Goal: Information Seeking & Learning: Learn about a topic

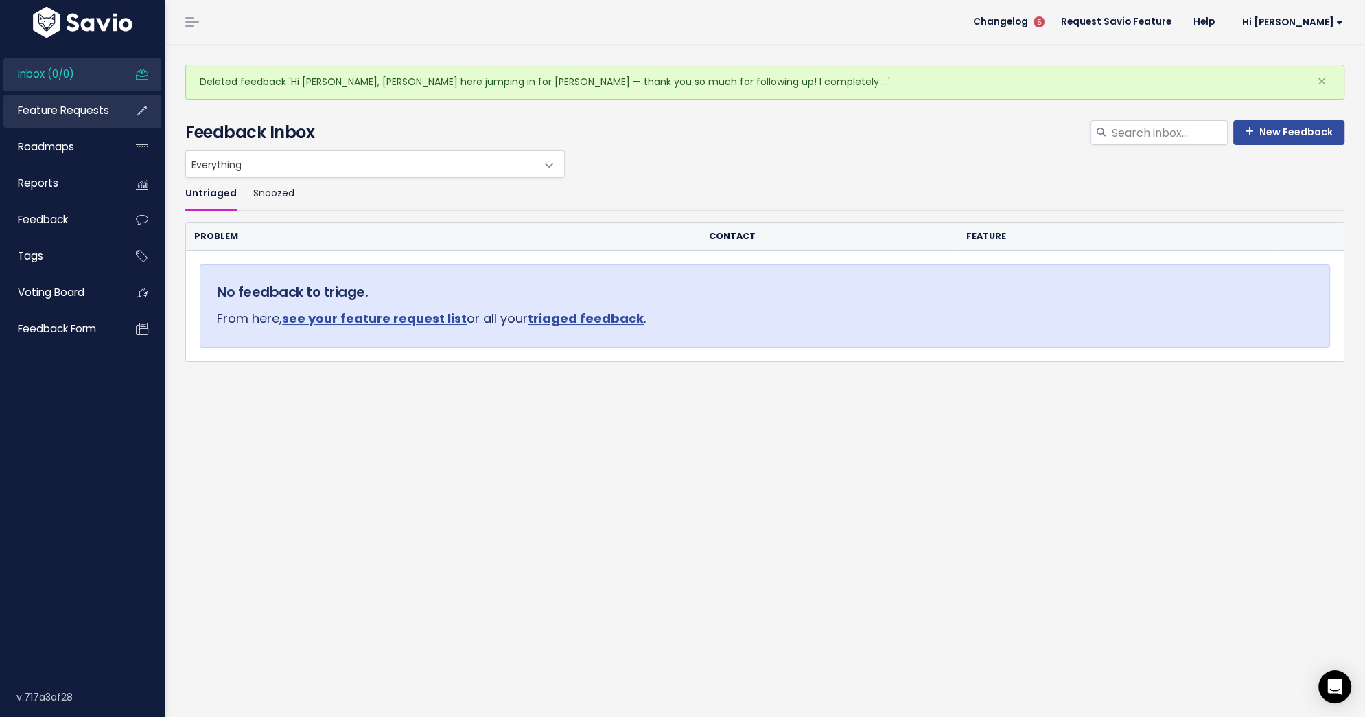
click at [89, 113] on span "Feature Requests" at bounding box center [63, 110] width 91 height 14
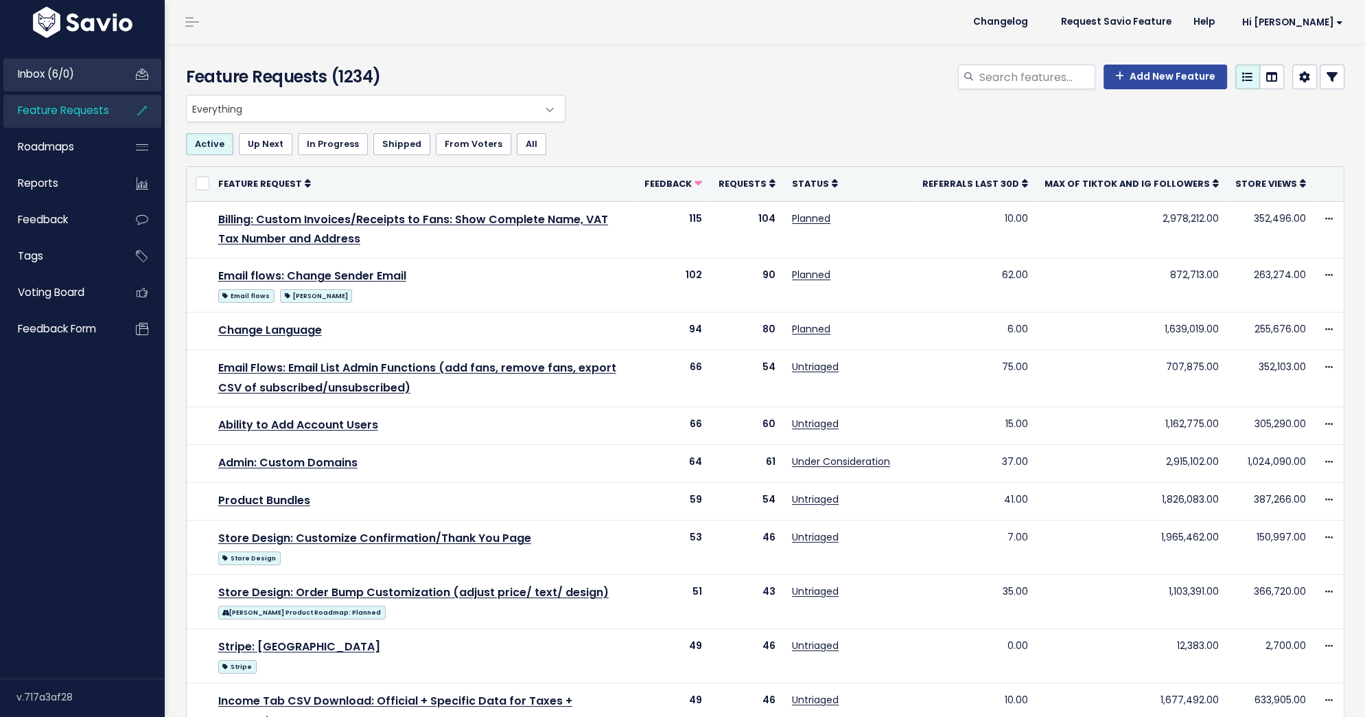
click at [62, 70] on span "Inbox (6/0)" at bounding box center [46, 74] width 56 height 14
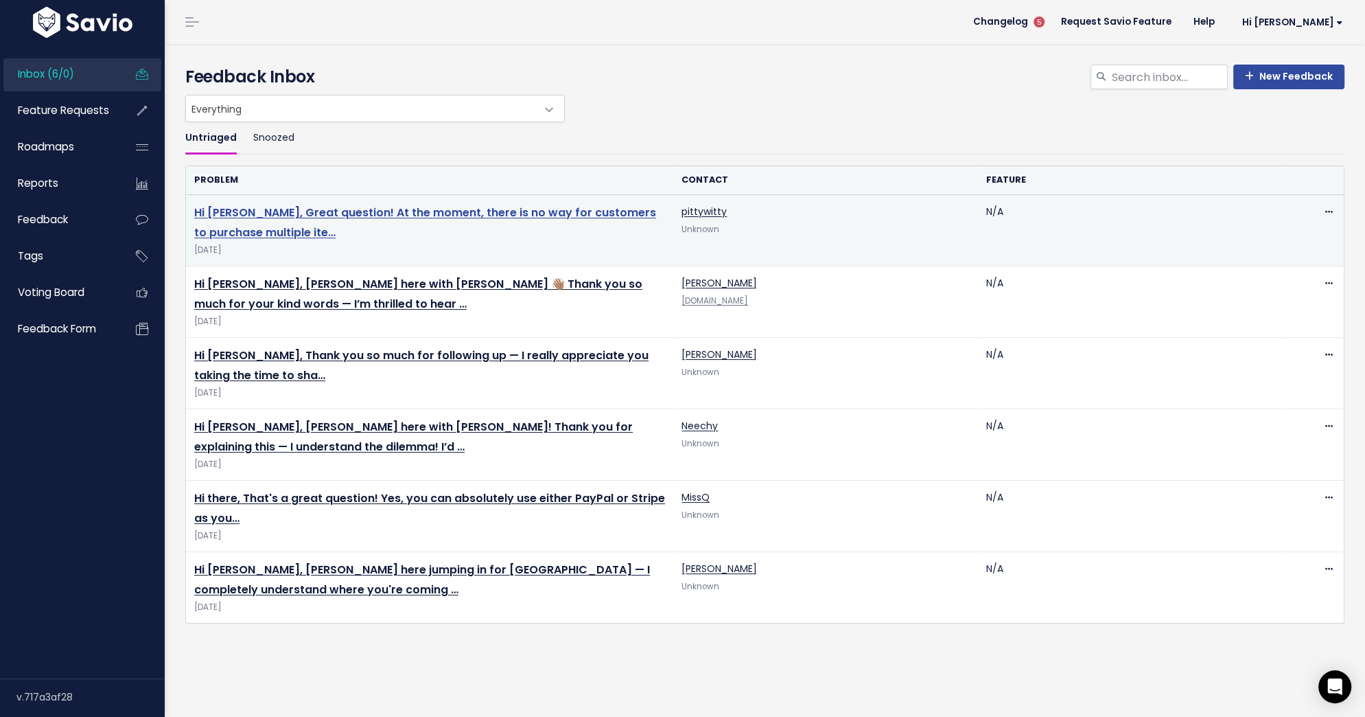
click at [236, 213] on link "Hi Carly, Great question! At the moment, there is no way for customers to purch…" at bounding box center [425, 223] width 462 height 36
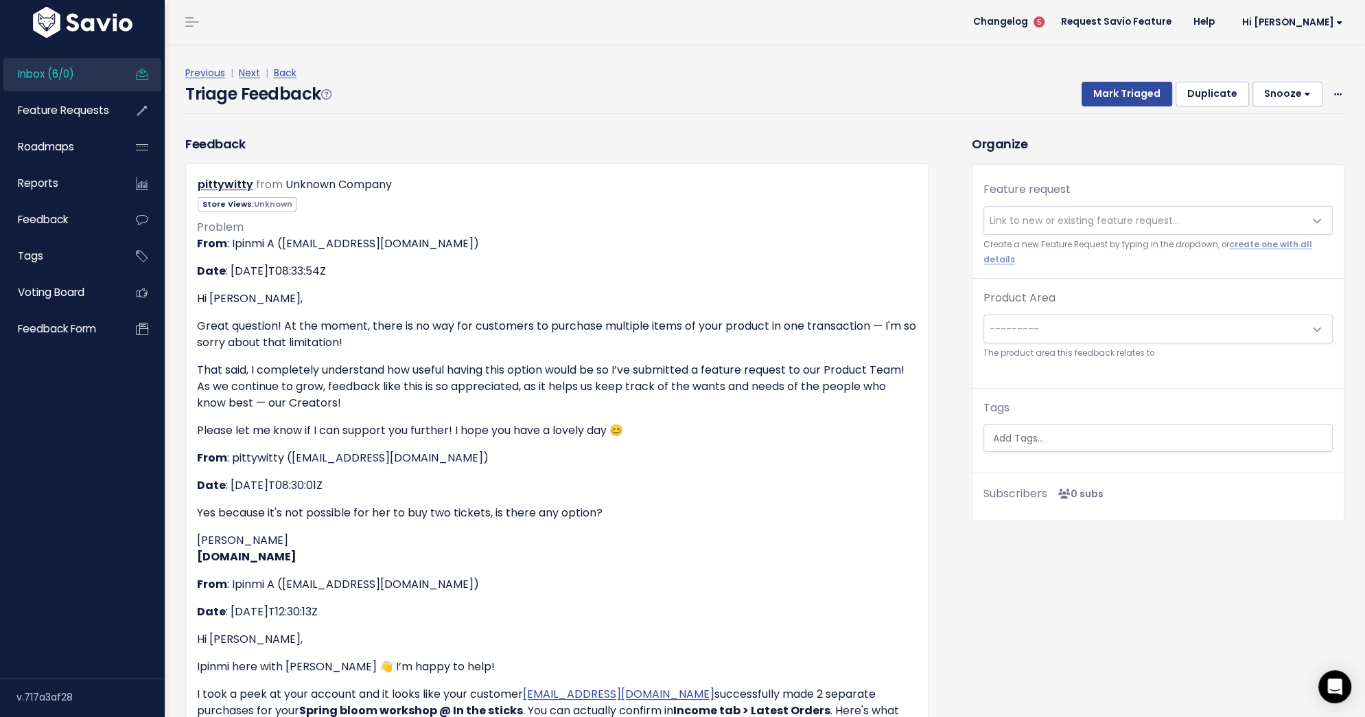
click at [1037, 224] on span "Link to new or existing feature request..." at bounding box center [1084, 220] width 189 height 14
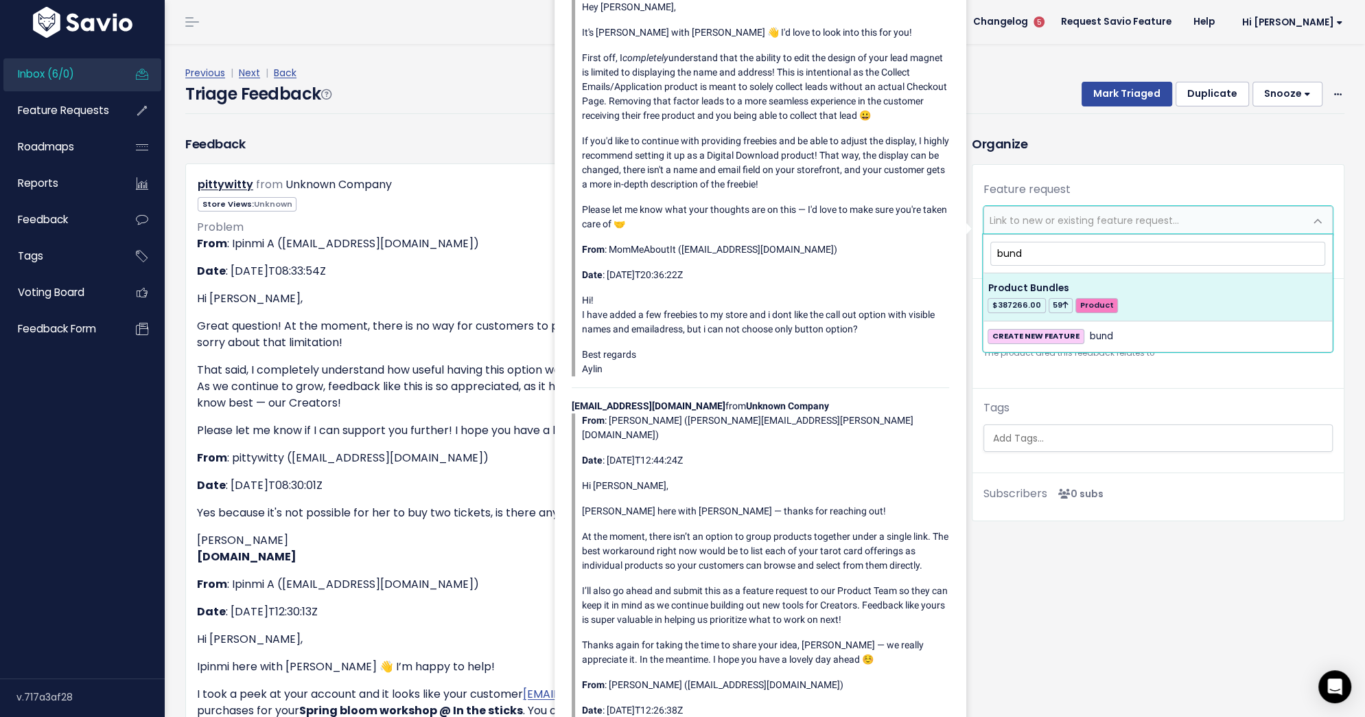
type input "bund"
select select "28817"
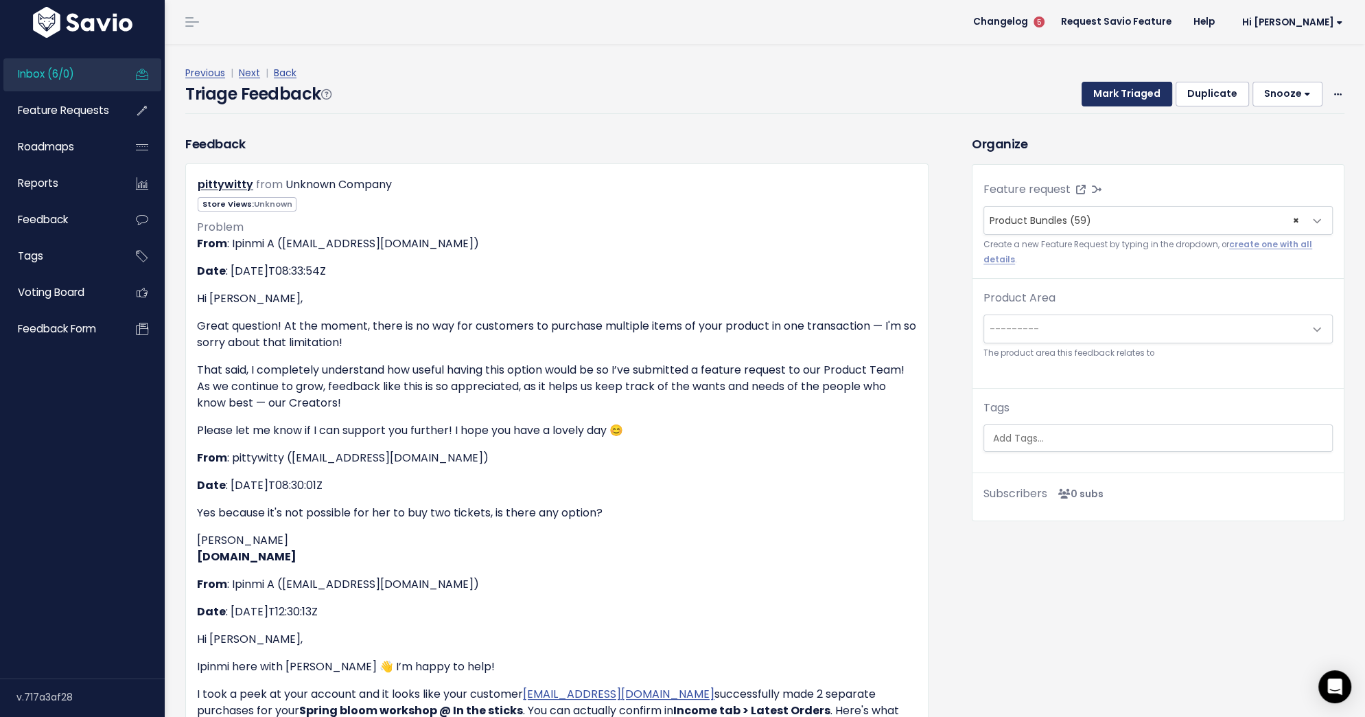
click at [1144, 96] on button "Mark Triaged" at bounding box center [1127, 94] width 91 height 25
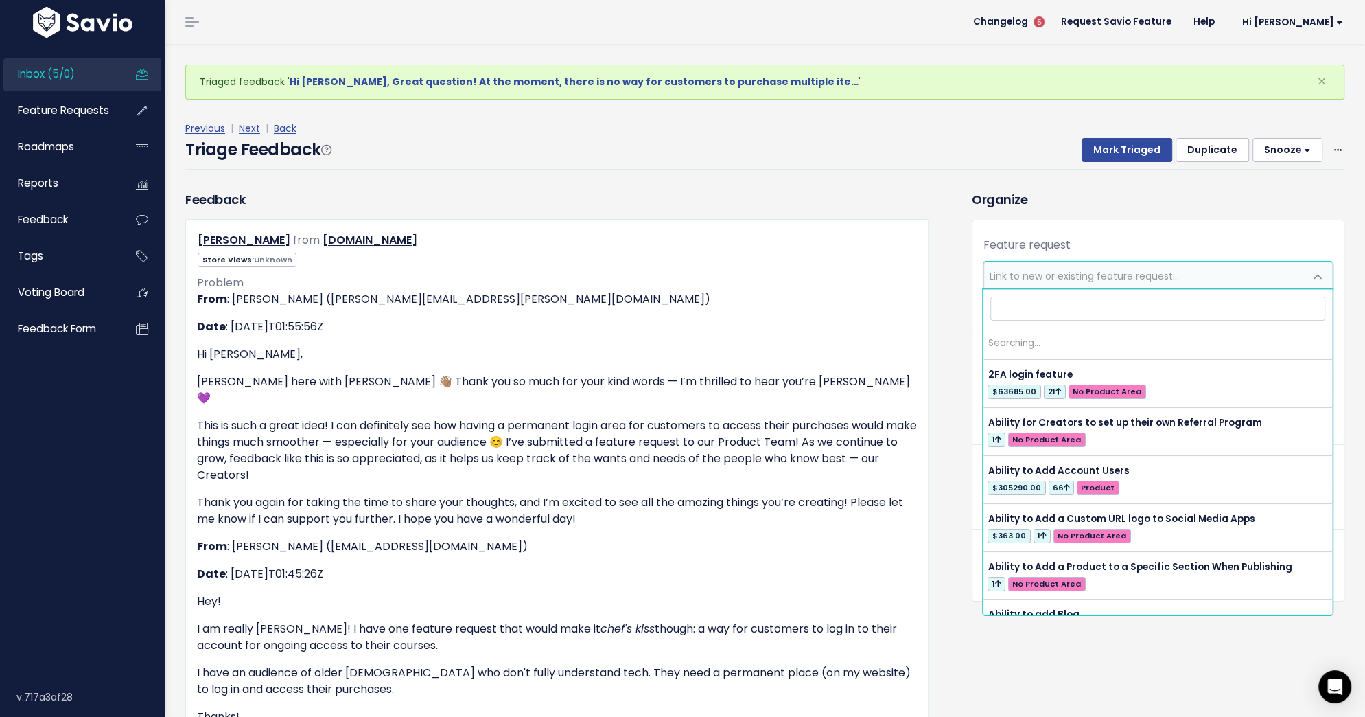
click at [1029, 283] on span "Link to new or existing feature request..." at bounding box center [1144, 275] width 321 height 27
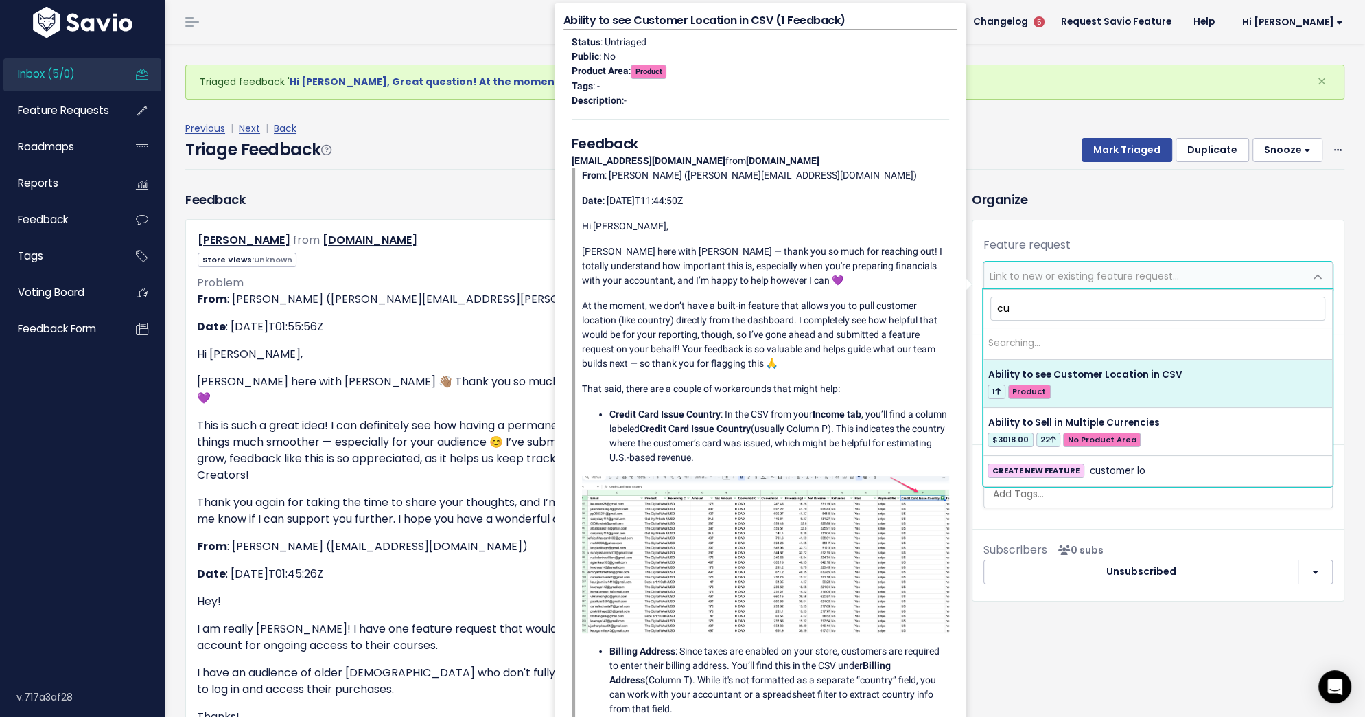
type input "c"
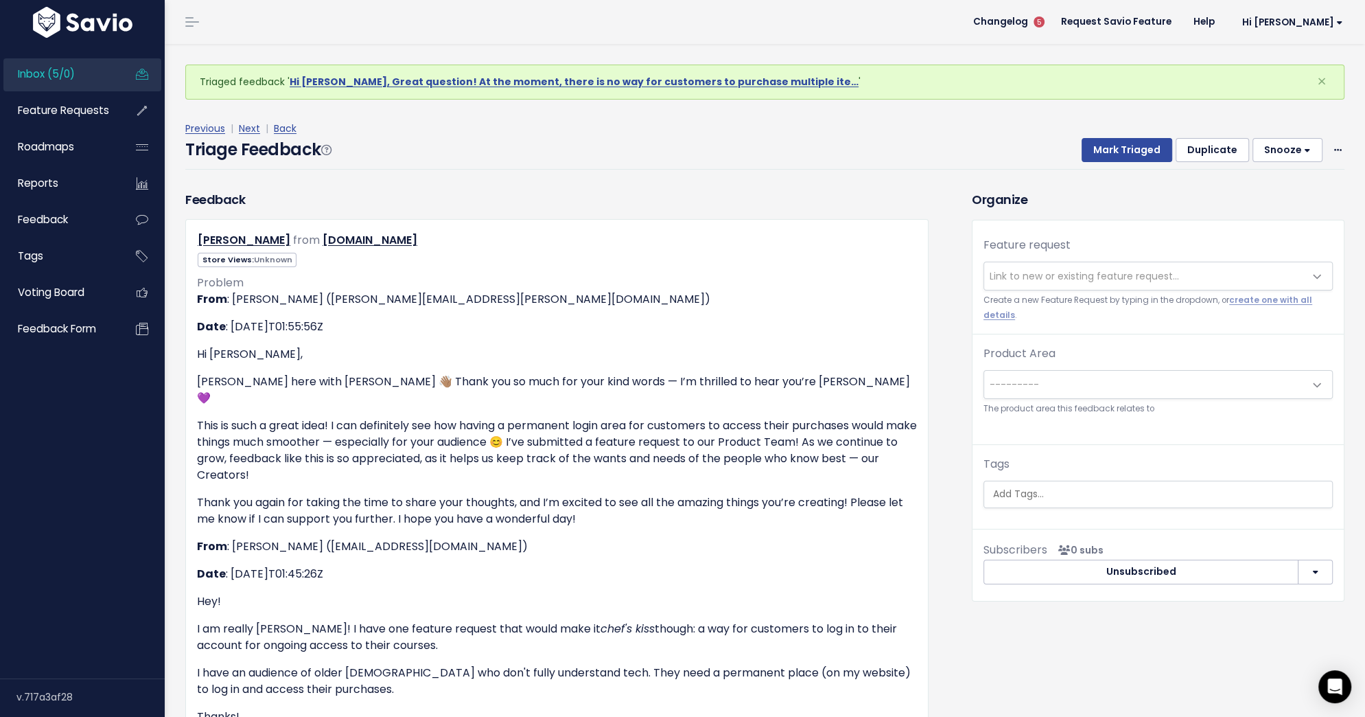
click at [1073, 215] on div "Organize Feature request --------- Link to new or existing feature request... C…" at bounding box center [1158, 543] width 393 height 707
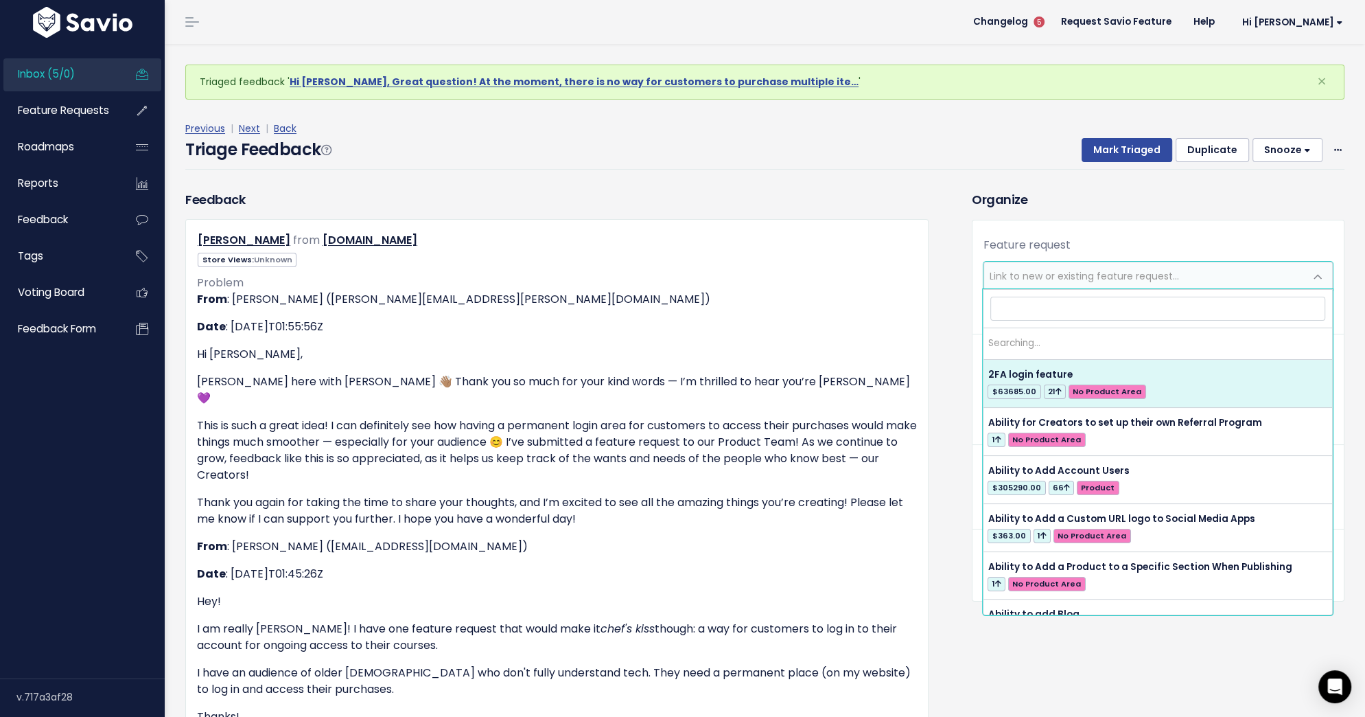
click at [1071, 279] on span "Link to new or existing feature request..." at bounding box center [1084, 276] width 189 height 14
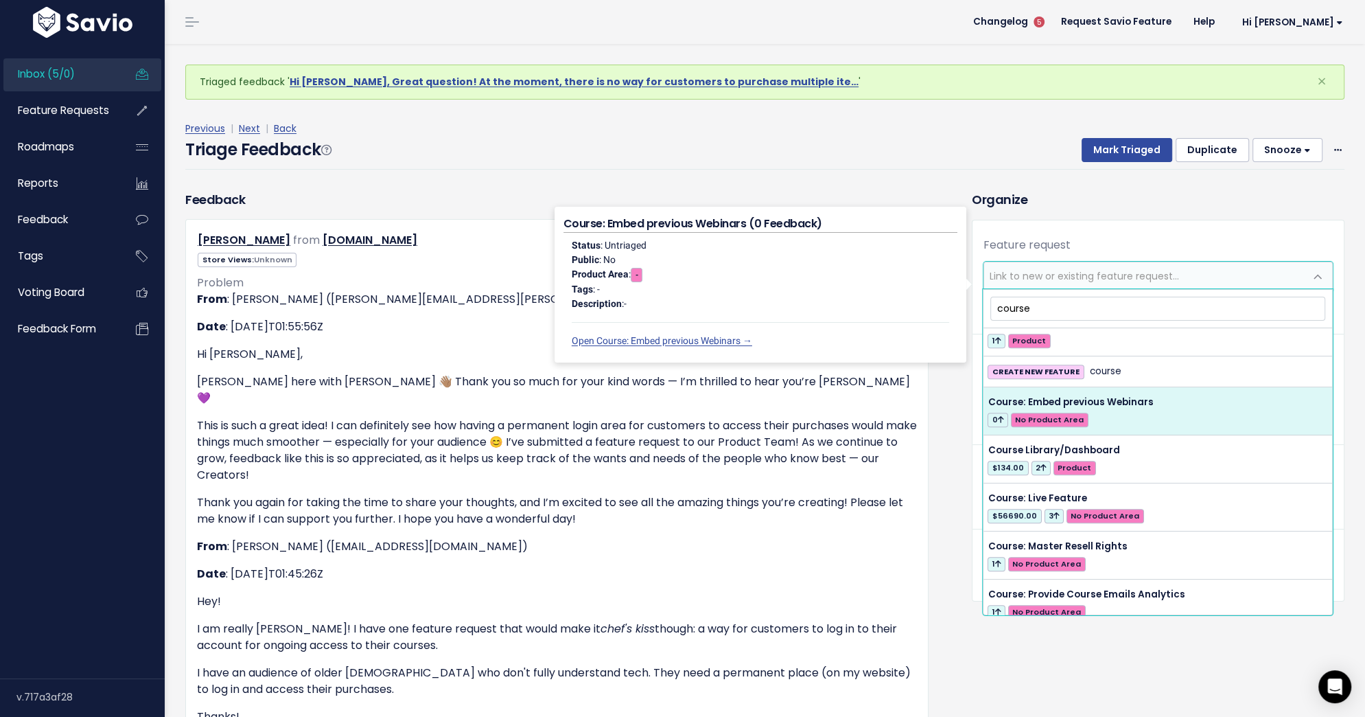
scroll to position [972, 0]
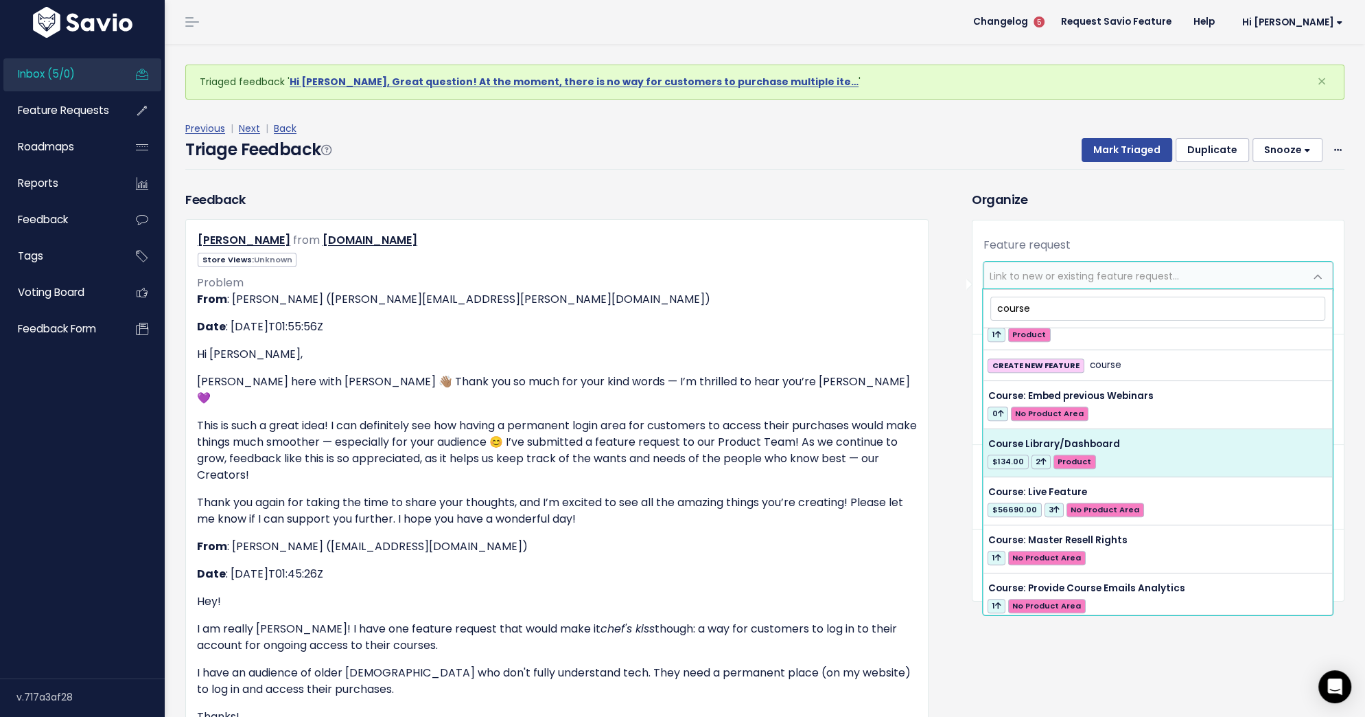
type input "course"
select select "57898"
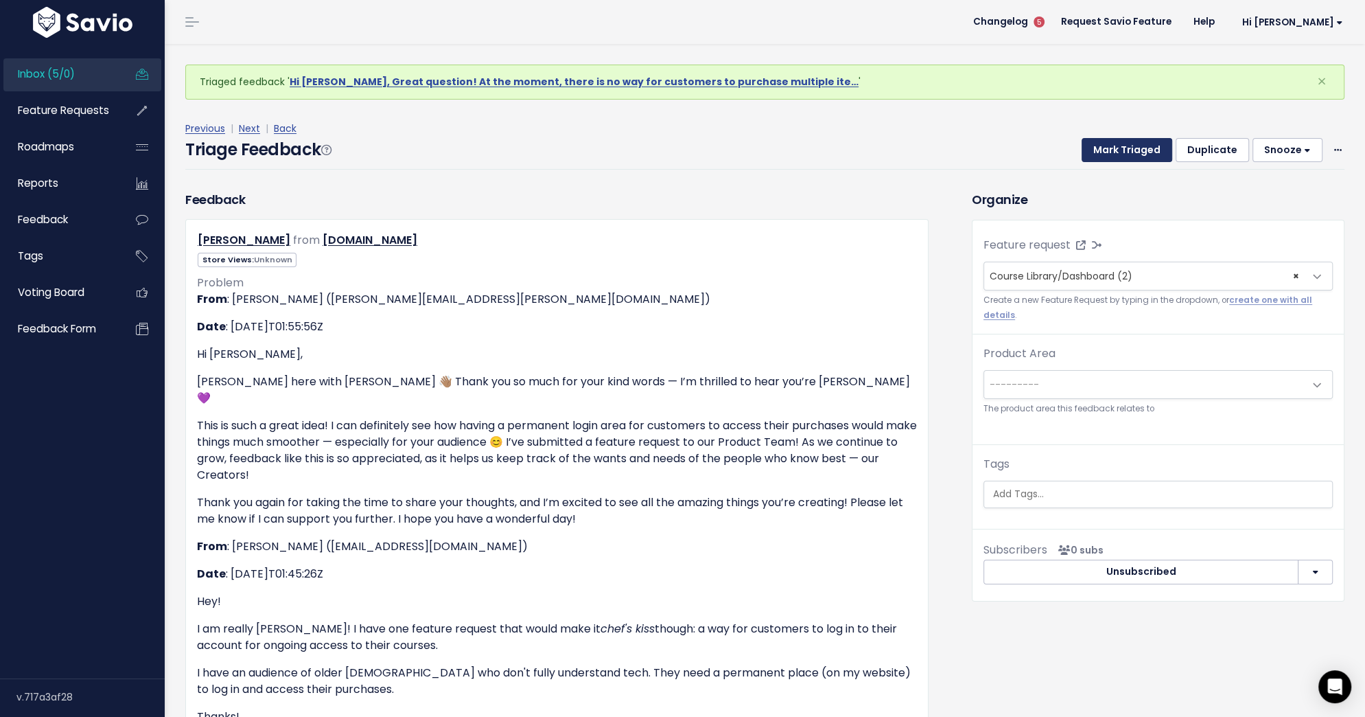
click at [1150, 150] on button "Mark Triaged" at bounding box center [1127, 150] width 91 height 25
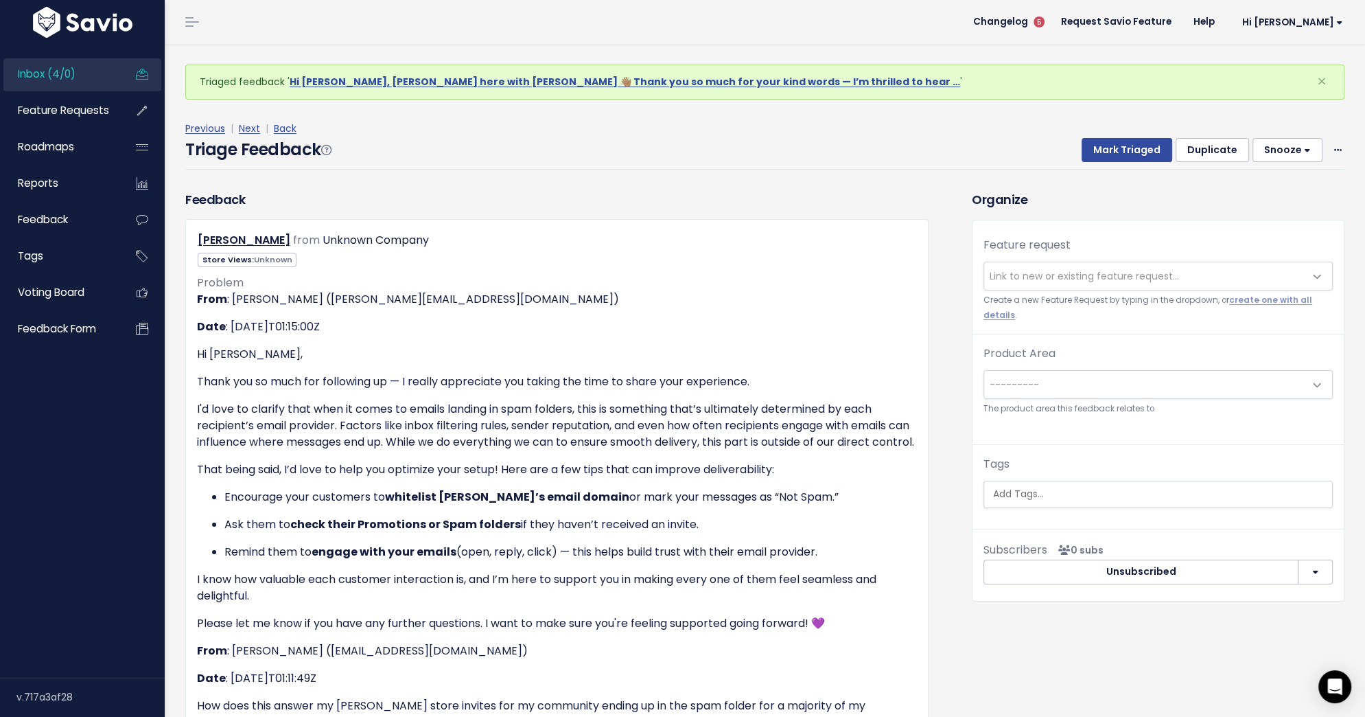
click at [1325, 149] on div "Mark Triaged Duplicate [GEOGRAPHIC_DATA] 1 day 3 days 7 days 14 days Edit Delete" at bounding box center [1204, 150] width 279 height 25
click at [1330, 149] on div "Mark Triaged Duplicate Snooze 1 day 3 days 7 days 14 days Edit Delete" at bounding box center [1204, 150] width 279 height 25
click at [1332, 149] on span at bounding box center [1338, 149] width 13 height 17
click at [1283, 208] on link "Delete" at bounding box center [1283, 214] width 99 height 27
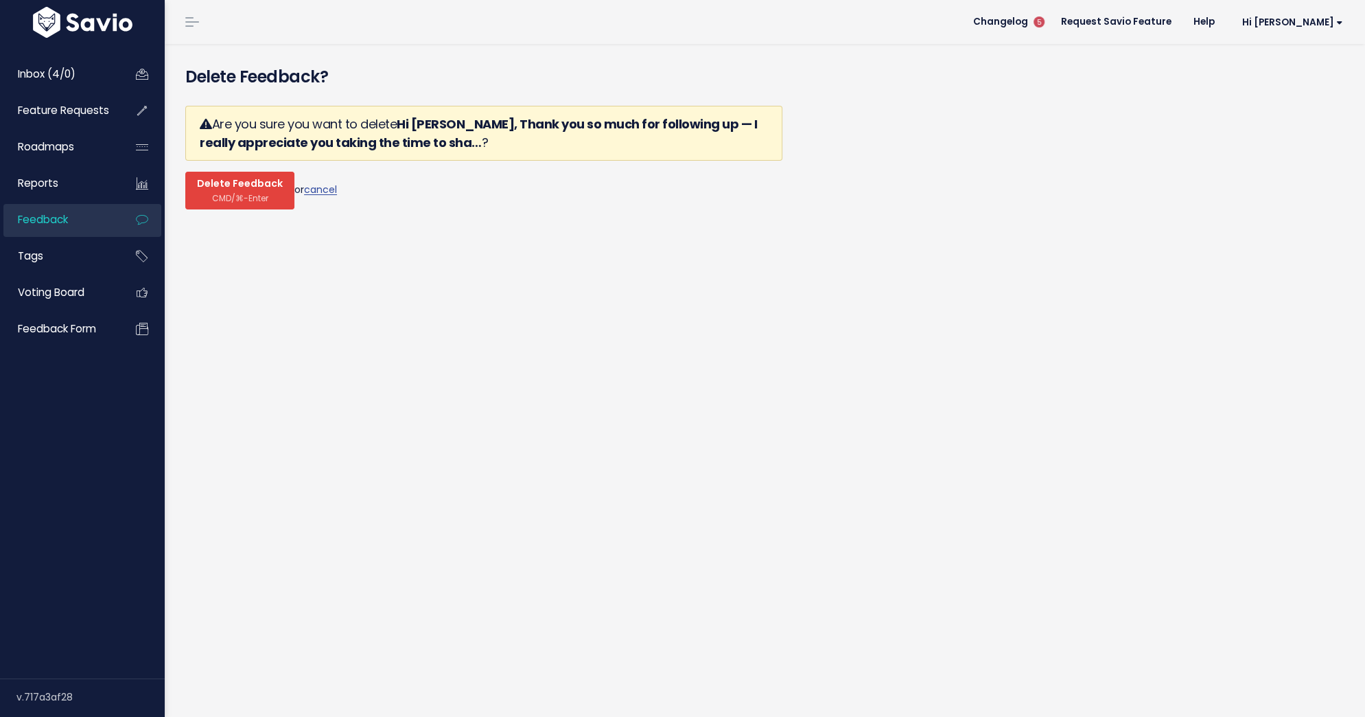
click at [224, 184] on span "Delete Feedback" at bounding box center [240, 184] width 86 height 12
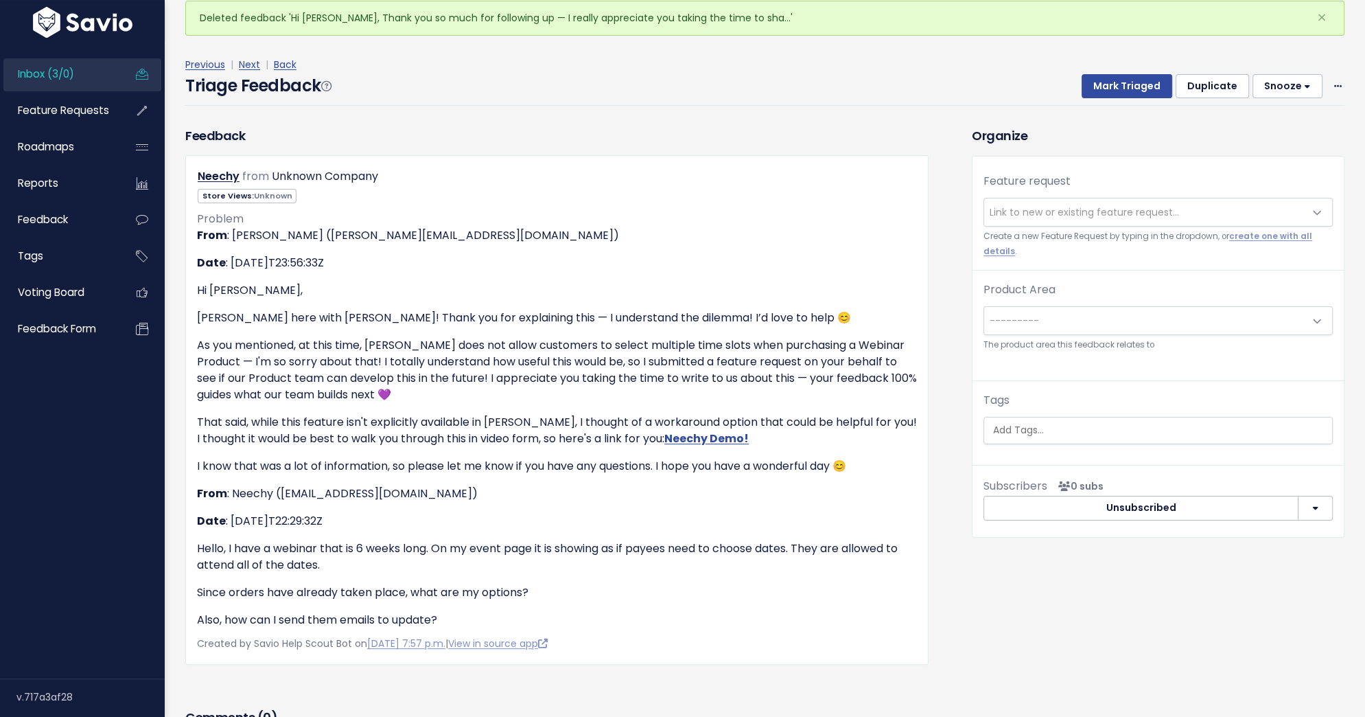
scroll to position [67, 0]
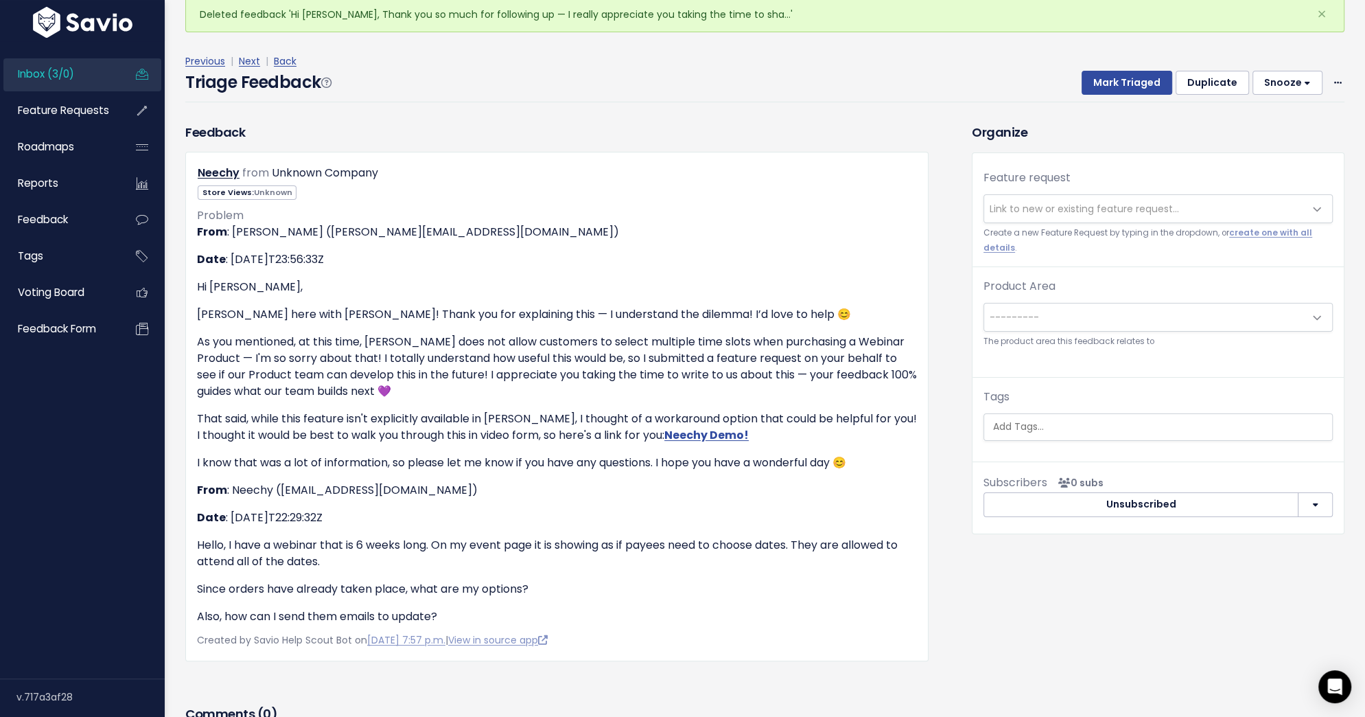
click at [1034, 216] on span "Link to new or existing feature request..." at bounding box center [1144, 208] width 321 height 27
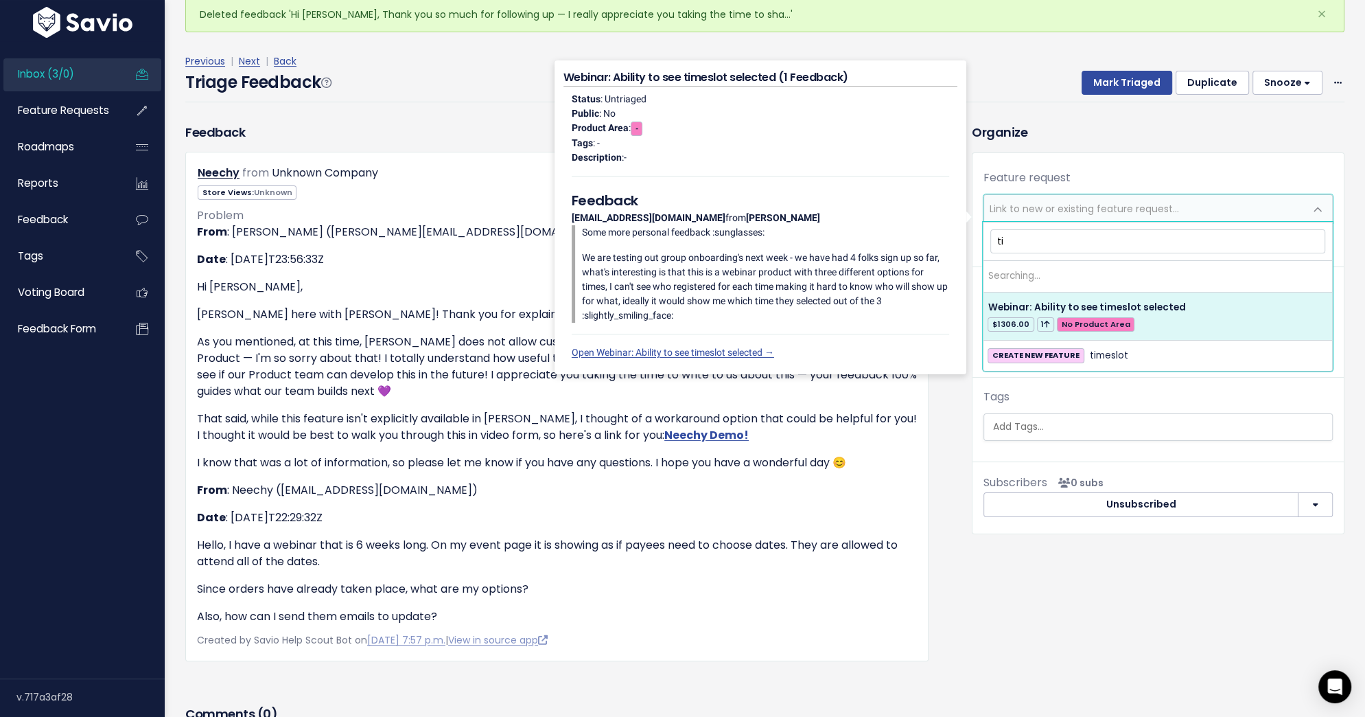
type input "t"
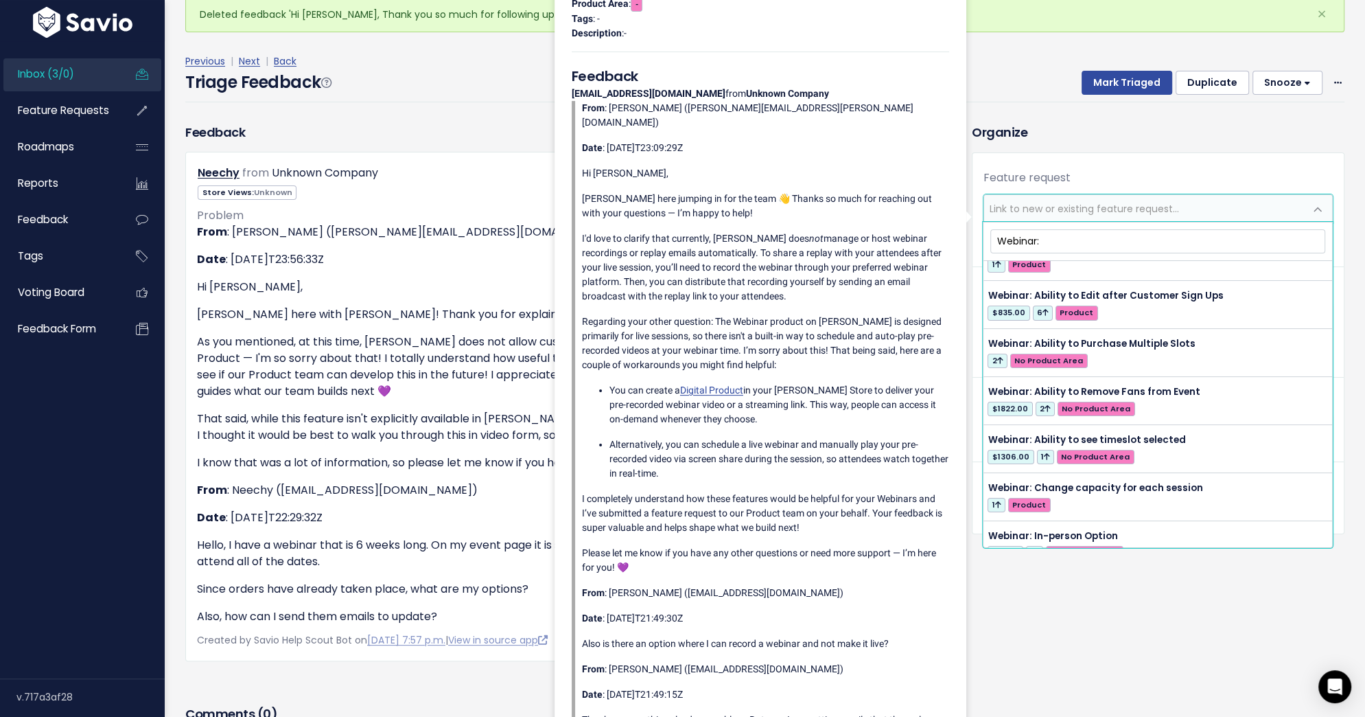
scroll to position [319, 0]
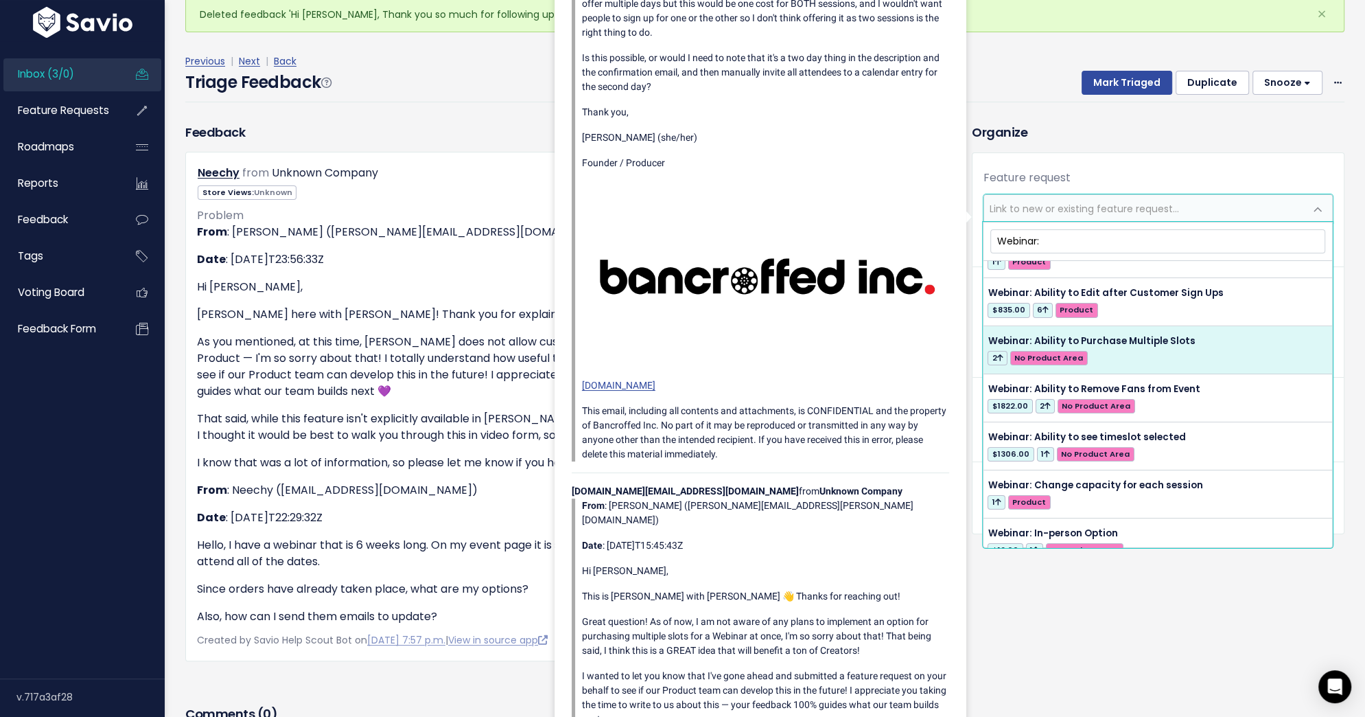
type input "Webinar:"
select select "55672"
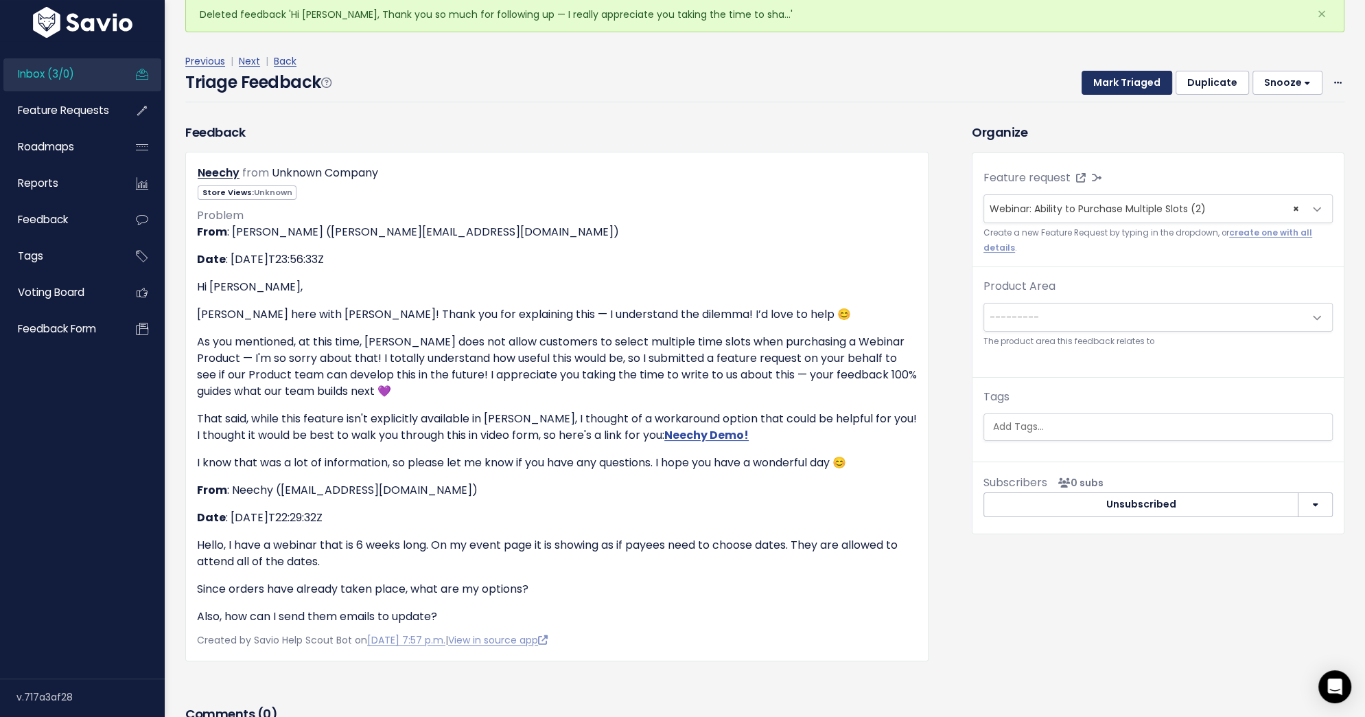
click at [1111, 79] on button "Mark Triaged" at bounding box center [1127, 83] width 91 height 25
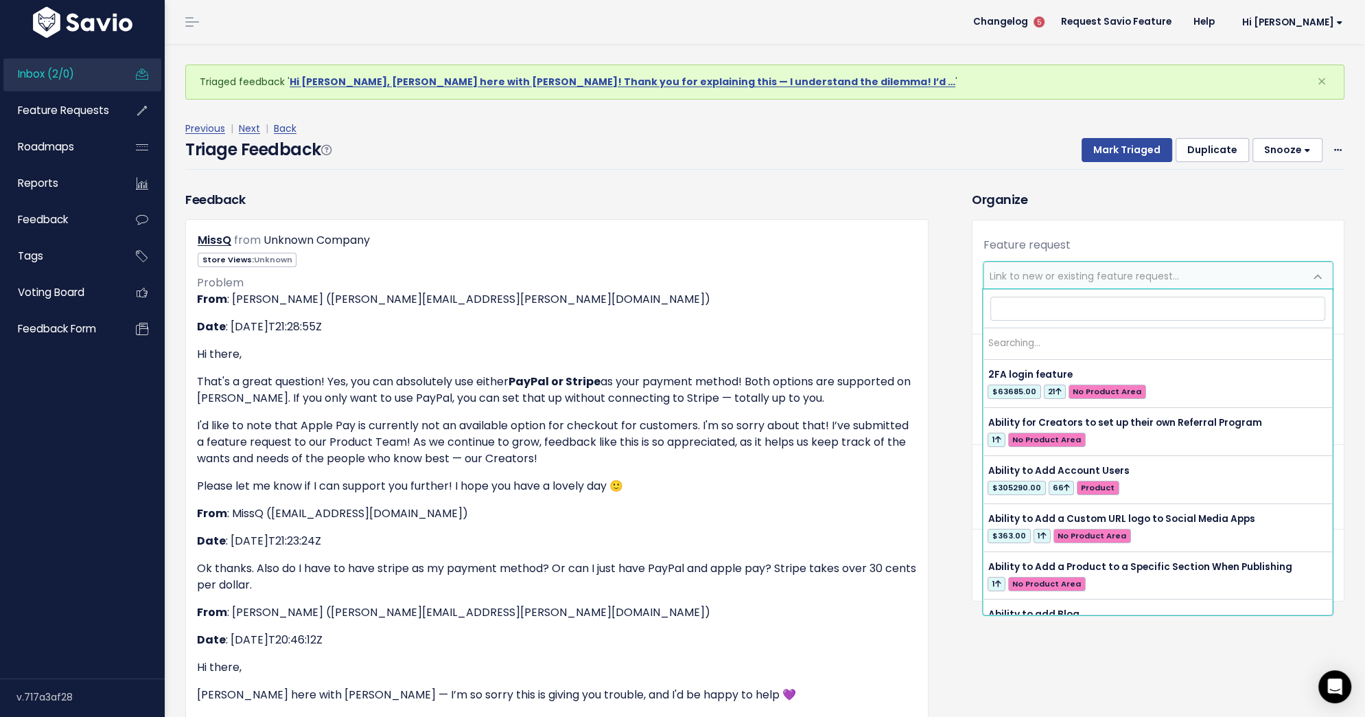
click at [1067, 277] on span "Link to new or existing feature request..." at bounding box center [1084, 276] width 189 height 14
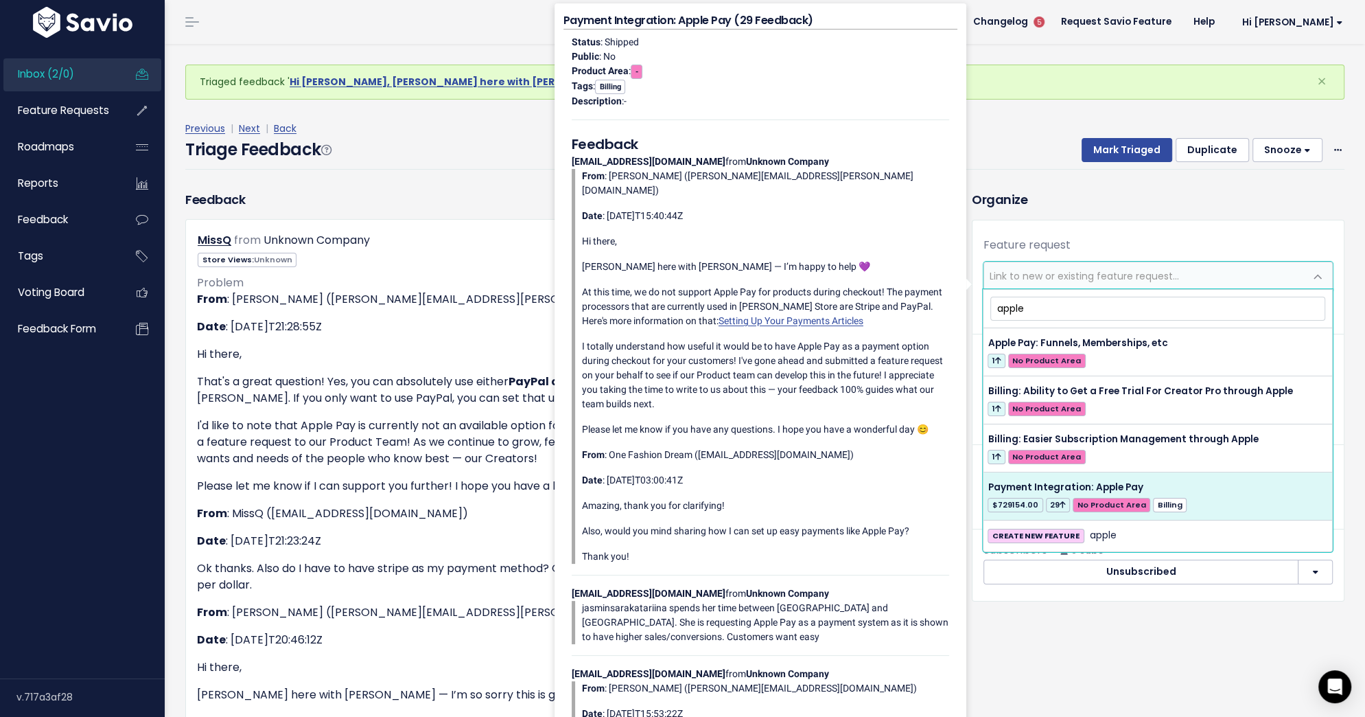
type input "apple"
select select "27523"
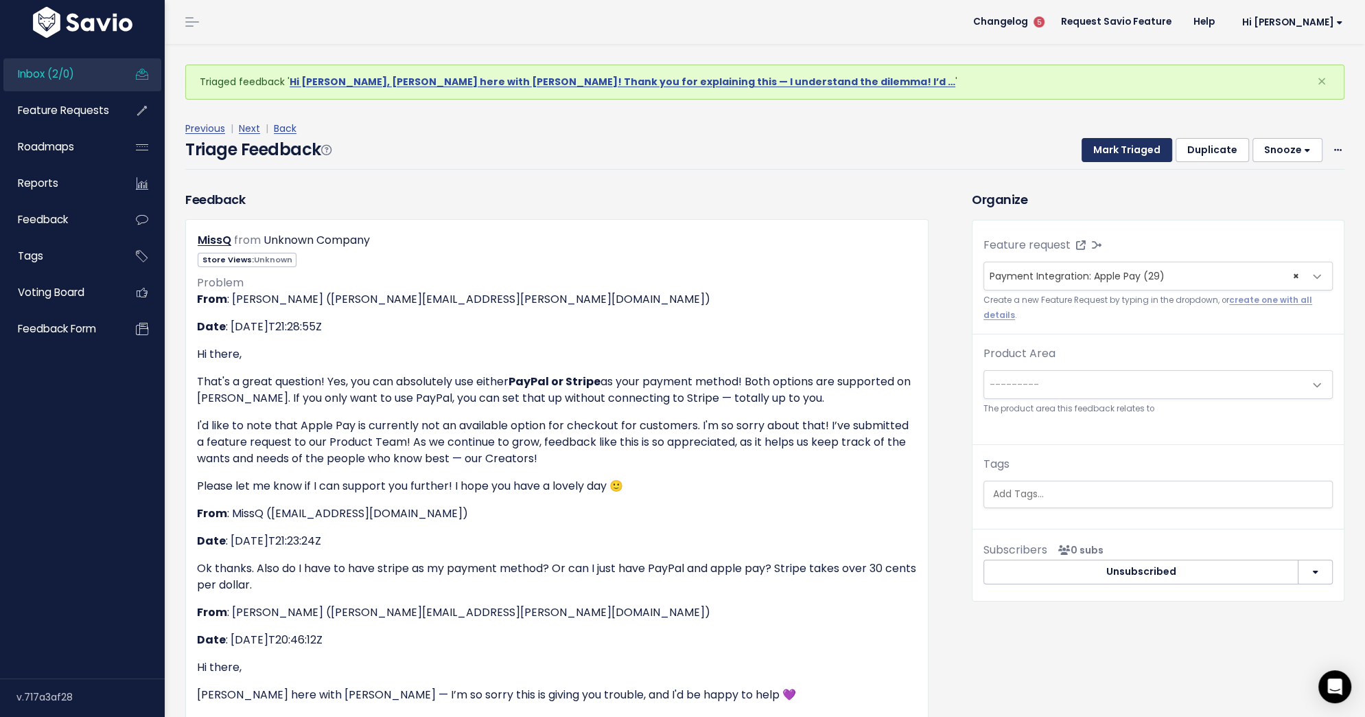
click at [1131, 143] on button "Mark Triaged" at bounding box center [1127, 150] width 91 height 25
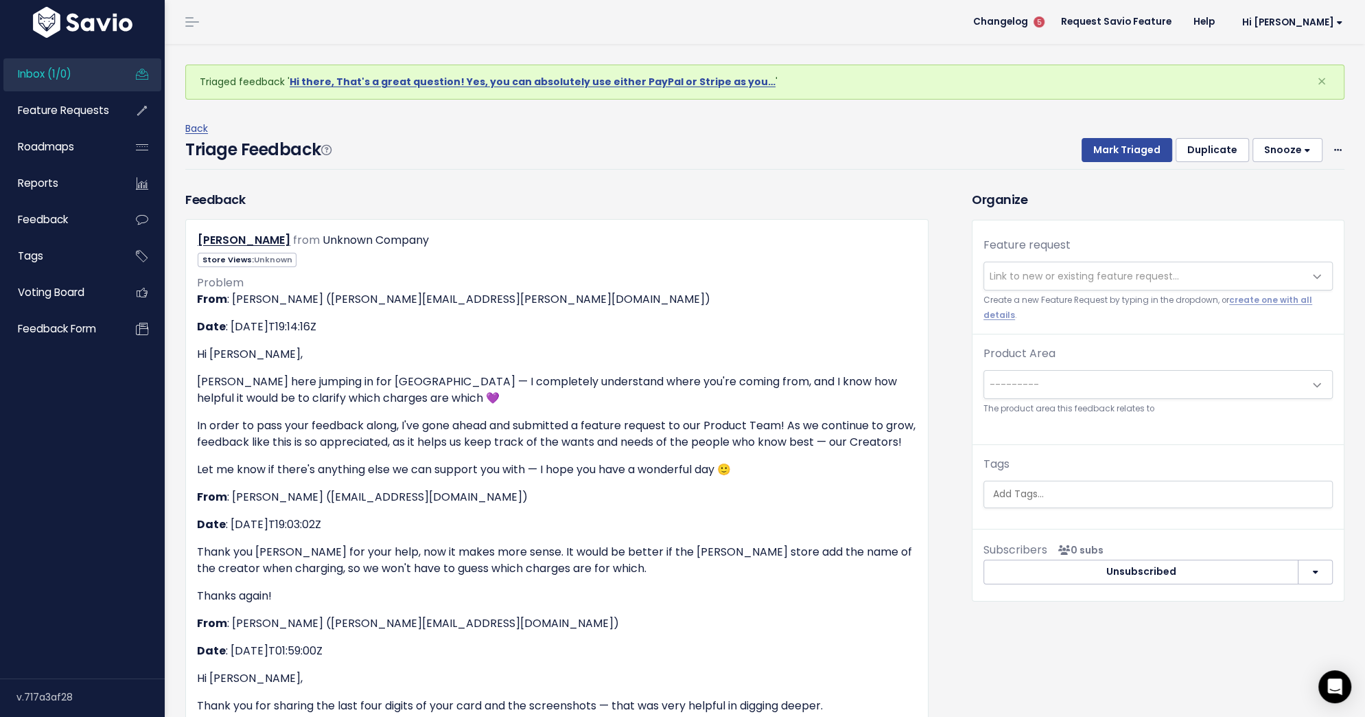
click at [1328, 142] on div "Mark Triaged Duplicate Snooze 1 day 3 days 7 days 14 days Edit Delete" at bounding box center [1204, 150] width 279 height 25
click at [1332, 143] on span at bounding box center [1338, 149] width 13 height 17
click at [1255, 205] on link "Delete" at bounding box center [1283, 214] width 99 height 27
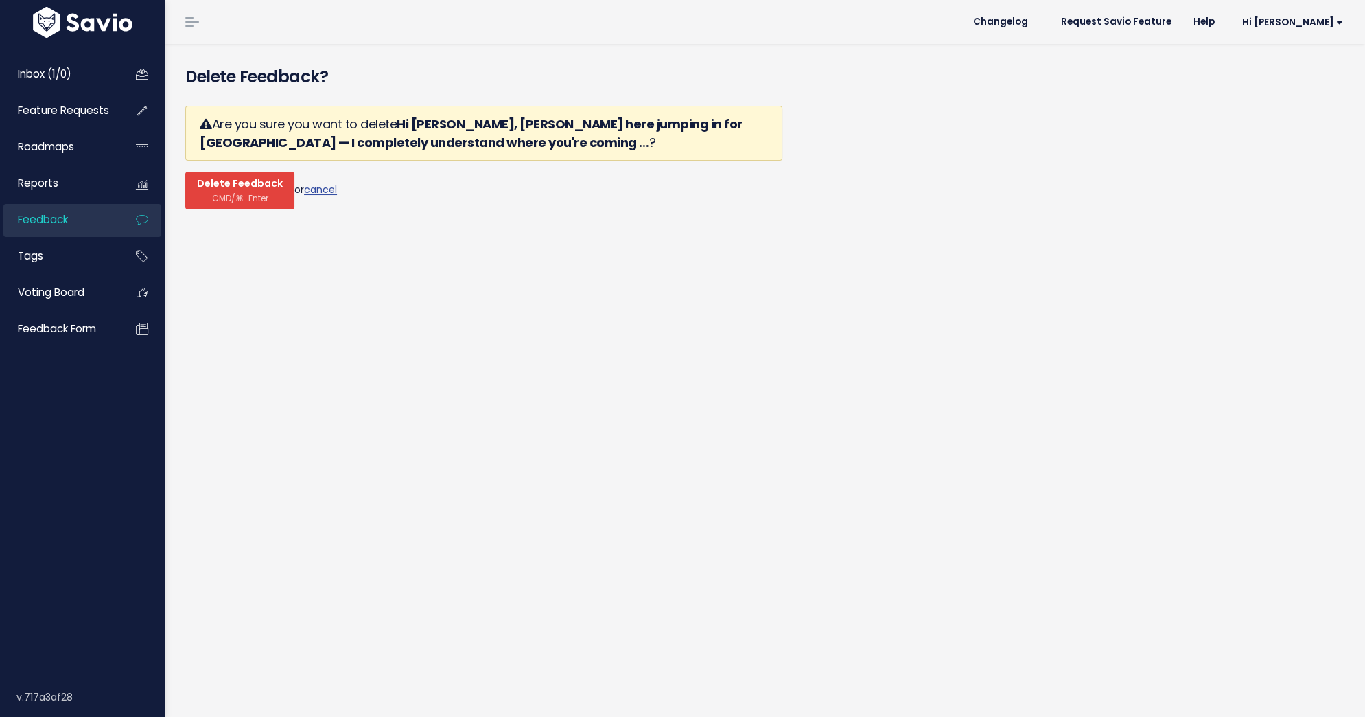
click at [244, 193] on span "CMD/⌘-Enter" at bounding box center [240, 198] width 56 height 10
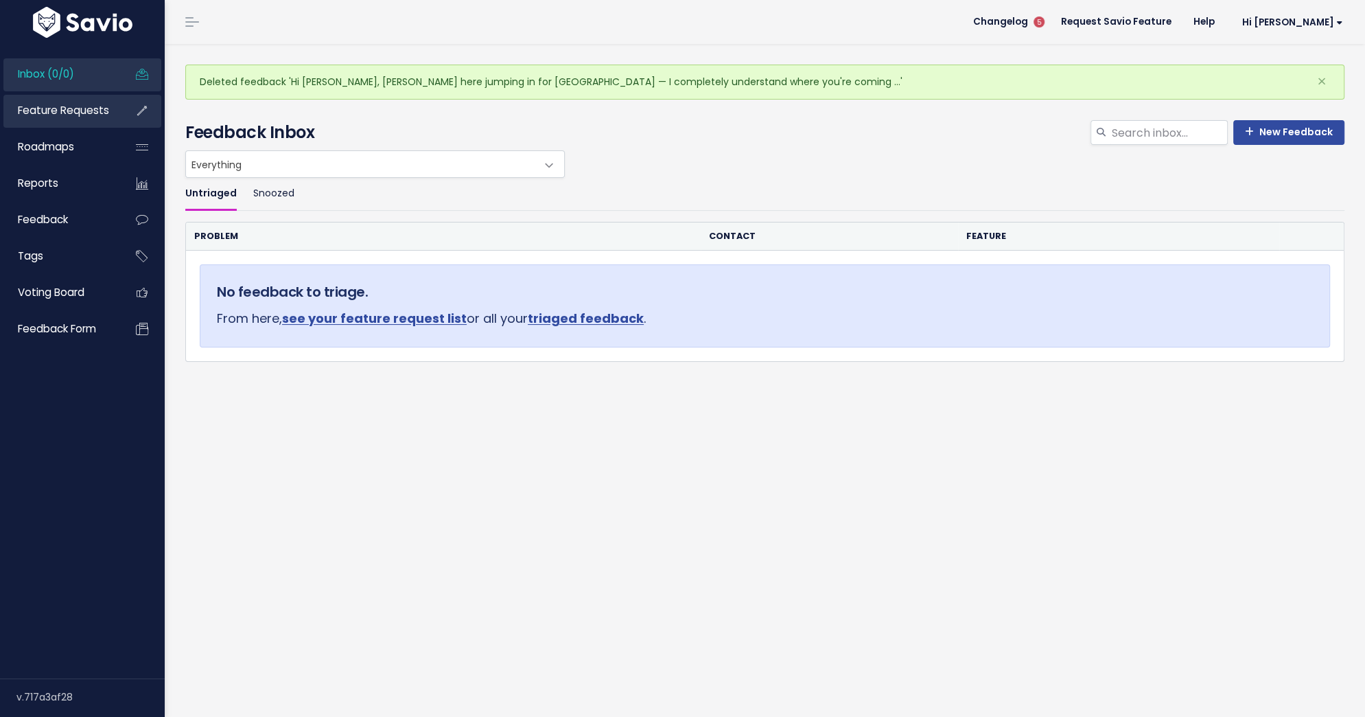
click at [67, 111] on span "Feature Requests" at bounding box center [63, 110] width 91 height 14
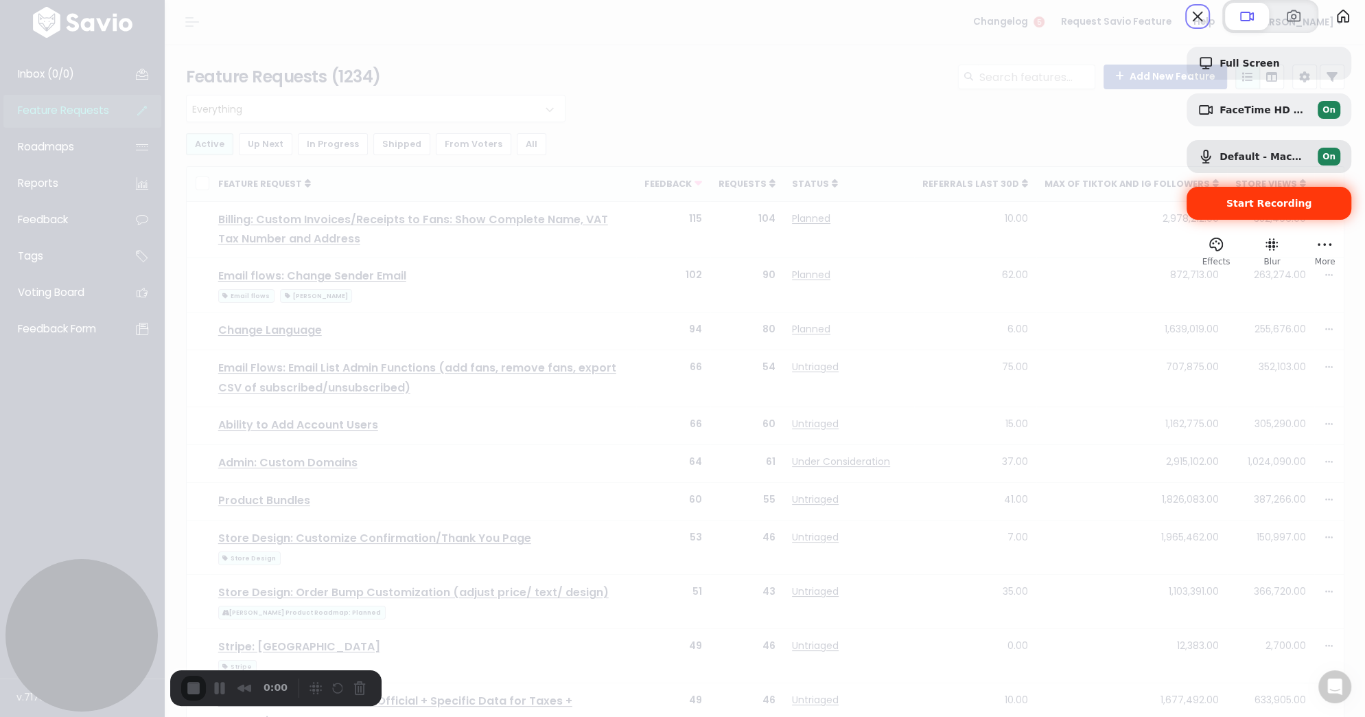
click at [1303, 209] on span "Start Recording" at bounding box center [1269, 203] width 143 height 11
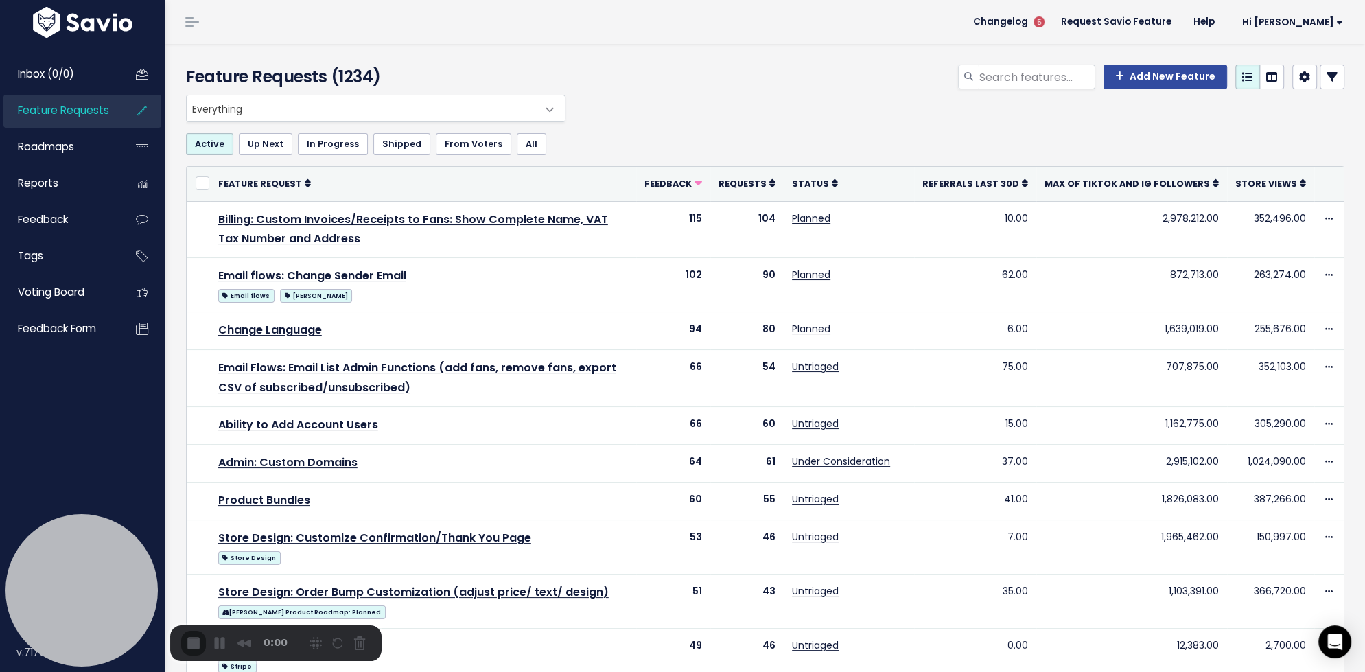
click at [1335, 76] on icon at bounding box center [1332, 76] width 11 height 11
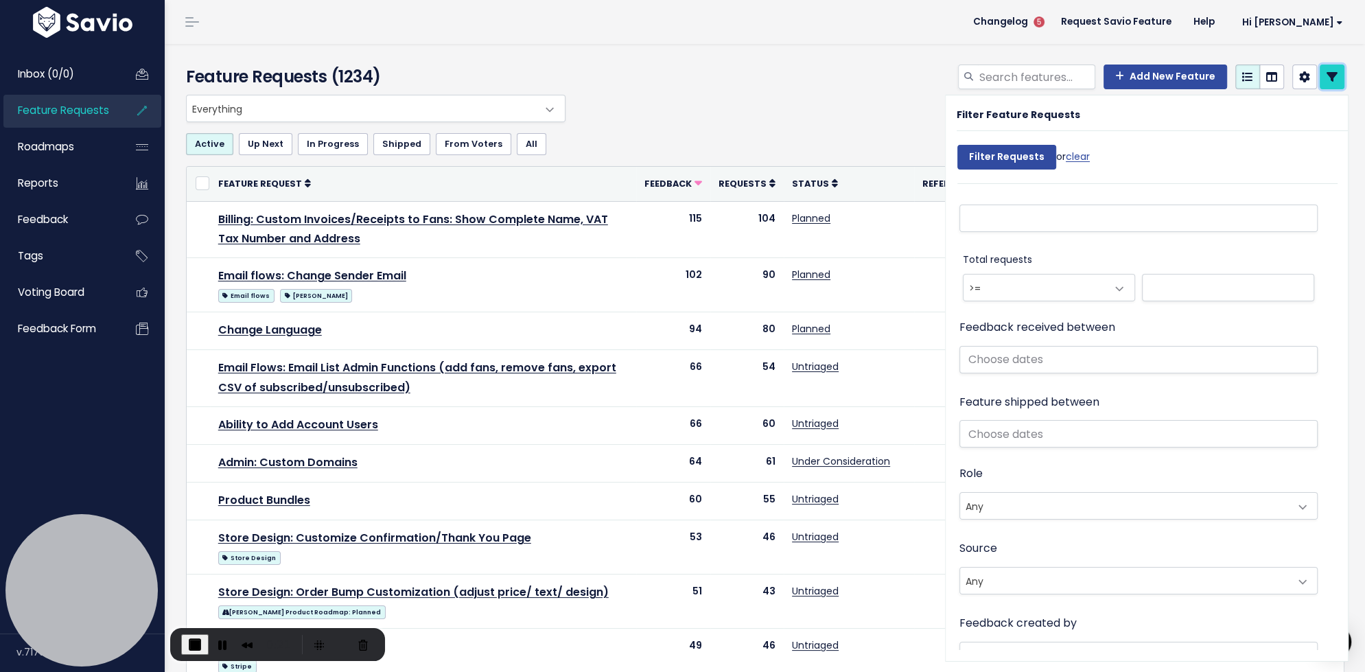
scroll to position [698, 0]
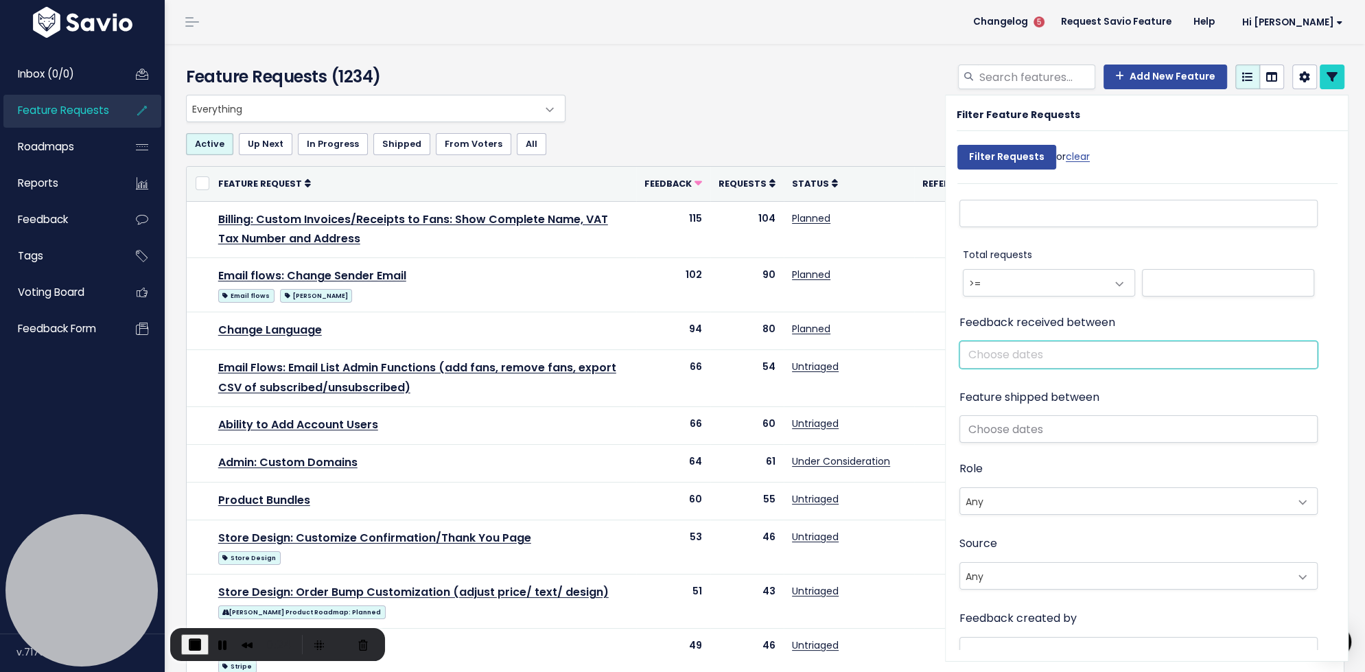
click at [1085, 353] on input "text" at bounding box center [1139, 354] width 358 height 27
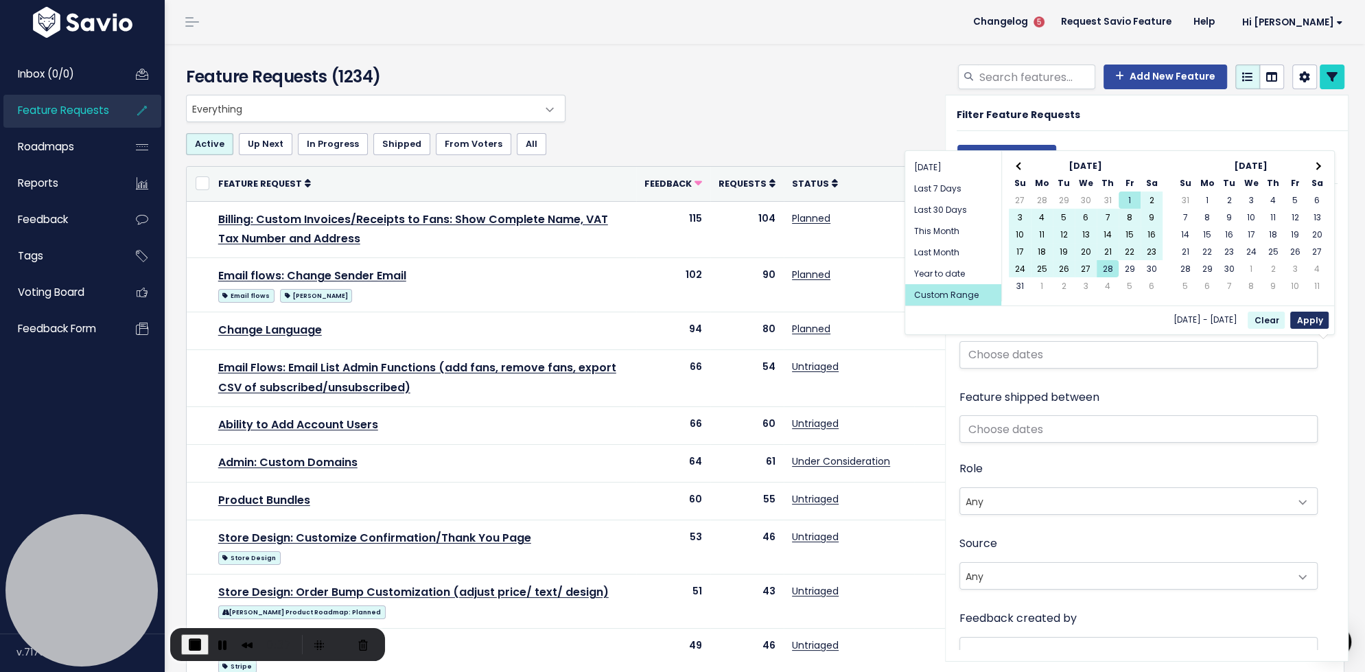
click at [1317, 316] on button "Apply" at bounding box center [1309, 320] width 38 height 17
type input "Aug 1 2025 - Aug 28 2025"
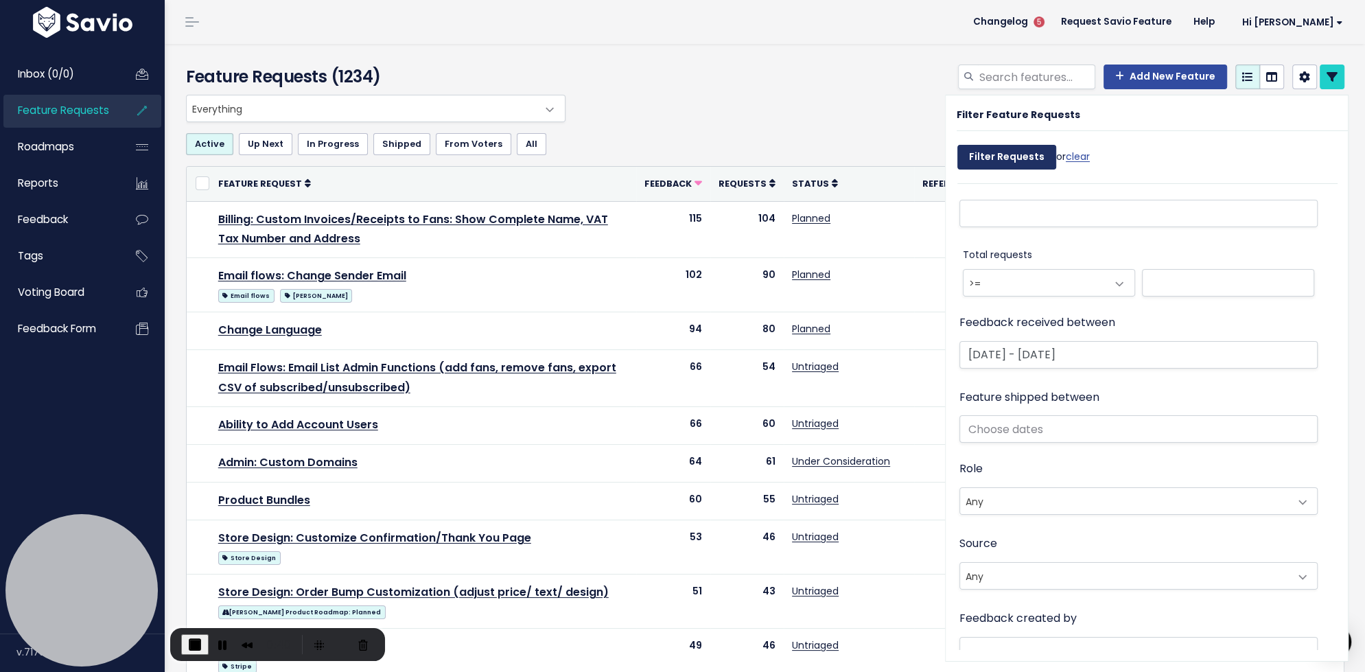
click at [984, 159] on input "Filter Requests" at bounding box center [1007, 157] width 99 height 25
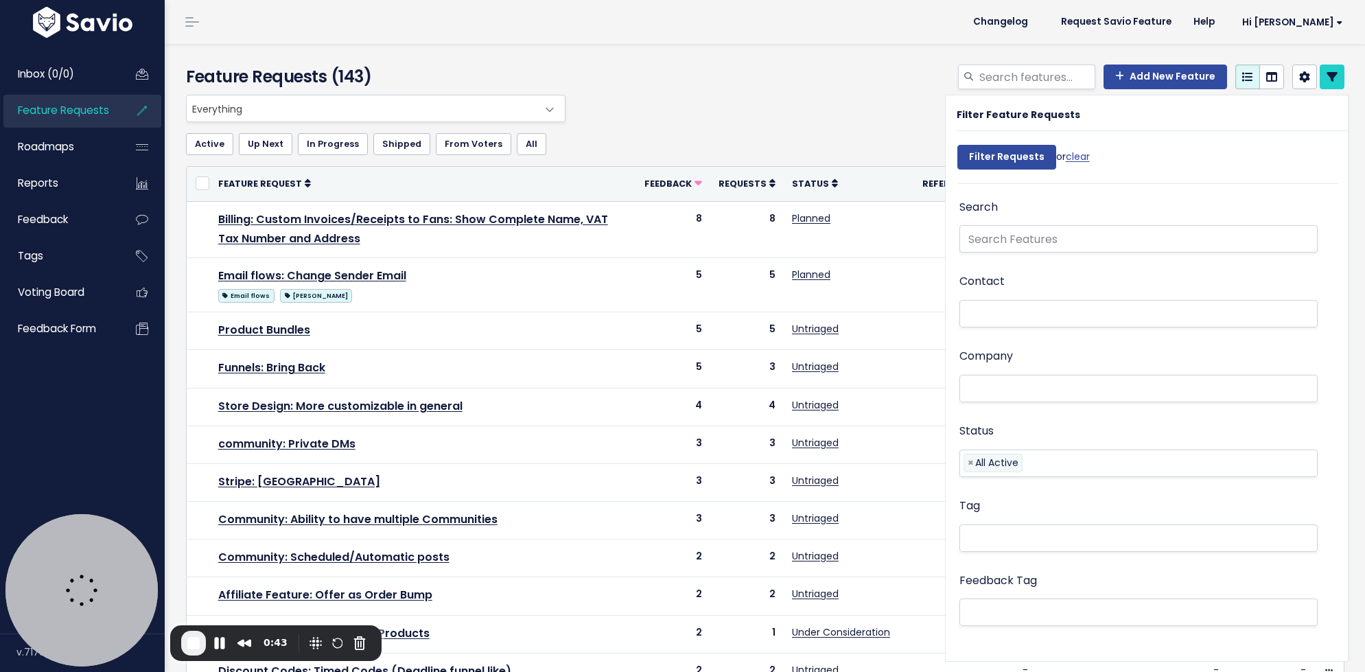
select select
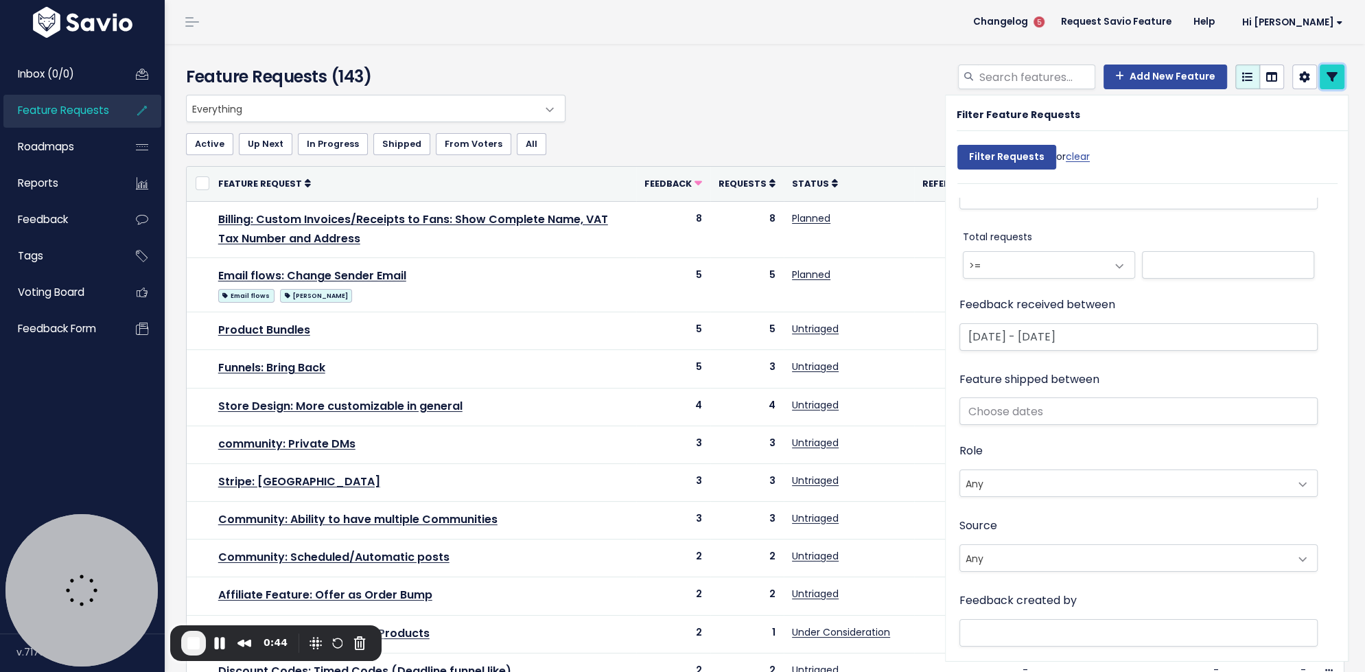
click at [1329, 79] on icon at bounding box center [1332, 76] width 11 height 11
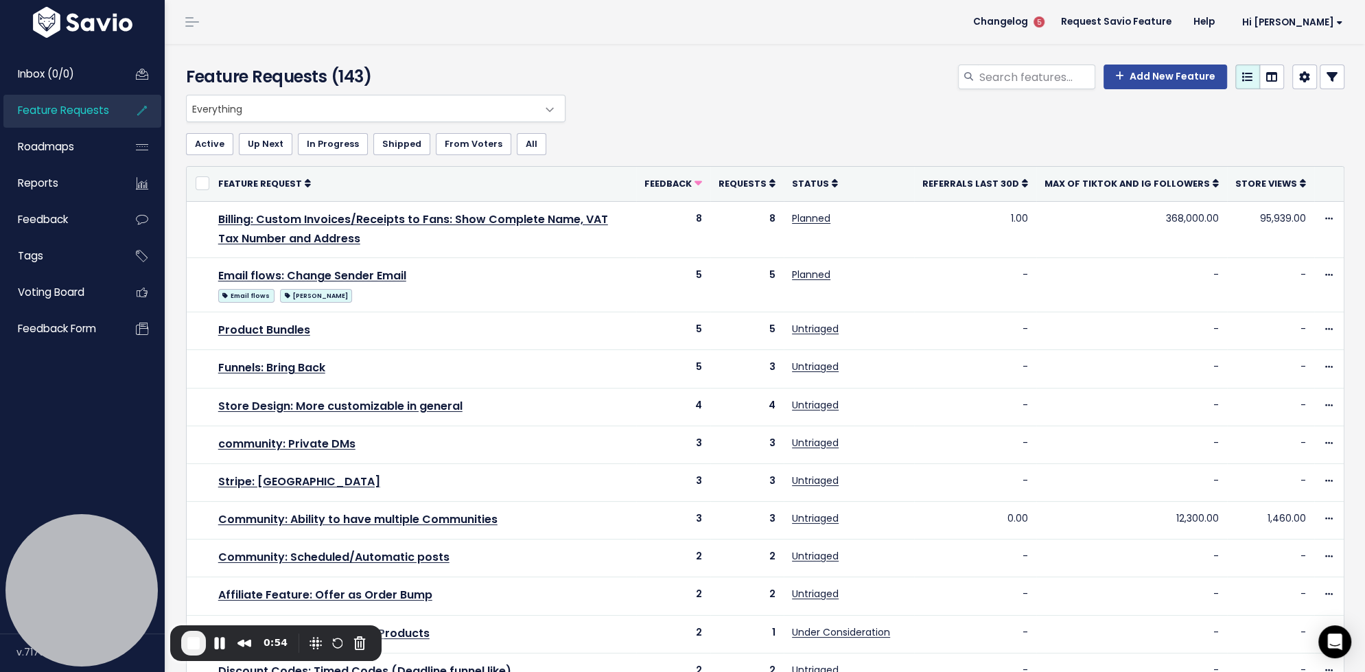
drag, startPoint x: 371, startPoint y: 73, endPoint x: 329, endPoint y: 73, distance: 41.2
click at [329, 73] on h4 "Feature Requests (143)" at bounding box center [372, 77] width 373 height 25
click at [549, 108] on span at bounding box center [550, 109] width 27 height 27
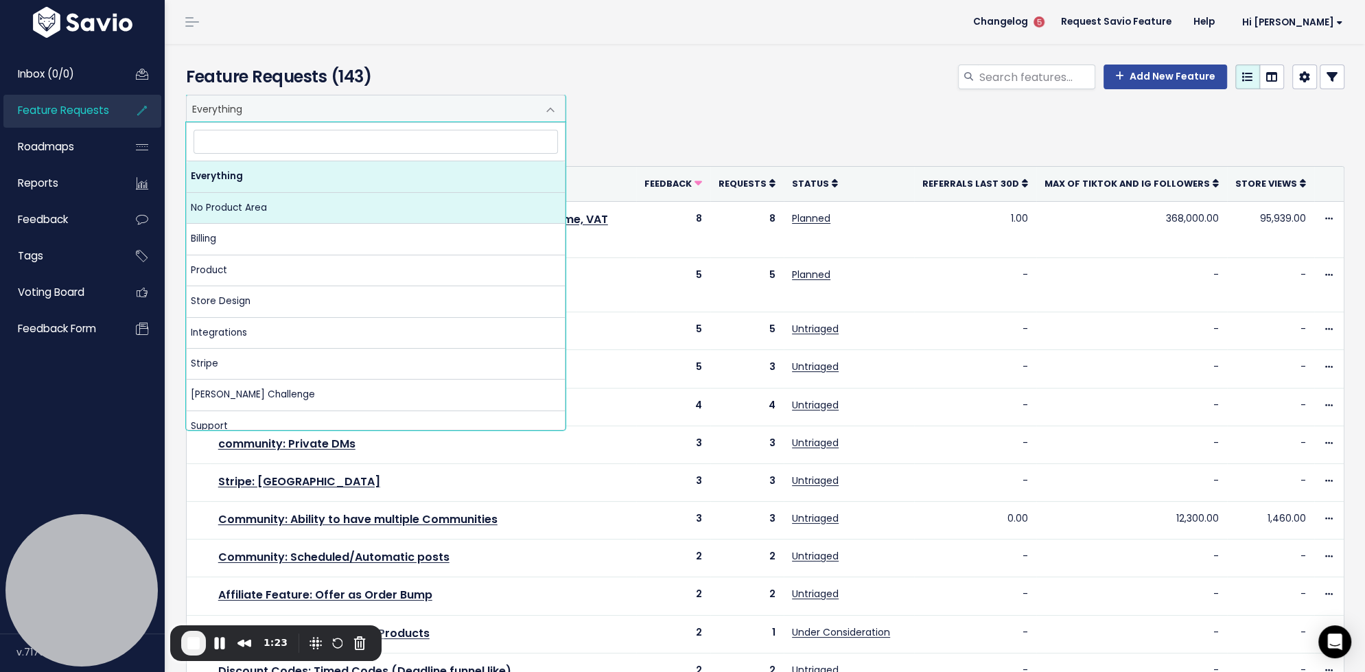
select select "NOT_SET:NOT_SET"
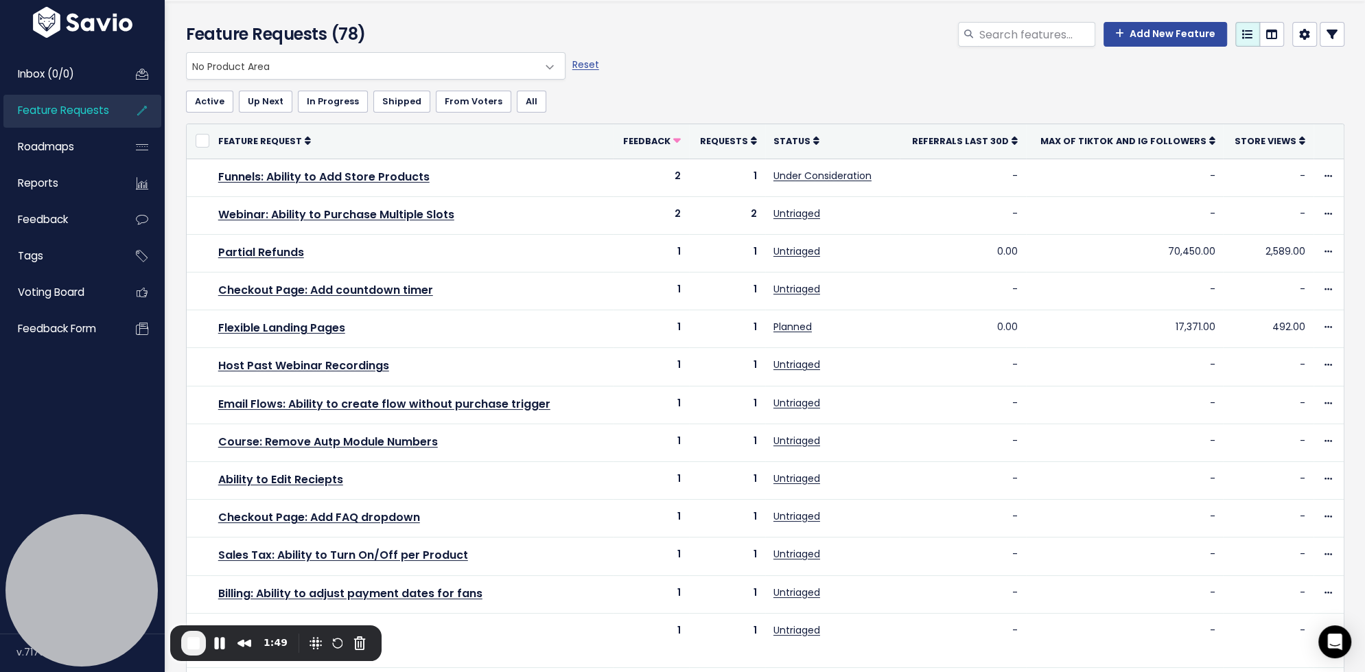
scroll to position [38, 0]
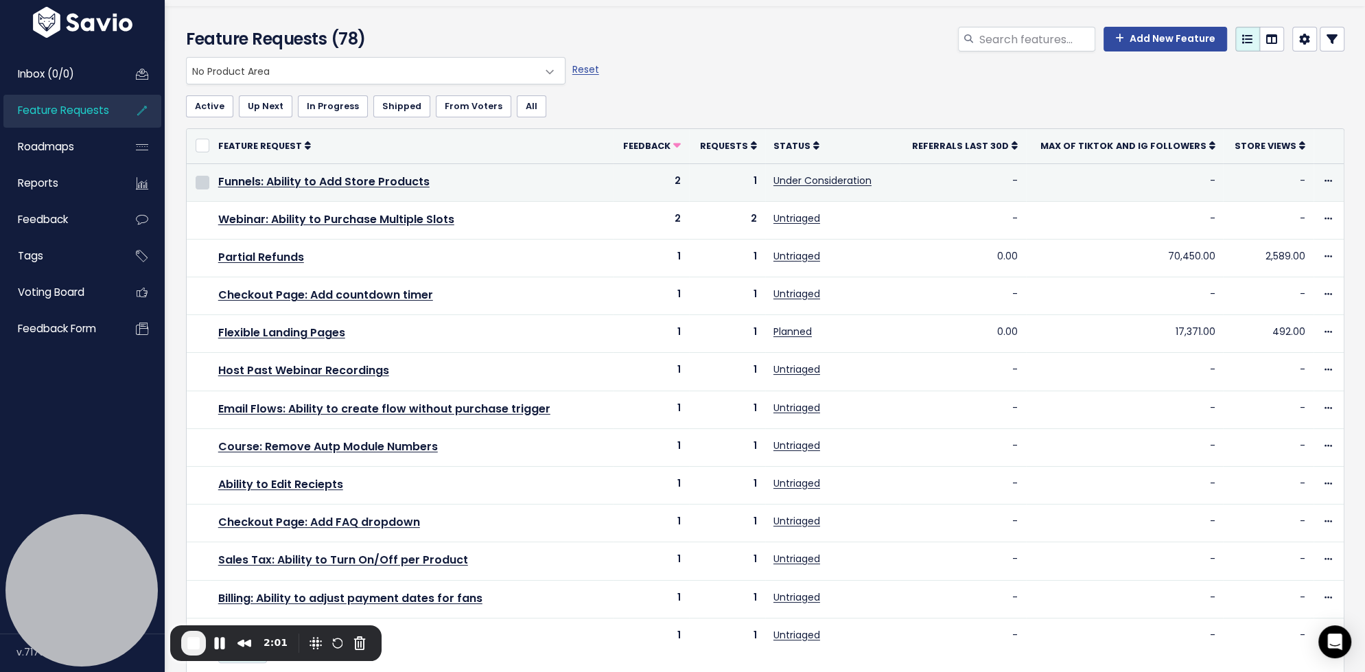
click at [200, 181] on input "checkbox" at bounding box center [203, 183] width 14 height 14
checkbox input "true"
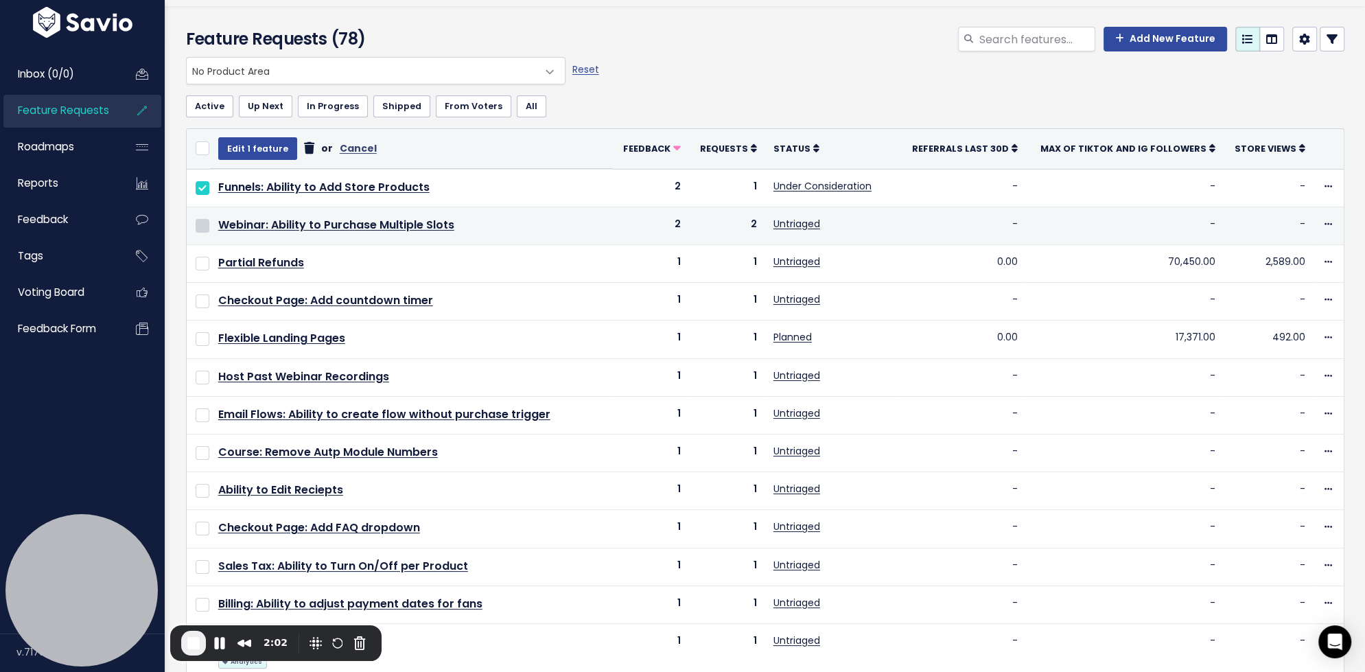
click at [207, 227] on input "checkbox" at bounding box center [203, 226] width 14 height 14
checkbox input "true"
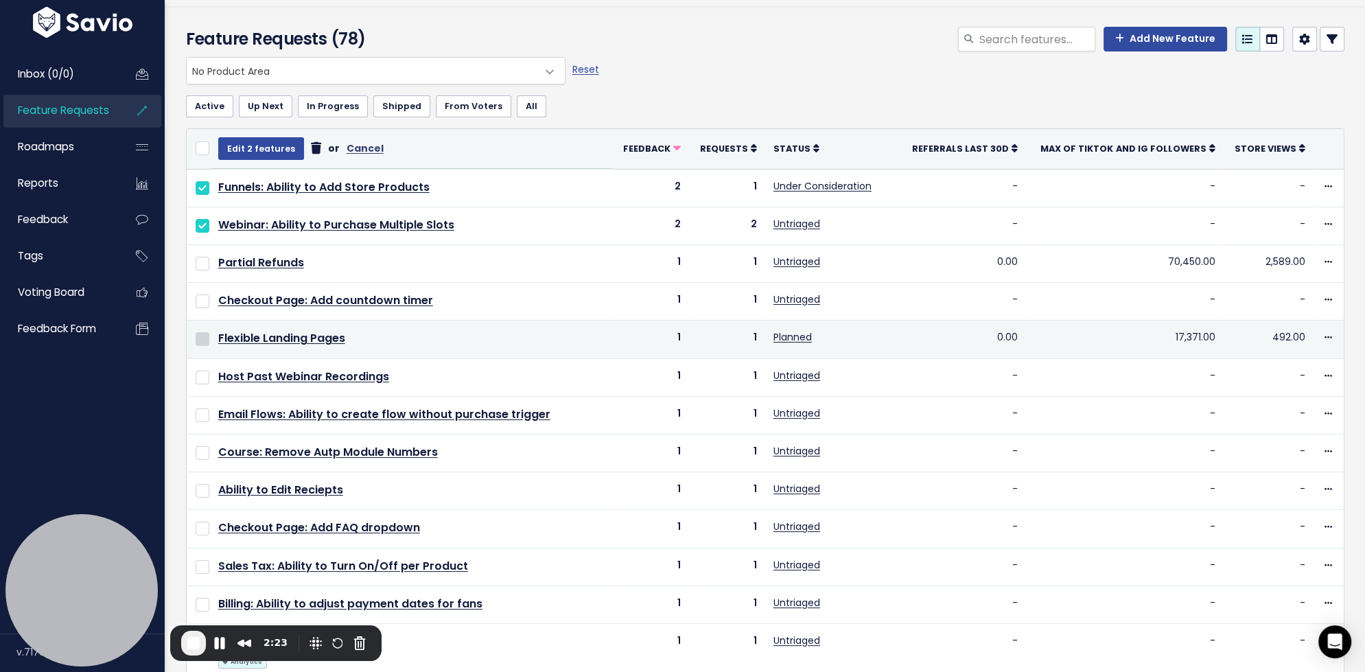
click at [200, 334] on input "checkbox" at bounding box center [203, 339] width 14 height 14
checkbox input "true"
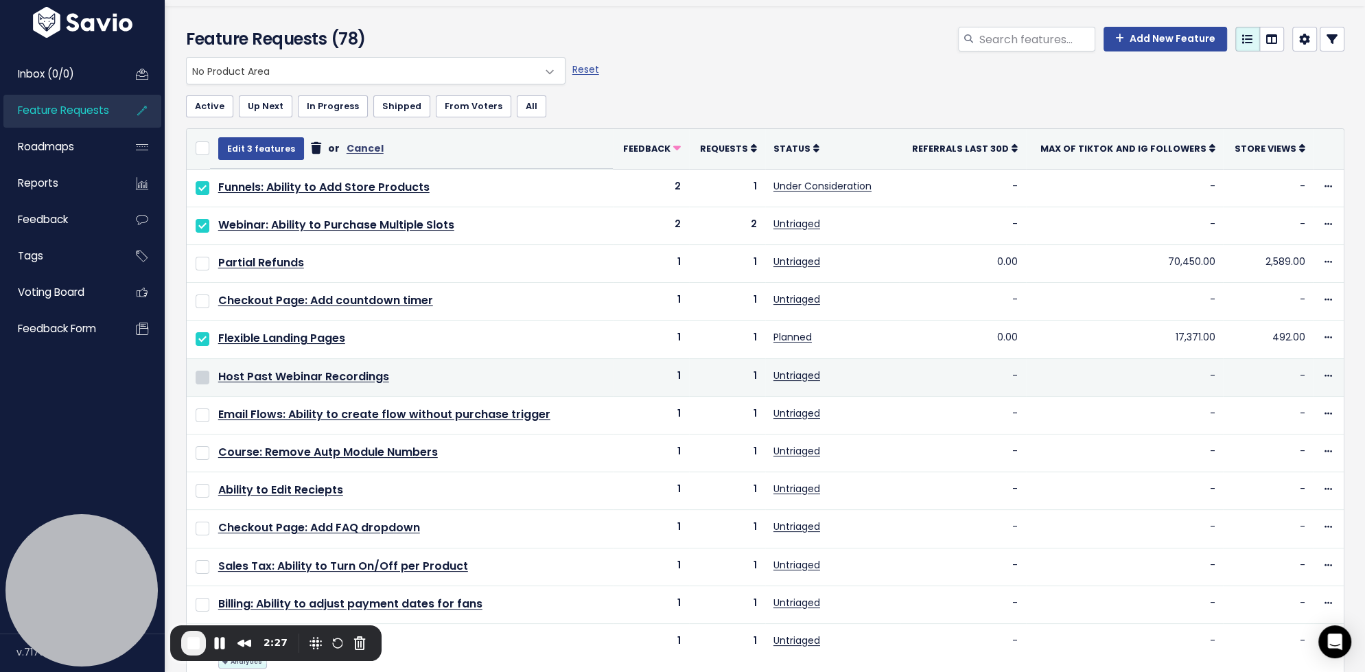
click at [205, 371] on input "checkbox" at bounding box center [203, 378] width 14 height 14
checkbox input "true"
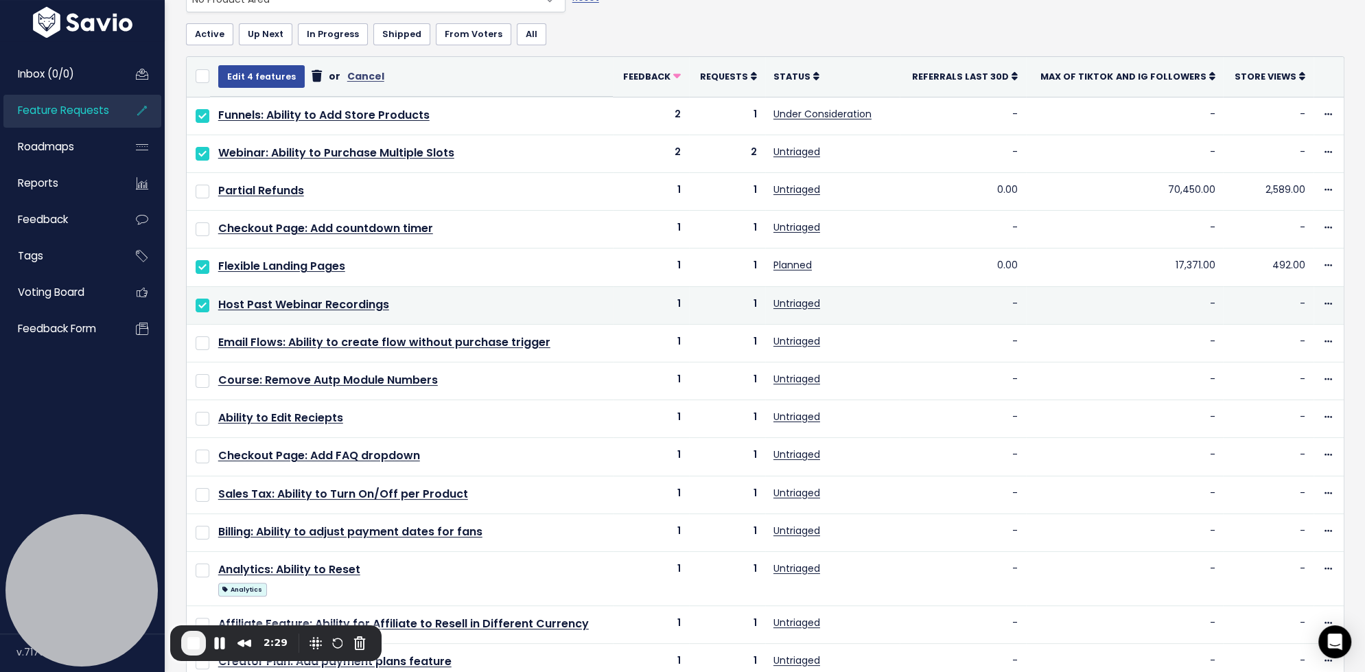
scroll to position [113, 0]
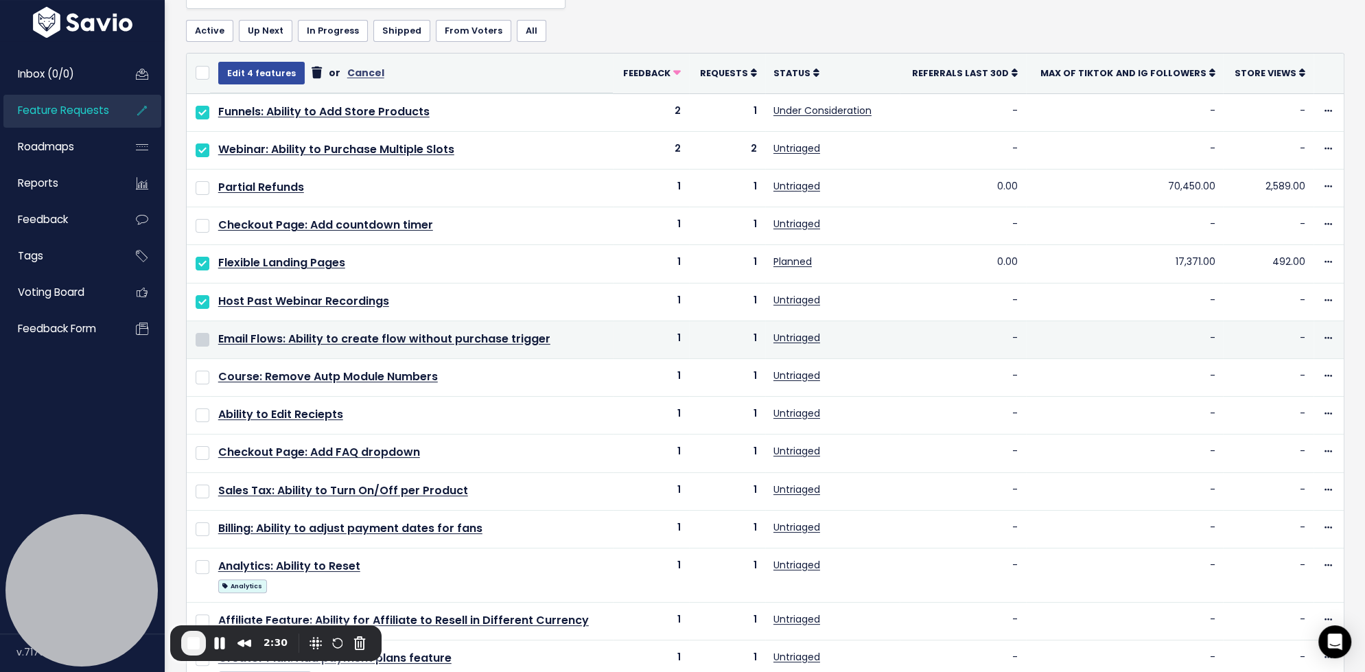
click at [203, 334] on input "checkbox" at bounding box center [203, 340] width 14 height 14
checkbox input "true"
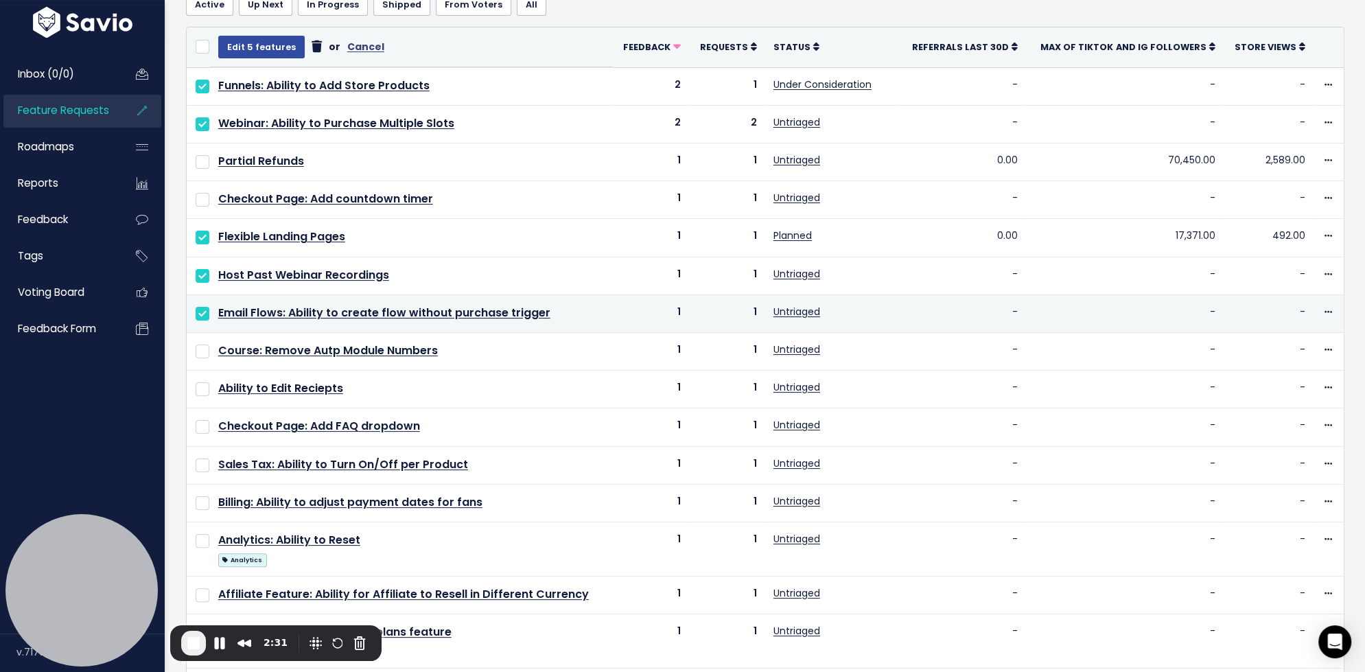
scroll to position [146, 0]
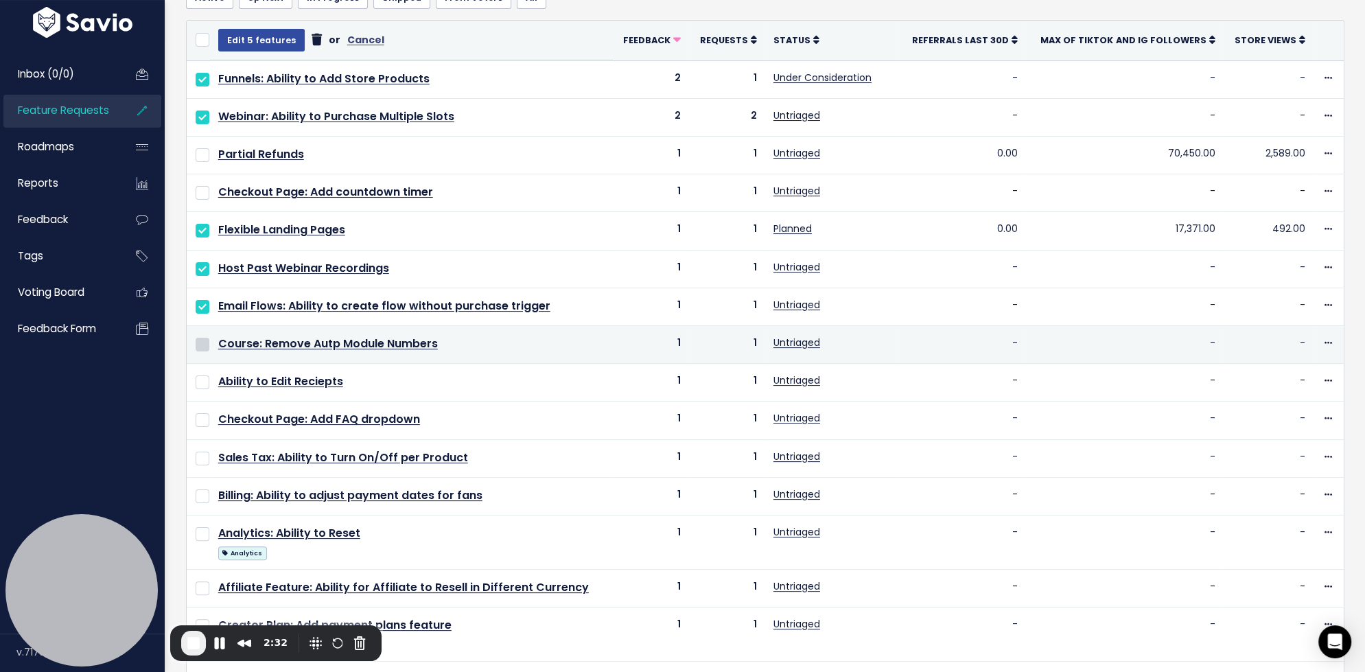
click at [205, 340] on input "checkbox" at bounding box center [203, 345] width 14 height 14
checkbox input "true"
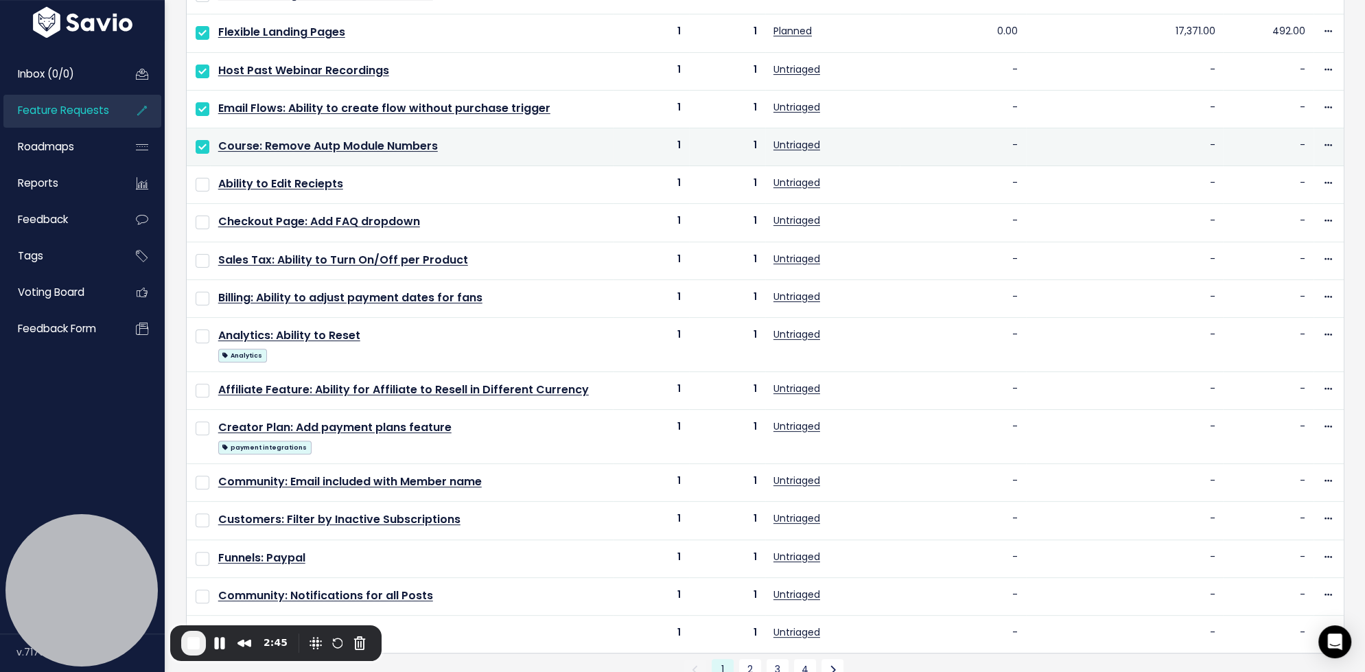
scroll to position [345, 0]
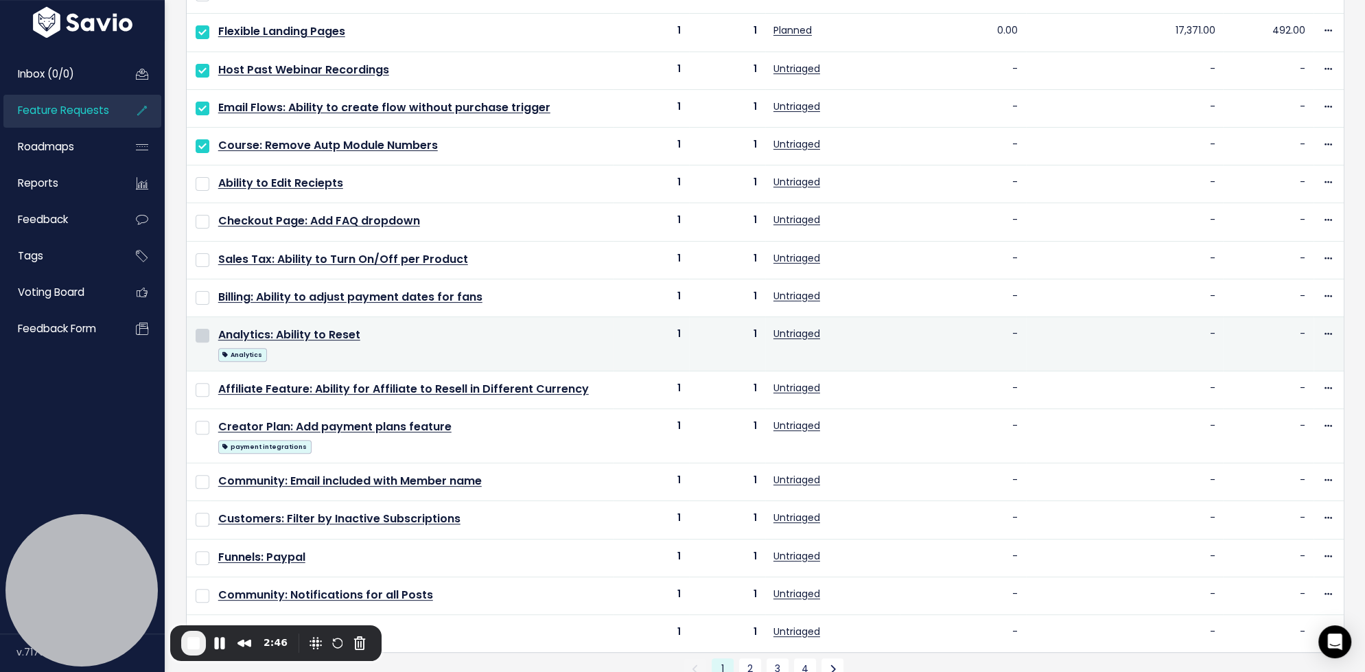
click at [203, 331] on input "checkbox" at bounding box center [203, 336] width 14 height 14
checkbox input "true"
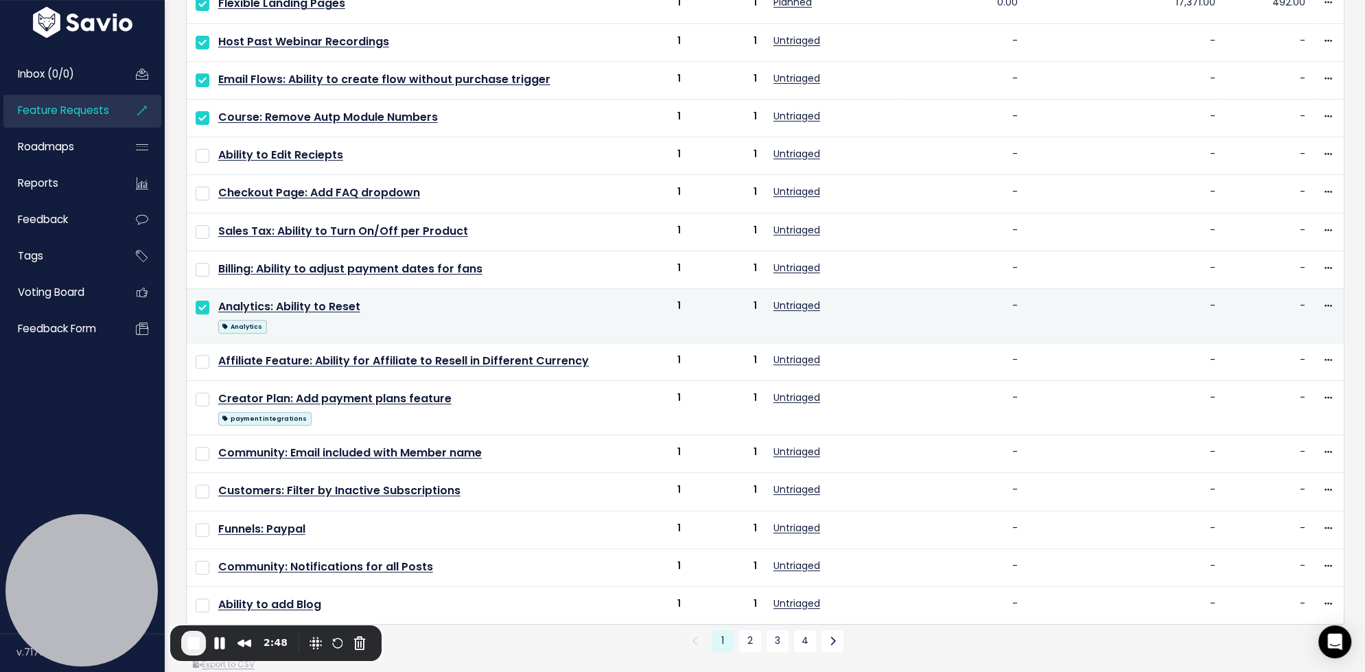
scroll to position [382, 0]
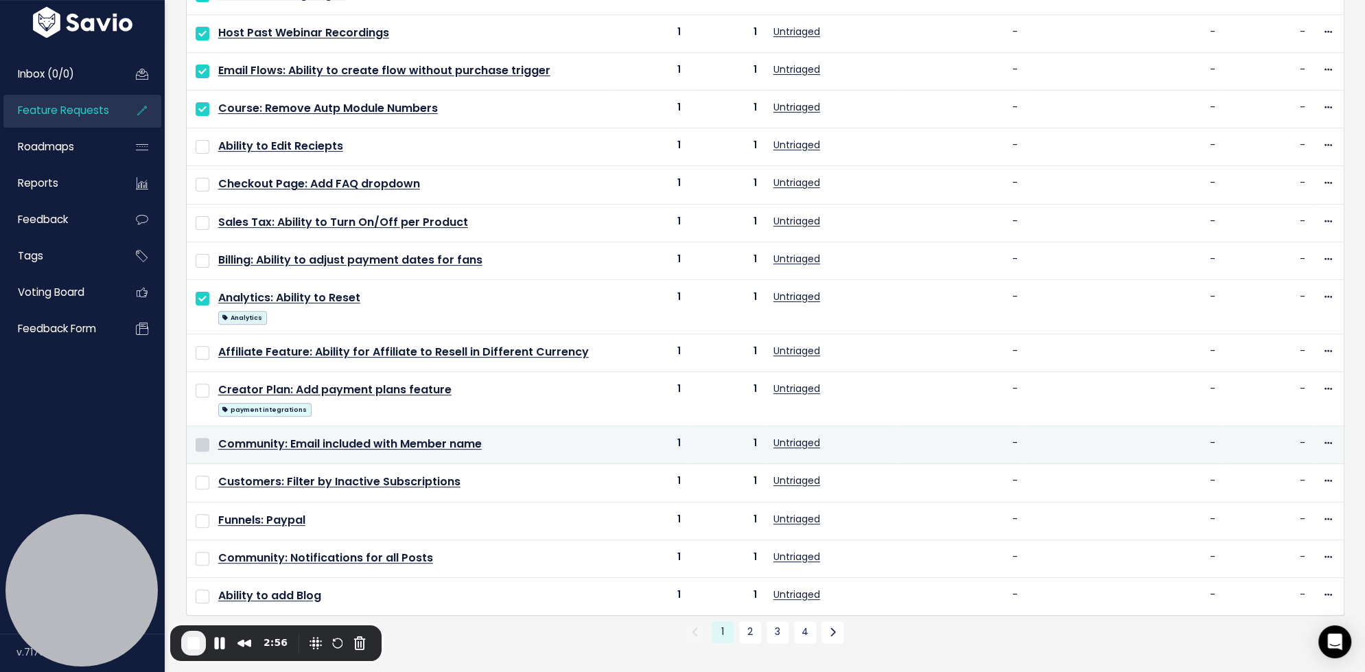
click at [205, 438] on input "checkbox" at bounding box center [203, 445] width 14 height 14
checkbox input "true"
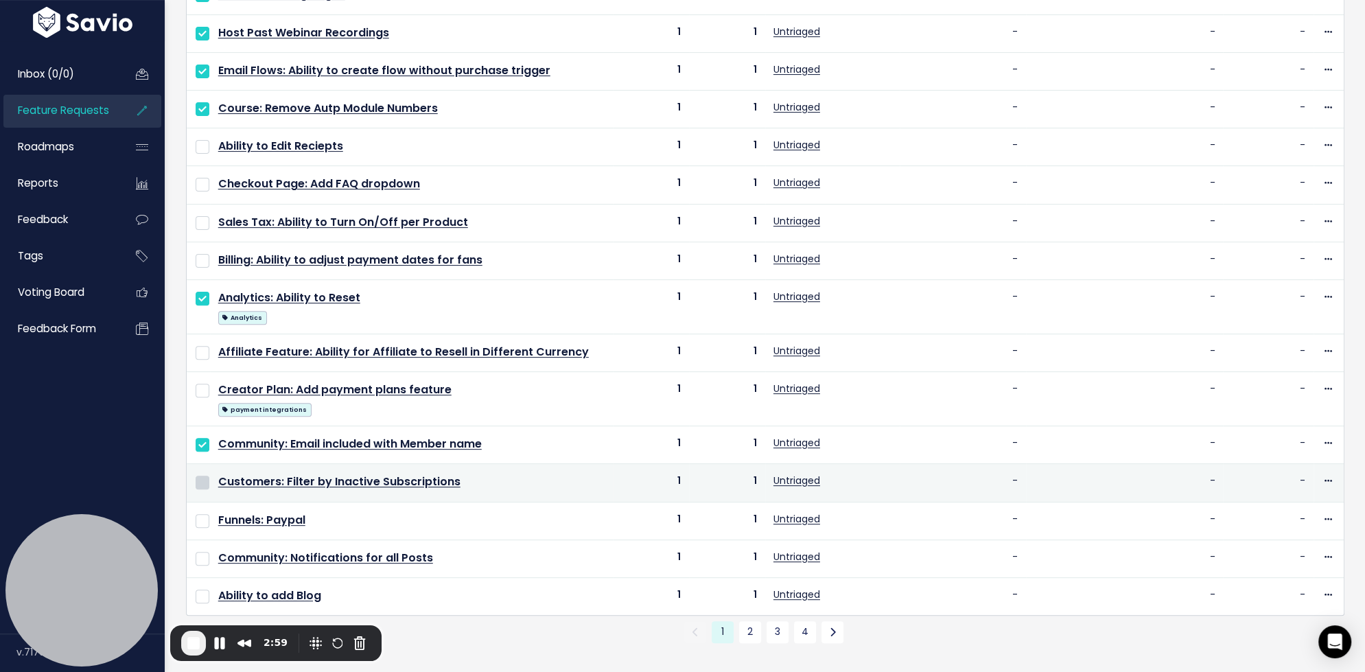
click at [205, 476] on input "checkbox" at bounding box center [203, 483] width 14 height 14
checkbox input "true"
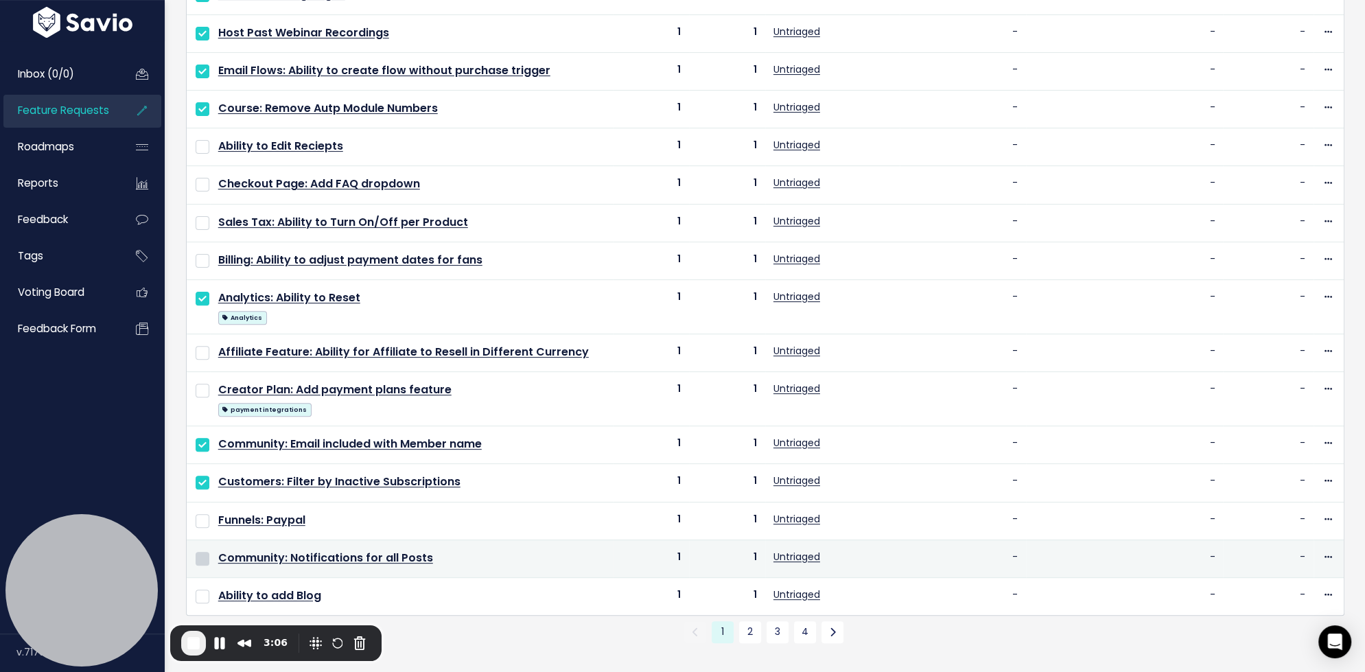
click at [202, 552] on input "checkbox" at bounding box center [203, 559] width 14 height 14
checkbox input "true"
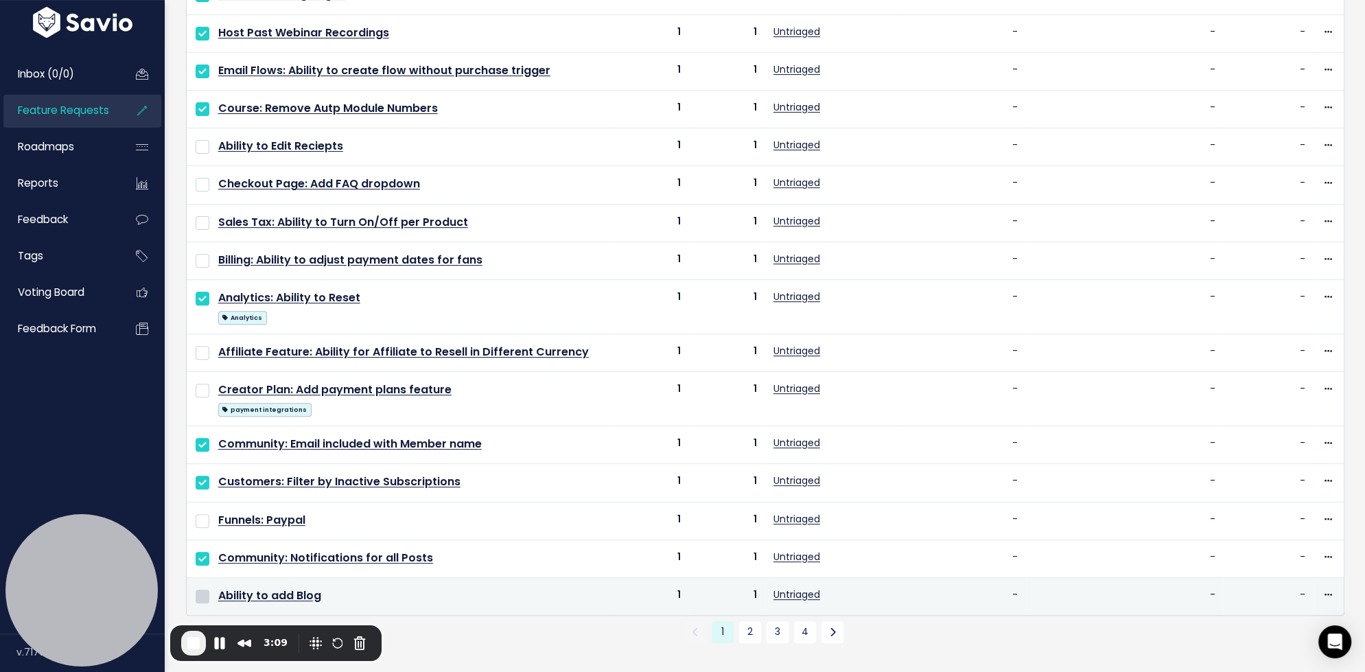
click at [204, 590] on input "checkbox" at bounding box center [203, 597] width 14 height 14
checkbox input "true"
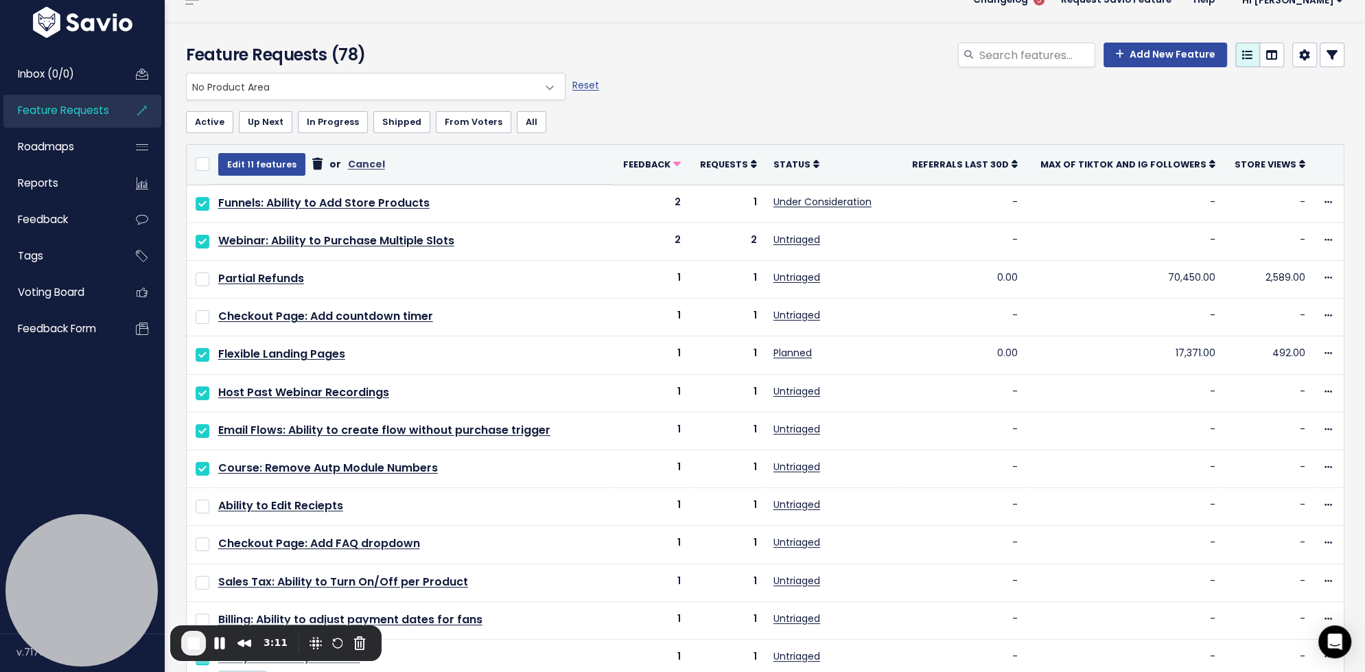
scroll to position [0, 0]
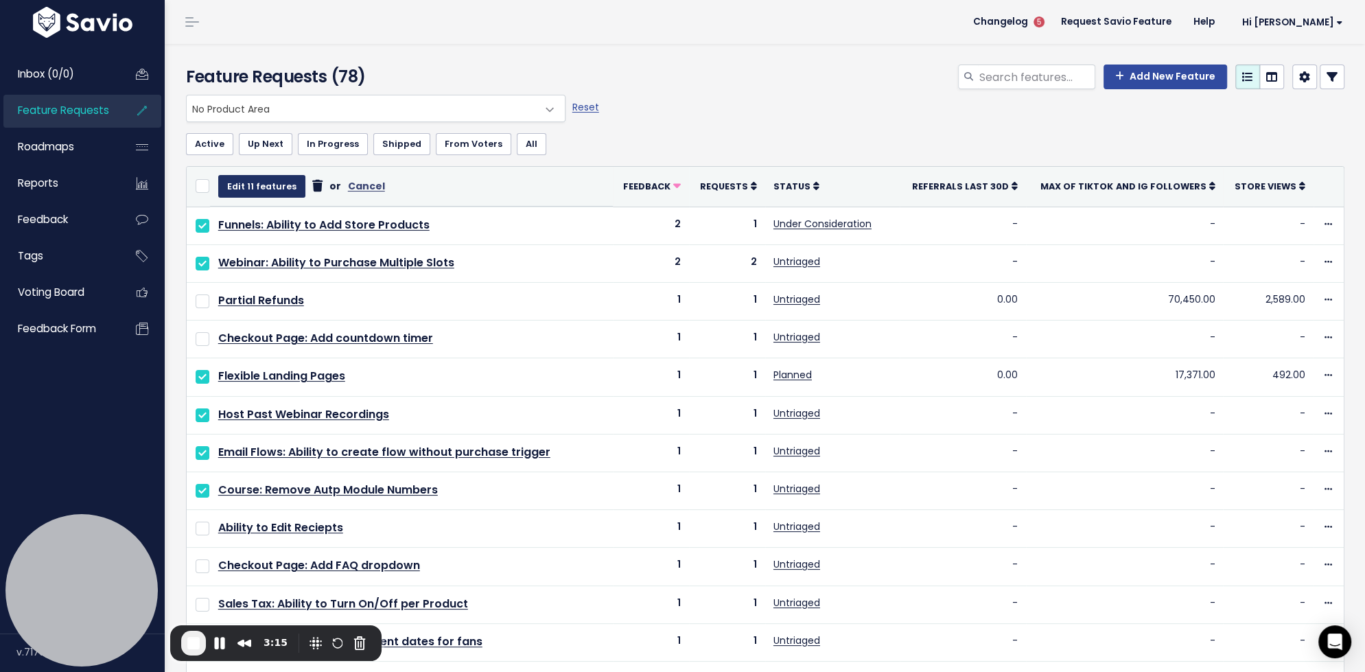
click at [276, 184] on button "Edit 11 features" at bounding box center [261, 186] width 87 height 22
select select
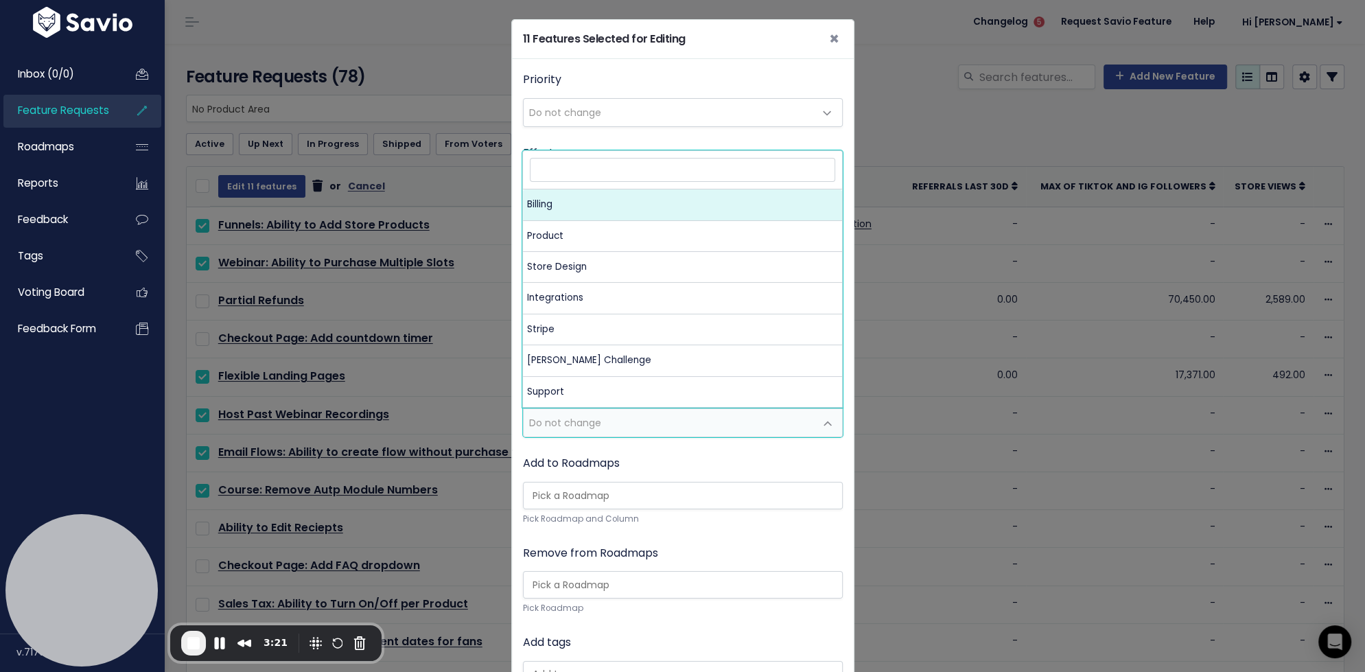
click at [589, 420] on span "Do not change" at bounding box center [565, 423] width 72 height 14
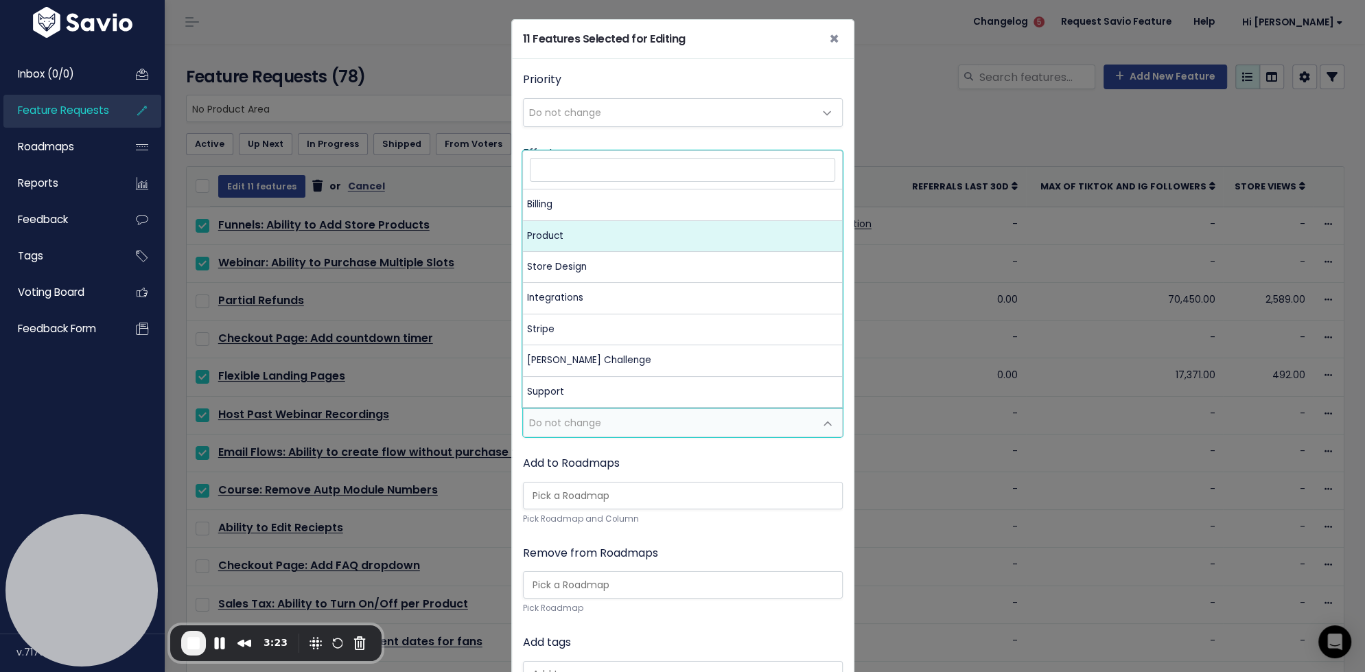
select select "MAIN:PRODUCT"
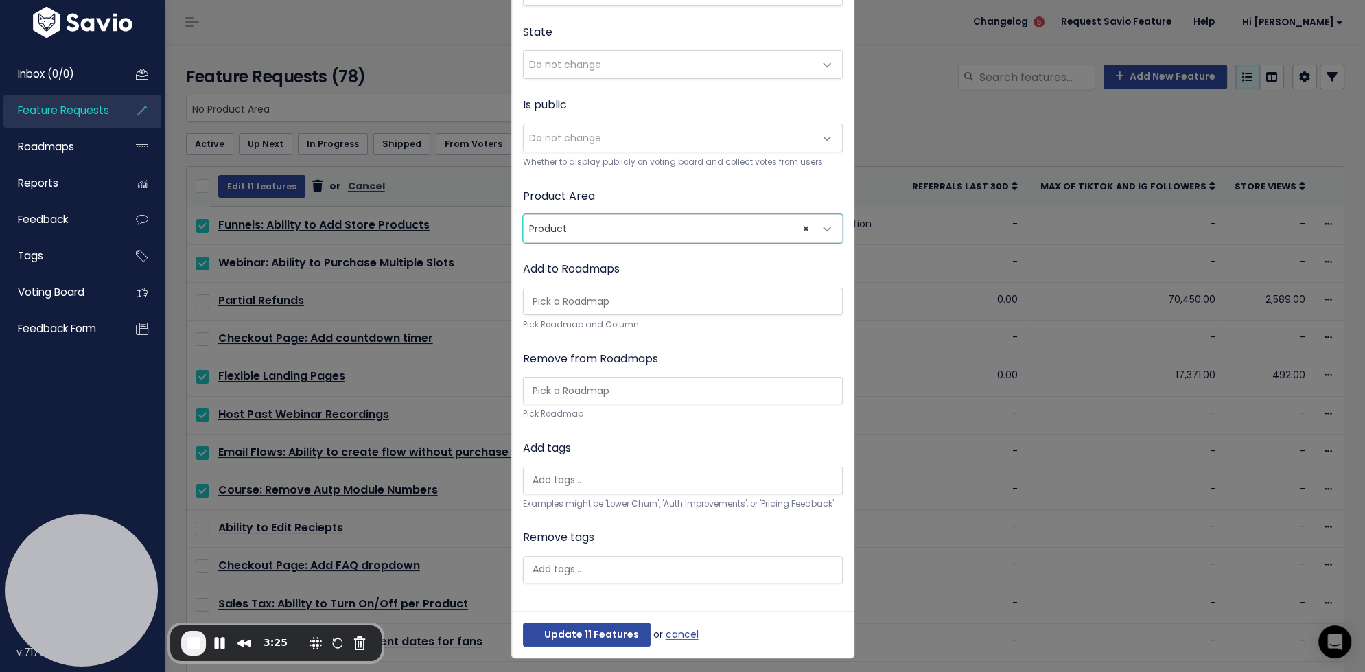
scroll to position [196, 0]
click at [598, 623] on button "Update 11 Features" at bounding box center [587, 633] width 128 height 25
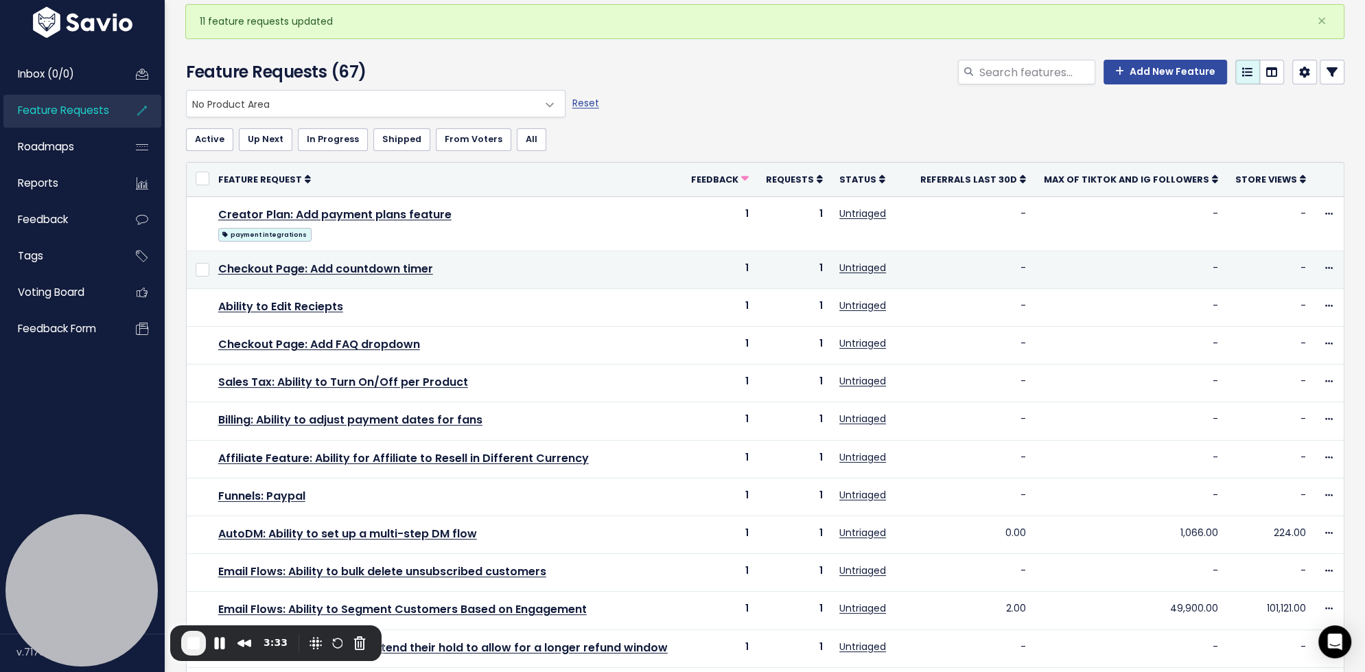
scroll to position [66, 0]
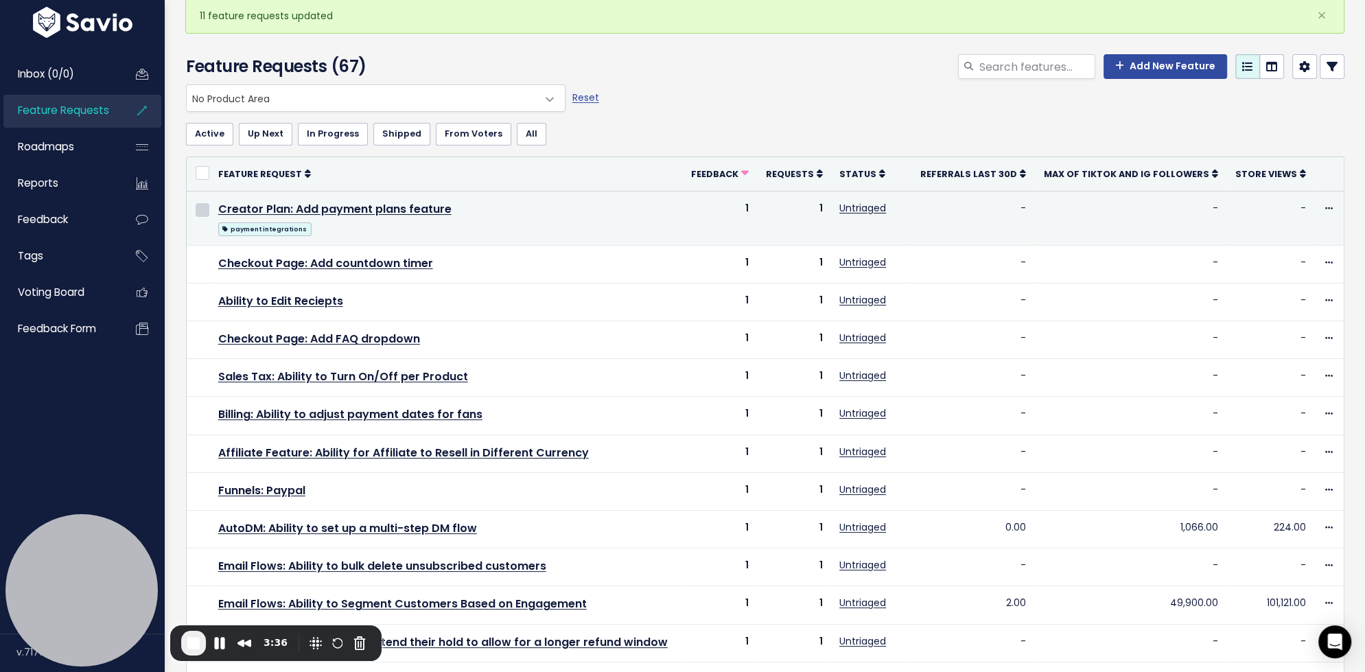
click at [202, 209] on input "checkbox" at bounding box center [203, 210] width 14 height 14
checkbox input "true"
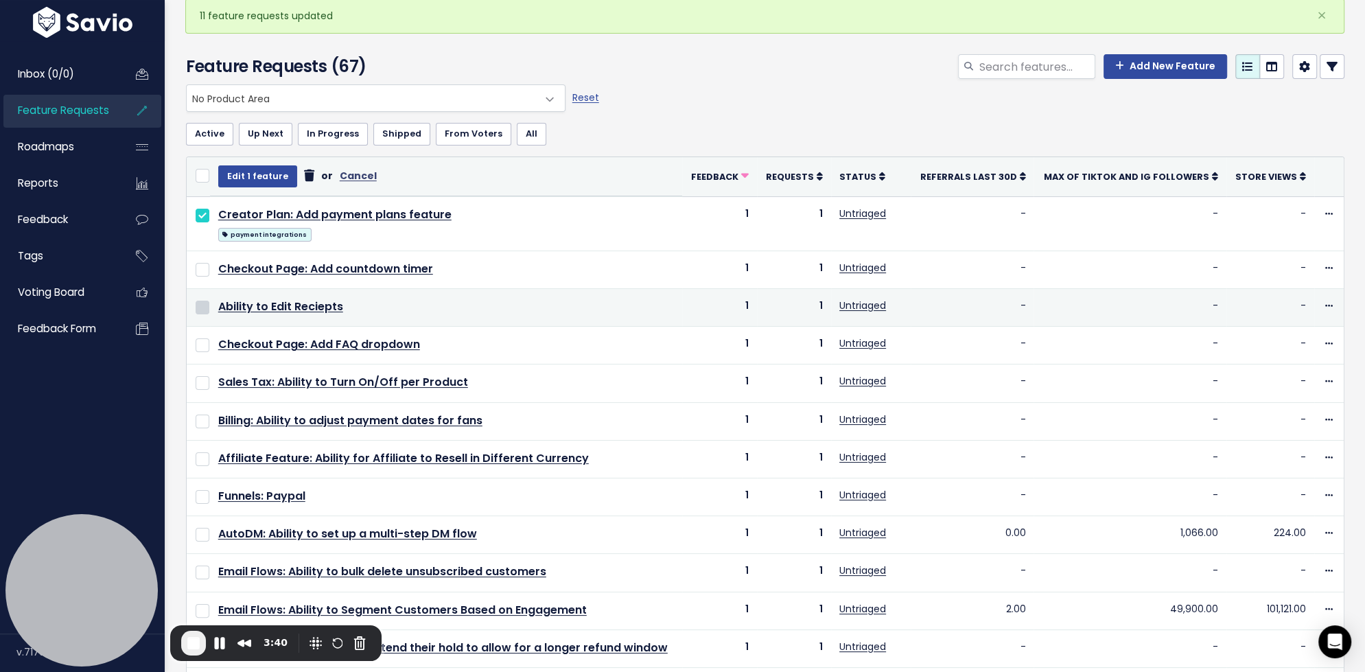
click at [203, 306] on input "checkbox" at bounding box center [203, 308] width 14 height 14
checkbox input "true"
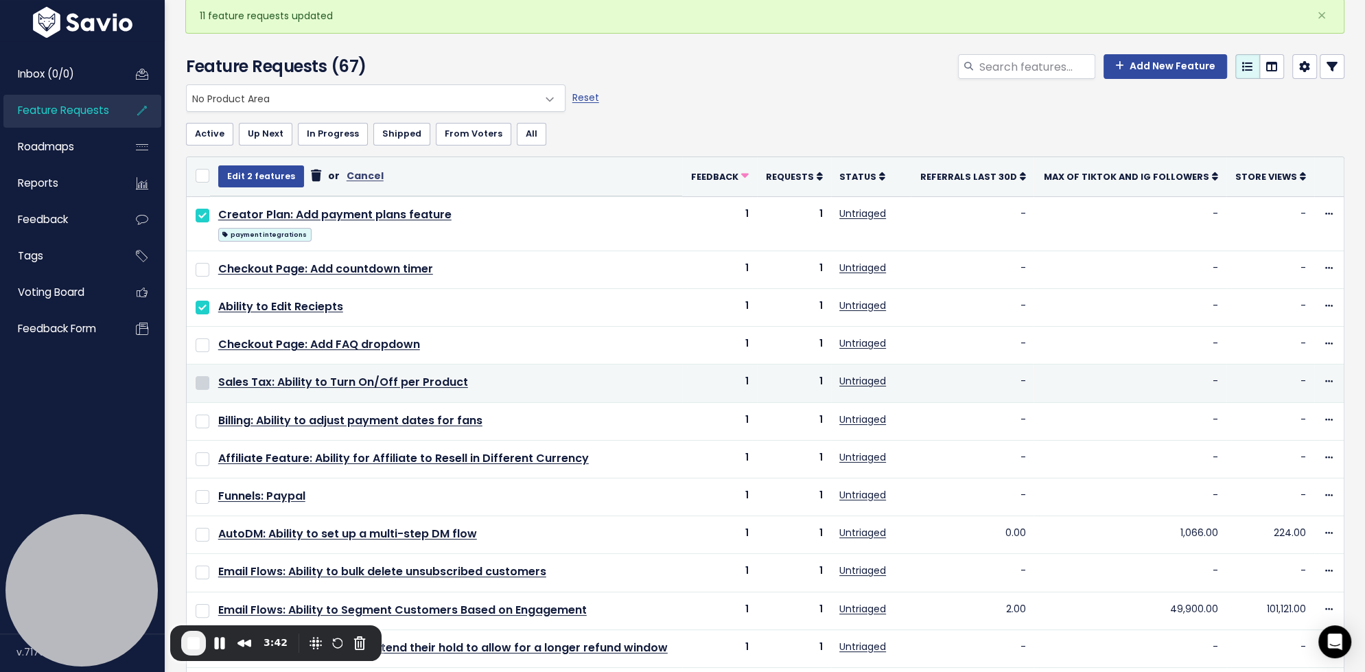
click at [205, 380] on input "checkbox" at bounding box center [203, 383] width 14 height 14
checkbox input "true"
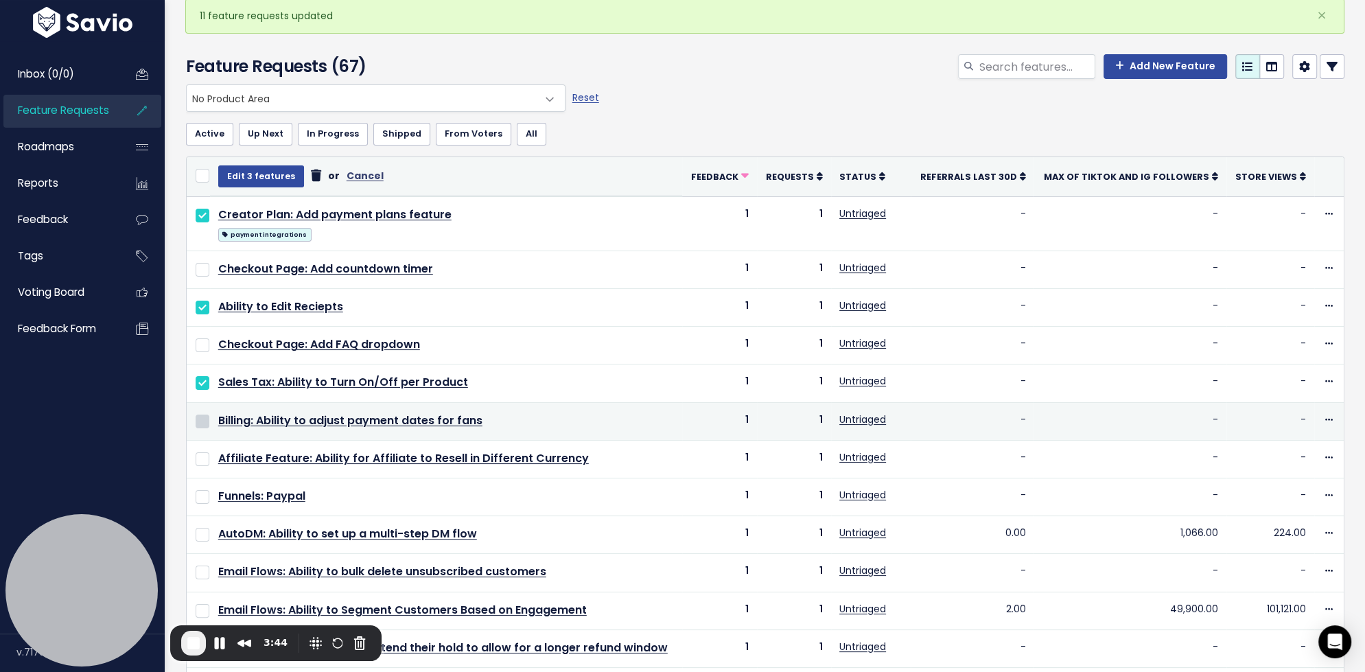
click at [200, 419] on input "checkbox" at bounding box center [203, 422] width 14 height 14
checkbox input "true"
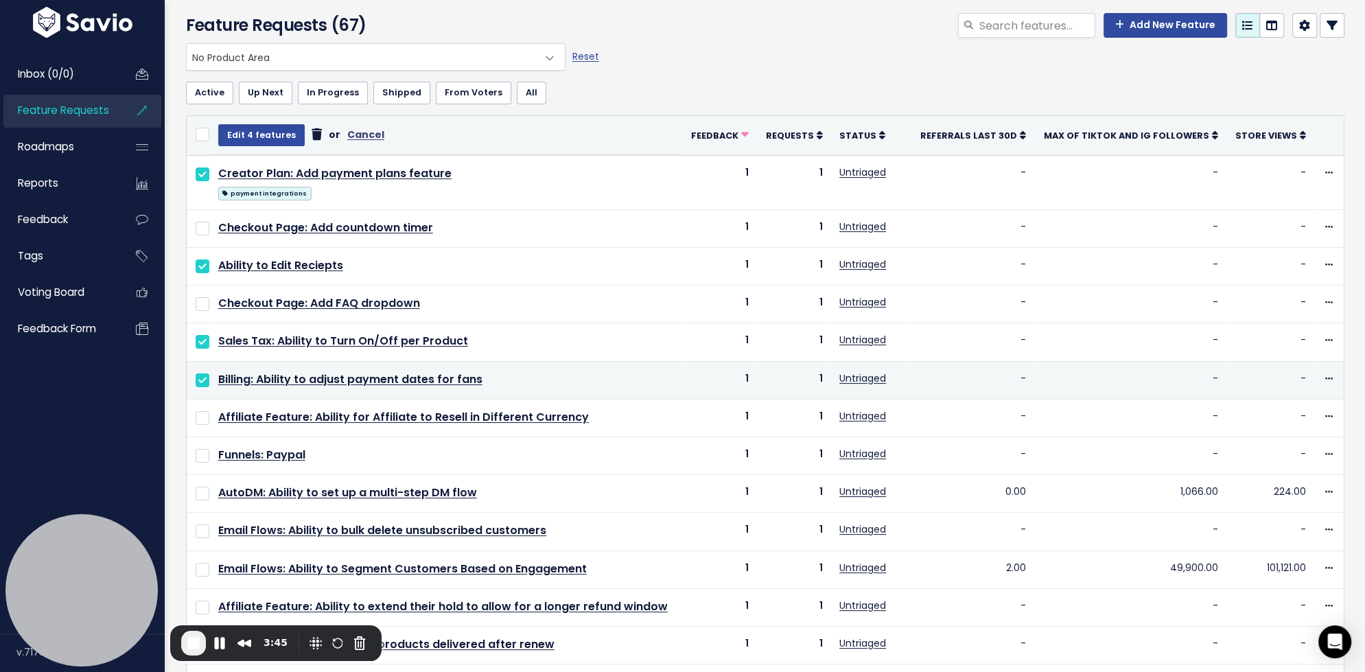
scroll to position [131, 0]
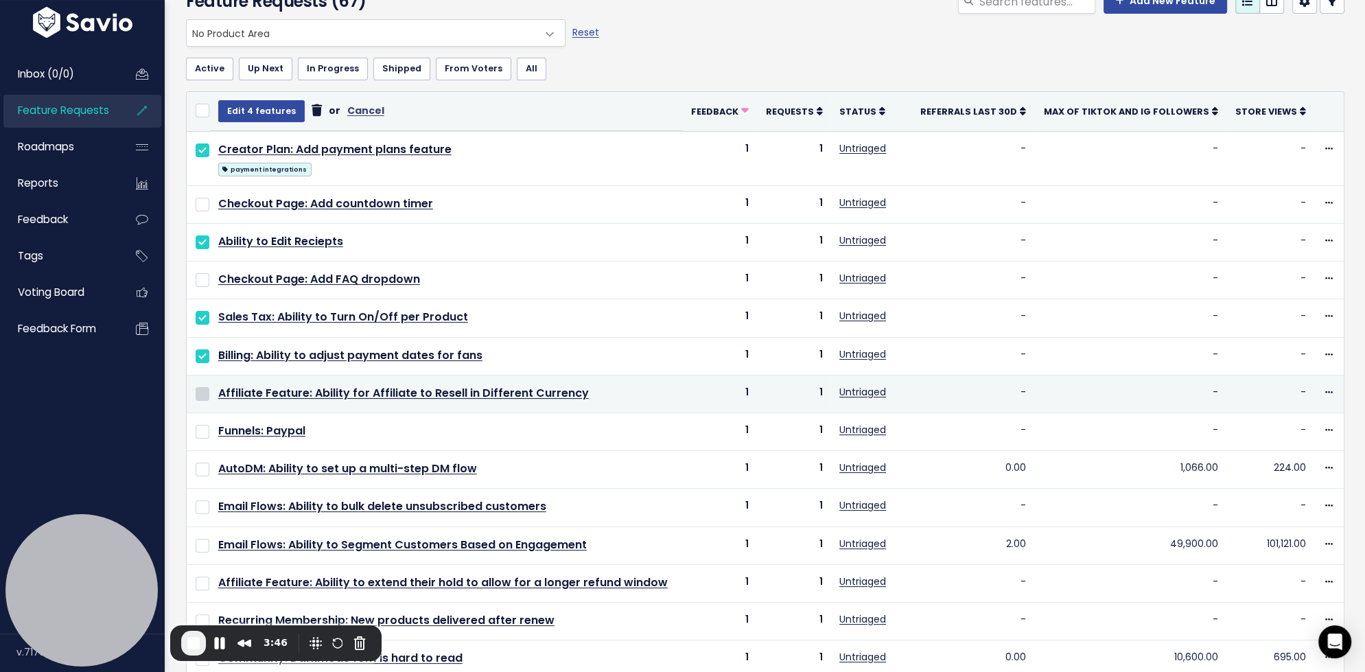
click at [203, 391] on input "checkbox" at bounding box center [203, 394] width 14 height 14
checkbox input "true"
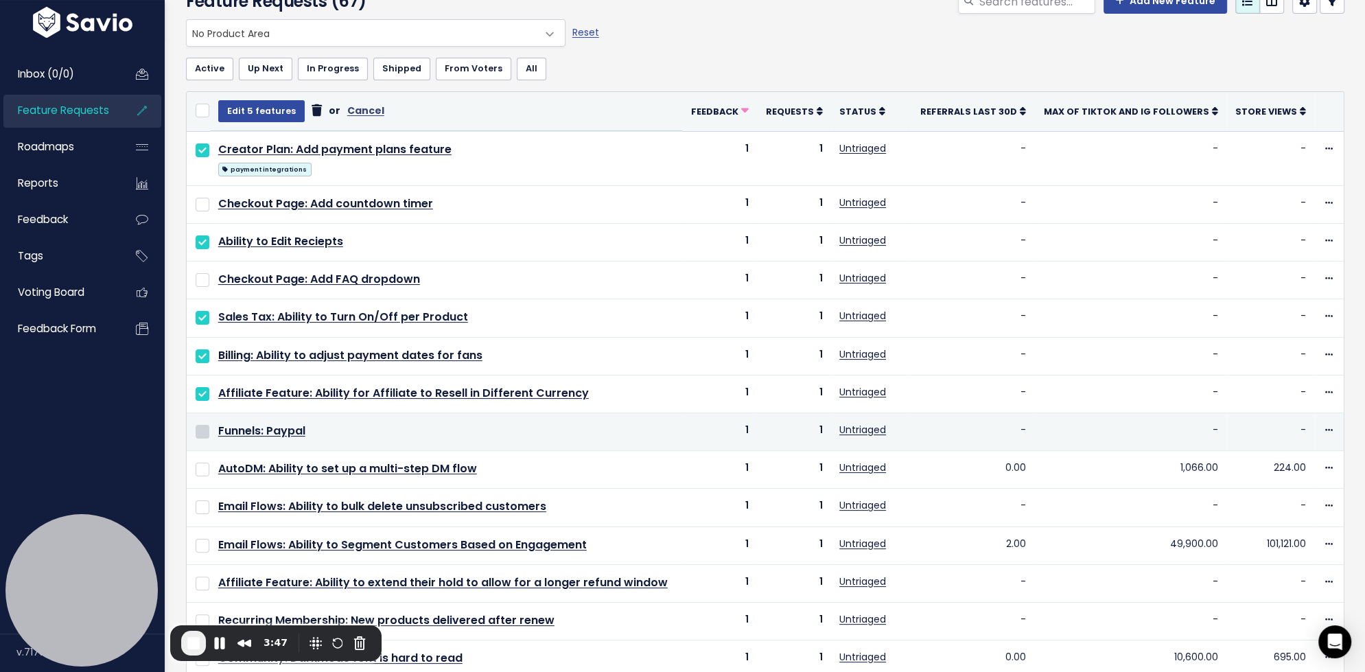
click at [206, 428] on input "checkbox" at bounding box center [203, 432] width 14 height 14
checkbox input "true"
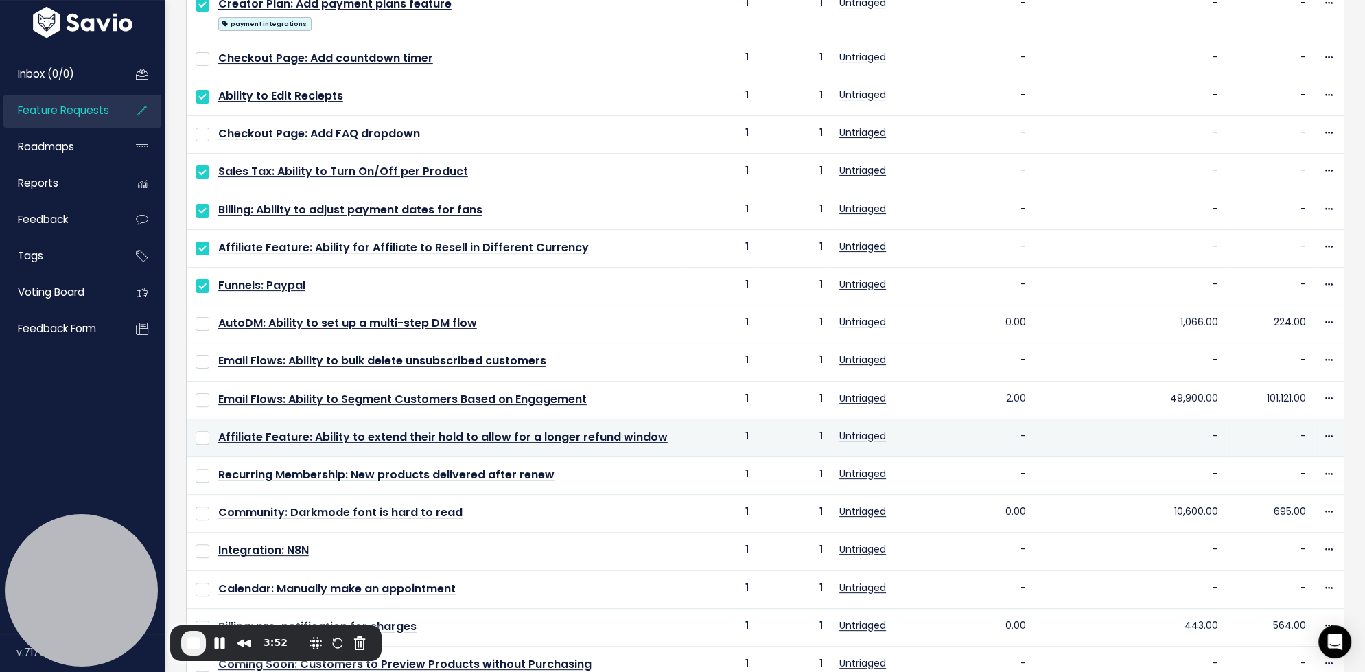
scroll to position [278, 0]
click at [201, 430] on input "checkbox" at bounding box center [203, 437] width 14 height 14
checkbox input "true"
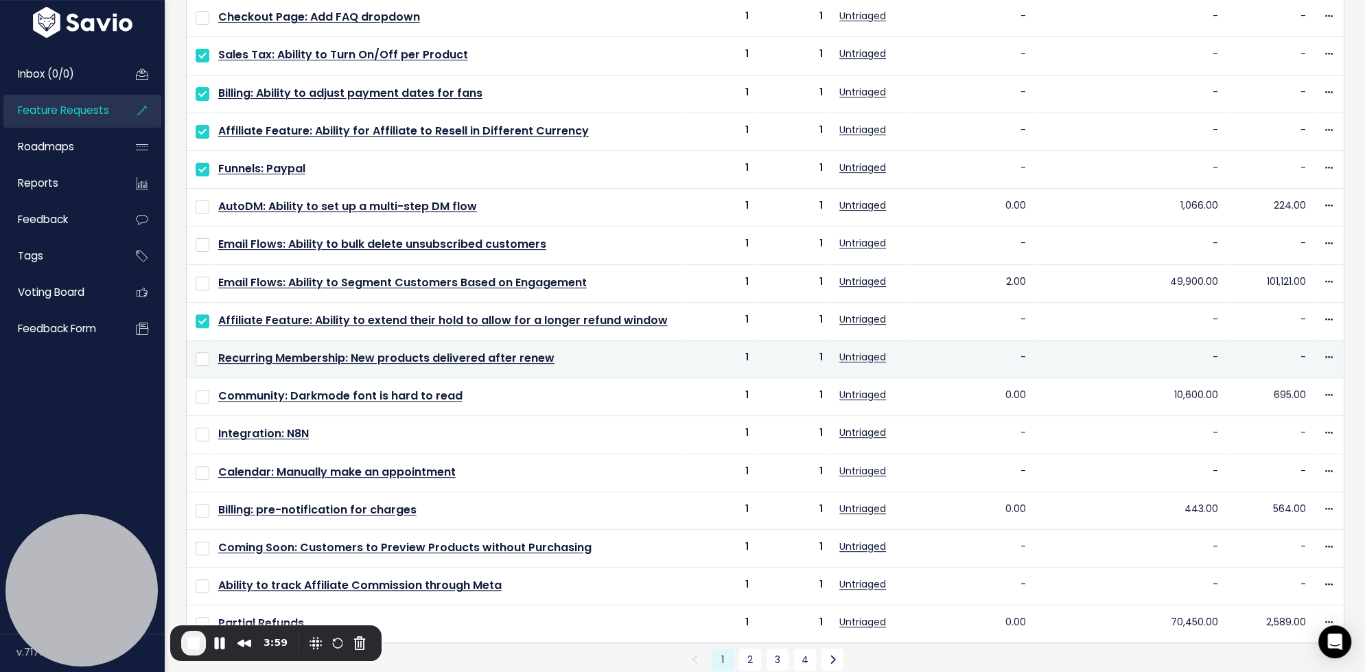
scroll to position [403, 0]
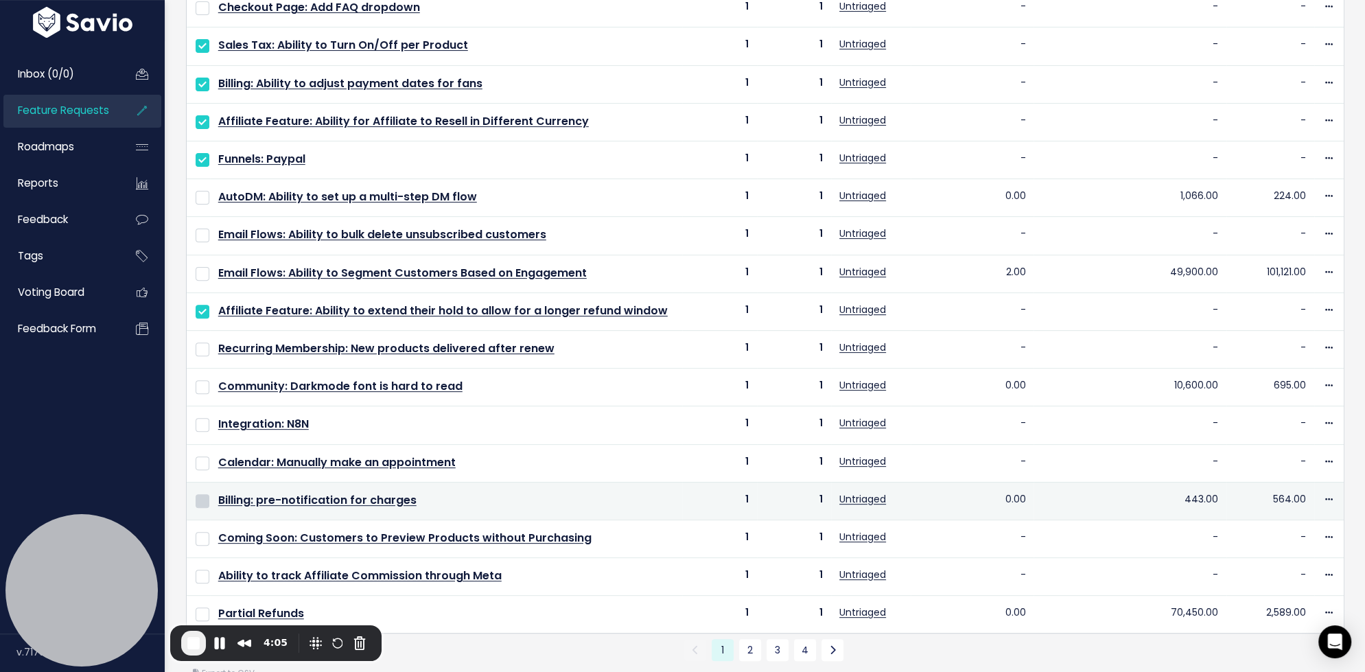
click at [203, 494] on input "checkbox" at bounding box center [203, 501] width 14 height 14
checkbox input "true"
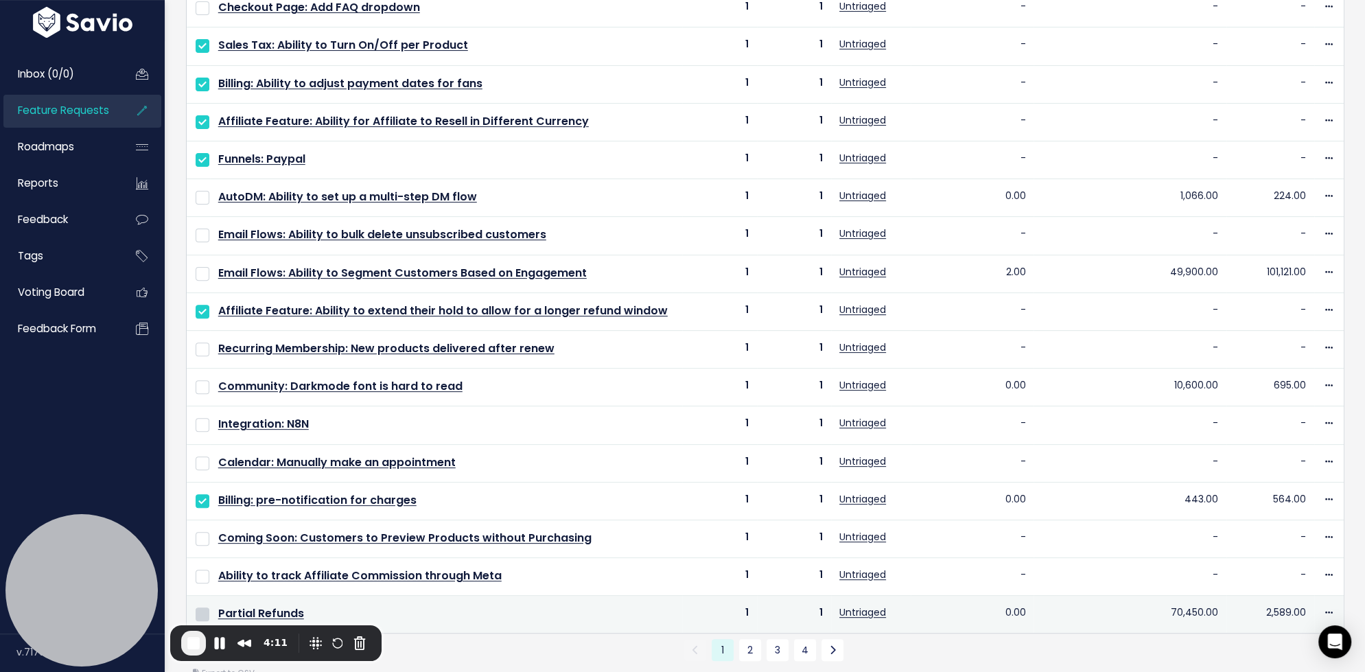
click at [202, 607] on input "checkbox" at bounding box center [203, 614] width 14 height 14
checkbox input "true"
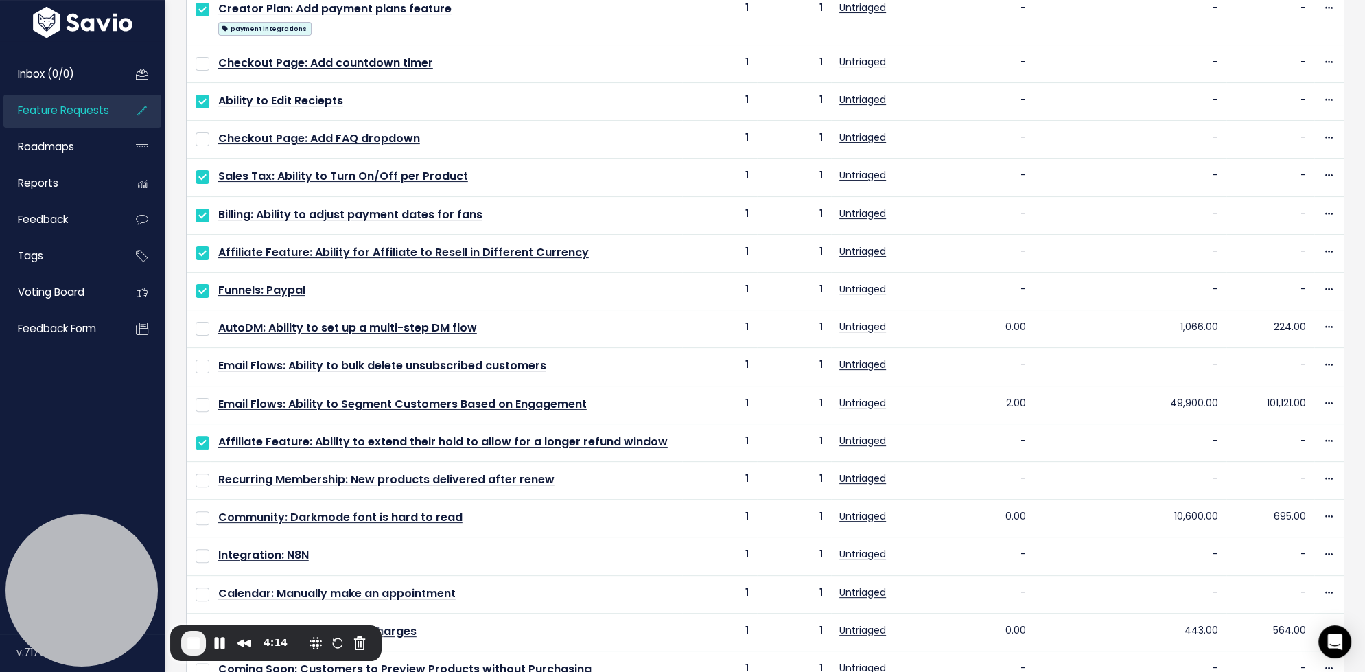
scroll to position [0, 0]
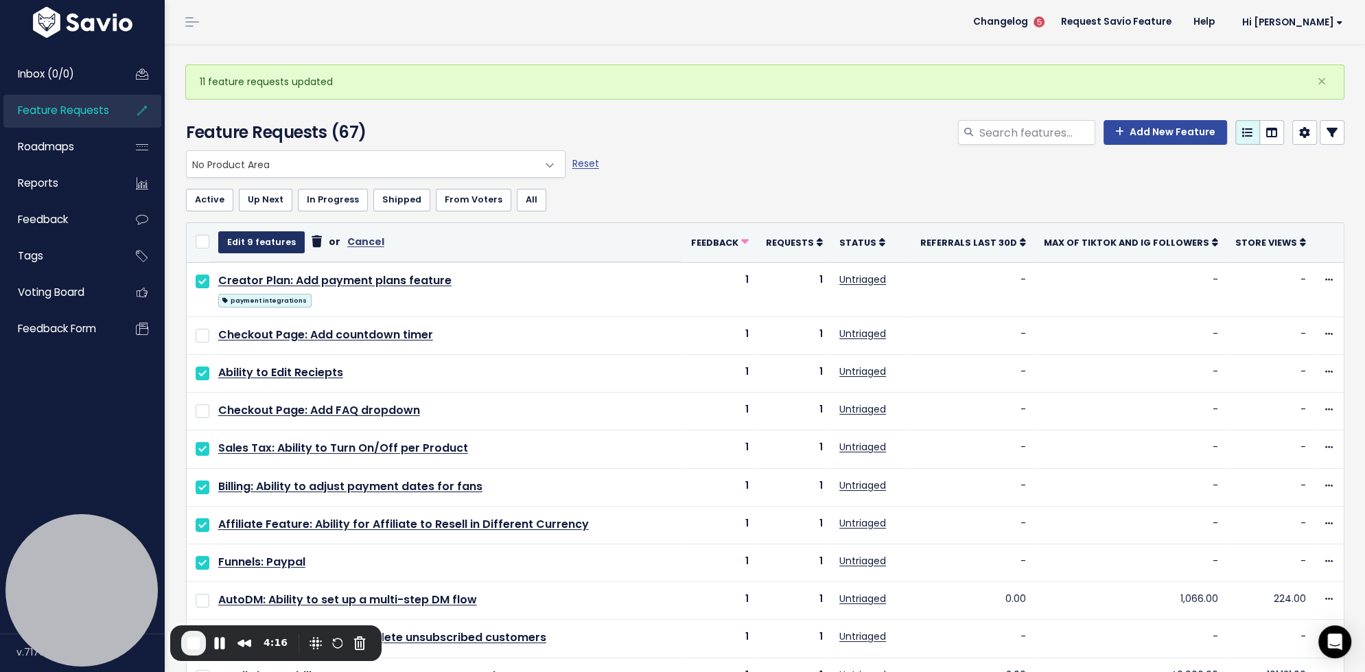
click at [245, 243] on button "Edit 9 features" at bounding box center [261, 242] width 86 height 22
select select
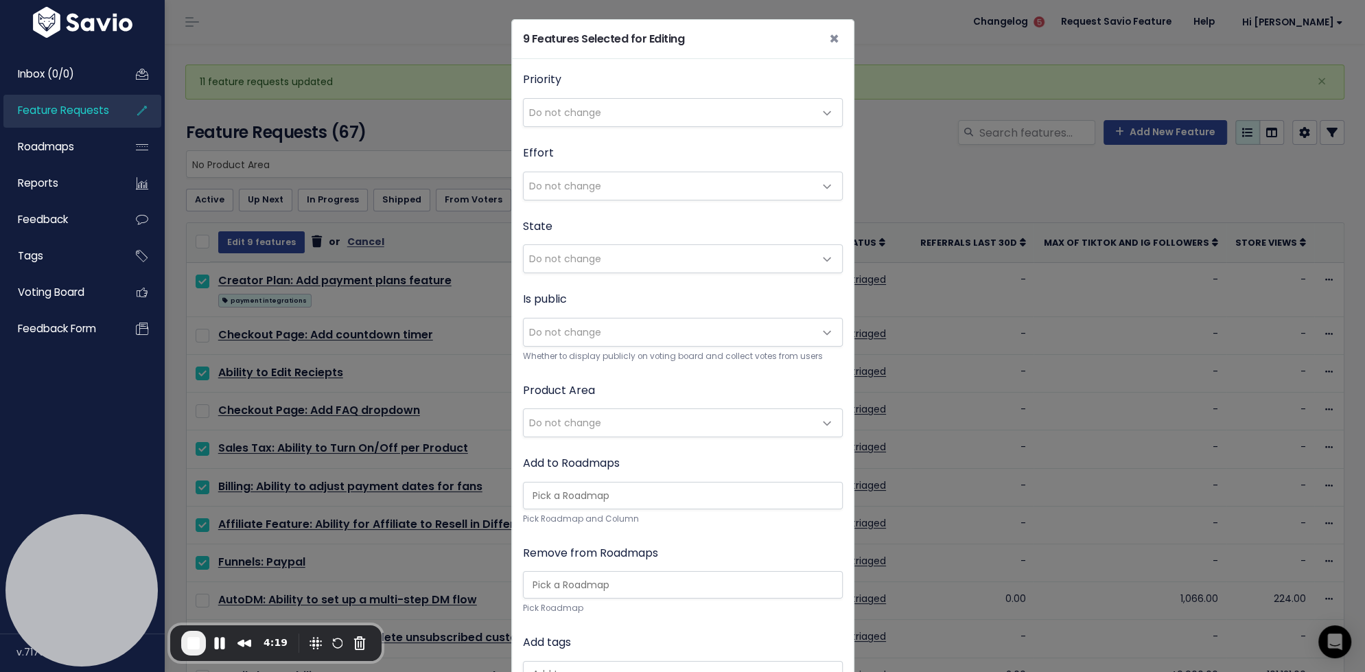
click at [626, 419] on span "Do not change" at bounding box center [669, 422] width 291 height 27
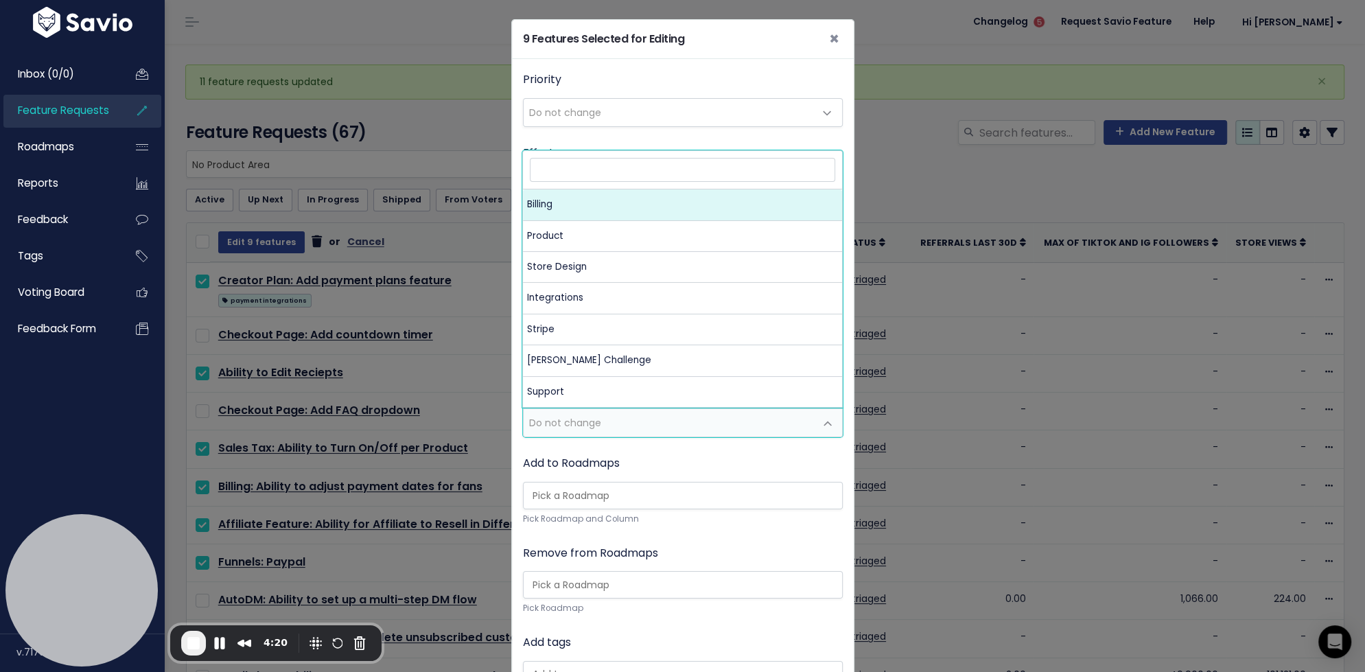
select select "MAIN:BILLING"
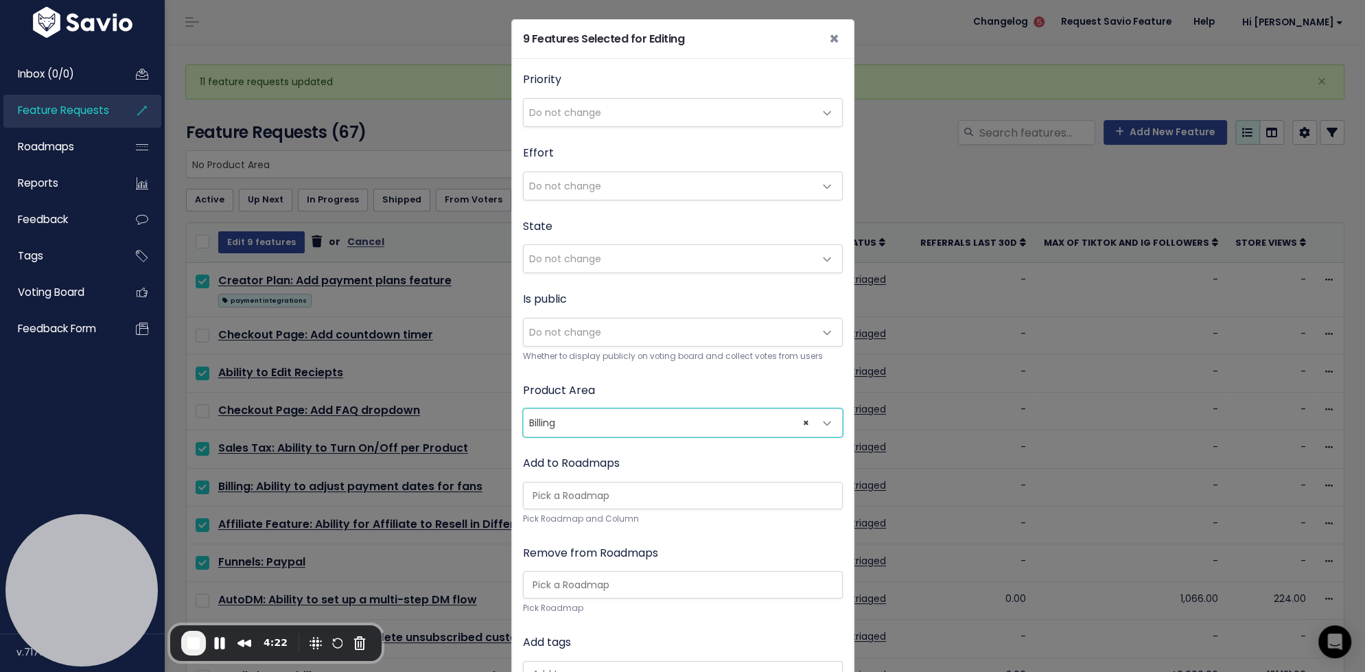
scroll to position [196, 0]
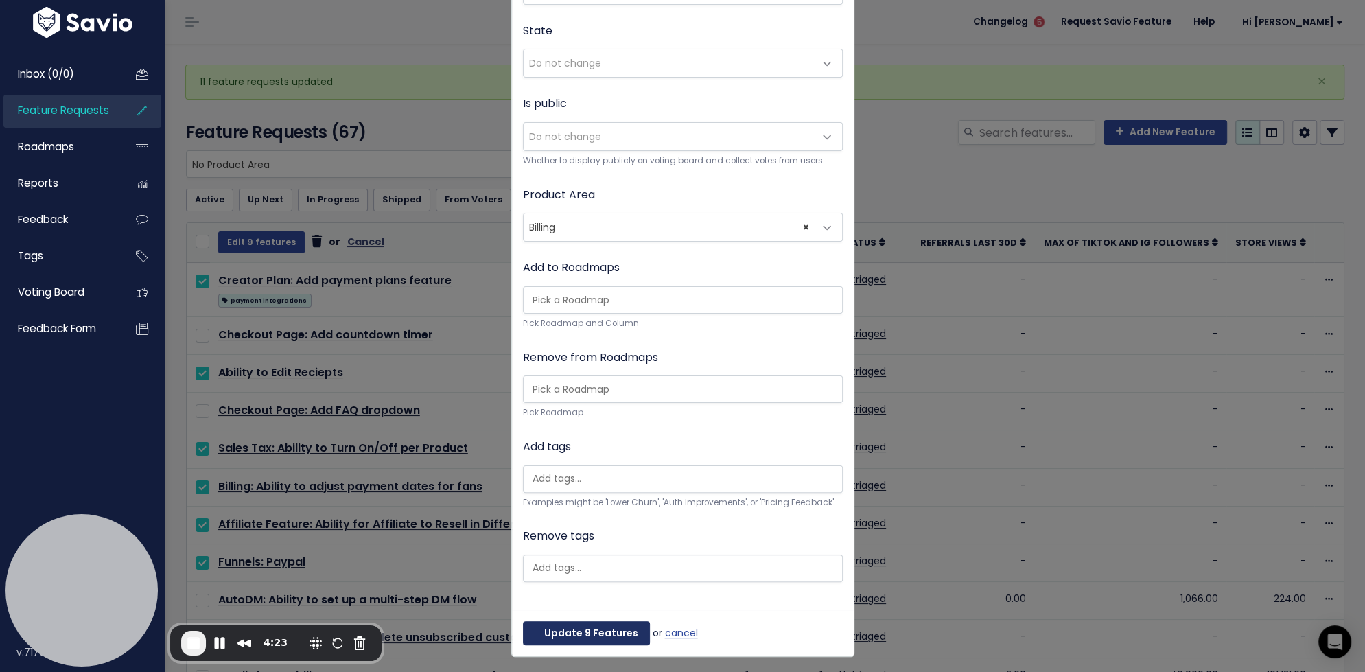
click at [577, 629] on button "Update 9 Features" at bounding box center [586, 633] width 127 height 25
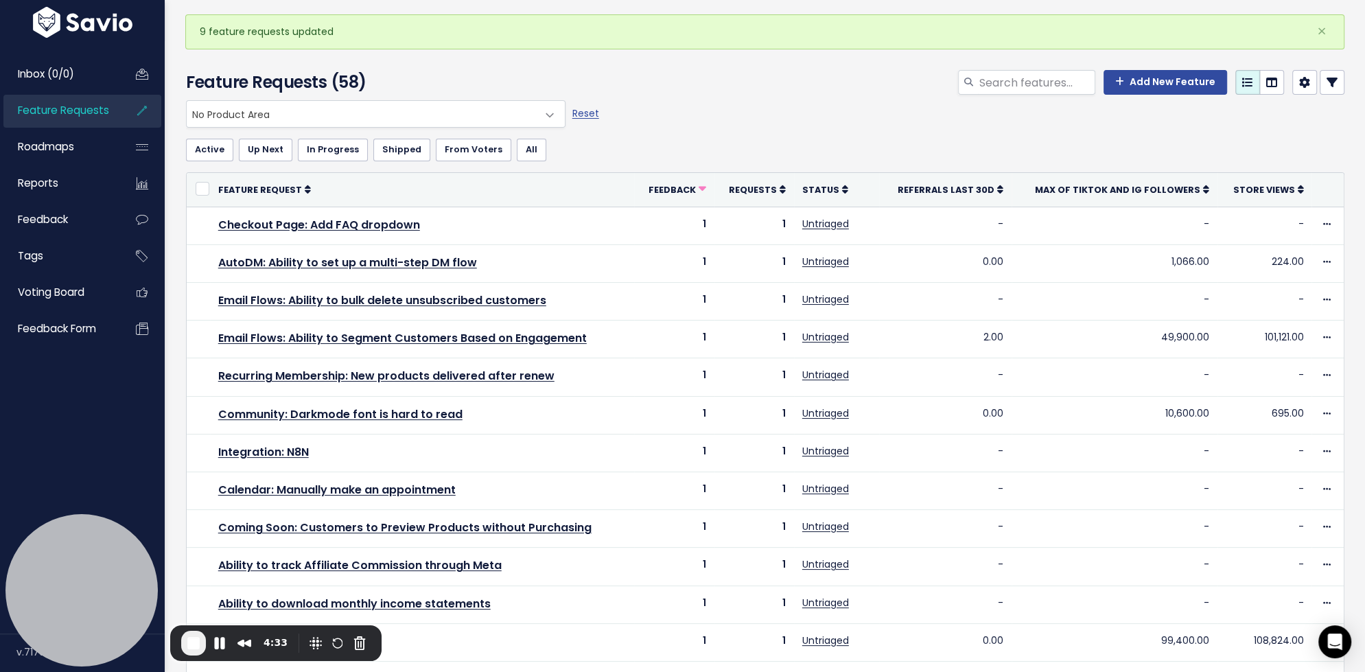
scroll to position [52, 0]
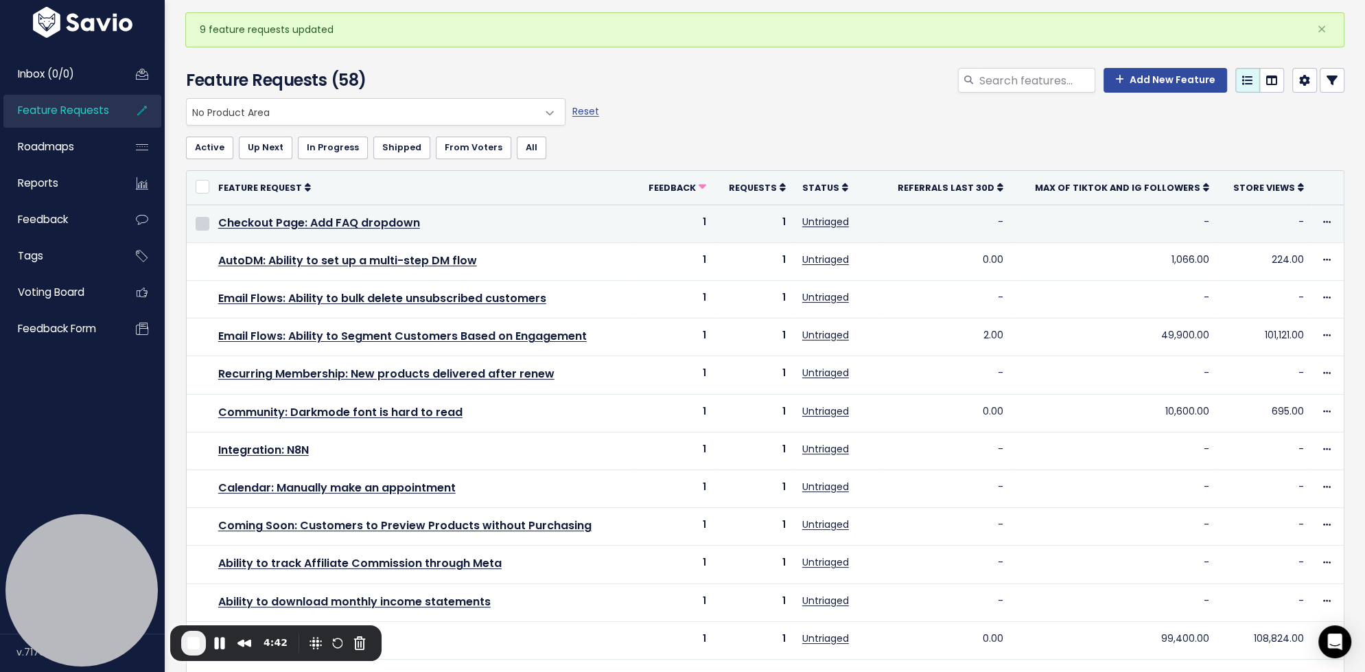
click at [199, 222] on input "checkbox" at bounding box center [203, 224] width 14 height 14
checkbox input "true"
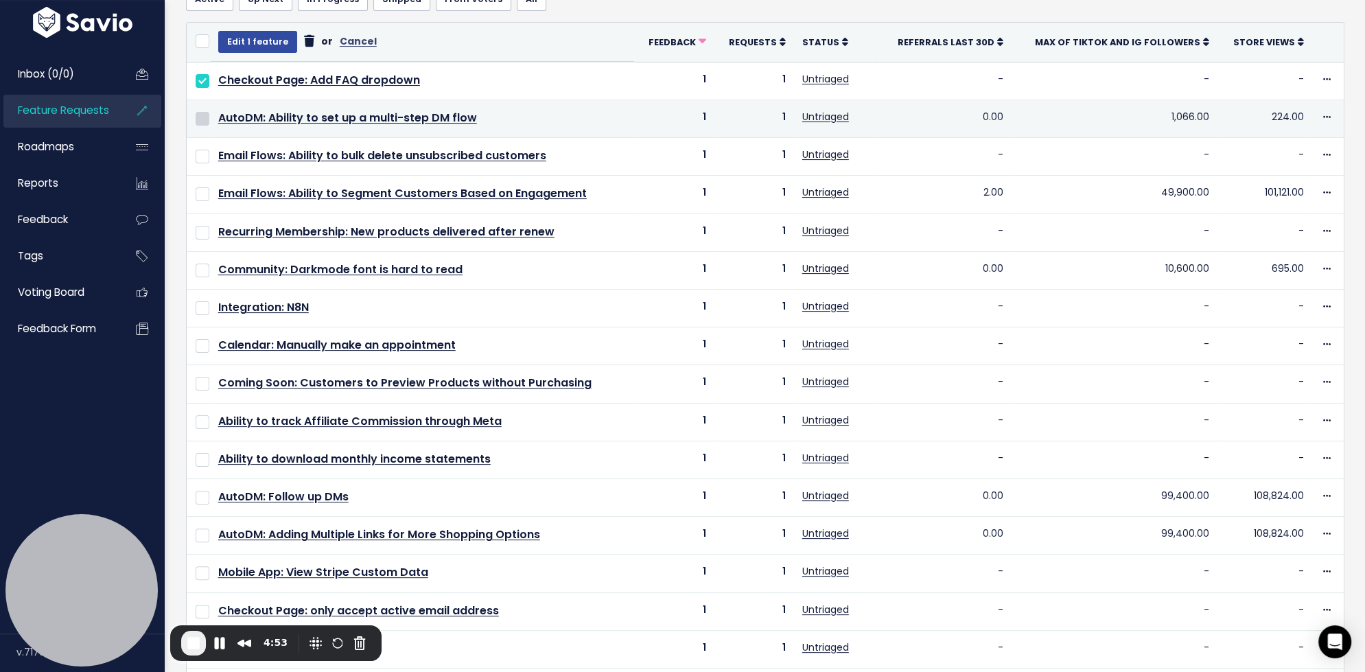
scroll to position [205, 0]
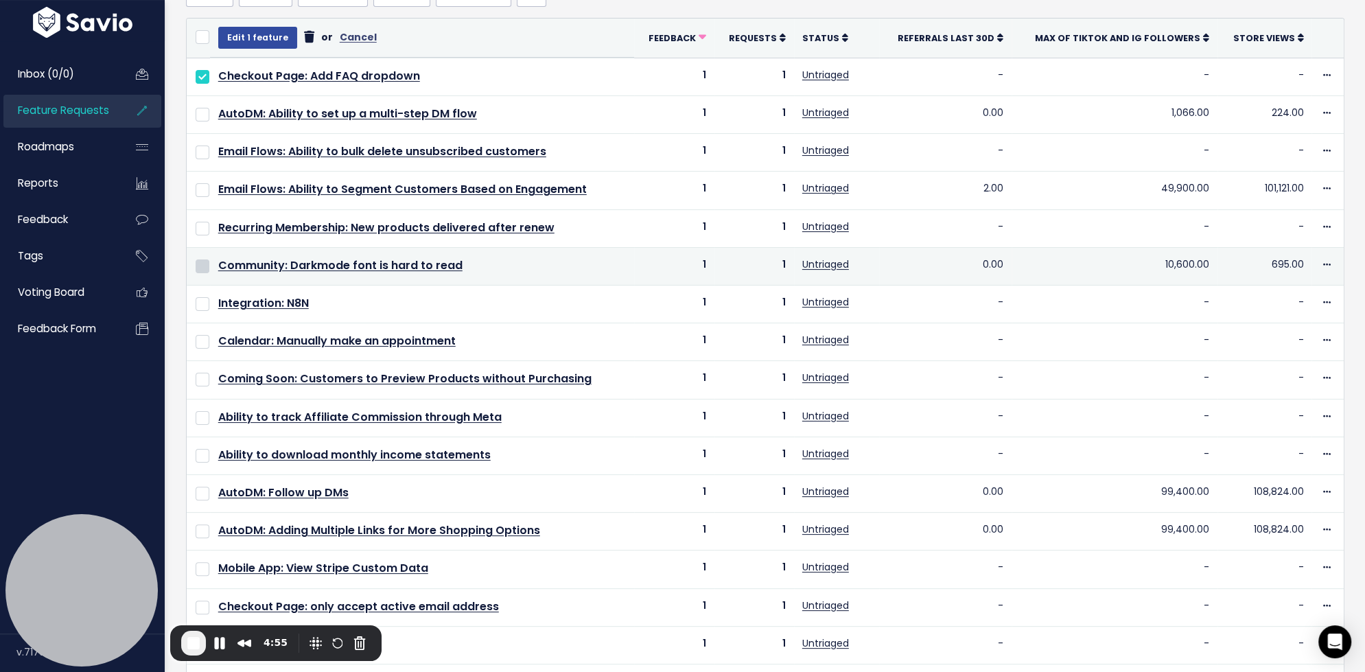
click at [202, 265] on input "checkbox" at bounding box center [203, 266] width 14 height 14
checkbox input "true"
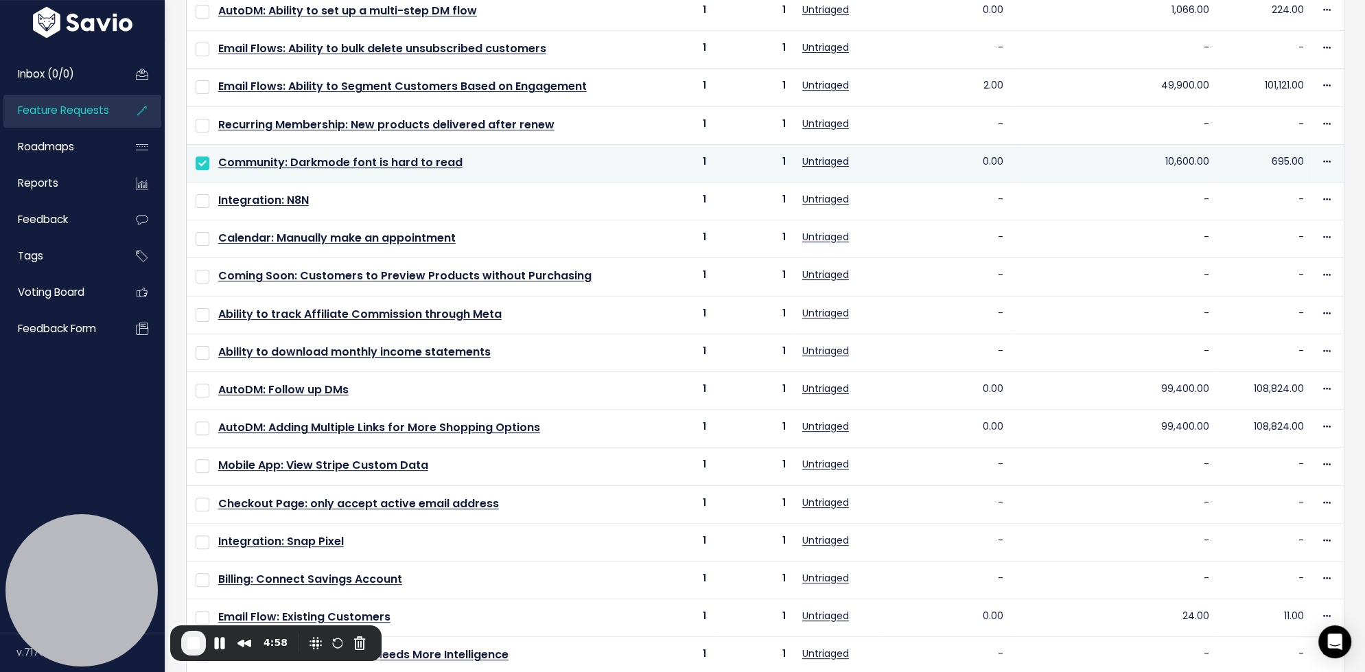
scroll to position [310, 0]
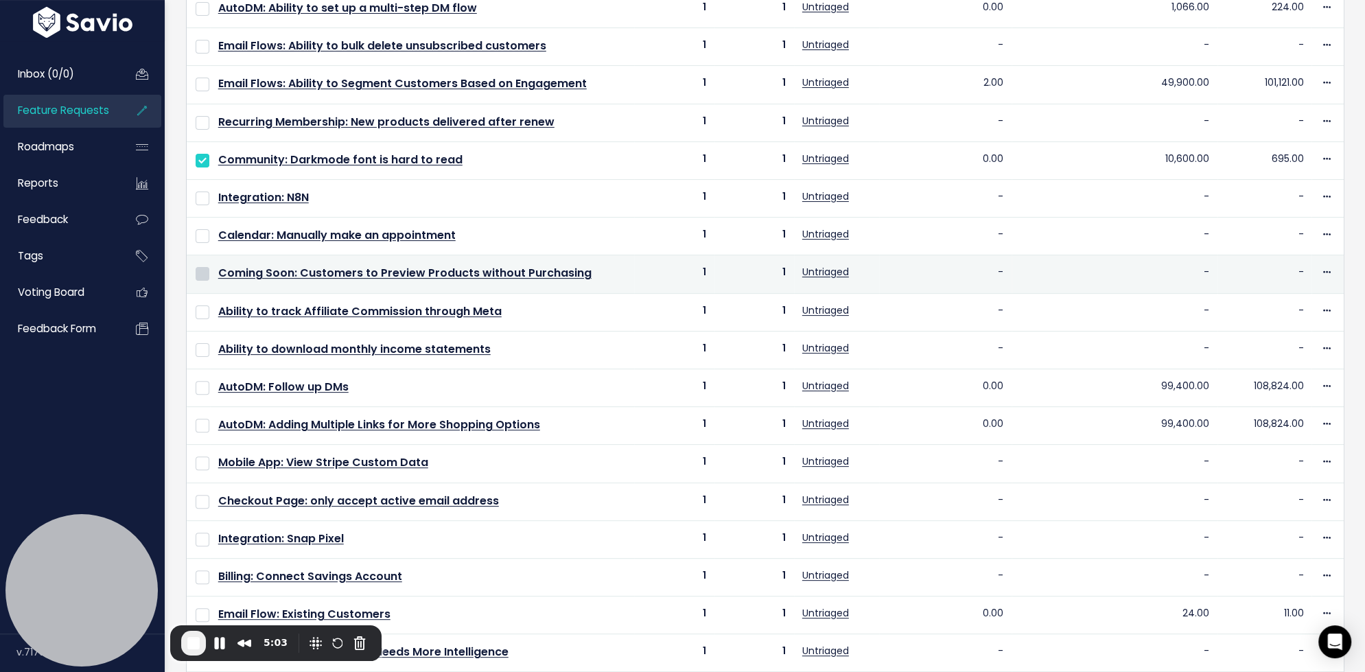
click at [202, 267] on input "checkbox" at bounding box center [203, 274] width 14 height 14
checkbox input "true"
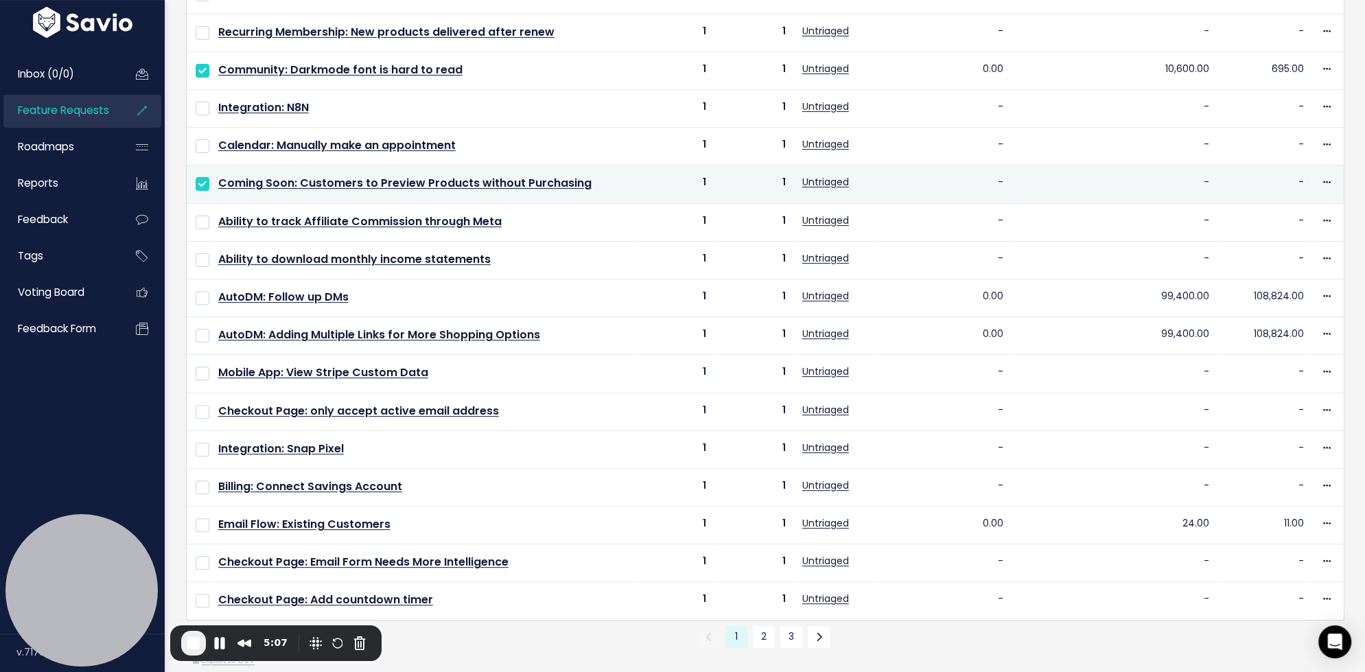
scroll to position [404, 0]
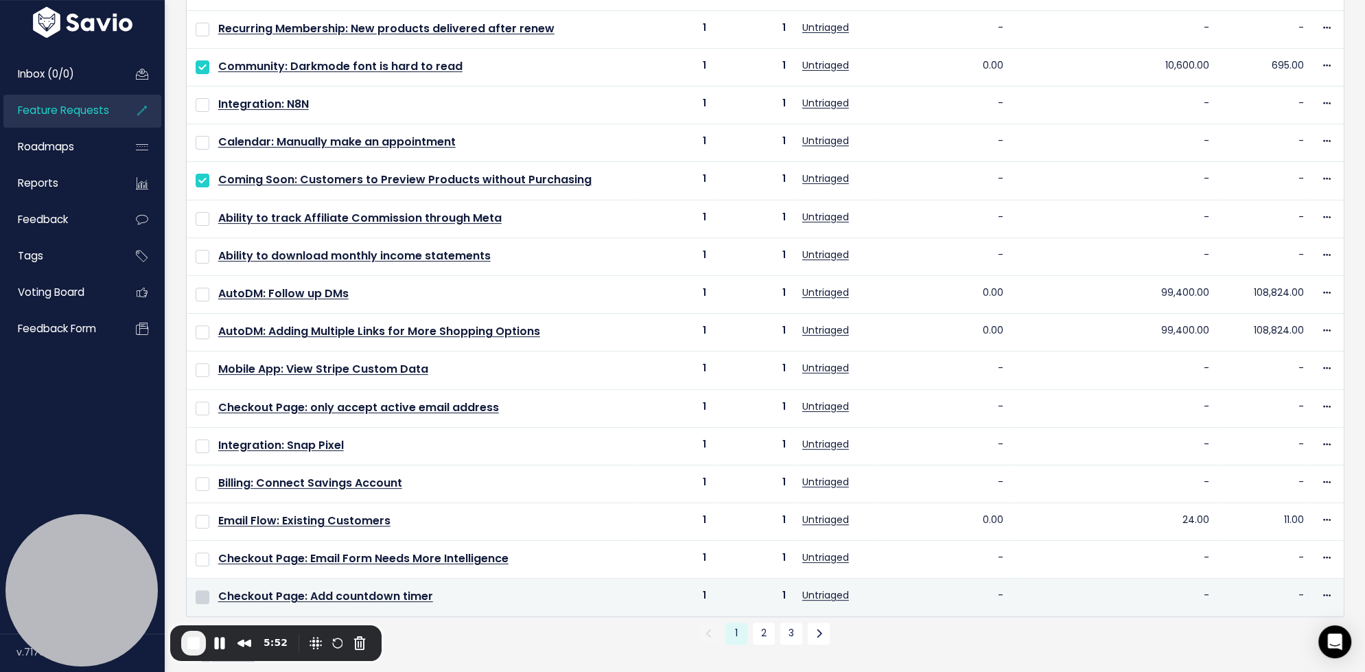
click at [205, 590] on input "checkbox" at bounding box center [203, 597] width 14 height 14
checkbox input "true"
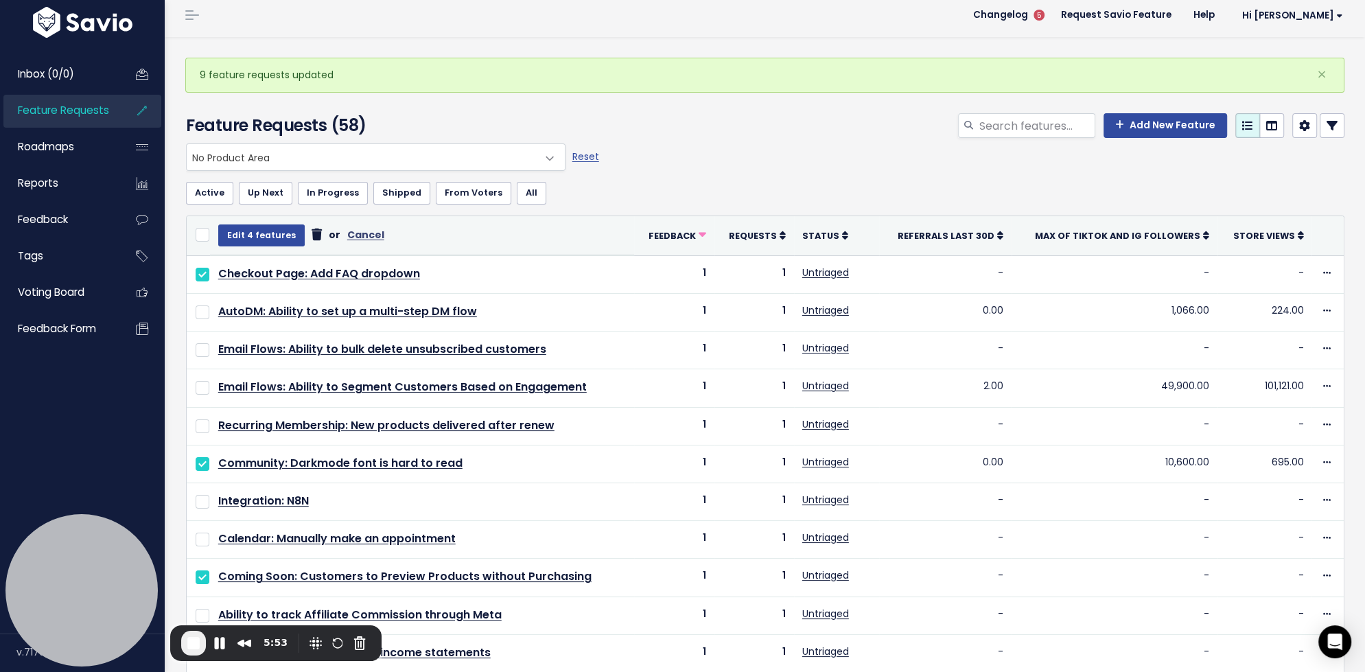
scroll to position [0, 0]
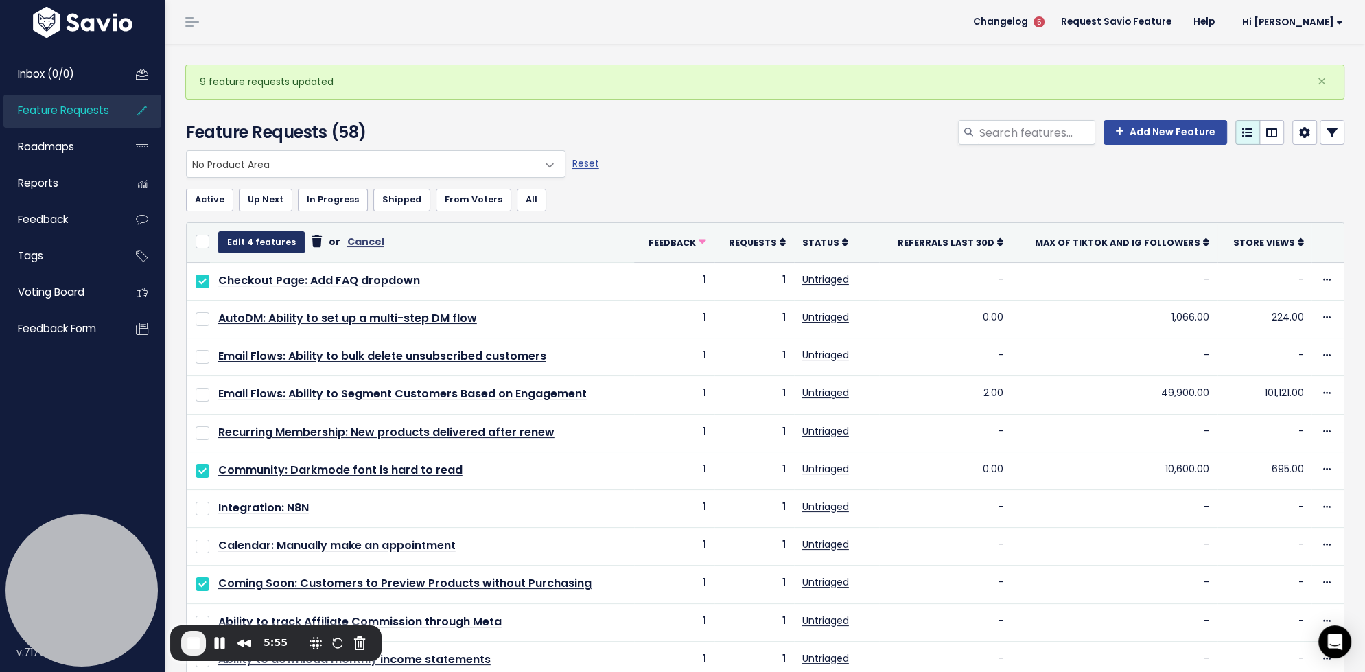
click at [256, 240] on button "Edit 4 features" at bounding box center [261, 242] width 86 height 22
select select
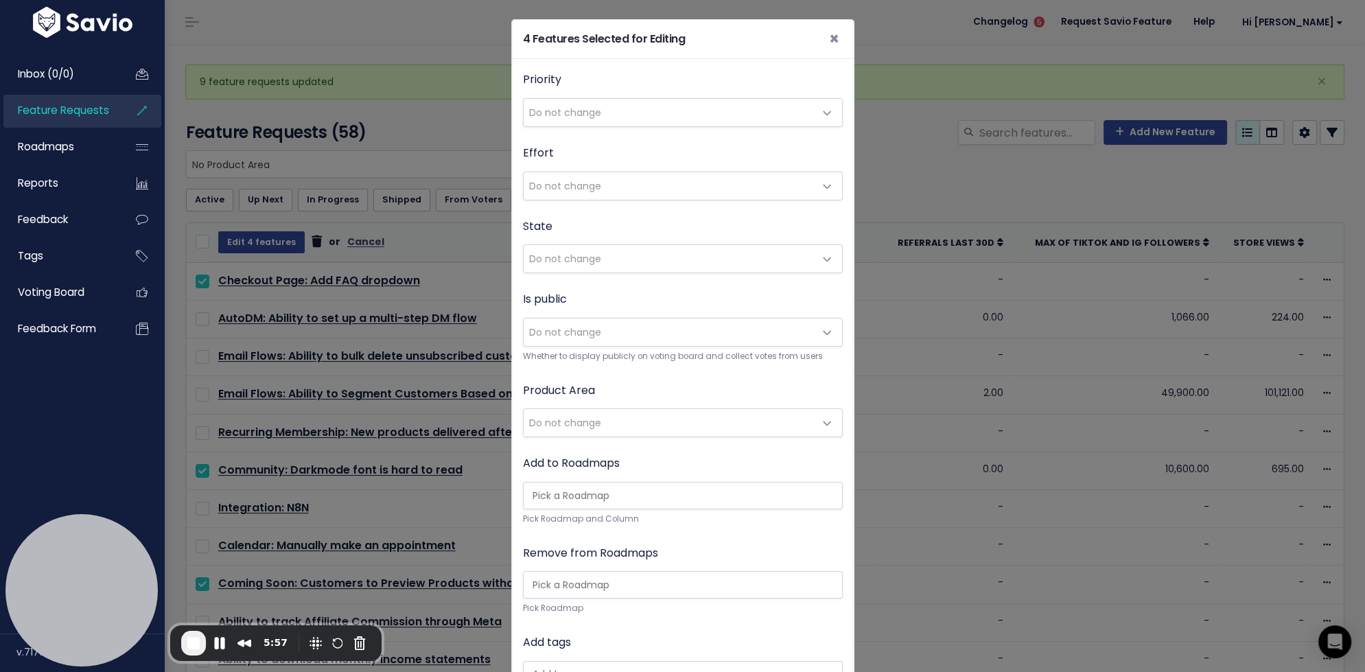
click at [557, 424] on span "Do not change" at bounding box center [565, 423] width 72 height 14
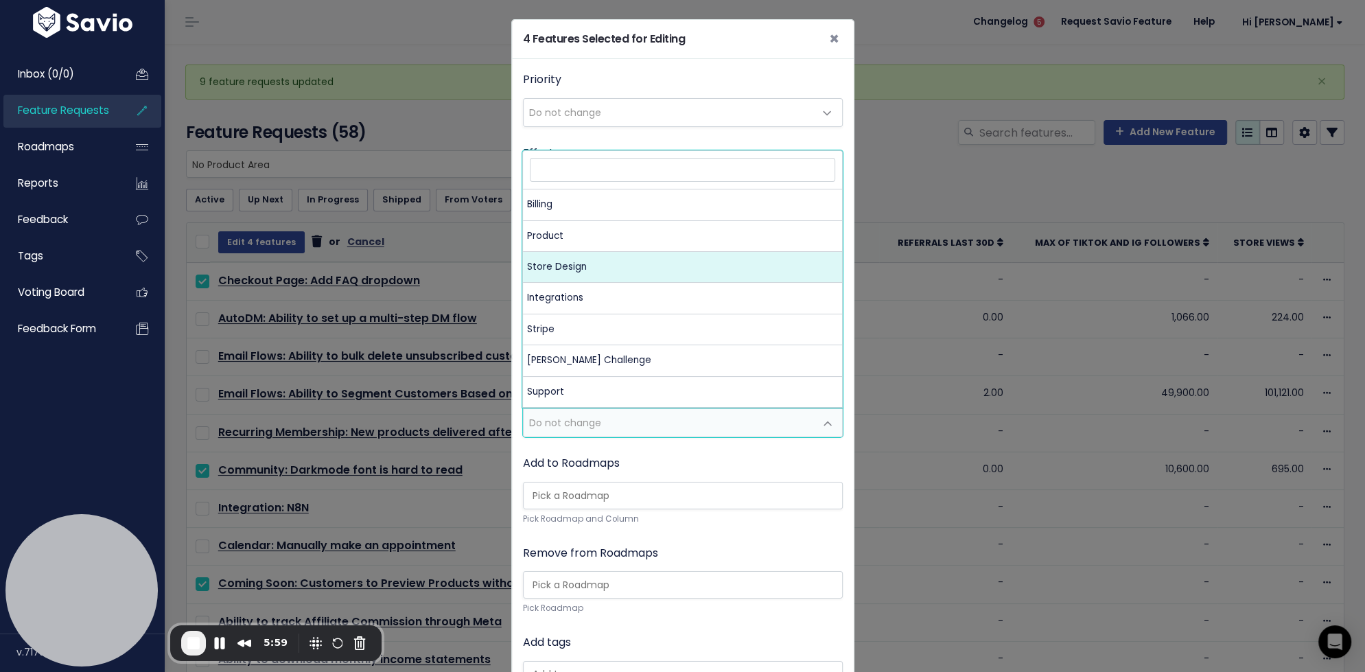
select select "MAIN:STORE_DESIGN"
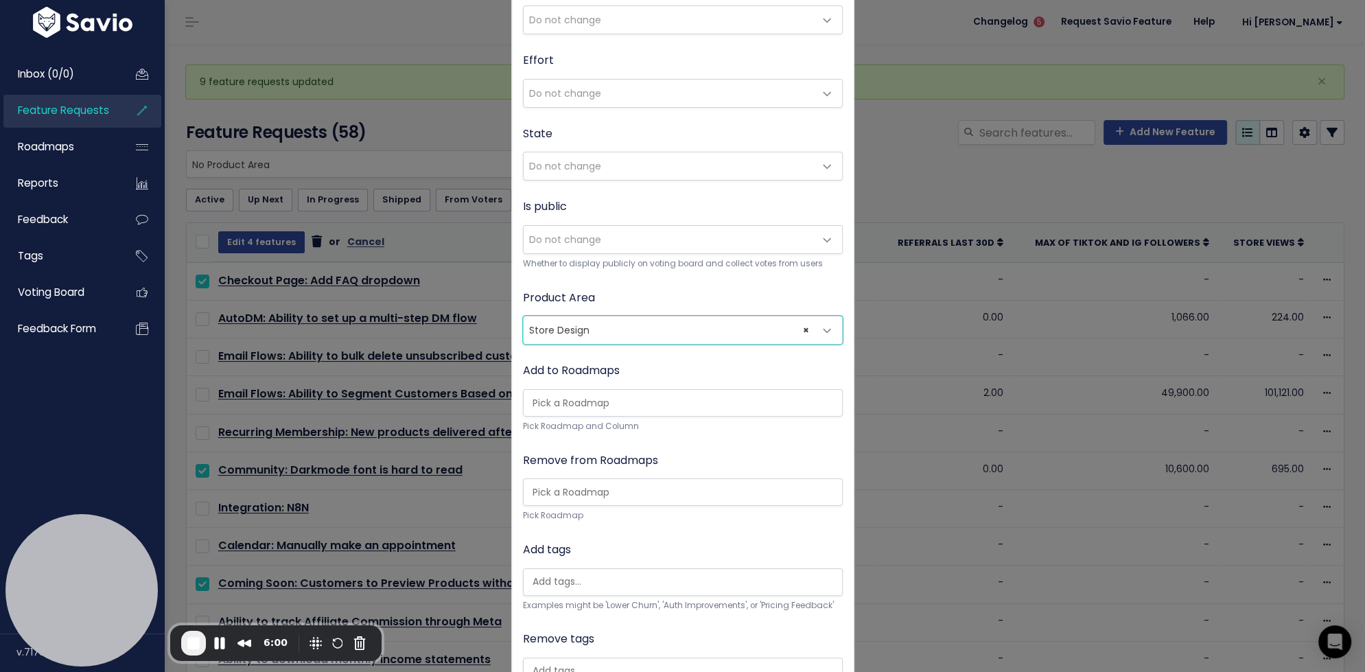
scroll to position [196, 0]
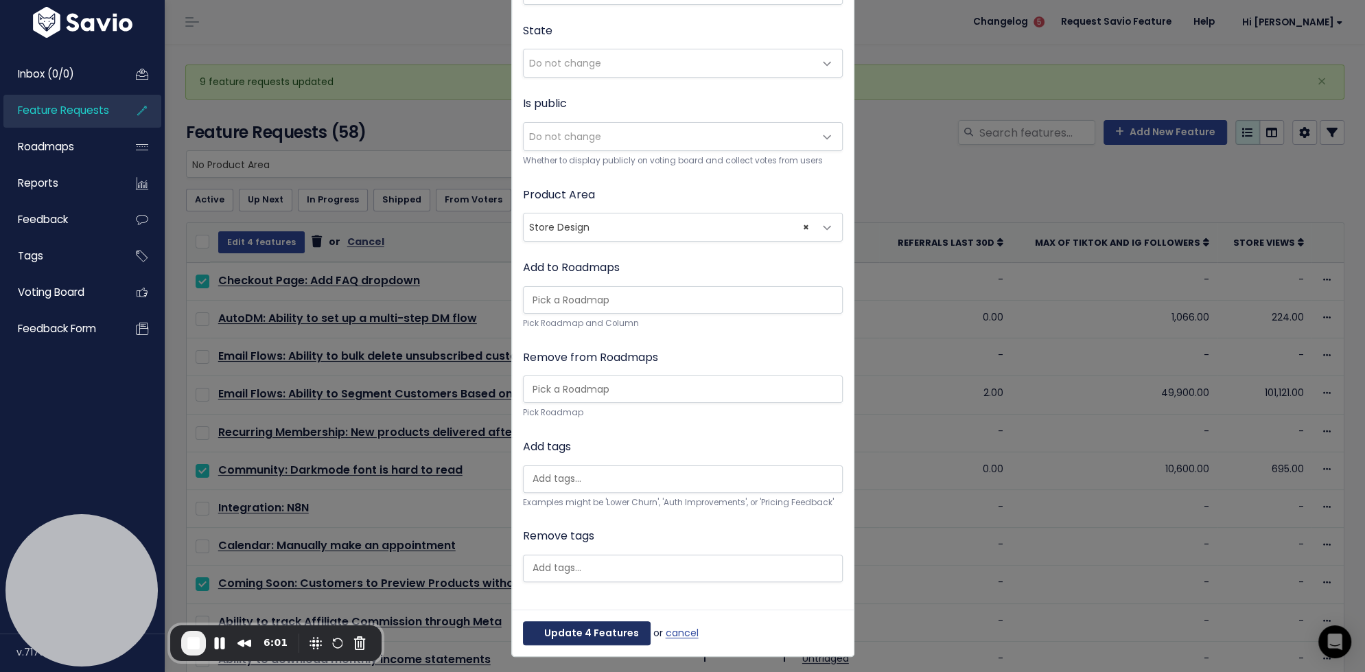
click at [563, 627] on button "Update 4 Features" at bounding box center [587, 633] width 128 height 25
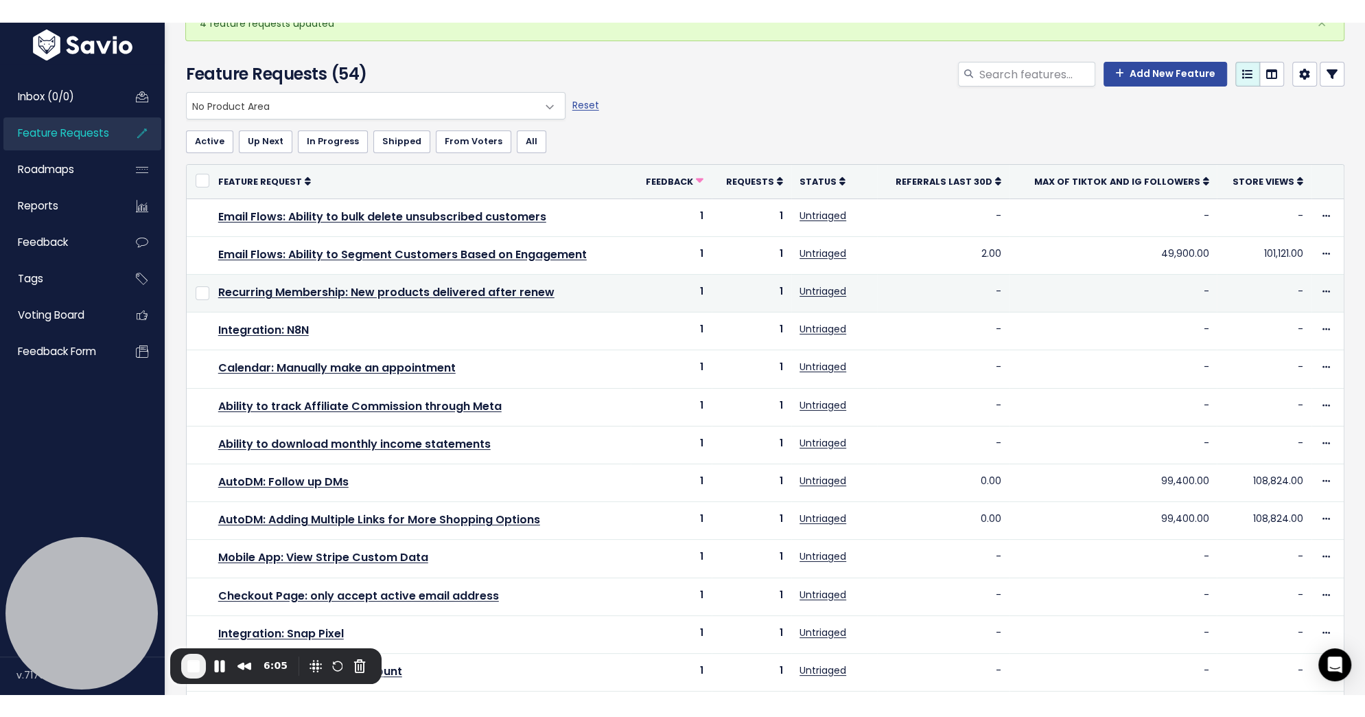
scroll to position [0, 0]
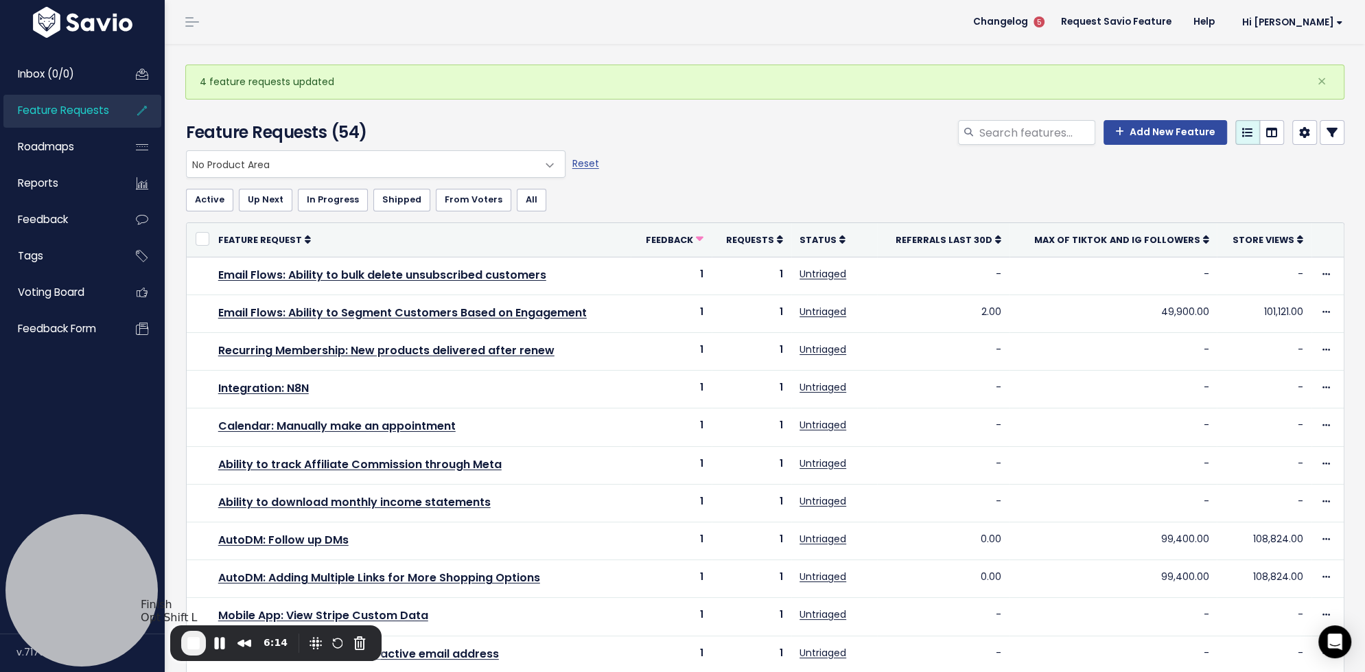
click at [189, 643] on span "End Recording" at bounding box center [193, 643] width 16 height 16
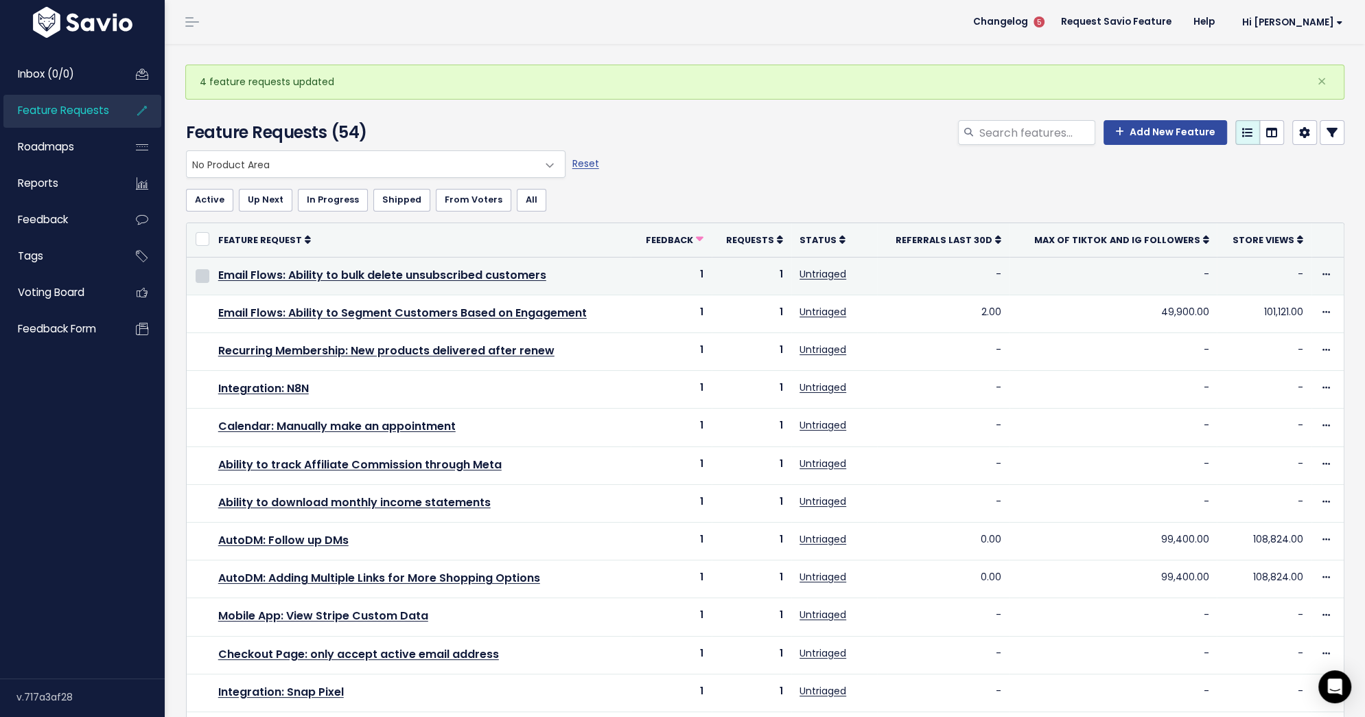
click at [203, 277] on input "checkbox" at bounding box center [203, 276] width 14 height 14
checkbox input "true"
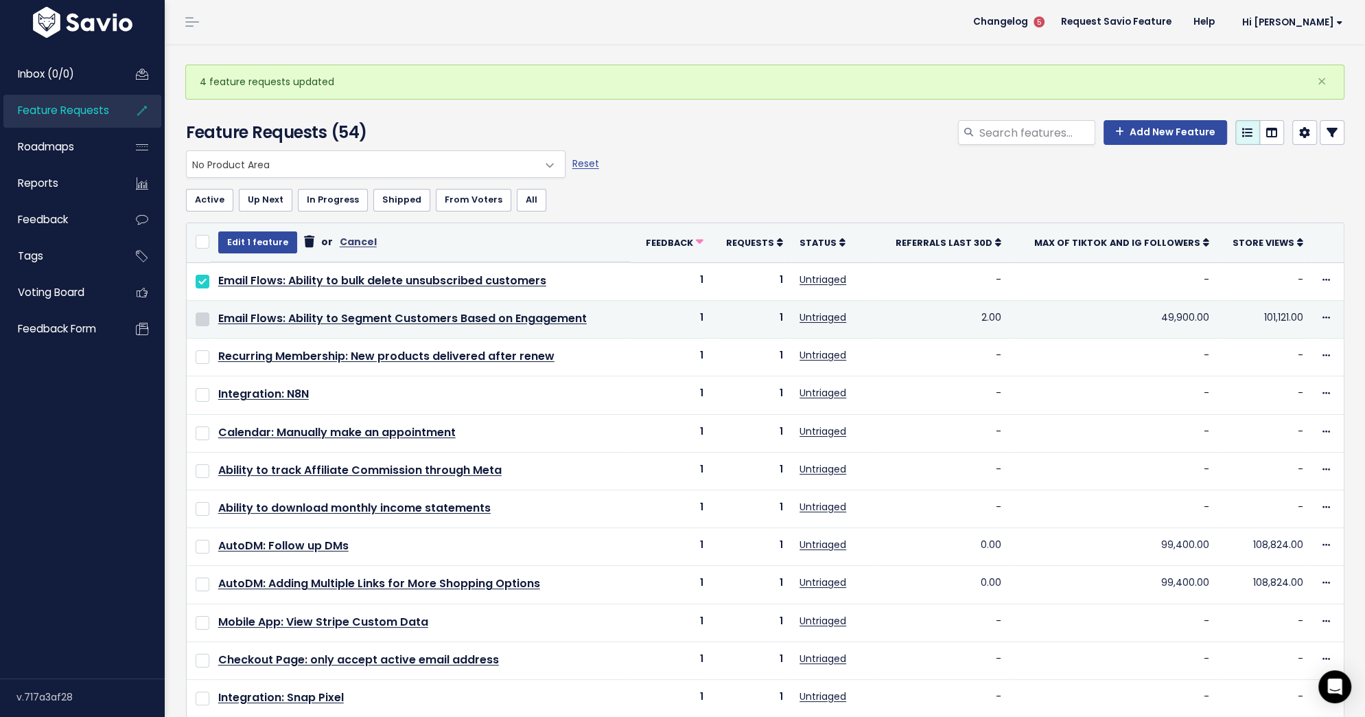
click at [198, 317] on input "checkbox" at bounding box center [203, 319] width 14 height 14
checkbox input "true"
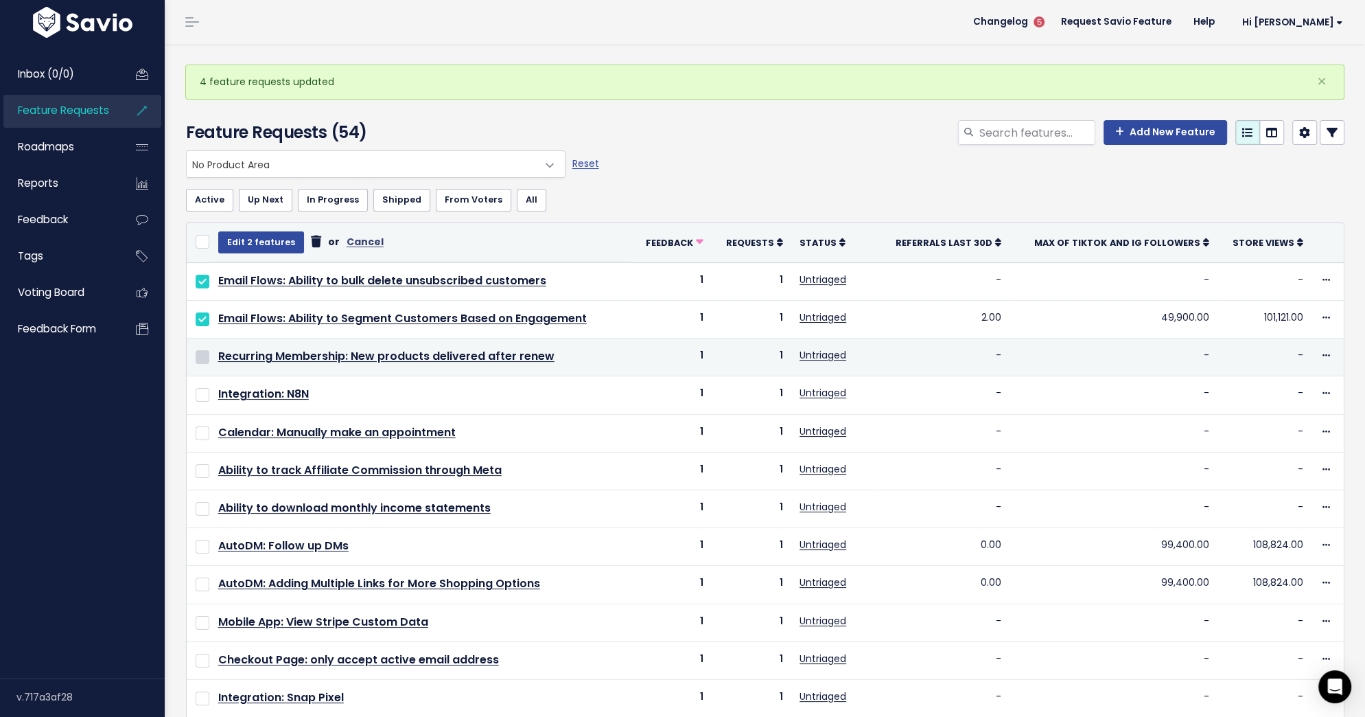
click at [198, 351] on input "checkbox" at bounding box center [203, 357] width 14 height 14
checkbox input "true"
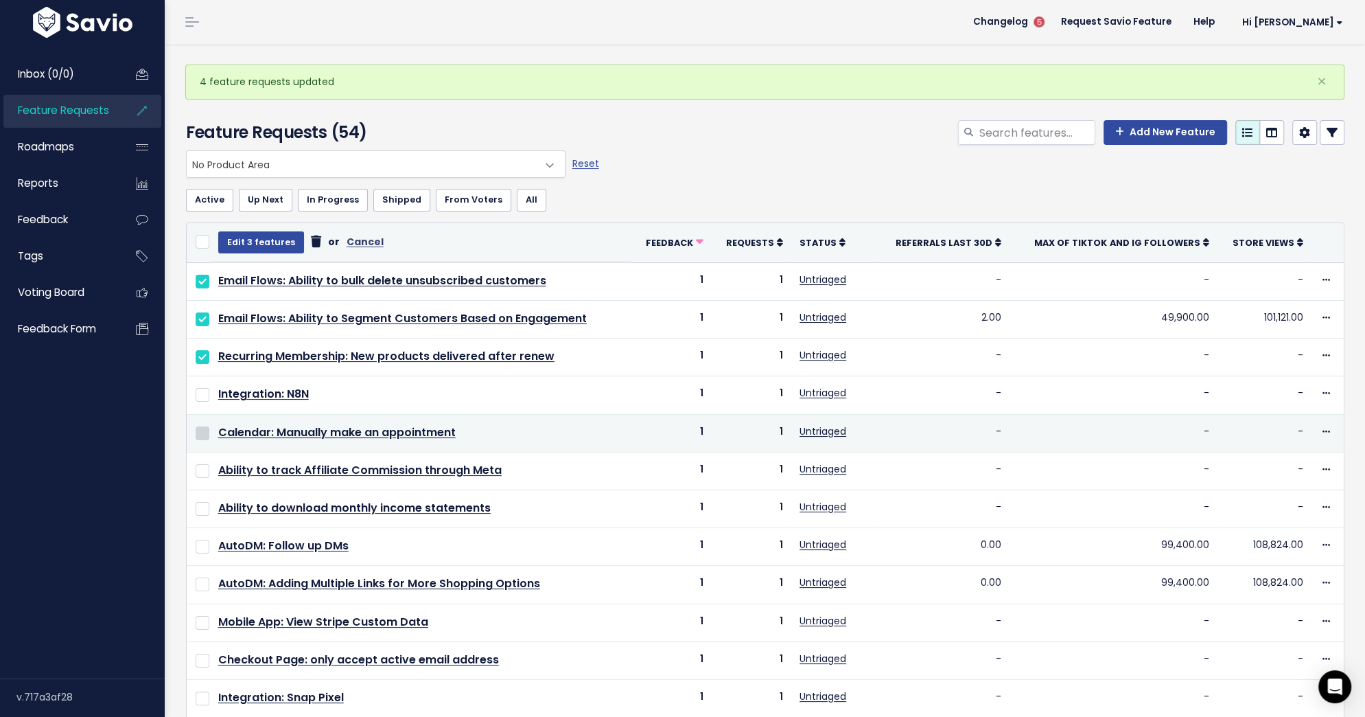
click at [200, 430] on input "checkbox" at bounding box center [203, 433] width 14 height 14
checkbox input "true"
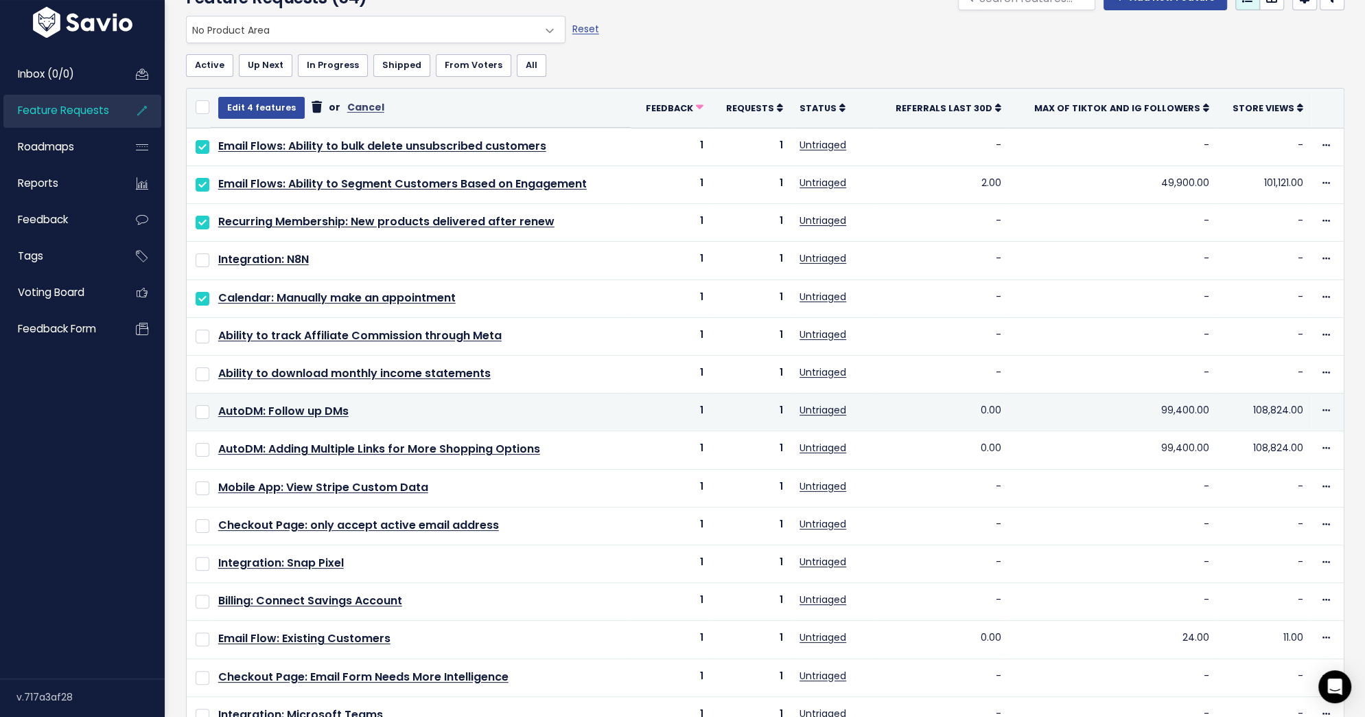
scroll to position [148, 0]
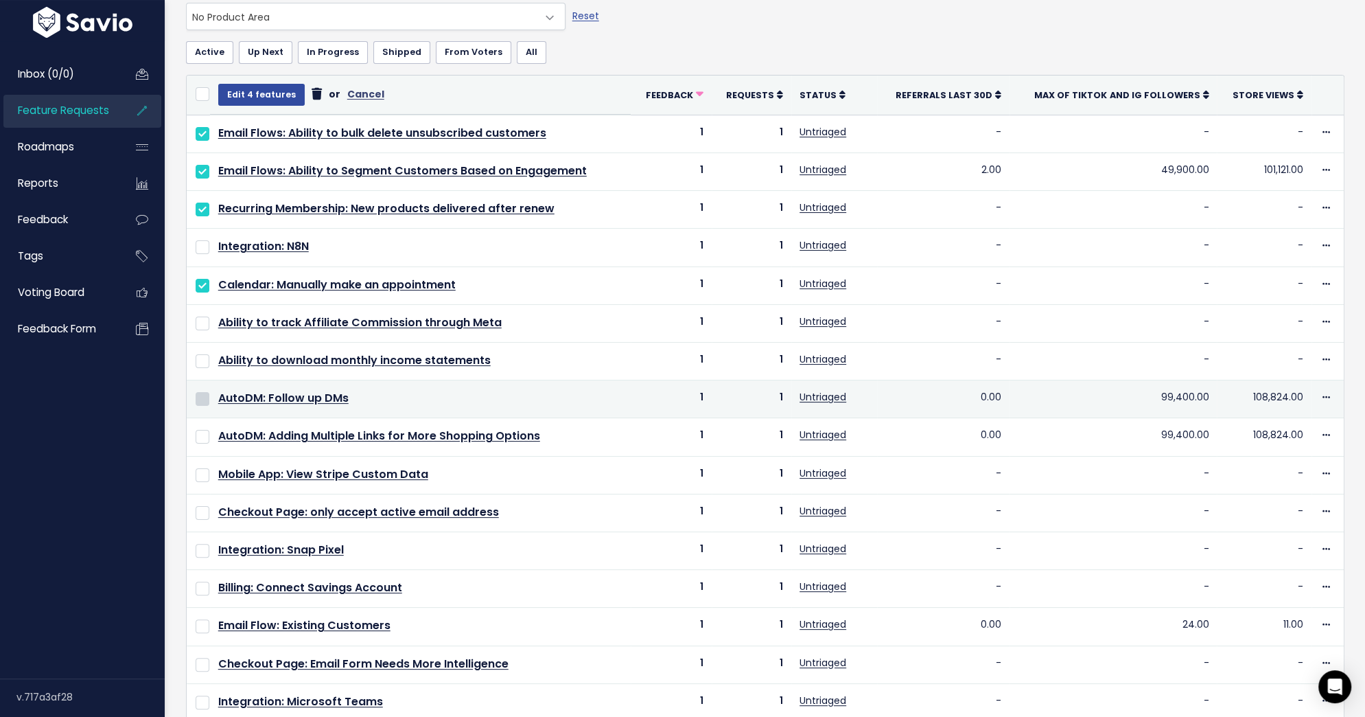
click at [205, 395] on input "checkbox" at bounding box center [203, 399] width 14 height 14
checkbox input "true"
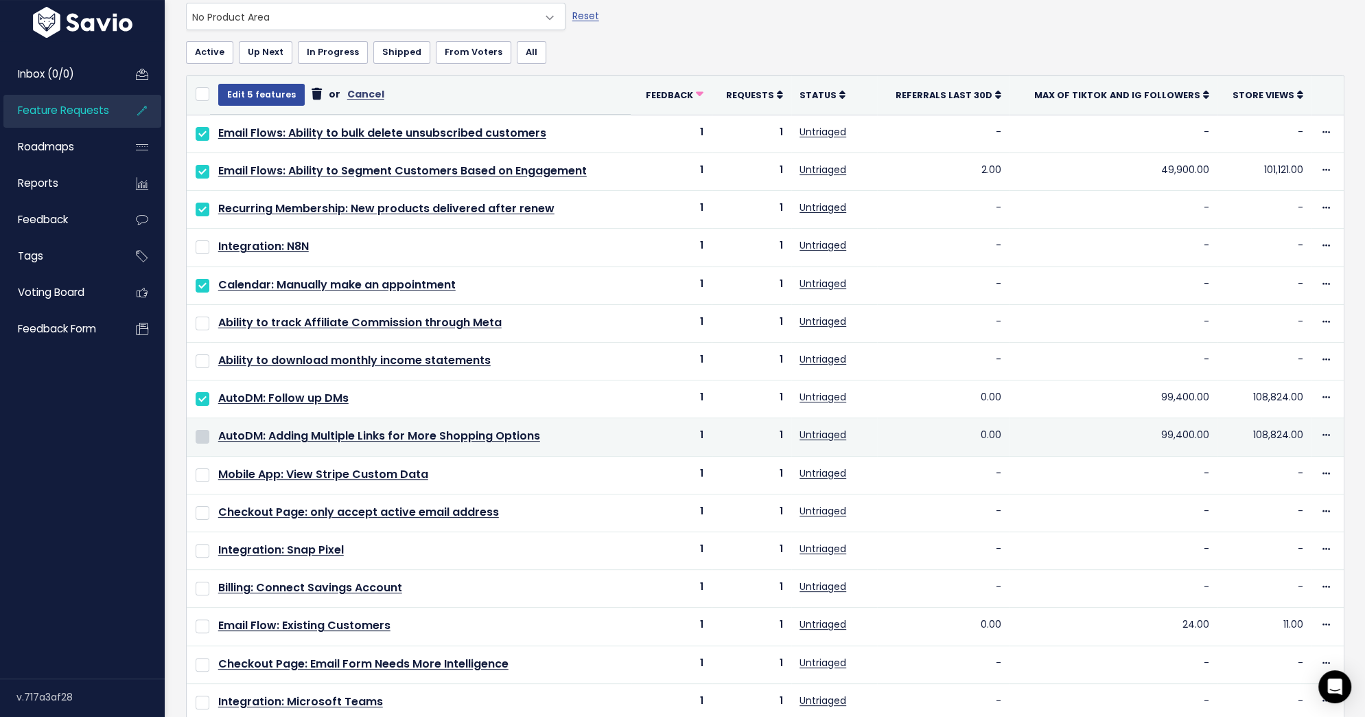
click at [202, 431] on input "checkbox" at bounding box center [203, 437] width 14 height 14
checkbox input "true"
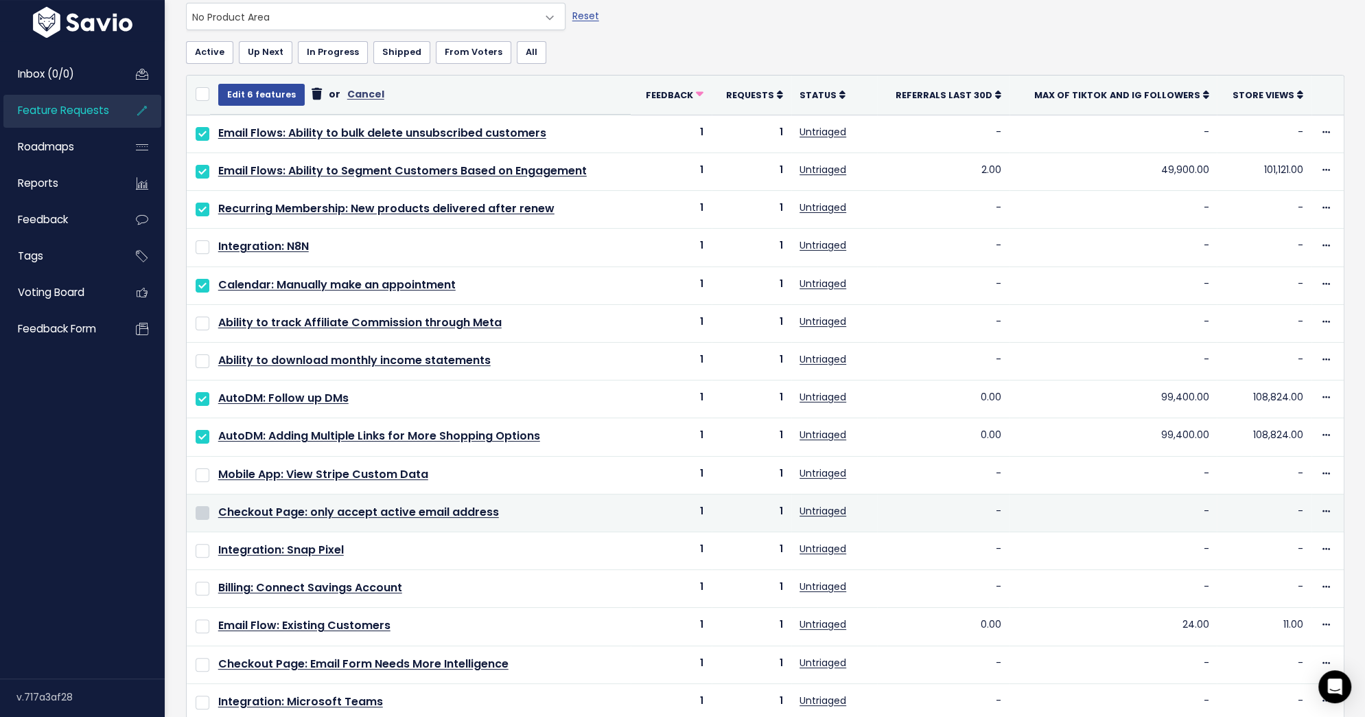
click at [199, 506] on input "checkbox" at bounding box center [203, 513] width 14 height 14
checkbox input "true"
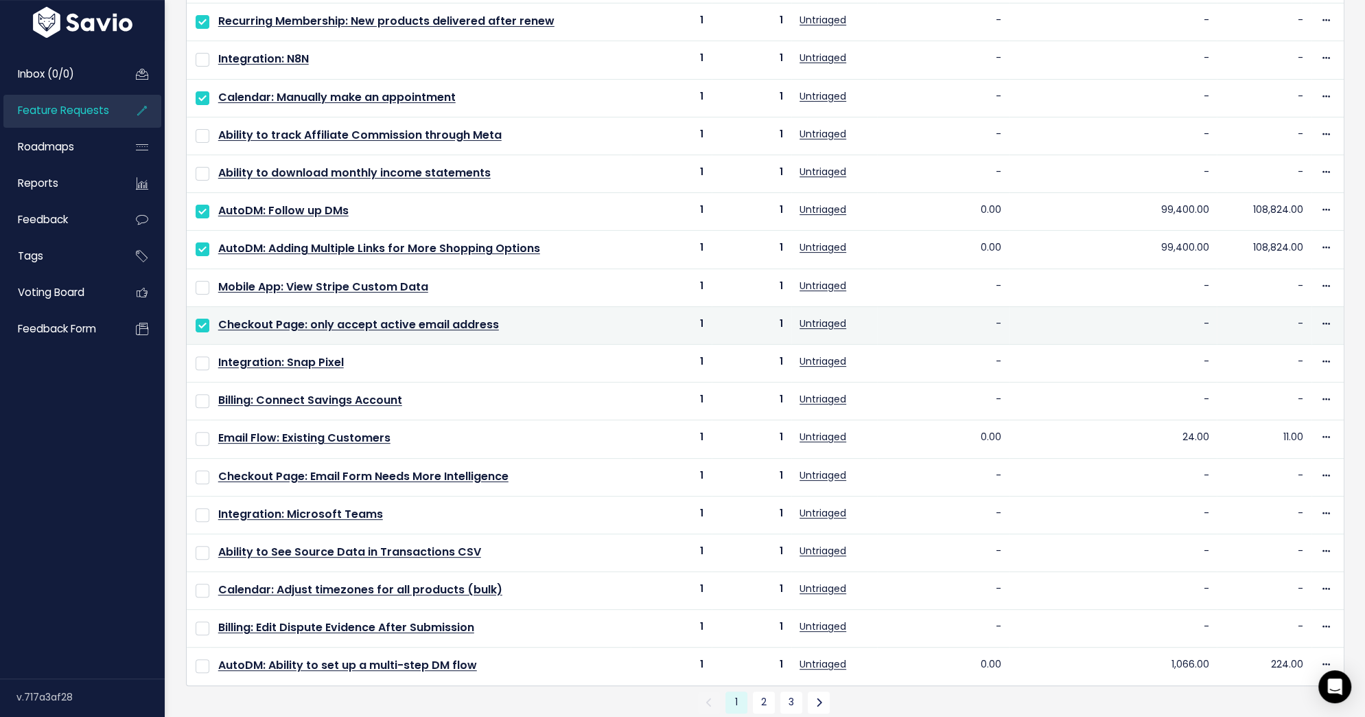
scroll to position [340, 0]
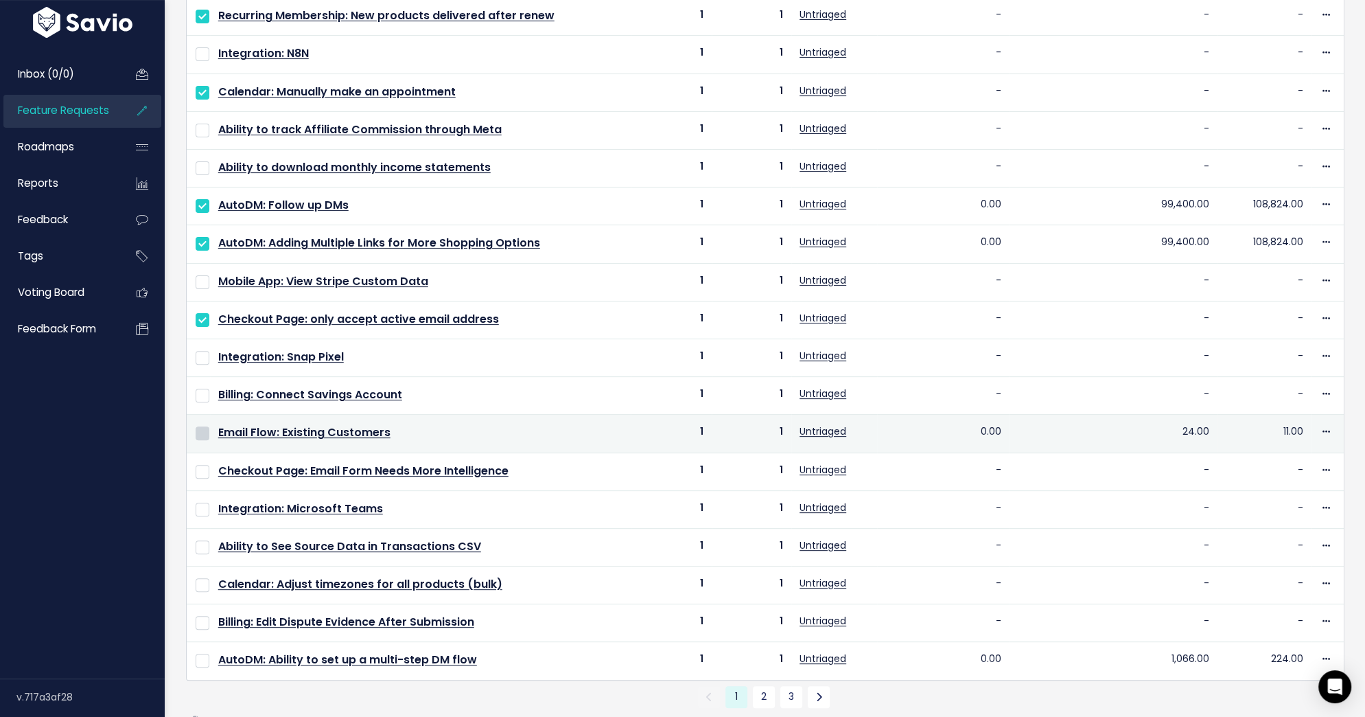
click at [206, 426] on input "checkbox" at bounding box center [203, 433] width 14 height 14
checkbox input "true"
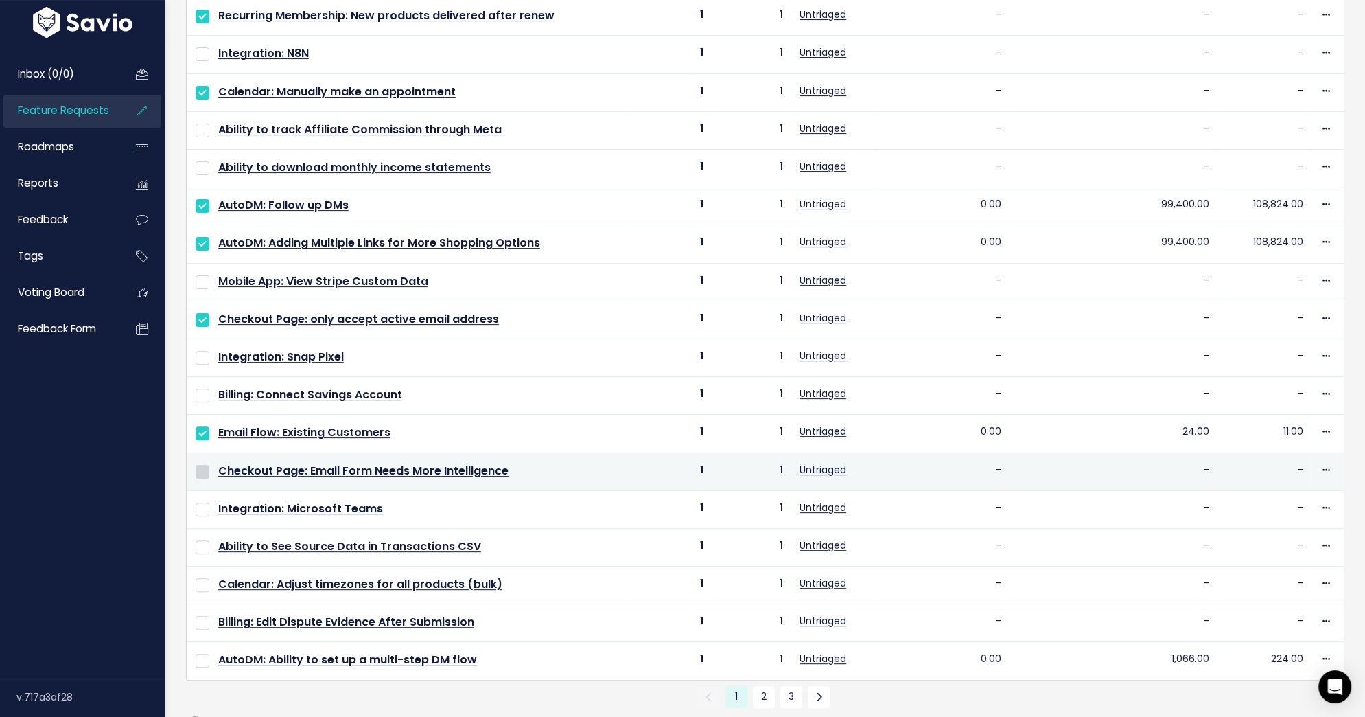
click at [200, 465] on input "checkbox" at bounding box center [203, 472] width 14 height 14
checkbox input "true"
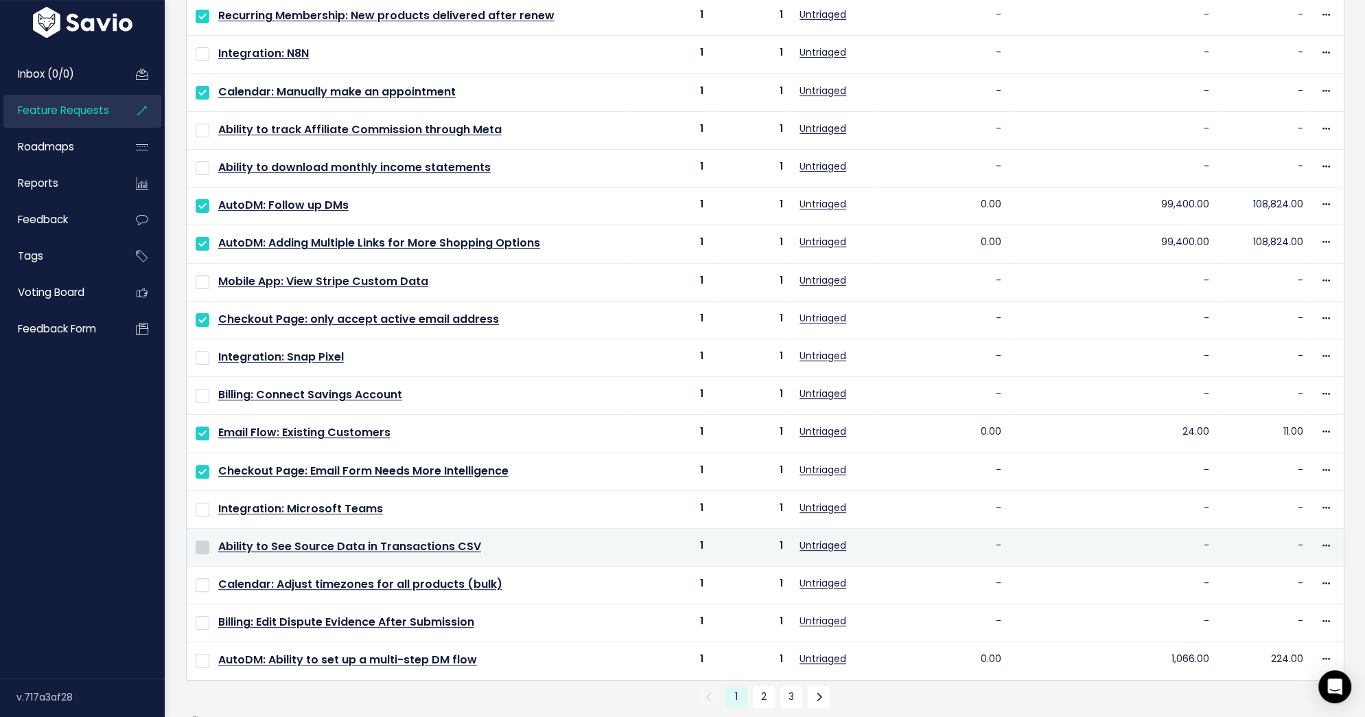
click at [205, 540] on input "checkbox" at bounding box center [203, 547] width 14 height 14
checkbox input "true"
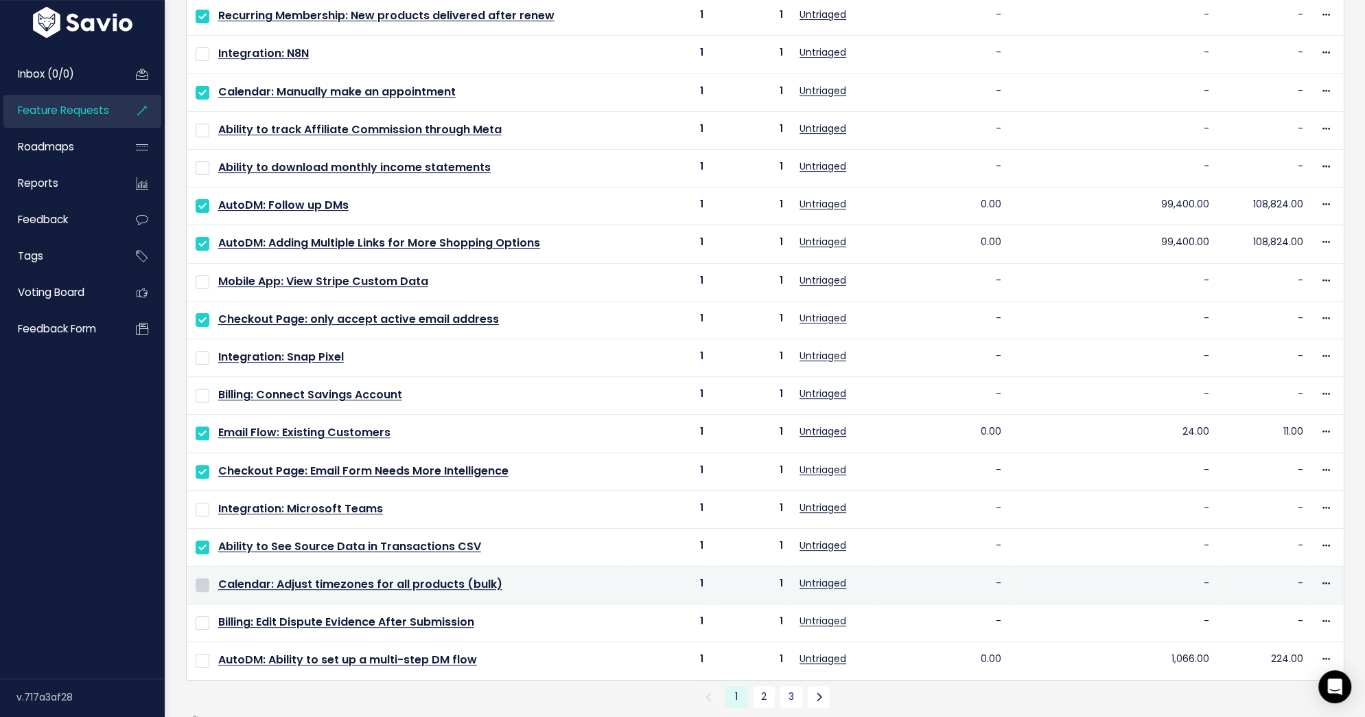
click at [202, 578] on input "checkbox" at bounding box center [203, 585] width 14 height 14
checkbox input "true"
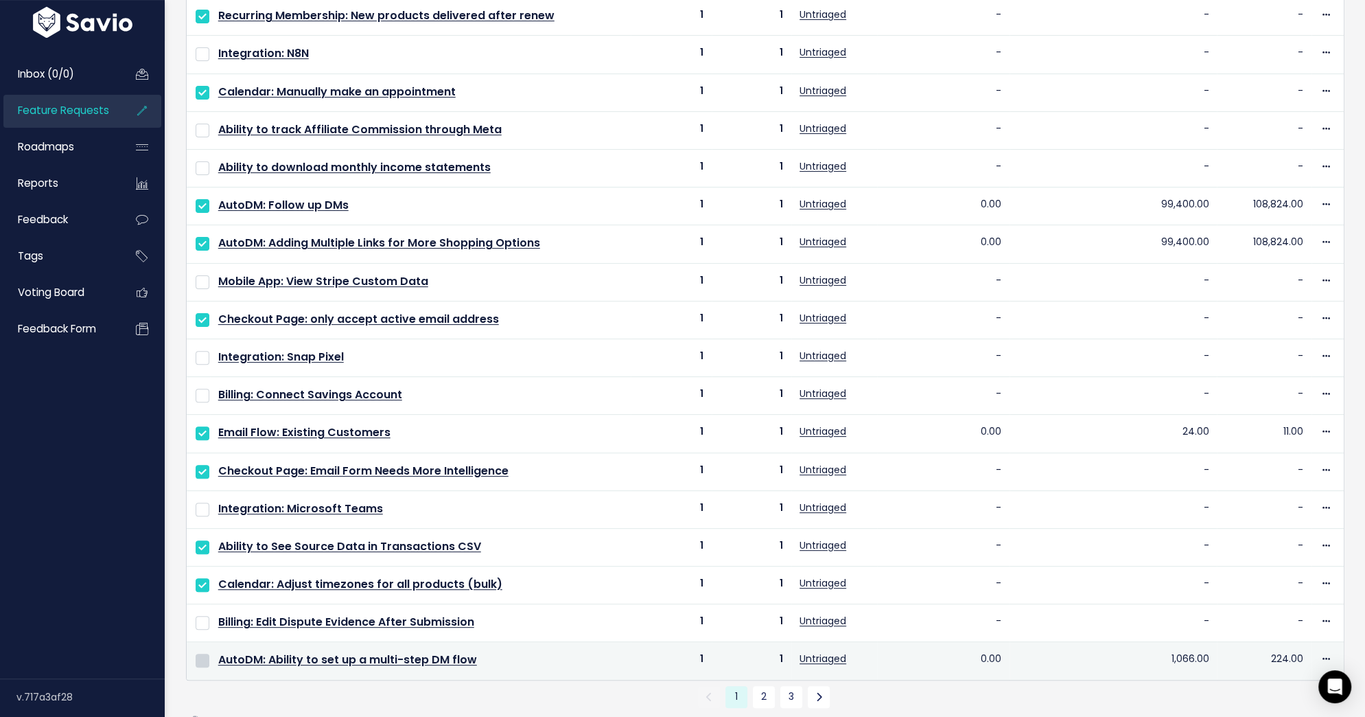
click at [202, 653] on input "checkbox" at bounding box center [203, 660] width 14 height 14
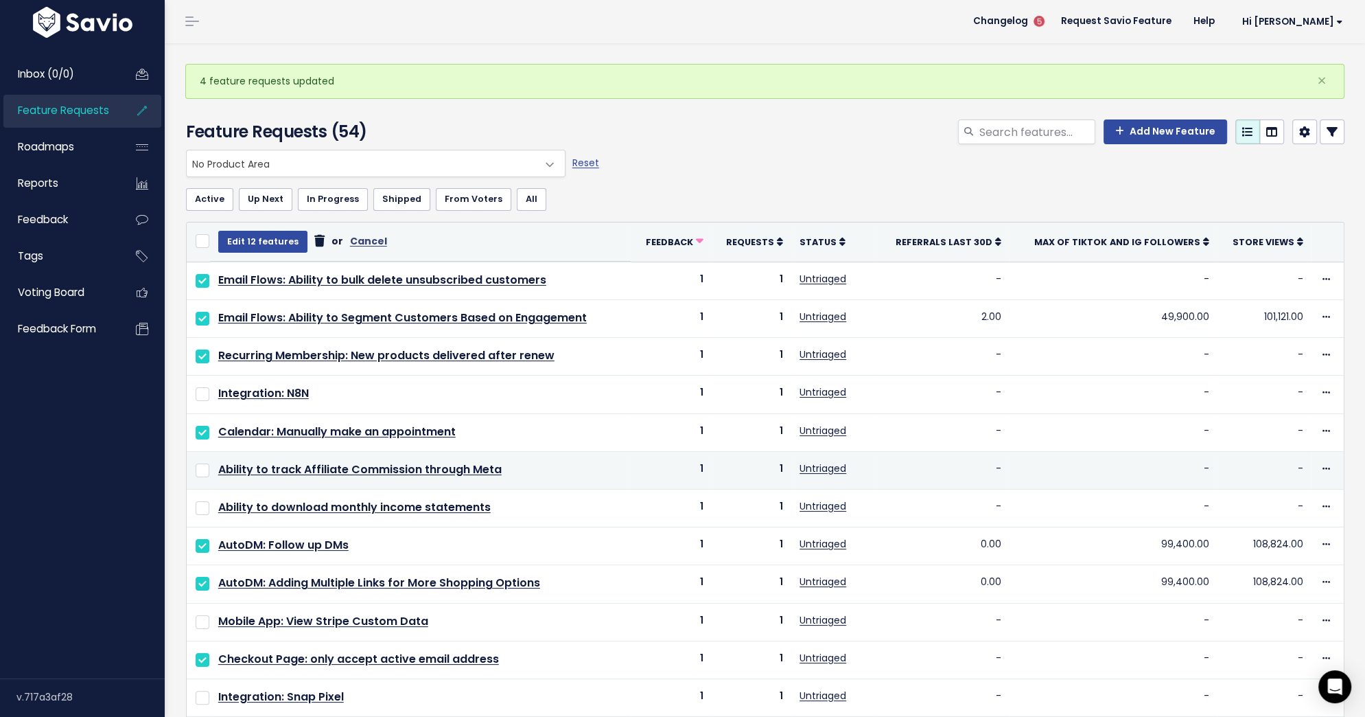
scroll to position [3, 0]
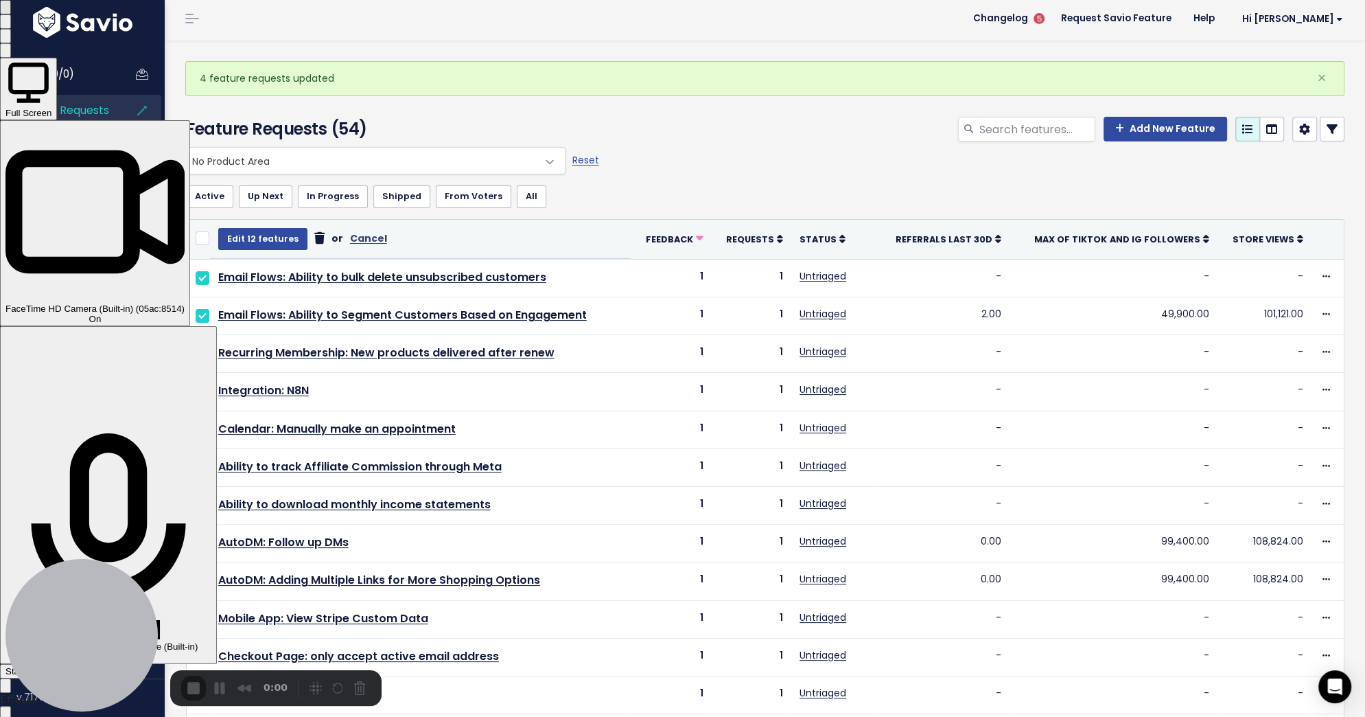
click at [69, 666] on span "Start Recording" at bounding box center [37, 671] width 64 height 10
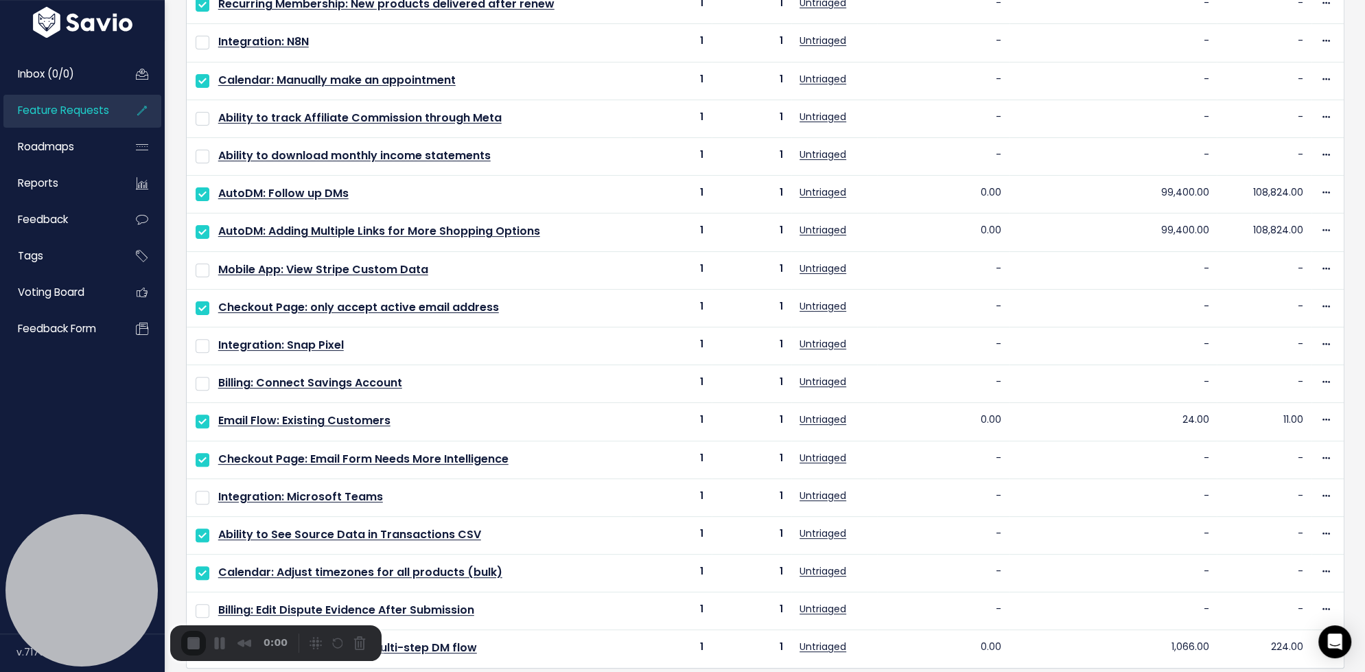
scroll to position [359, 0]
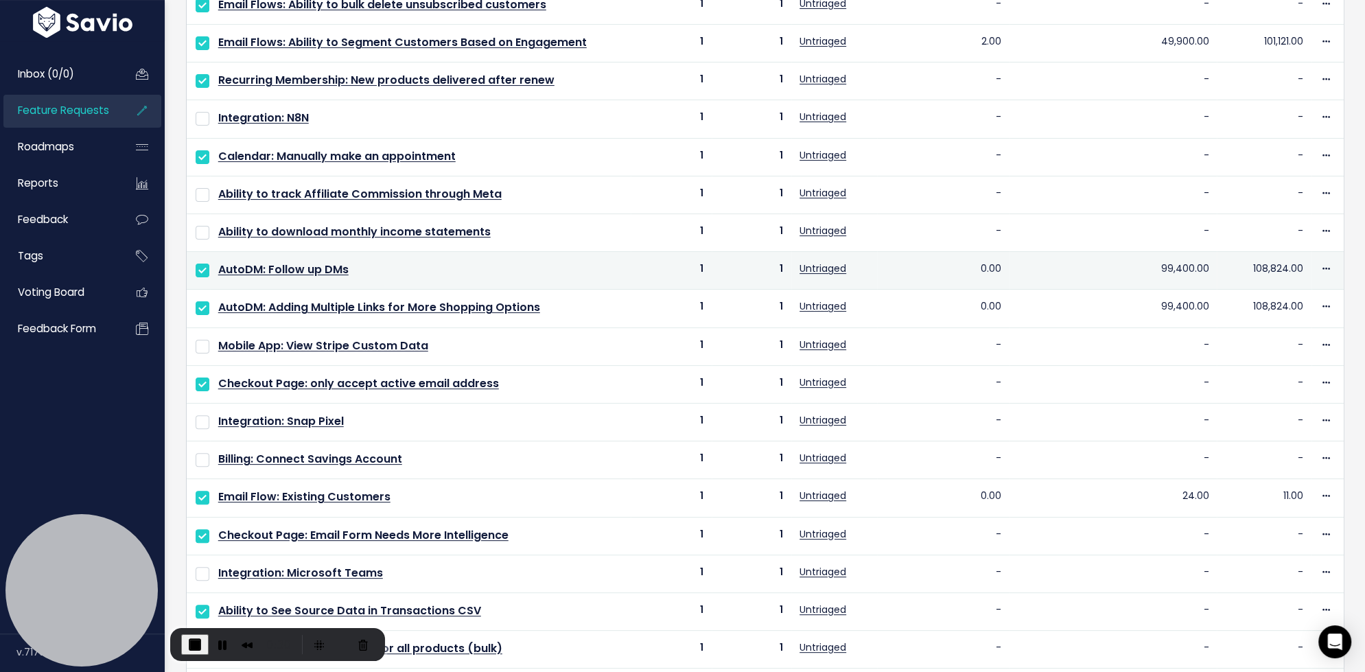
scroll to position [404, 0]
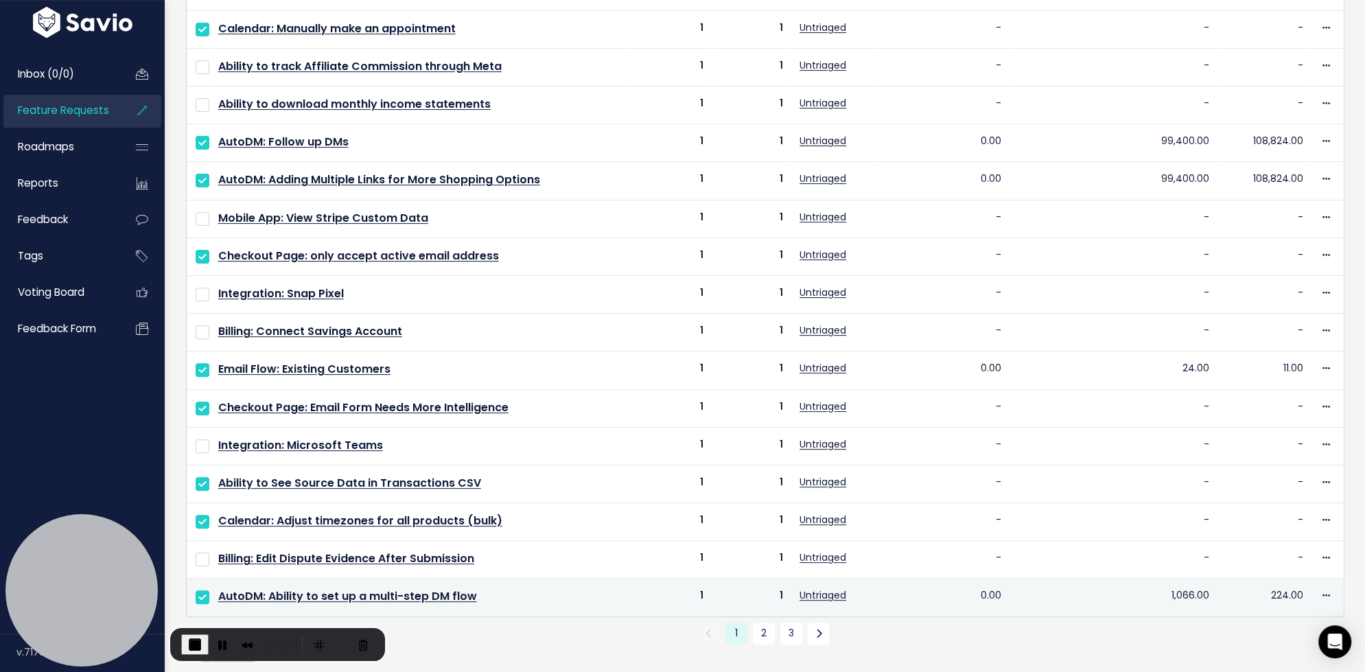
click at [202, 590] on input "checkbox" at bounding box center [203, 597] width 14 height 14
checkbox input "false"
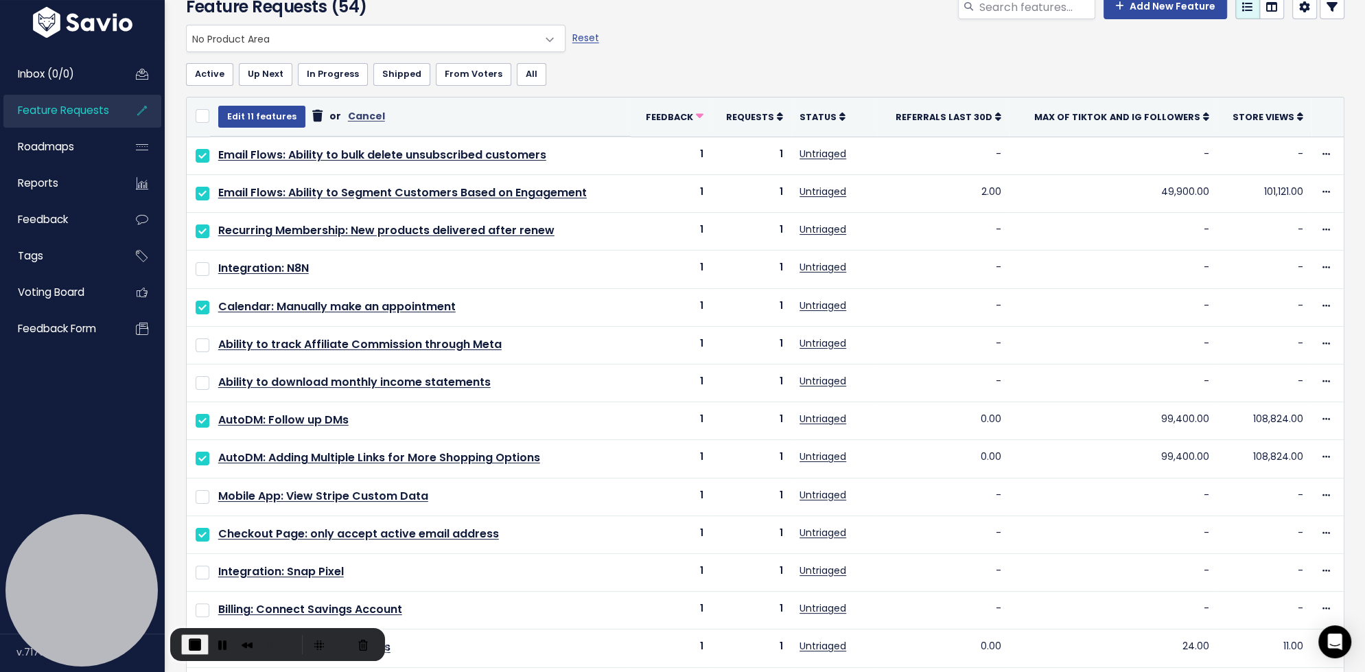
scroll to position [109, 0]
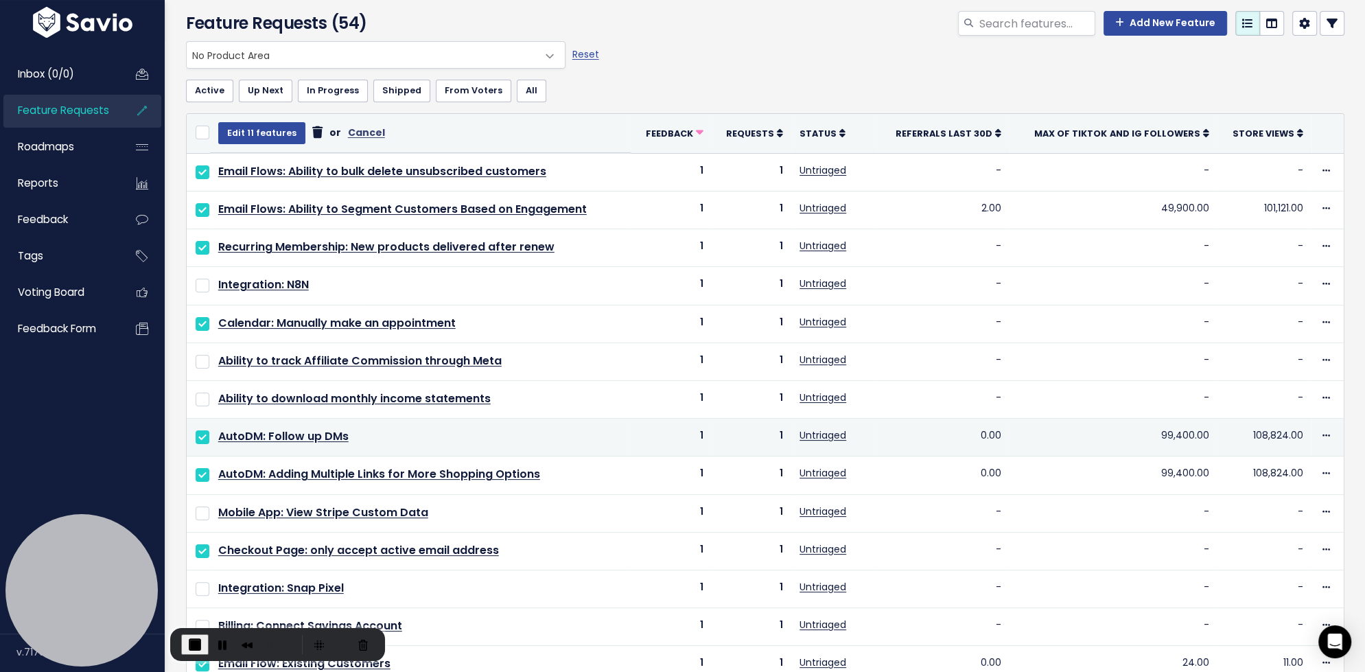
click at [196, 430] on input "checkbox" at bounding box center [203, 437] width 14 height 14
checkbox input "false"
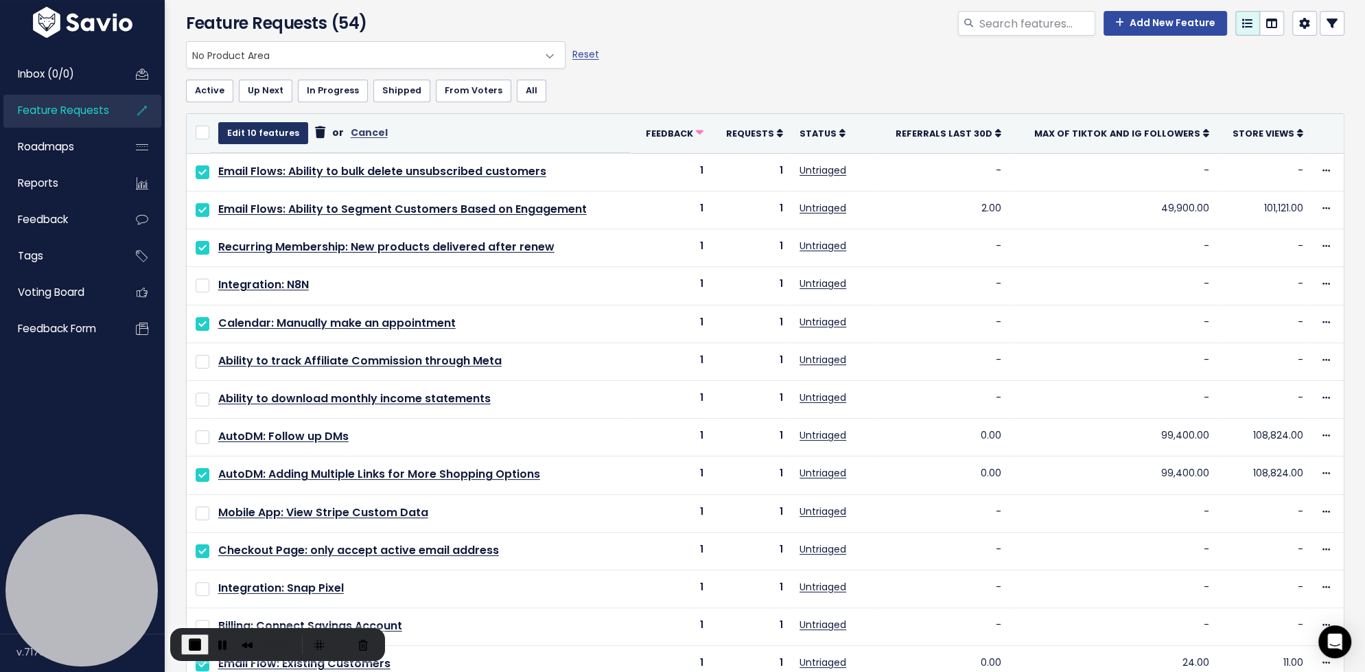
click at [243, 128] on button "Edit 10 features" at bounding box center [263, 133] width 90 height 22
select select
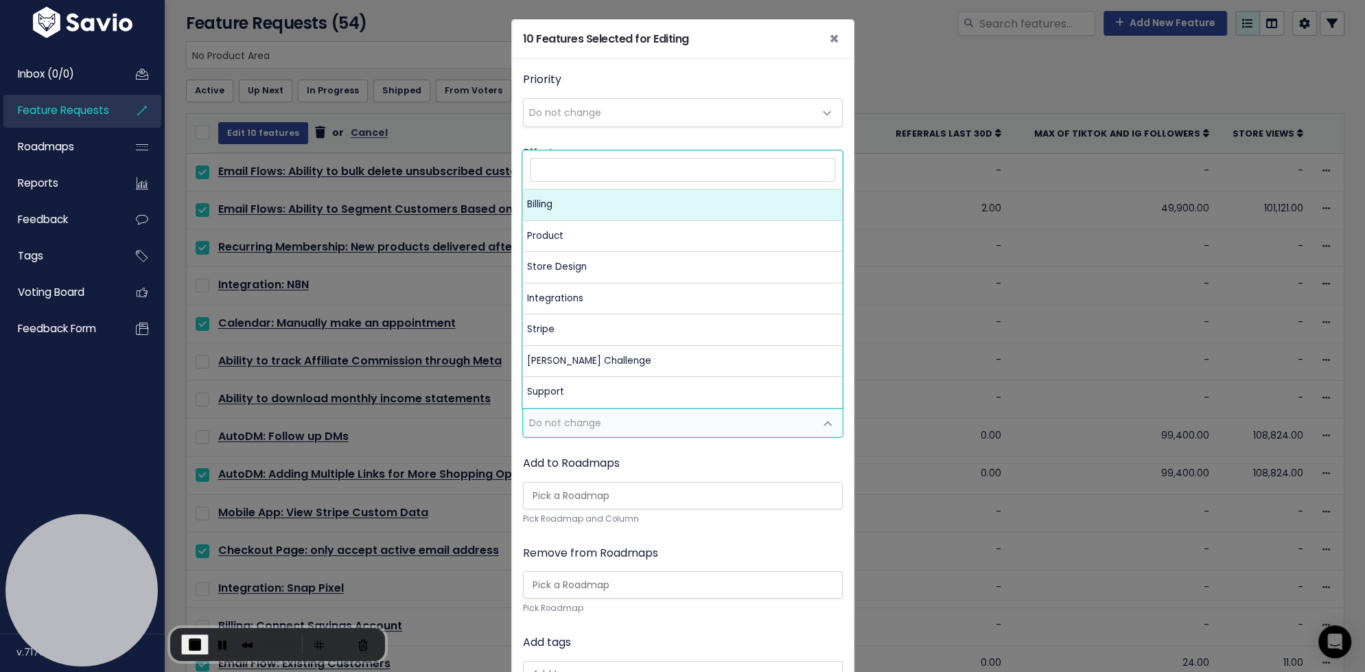
click at [586, 422] on span "Do not change" at bounding box center [565, 423] width 72 height 14
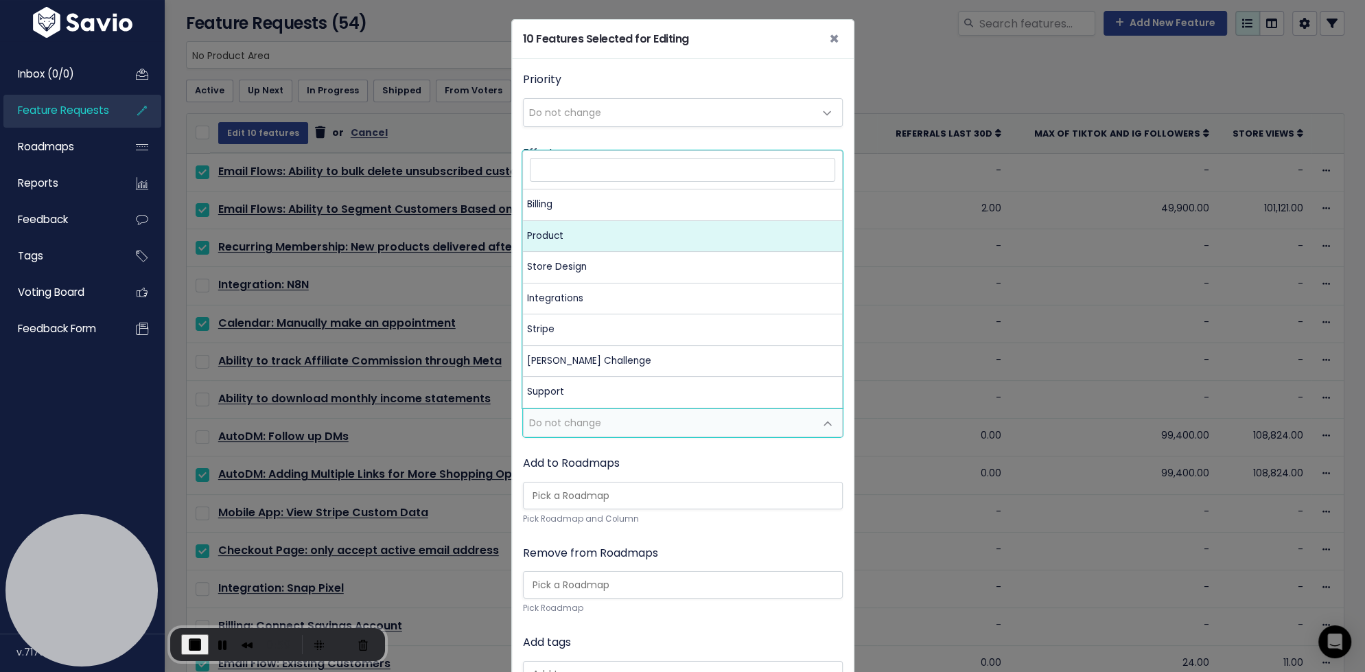
select select "MAIN:PRODUCT"
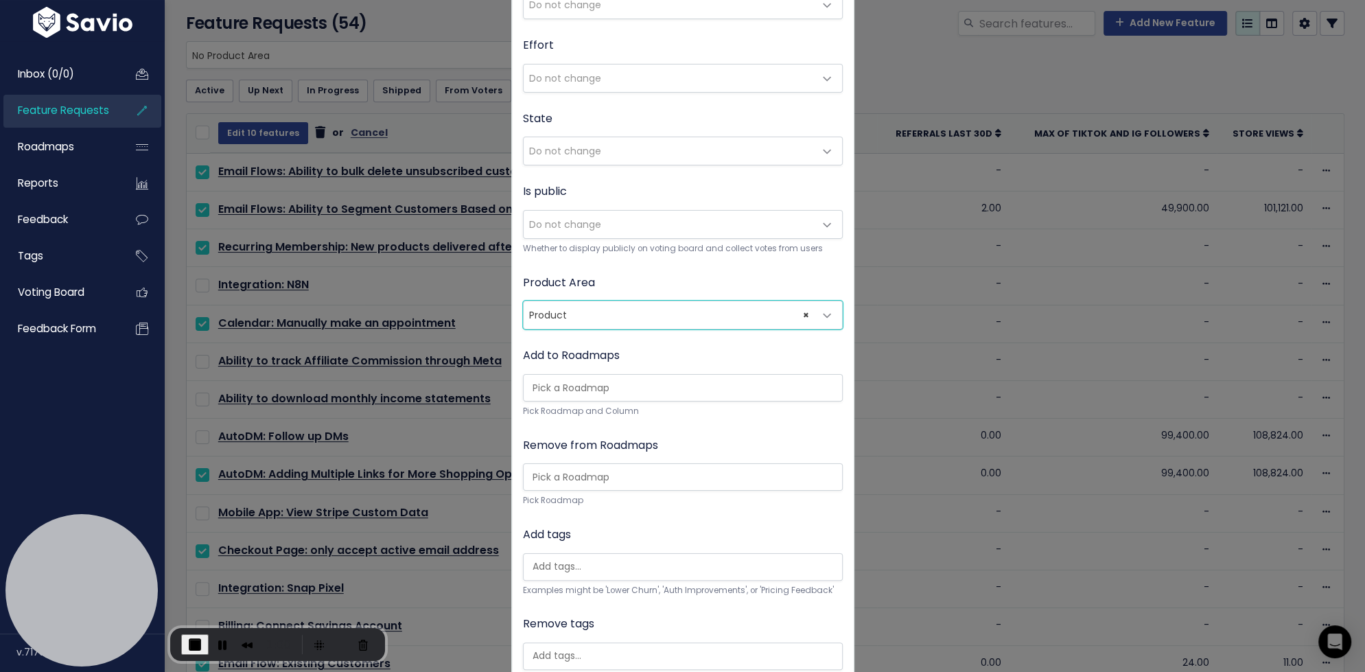
scroll to position [196, 0]
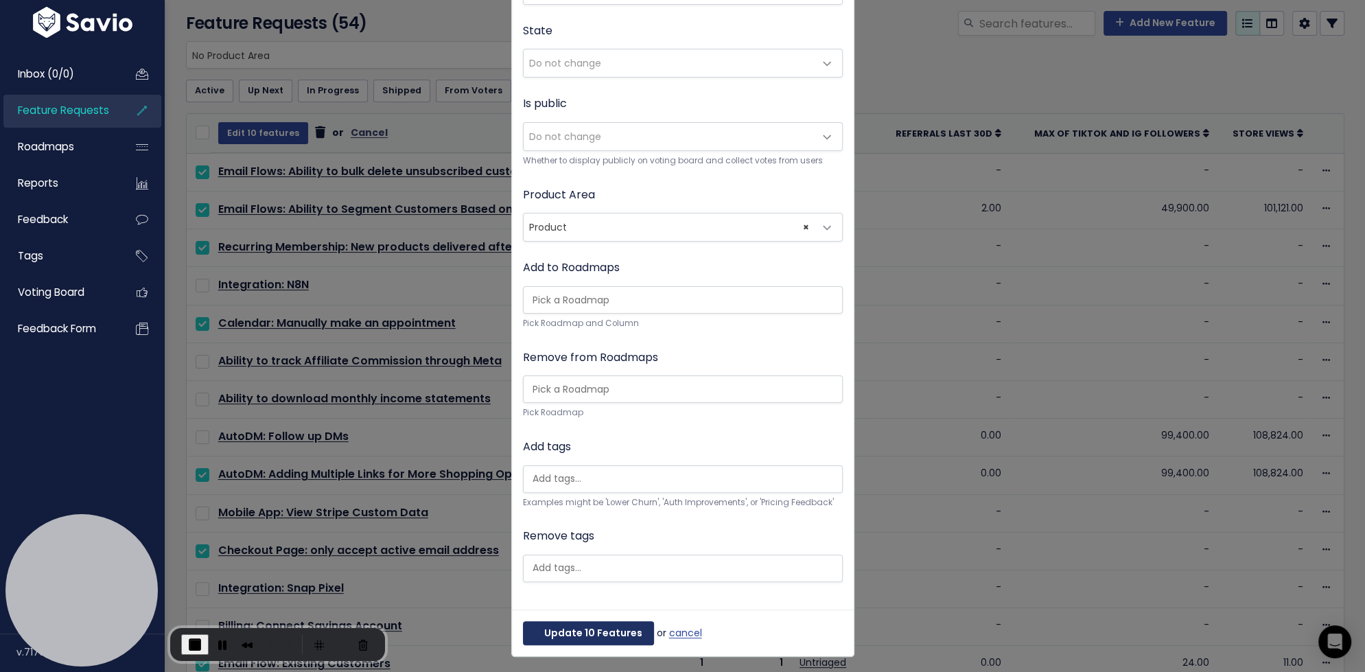
click at [607, 628] on button "Update 10 Features" at bounding box center [588, 633] width 131 height 25
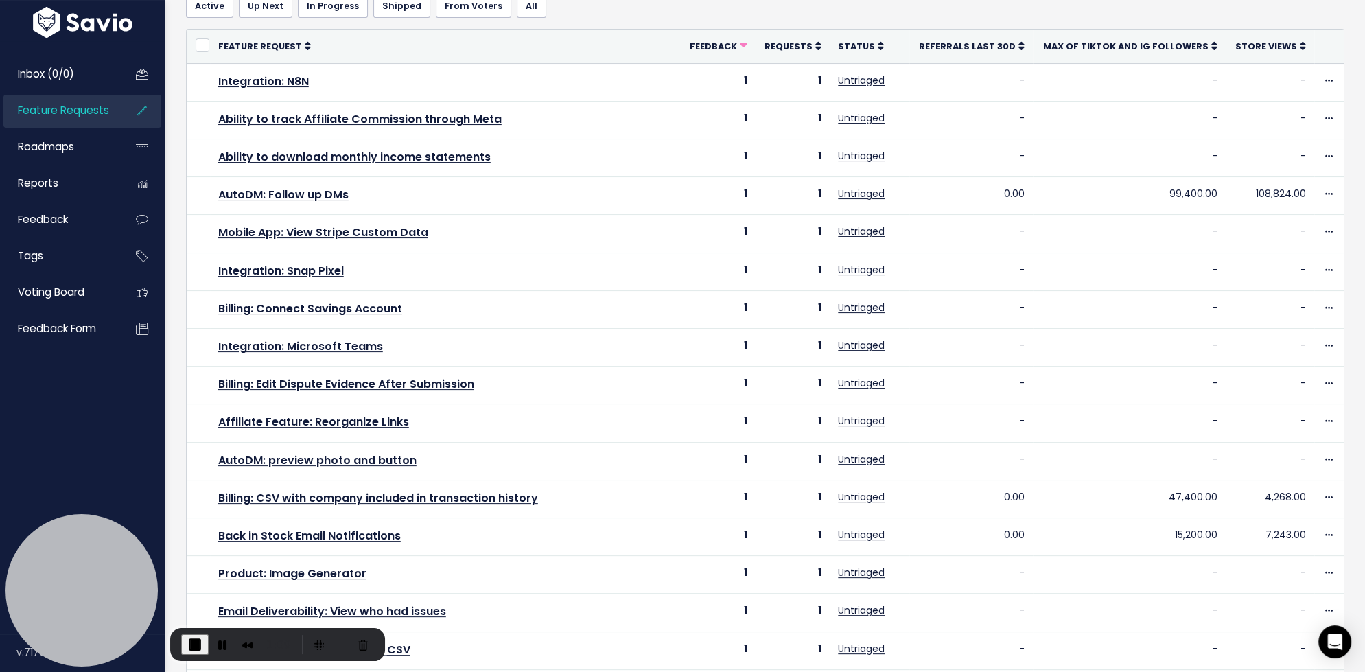
scroll to position [184, 0]
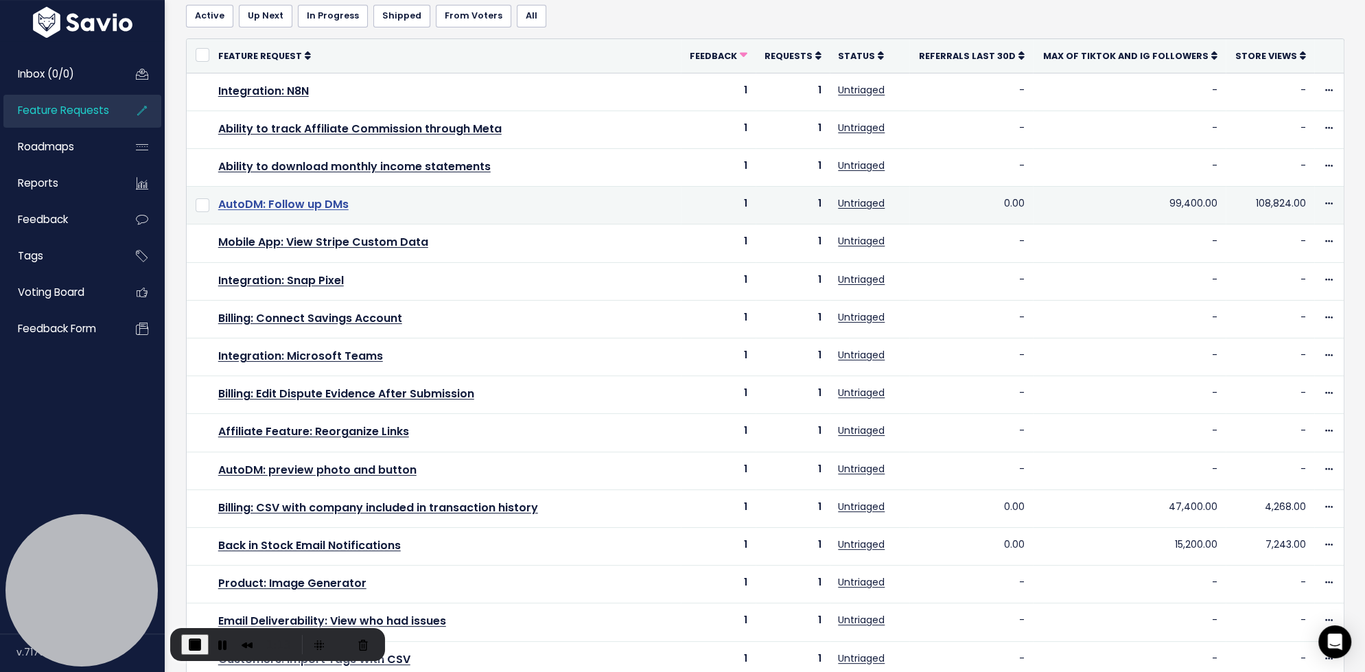
click at [316, 205] on link "AutoDM: Follow up DMs" at bounding box center [283, 204] width 130 height 16
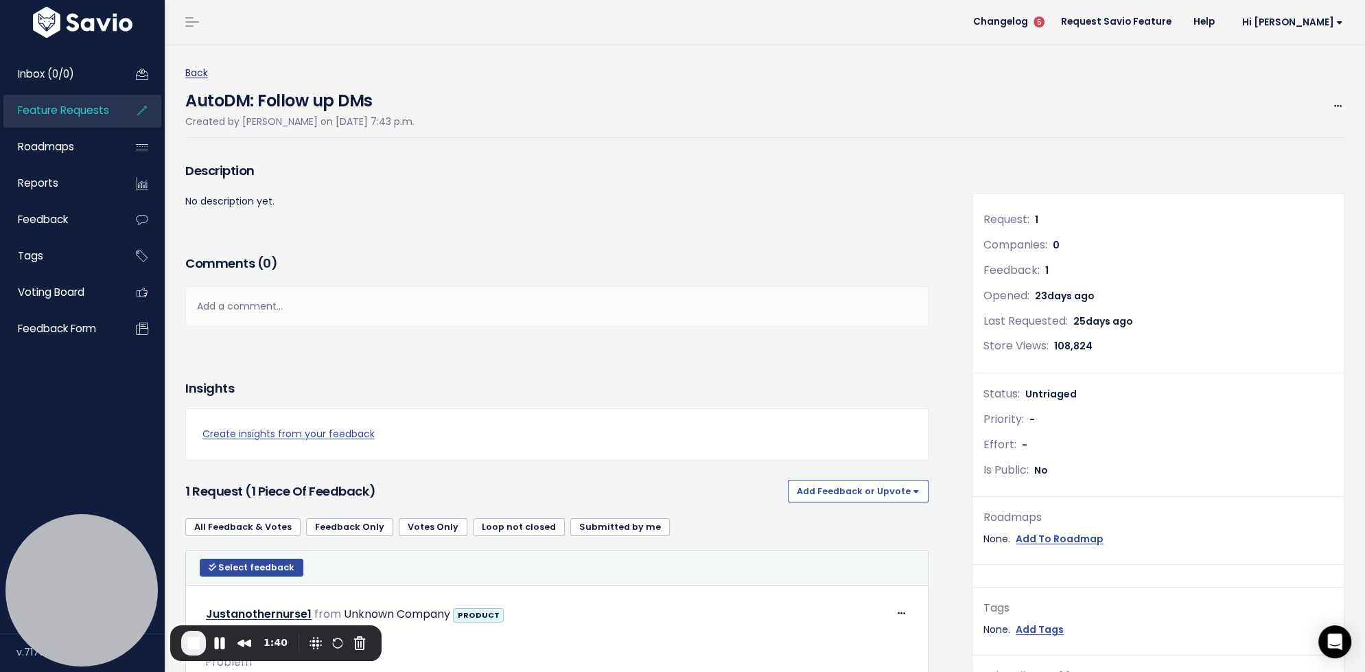
click at [193, 73] on link "Back" at bounding box center [196, 73] width 23 height 14
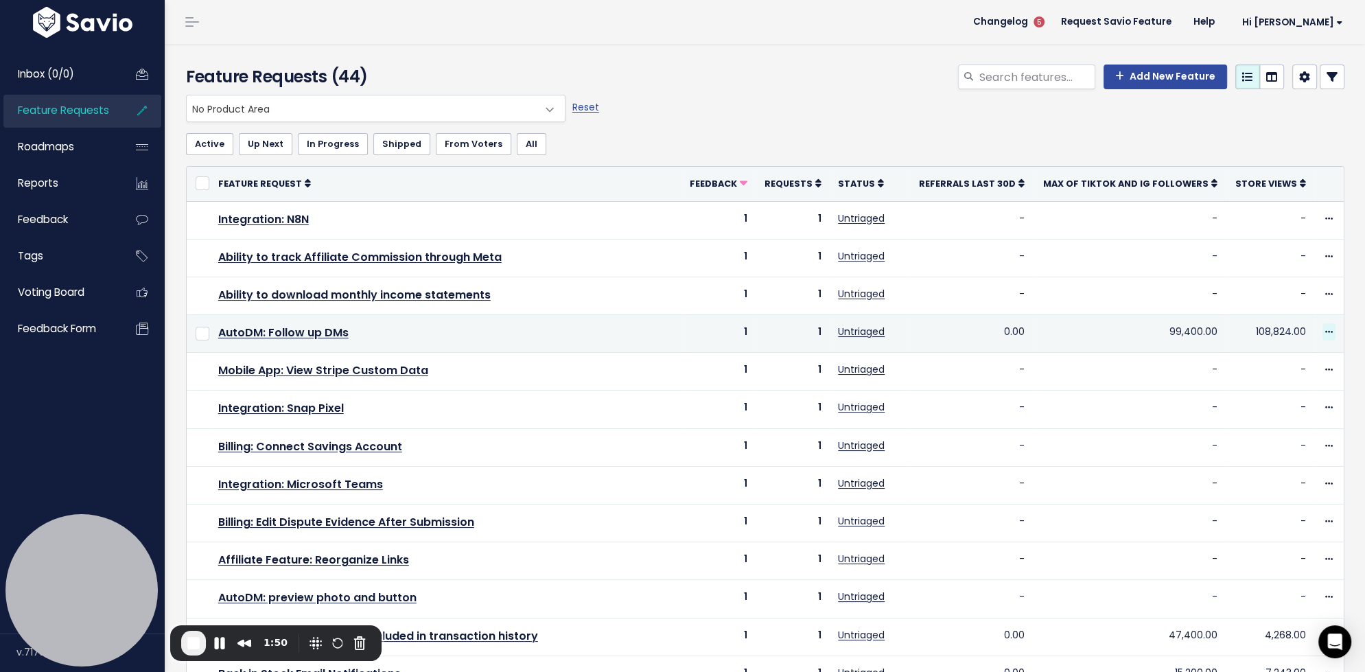
click at [1329, 324] on span at bounding box center [1329, 331] width 13 height 17
click at [1257, 450] on link "Merge" at bounding box center [1278, 447] width 102 height 27
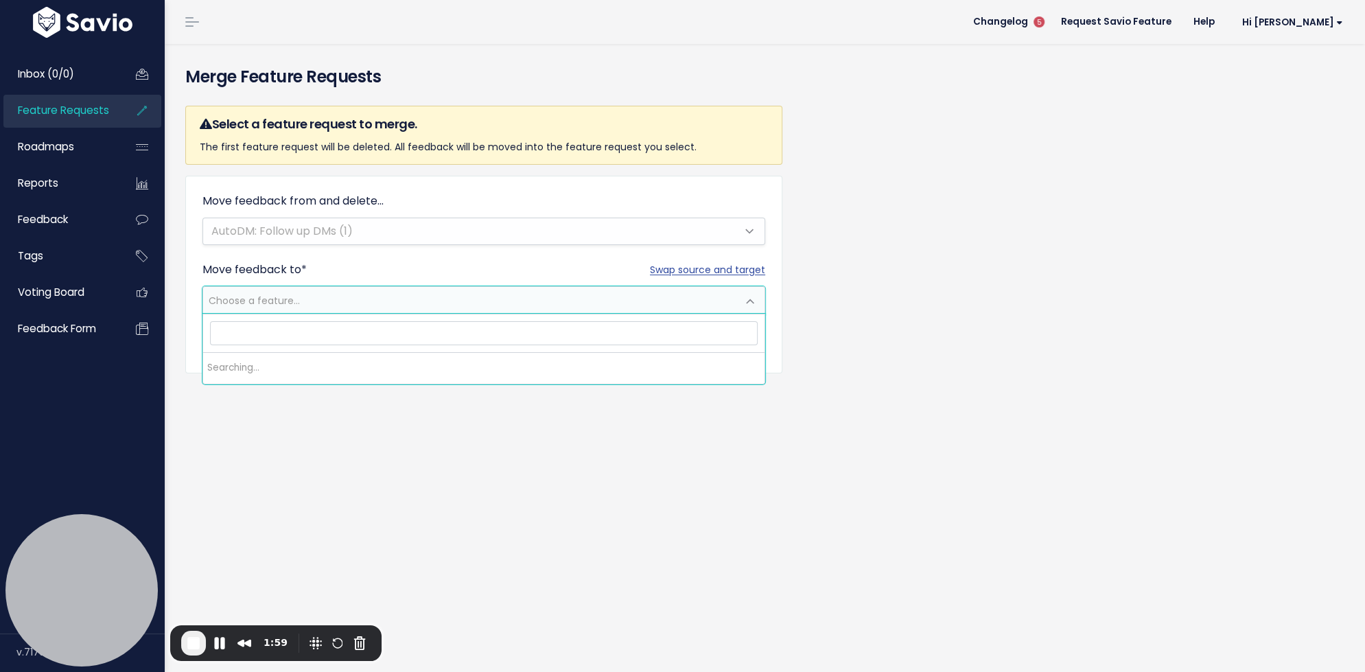
click at [412, 301] on span "Choose a feature..." at bounding box center [470, 300] width 534 height 27
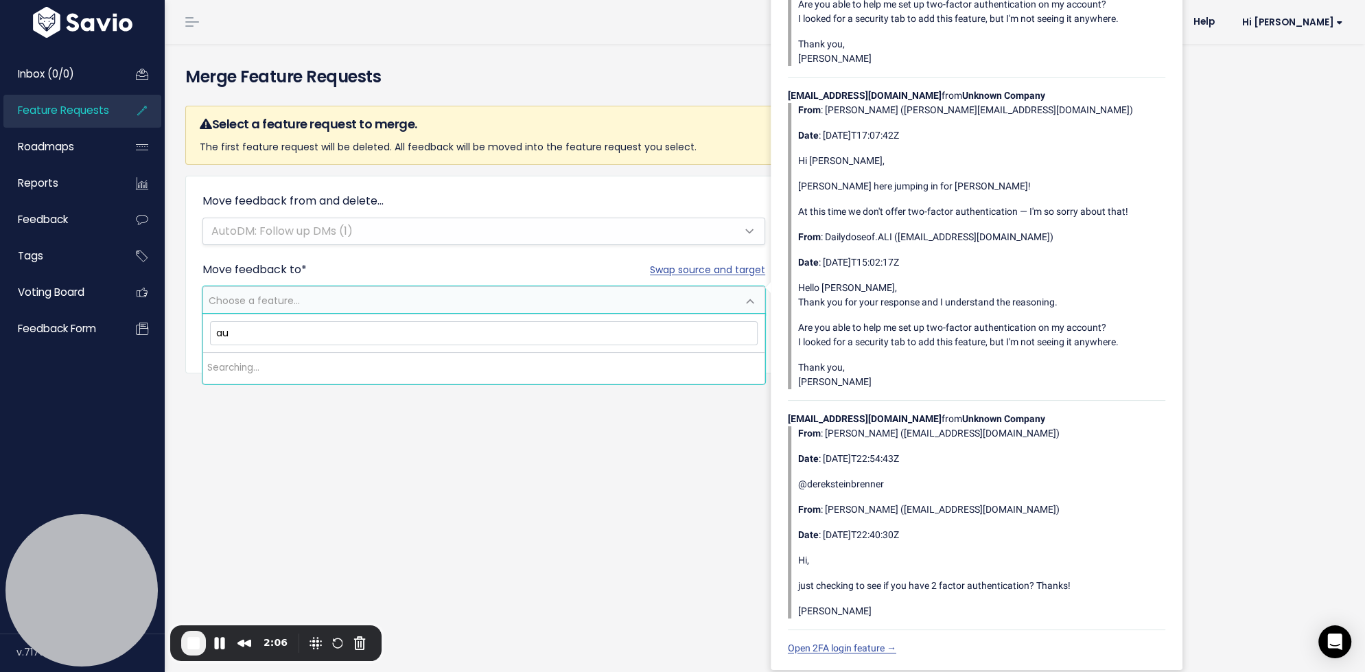
type input "a"
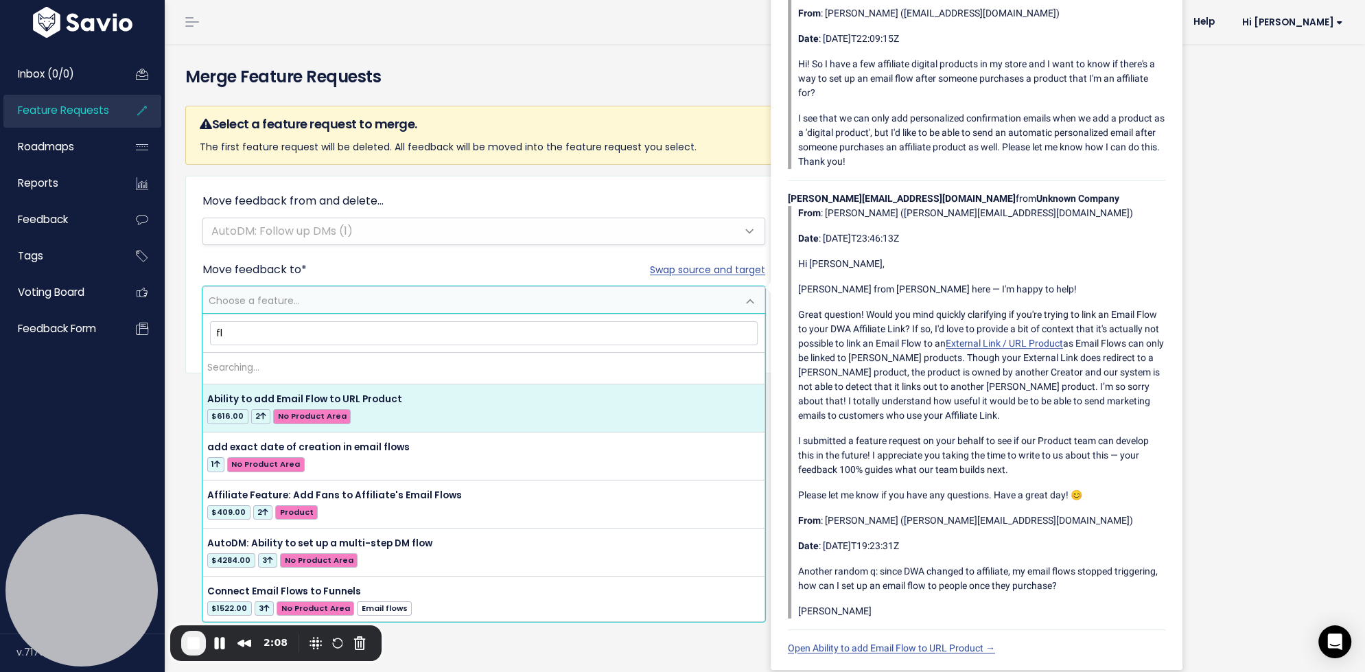
type input "f"
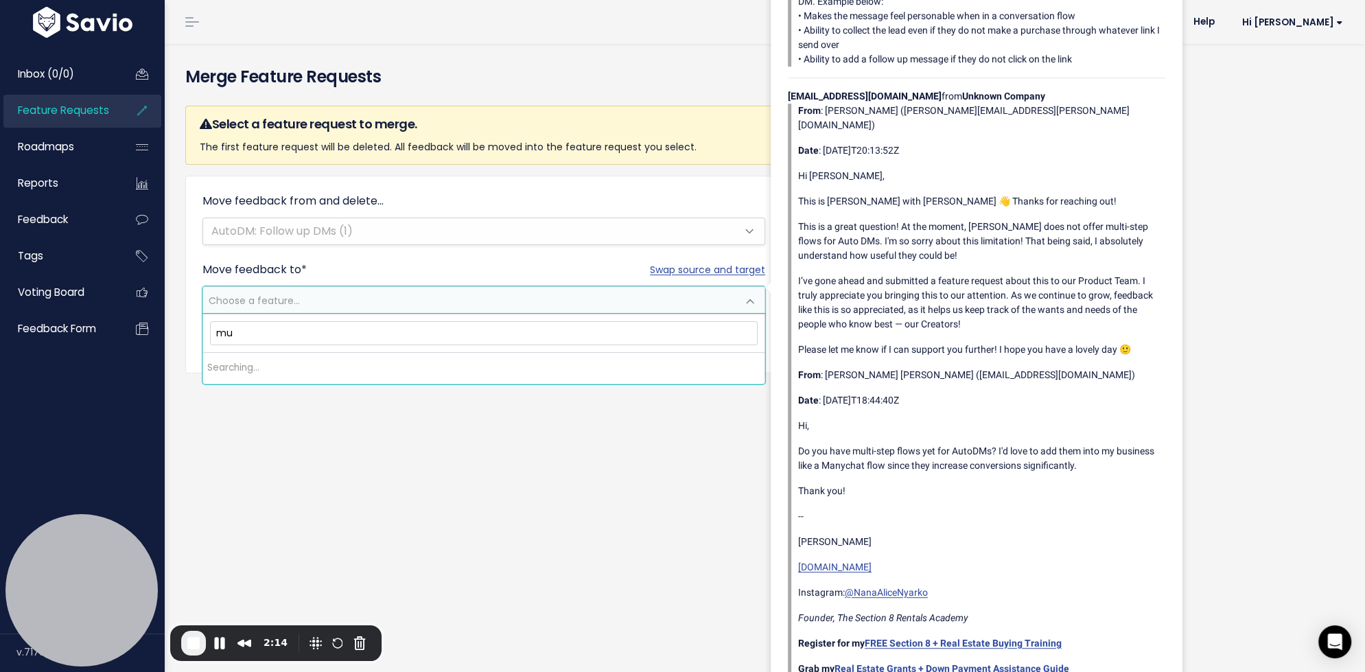
type input "m"
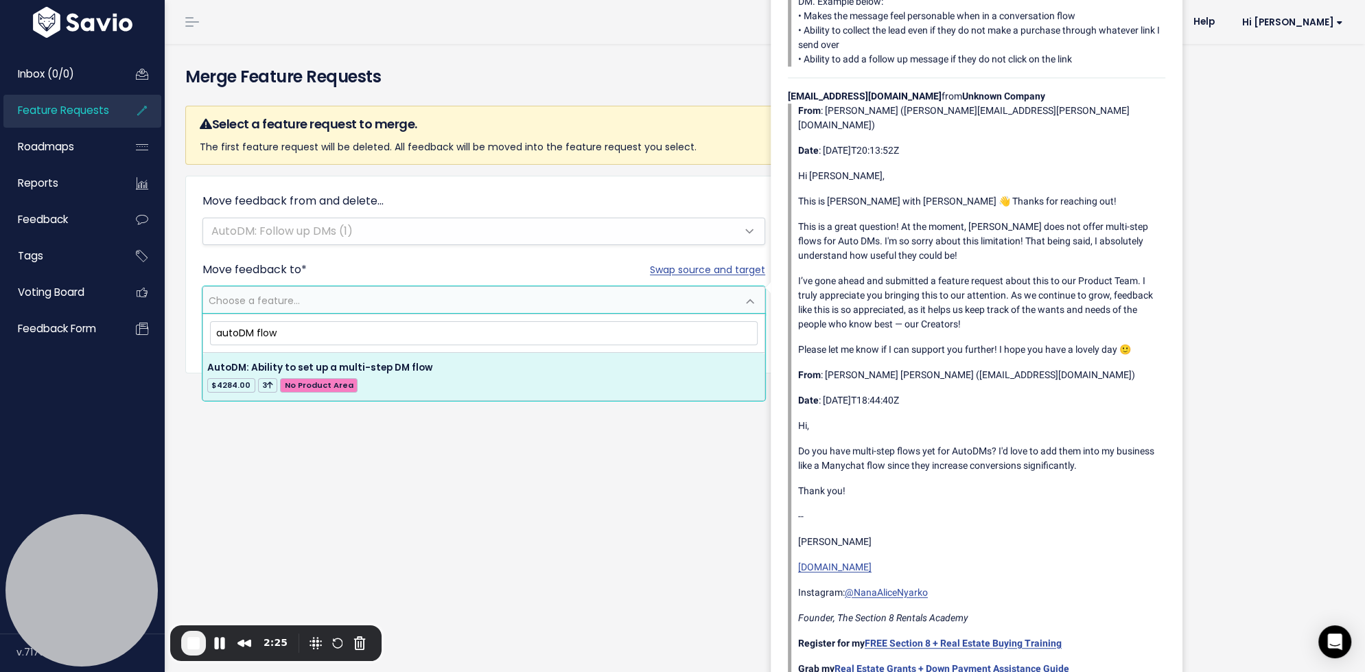
type input "autoDM flow"
select select "60390"
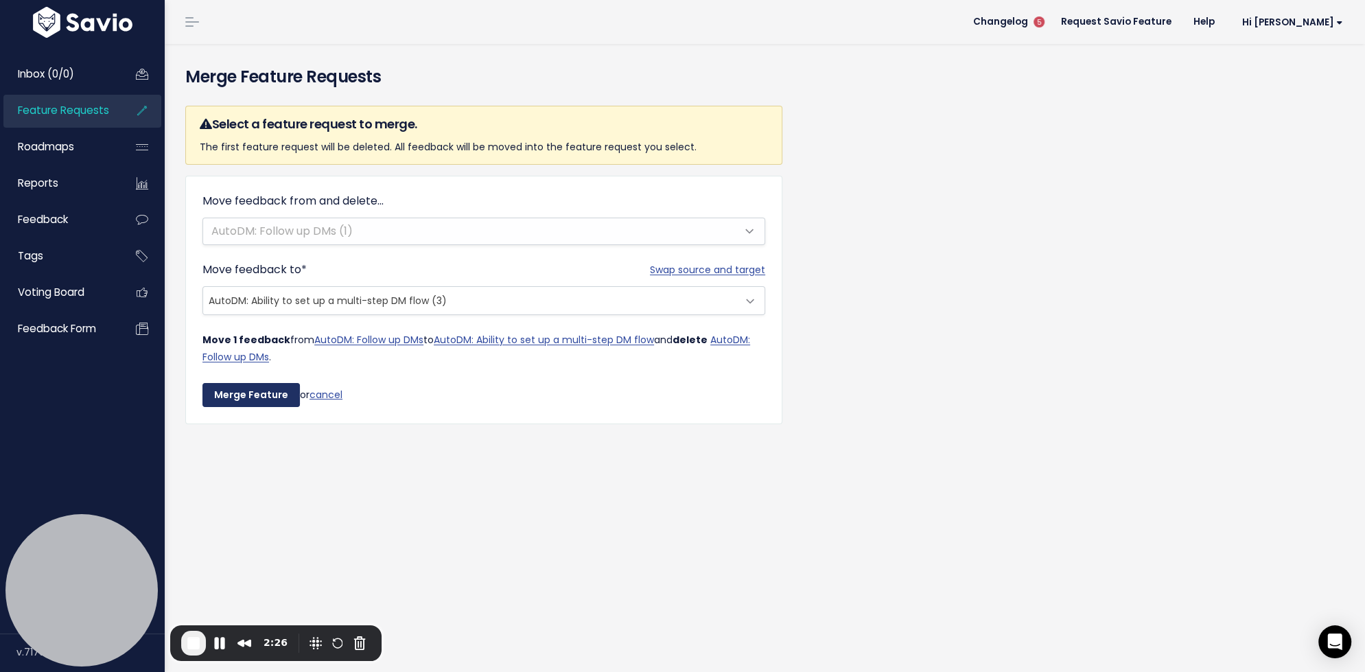
click at [228, 401] on input "Merge Feature" at bounding box center [250, 395] width 97 height 25
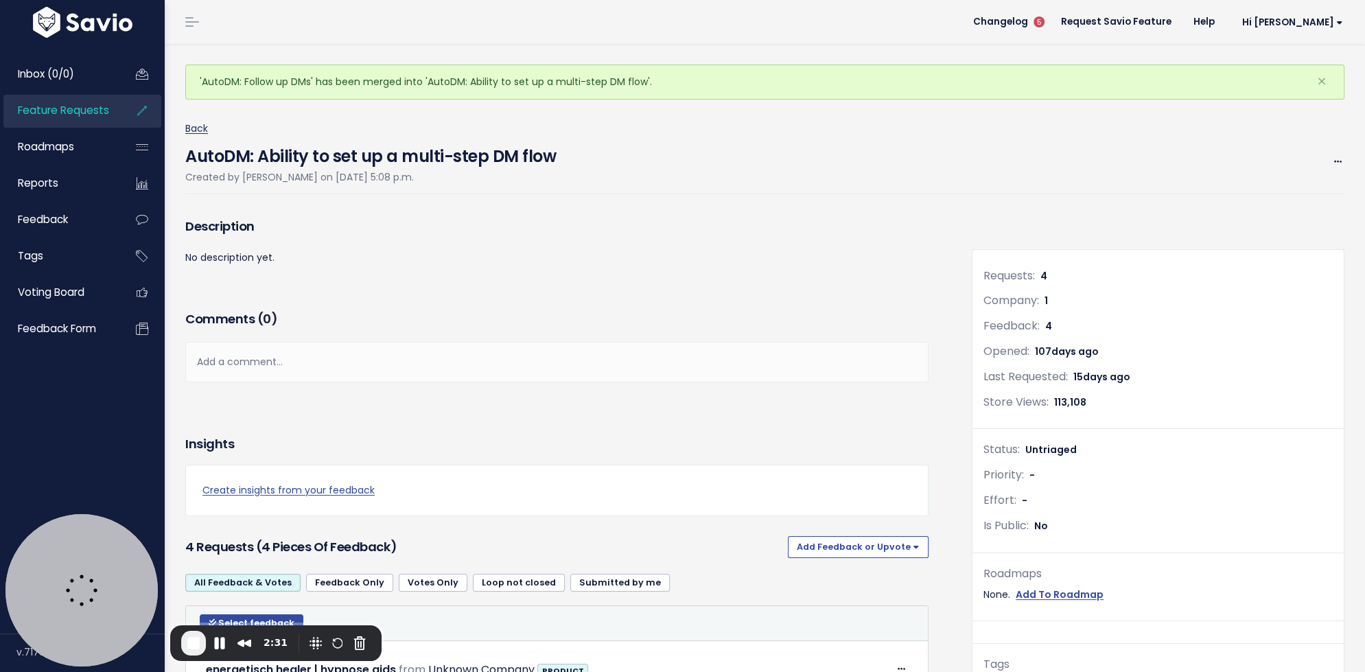
click at [195, 130] on link "Back" at bounding box center [196, 128] width 23 height 14
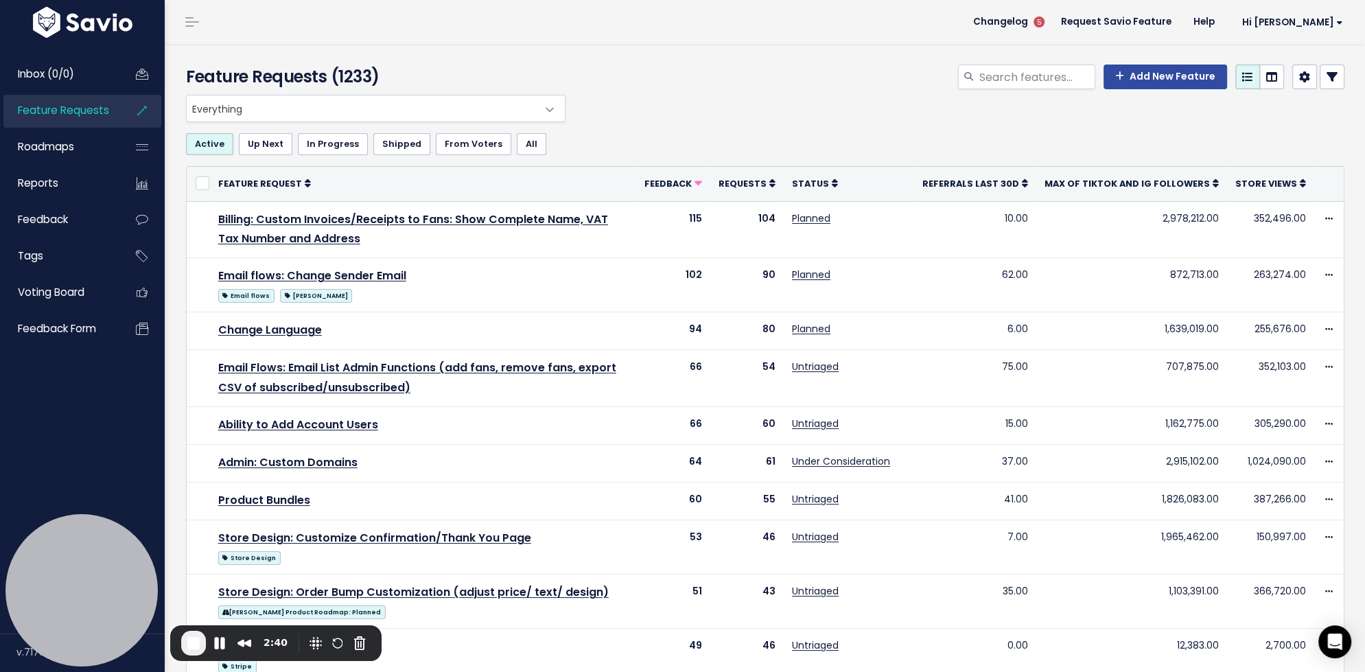
click at [188, 641] on span "End Recording" at bounding box center [193, 643] width 16 height 16
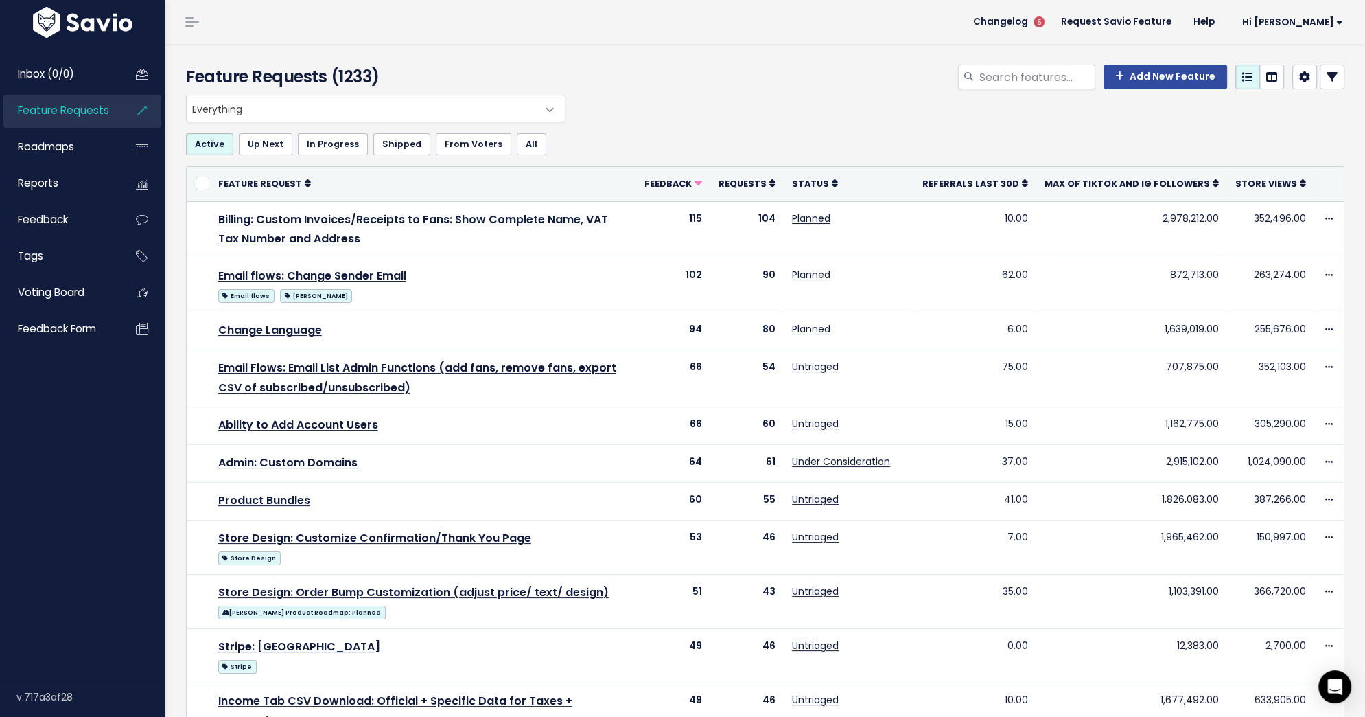
click at [1330, 82] on icon at bounding box center [1332, 76] width 11 height 11
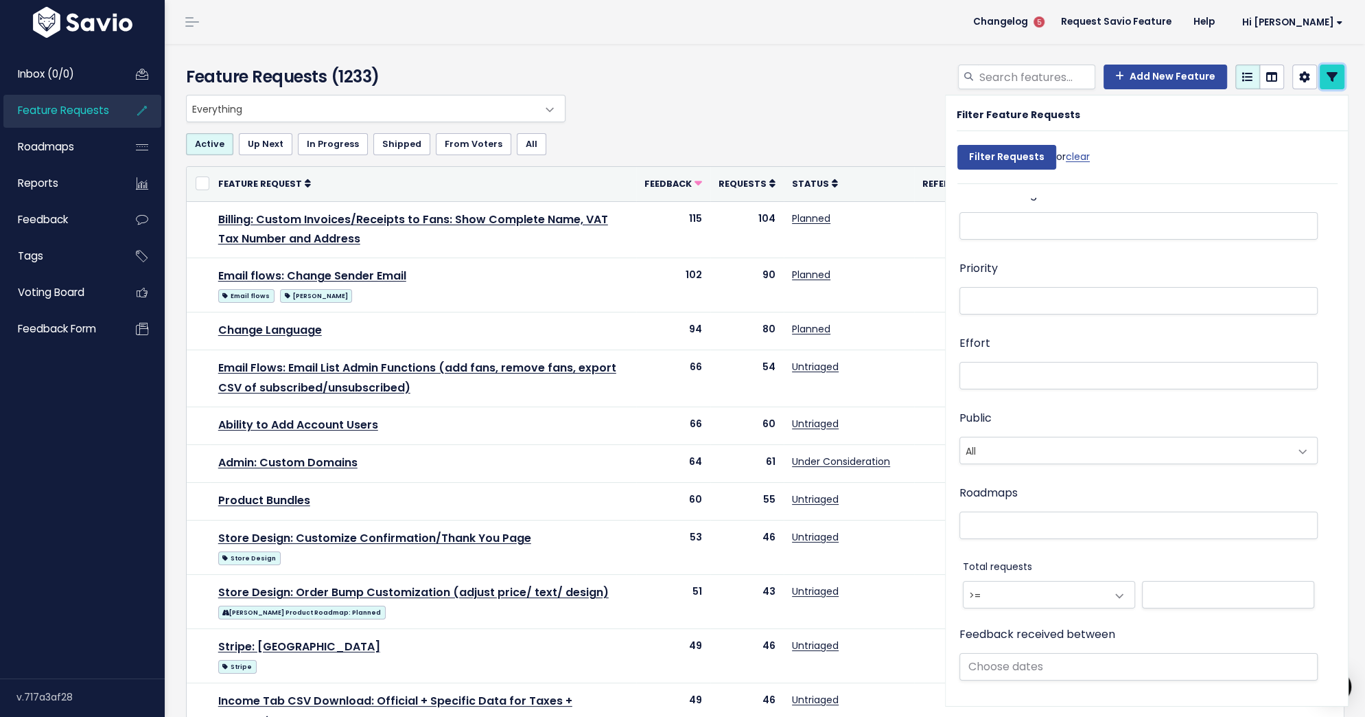
scroll to position [509, 0]
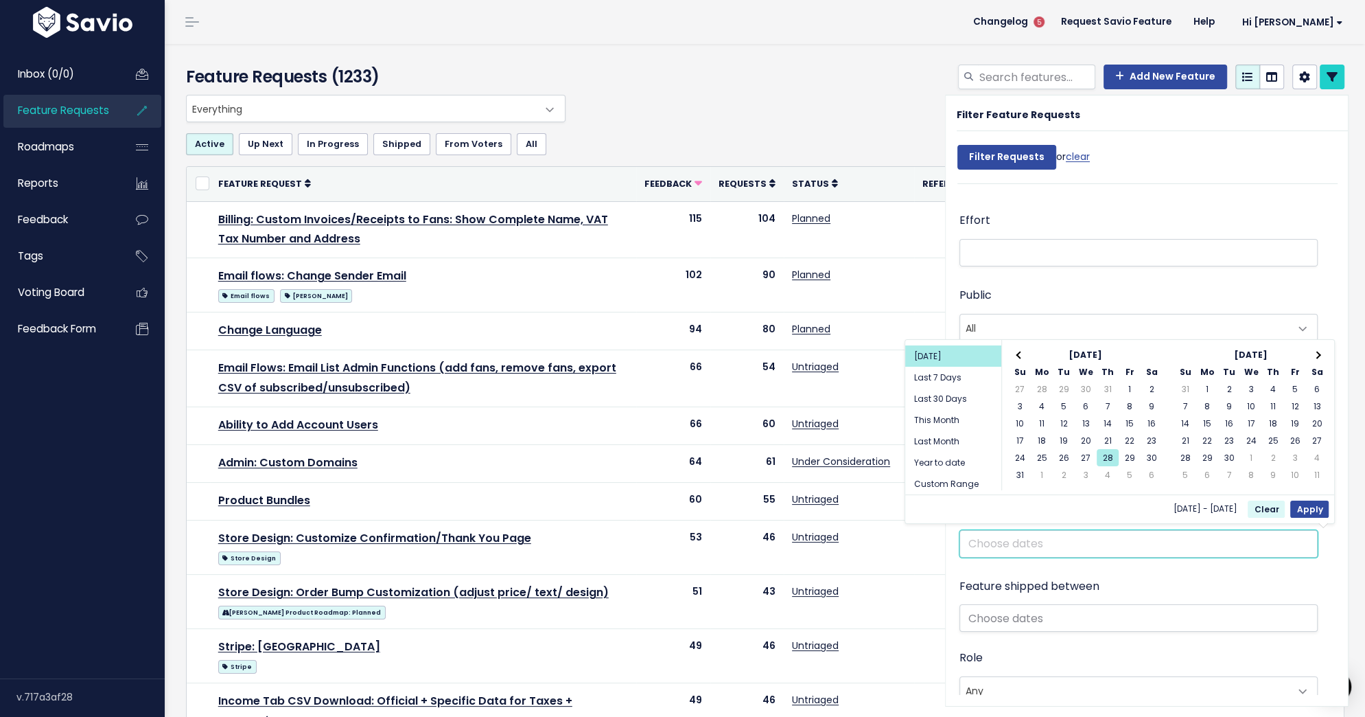
click at [1008, 542] on input "text" at bounding box center [1139, 543] width 358 height 27
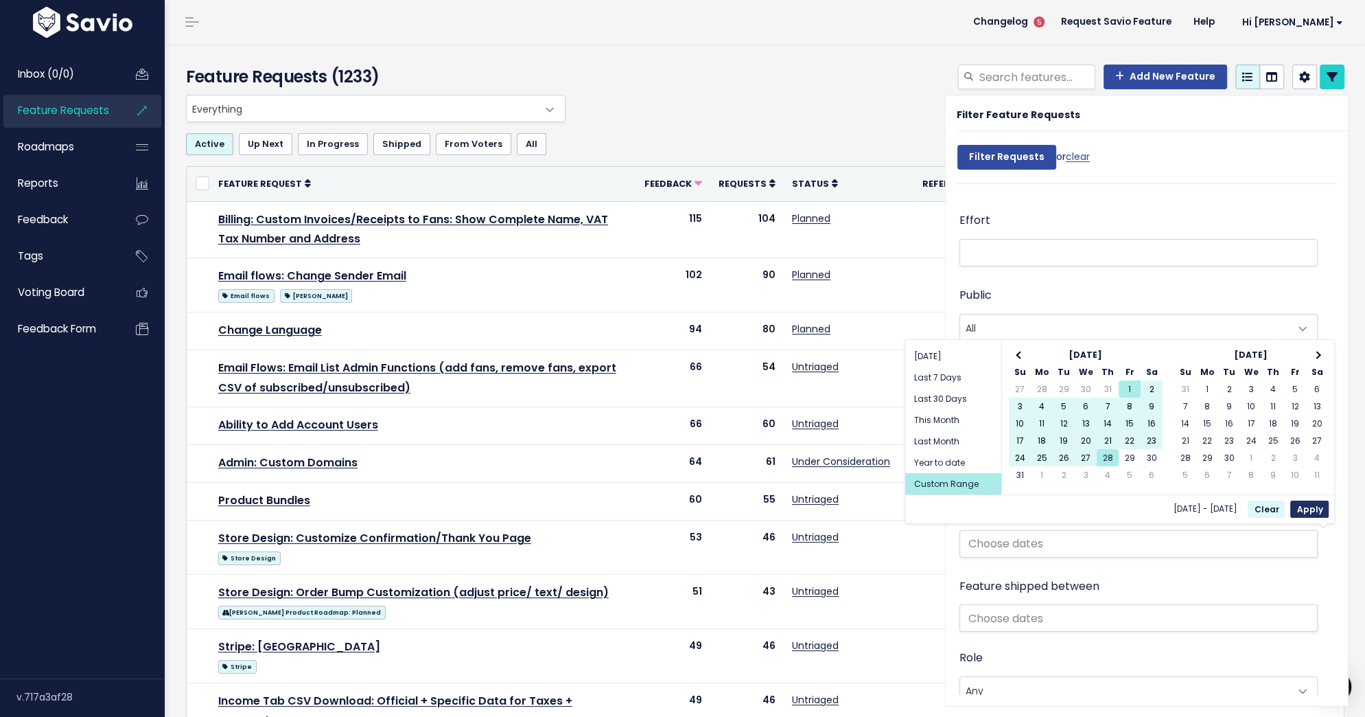
click at [1310, 506] on button "Apply" at bounding box center [1309, 508] width 38 height 17
type input "Aug 1 2025 - Aug 28 2025"
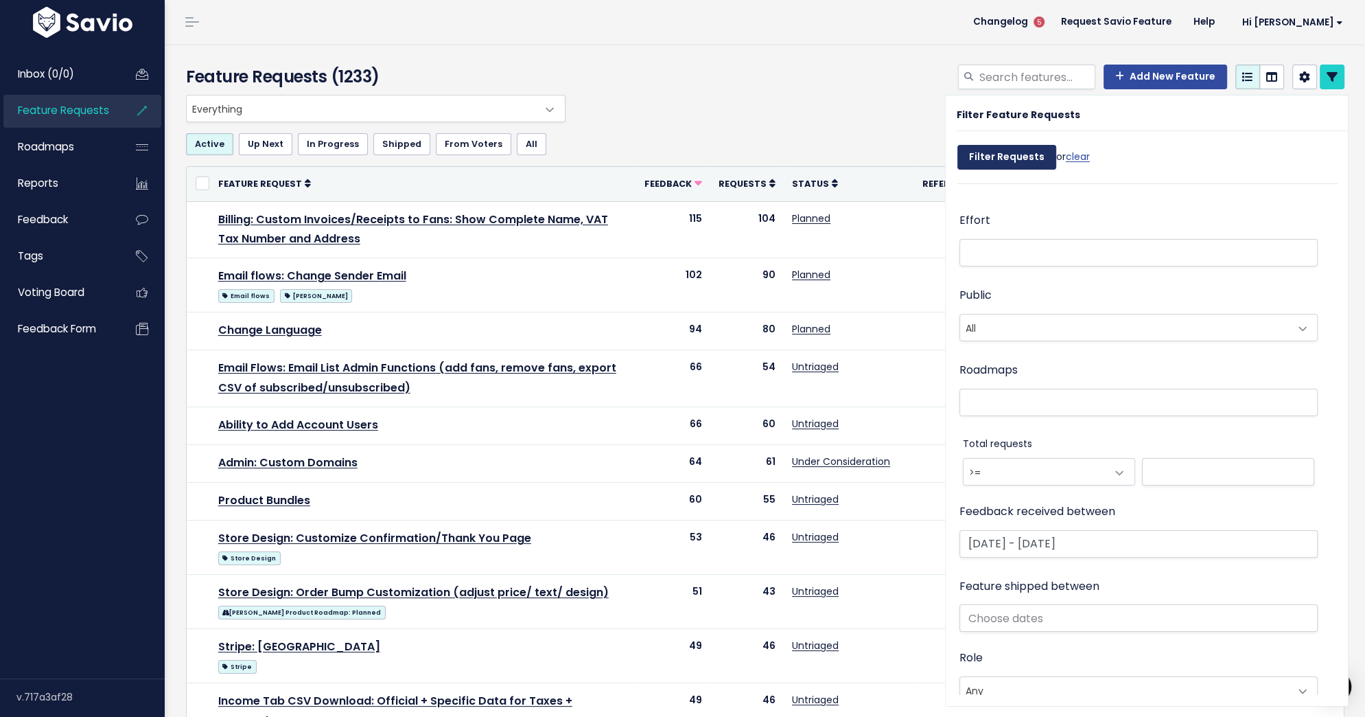
click at [1012, 148] on input "Filter Requests" at bounding box center [1007, 157] width 99 height 25
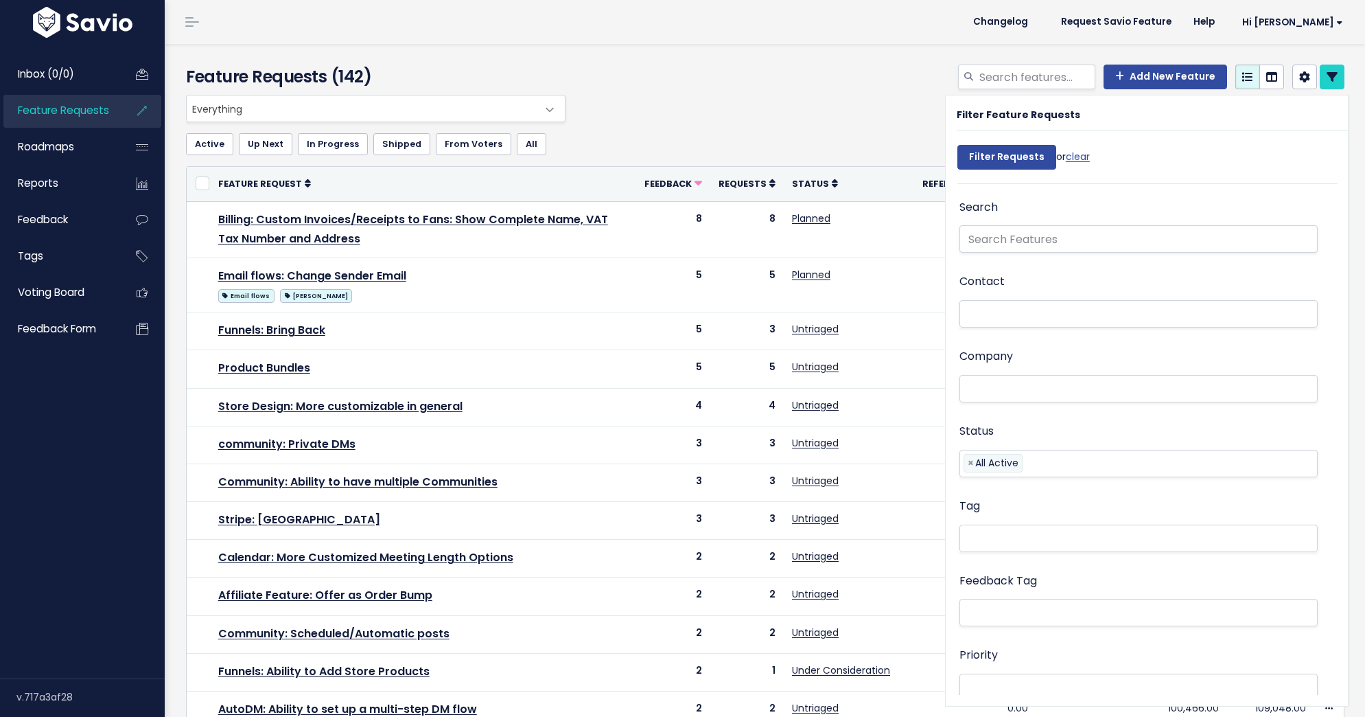
select select
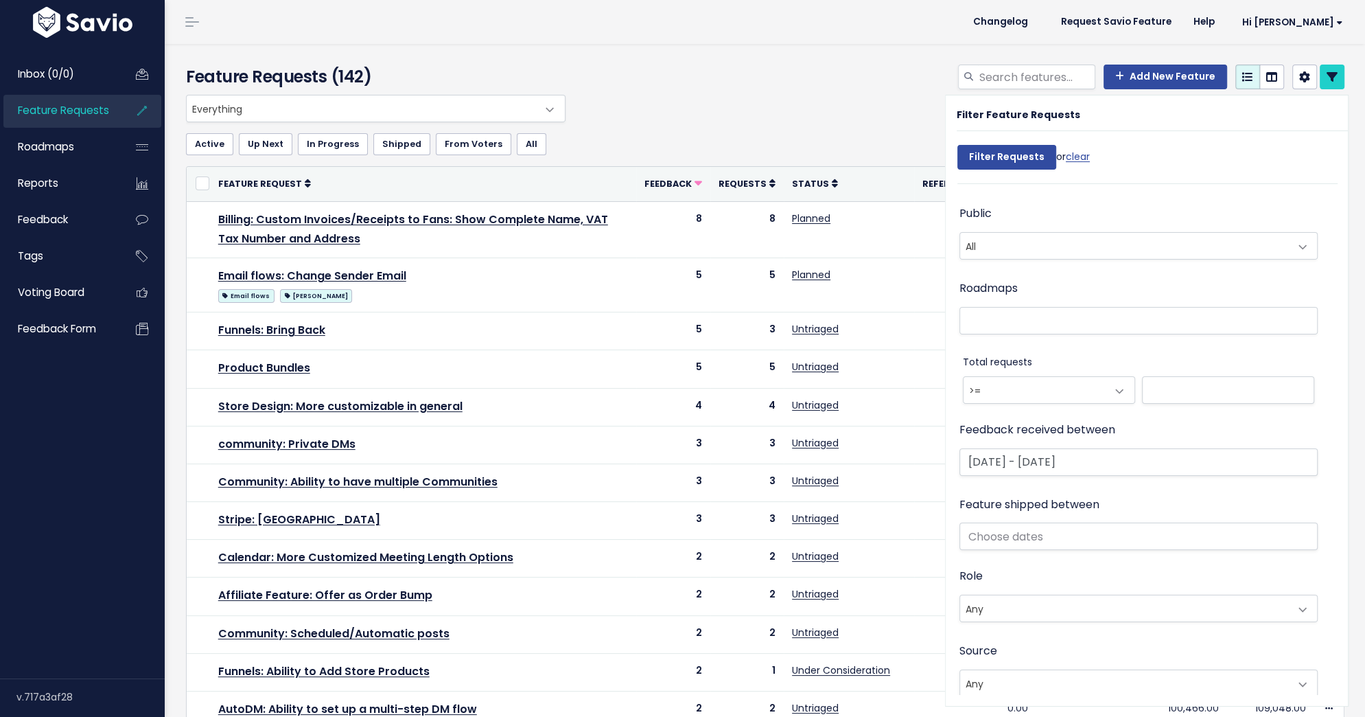
click at [421, 100] on span "Everything" at bounding box center [362, 108] width 351 height 26
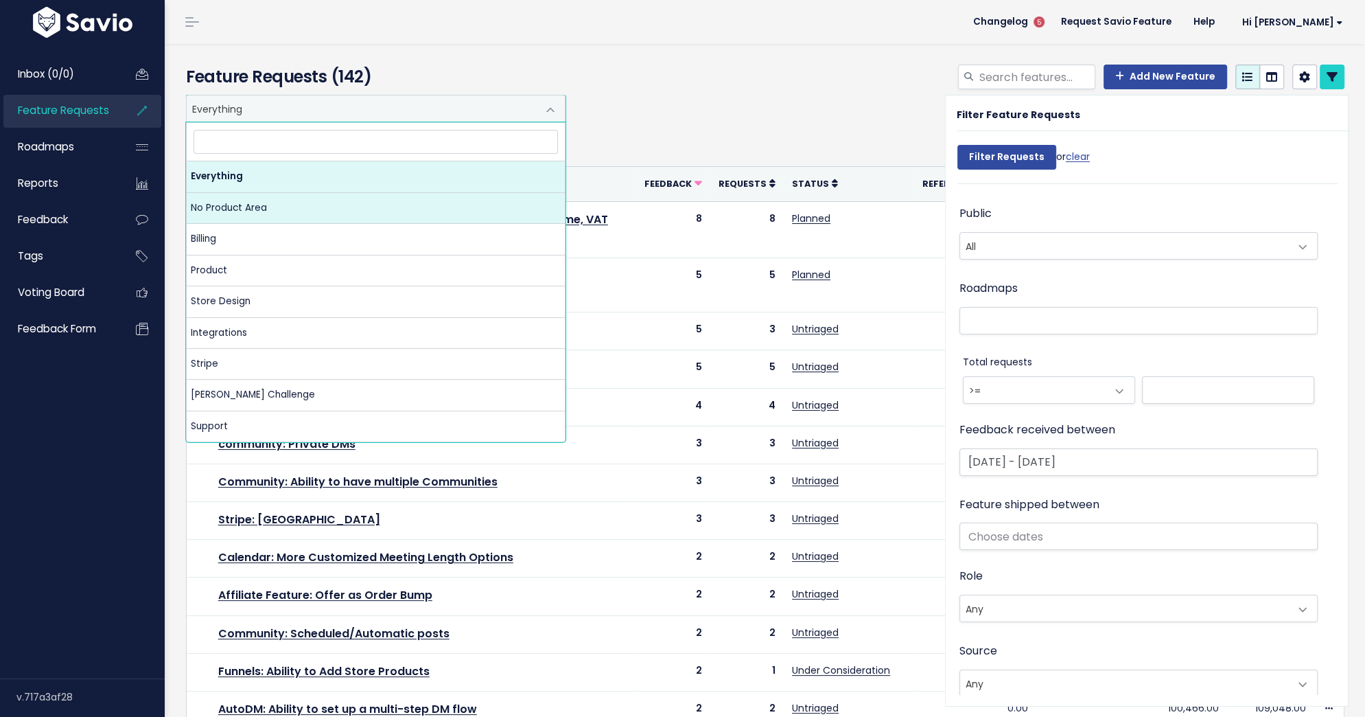
select select "NOT_SET:NOT_SET"
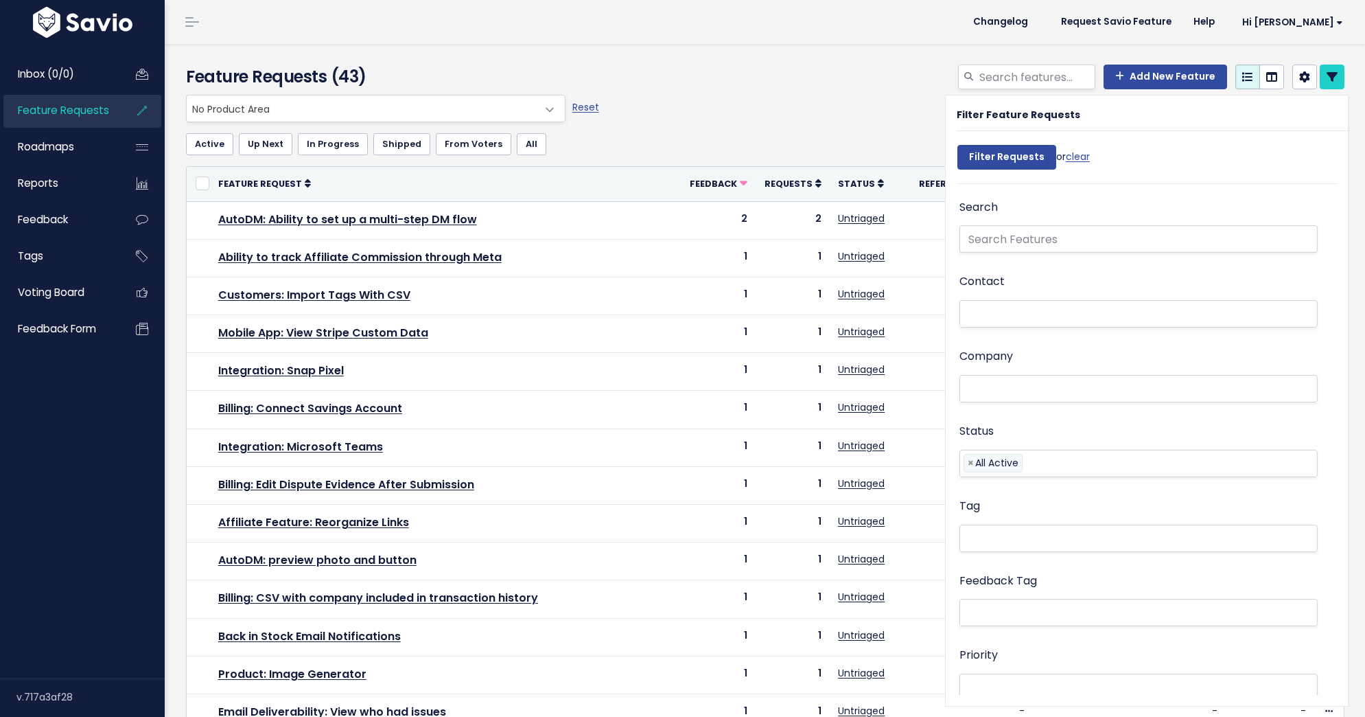
select select
click at [1332, 79] on icon at bounding box center [1332, 76] width 11 height 11
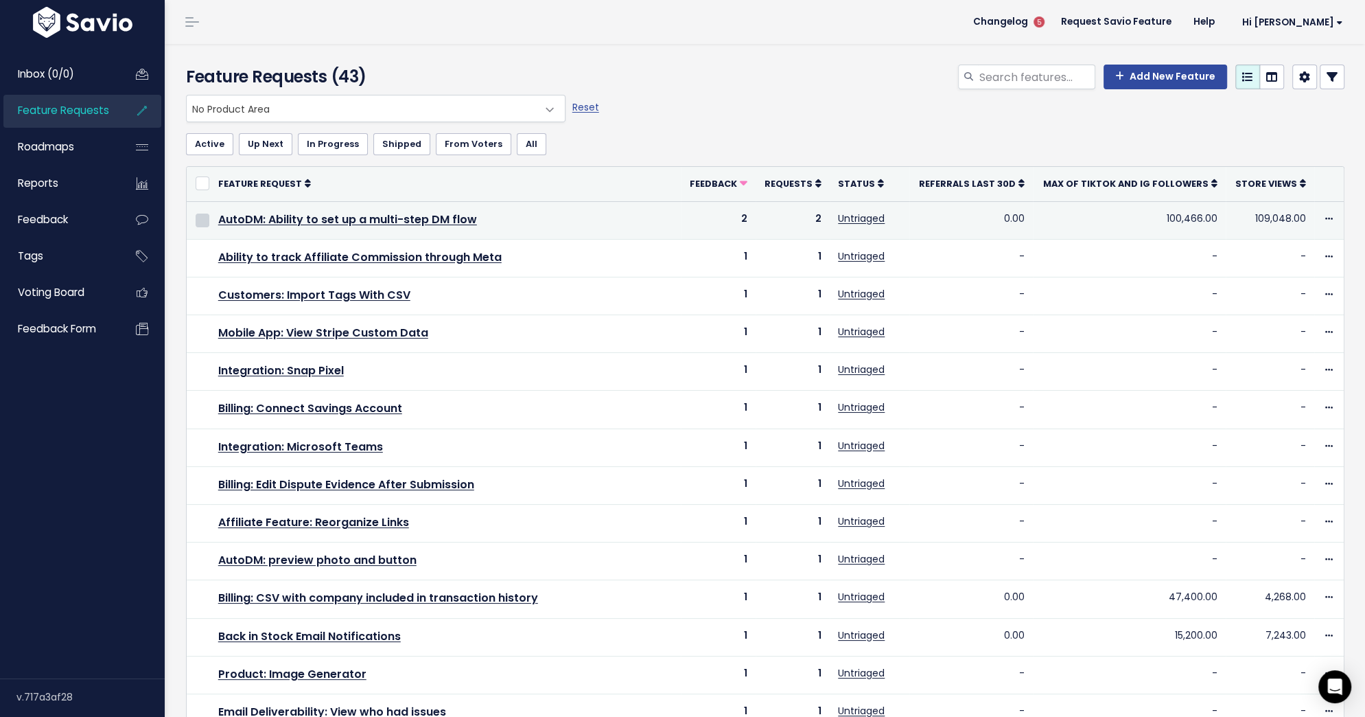
click at [202, 220] on input "checkbox" at bounding box center [203, 220] width 14 height 14
checkbox input "true"
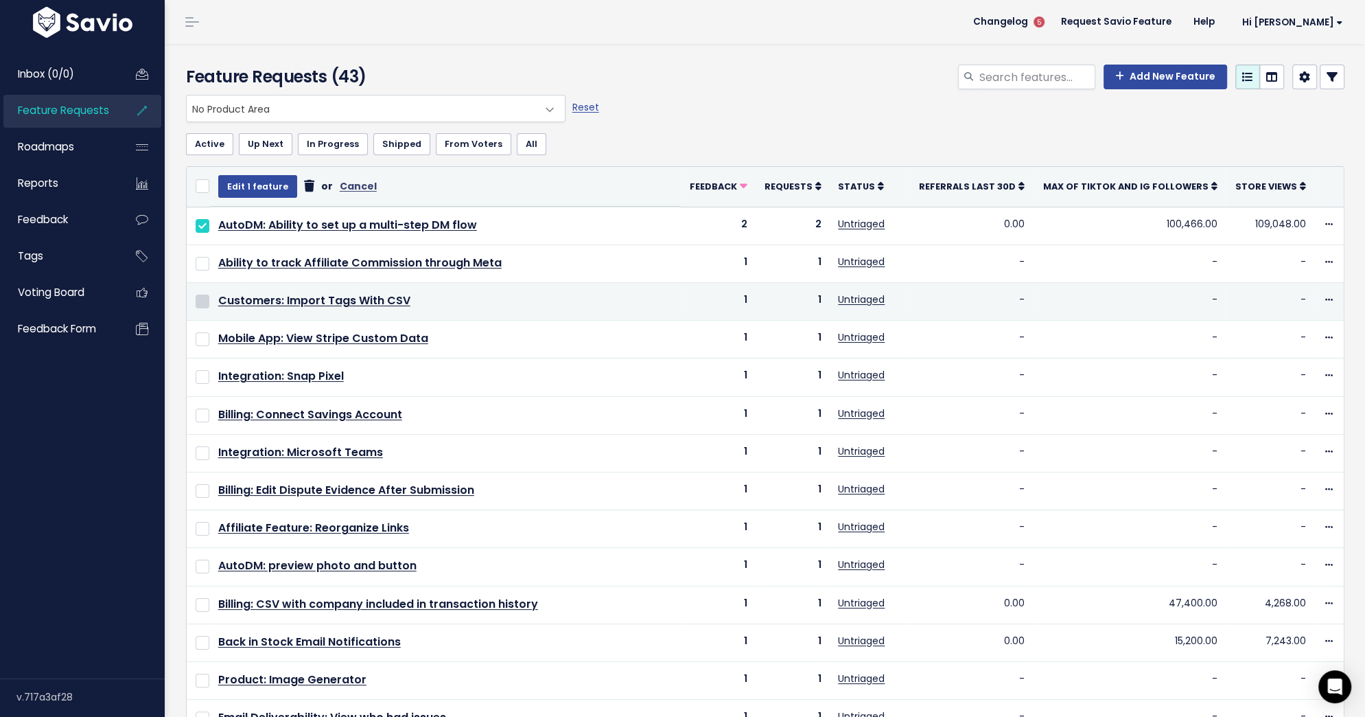
click at [205, 302] on input "checkbox" at bounding box center [203, 301] width 14 height 14
checkbox input "true"
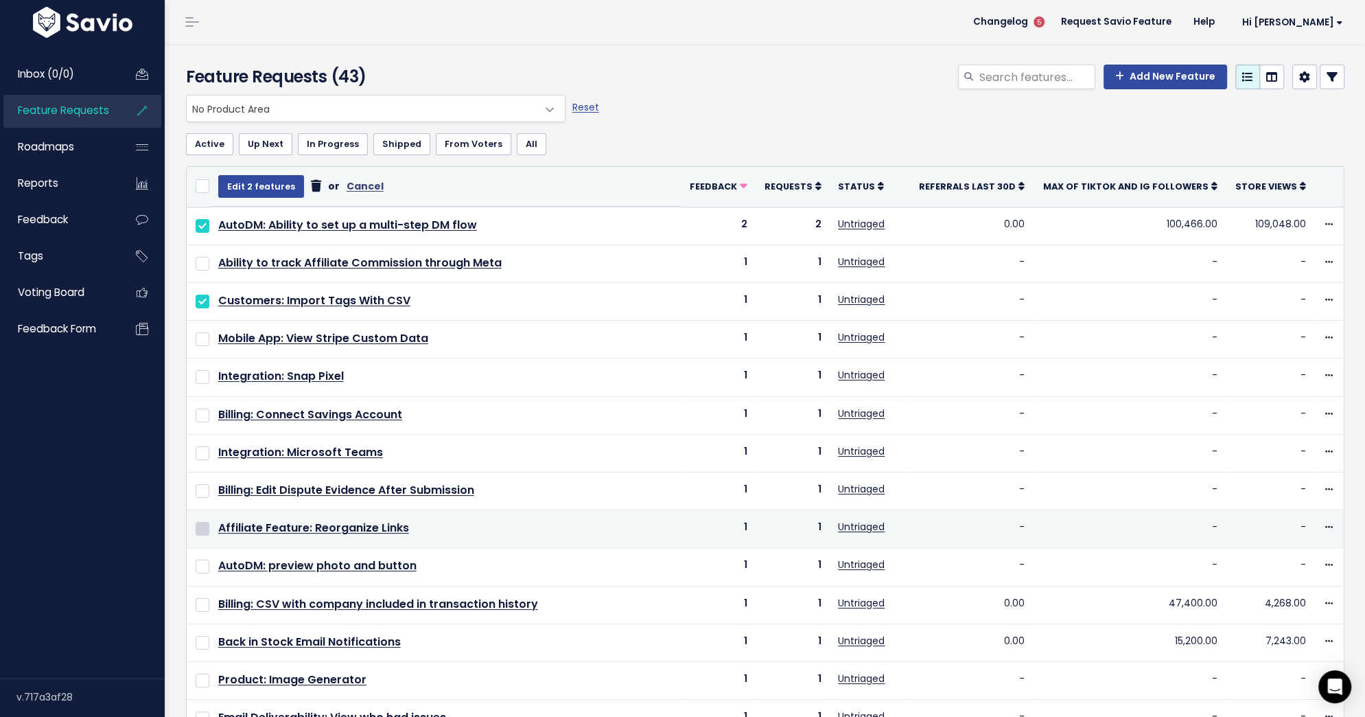
click at [200, 522] on input "checkbox" at bounding box center [203, 529] width 14 height 14
checkbox input "true"
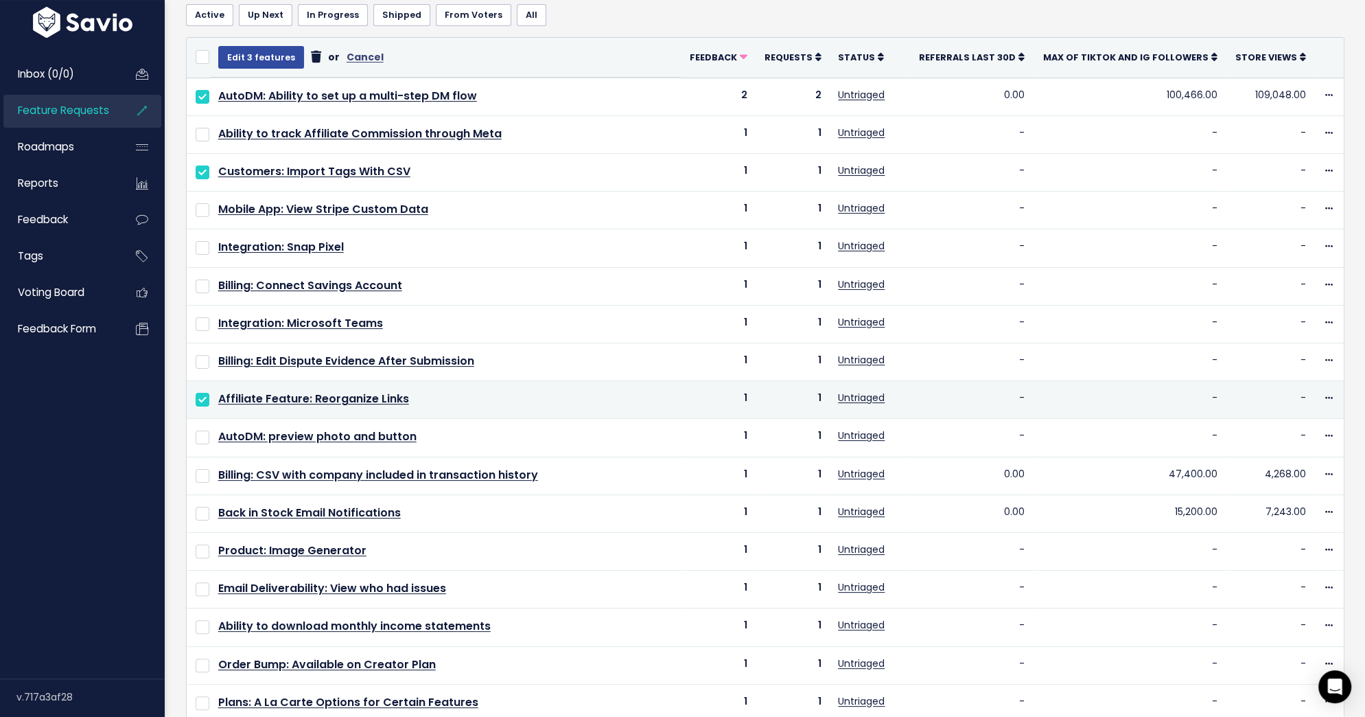
scroll to position [145, 0]
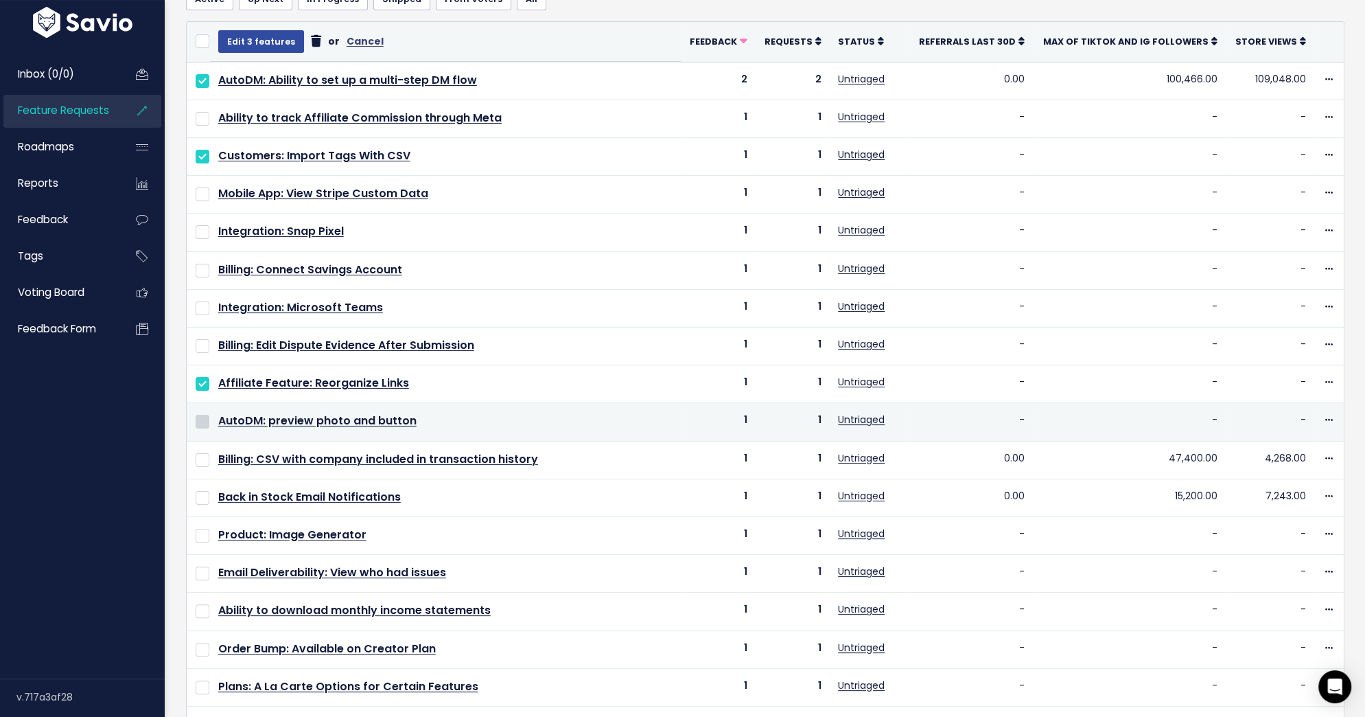
click at [200, 415] on input "checkbox" at bounding box center [203, 422] width 14 height 14
checkbox input "true"
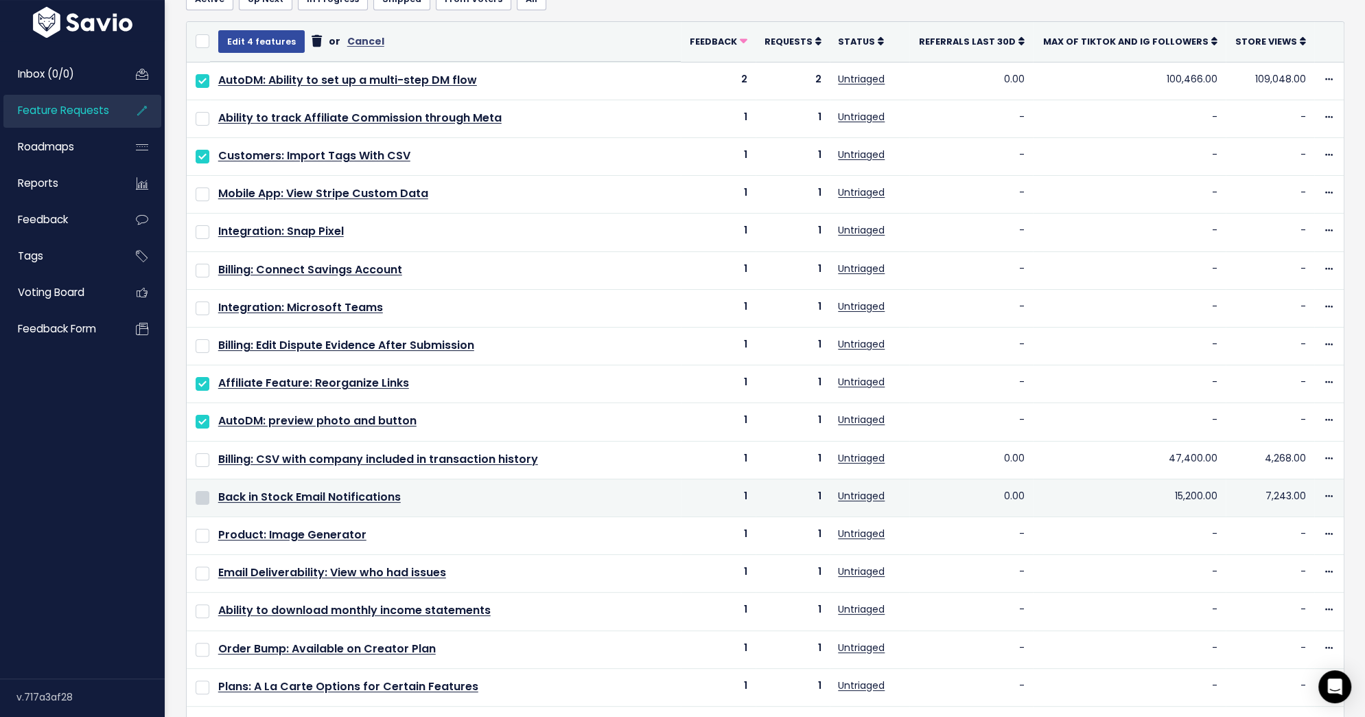
click at [205, 491] on input "checkbox" at bounding box center [203, 498] width 14 height 14
checkbox input "true"
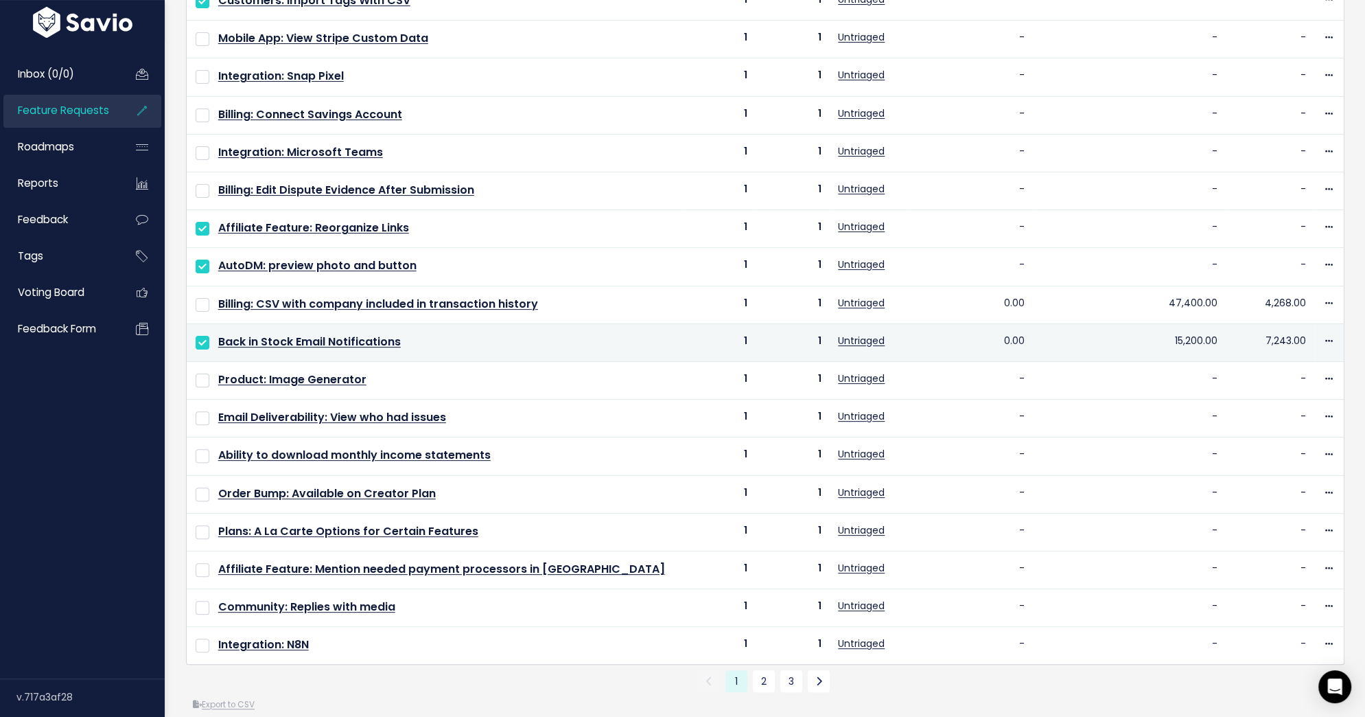
scroll to position [304, 0]
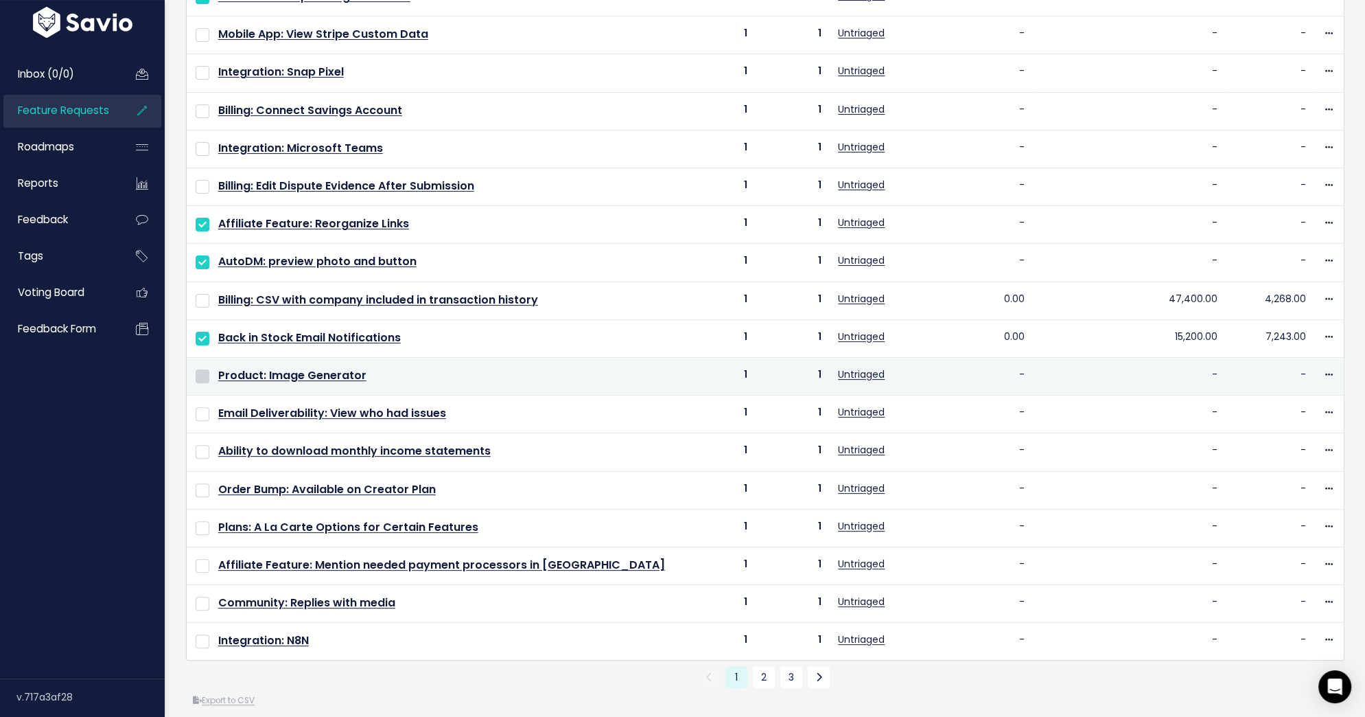
click at [201, 369] on input "checkbox" at bounding box center [203, 376] width 14 height 14
checkbox input "true"
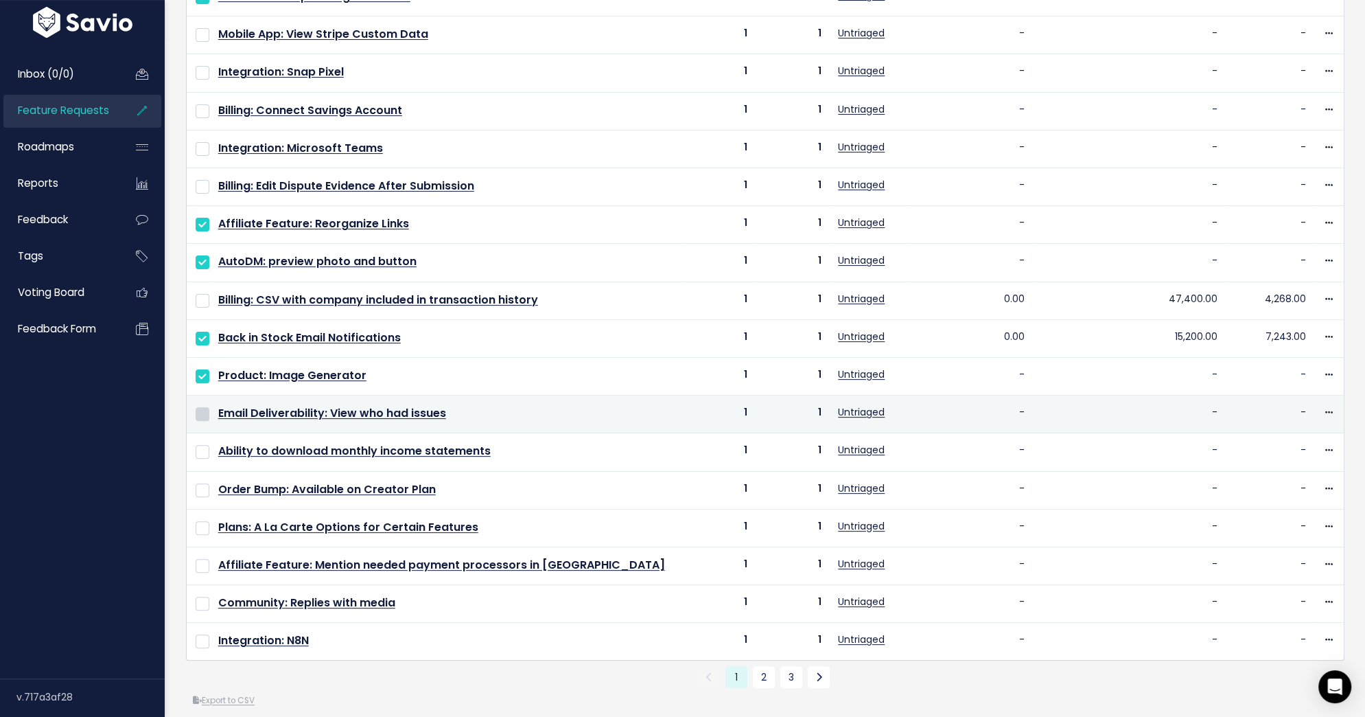
click at [202, 407] on input "checkbox" at bounding box center [203, 414] width 14 height 14
checkbox input "true"
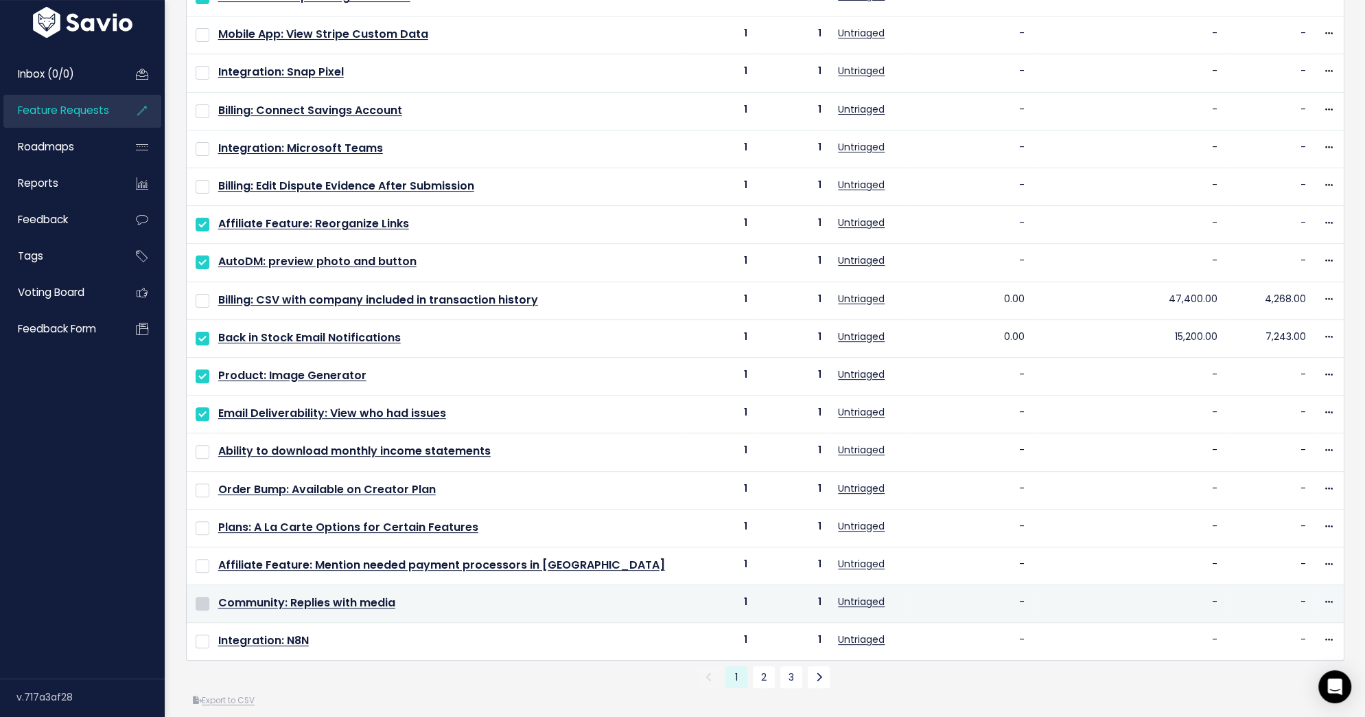
click at [203, 596] on input "checkbox" at bounding box center [203, 603] width 14 height 14
checkbox input "true"
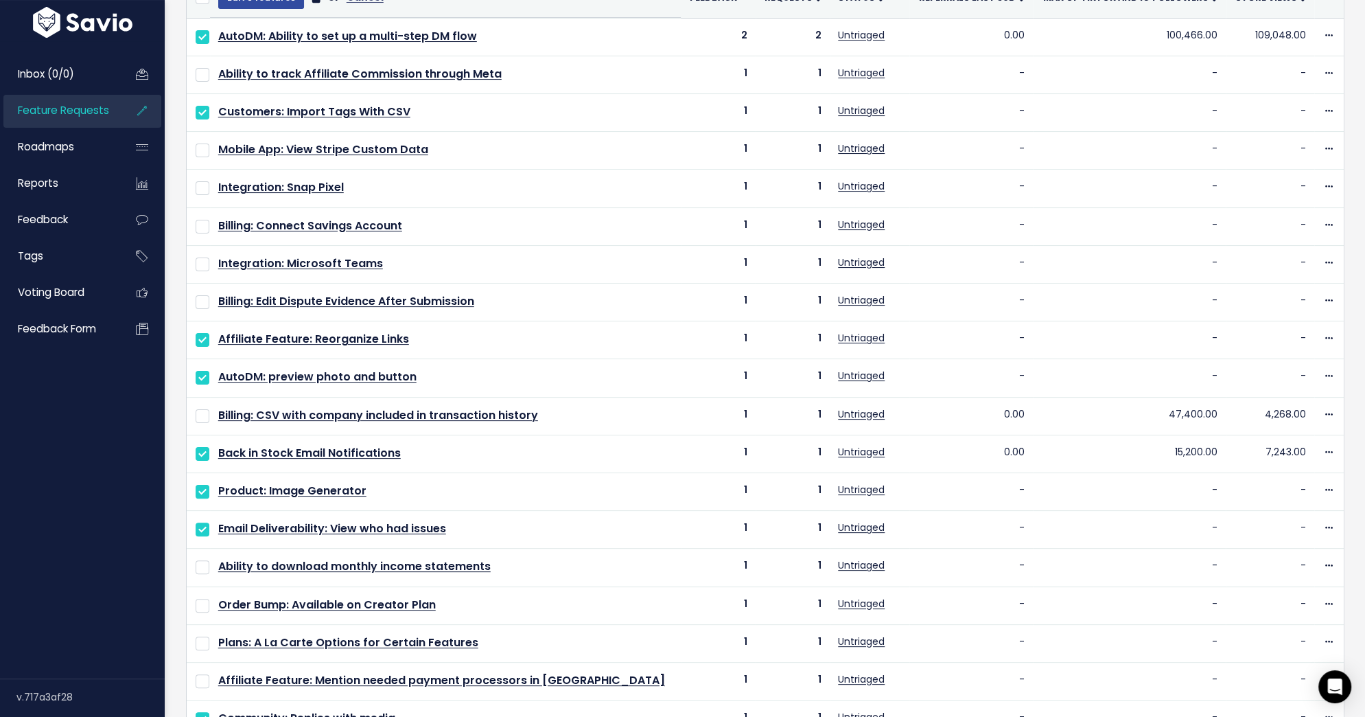
scroll to position [0, 0]
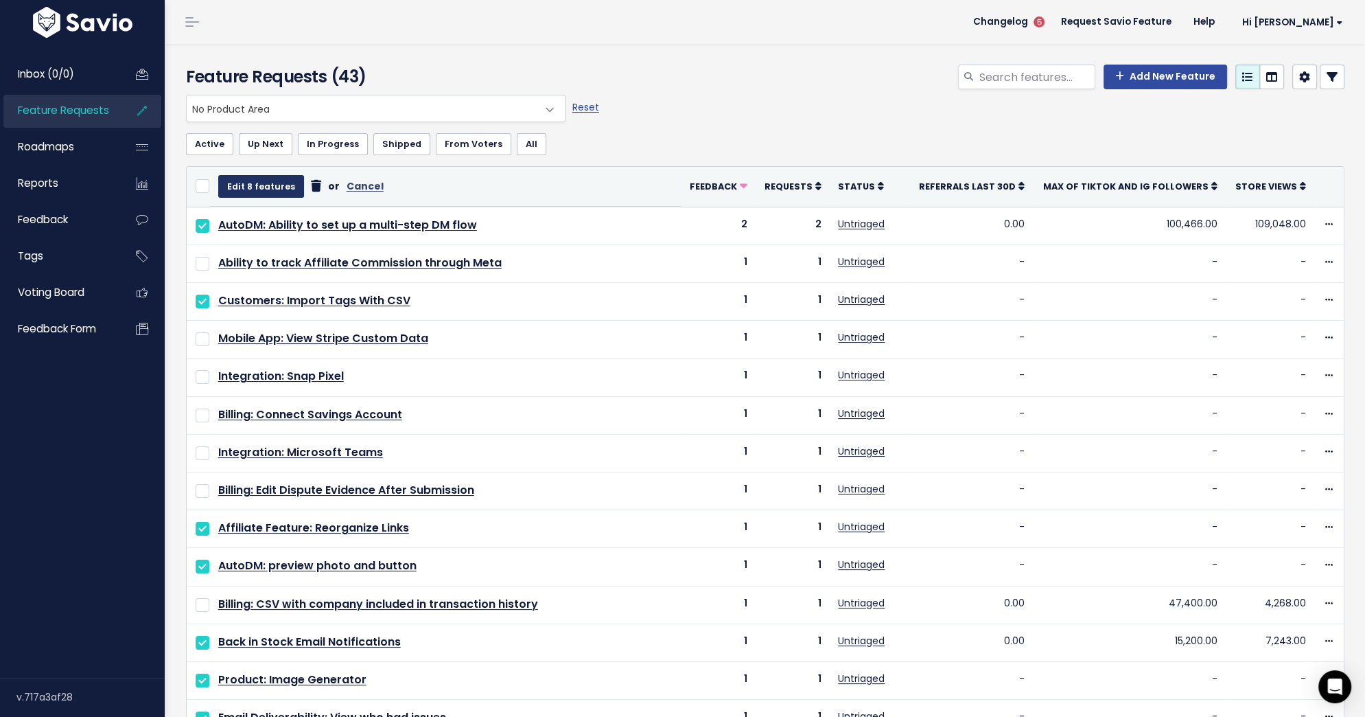
click at [269, 183] on button "Edit 8 features" at bounding box center [261, 186] width 86 height 22
select select
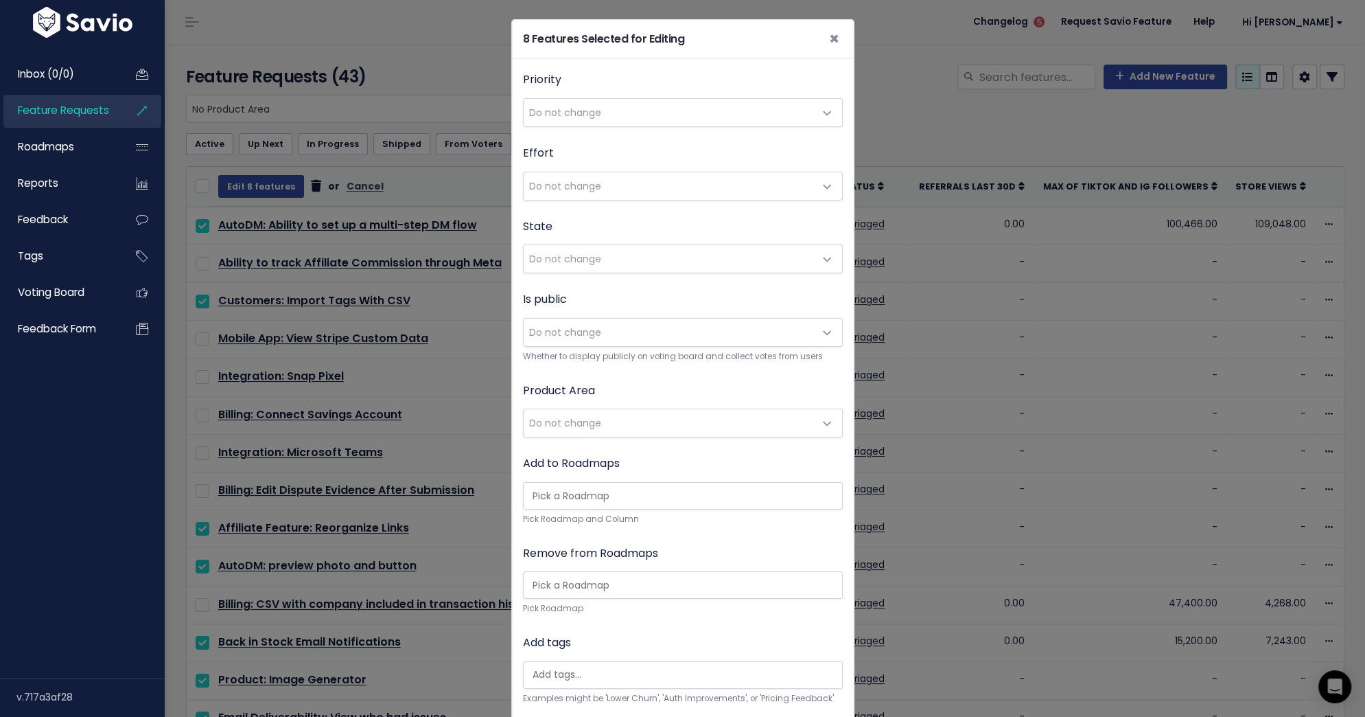
click at [629, 417] on span "Do not change" at bounding box center [669, 422] width 291 height 27
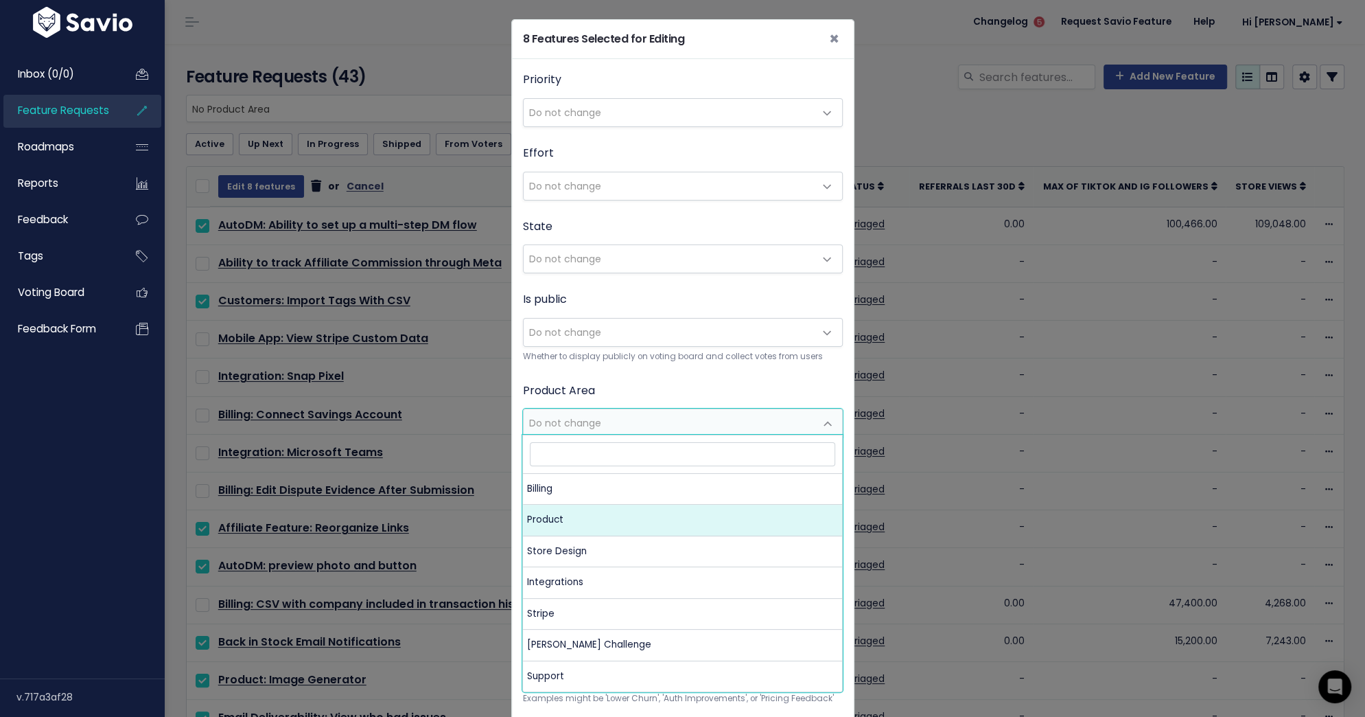
select select "MAIN:PRODUCT"
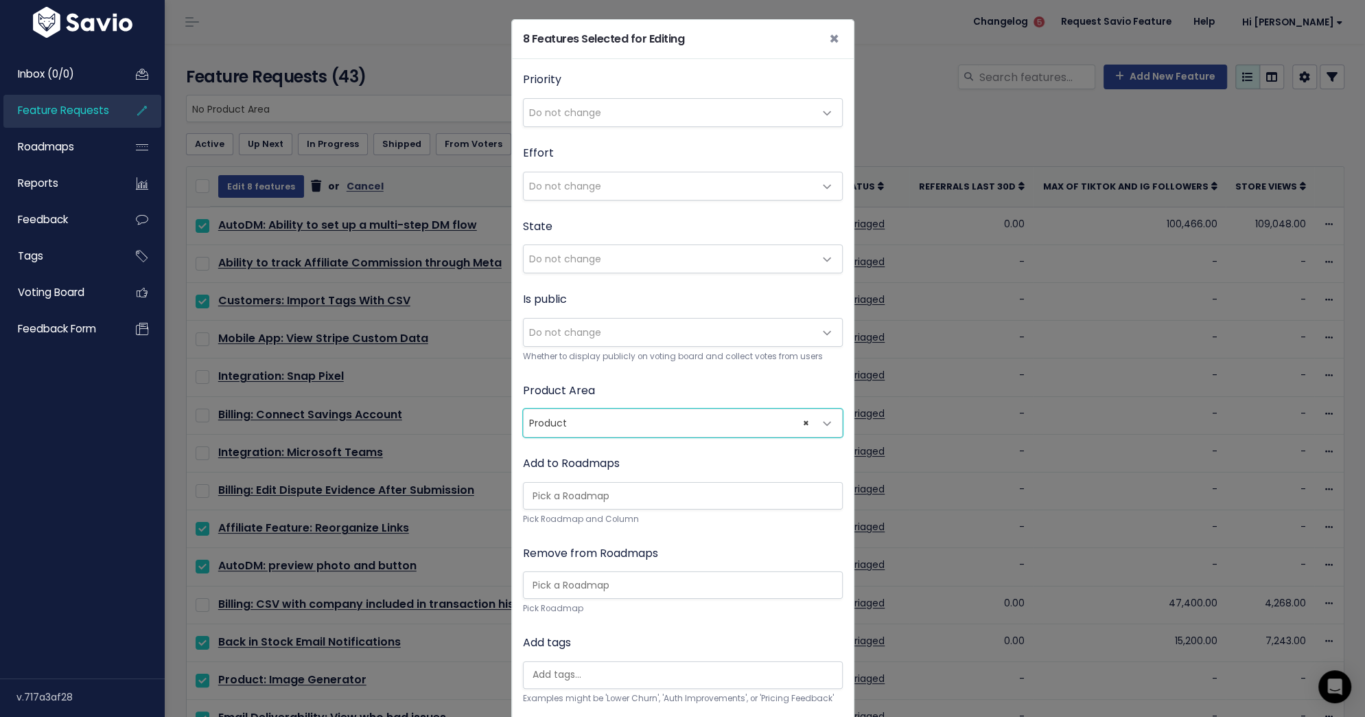
scroll to position [151, 0]
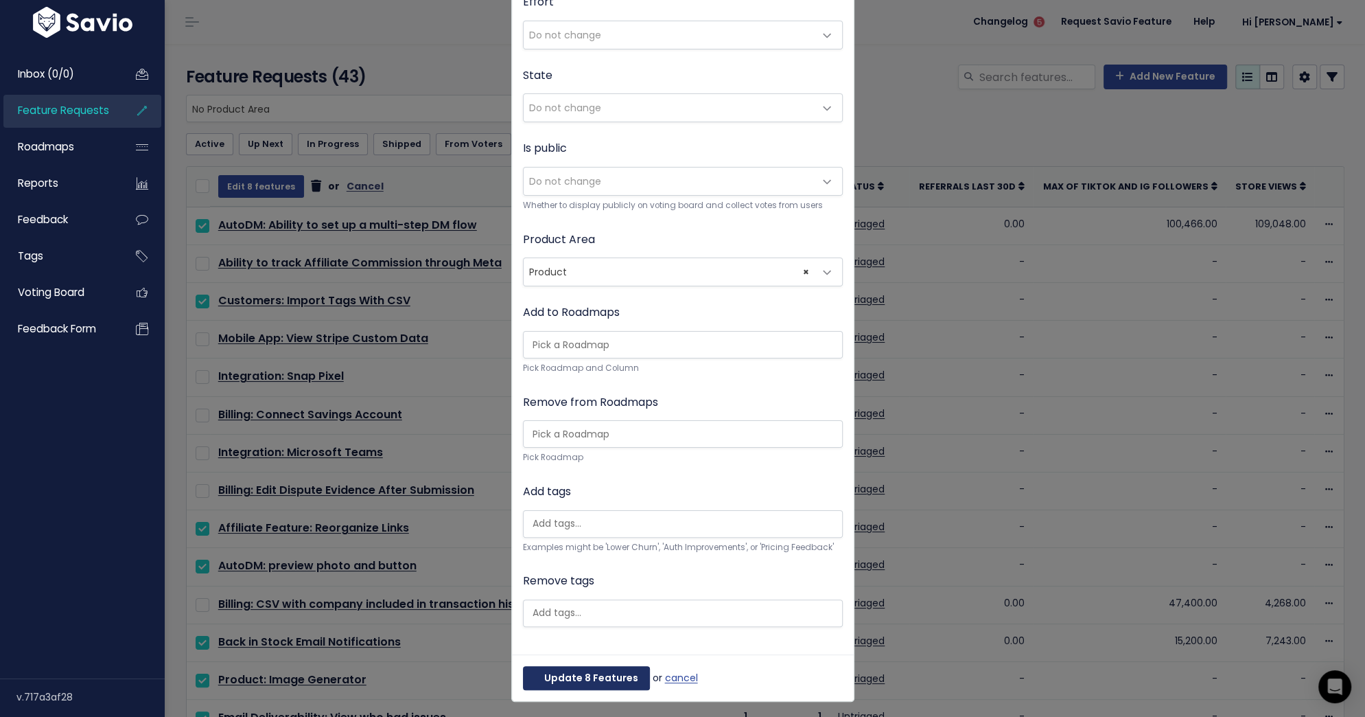
click at [585, 673] on button "Update 8 Features" at bounding box center [586, 678] width 127 height 25
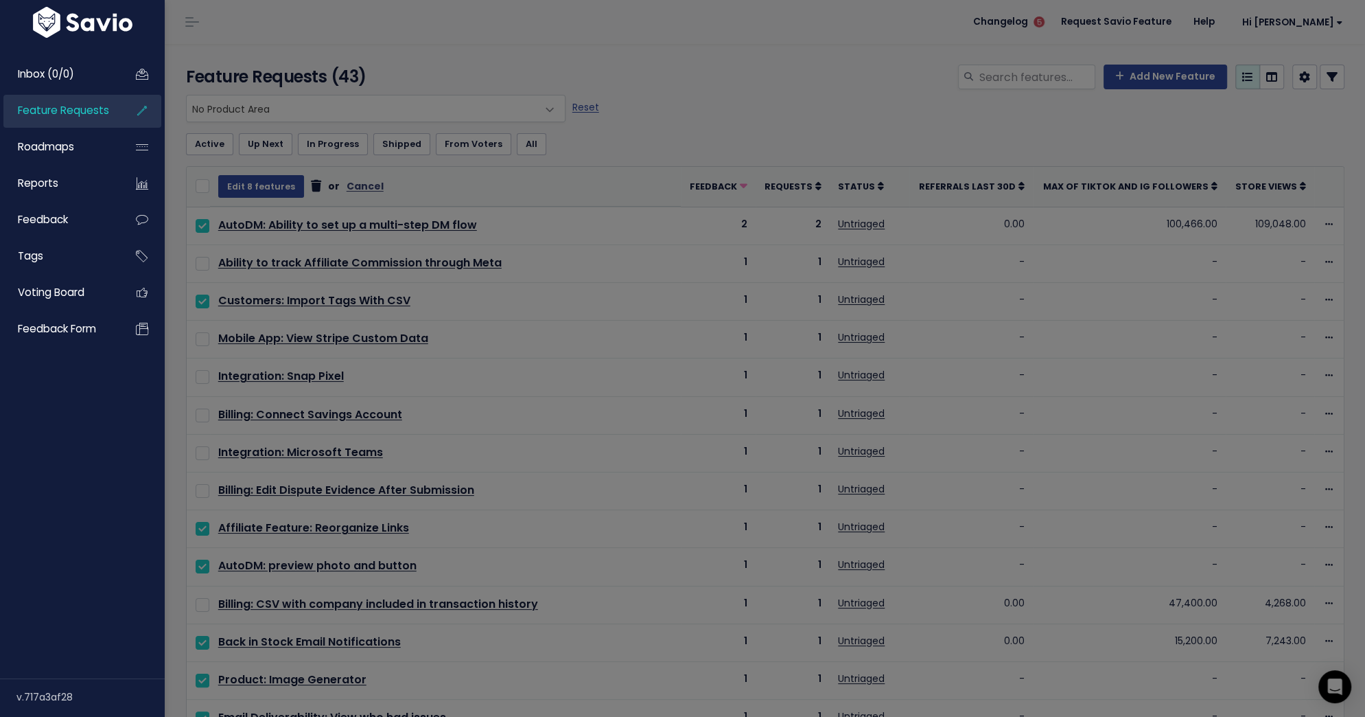
scroll to position [0, 0]
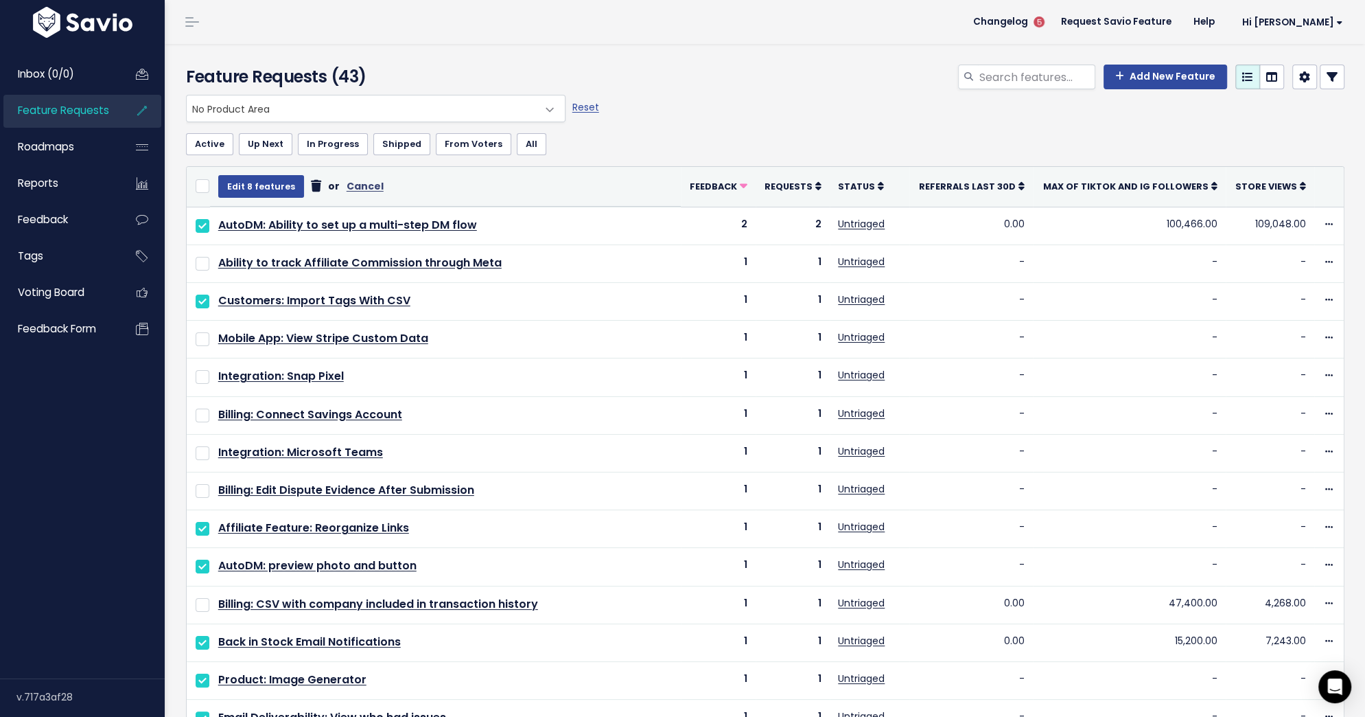
select select
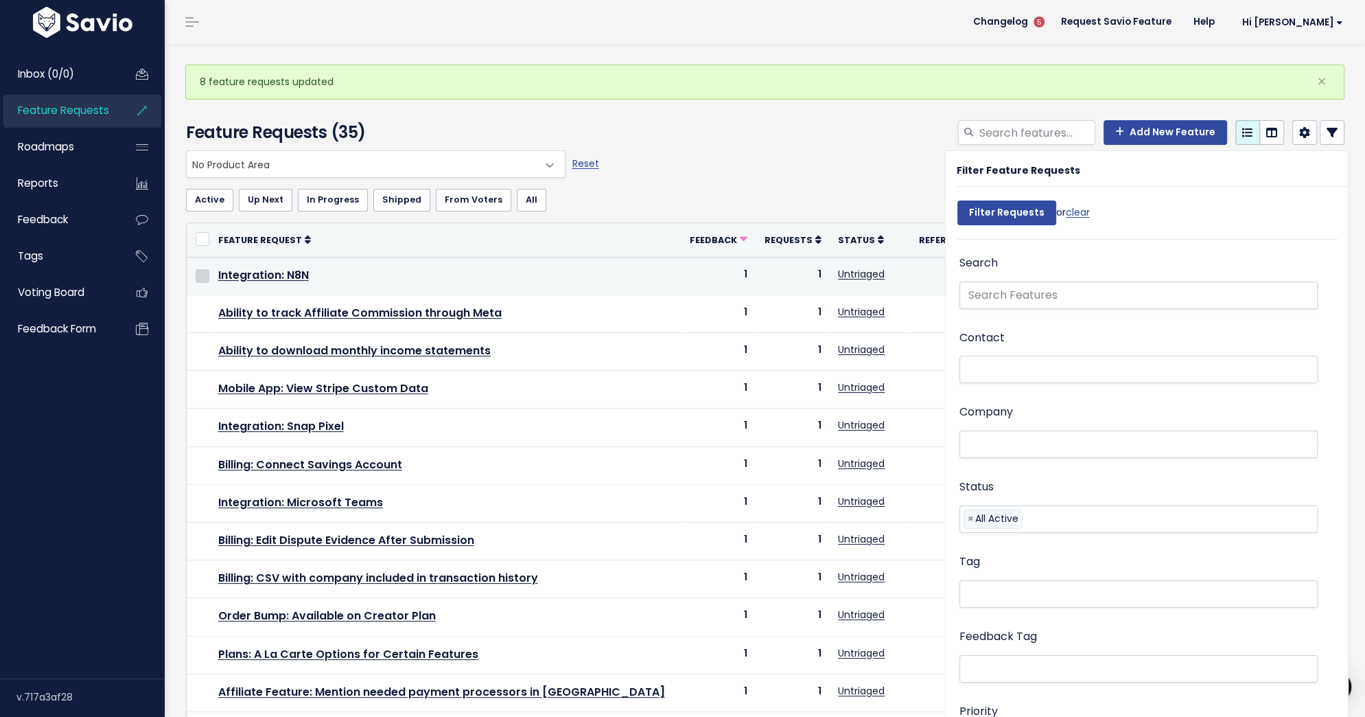
click at [202, 273] on input "checkbox" at bounding box center [203, 276] width 14 height 14
checkbox input "true"
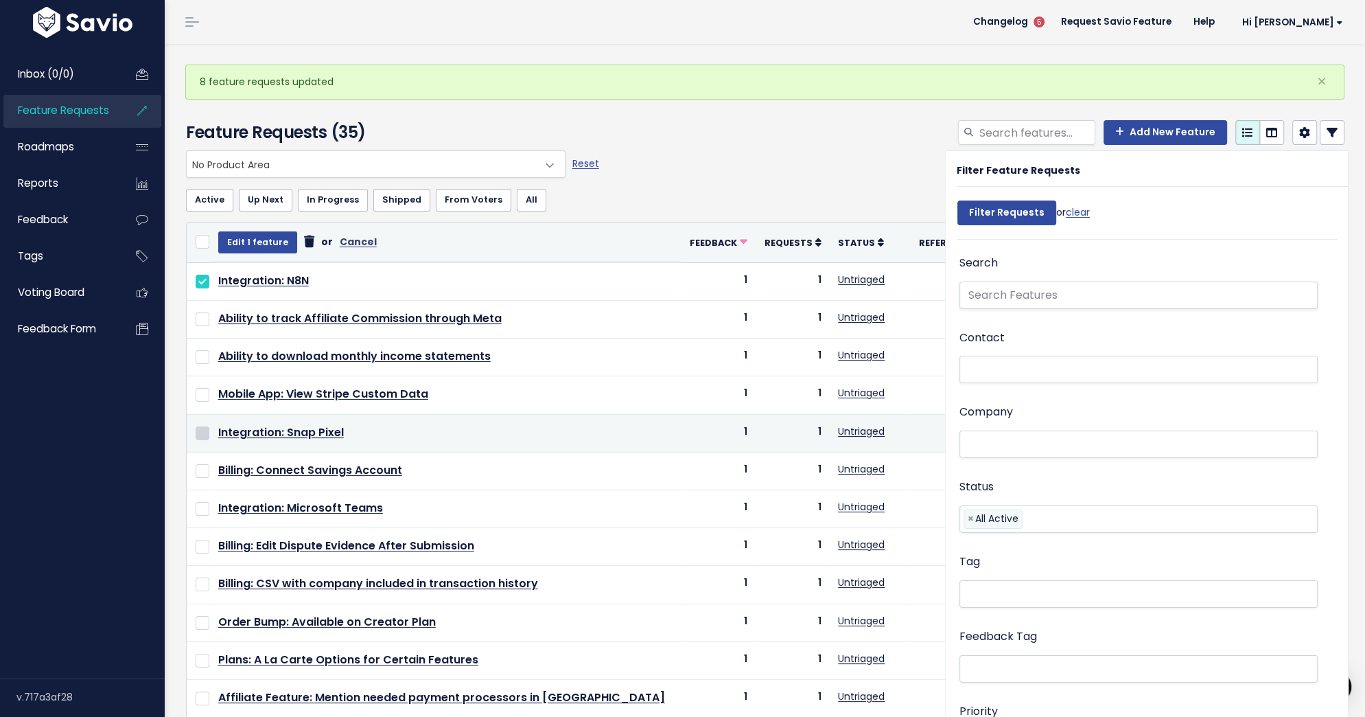
click at [207, 428] on input "checkbox" at bounding box center [203, 433] width 14 height 14
checkbox input "true"
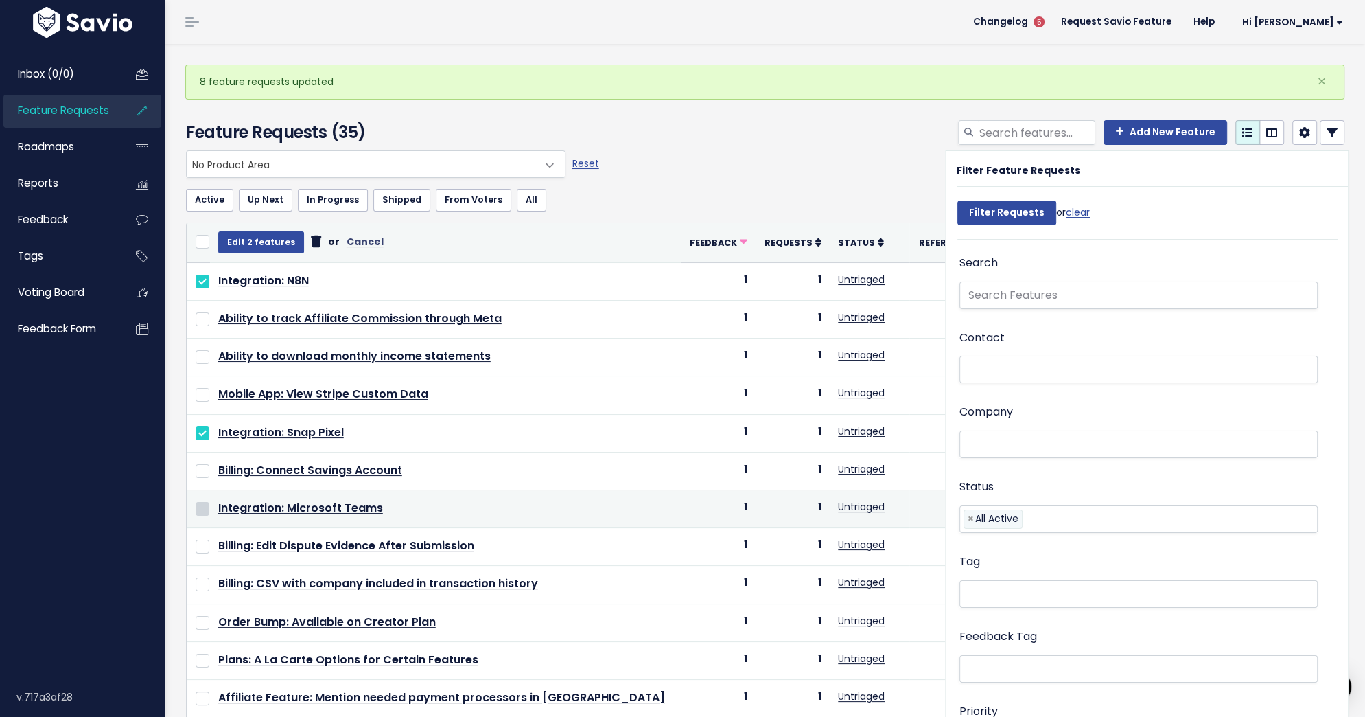
click at [204, 502] on input "checkbox" at bounding box center [203, 509] width 14 height 14
checkbox input "true"
click at [275, 239] on button "Edit 3 features" at bounding box center [261, 242] width 86 height 22
select select
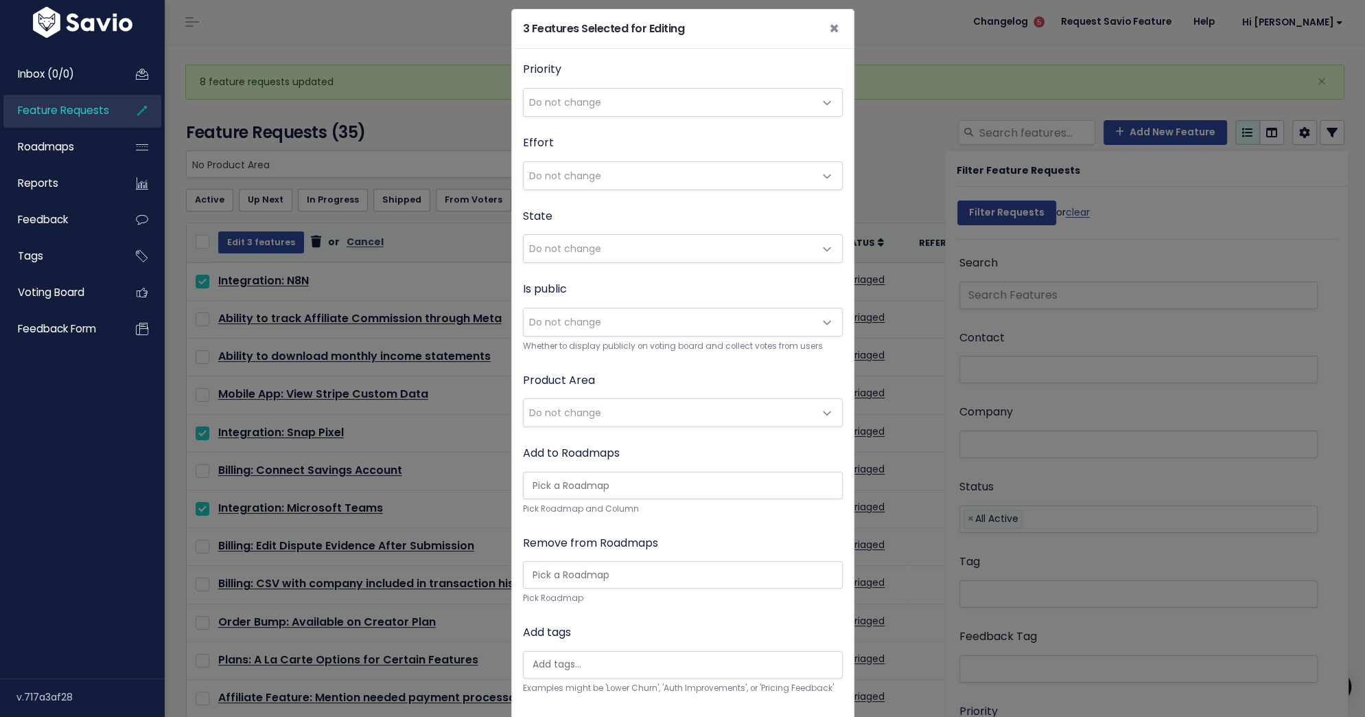
scroll to position [11, 0]
click at [709, 404] on span "Do not change" at bounding box center [669, 411] width 291 height 27
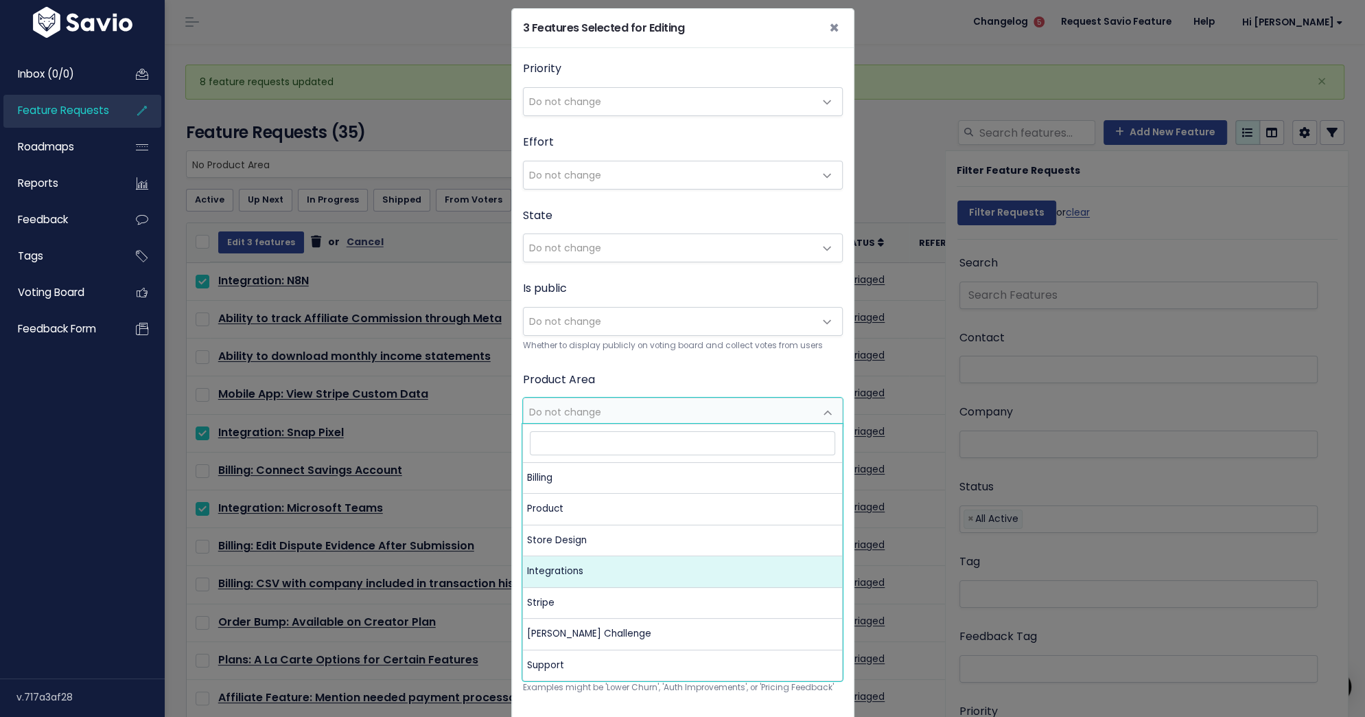
select select "MAIN:INTEGRATIONS"
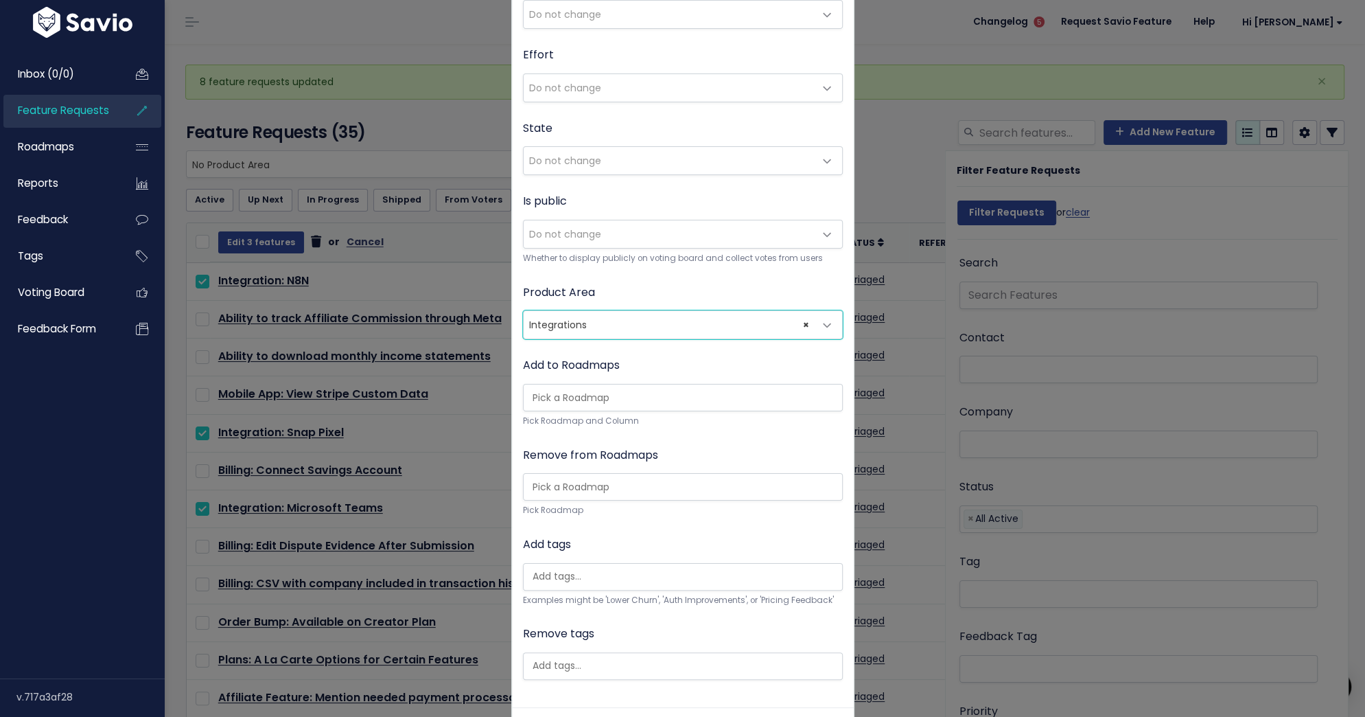
scroll to position [151, 0]
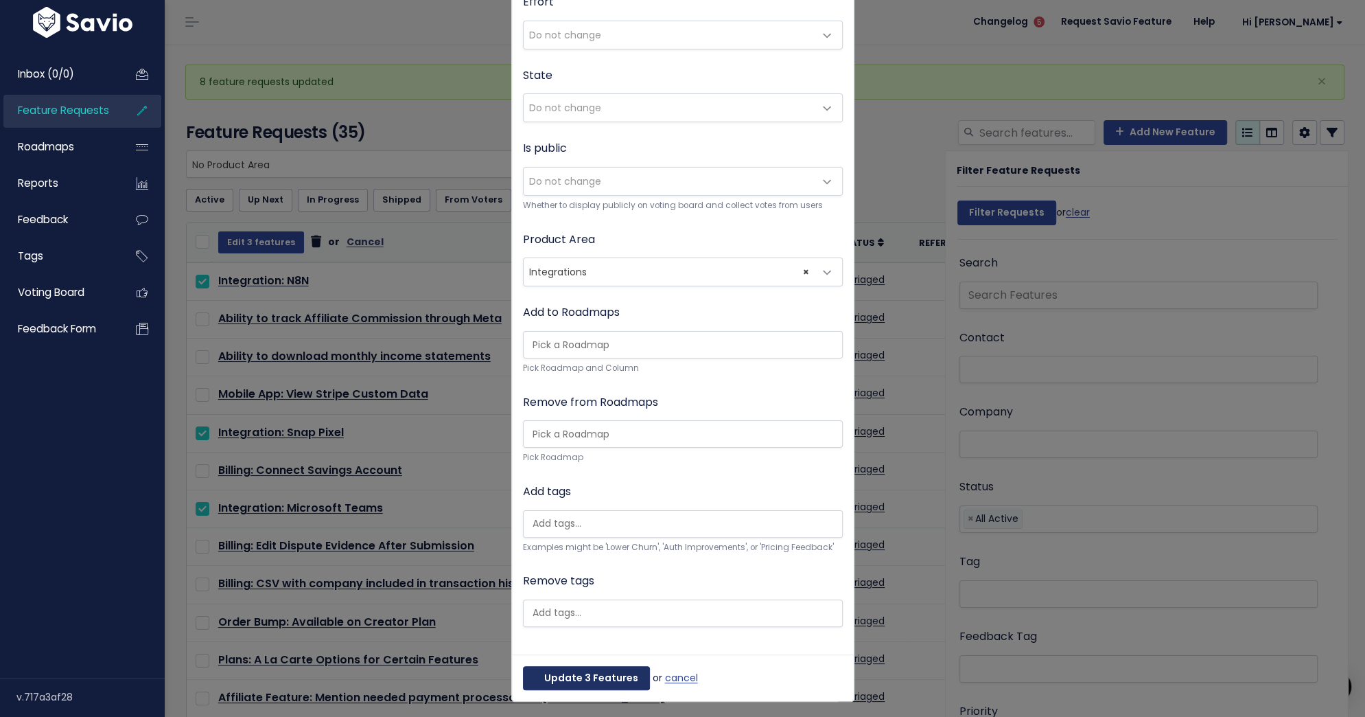
click at [599, 675] on button "Update 3 Features" at bounding box center [586, 678] width 127 height 25
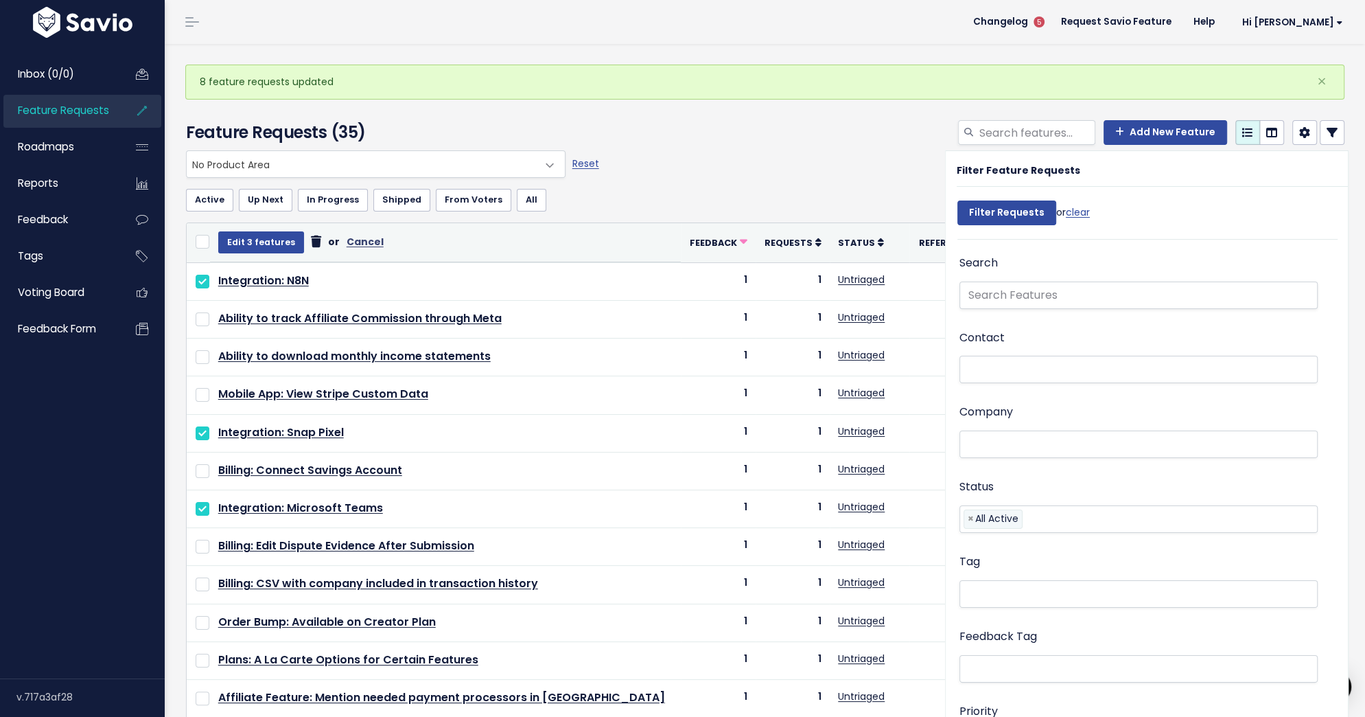
select select
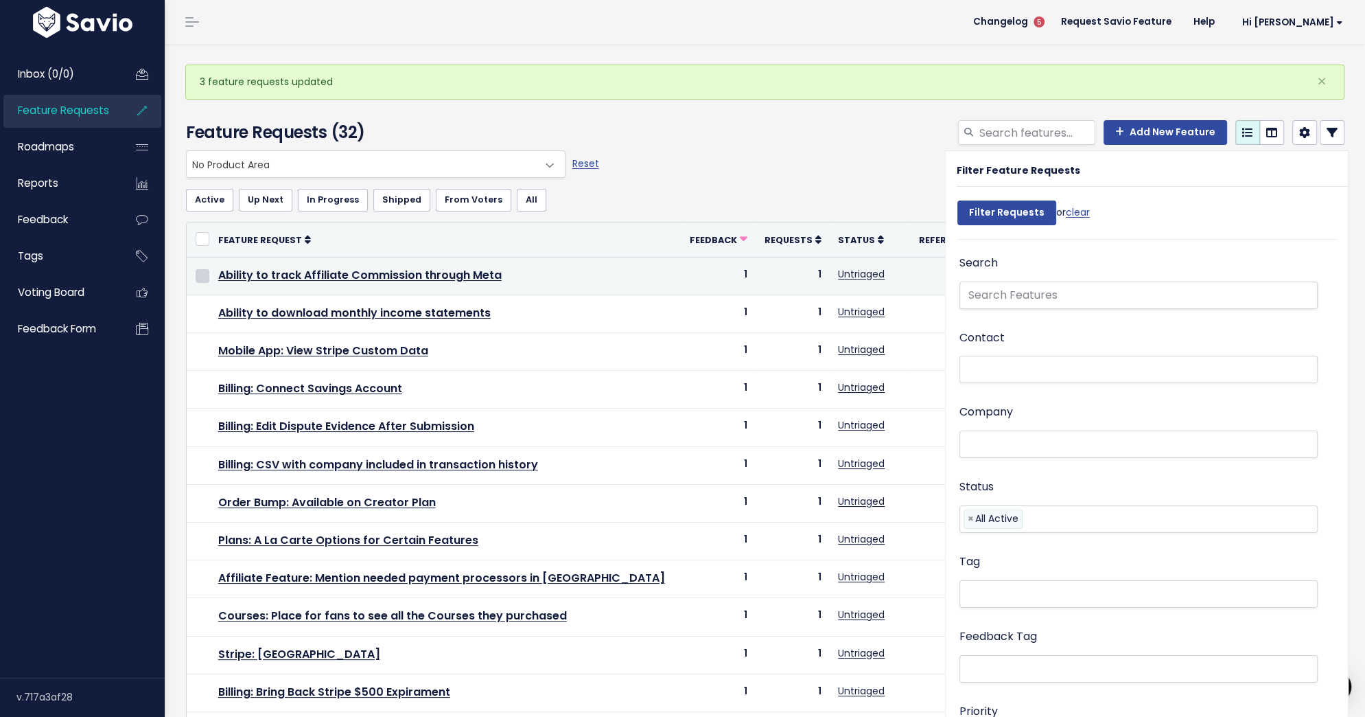
click at [198, 274] on input "checkbox" at bounding box center [203, 276] width 14 height 14
checkbox input "true"
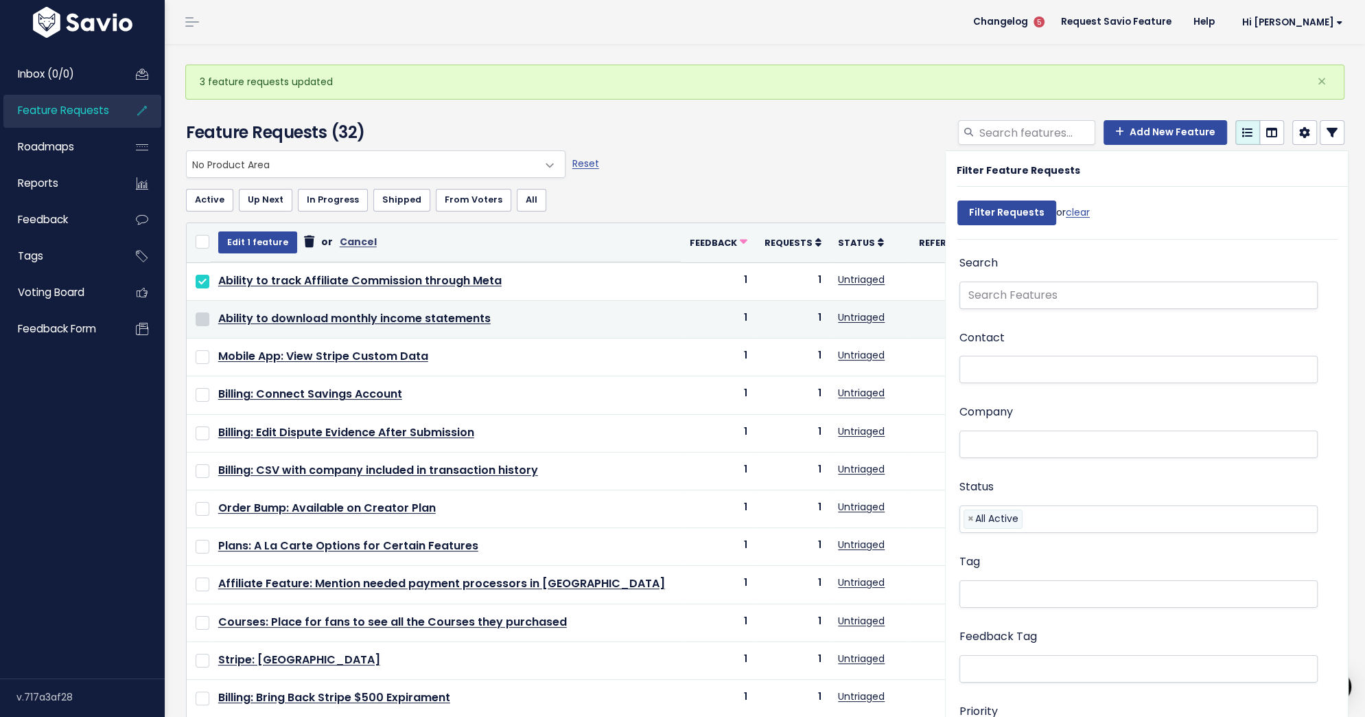
click at [199, 318] on input "checkbox" at bounding box center [203, 319] width 14 height 14
checkbox input "true"
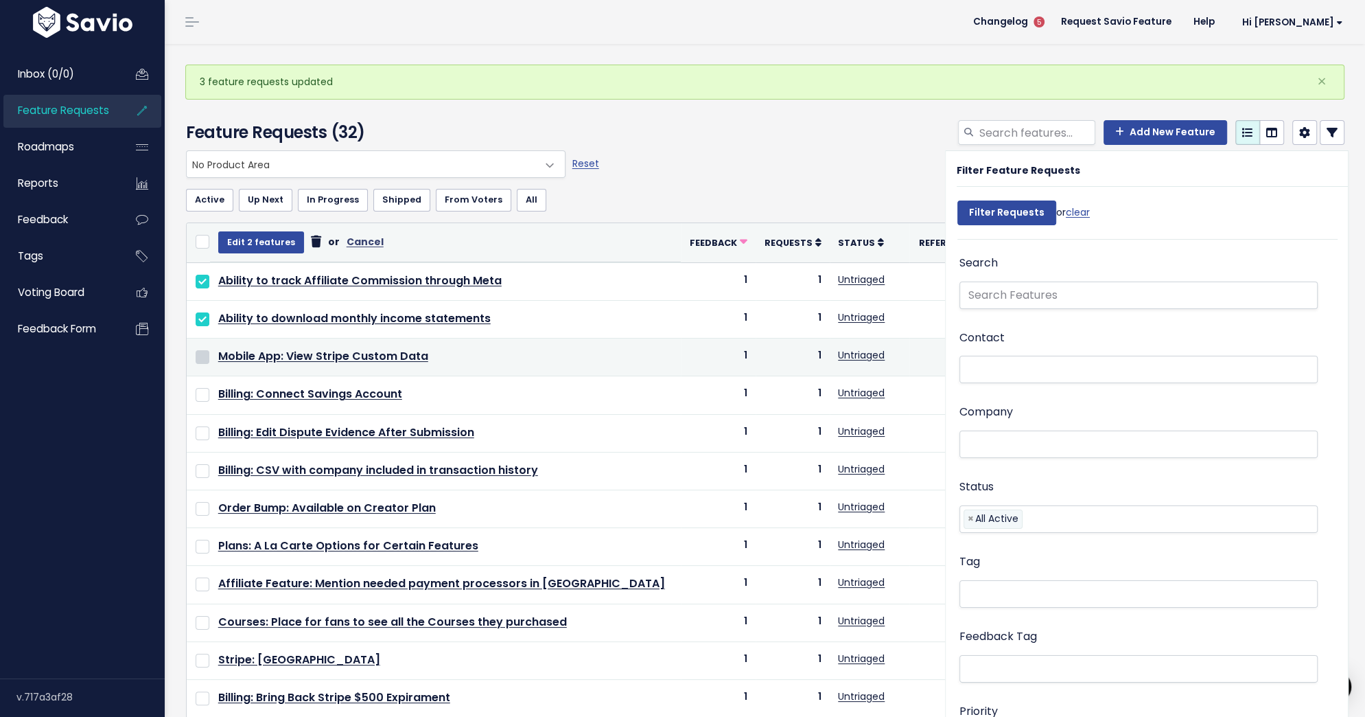
click at [208, 350] on input "checkbox" at bounding box center [203, 357] width 14 height 14
checkbox input "true"
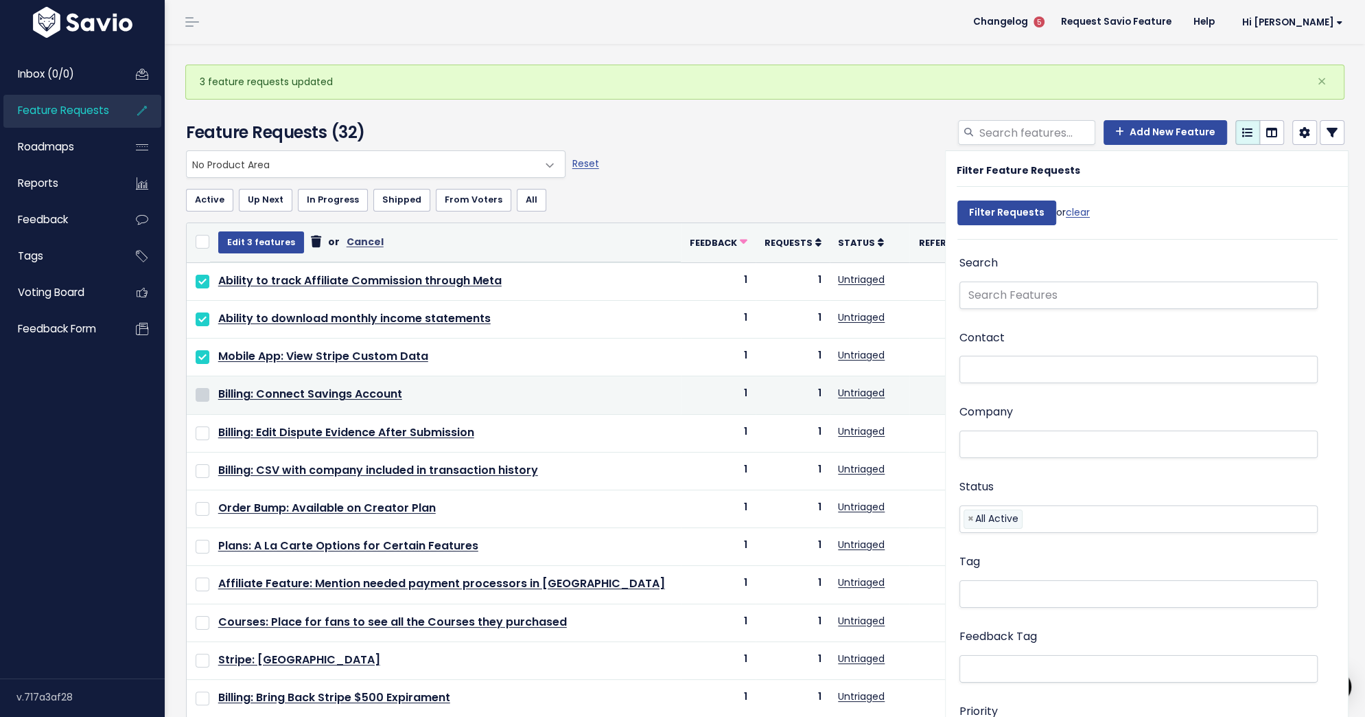
click at [202, 391] on input "checkbox" at bounding box center [203, 395] width 14 height 14
checkbox input "true"
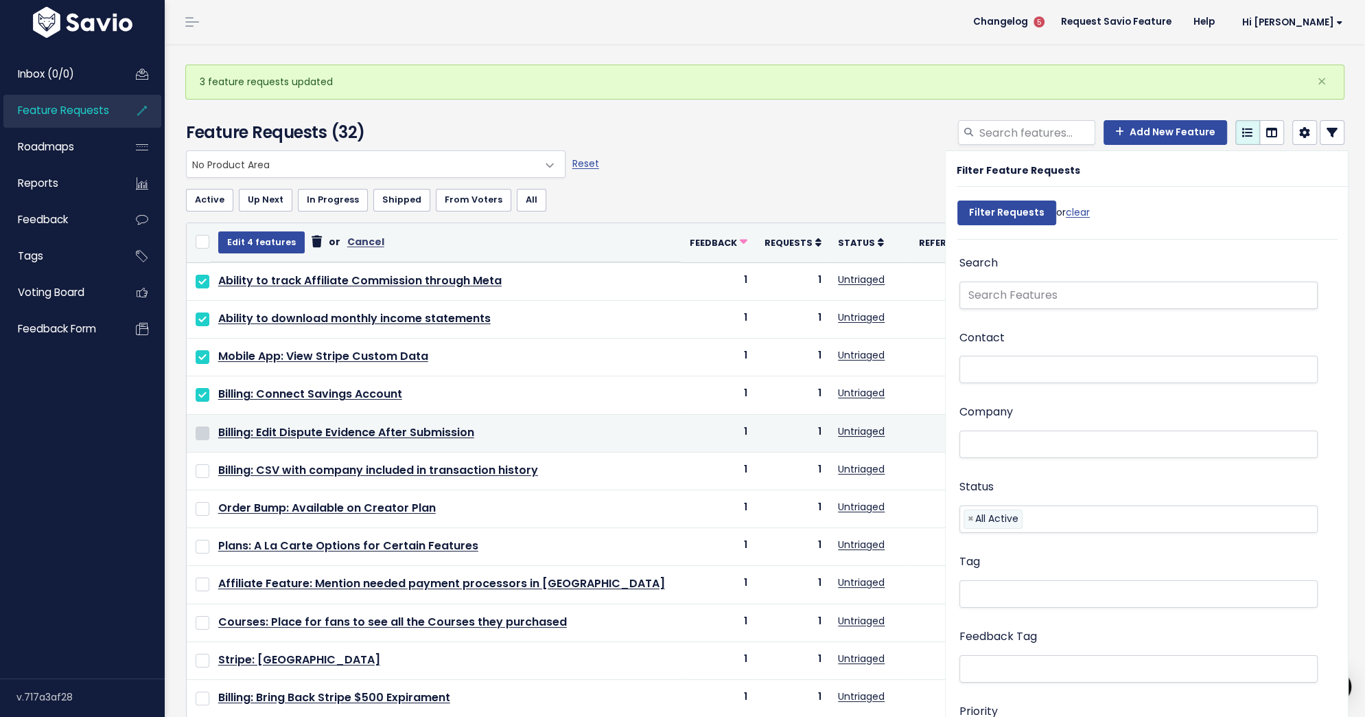
click at [204, 429] on input "checkbox" at bounding box center [203, 433] width 14 height 14
checkbox input "true"
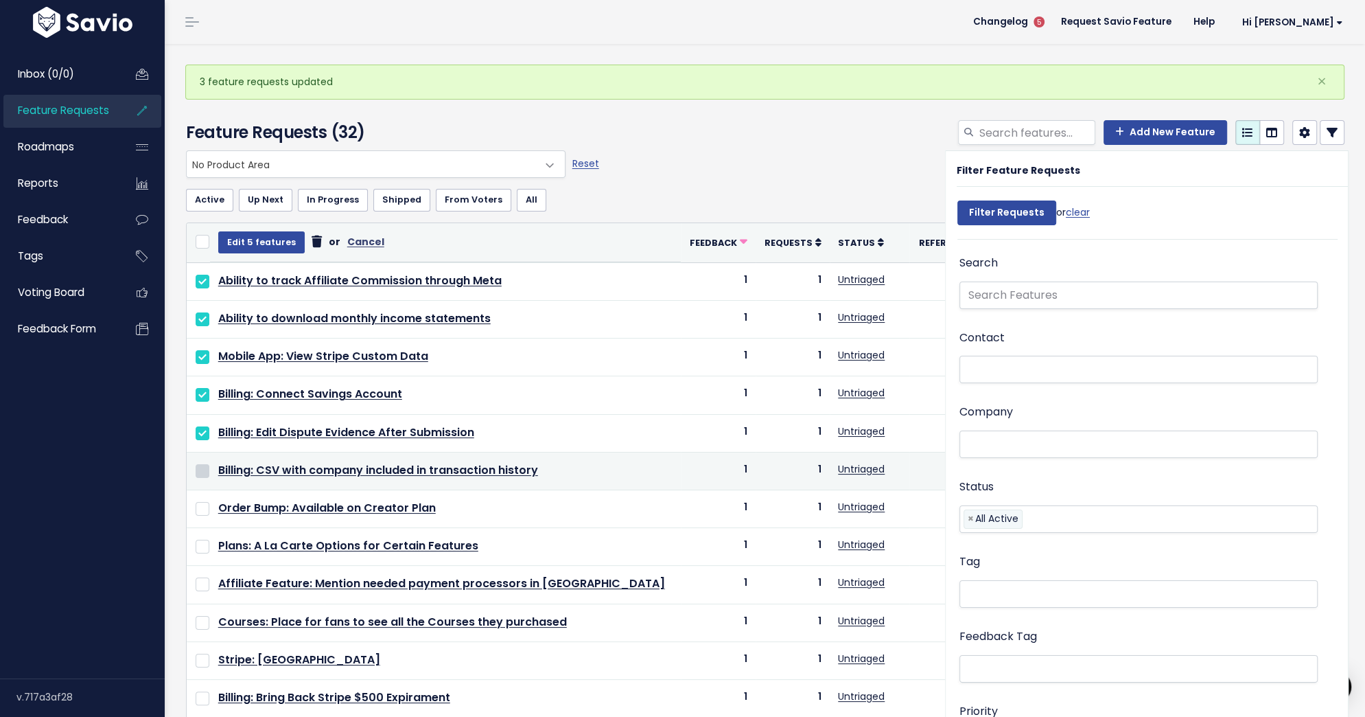
click at [202, 469] on input "checkbox" at bounding box center [203, 471] width 14 height 14
checkbox input "true"
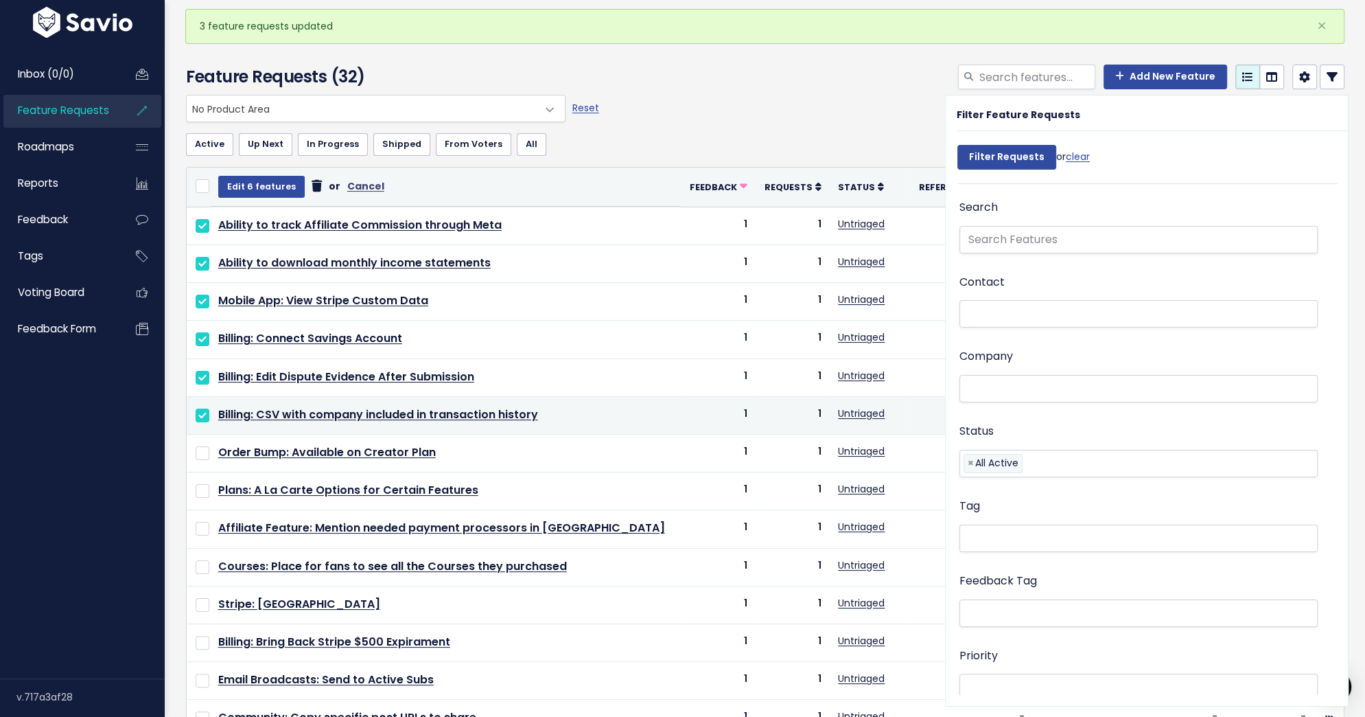
scroll to position [65, 0]
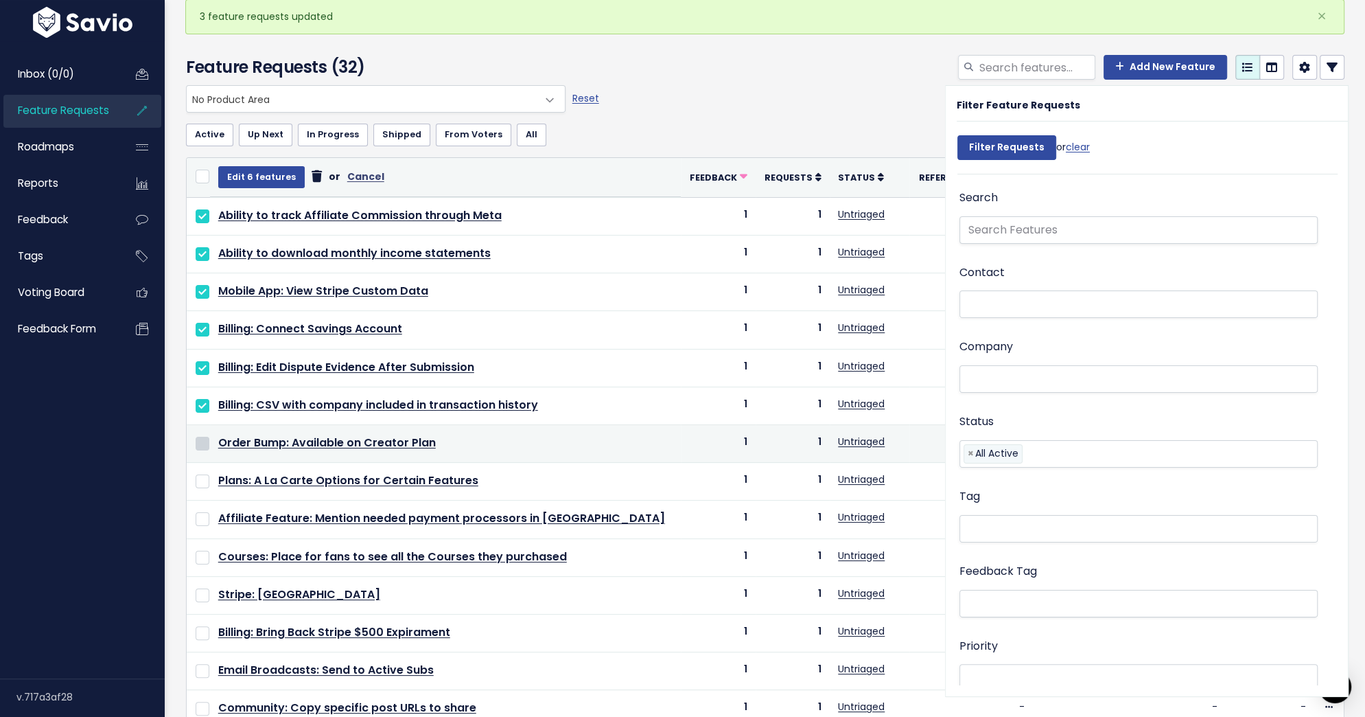
click at [202, 438] on input "checkbox" at bounding box center [203, 444] width 14 height 14
checkbox input "true"
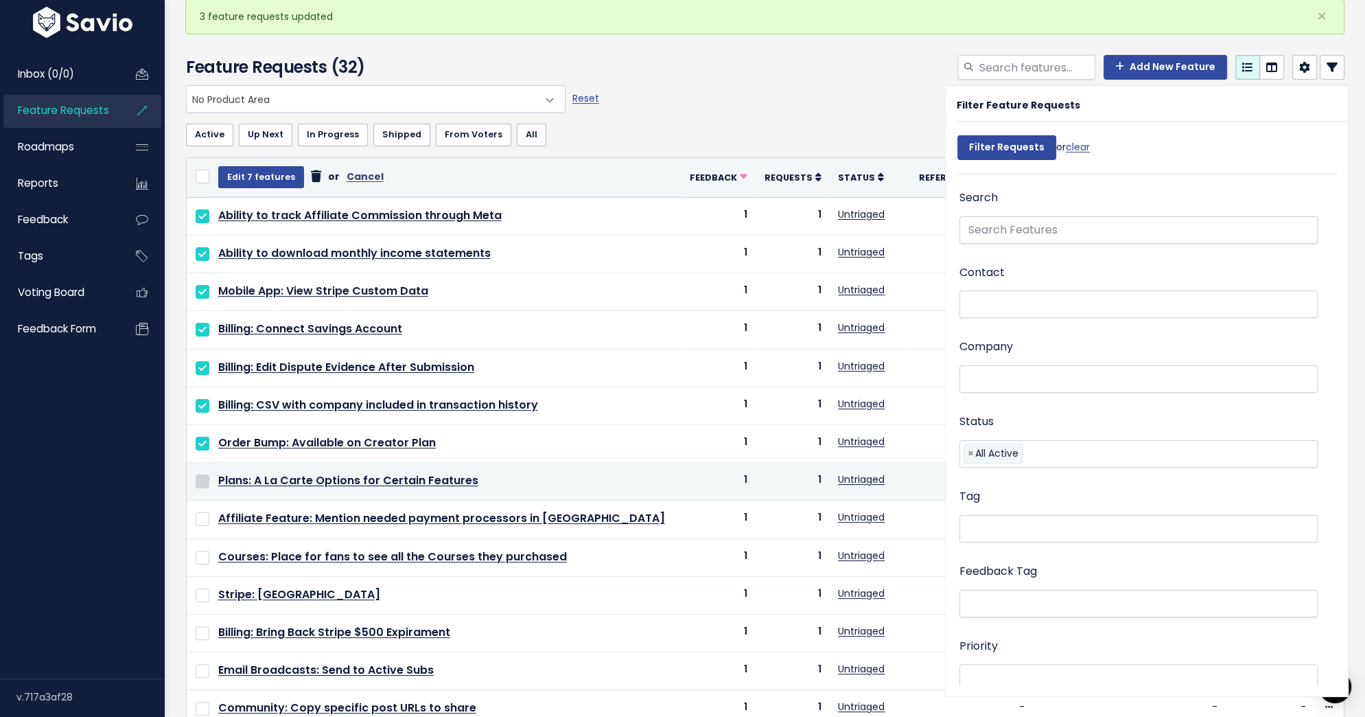
click at [202, 474] on input "checkbox" at bounding box center [203, 481] width 14 height 14
checkbox input "true"
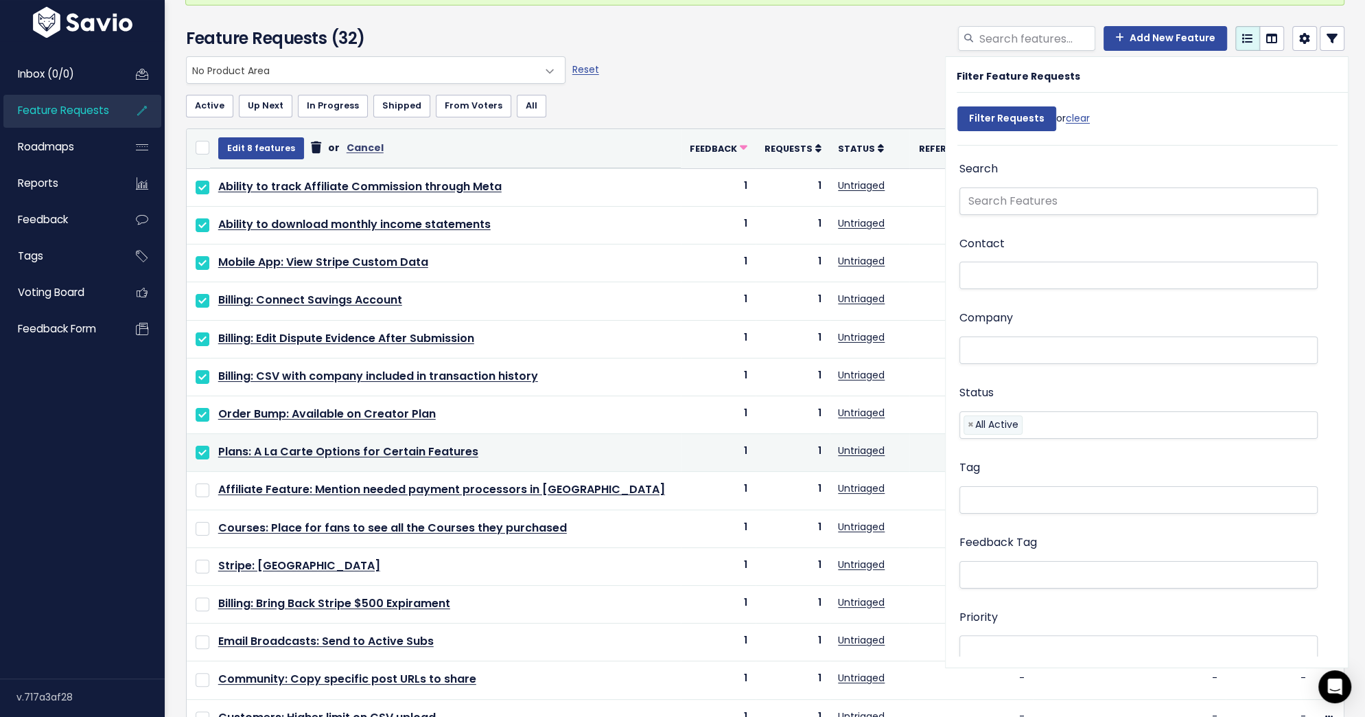
scroll to position [103, 0]
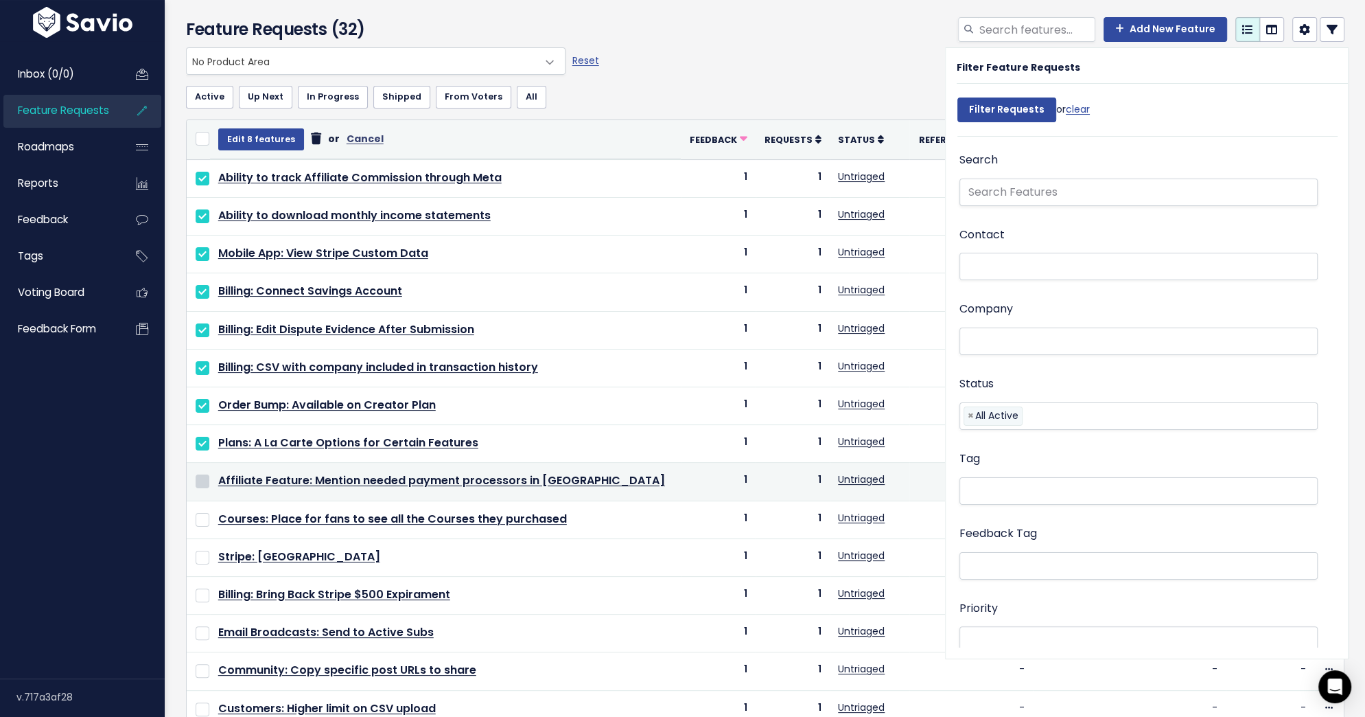
click at [202, 474] on input "checkbox" at bounding box center [203, 481] width 14 height 14
checkbox input "true"
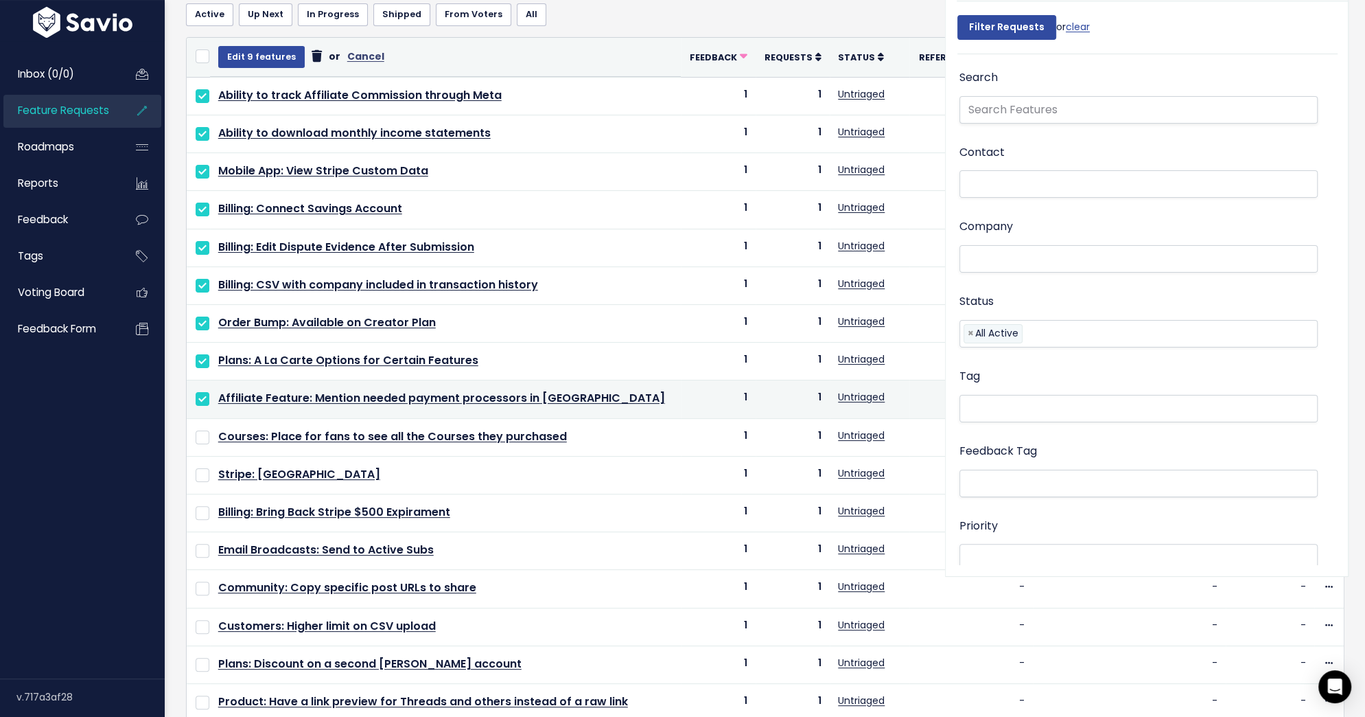
scroll to position [189, 0]
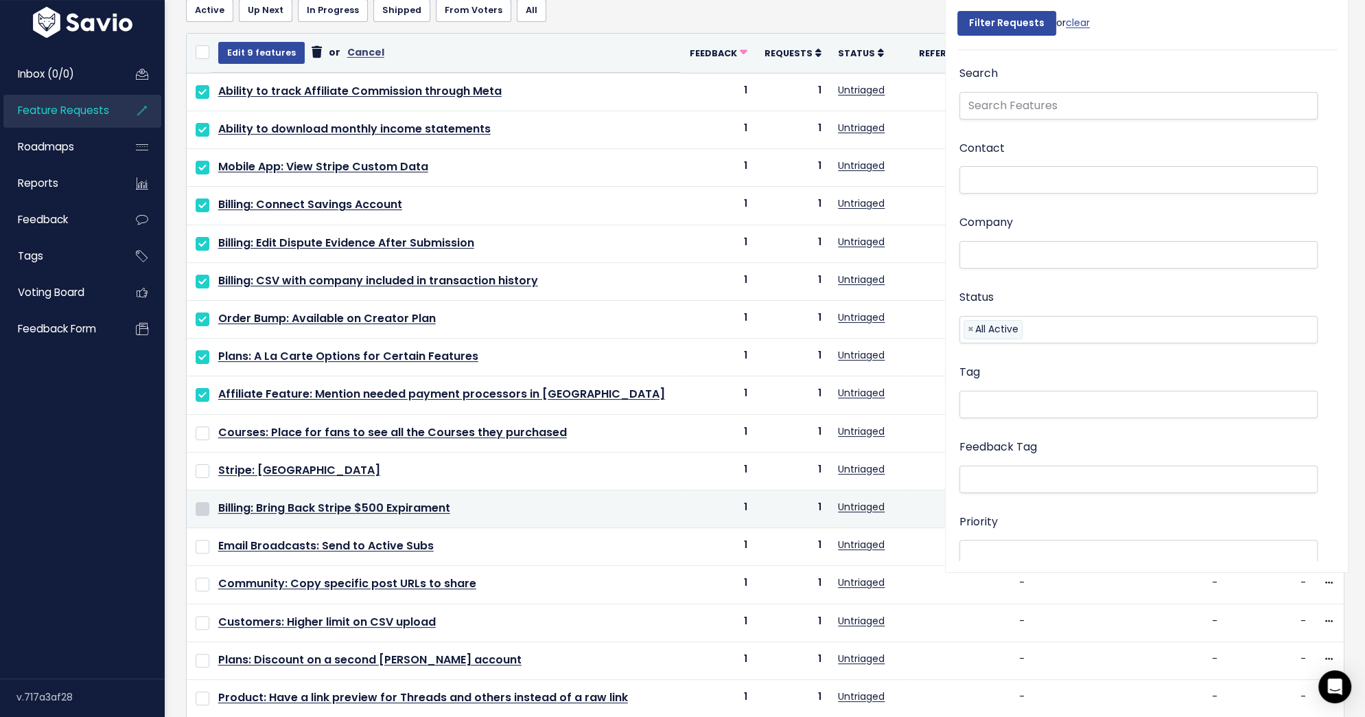
click at [202, 502] on input "checkbox" at bounding box center [203, 509] width 14 height 14
checkbox input "true"
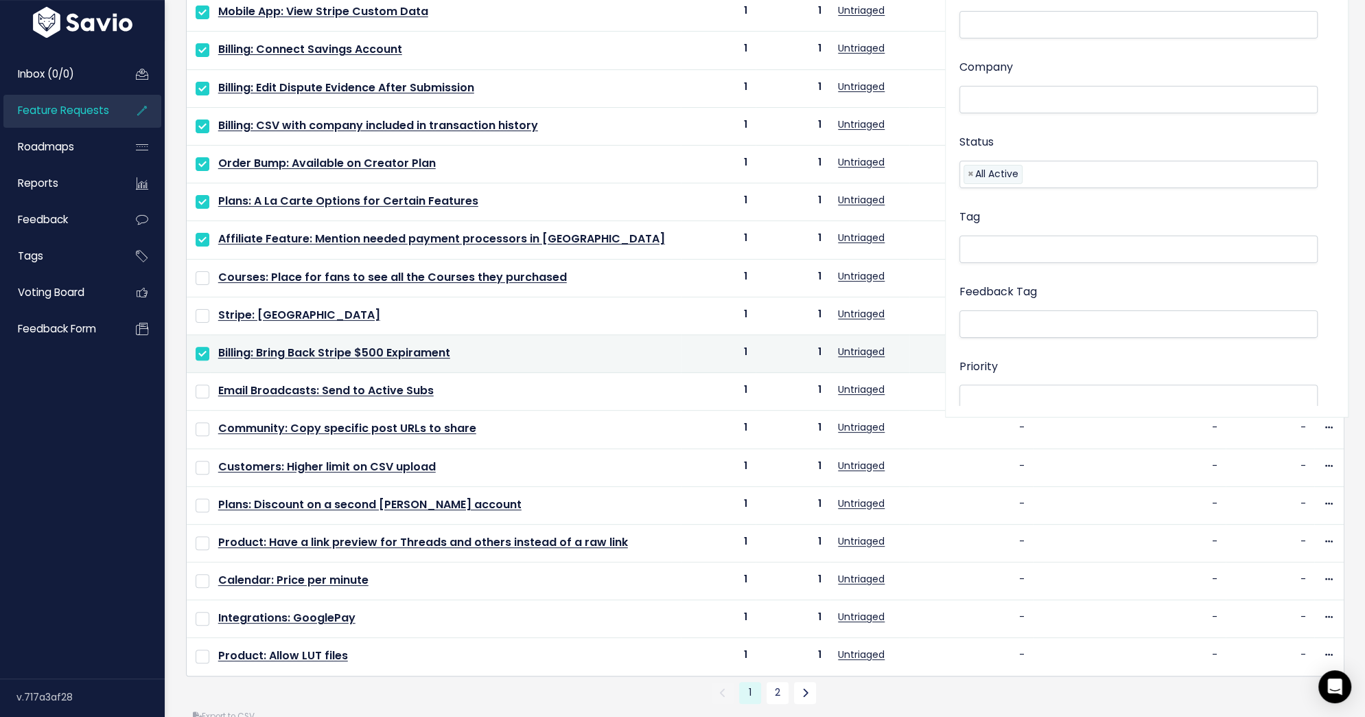
scroll to position [349, 0]
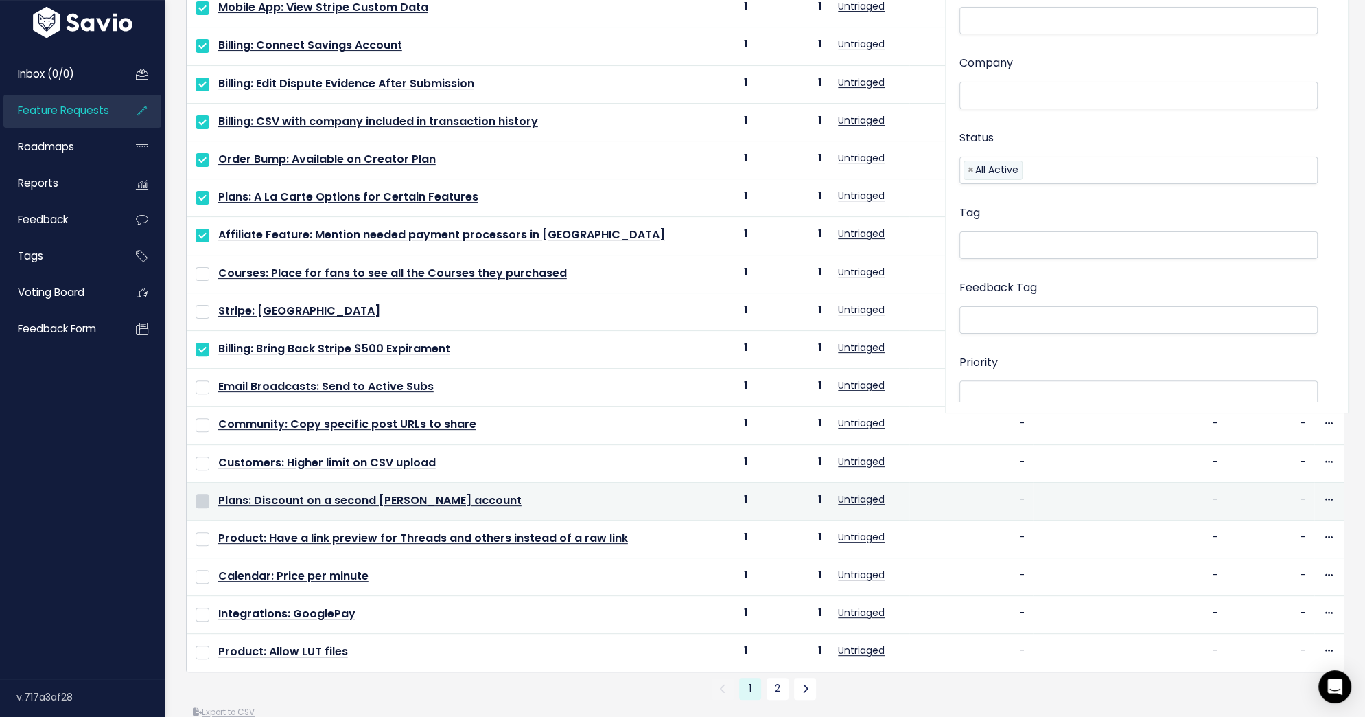
click at [202, 494] on input "checkbox" at bounding box center [203, 501] width 14 height 14
checkbox input "true"
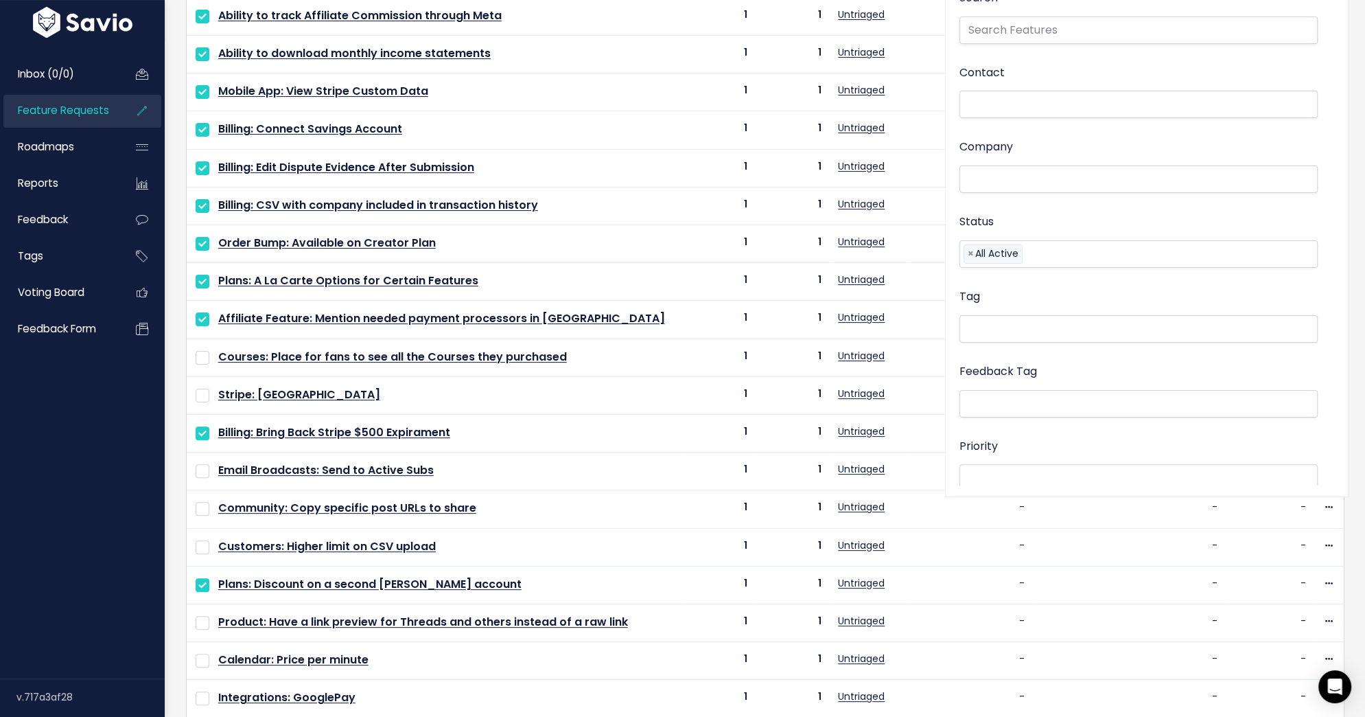
scroll to position [0, 0]
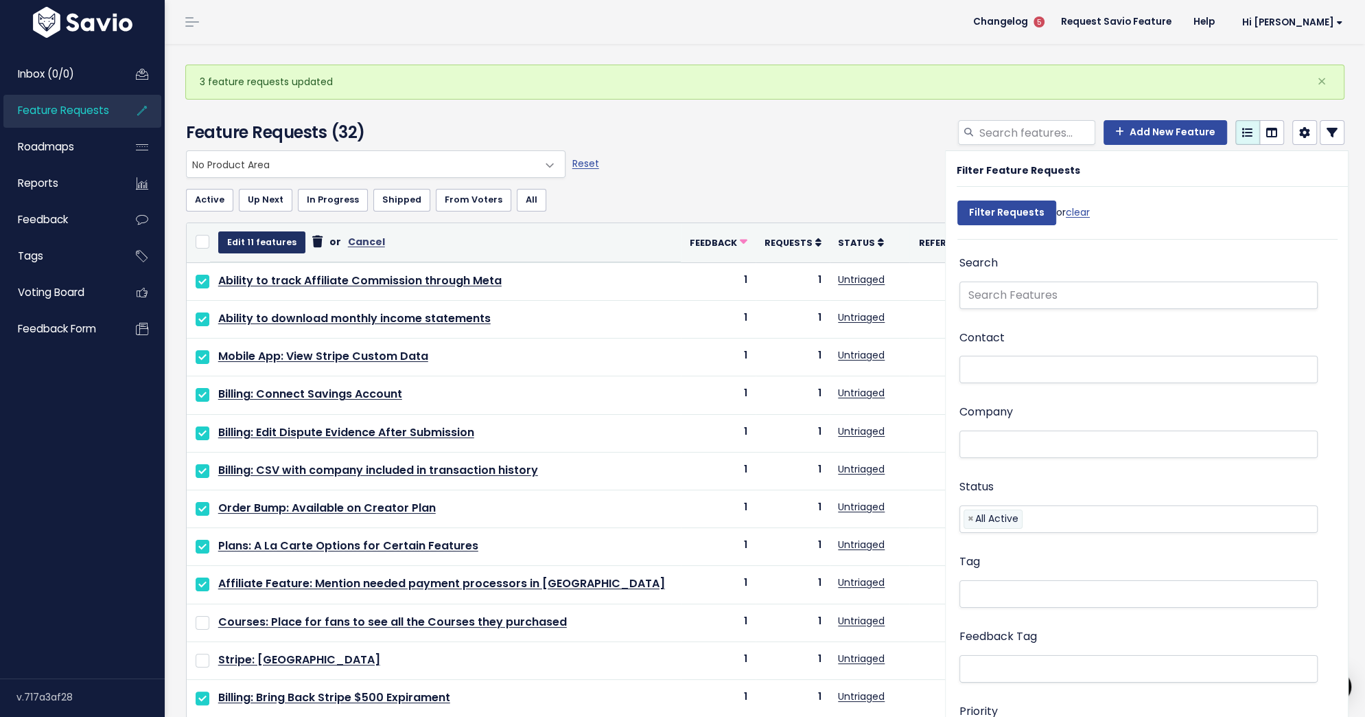
click at [261, 244] on button "Edit 11 features" at bounding box center [261, 242] width 87 height 22
select select
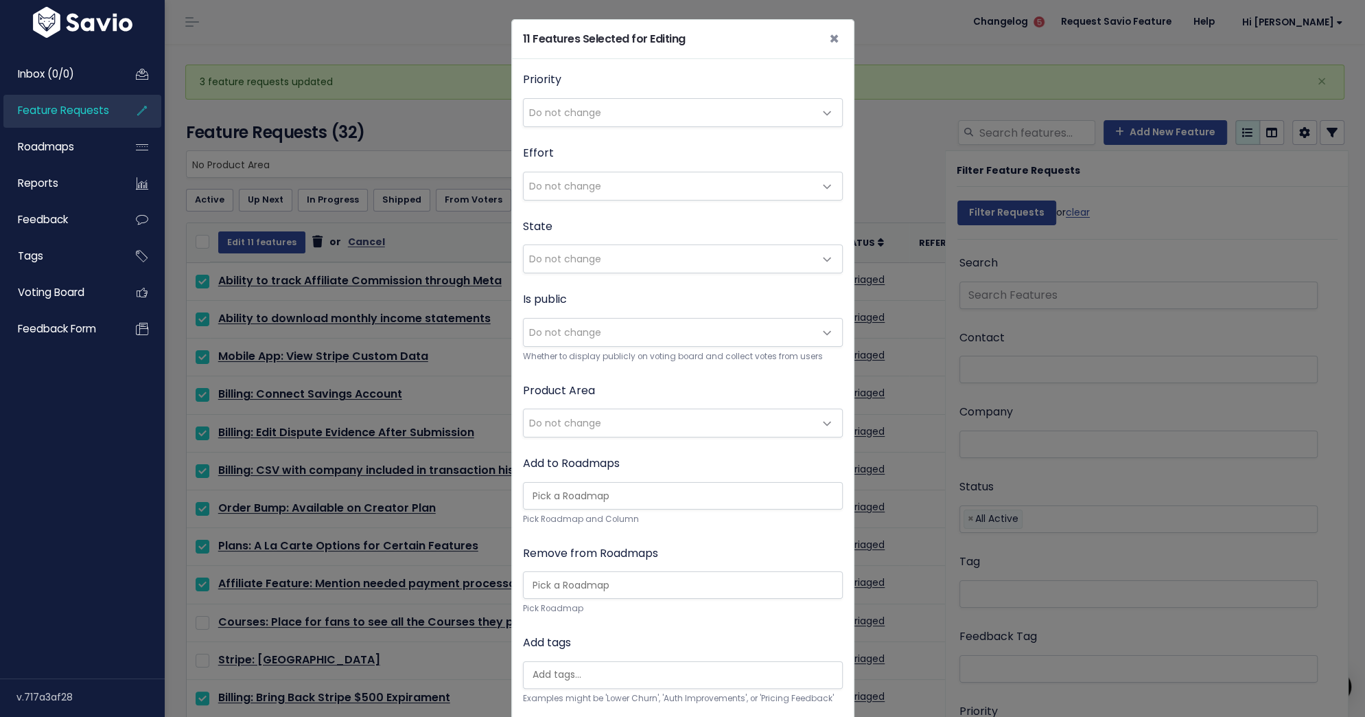
click at [564, 424] on span "Do not change" at bounding box center [565, 423] width 72 height 14
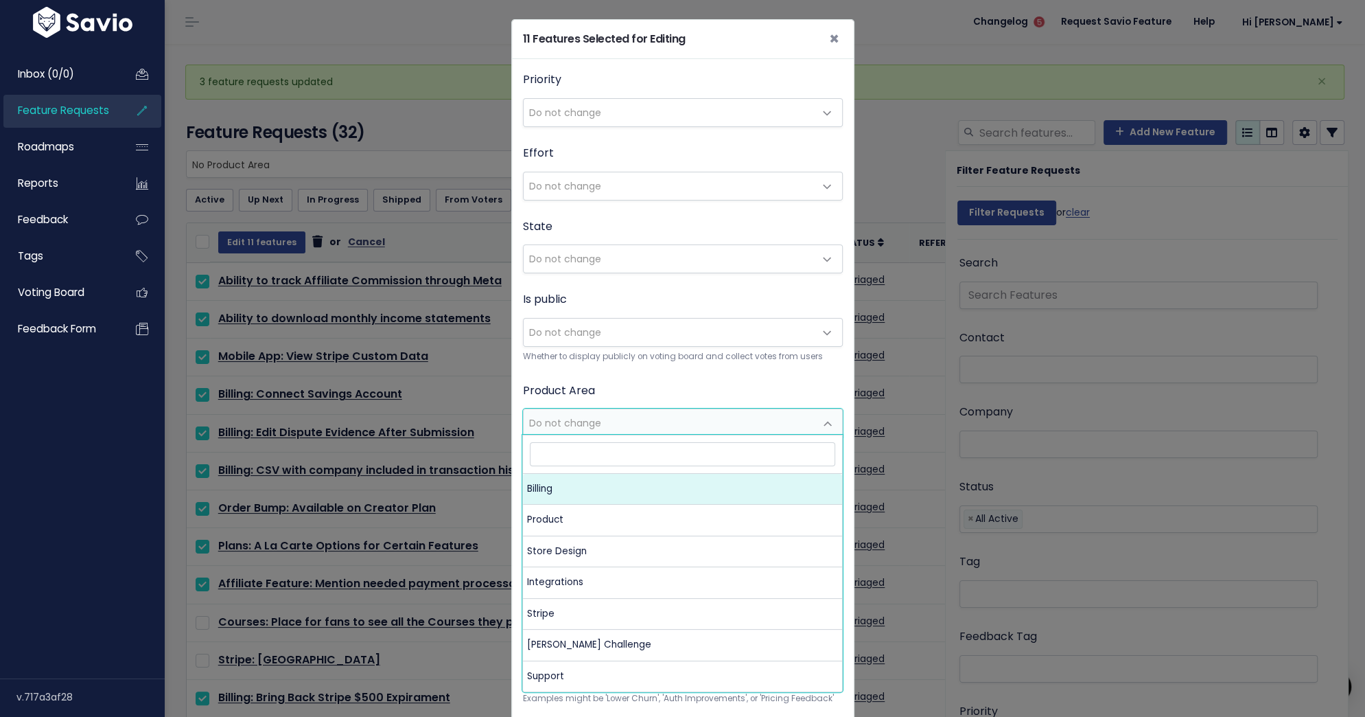
select select "MAIN:BILLING"
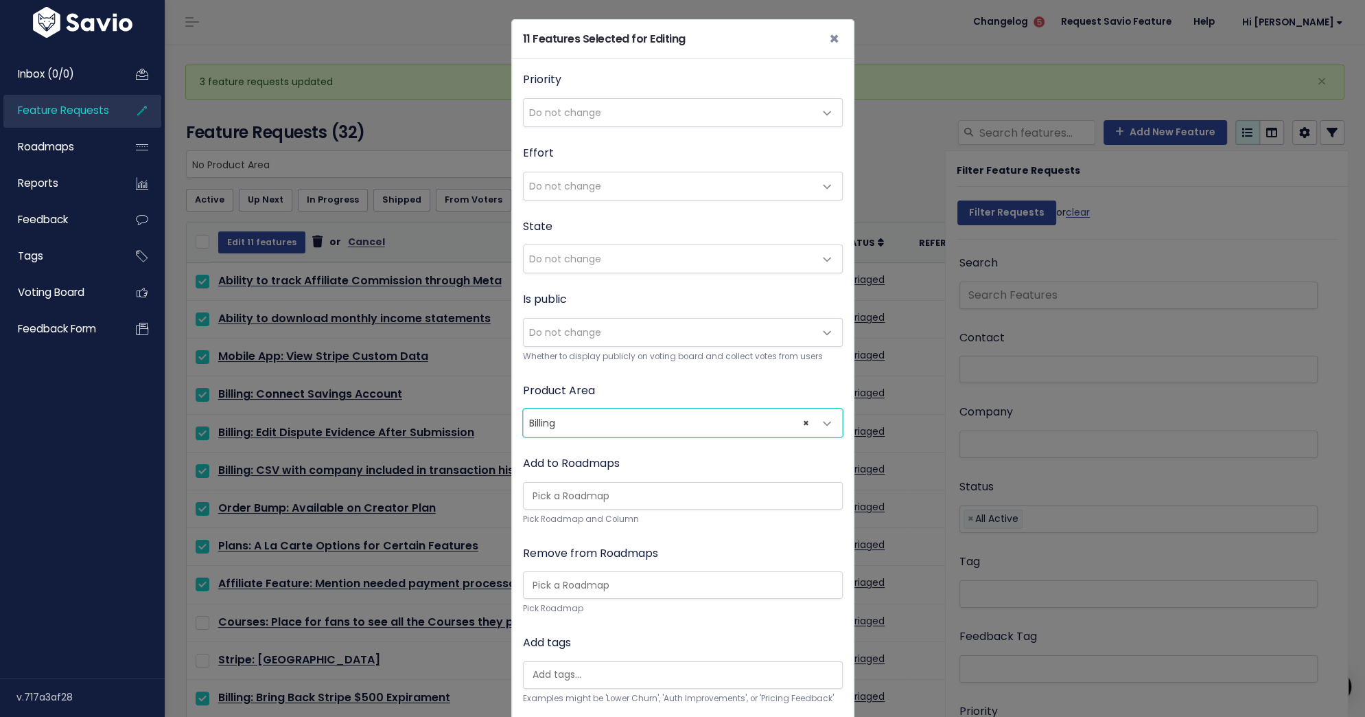
scroll to position [151, 0]
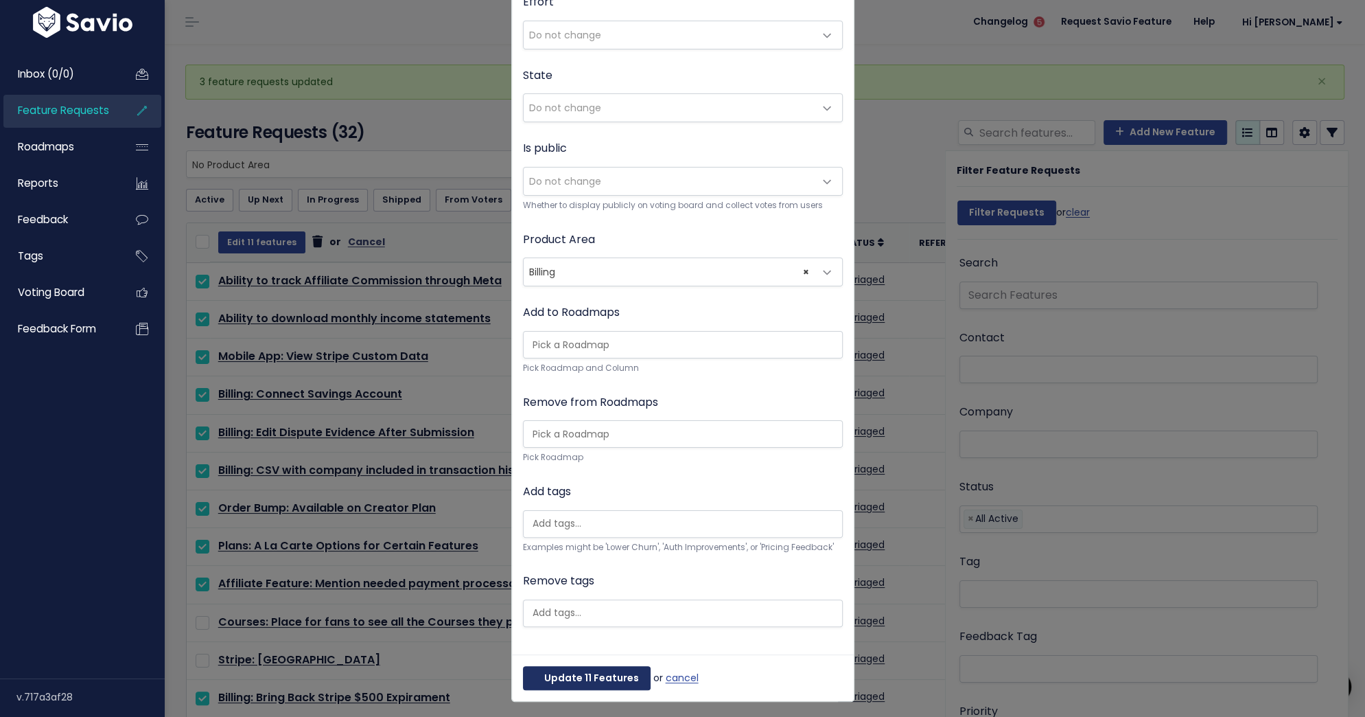
click at [608, 668] on button "Update 11 Features" at bounding box center [587, 678] width 128 height 25
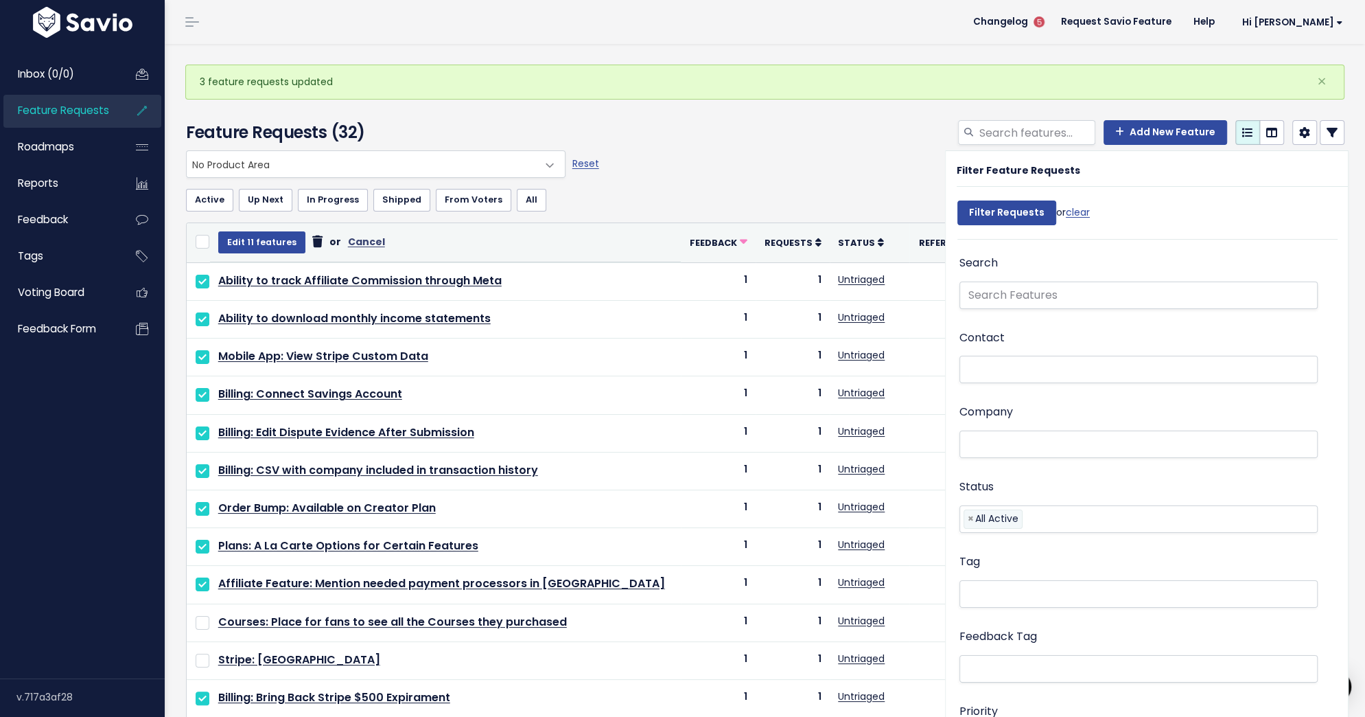
select select
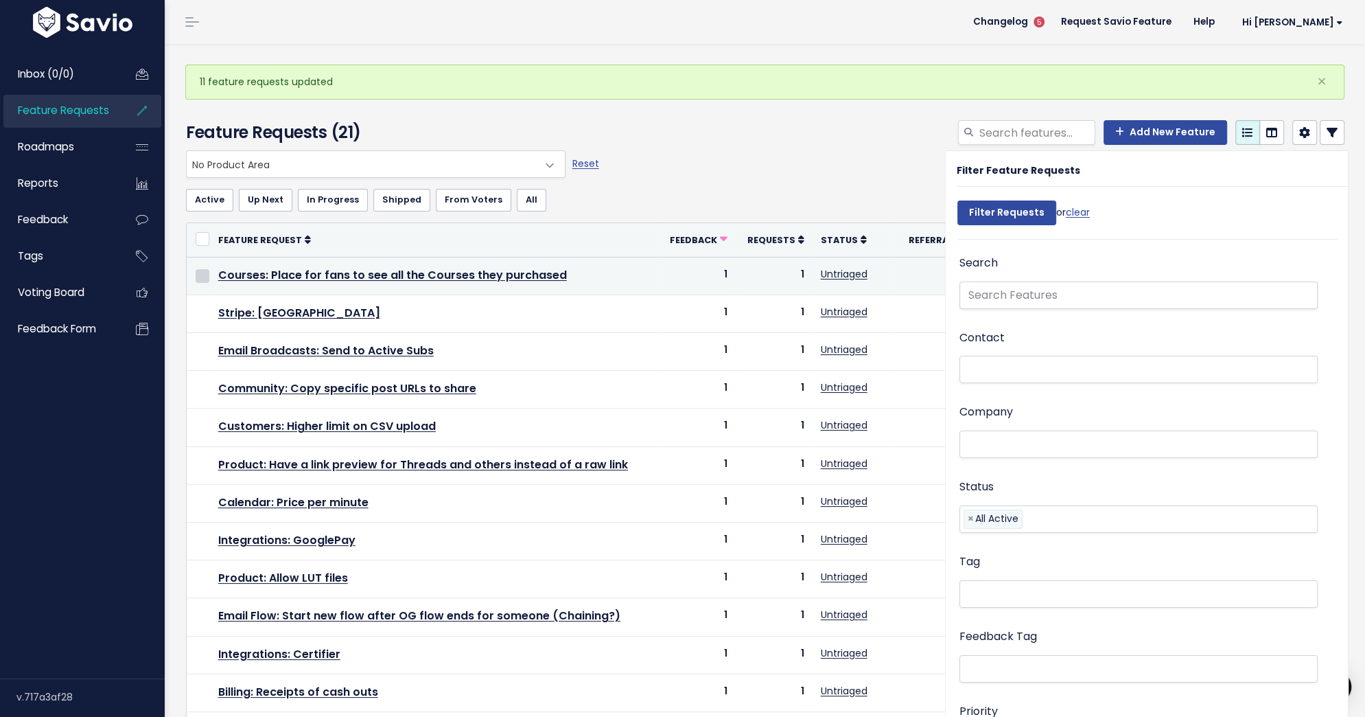
click at [200, 272] on input "checkbox" at bounding box center [203, 276] width 14 height 14
checkbox input "true"
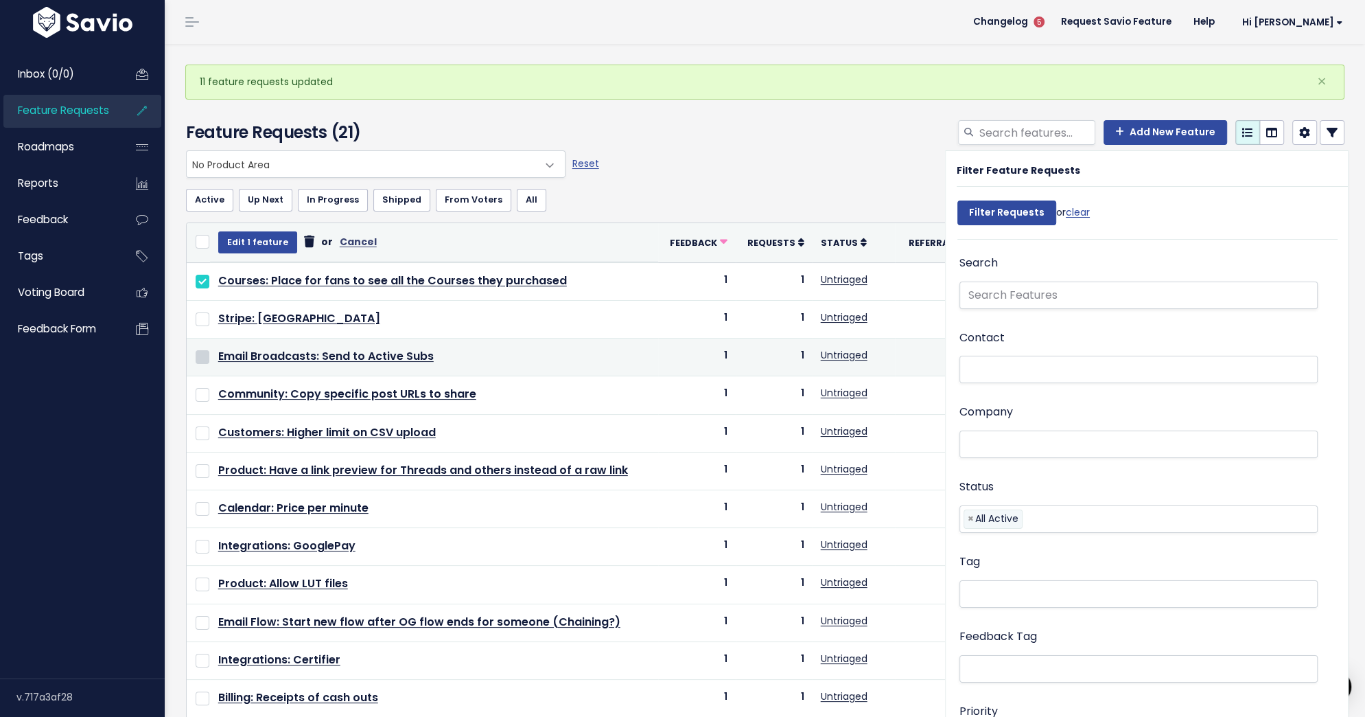
click at [203, 351] on input "checkbox" at bounding box center [203, 357] width 14 height 14
checkbox input "true"
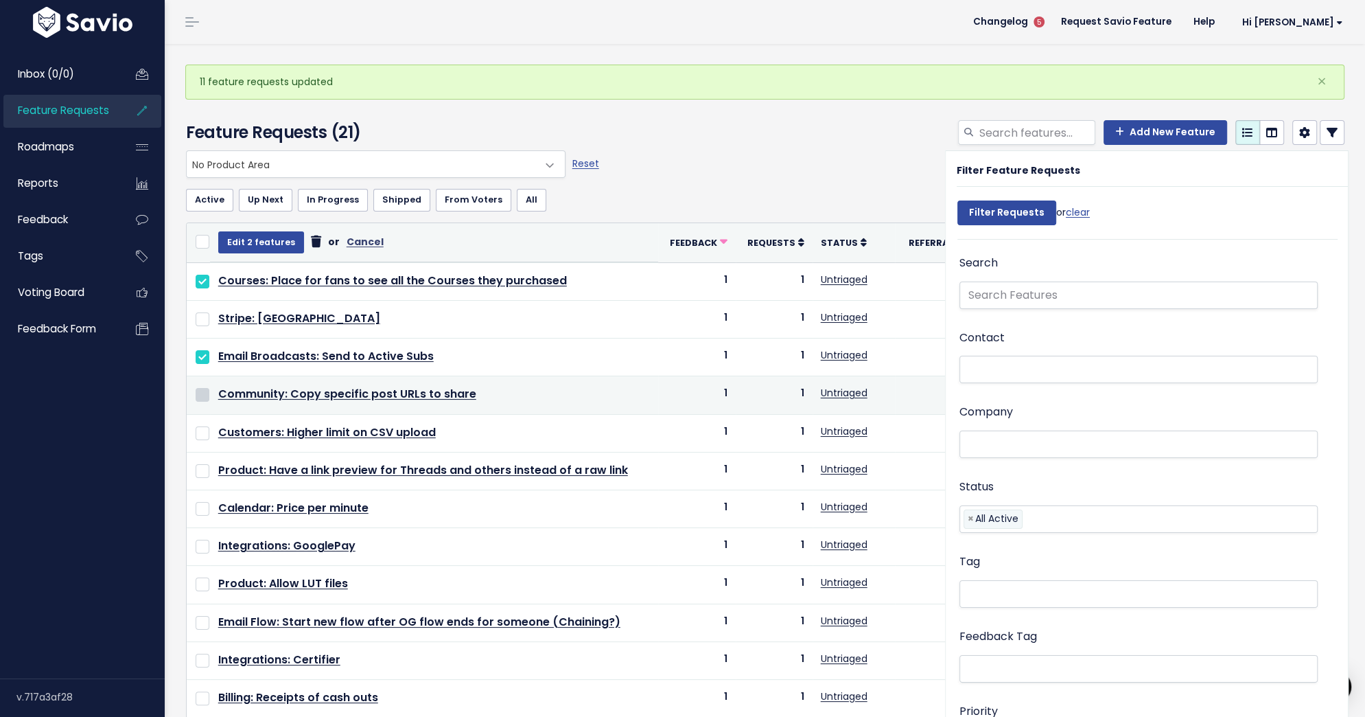
click at [205, 392] on input "checkbox" at bounding box center [203, 395] width 14 height 14
checkbox input "true"
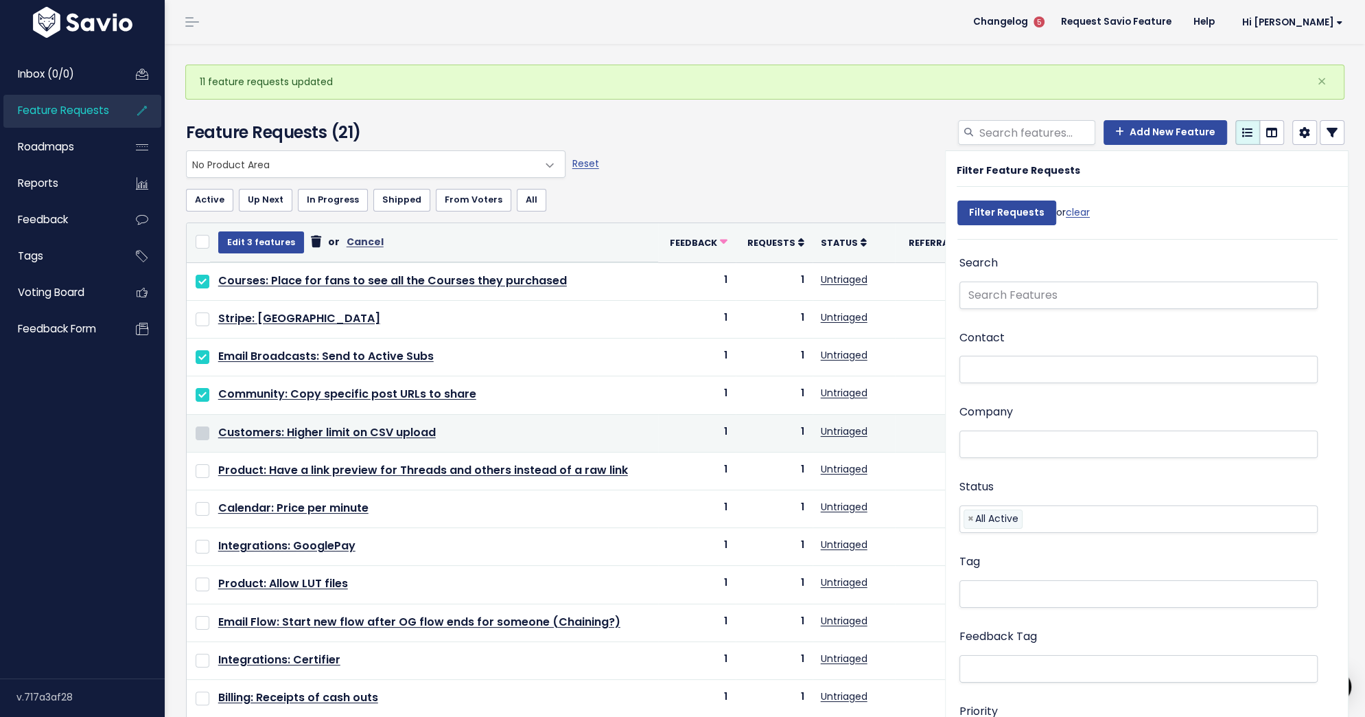
click at [204, 427] on input "checkbox" at bounding box center [203, 433] width 14 height 14
checkbox input "true"
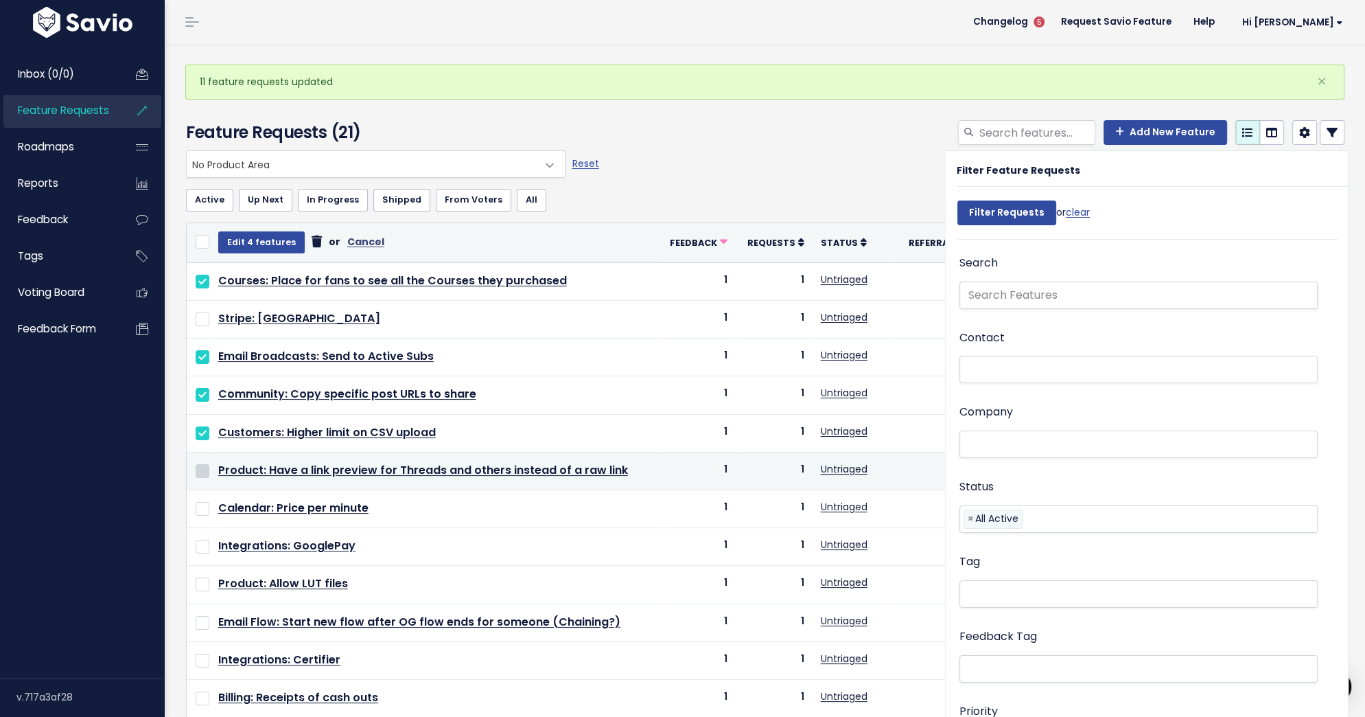
click at [205, 467] on input "checkbox" at bounding box center [203, 471] width 14 height 14
checkbox input "true"
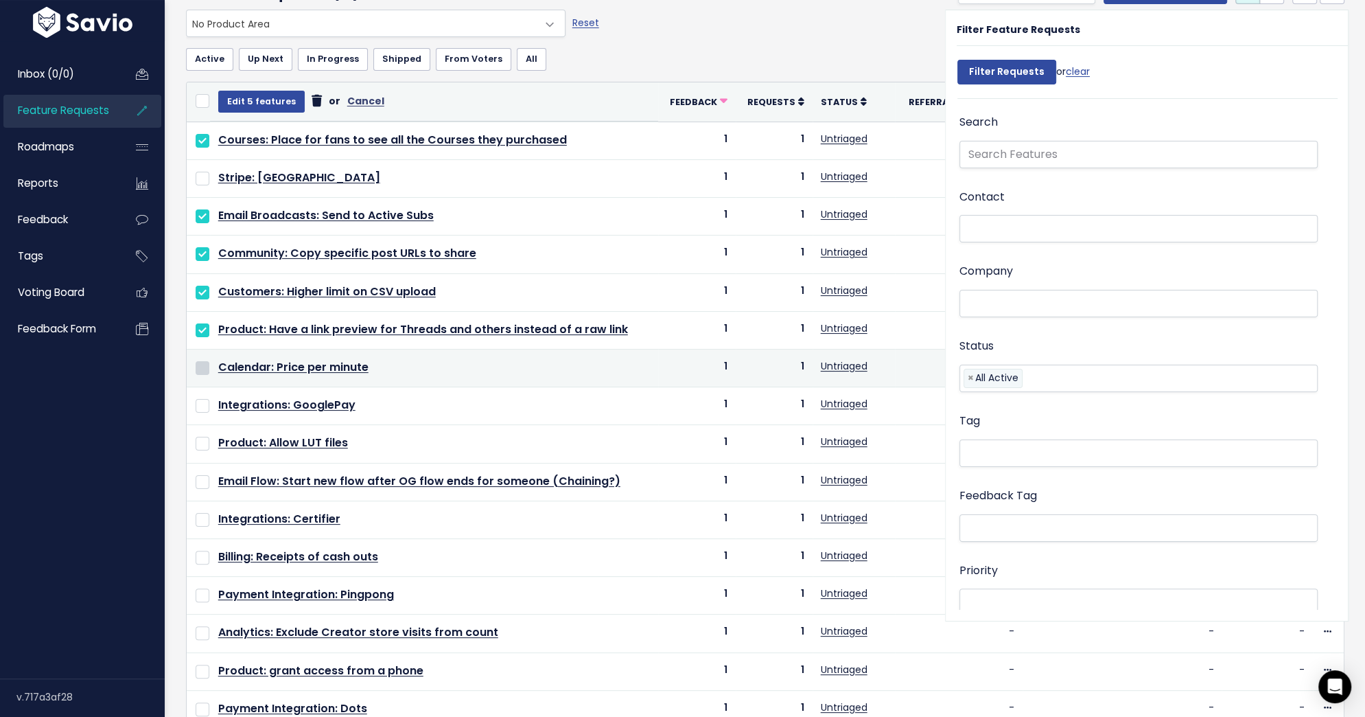
scroll to position [142, 0]
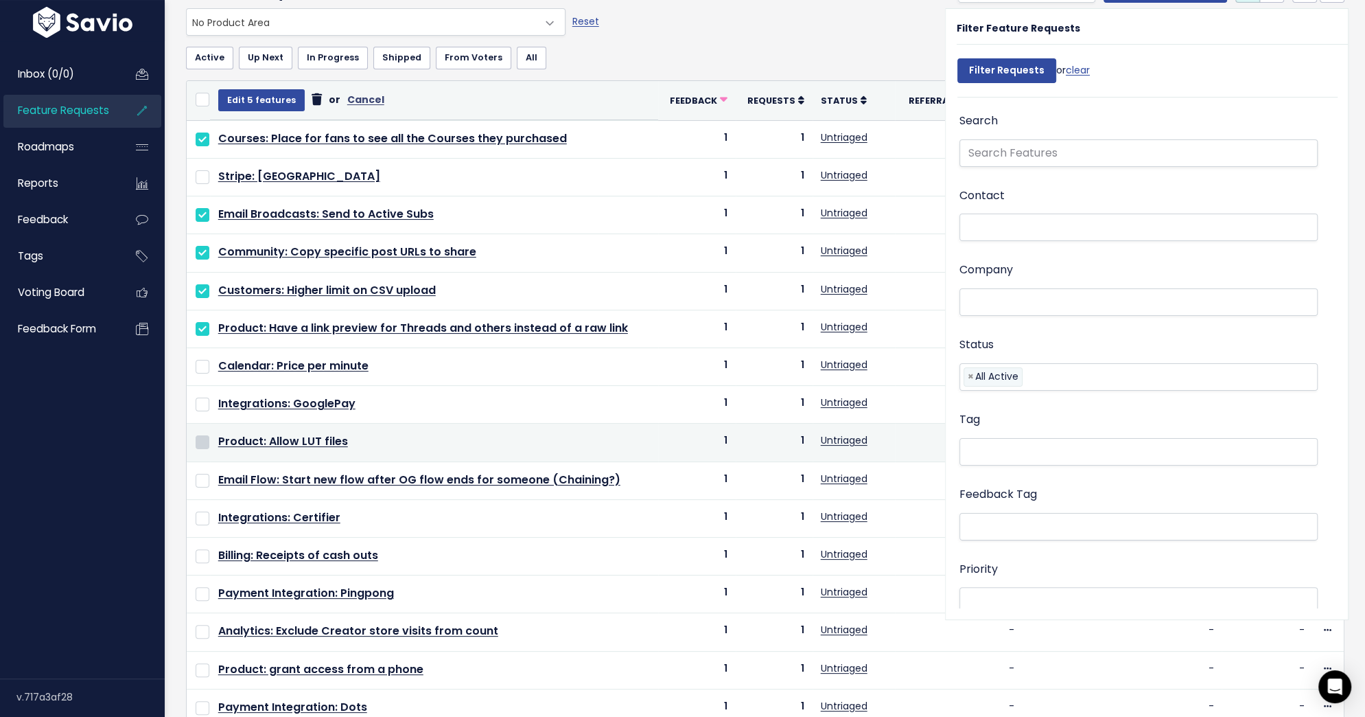
click at [202, 436] on input "checkbox" at bounding box center [203, 442] width 14 height 14
checkbox input "true"
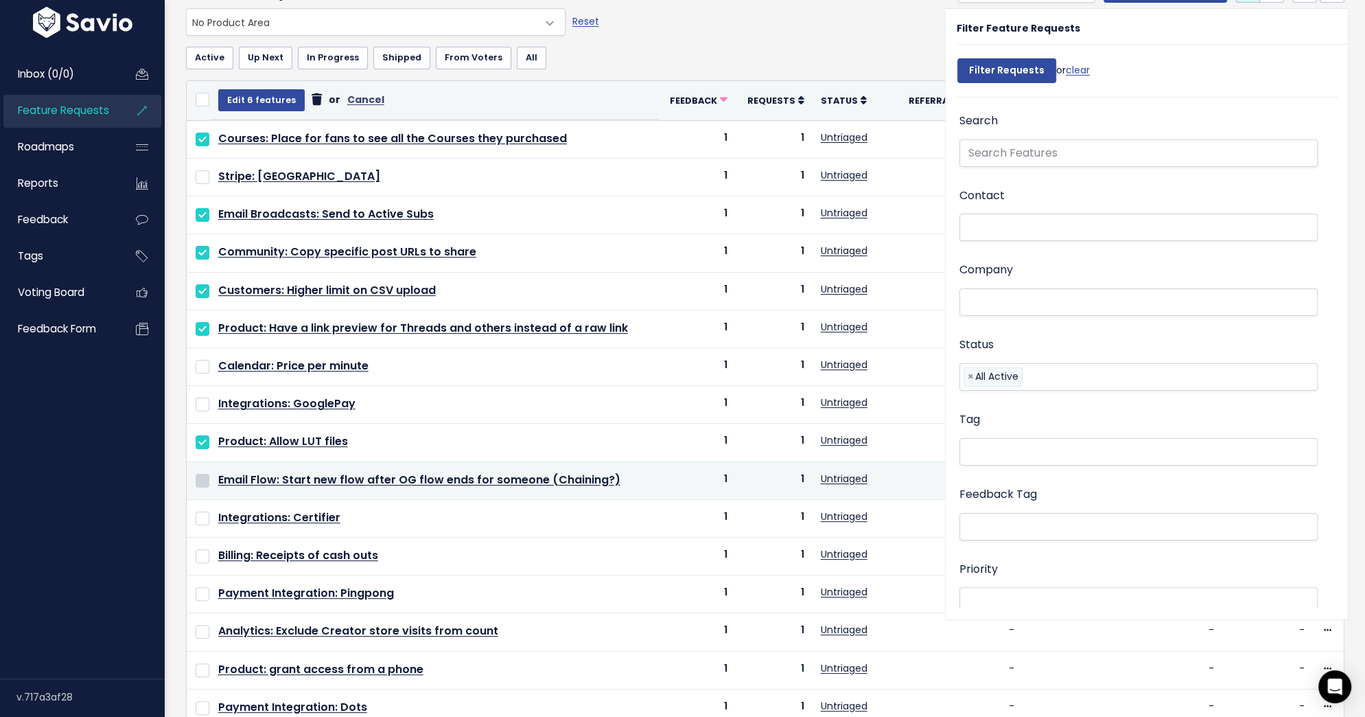
click at [205, 474] on input "checkbox" at bounding box center [203, 481] width 14 height 14
checkbox input "true"
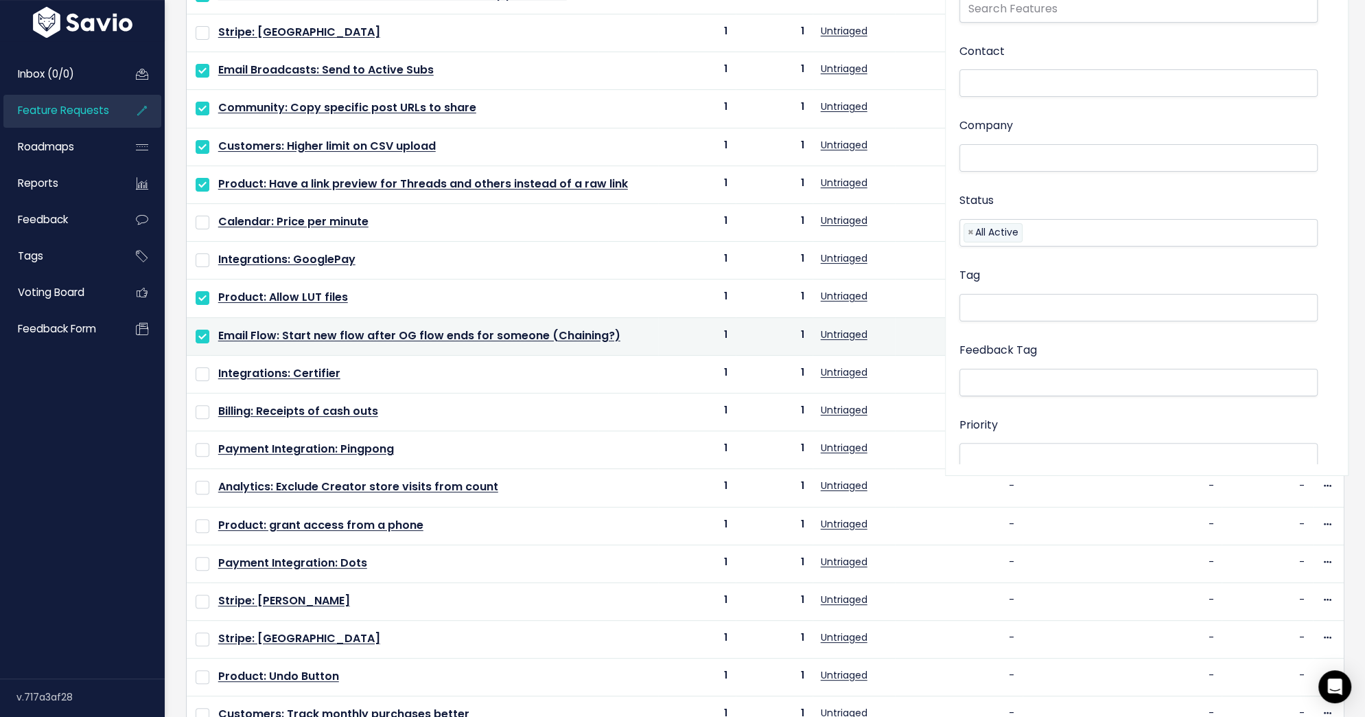
scroll to position [289, 0]
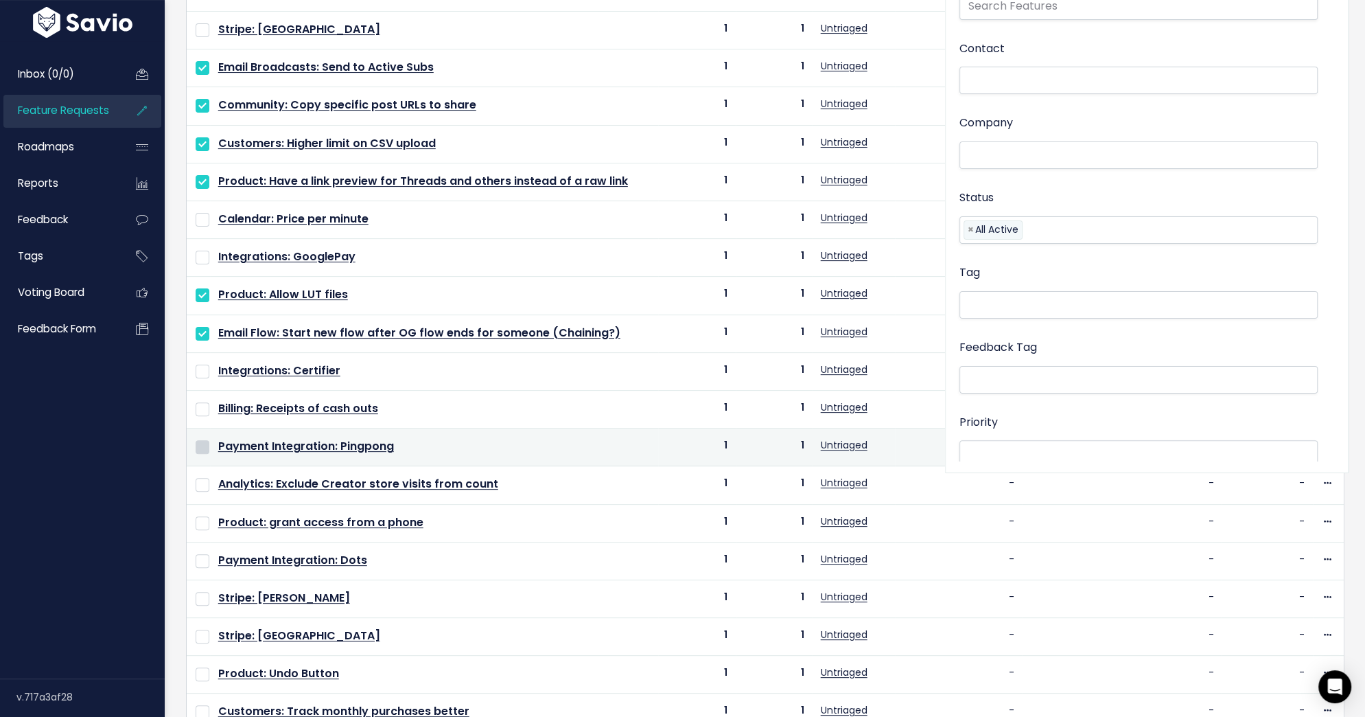
click at [205, 440] on input "checkbox" at bounding box center [203, 447] width 14 height 14
checkbox input "false"
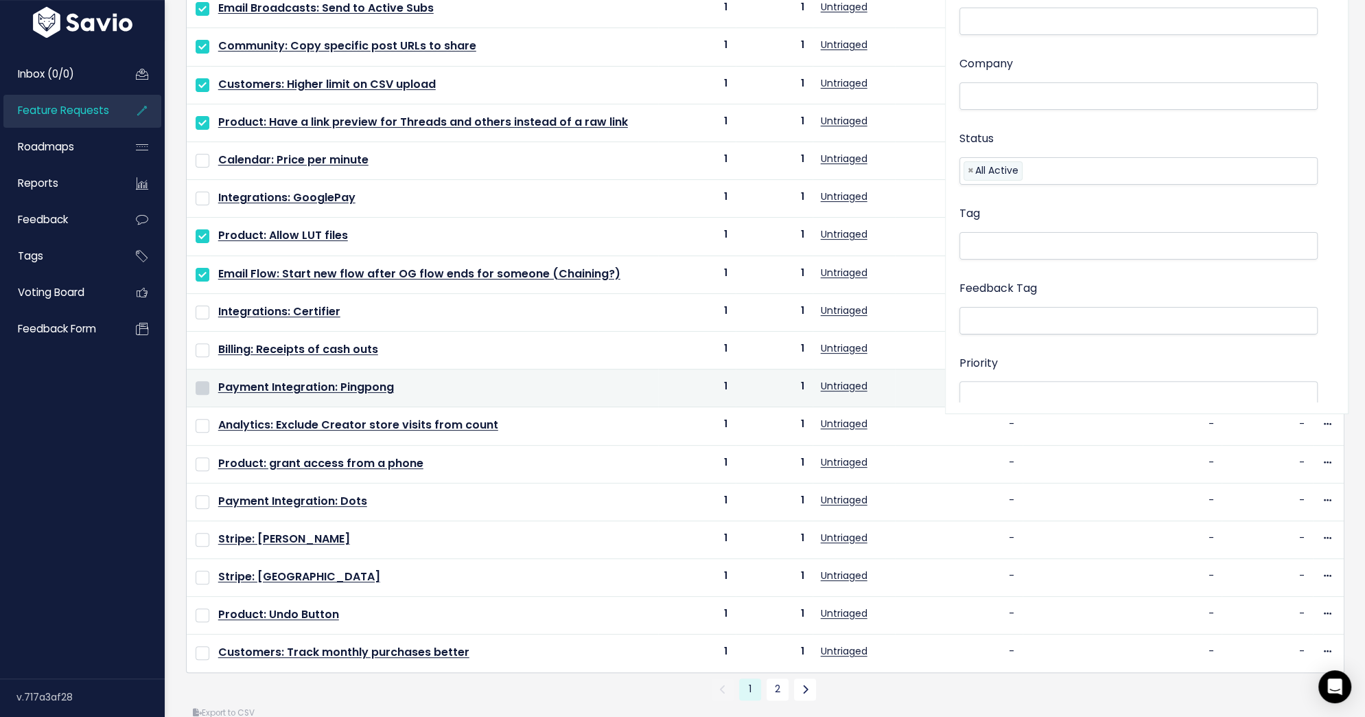
scroll to position [359, 0]
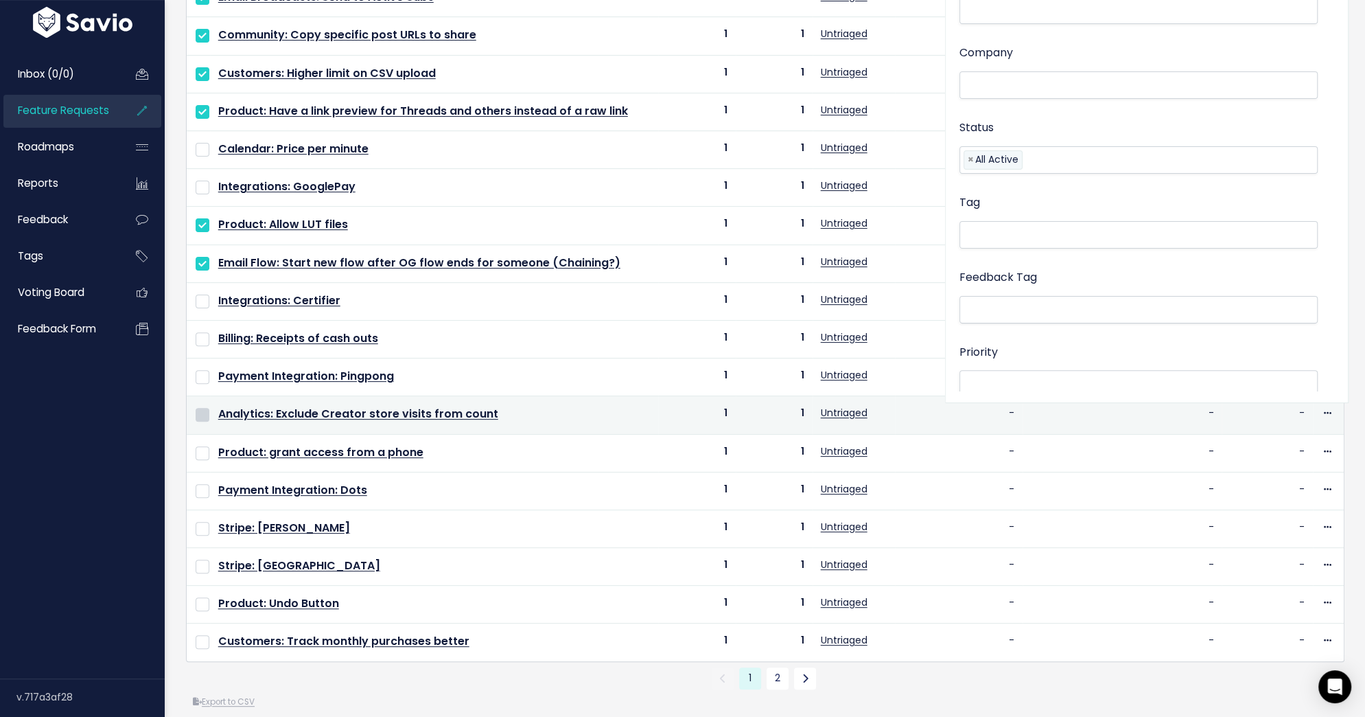
click at [202, 408] on input "checkbox" at bounding box center [203, 415] width 14 height 14
checkbox input "true"
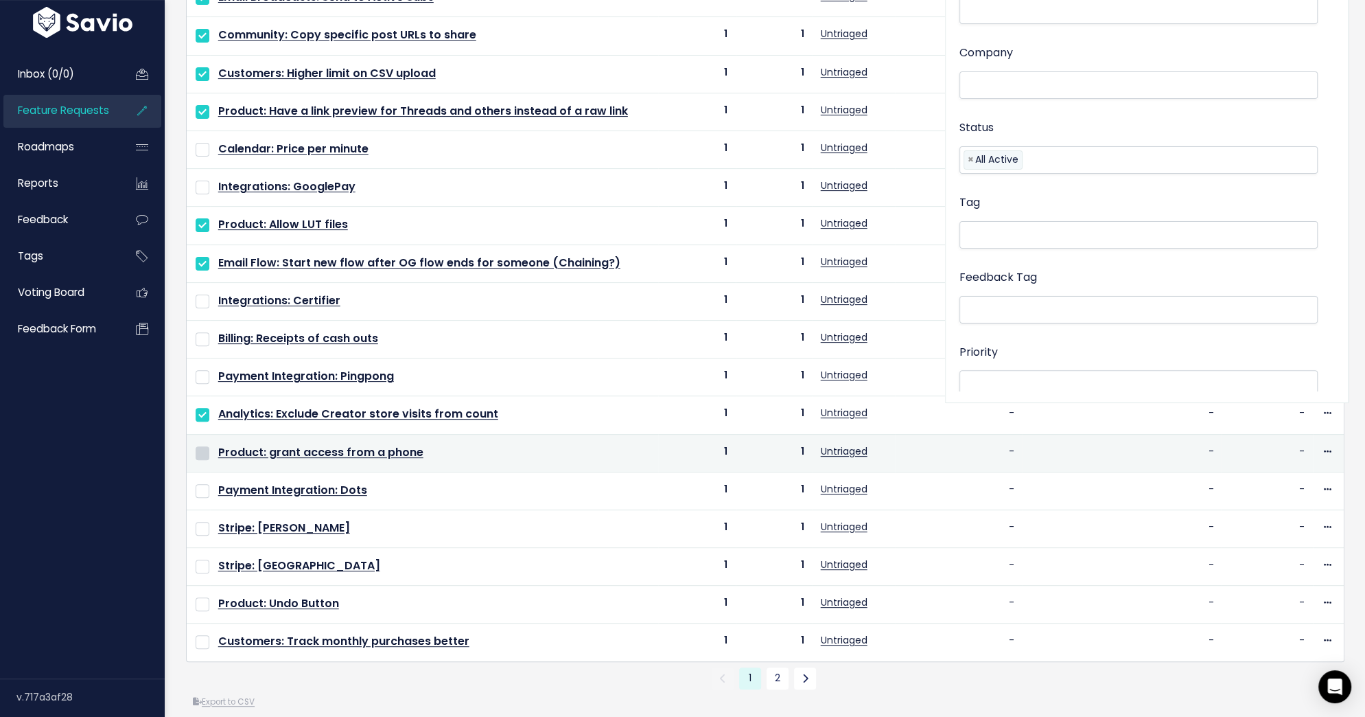
click at [208, 446] on input "checkbox" at bounding box center [203, 453] width 14 height 14
checkbox input "true"
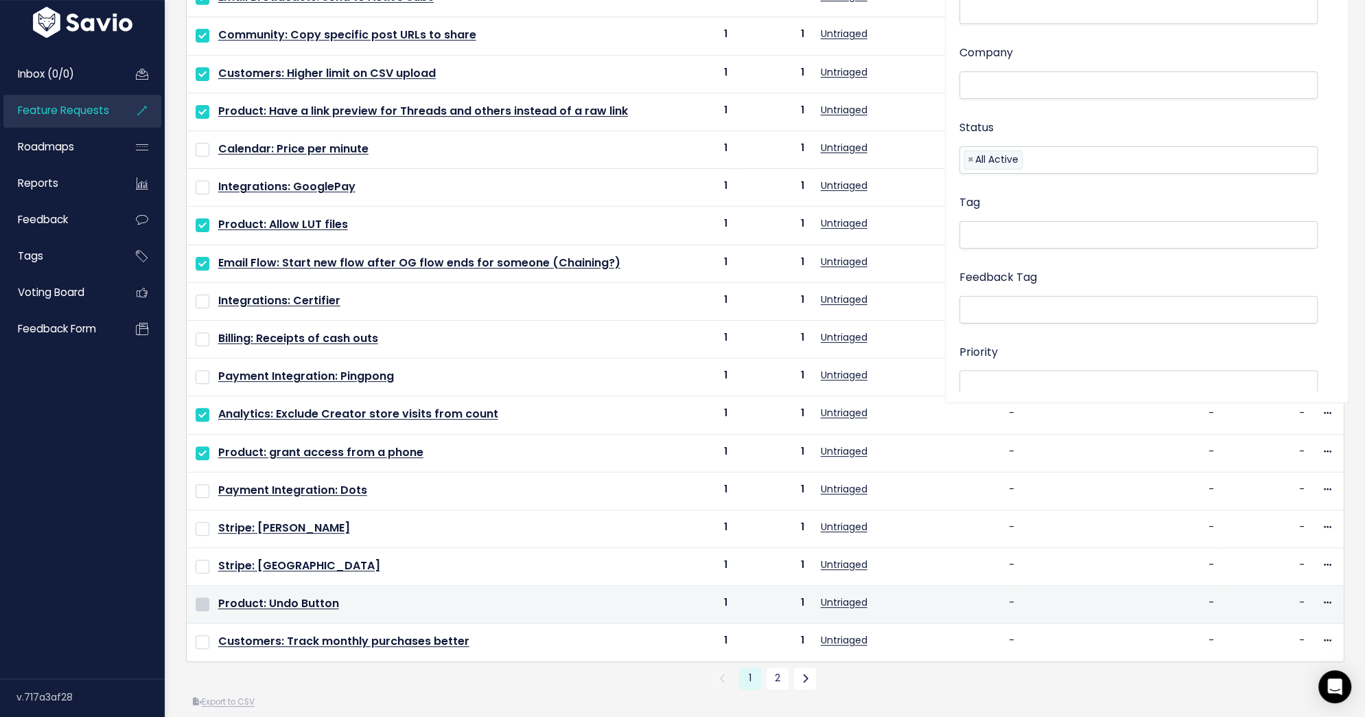
click at [200, 597] on input "checkbox" at bounding box center [203, 604] width 14 height 14
checkbox input "true"
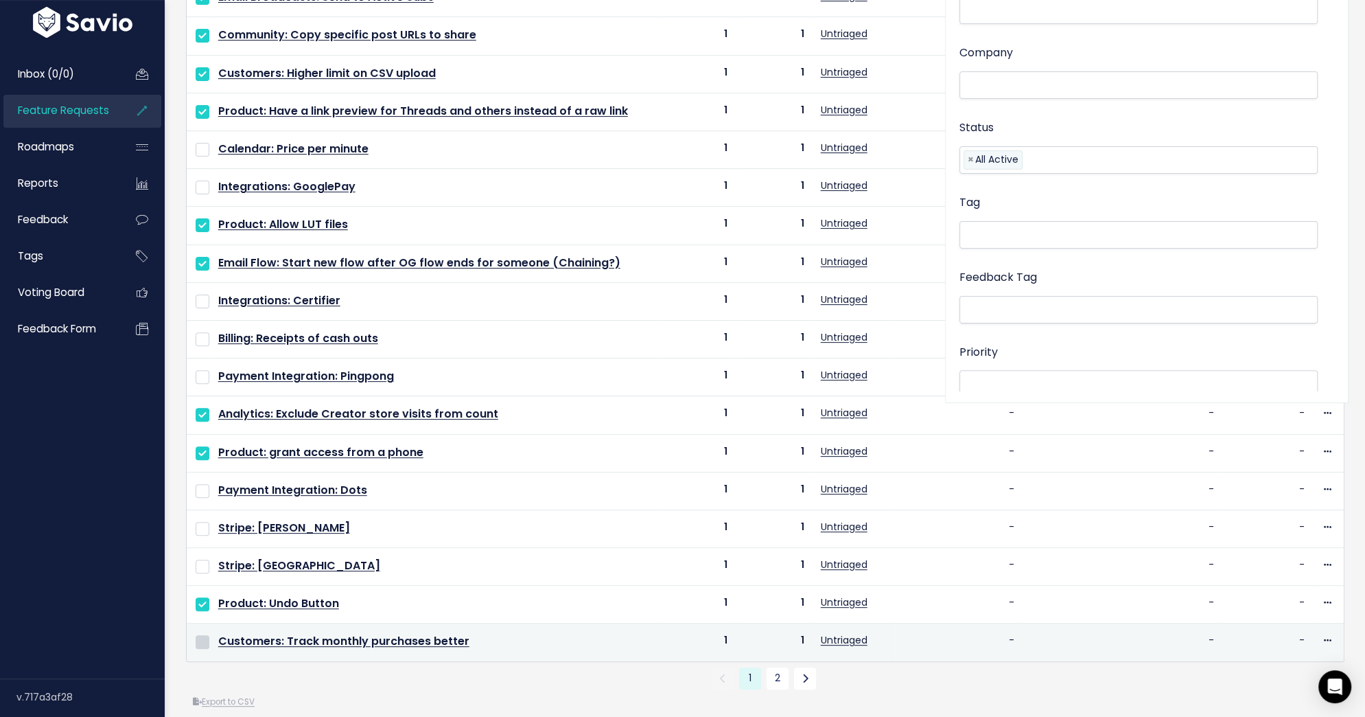
click at [203, 635] on input "checkbox" at bounding box center [203, 642] width 14 height 14
checkbox input "true"
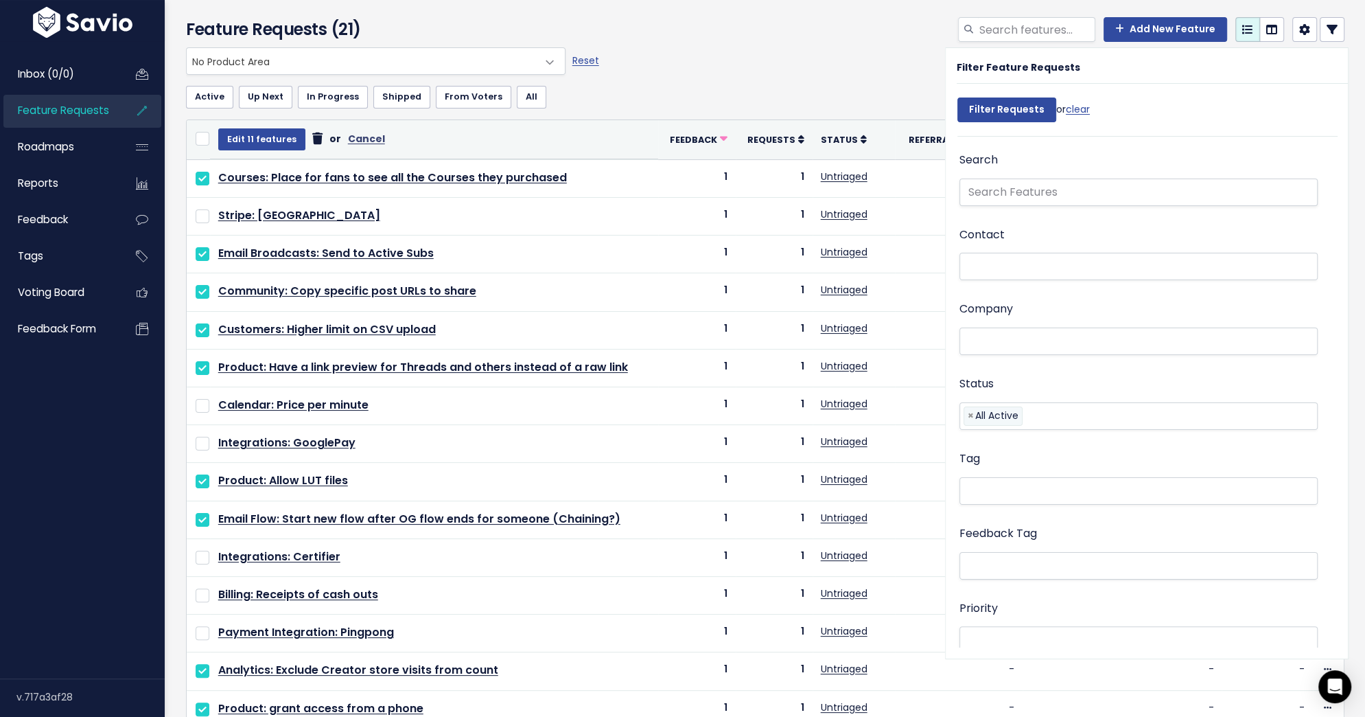
scroll to position [0, 0]
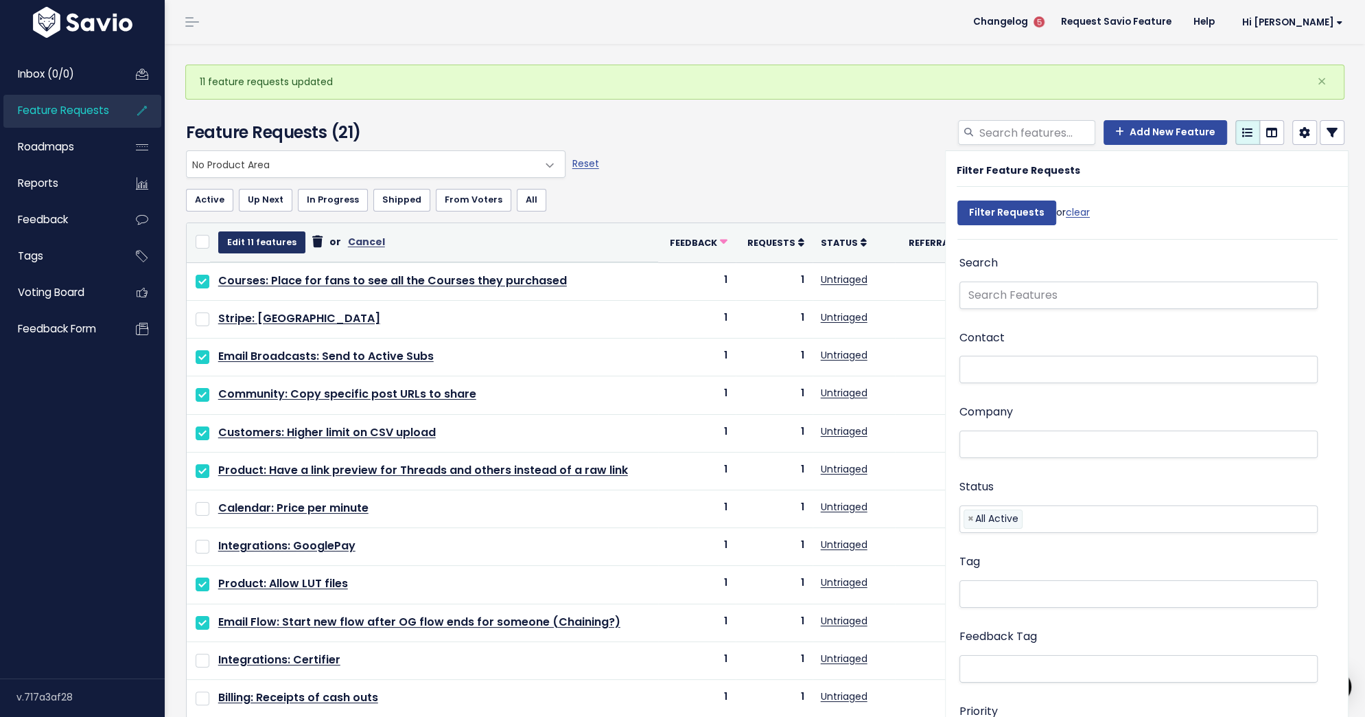
click at [271, 242] on button "Edit 11 features" at bounding box center [261, 242] width 87 height 22
select select
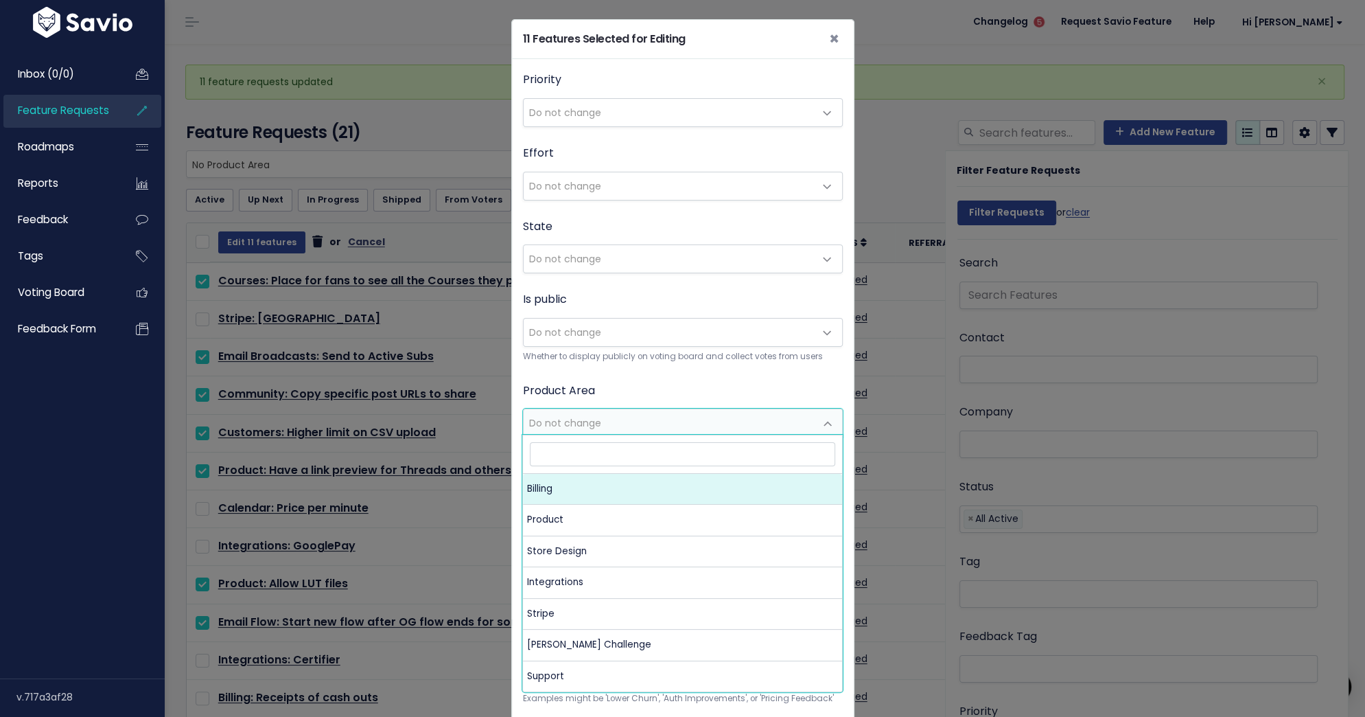
click at [649, 414] on span "Do not change" at bounding box center [669, 422] width 291 height 27
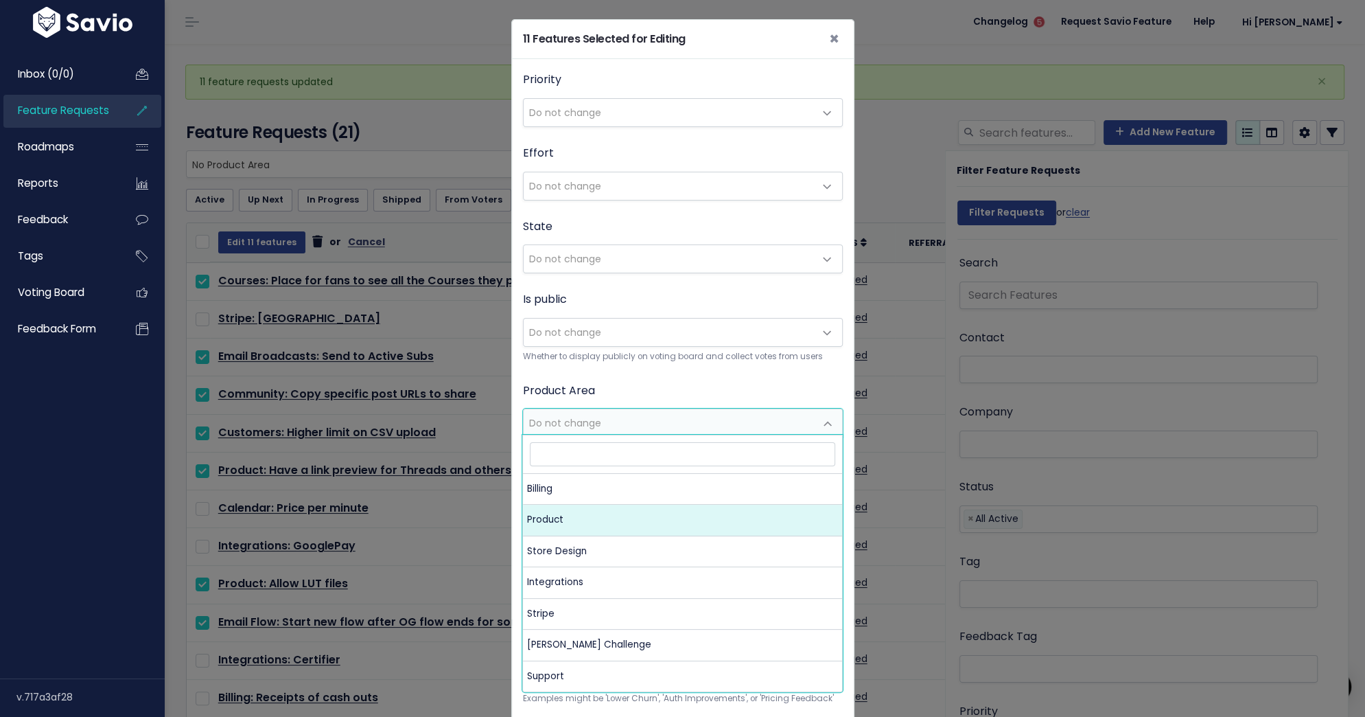
select select "MAIN:PRODUCT"
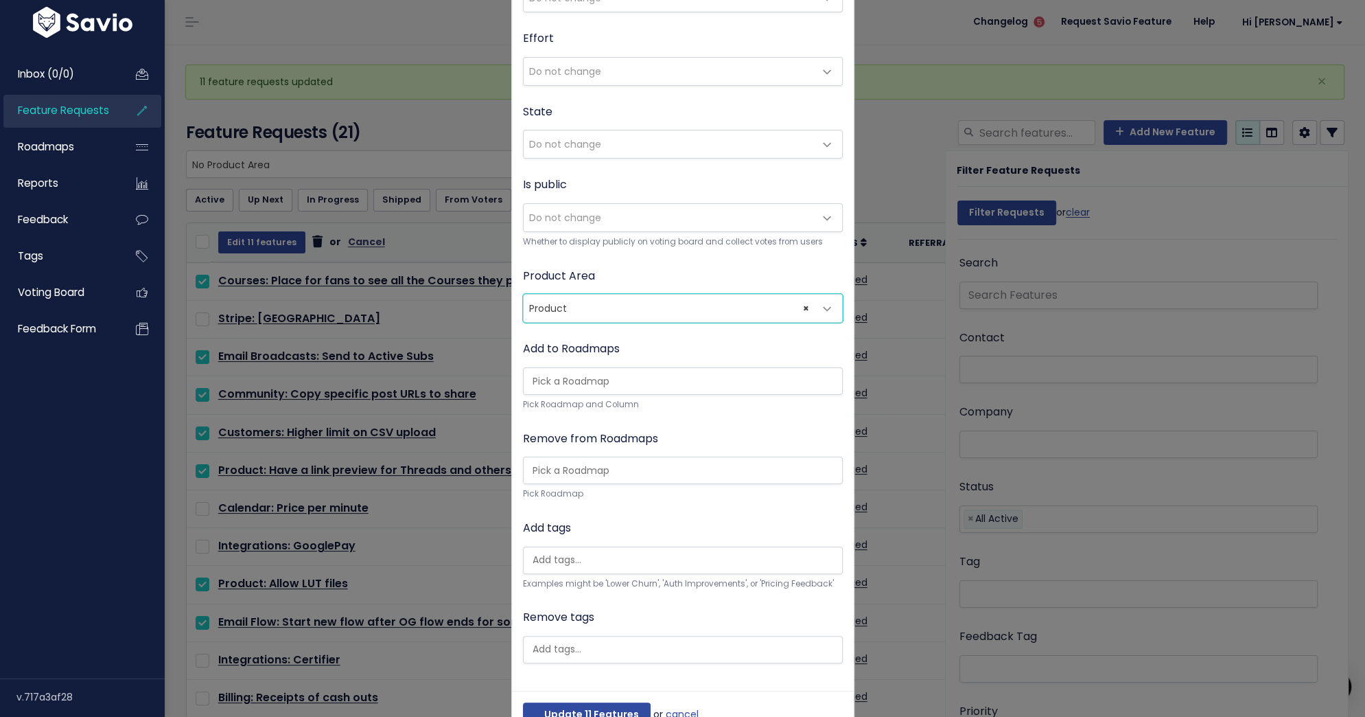
scroll to position [151, 0]
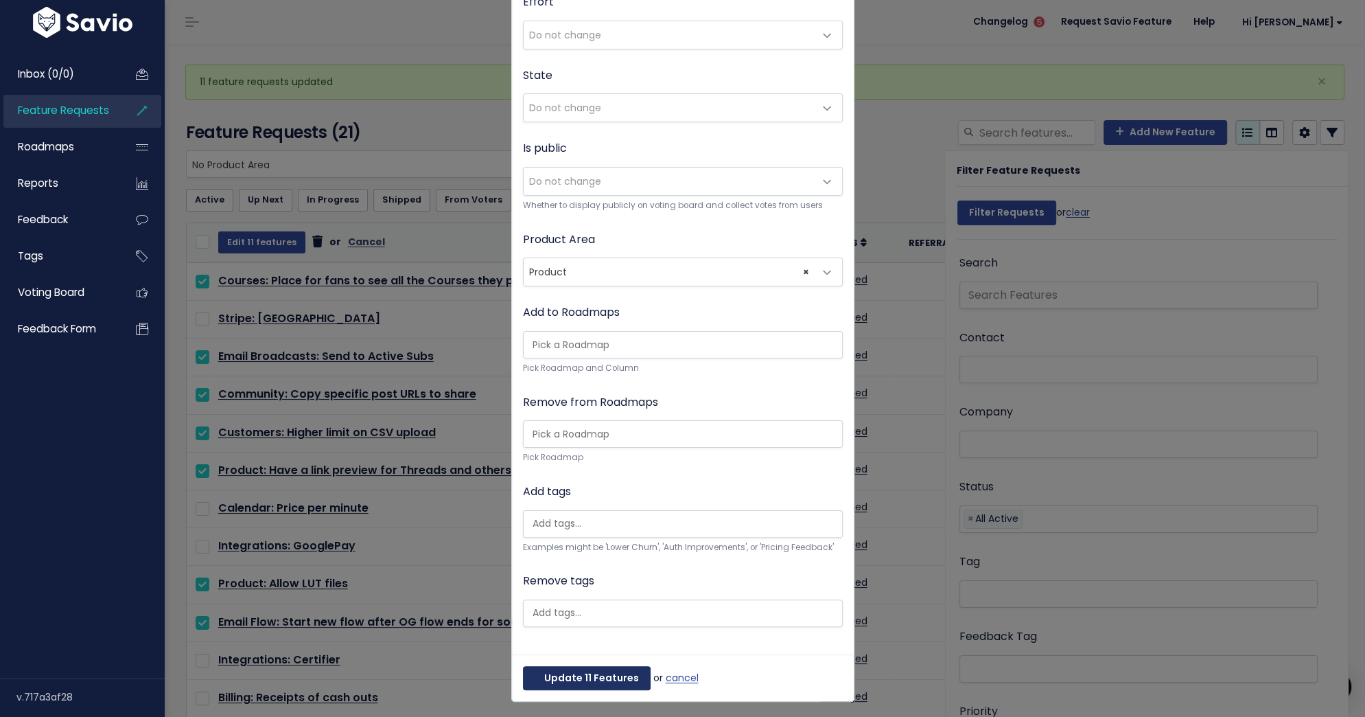
click at [594, 675] on button "Update 11 Features" at bounding box center [587, 678] width 128 height 25
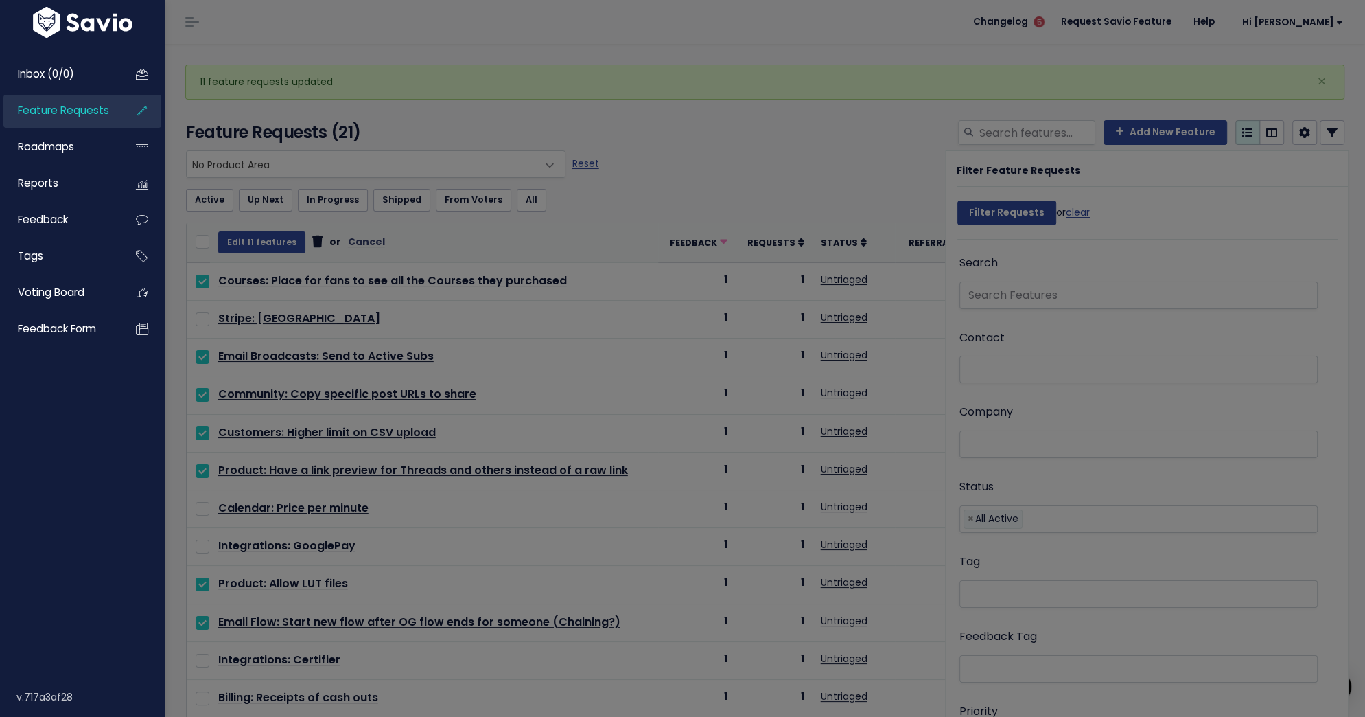
select select
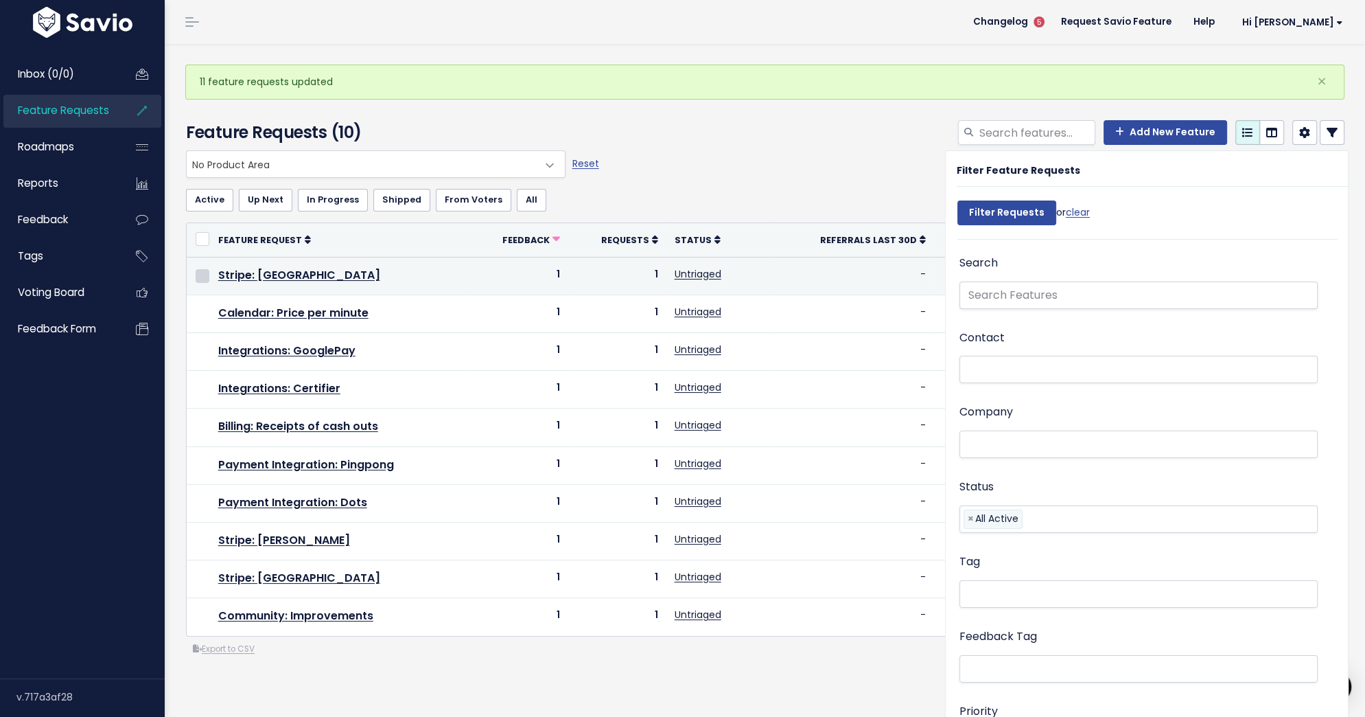
click at [205, 274] on input "checkbox" at bounding box center [203, 276] width 14 height 14
checkbox input "true"
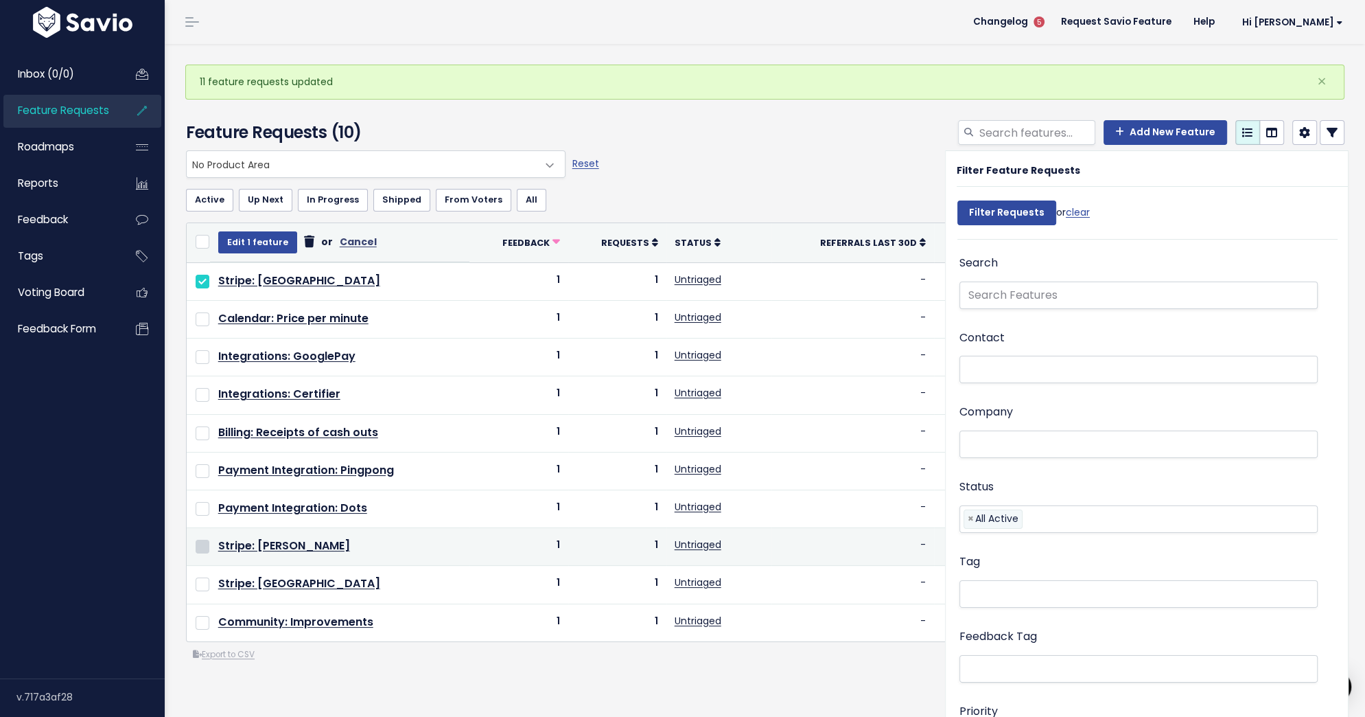
click at [200, 540] on input "checkbox" at bounding box center [203, 547] width 14 height 14
checkbox input "true"
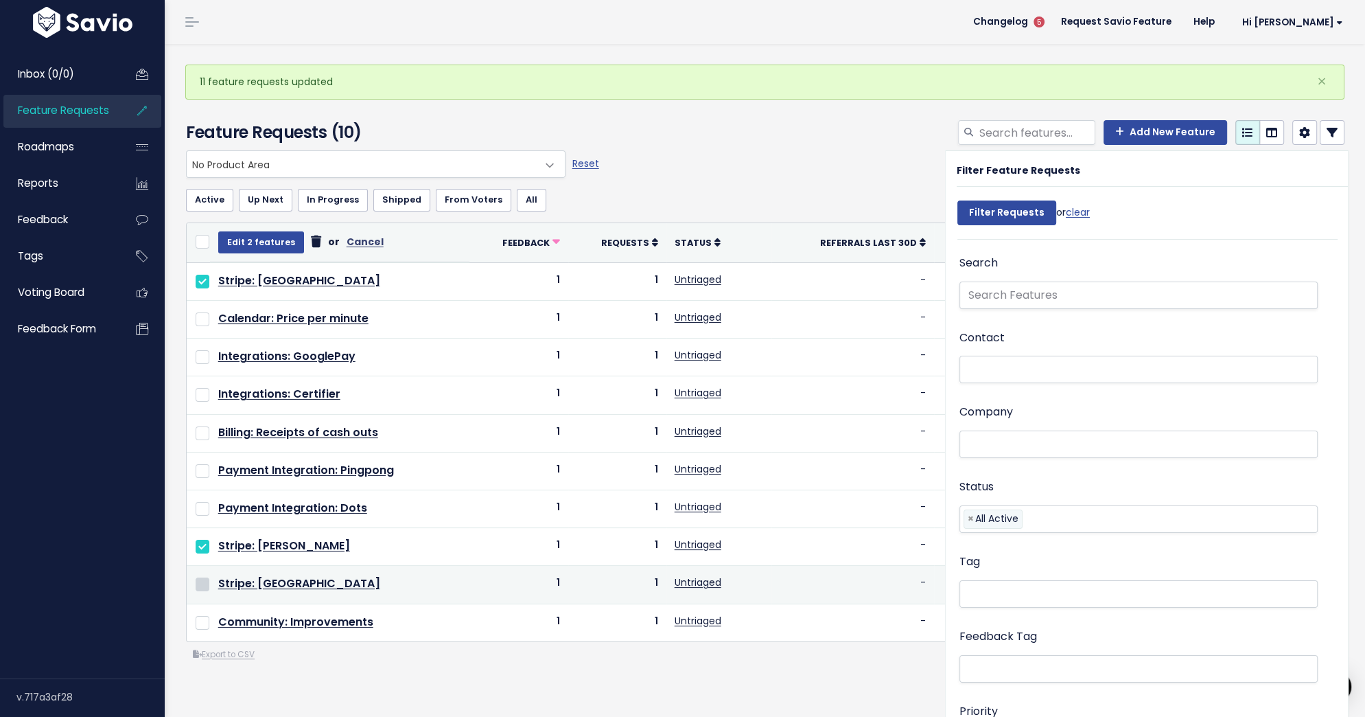
click at [200, 579] on input "checkbox" at bounding box center [203, 584] width 14 height 14
checkbox input "true"
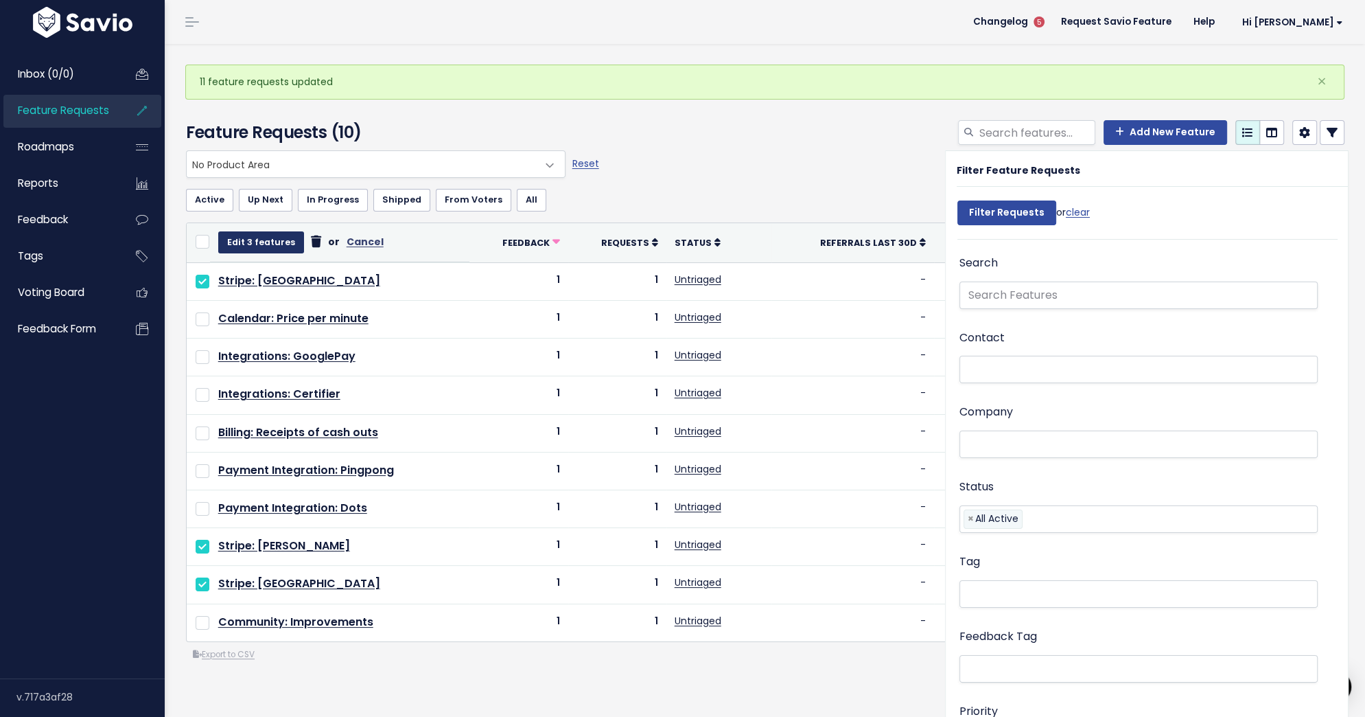
click at [266, 242] on button "Edit 3 features" at bounding box center [261, 242] width 86 height 22
select select
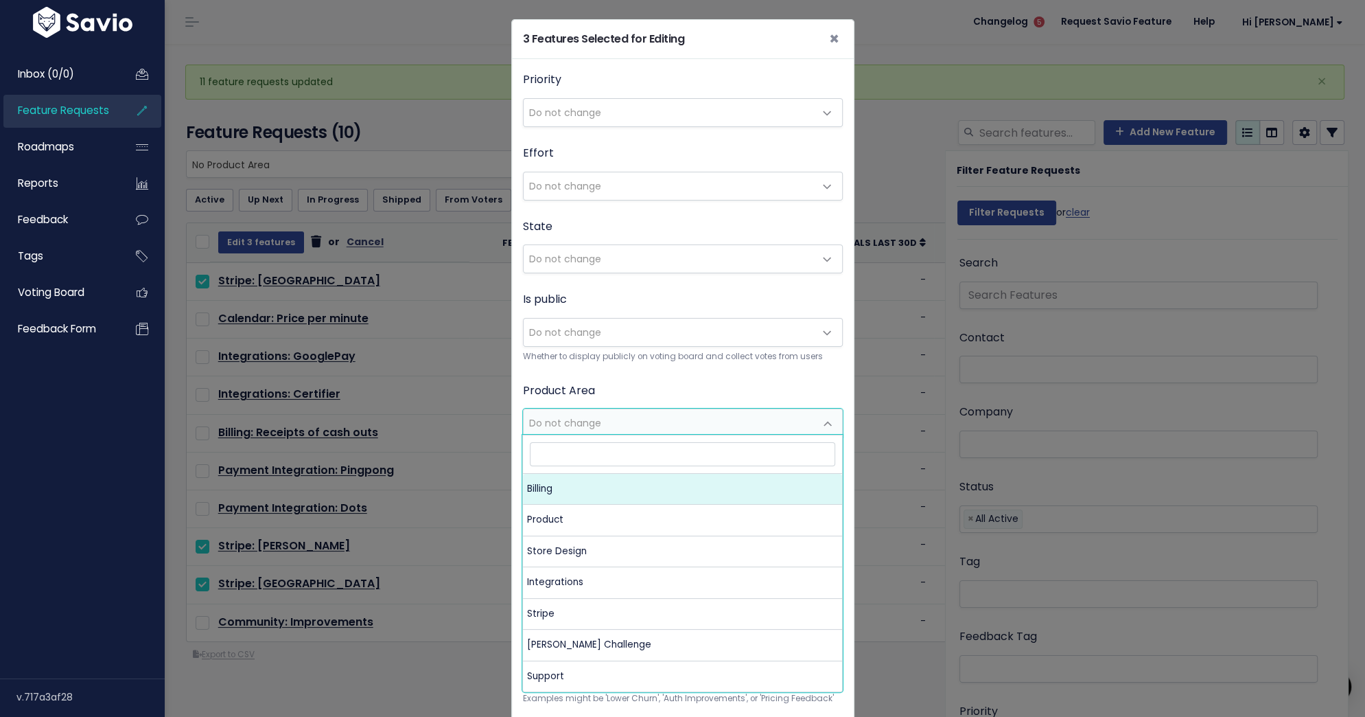
click at [604, 422] on span "Do not change" at bounding box center [669, 422] width 291 height 27
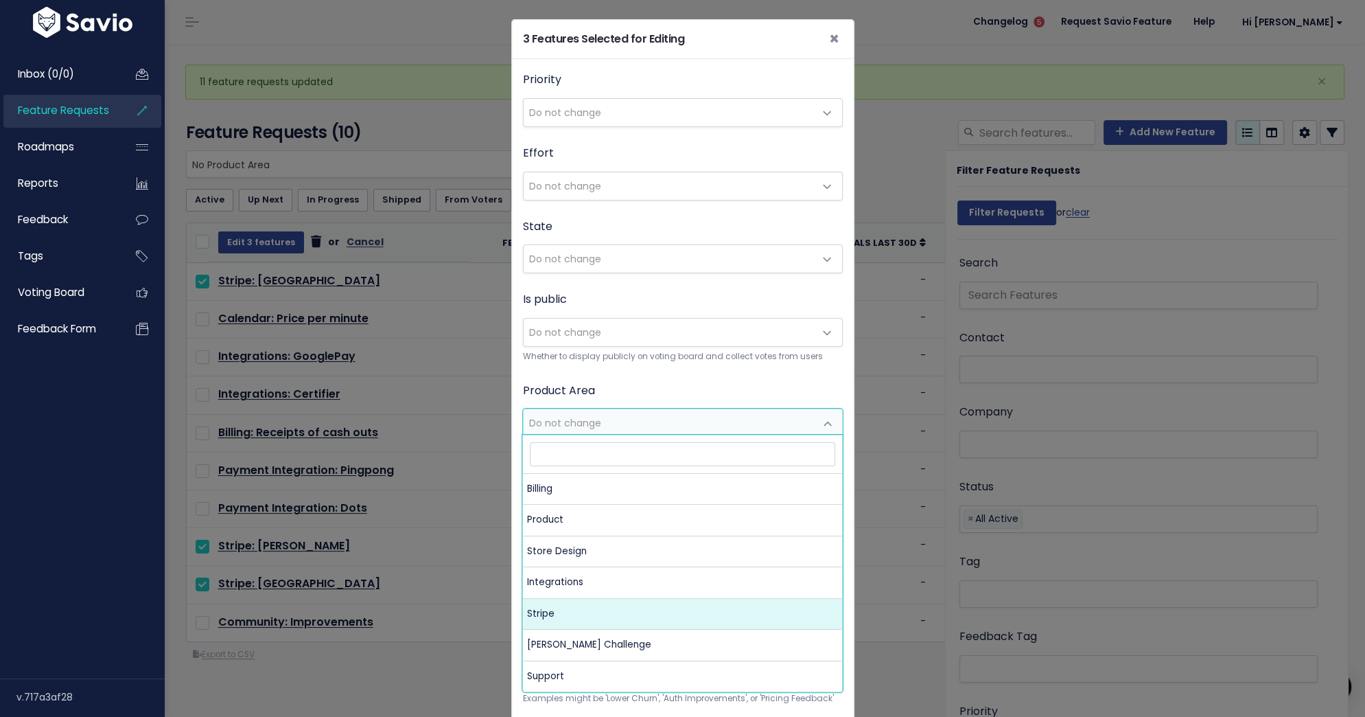
select select "MAIN:STRIPE"
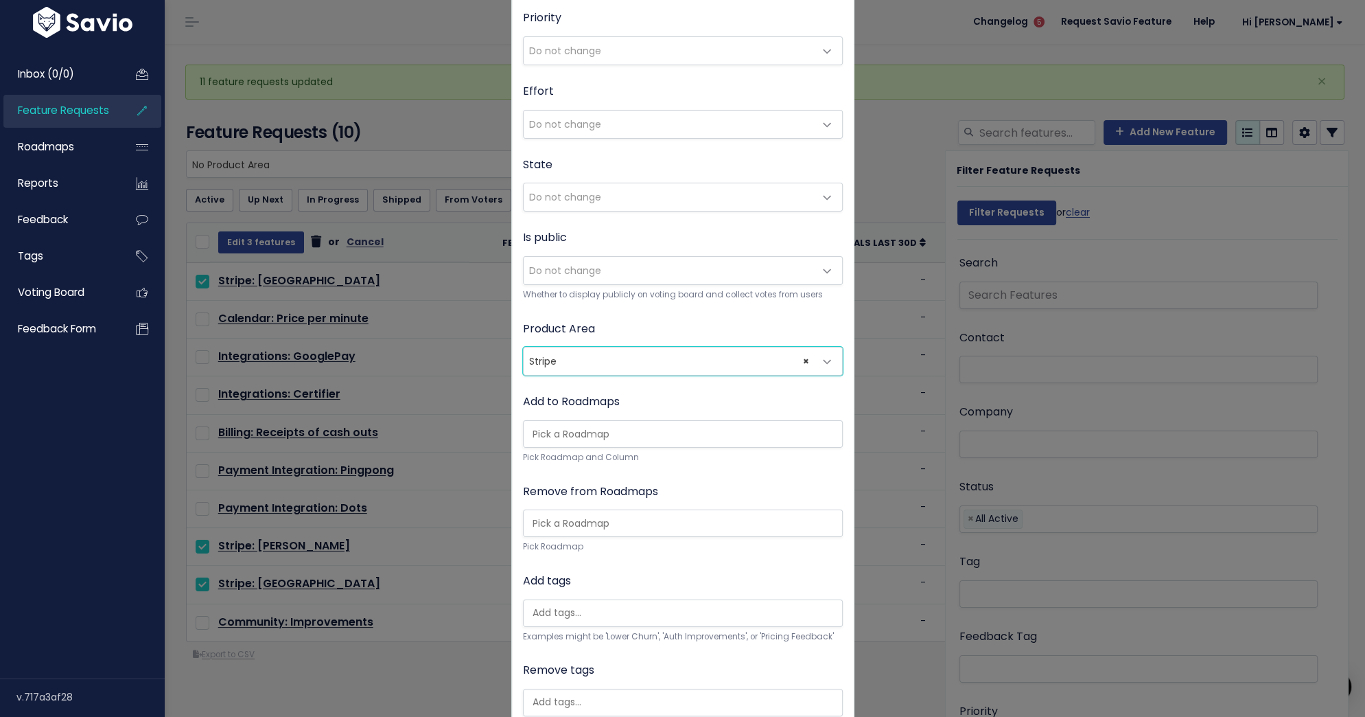
scroll to position [151, 0]
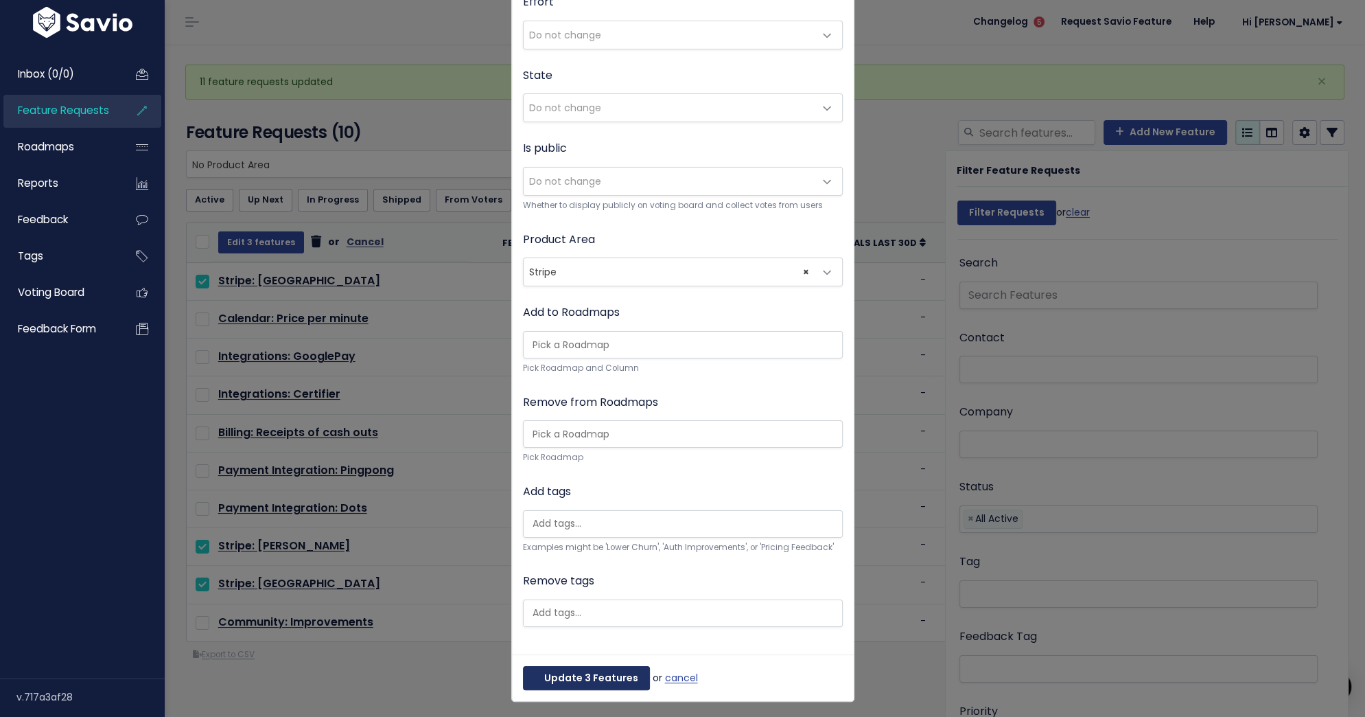
click at [594, 671] on button "Update 3 Features" at bounding box center [586, 678] width 127 height 25
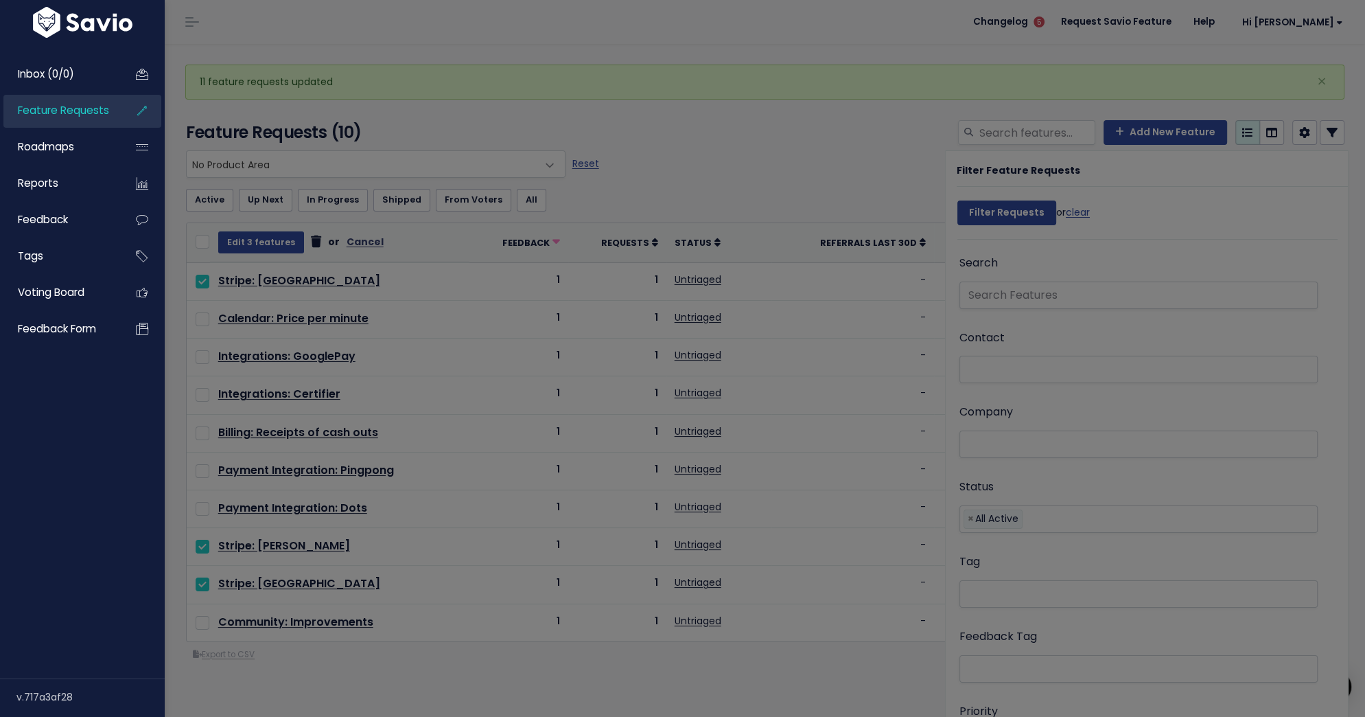
scroll to position [0, 0]
select select
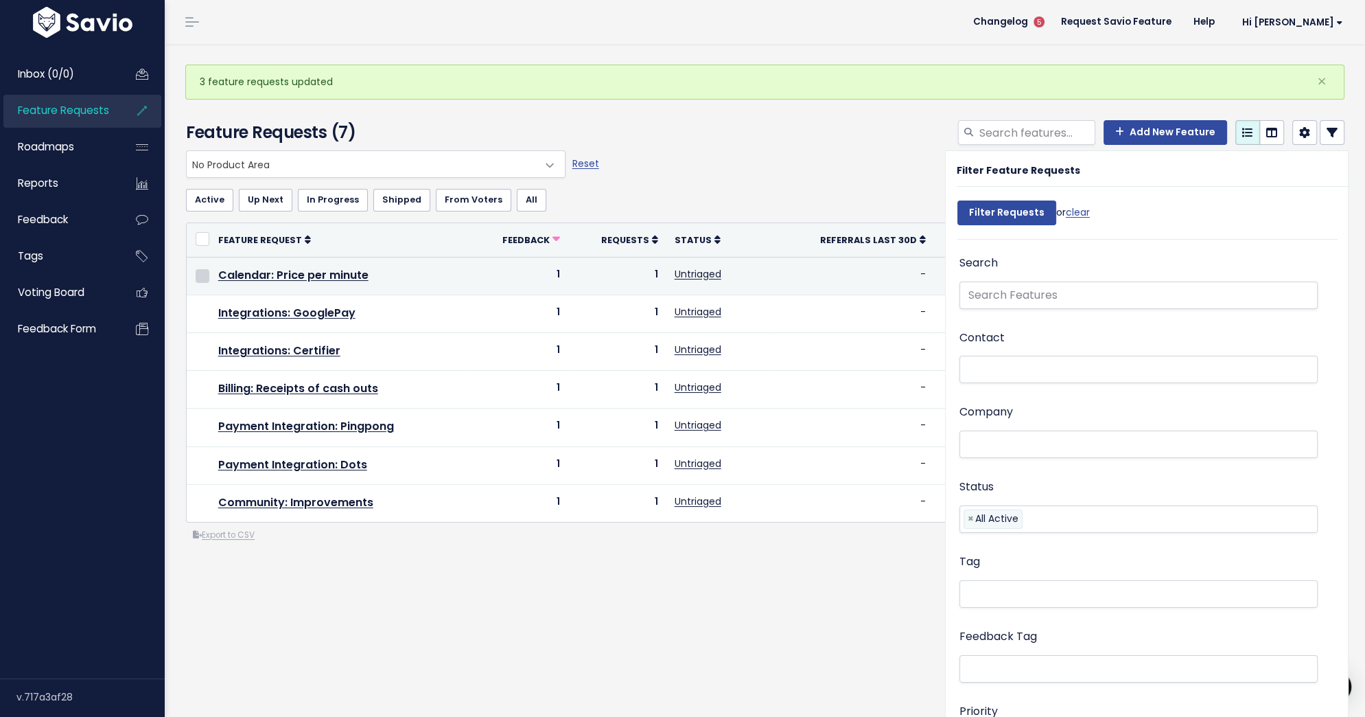
click at [200, 274] on input "checkbox" at bounding box center [203, 276] width 14 height 14
checkbox input "true"
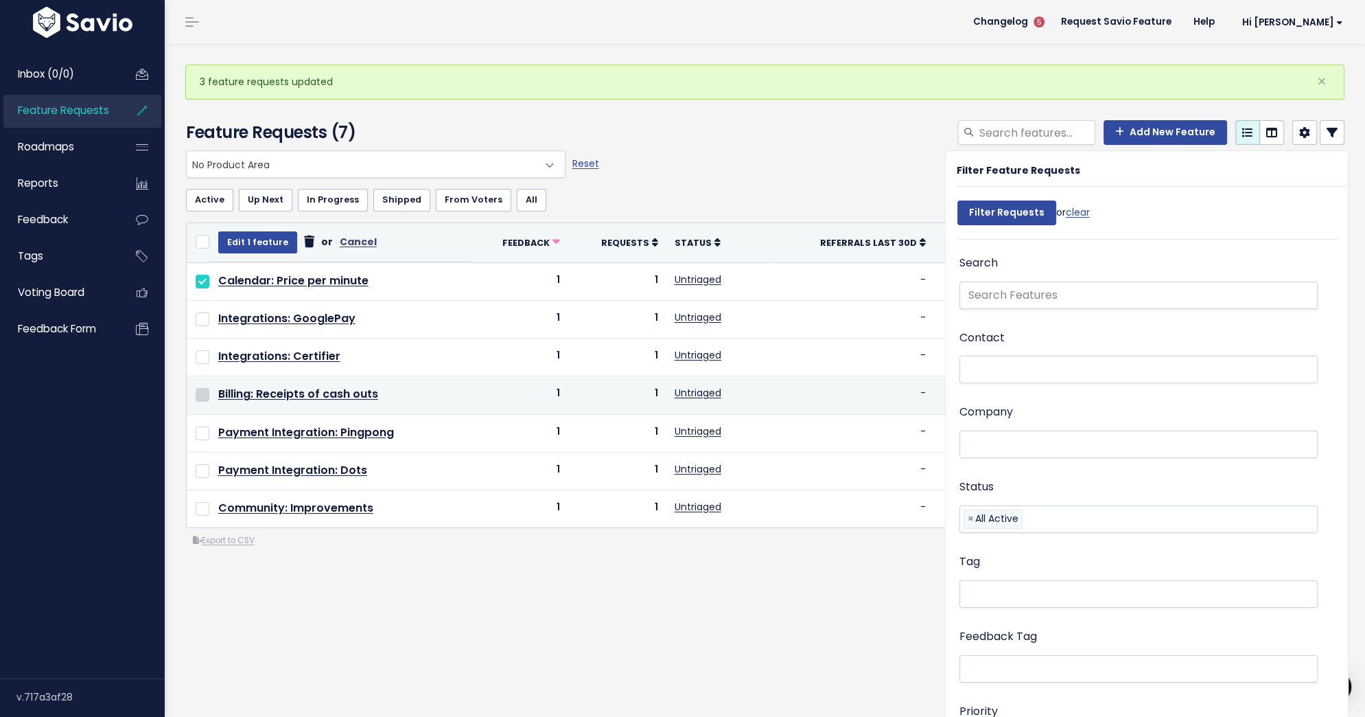
click at [198, 388] on input "checkbox" at bounding box center [203, 395] width 14 height 14
checkbox input "true"
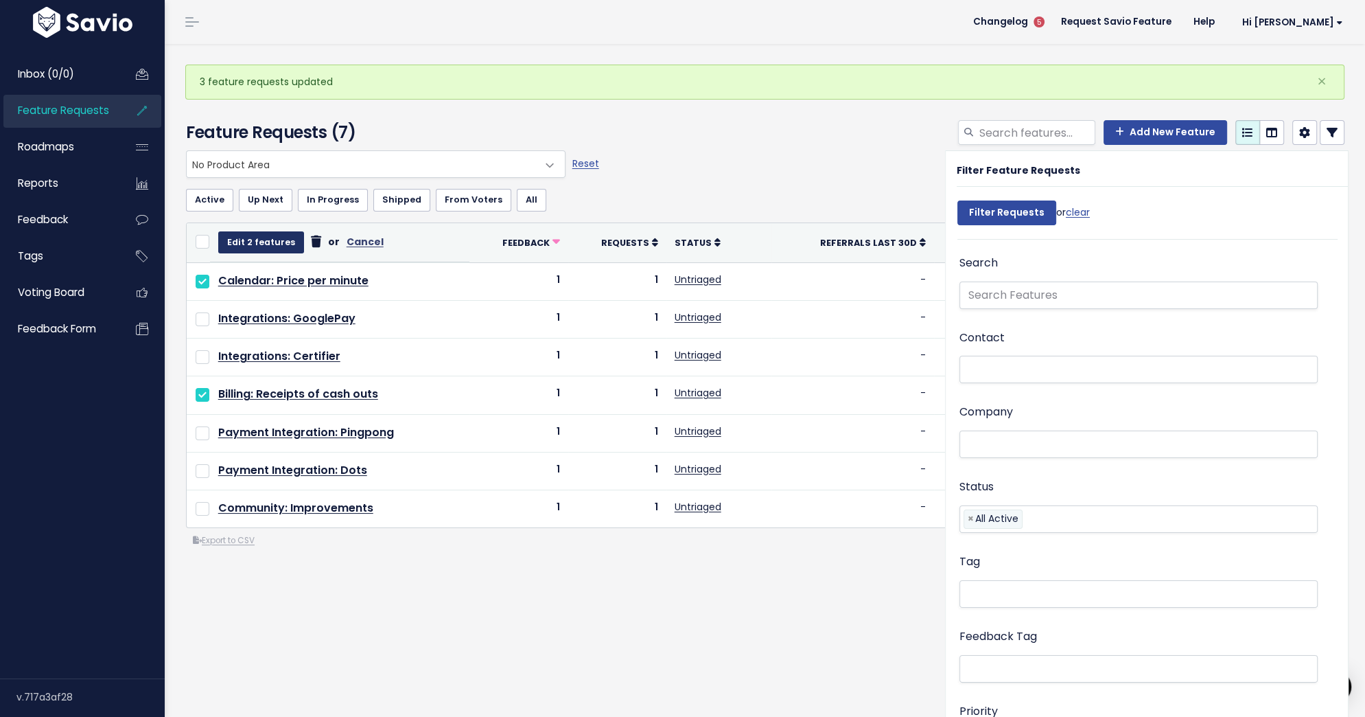
click at [279, 240] on button "Edit 2 features" at bounding box center [261, 242] width 86 height 22
select select
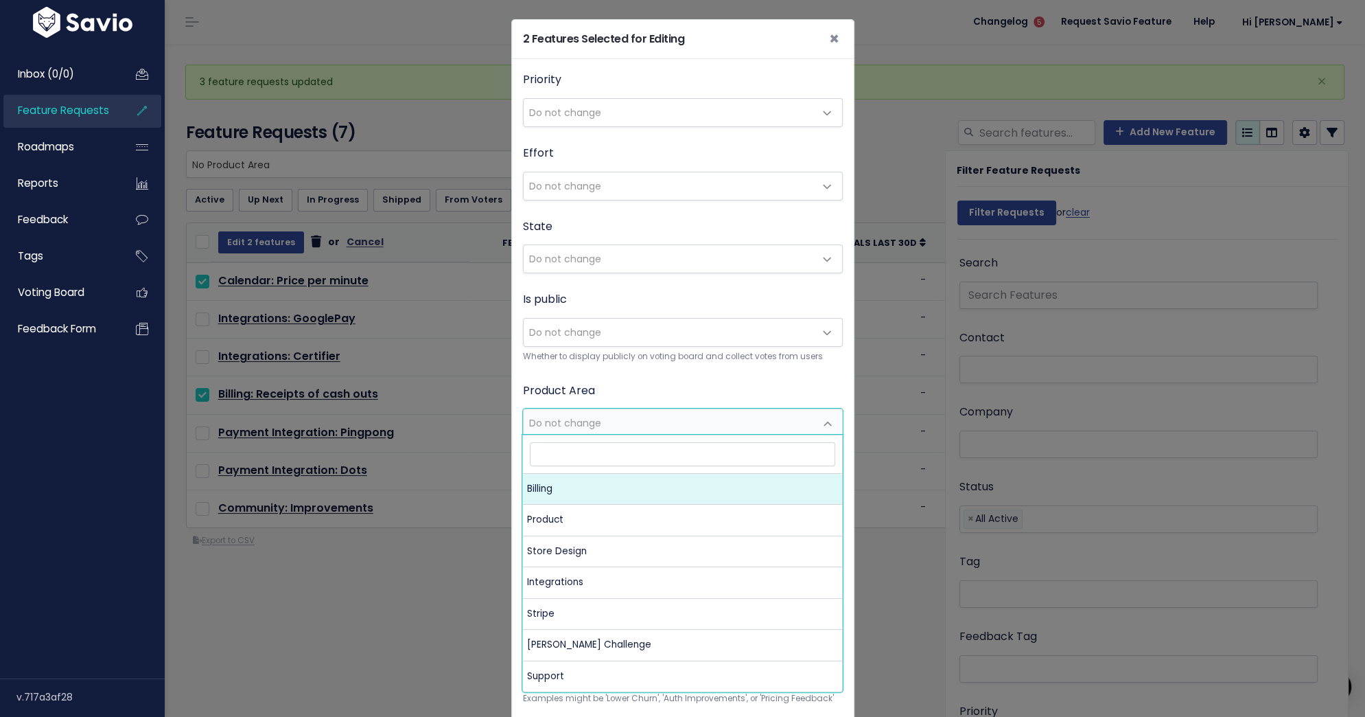
click at [563, 419] on span "Do not change" at bounding box center [565, 423] width 72 height 14
select select "MAIN:BILLING"
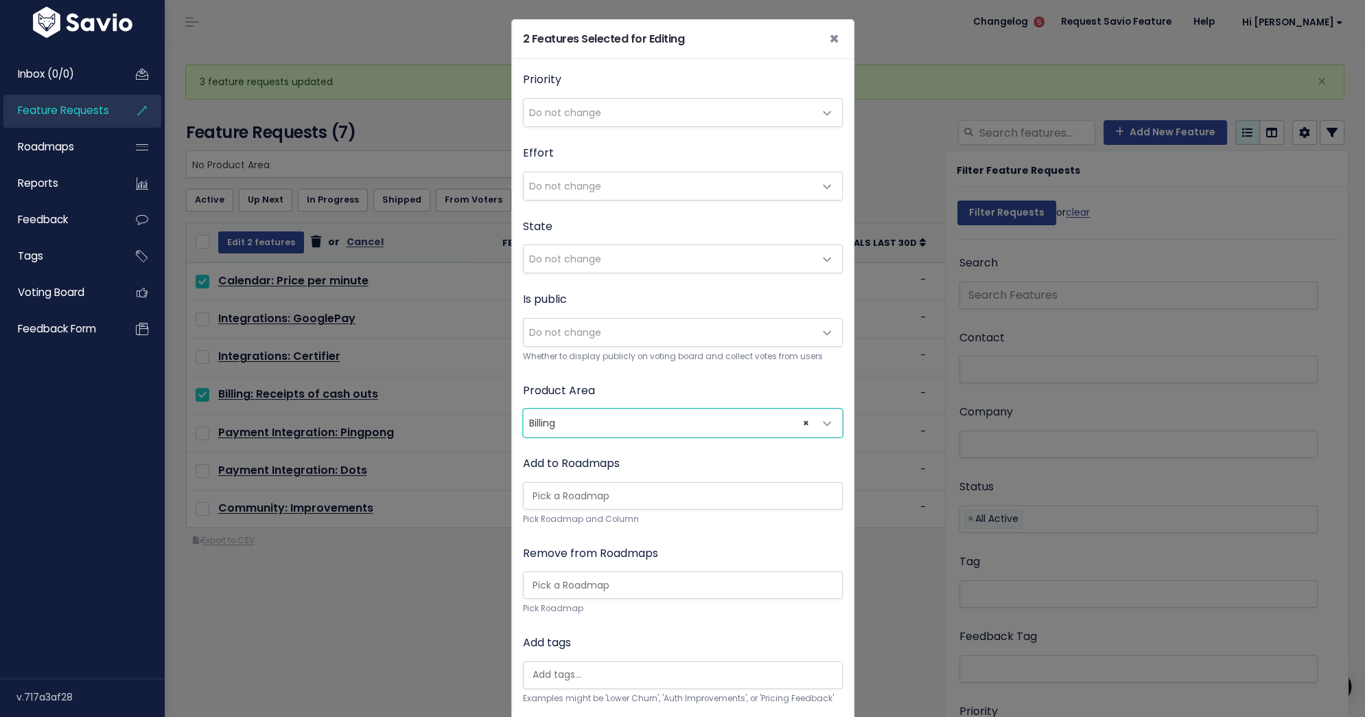
scroll to position [151, 0]
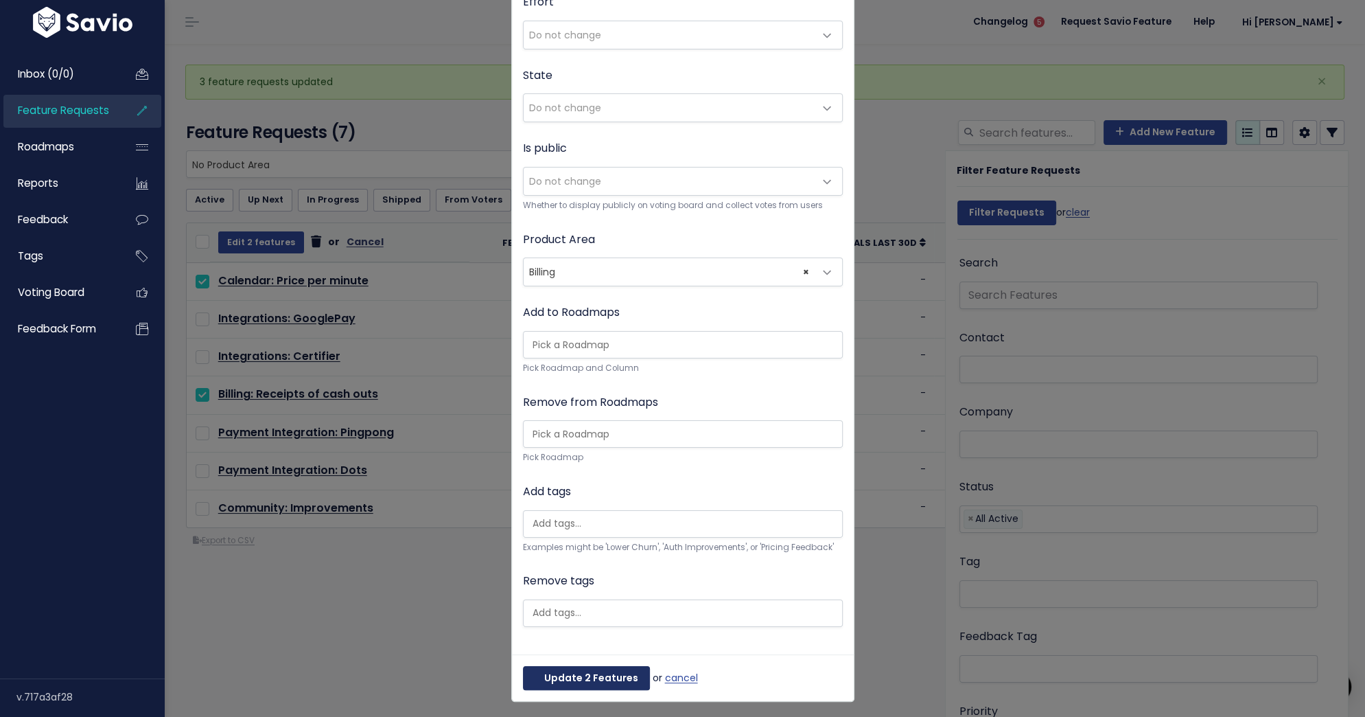
click at [584, 677] on button "Update 2 Features" at bounding box center [586, 678] width 127 height 25
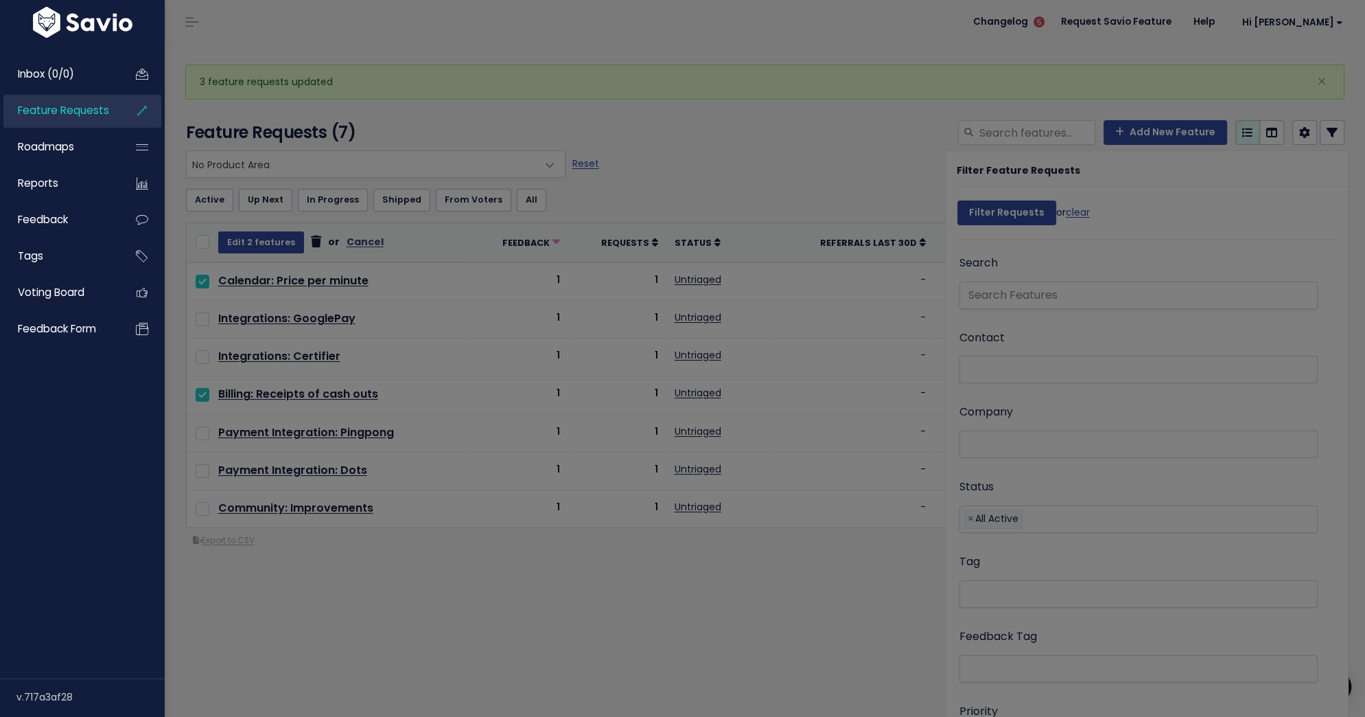
scroll to position [0, 0]
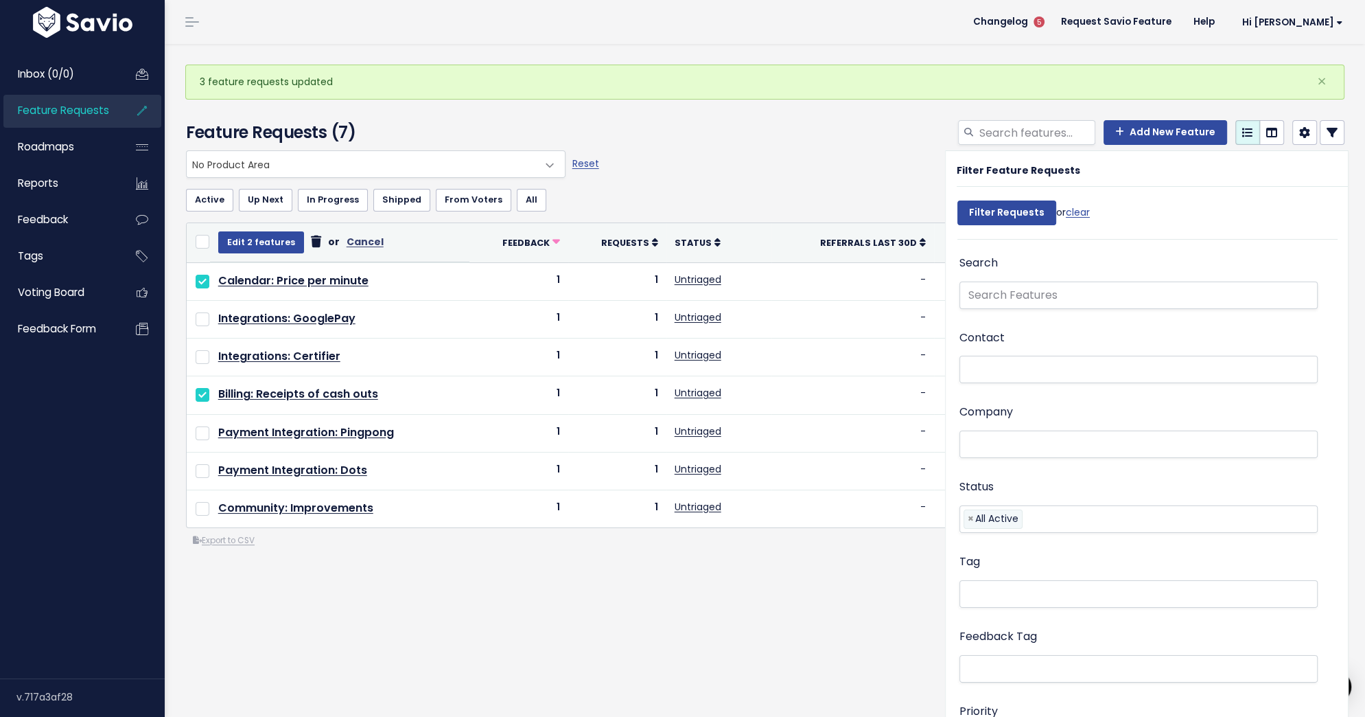
select select
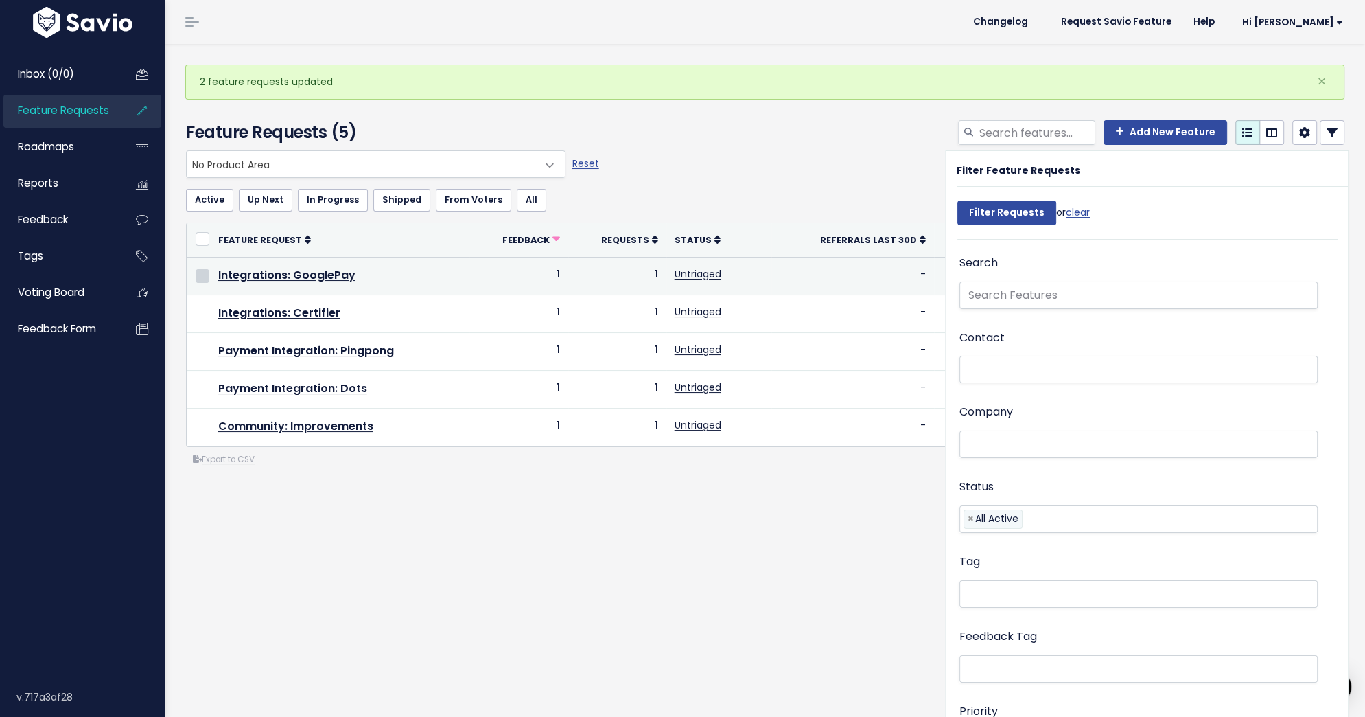
click at [196, 274] on input "checkbox" at bounding box center [203, 276] width 14 height 14
checkbox input "true"
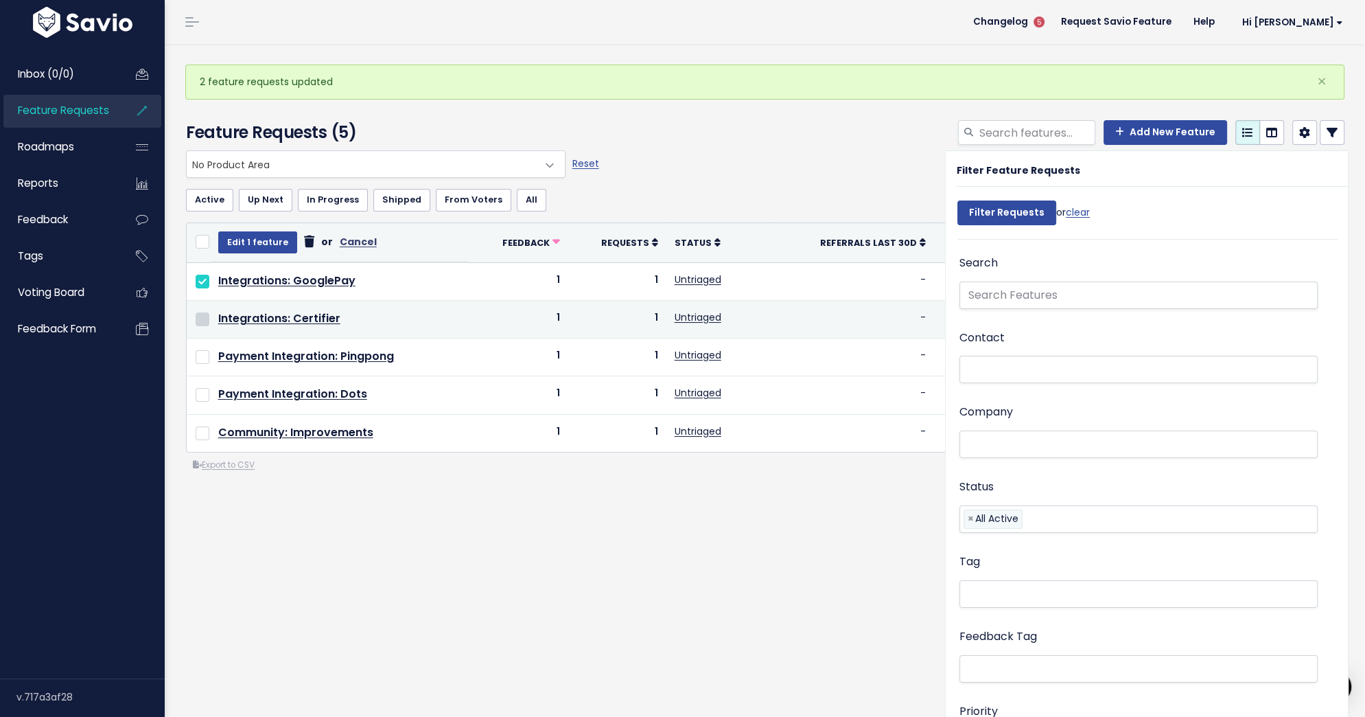
click at [200, 318] on input "checkbox" at bounding box center [203, 319] width 14 height 14
checkbox input "true"
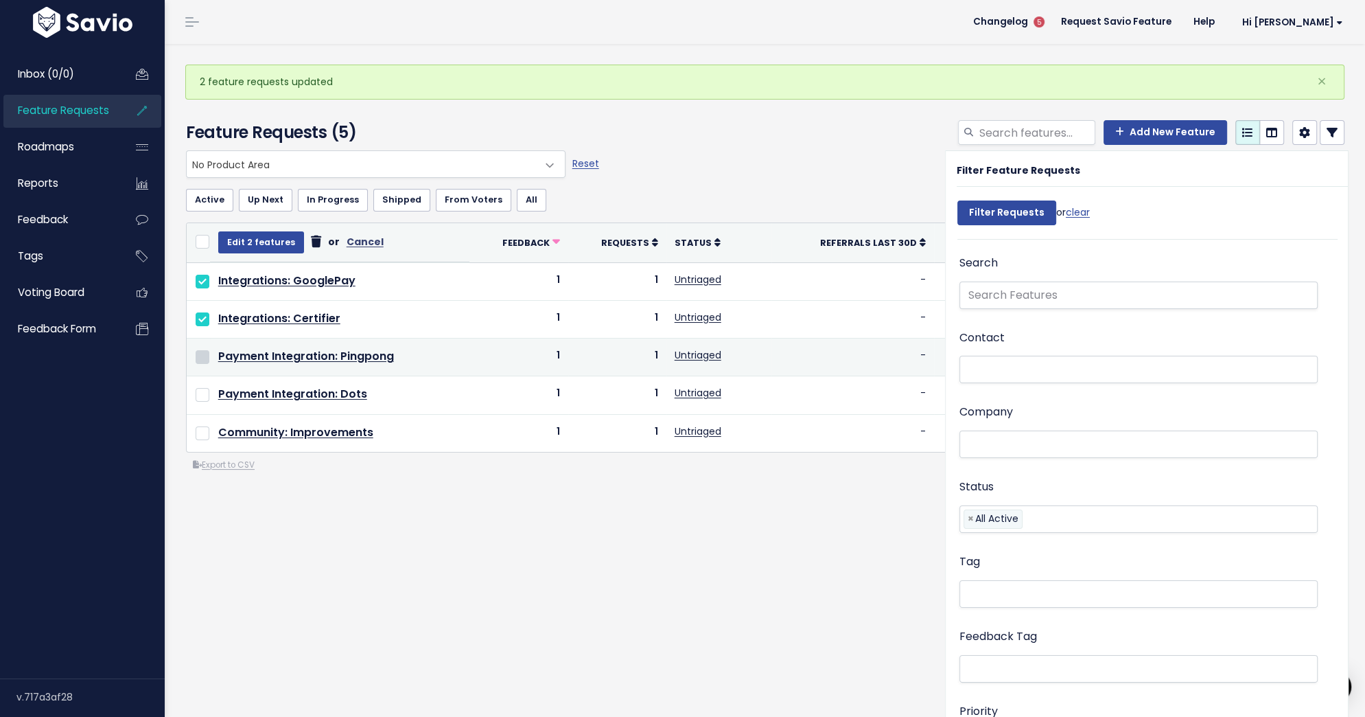
click at [206, 354] on input "checkbox" at bounding box center [203, 357] width 14 height 14
checkbox input "true"
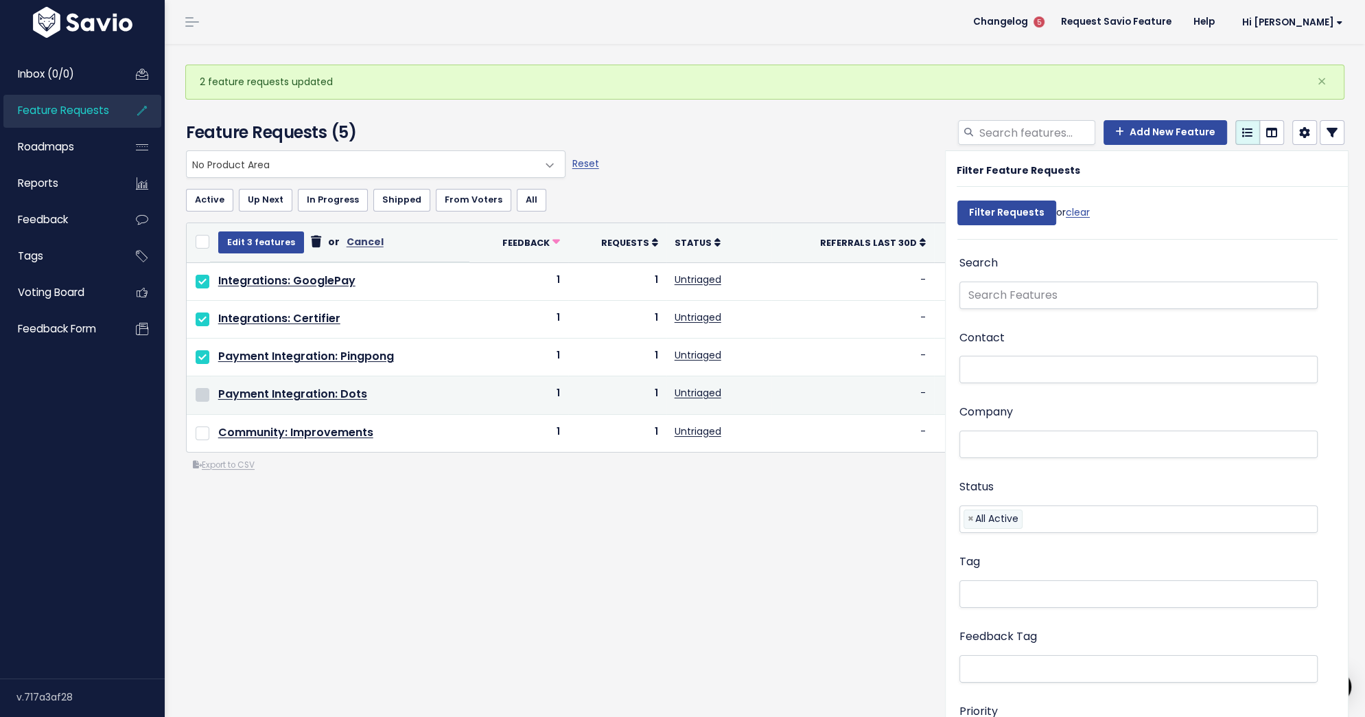
click at [202, 391] on input "checkbox" at bounding box center [203, 395] width 14 height 14
checkbox input "true"
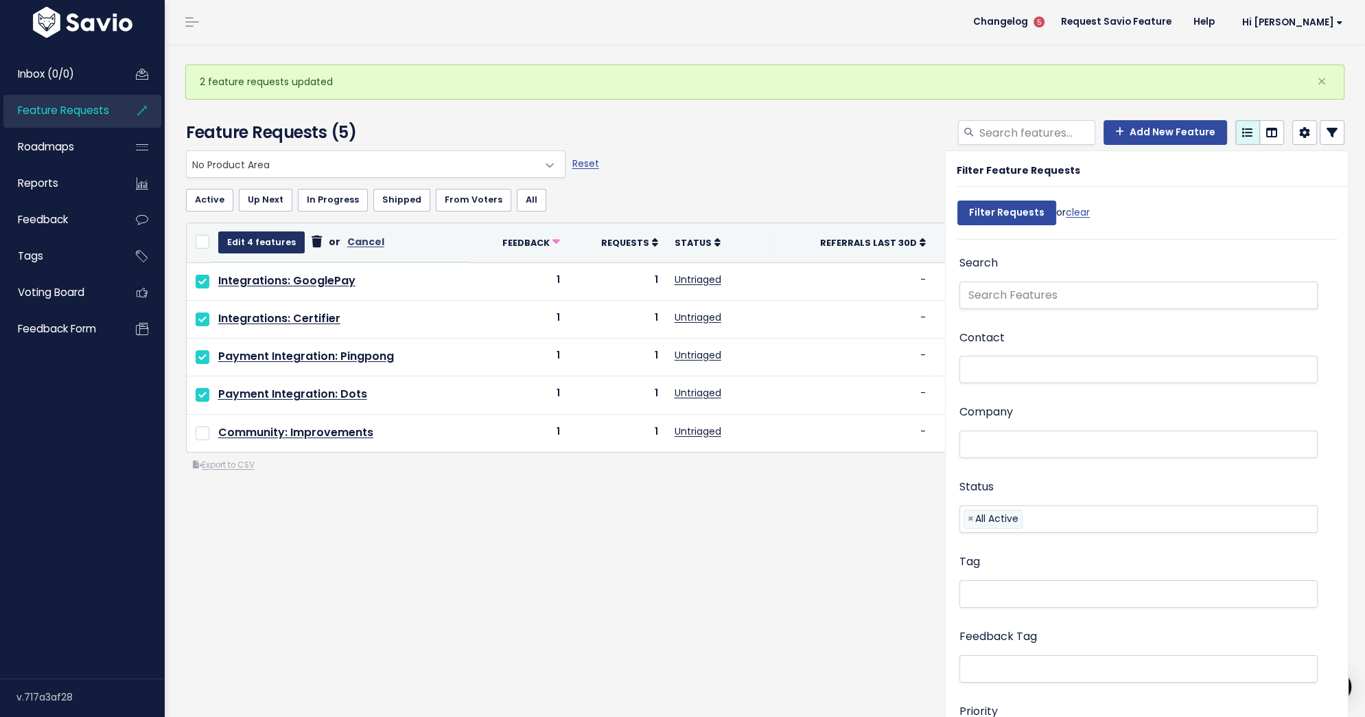
click at [236, 243] on button "Edit 4 features" at bounding box center [261, 242] width 86 height 22
select select
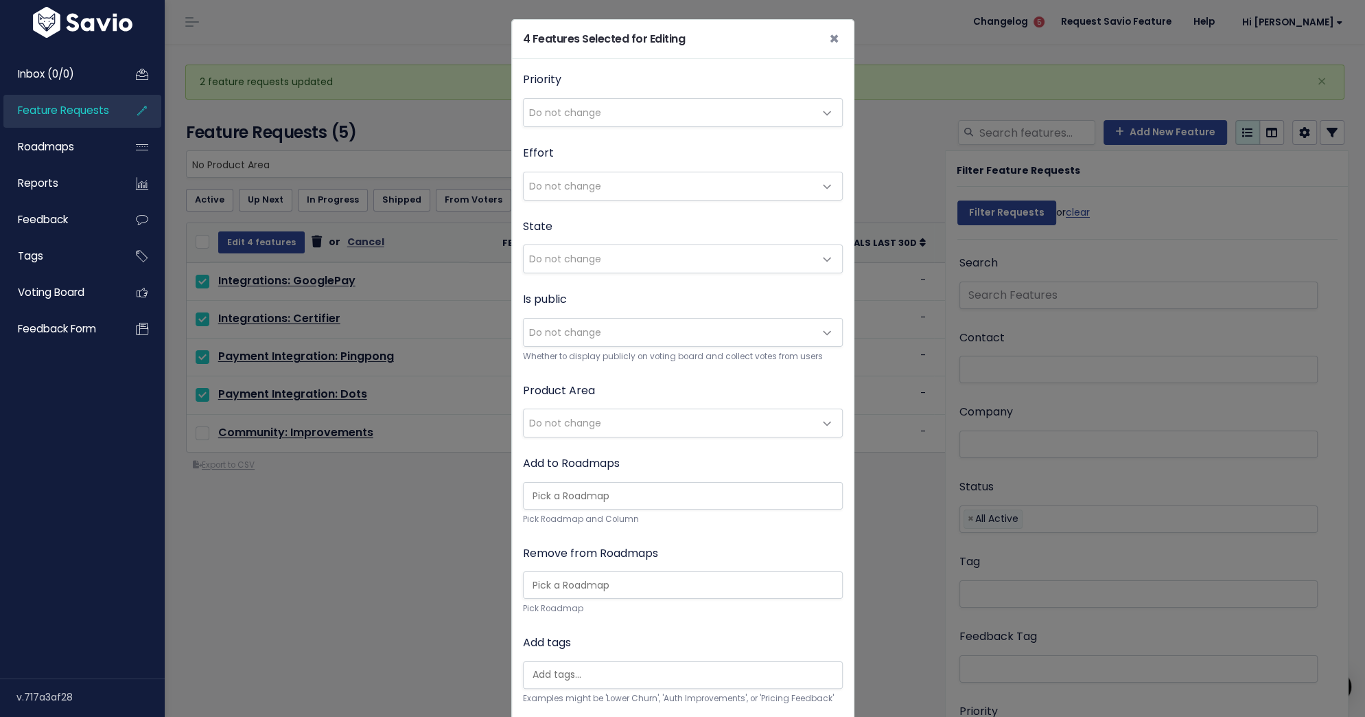
click at [593, 421] on span "Do not change" at bounding box center [565, 423] width 72 height 14
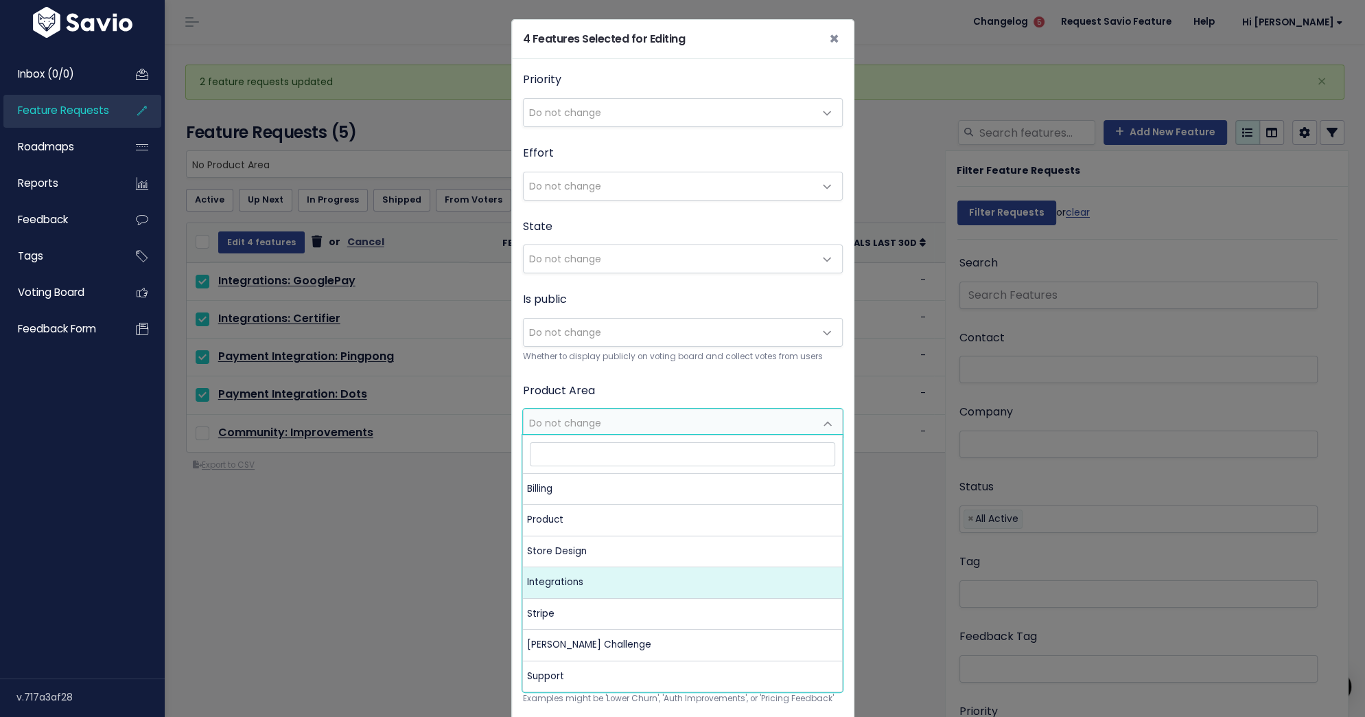
select select "MAIN:INTEGRATIONS"
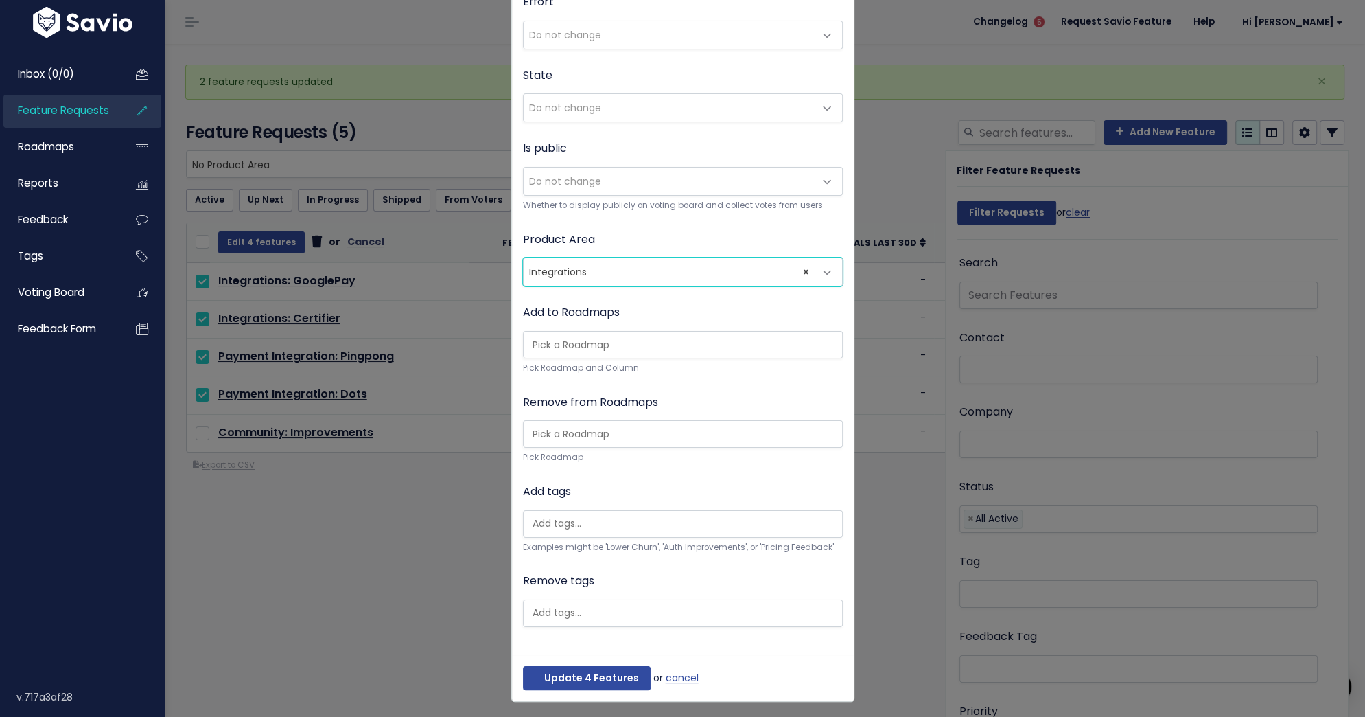
scroll to position [151, 0]
click at [573, 671] on button "Update 4 Features" at bounding box center [587, 678] width 128 height 25
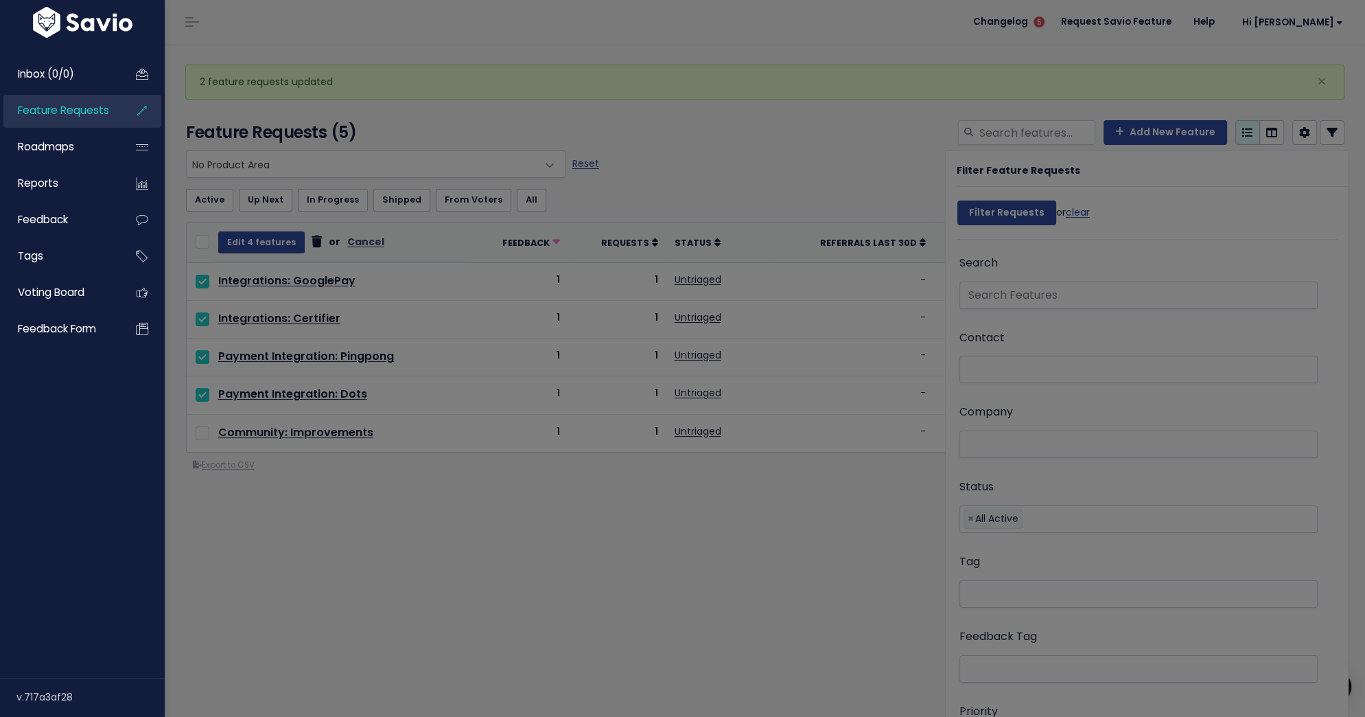
select select
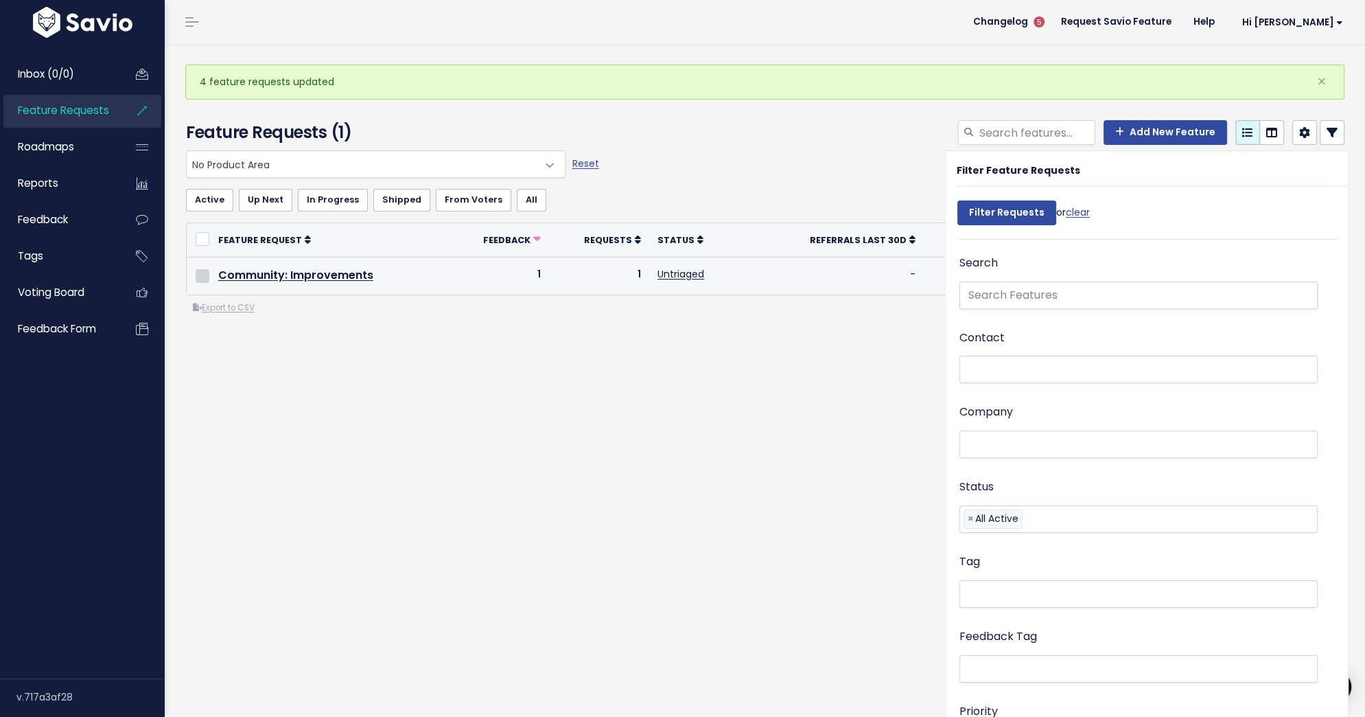
click at [200, 278] on input "checkbox" at bounding box center [203, 276] width 14 height 14
checkbox input "true"
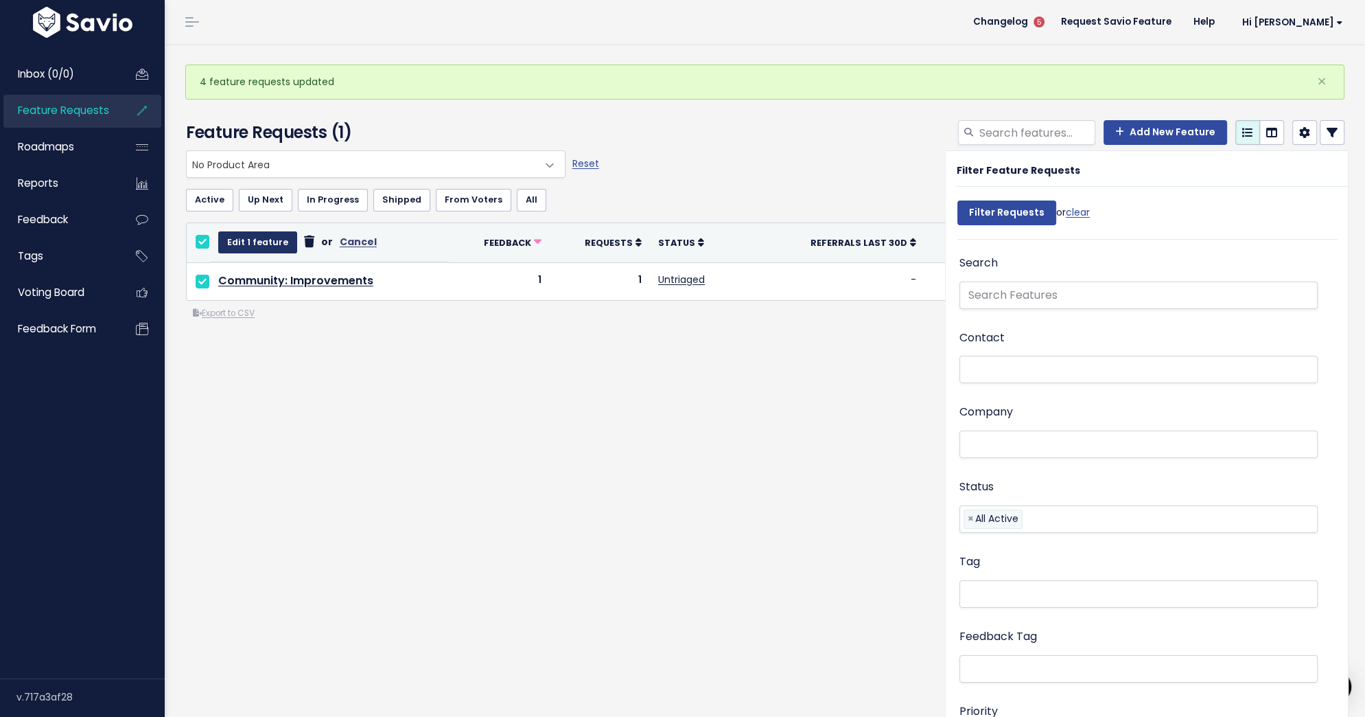
click at [260, 241] on button "Edit 1 feature" at bounding box center [257, 242] width 79 height 22
select select
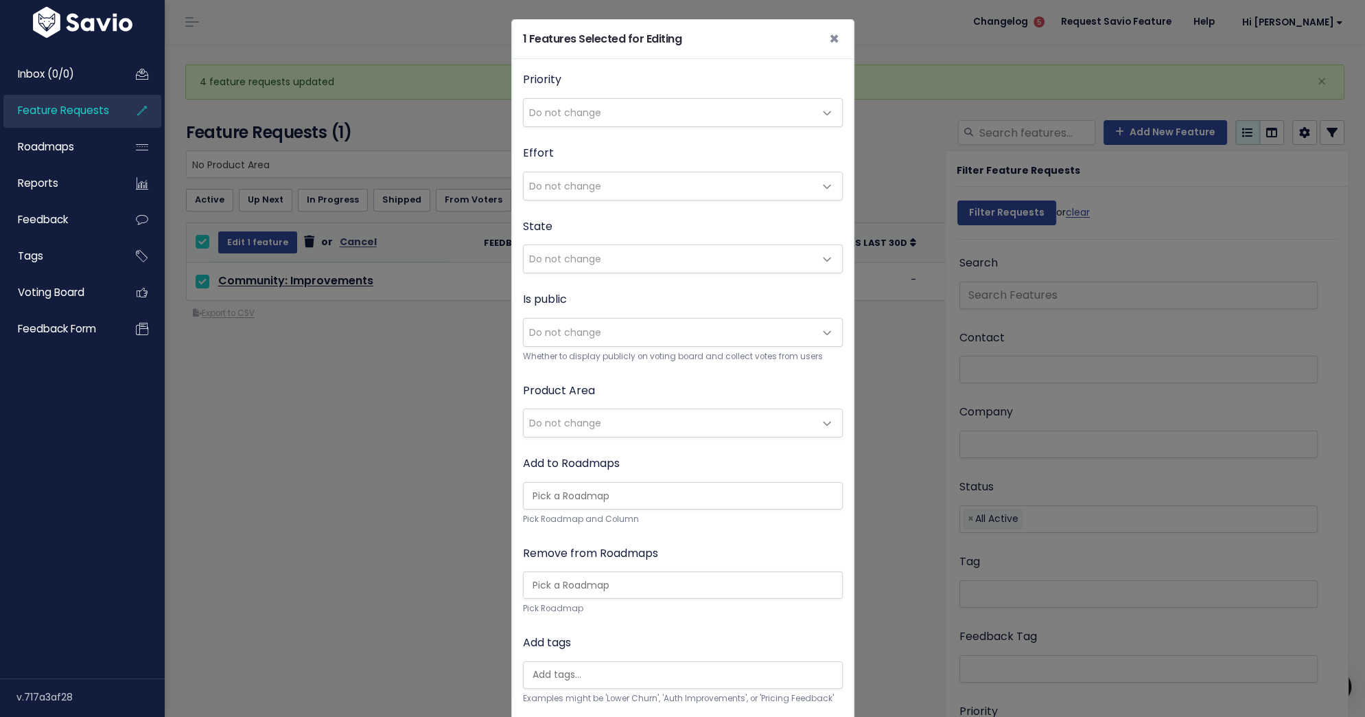
click at [550, 424] on span "Do not change" at bounding box center [565, 423] width 72 height 14
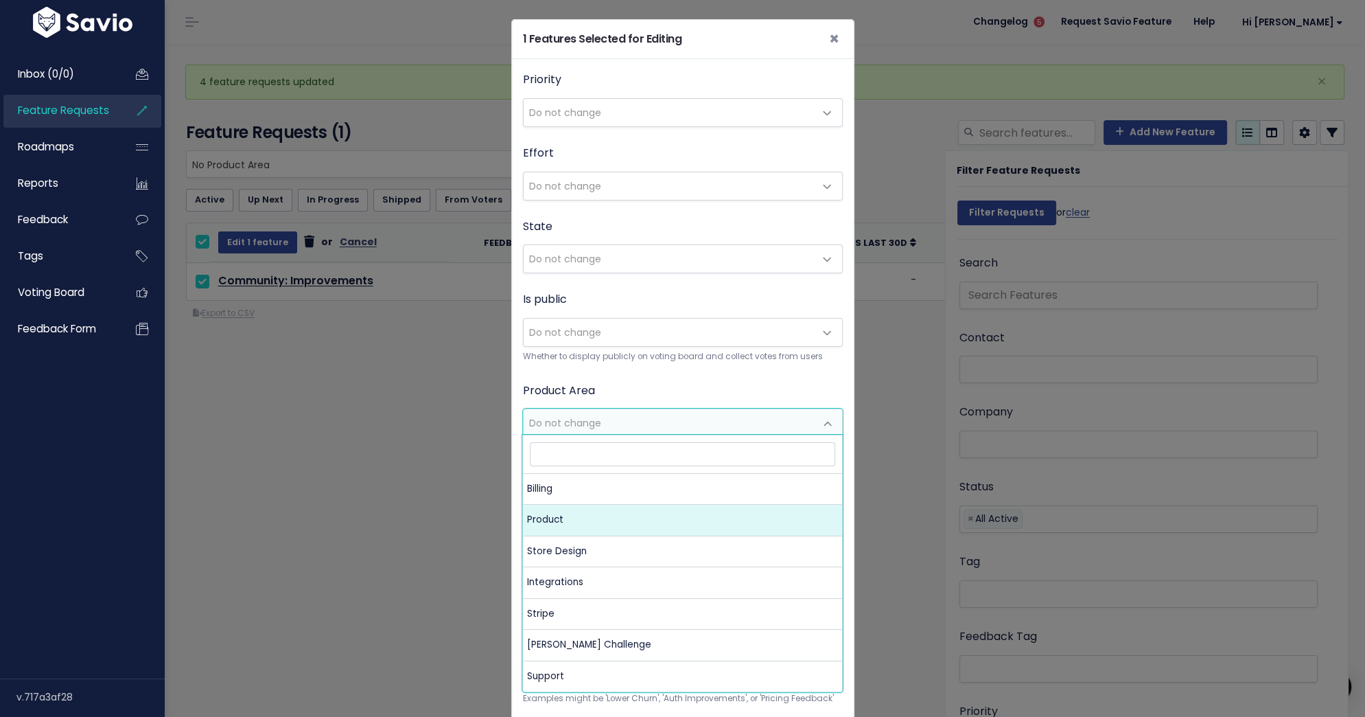
select select "MAIN:PRODUCT"
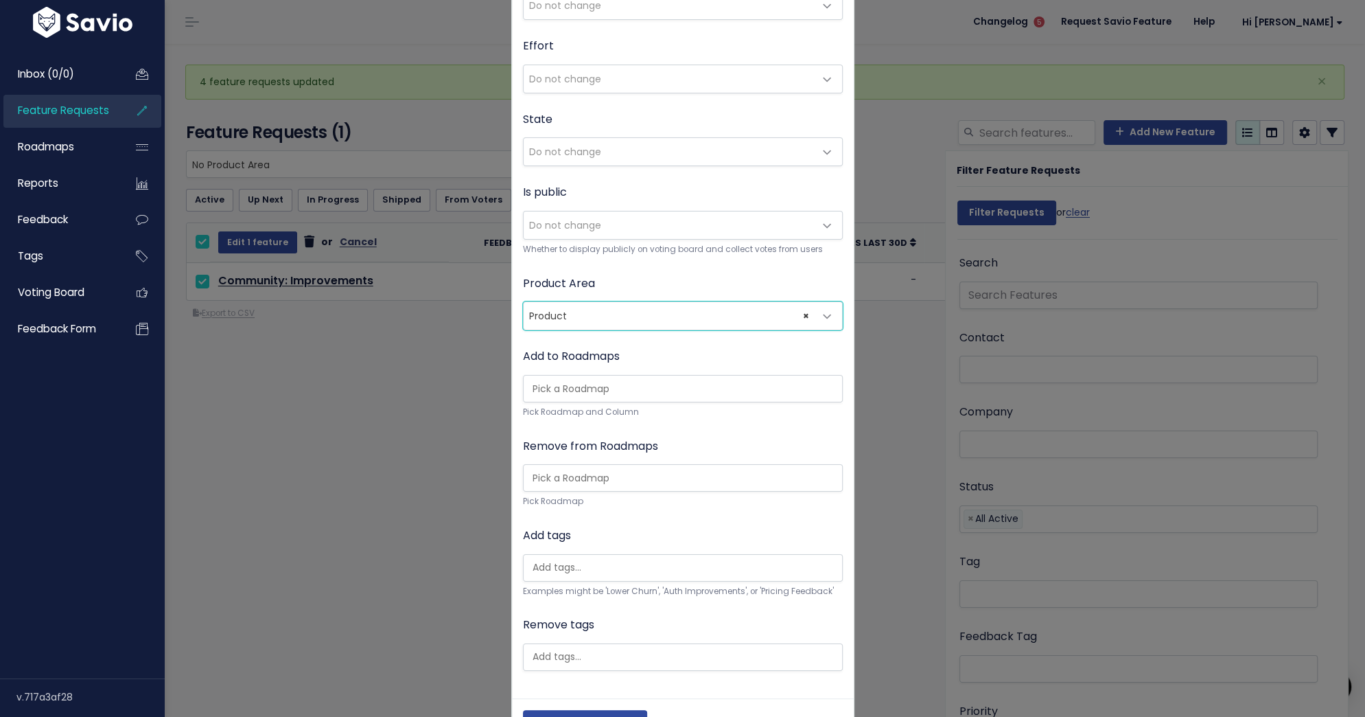
scroll to position [151, 0]
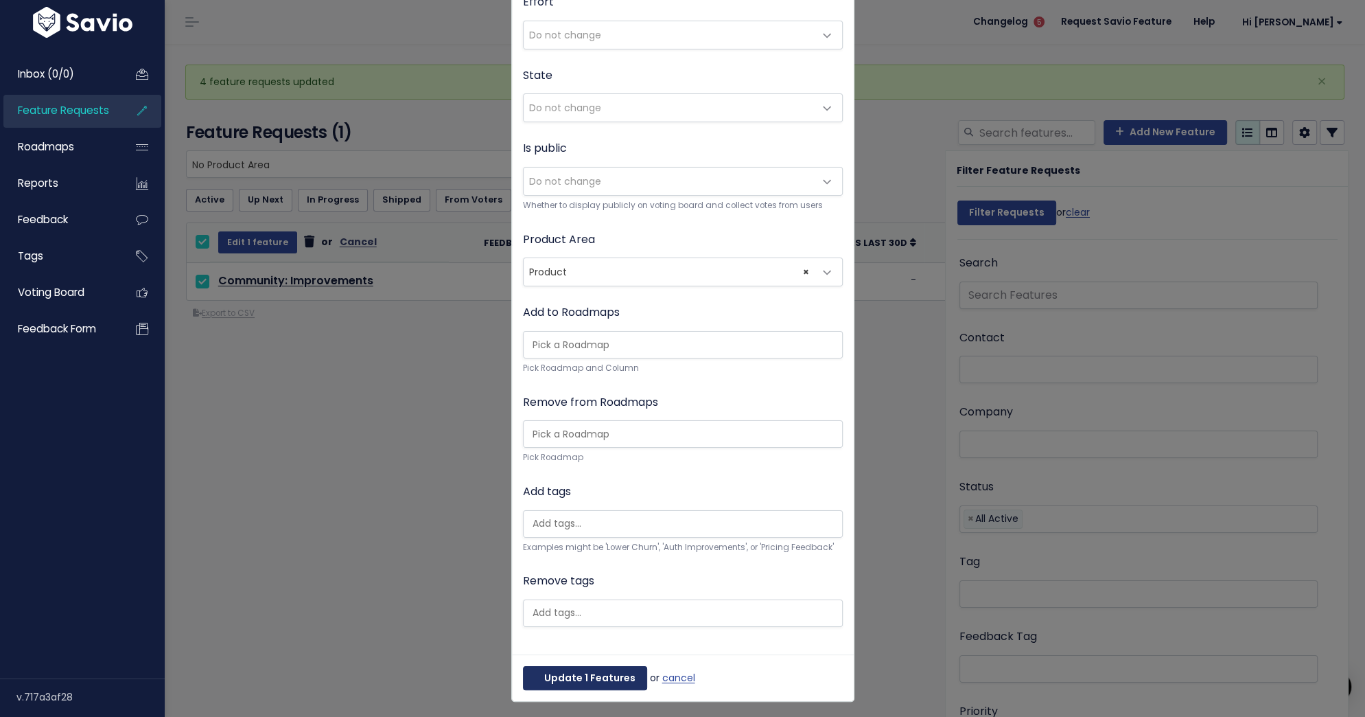
click at [586, 679] on button "Update 1 Features" at bounding box center [585, 678] width 124 height 25
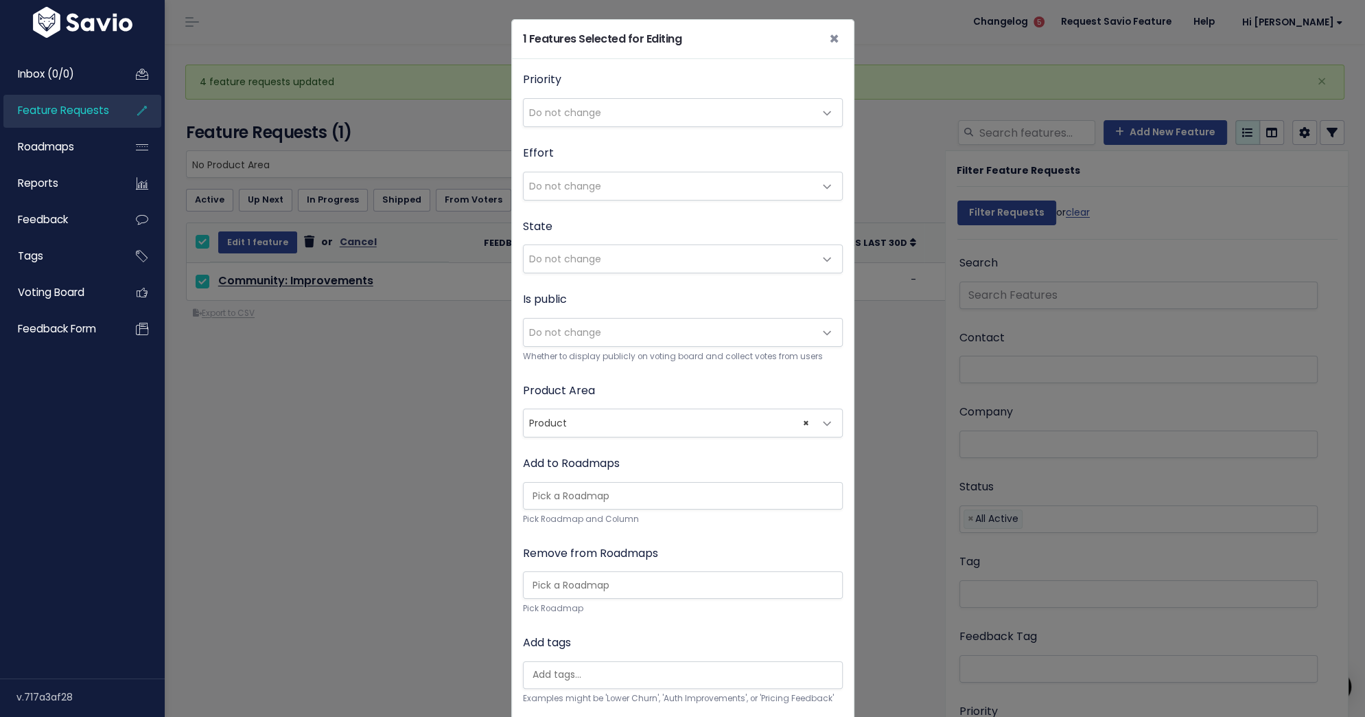
select select
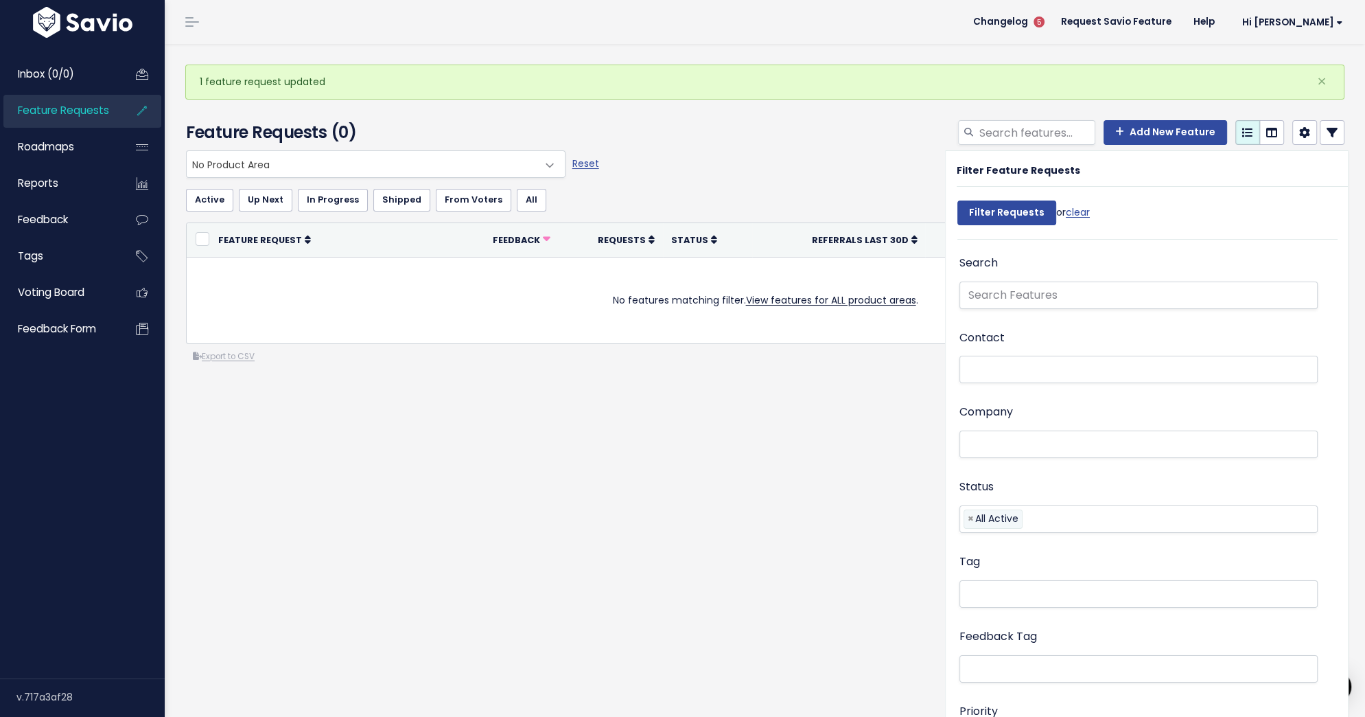
click at [99, 120] on link "Feature Requests" at bounding box center [58, 111] width 111 height 32
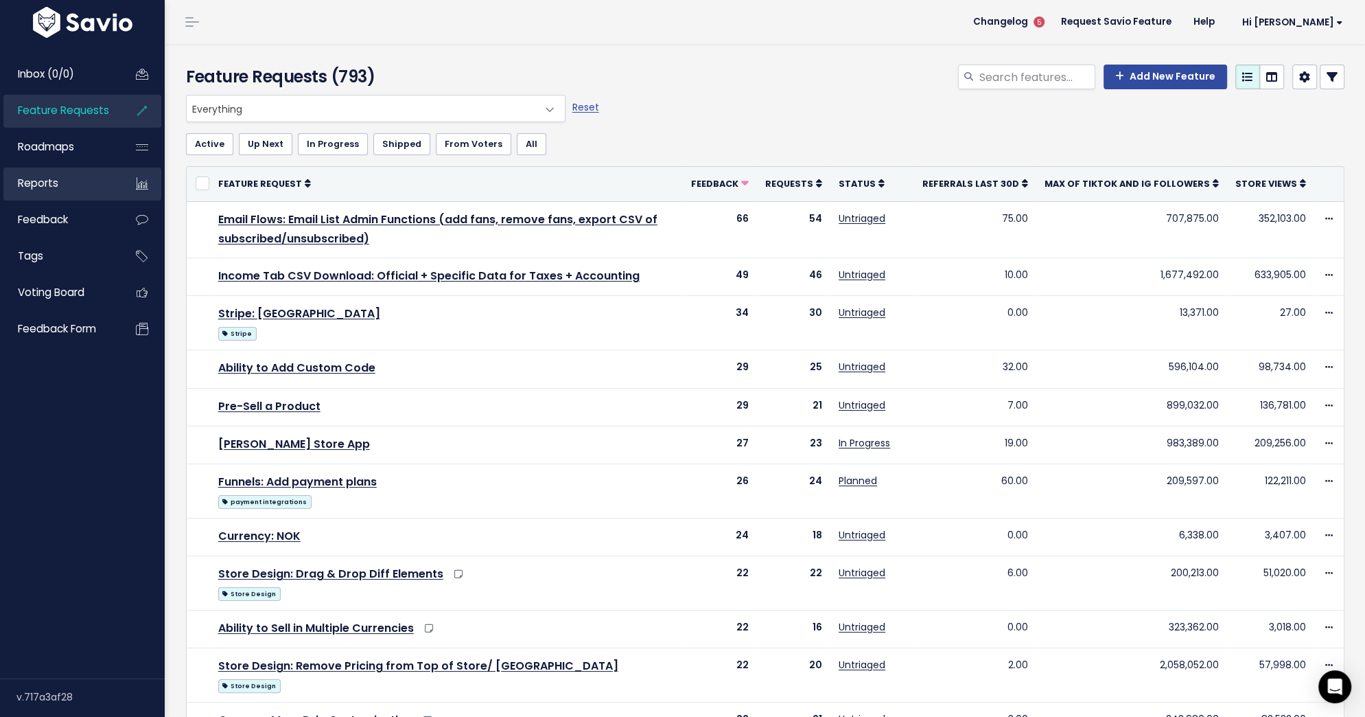
click at [76, 174] on link "Reports" at bounding box center [58, 183] width 111 height 32
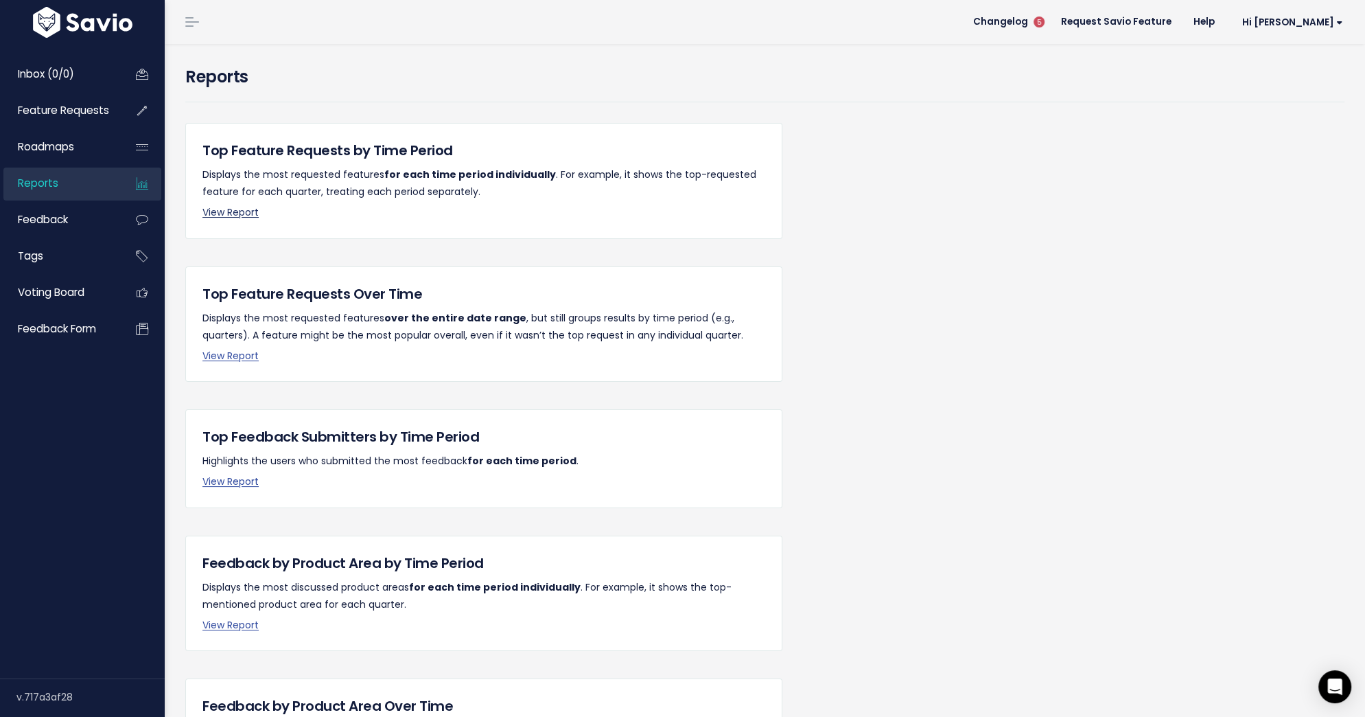
click at [244, 211] on link "View Report" at bounding box center [230, 212] width 56 height 14
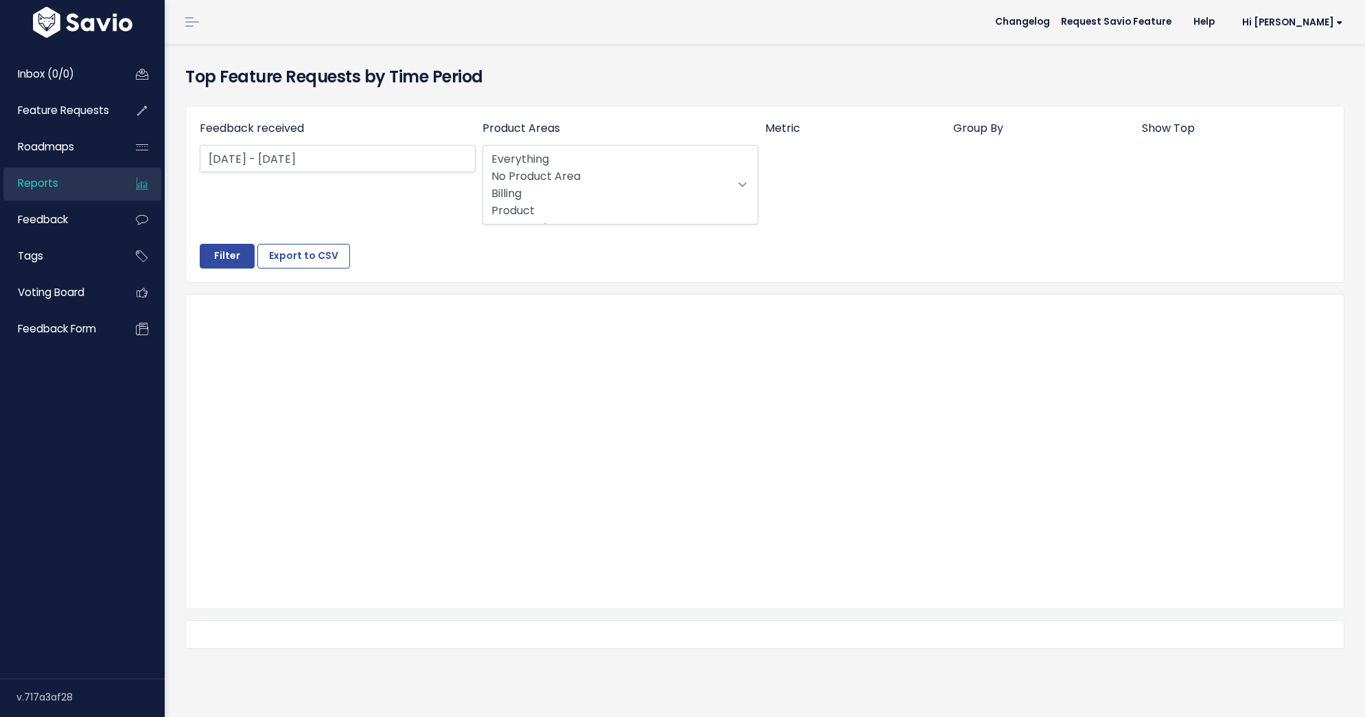
select select
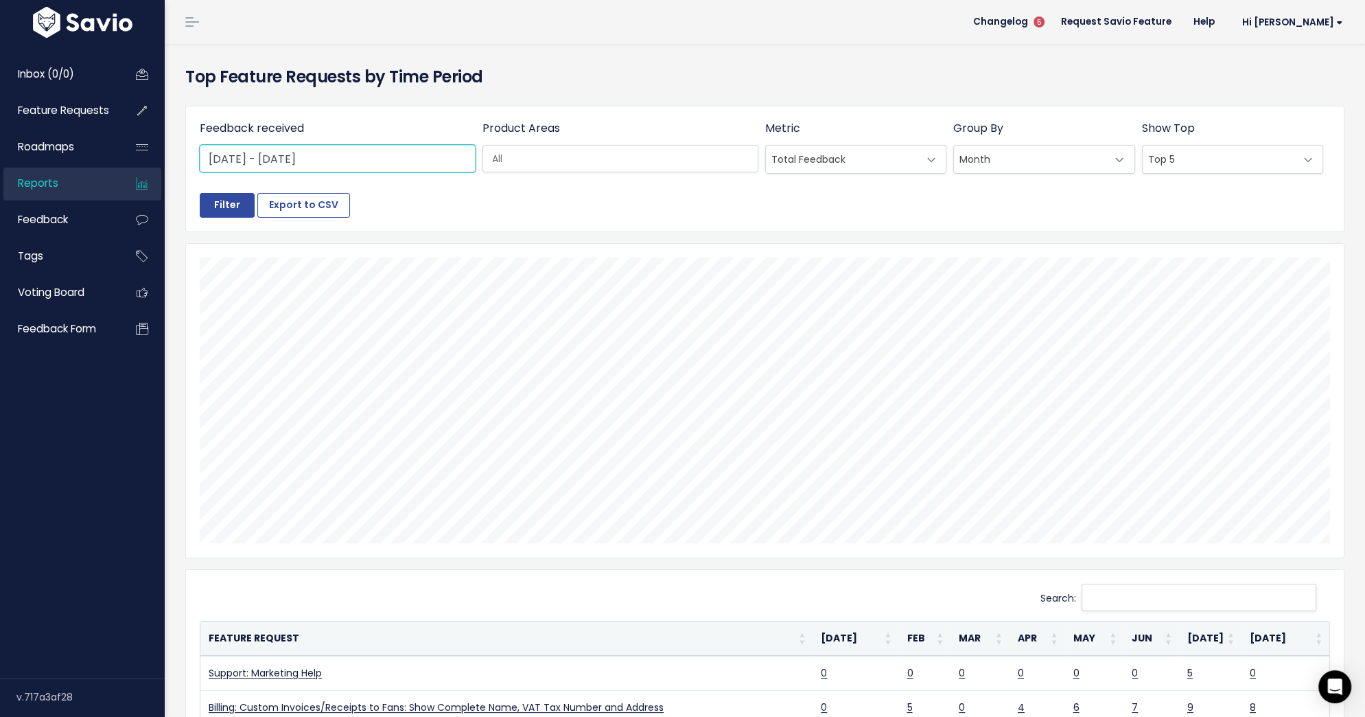
click at [394, 154] on input "[DATE] - [DATE]" at bounding box center [338, 158] width 276 height 27
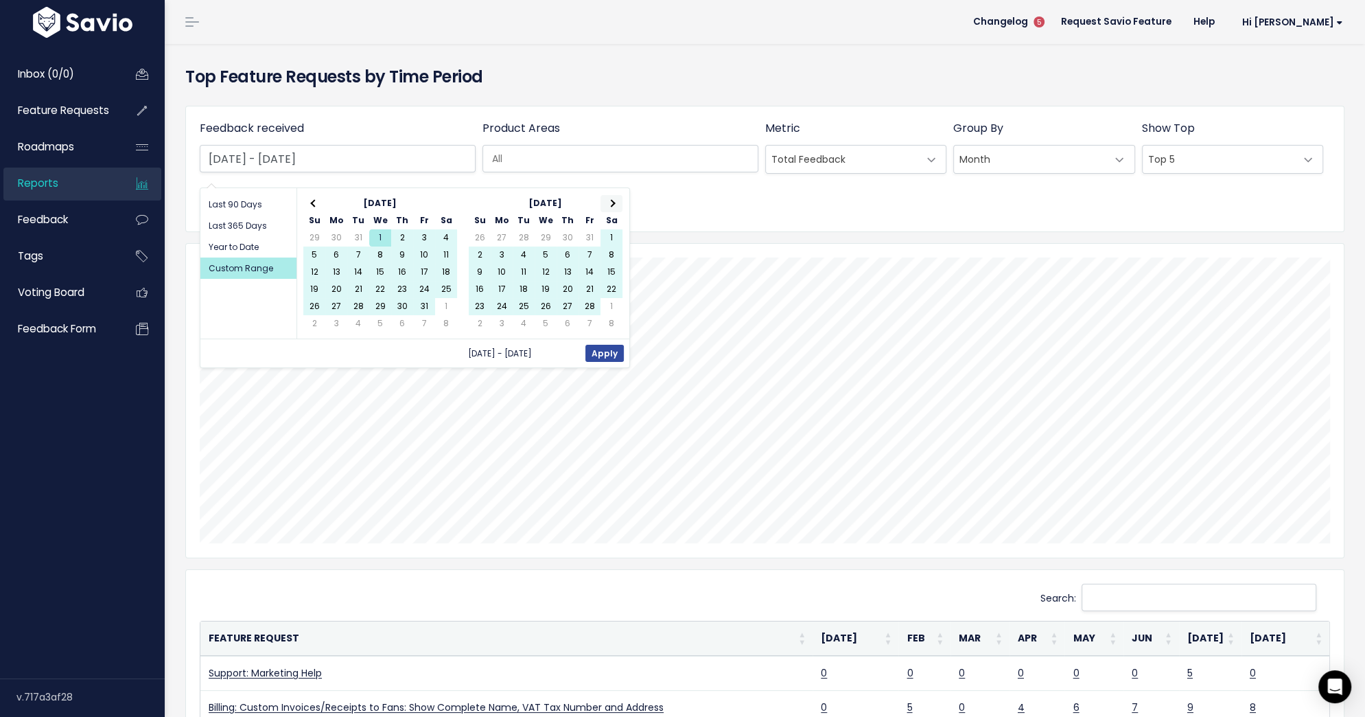
click at [604, 205] on th at bounding box center [612, 203] width 22 height 17
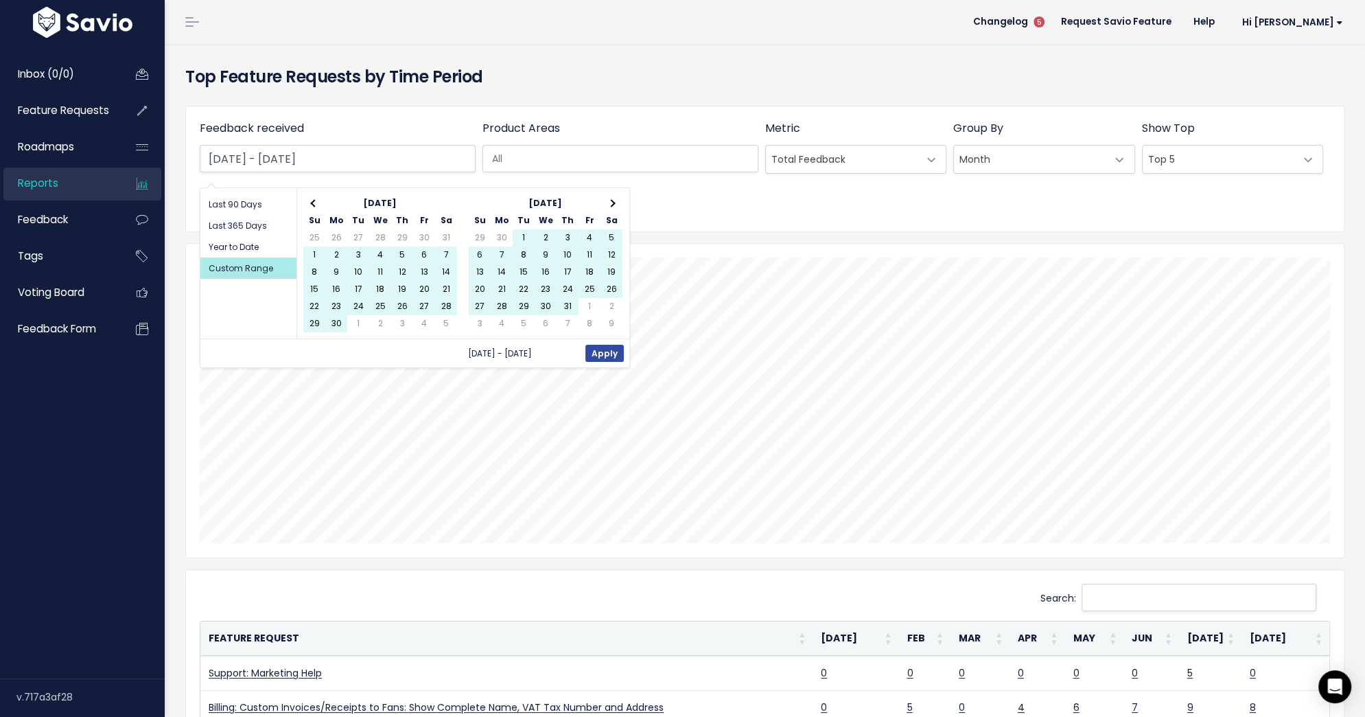
click at [604, 205] on th at bounding box center [612, 203] width 22 height 17
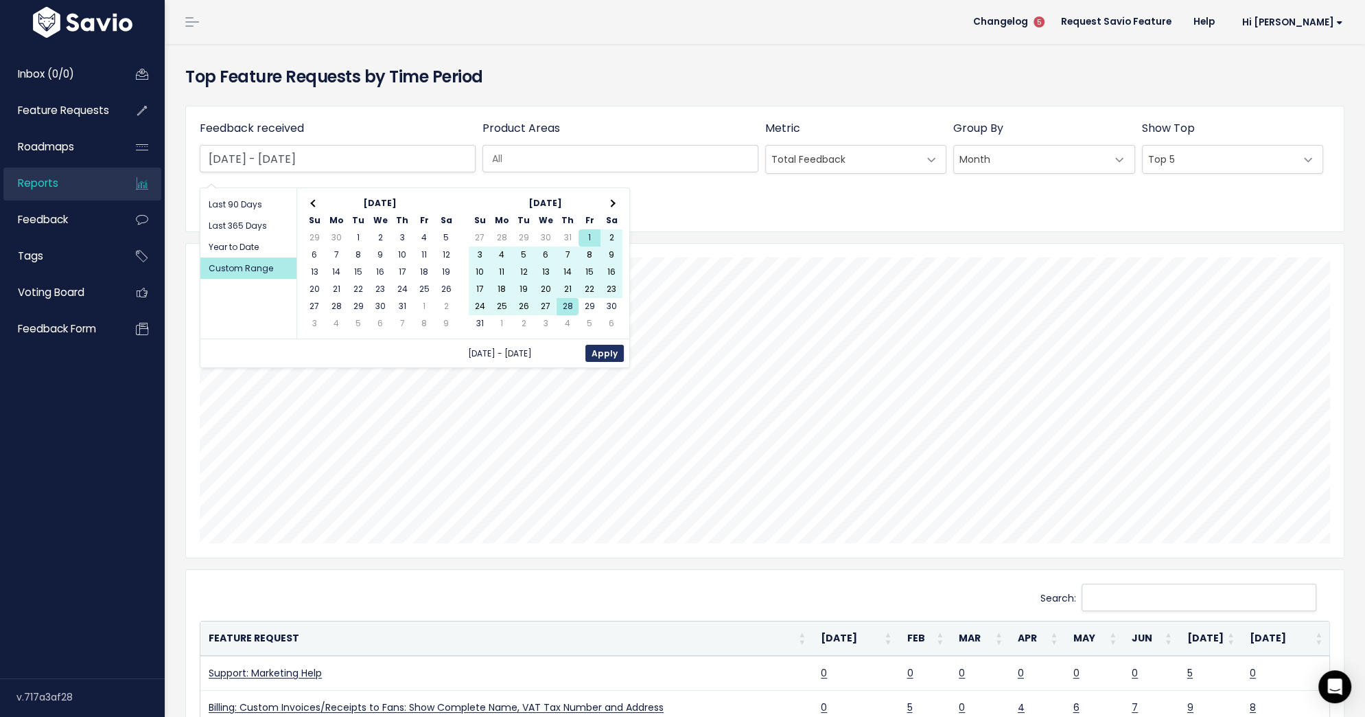
click at [596, 348] on button "Apply" at bounding box center [605, 353] width 38 height 17
type input "[DATE] - [DATE]"
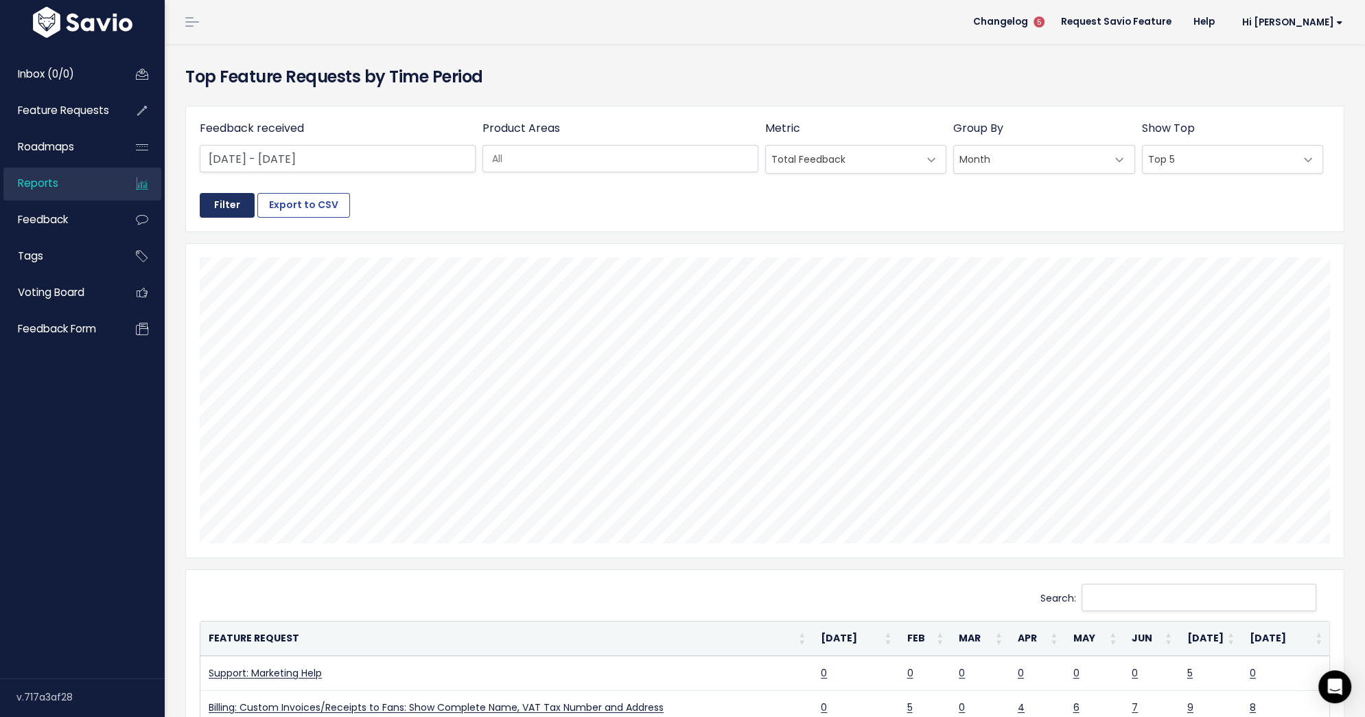
click at [226, 202] on input "Filter" at bounding box center [227, 205] width 55 height 25
click at [1300, 162] on span at bounding box center [1308, 159] width 27 height 27
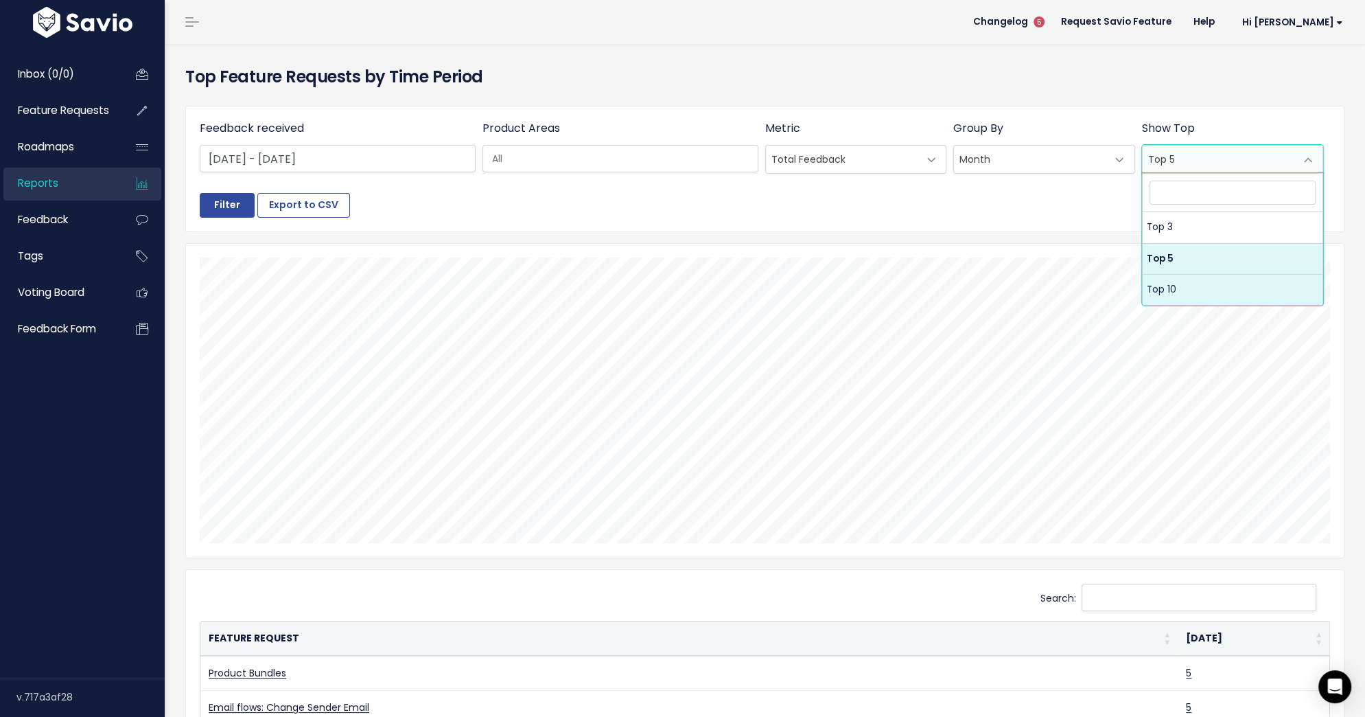
select select "10"
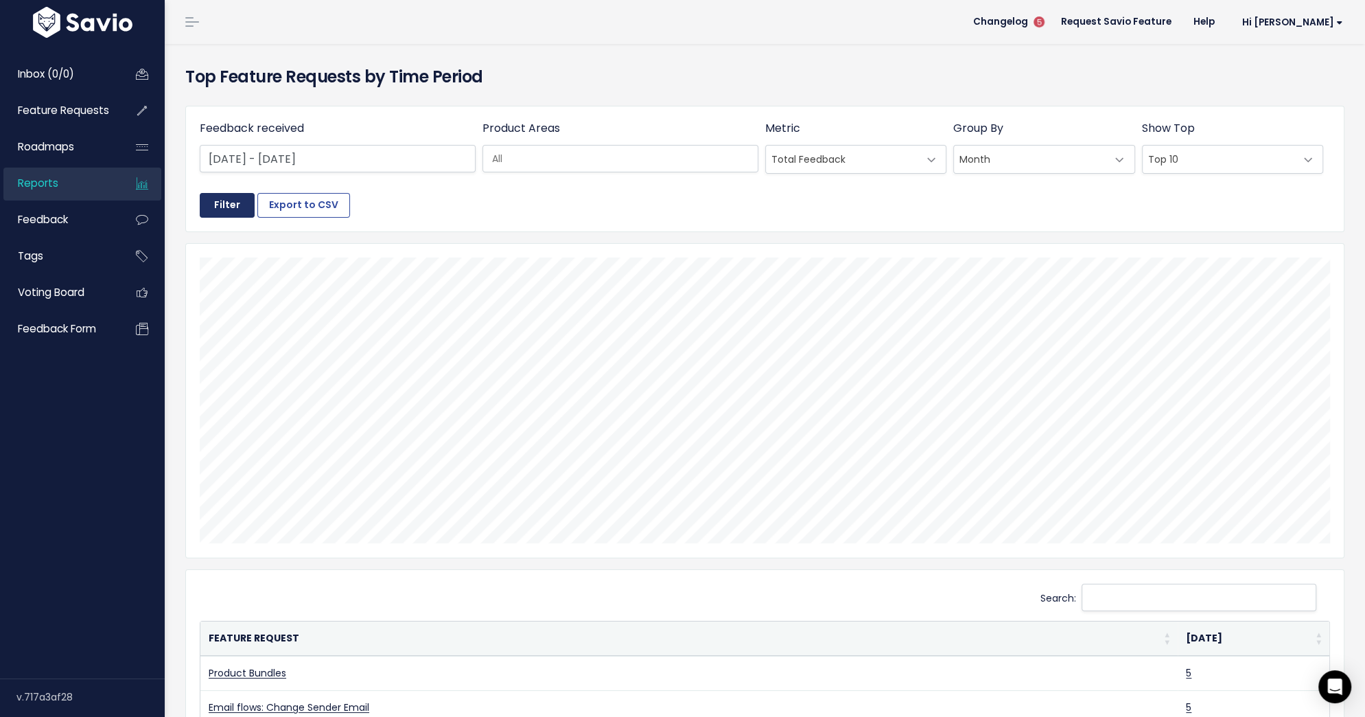
click at [227, 213] on input "Filter" at bounding box center [227, 205] width 55 height 25
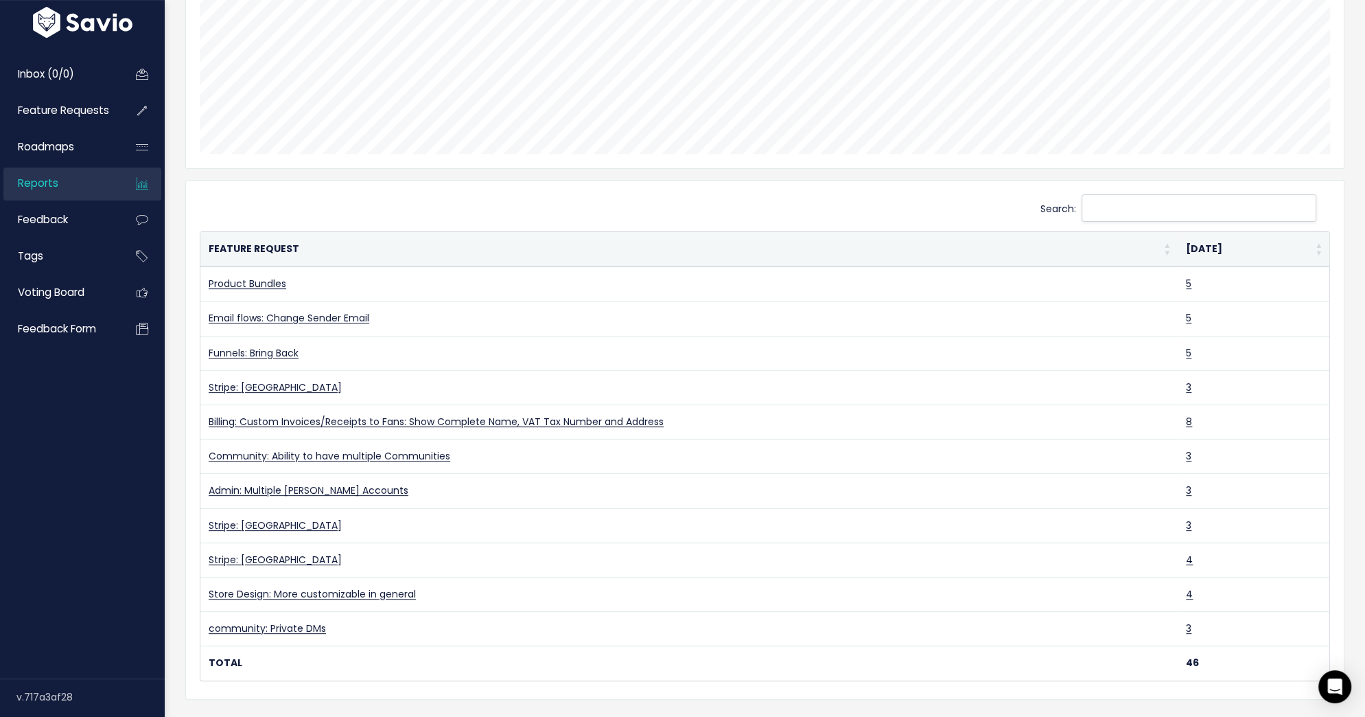
scroll to position [390, 0]
click at [1164, 248] on th "Feature Request" at bounding box center [688, 248] width 977 height 34
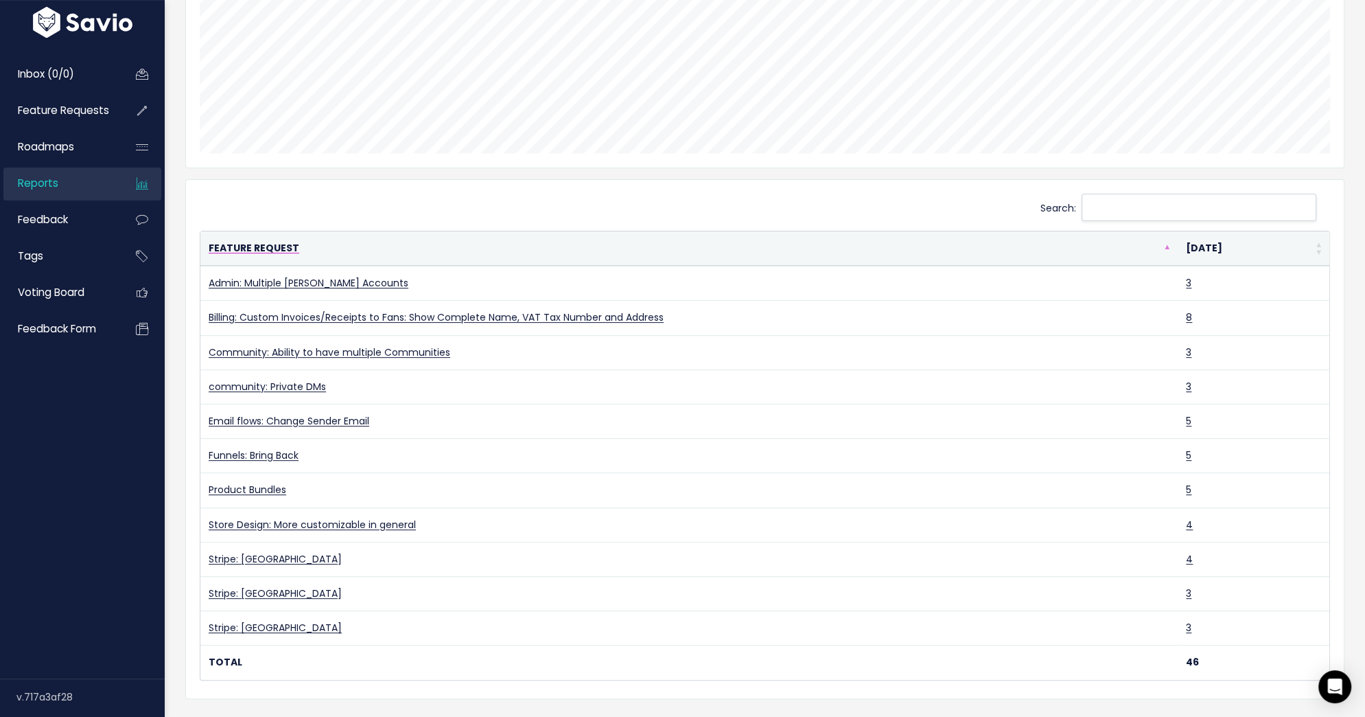
click at [1164, 248] on th "Feature Request" at bounding box center [688, 248] width 977 height 34
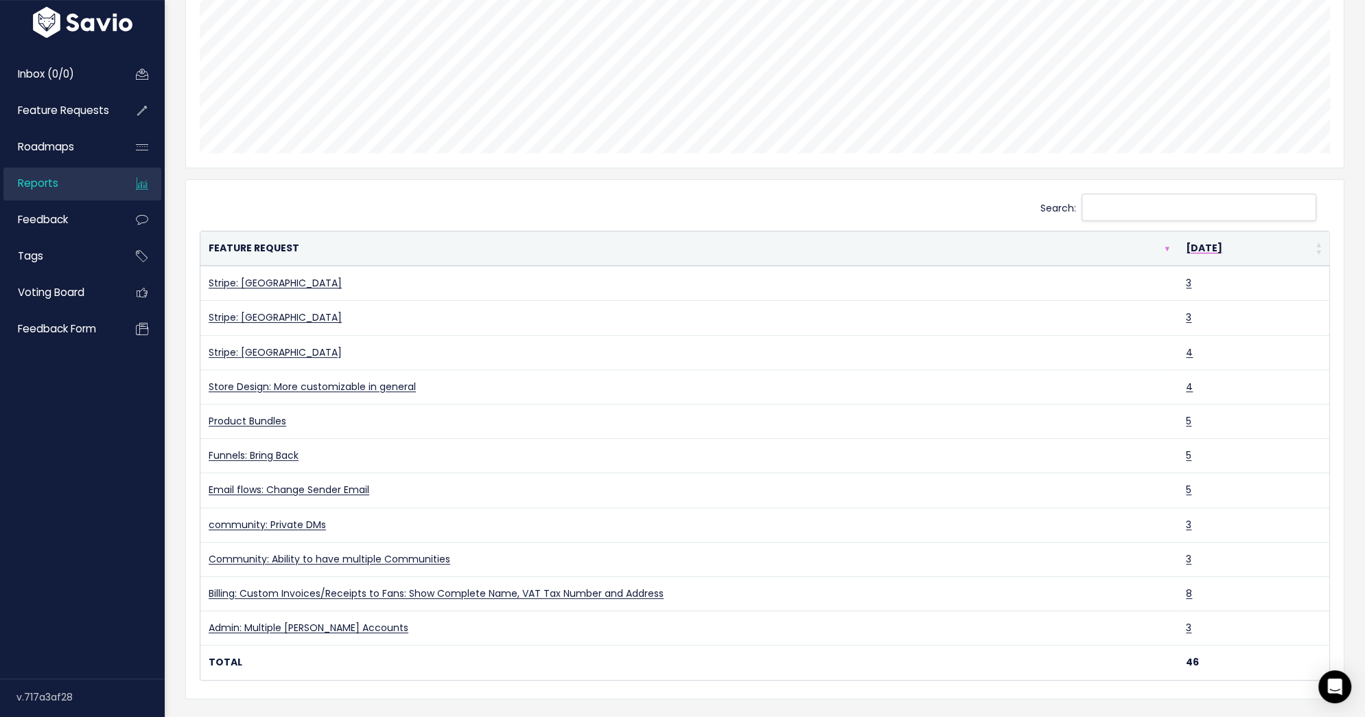
click at [1322, 248] on th "Aug 2025" at bounding box center [1254, 248] width 152 height 34
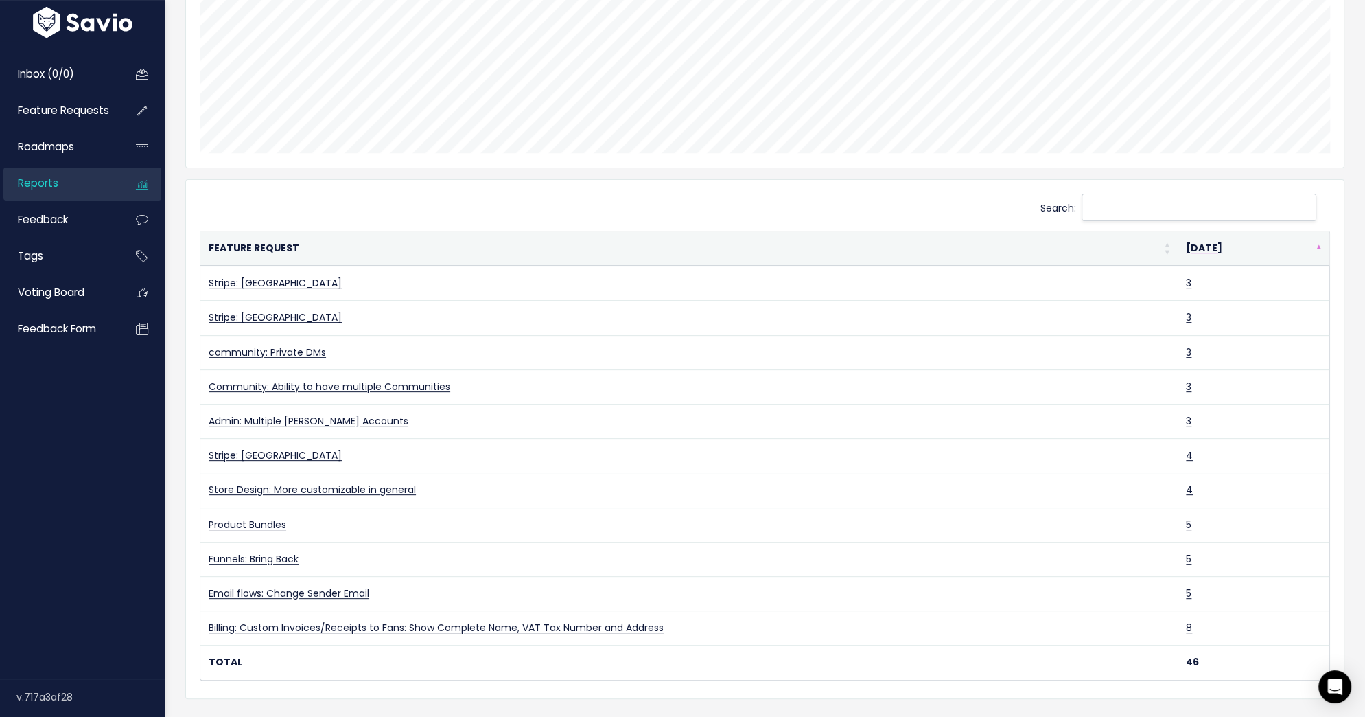
click at [1322, 248] on th "Aug 2025" at bounding box center [1254, 248] width 152 height 34
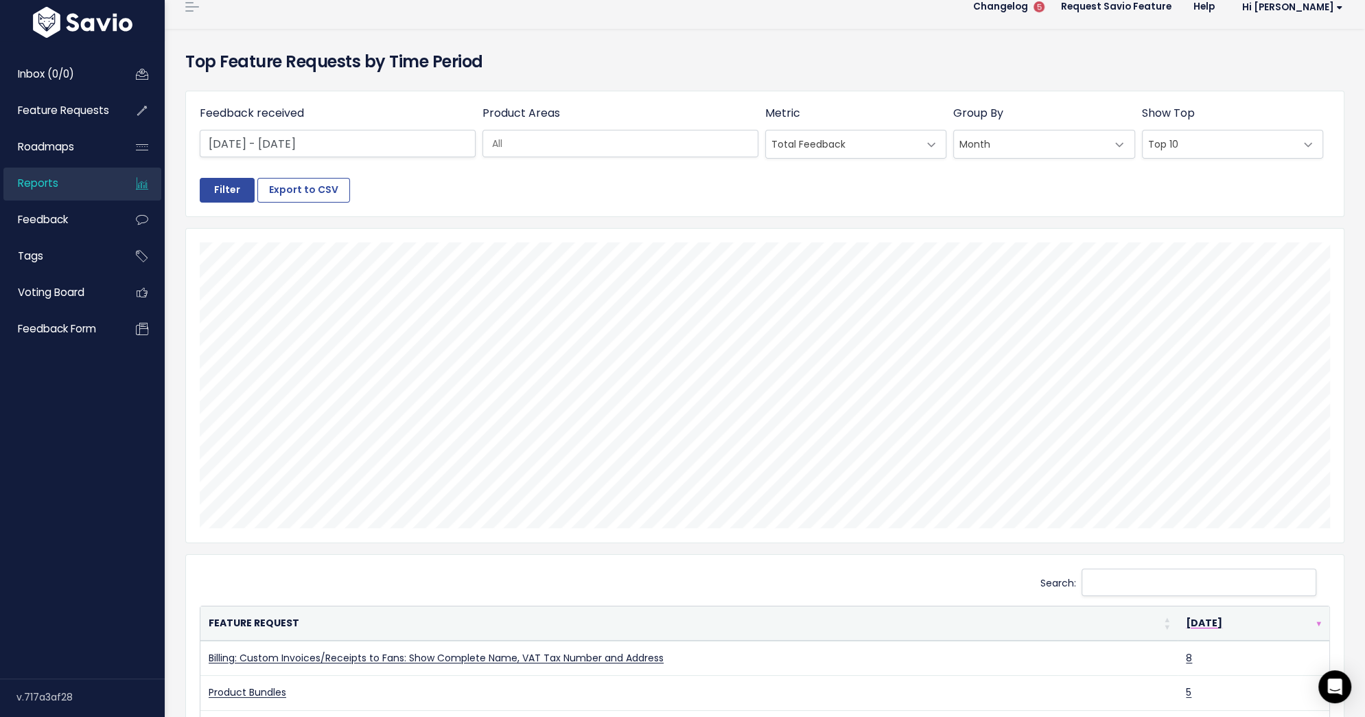
scroll to position [0, 0]
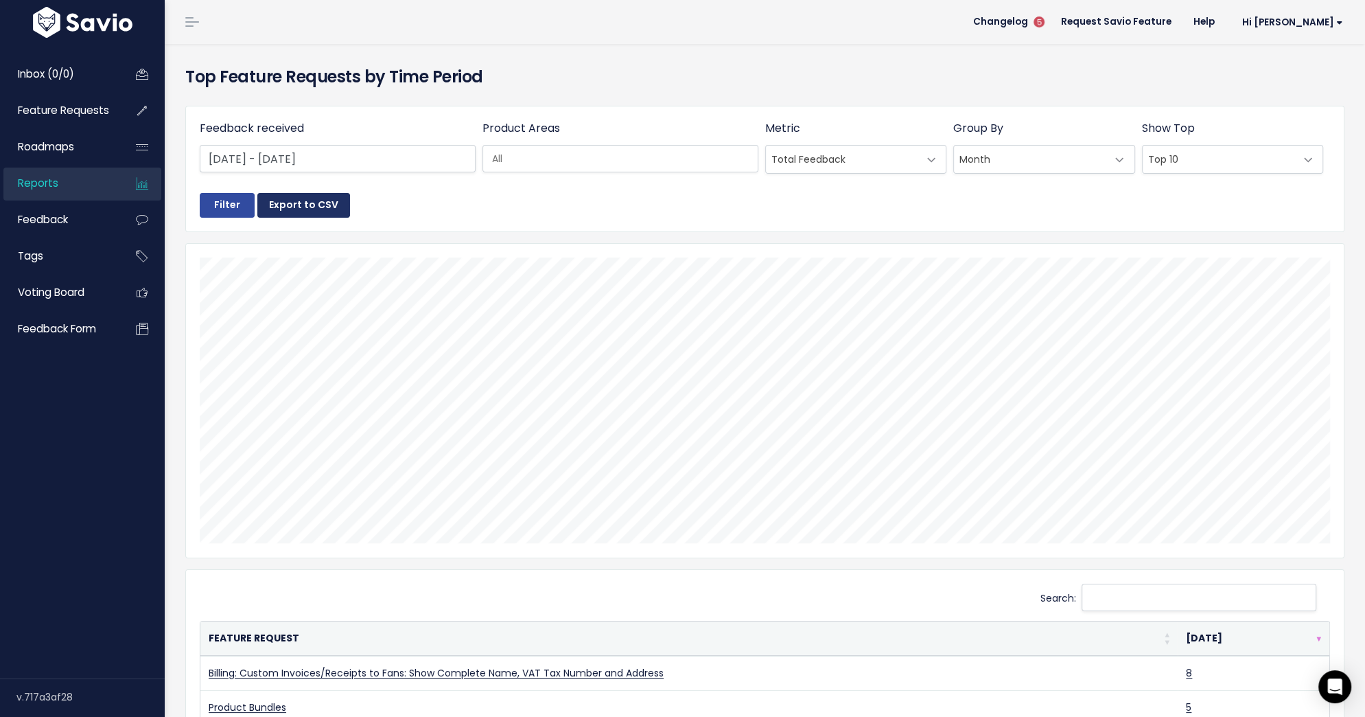
click at [296, 209] on button "Export to CSV" at bounding box center [303, 205] width 93 height 25
click at [54, 185] on span "Reports" at bounding box center [38, 183] width 40 height 14
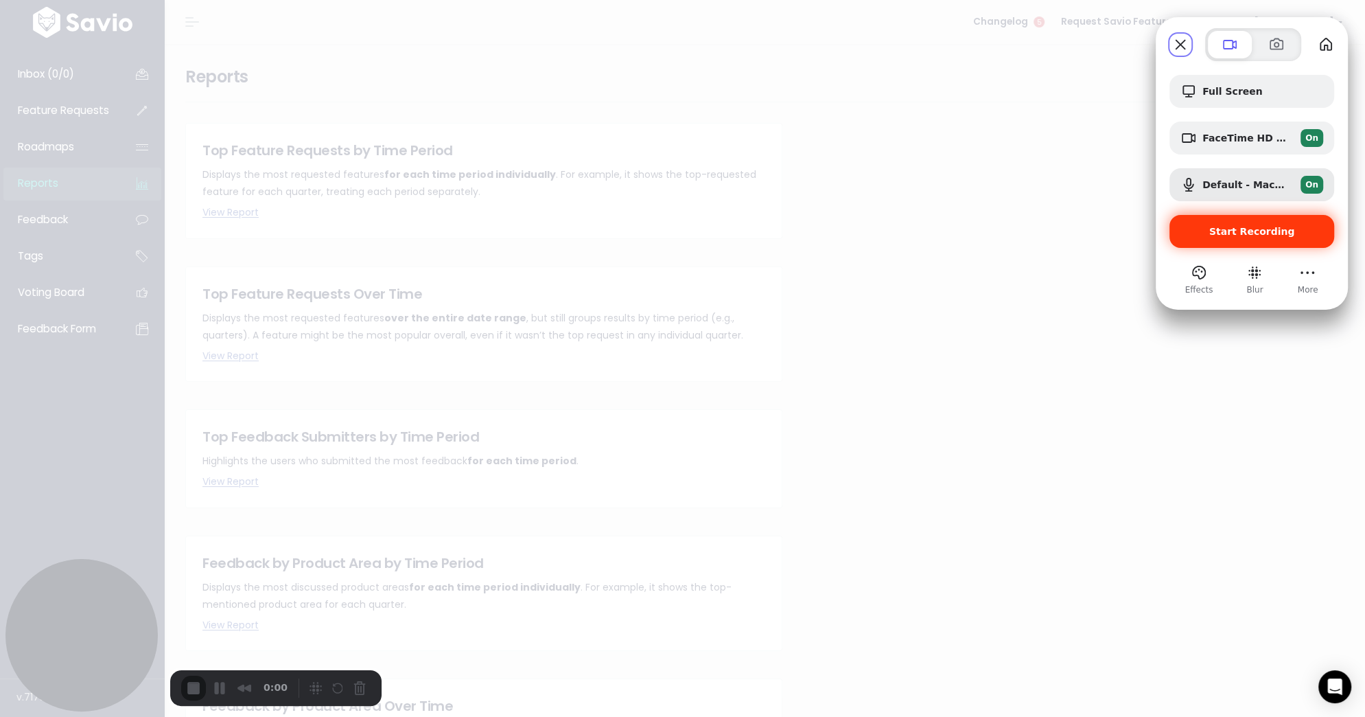
click at [1176, 222] on div "Start Recording" at bounding box center [1252, 231] width 165 height 33
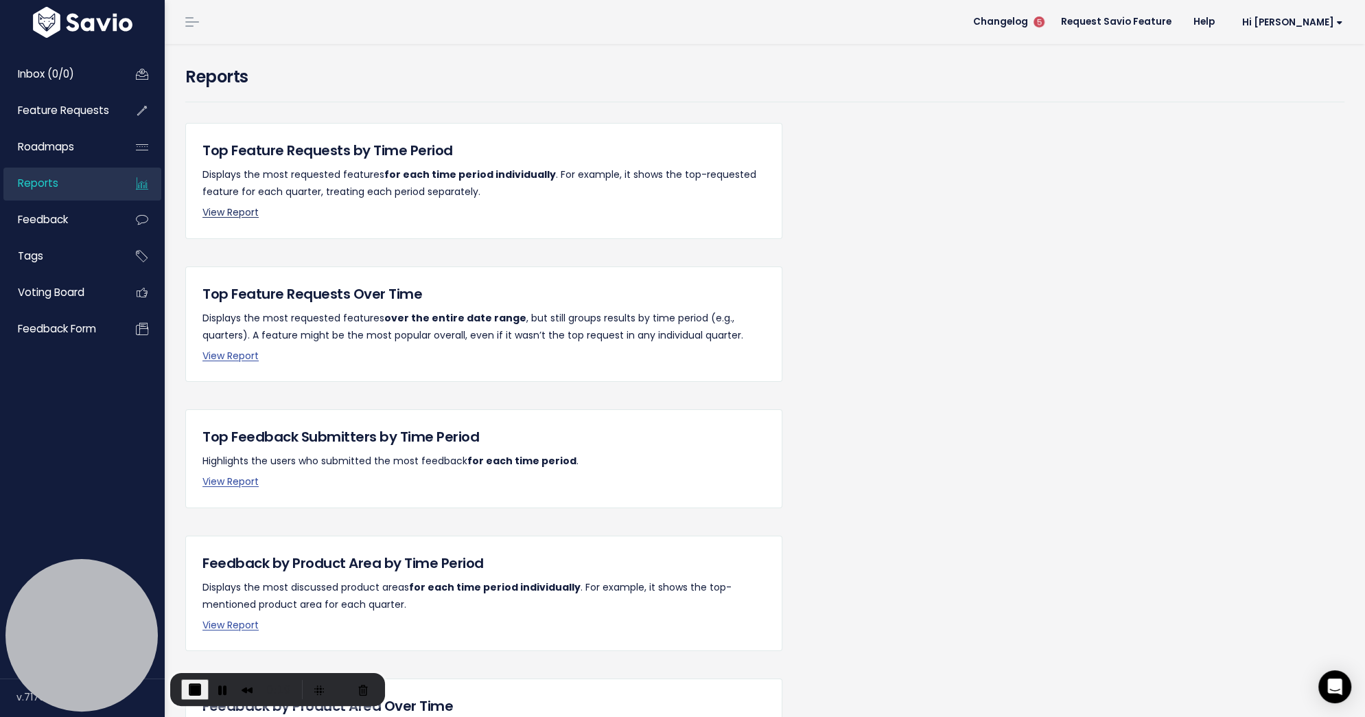
click at [224, 213] on link "View Report" at bounding box center [230, 212] width 56 height 14
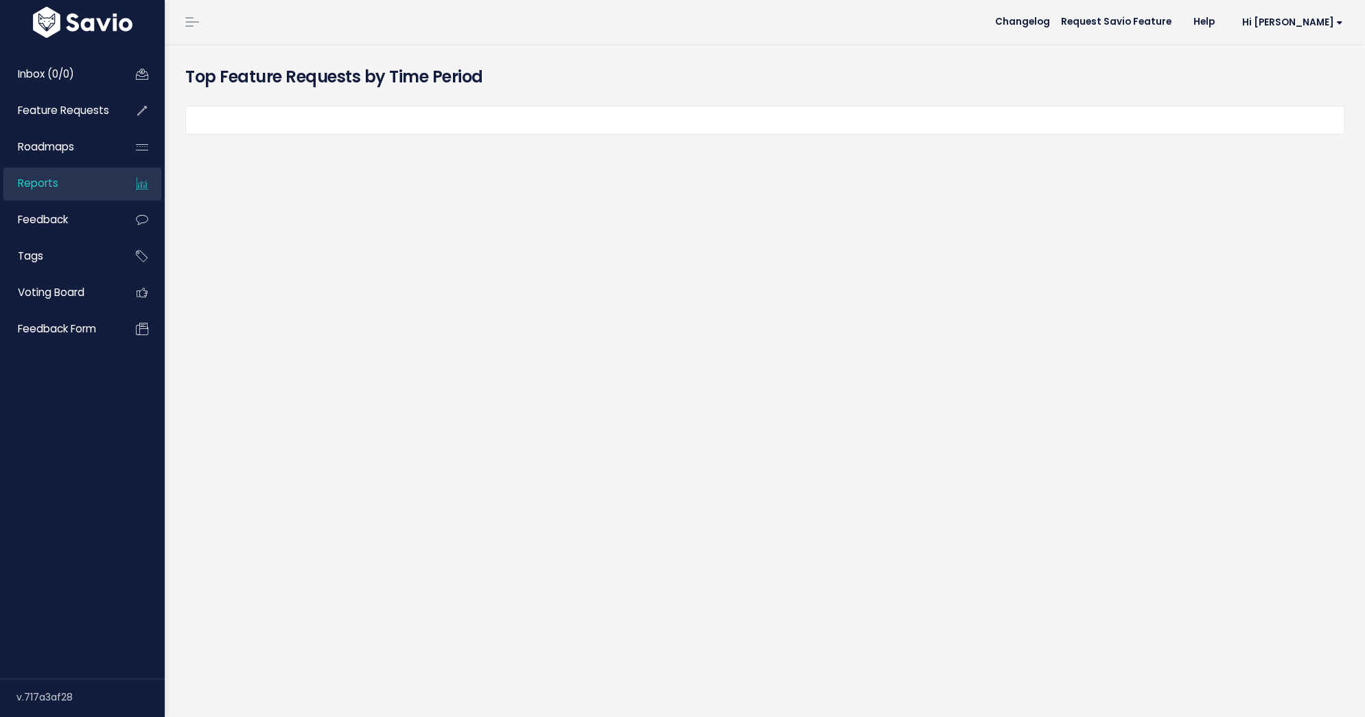
select select
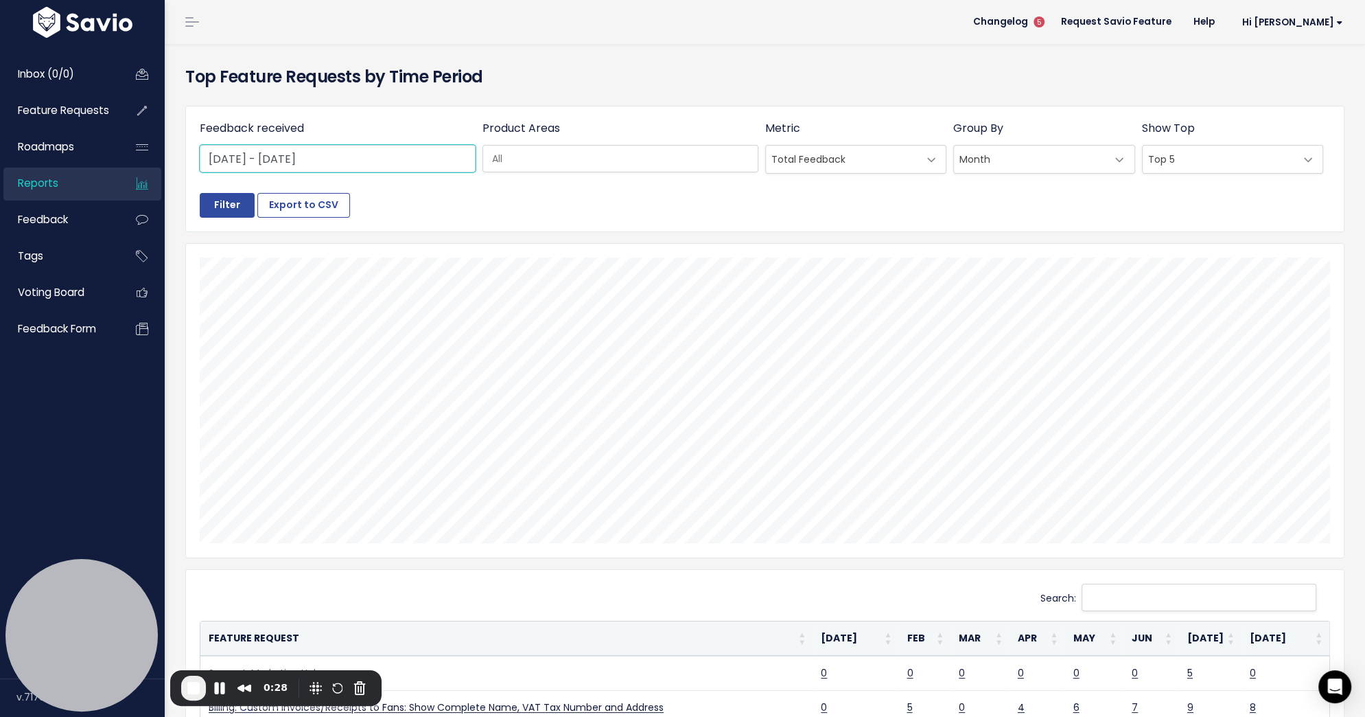
click at [389, 157] on input "[DATE] - [DATE]" at bounding box center [338, 158] width 276 height 27
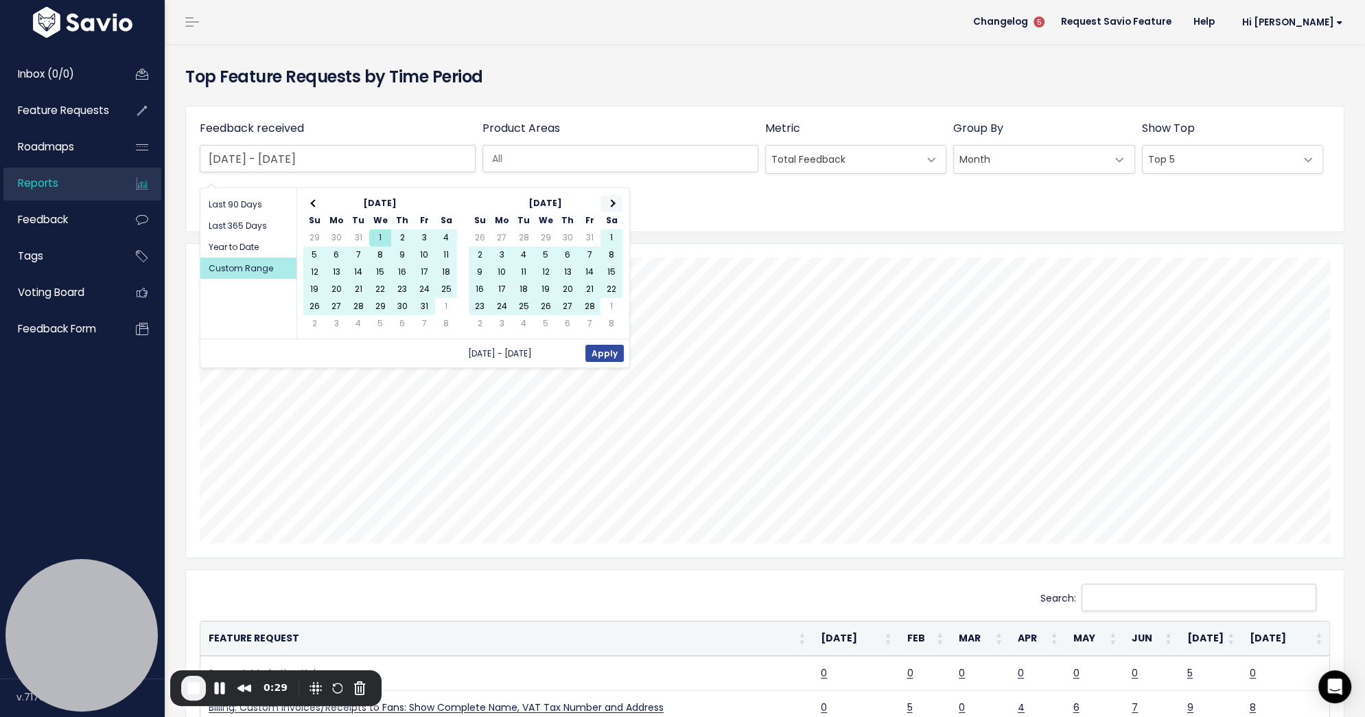
click at [606, 205] on th at bounding box center [612, 203] width 22 height 17
click at [606, 204] on th at bounding box center [612, 203] width 22 height 17
click at [606, 203] on th at bounding box center [612, 203] width 22 height 17
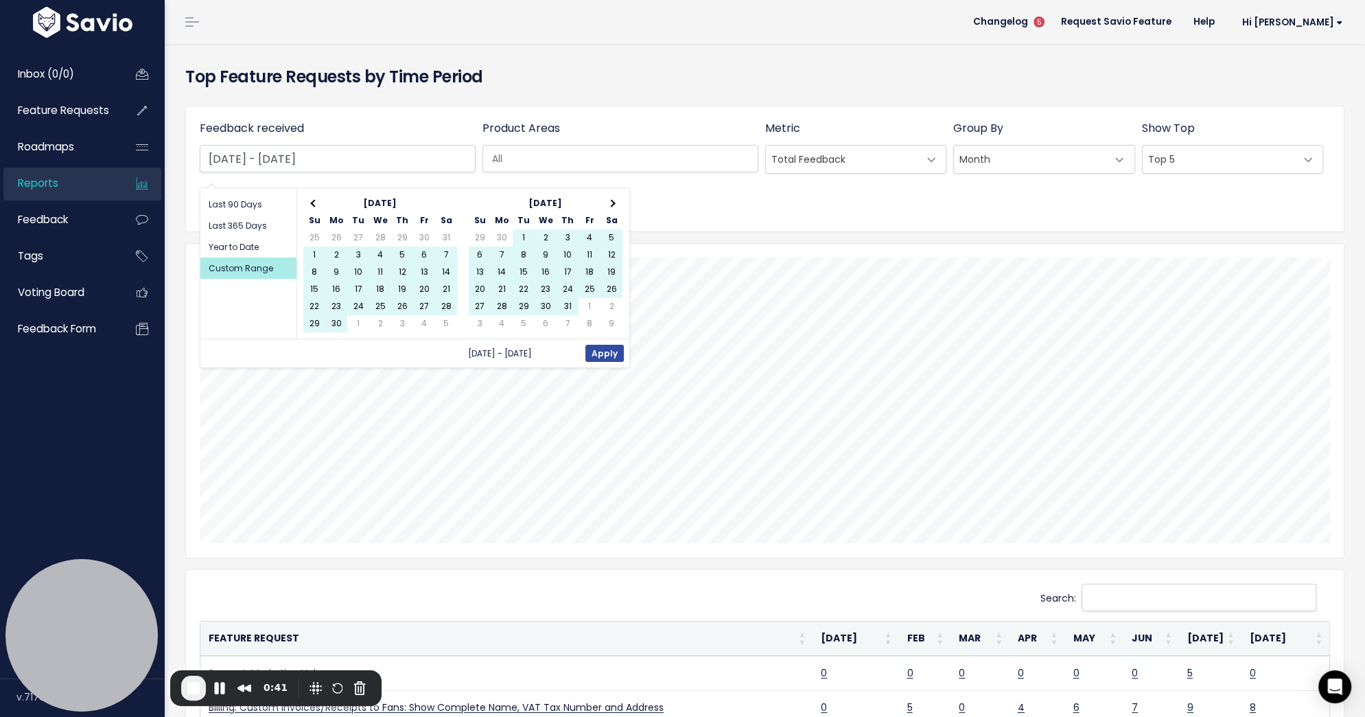
click at [606, 203] on th at bounding box center [612, 203] width 22 height 17
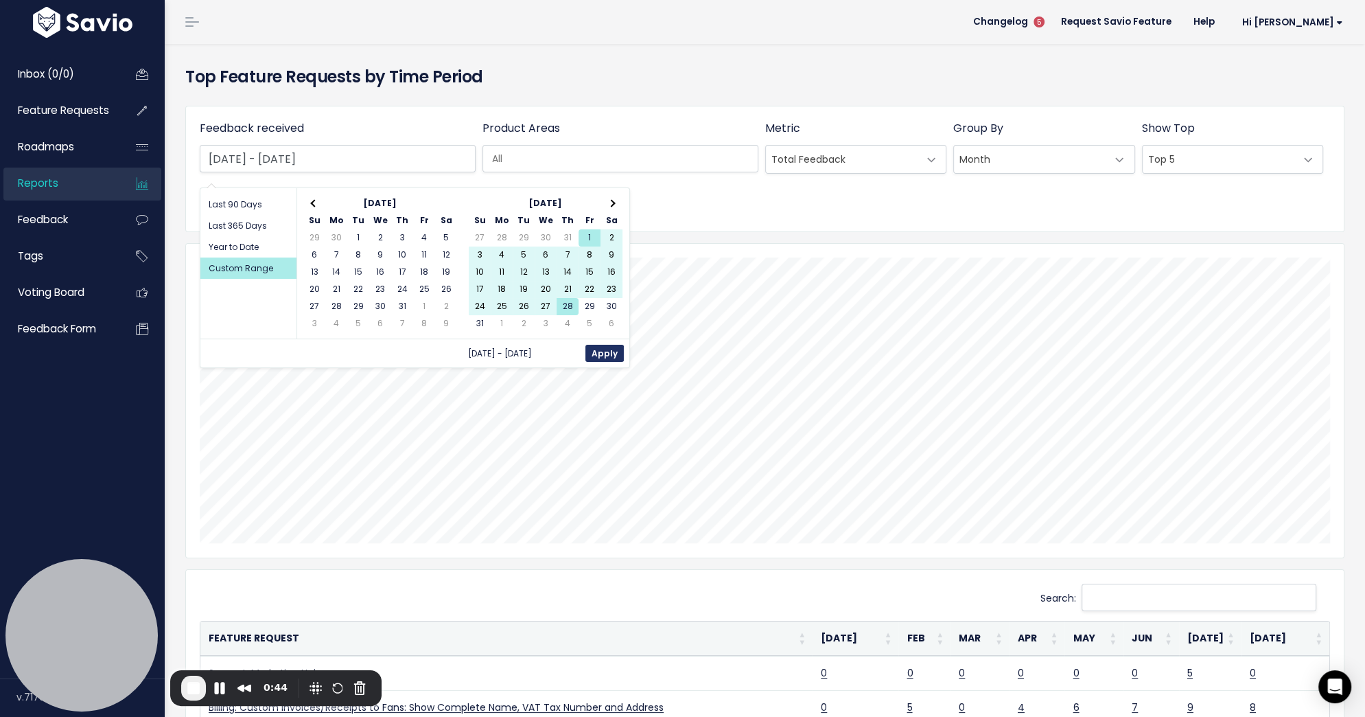
click at [599, 351] on button "Apply" at bounding box center [605, 353] width 38 height 17
type input "[DATE] - [DATE]"
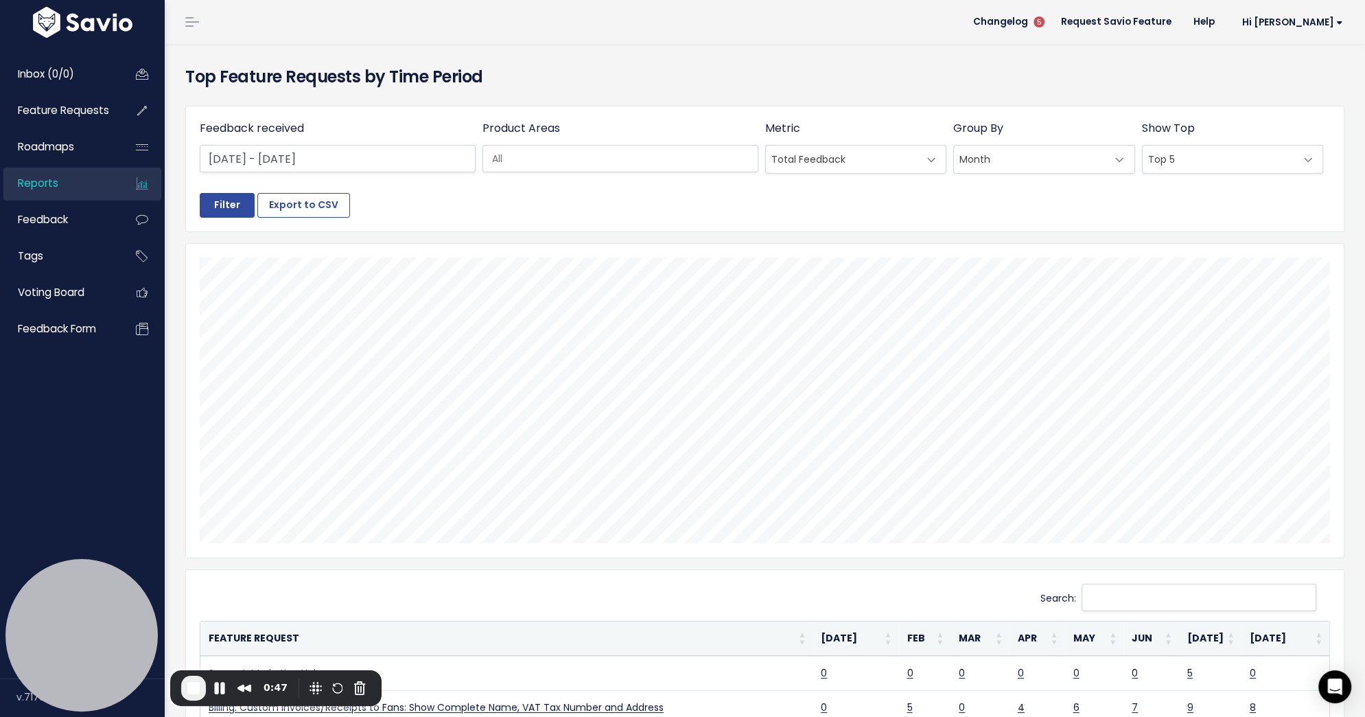
click at [1214, 152] on span "Top 5" at bounding box center [1219, 159] width 153 height 27
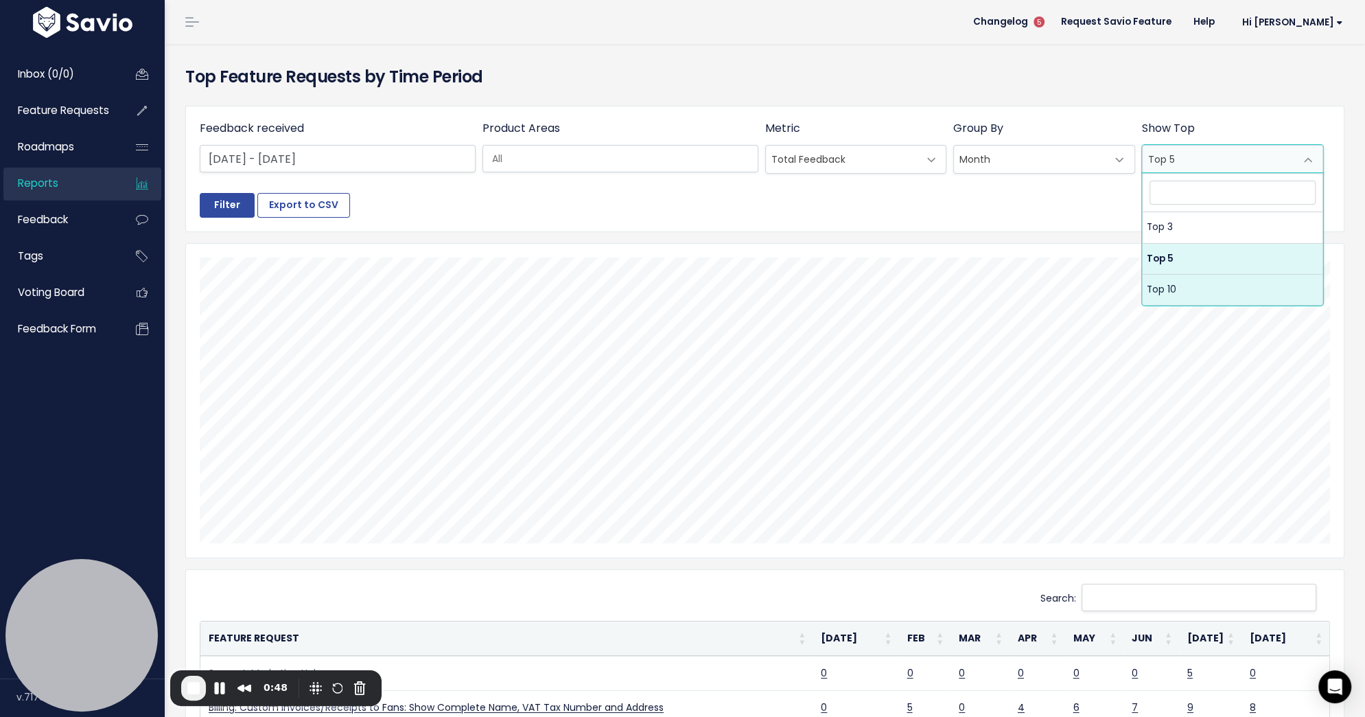
select select "10"
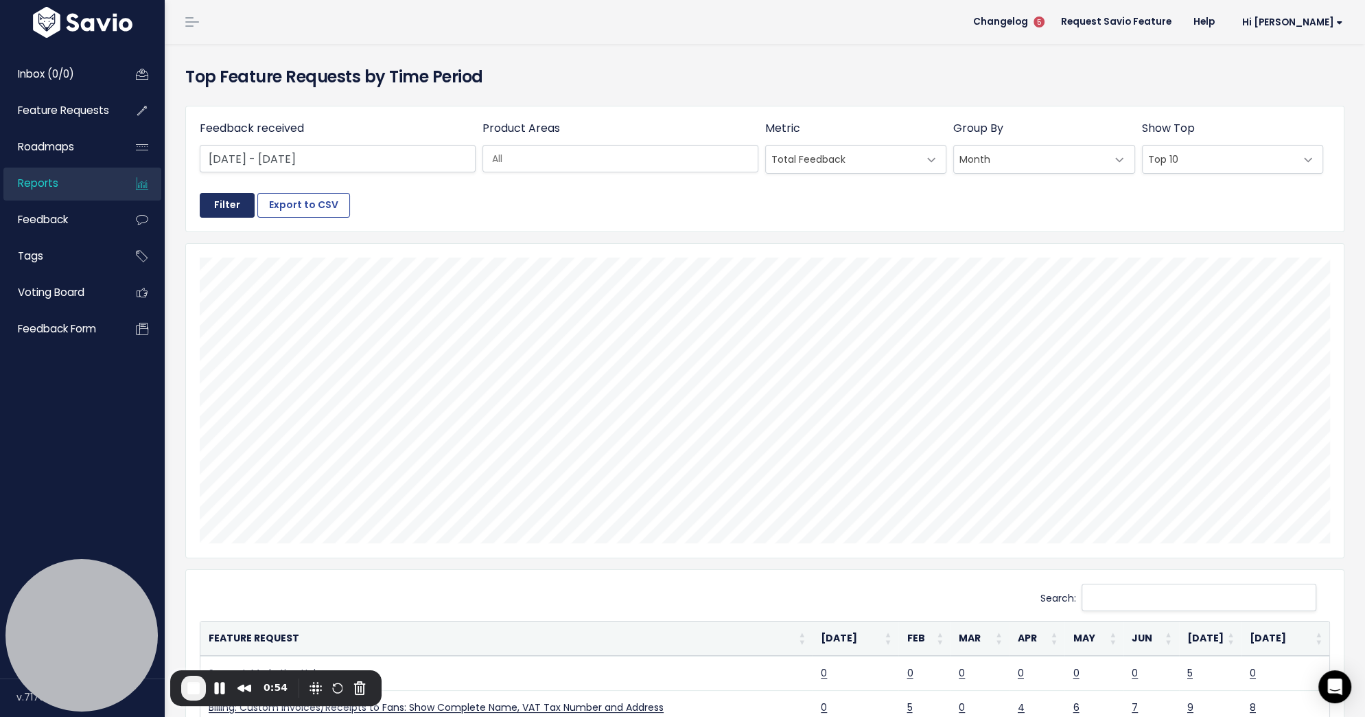
click at [213, 208] on input "Filter" at bounding box center [227, 205] width 55 height 25
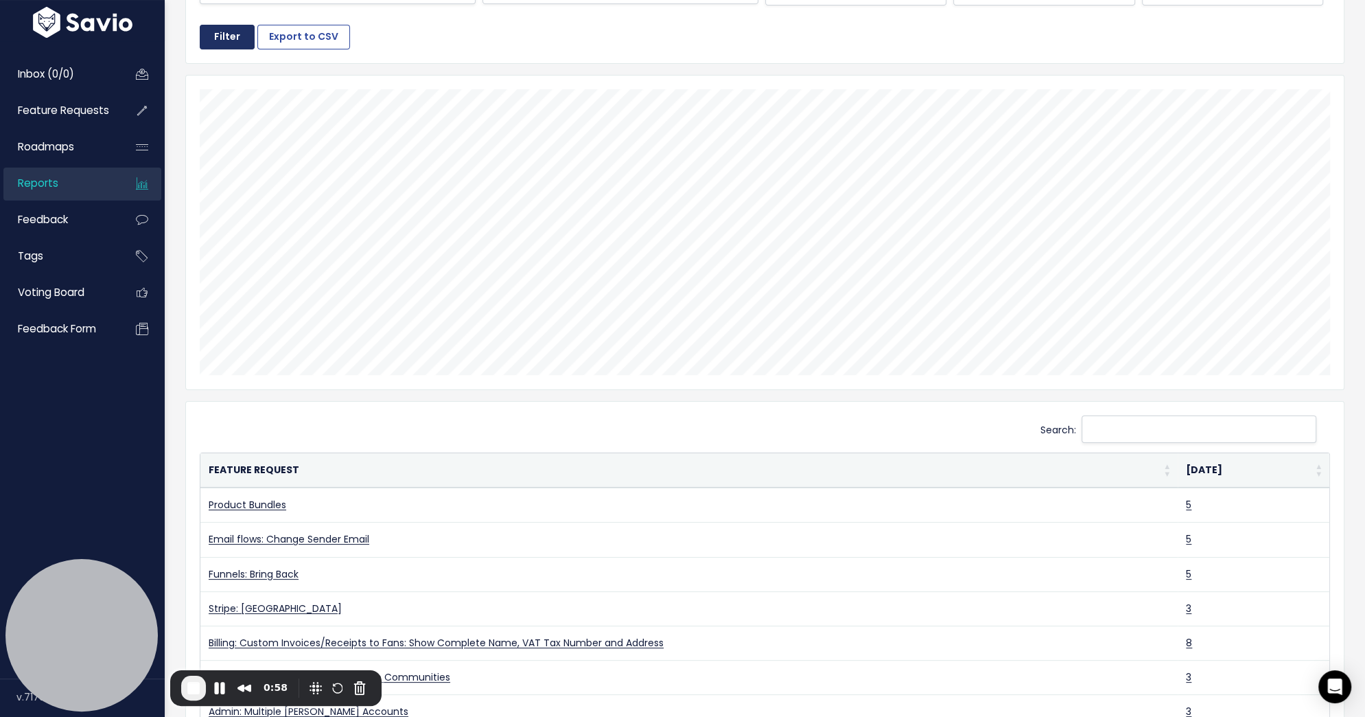
scroll to position [172, 0]
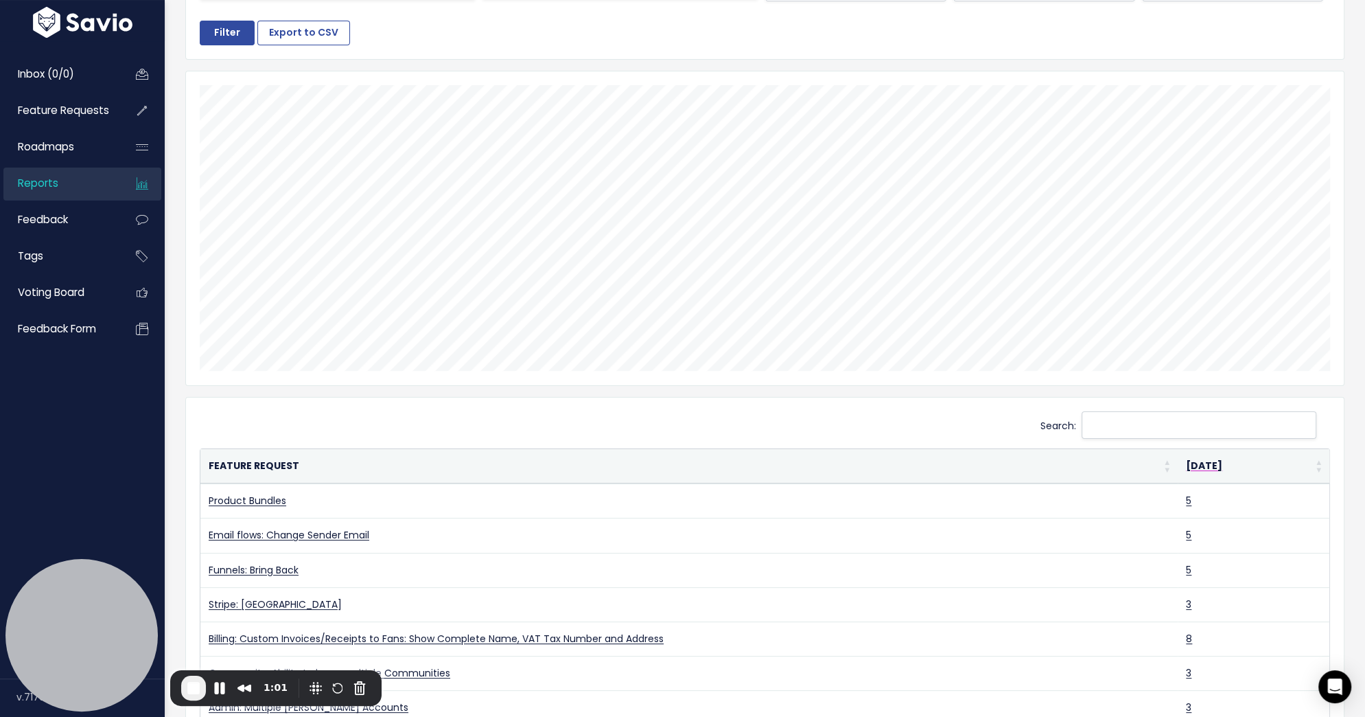
click at [1317, 459] on th "[DATE]" at bounding box center [1254, 466] width 152 height 34
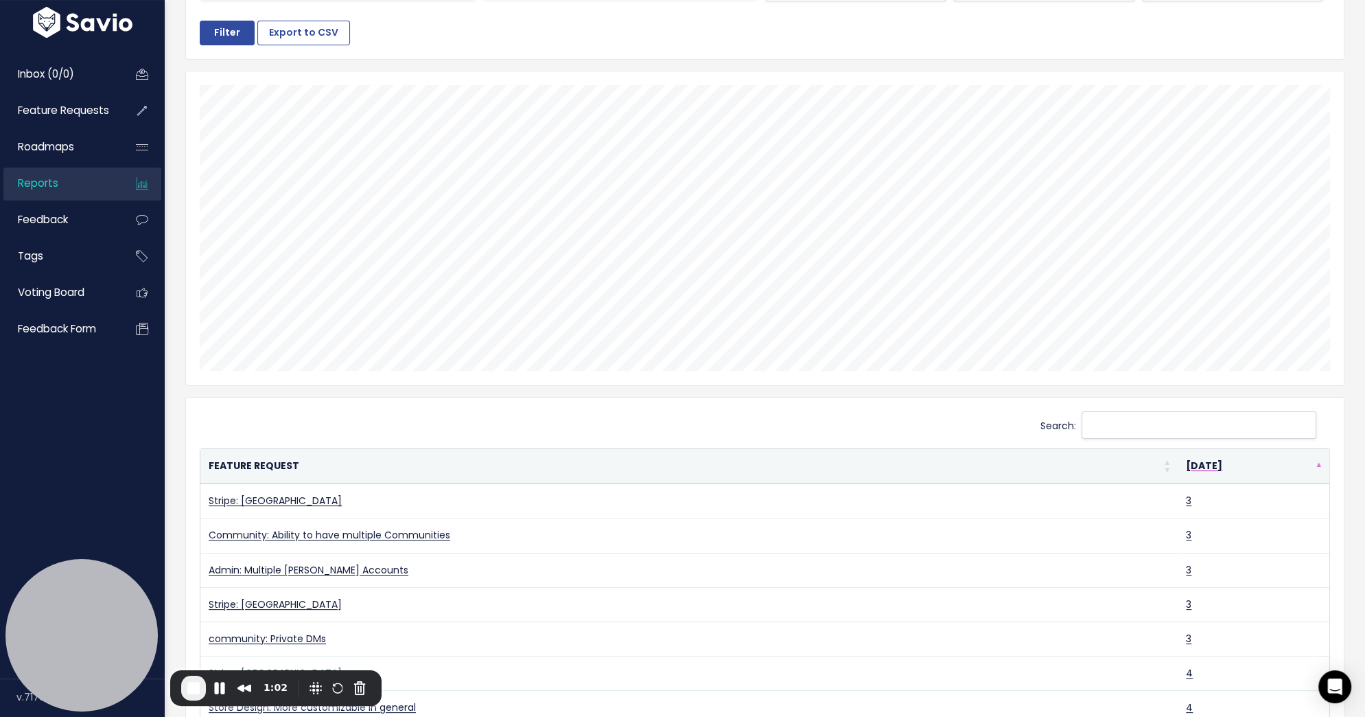
click at [1317, 459] on th "[DATE]" at bounding box center [1254, 466] width 152 height 34
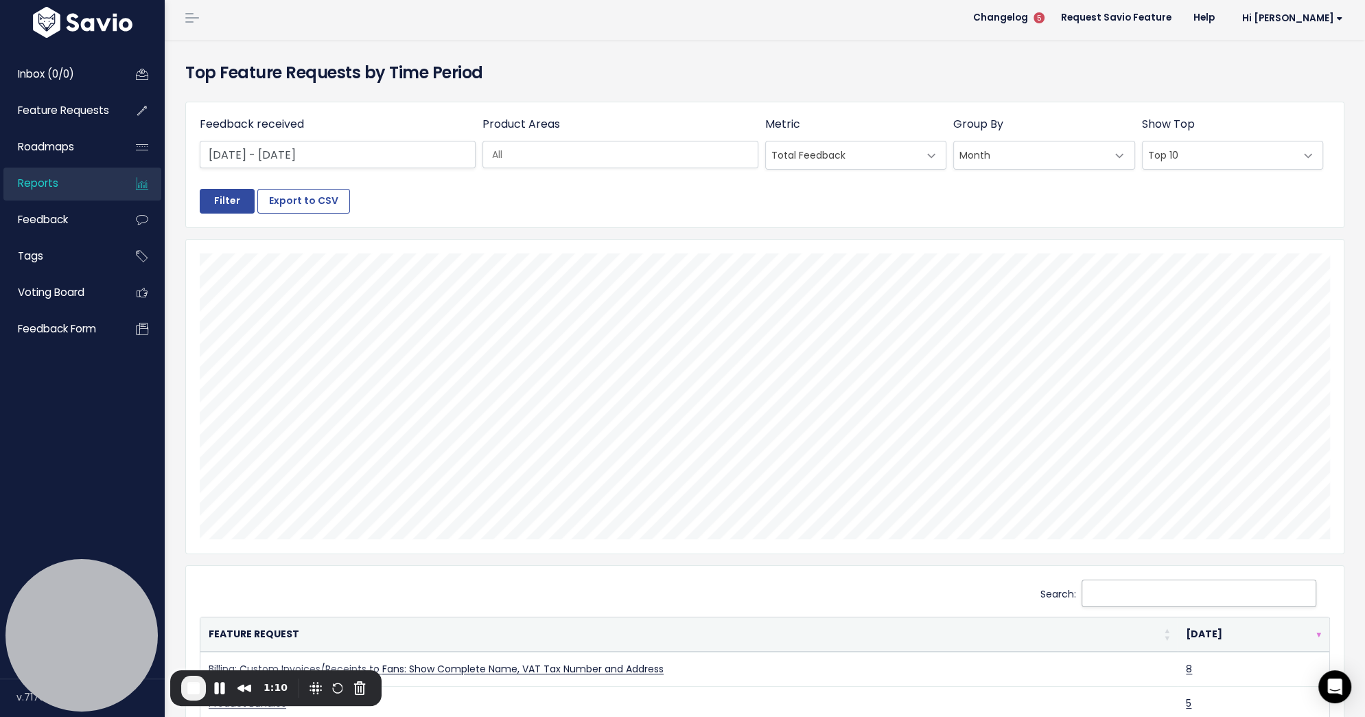
scroll to position [0, 0]
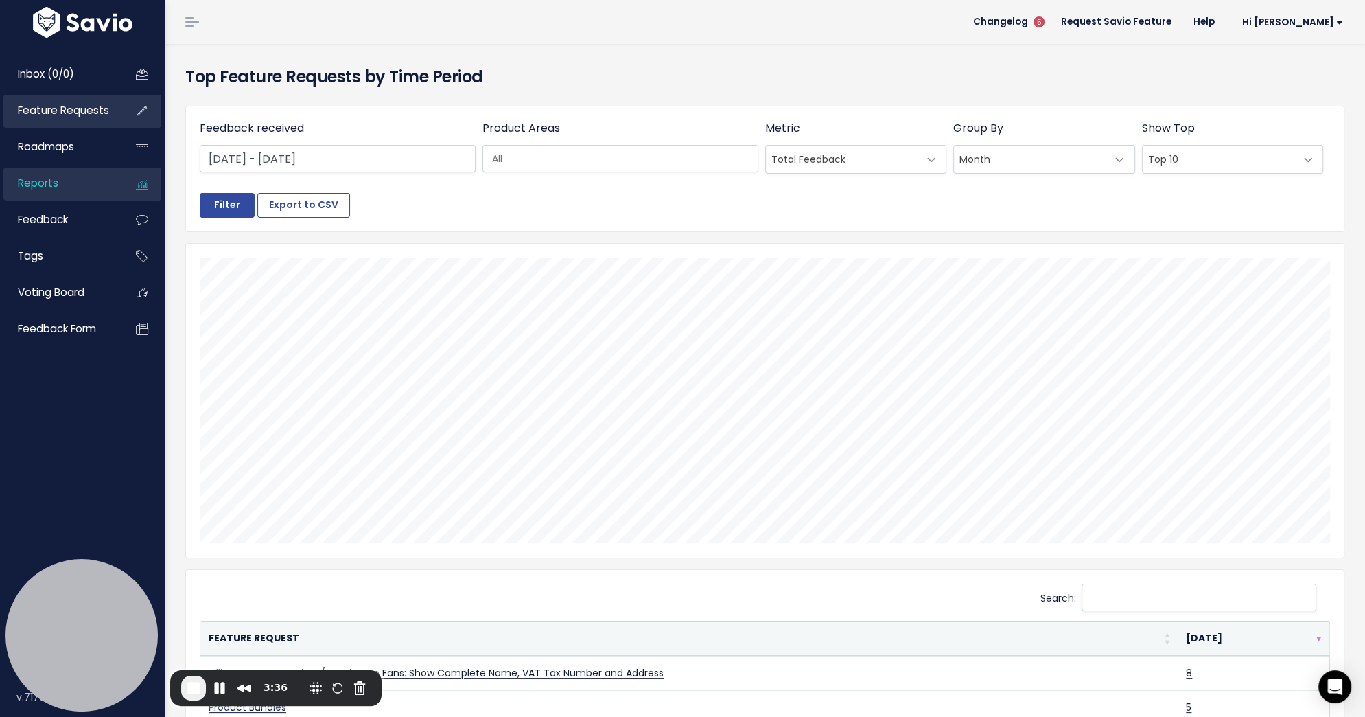
click at [64, 116] on span "Feature Requests" at bounding box center [63, 110] width 91 height 14
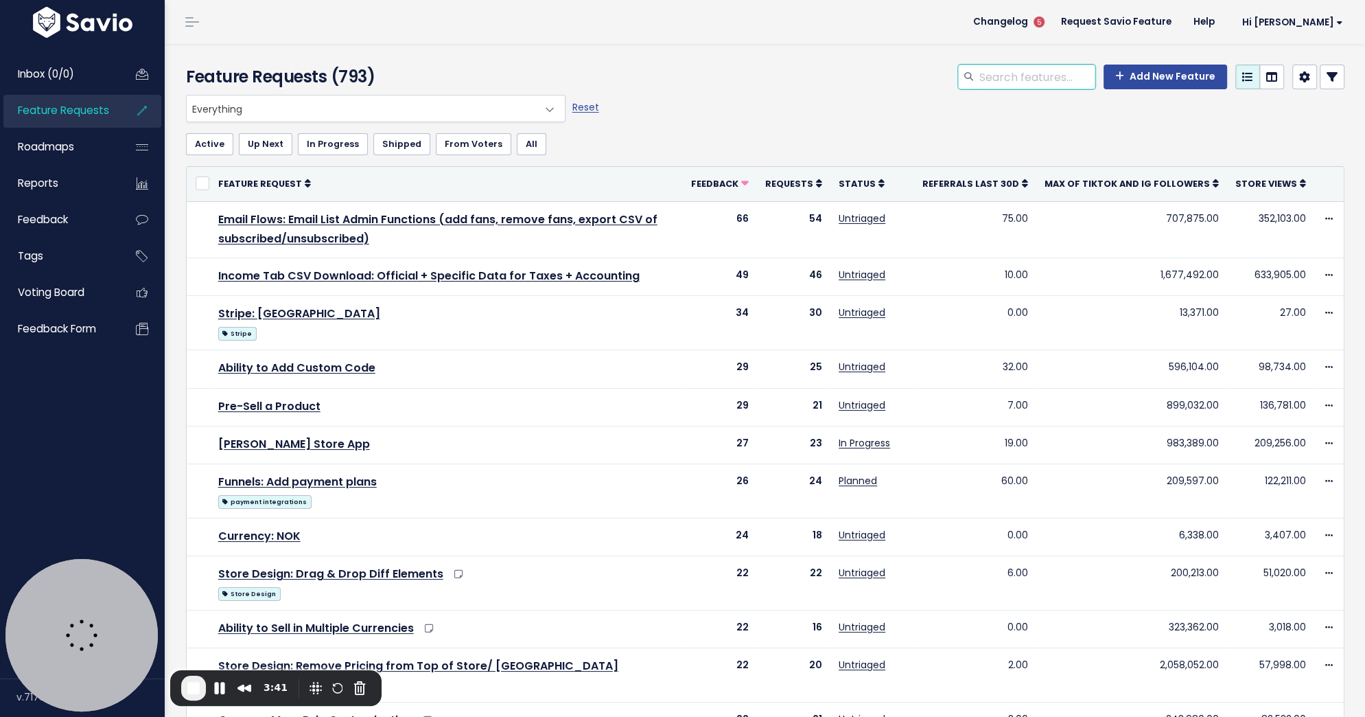
click at [1049, 78] on input "search" at bounding box center [1036, 77] width 117 height 25
type input "india"
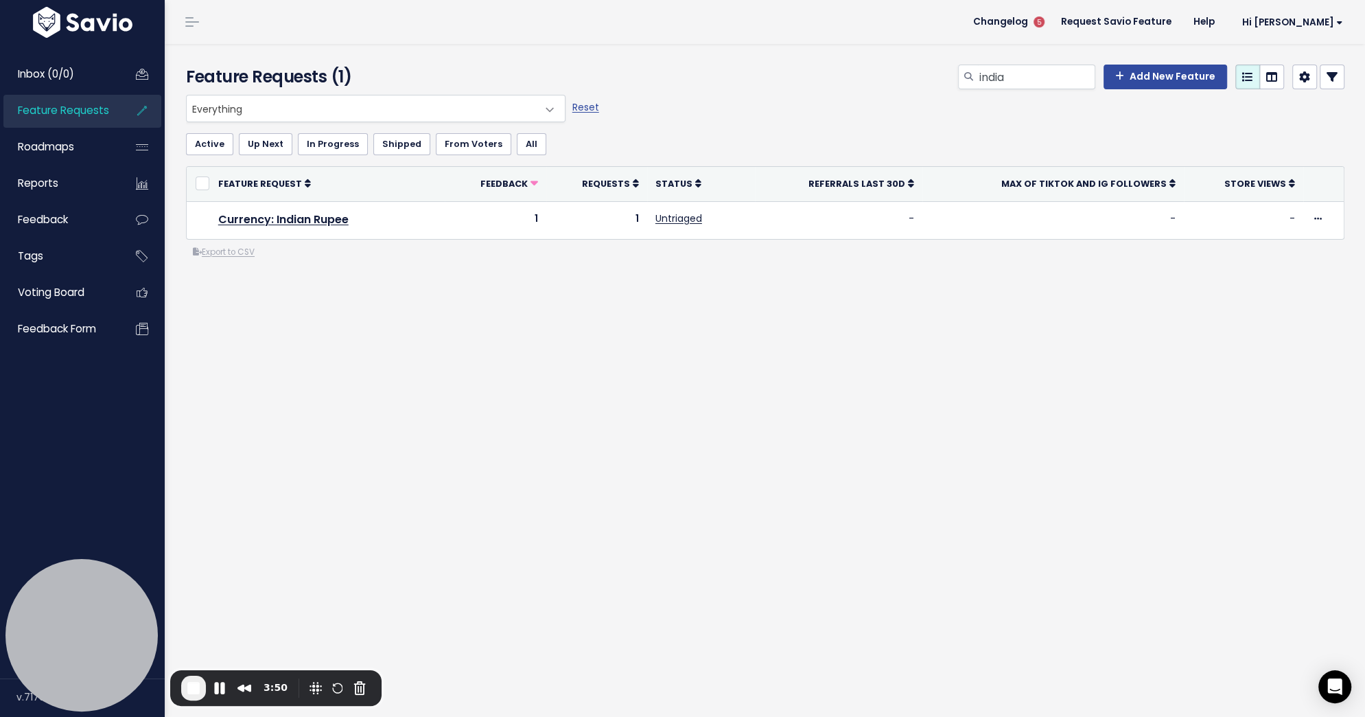
click at [1335, 76] on icon at bounding box center [1332, 76] width 11 height 11
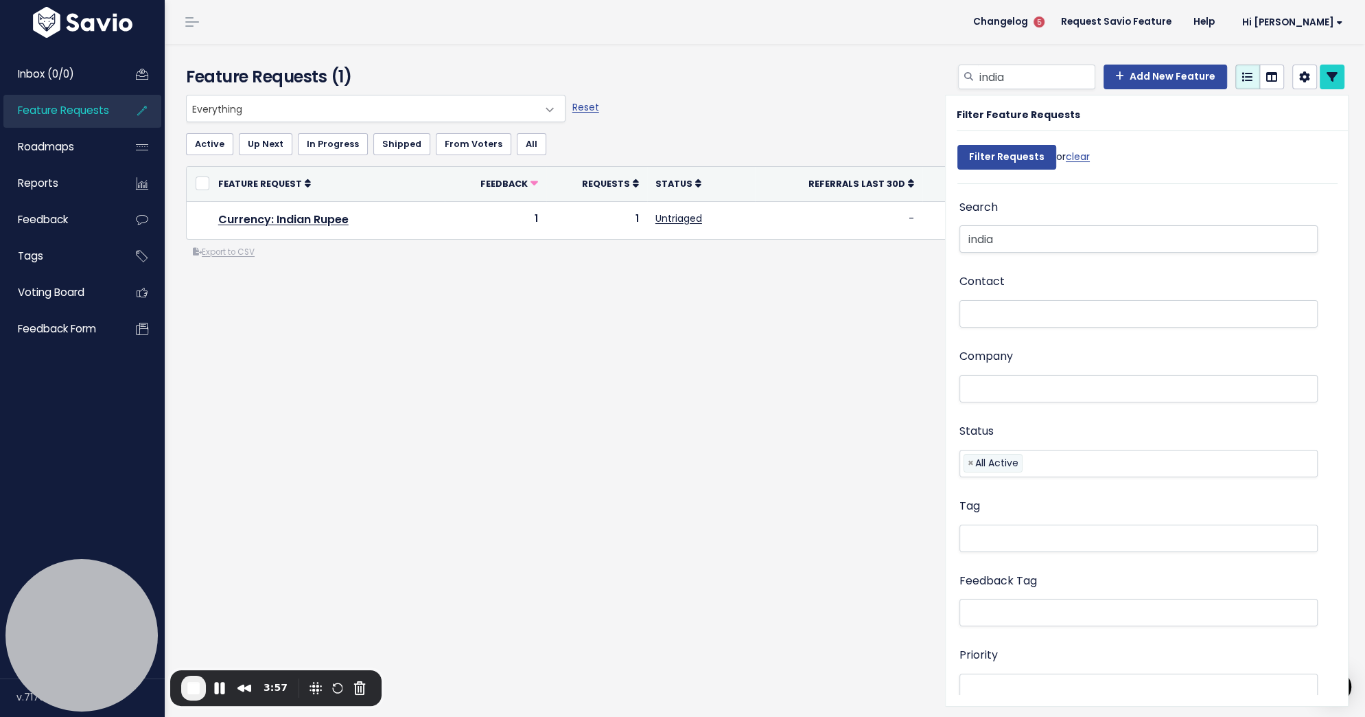
click at [480, 305] on div "Everything No Product Area Billing Product Store Design Integrations Stripe [PE…" at bounding box center [765, 232] width 1179 height 275
click at [75, 218] on link "Feedback" at bounding box center [58, 220] width 111 height 32
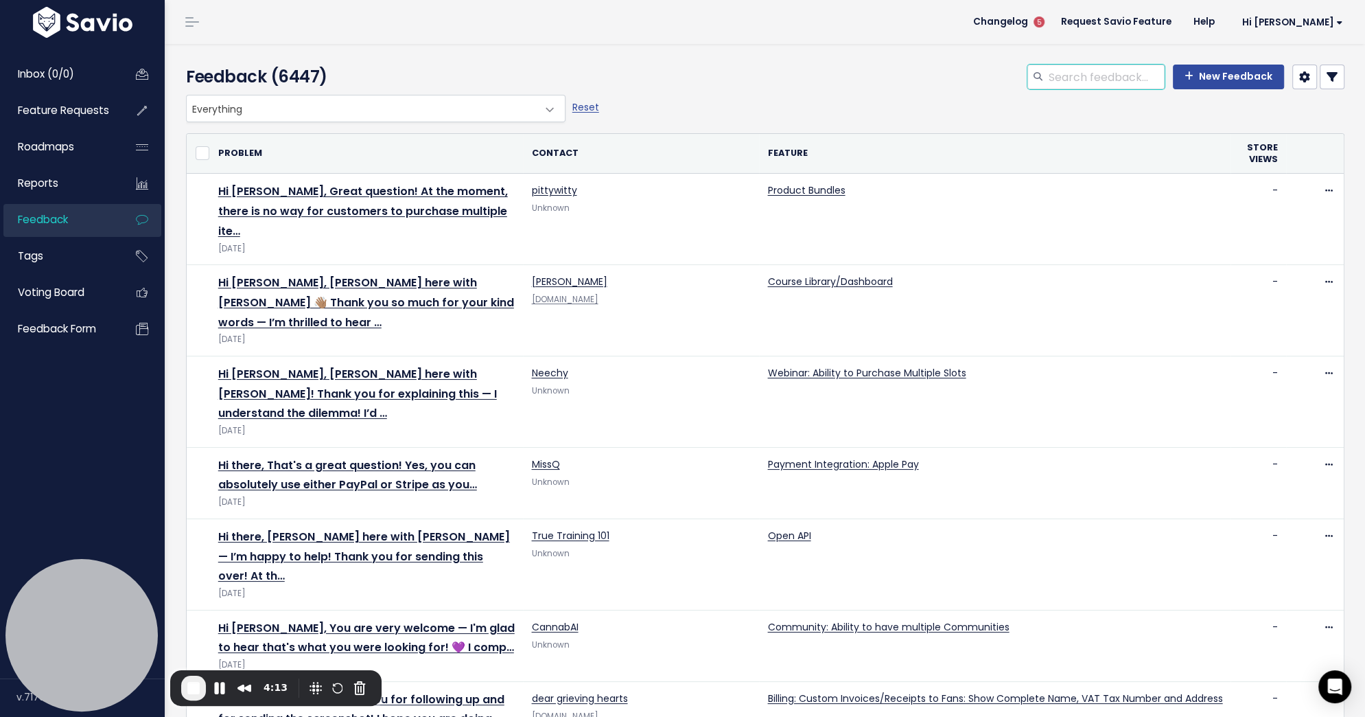
click at [1104, 71] on input "search" at bounding box center [1105, 77] width 117 height 25
type input "india"
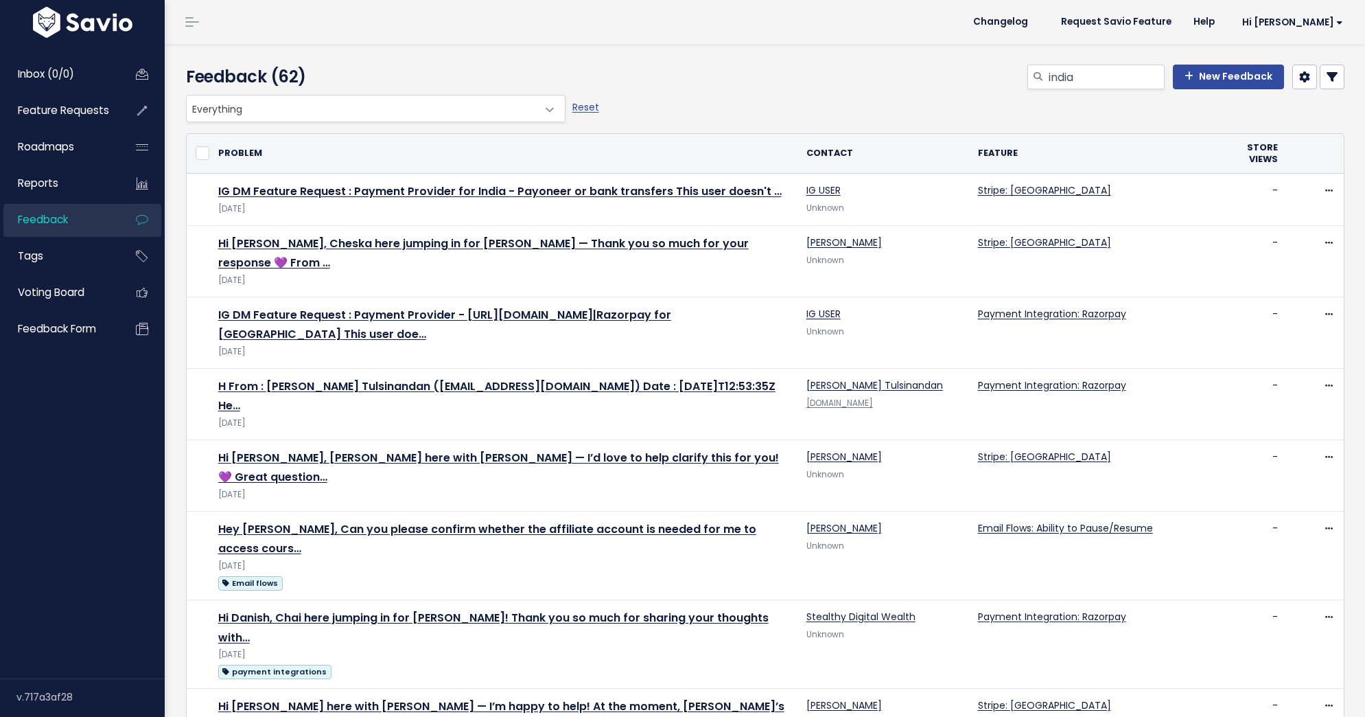
select select
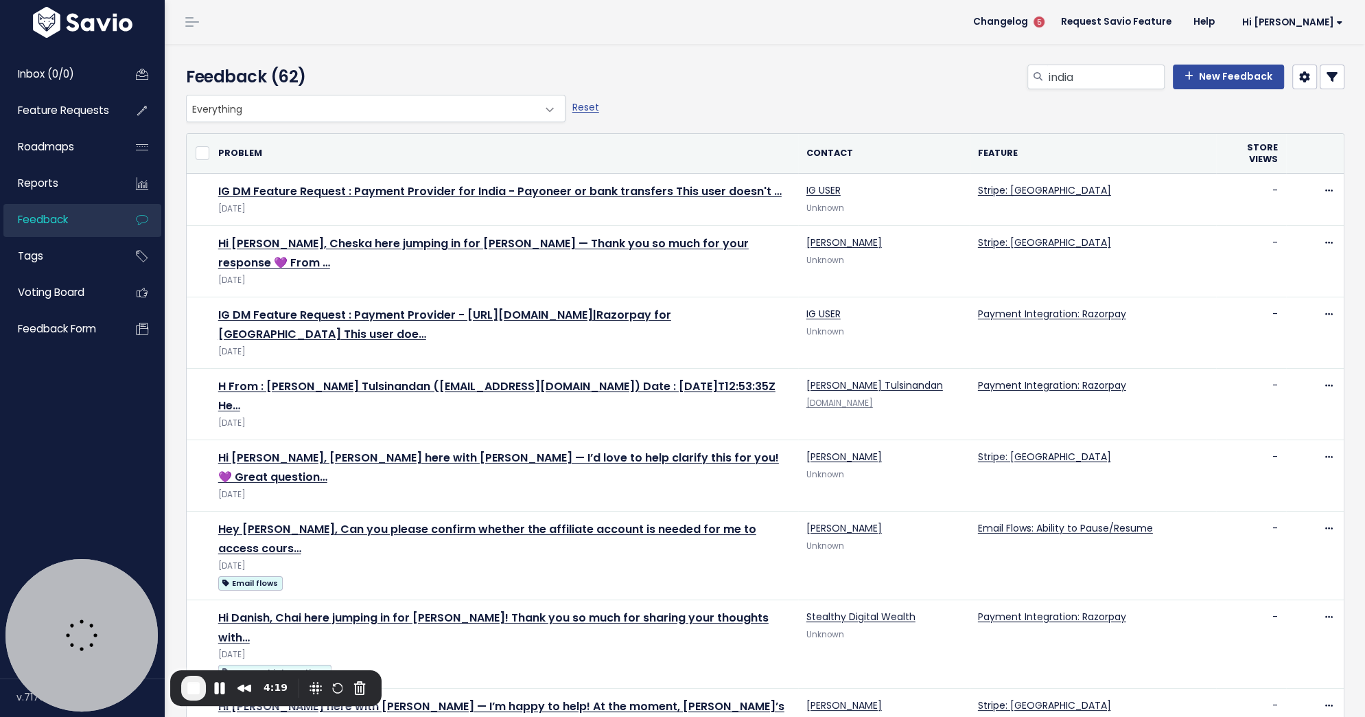
click at [1336, 74] on icon at bounding box center [1332, 76] width 11 height 11
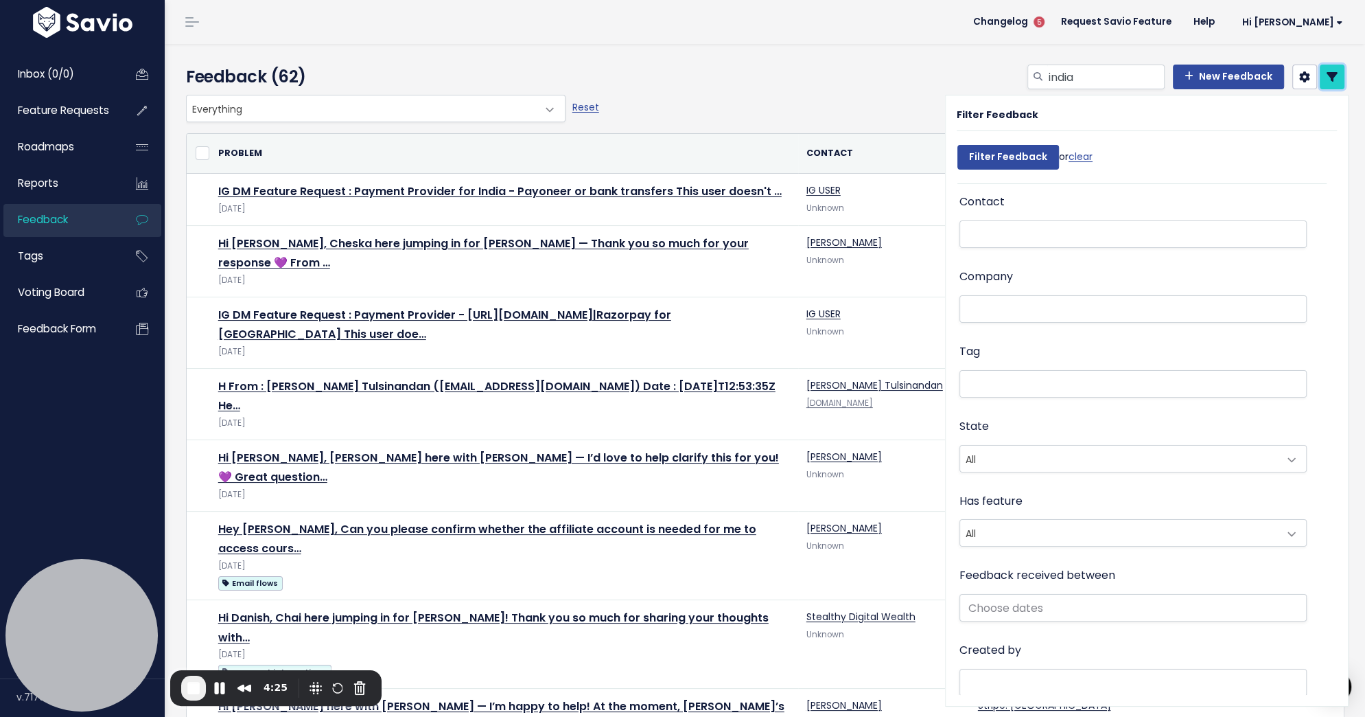
scroll to position [100, 0]
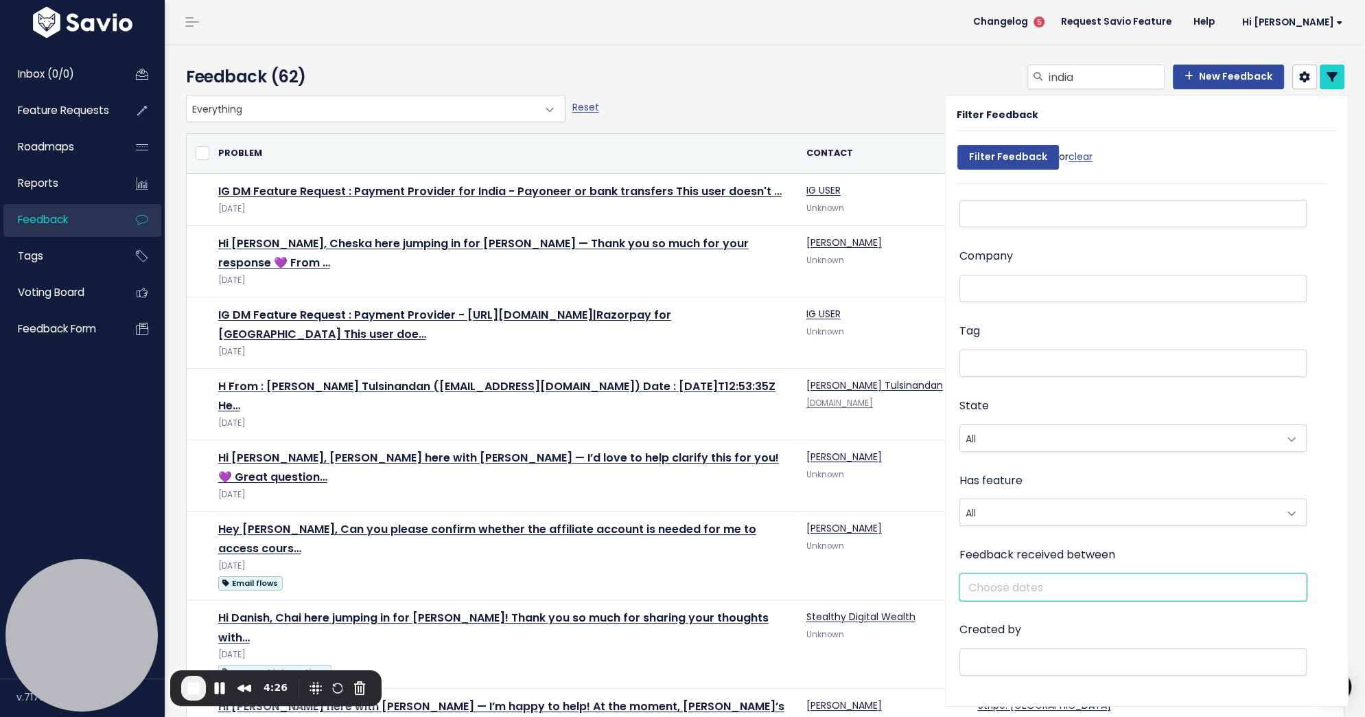
click at [1056, 591] on input "text" at bounding box center [1133, 586] width 347 height 27
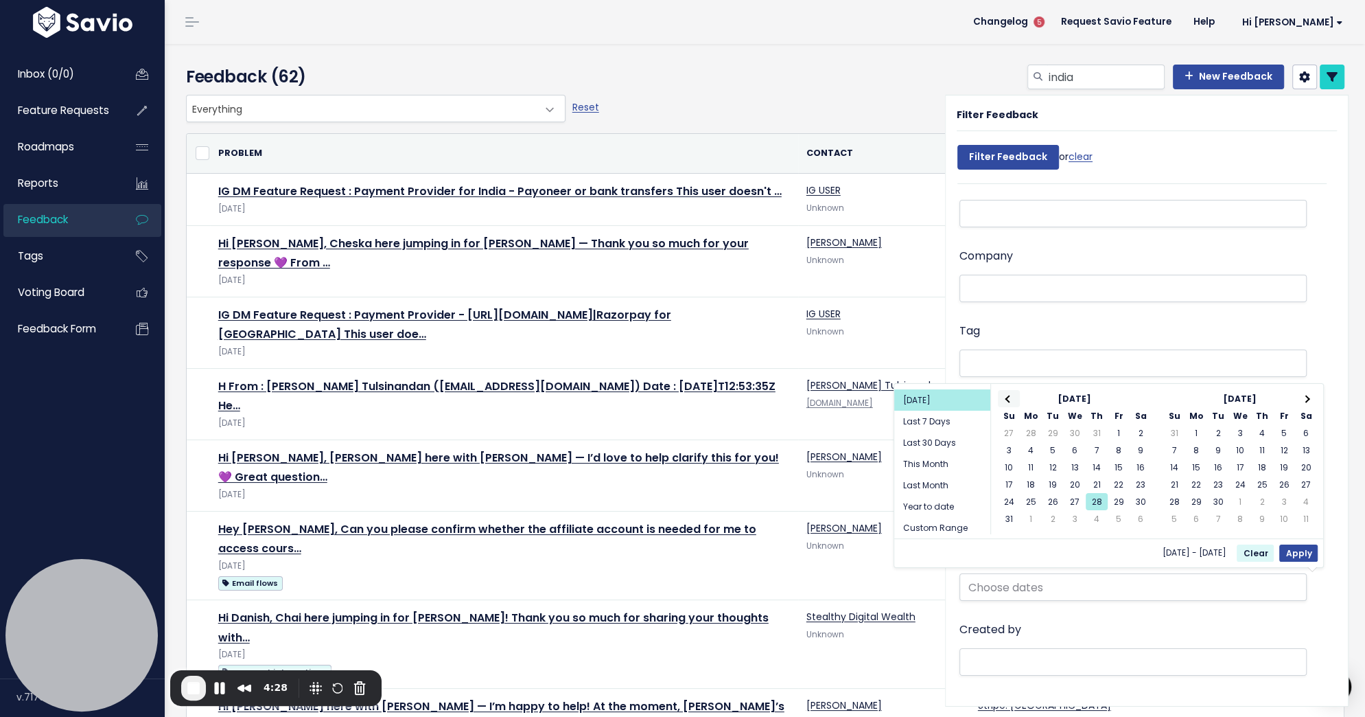
click at [1008, 393] on th at bounding box center [1009, 398] width 22 height 17
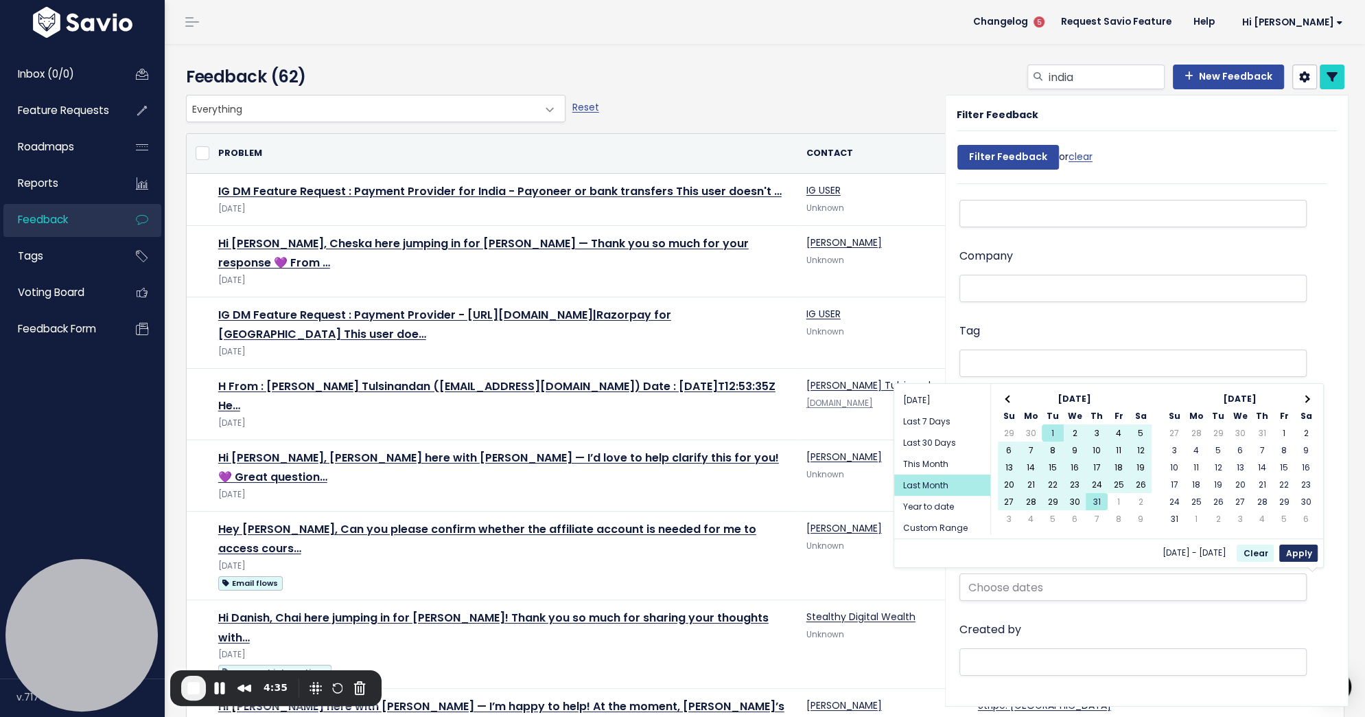
click at [1297, 553] on button "Apply" at bounding box center [1298, 552] width 38 height 17
type input "[DATE] - [DATE] (Last Month)"
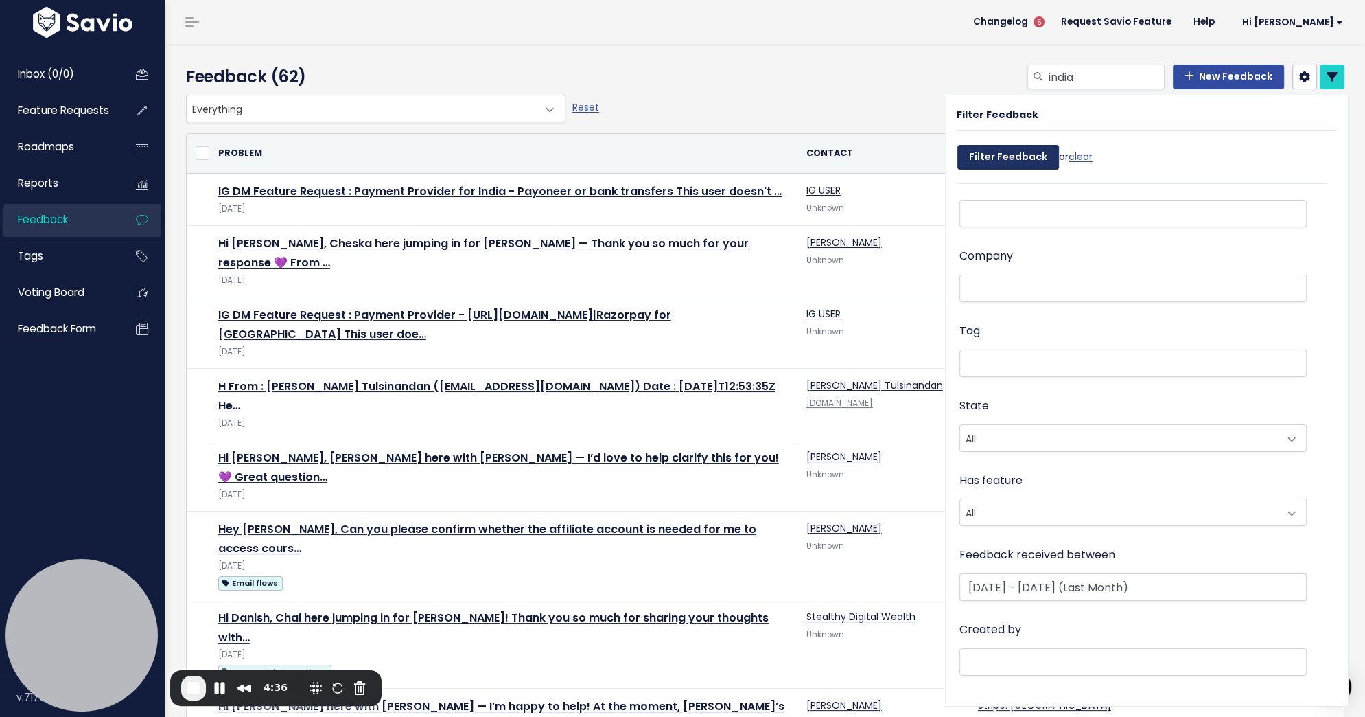
click at [1013, 152] on input "Filter Feedback" at bounding box center [1009, 157] width 102 height 25
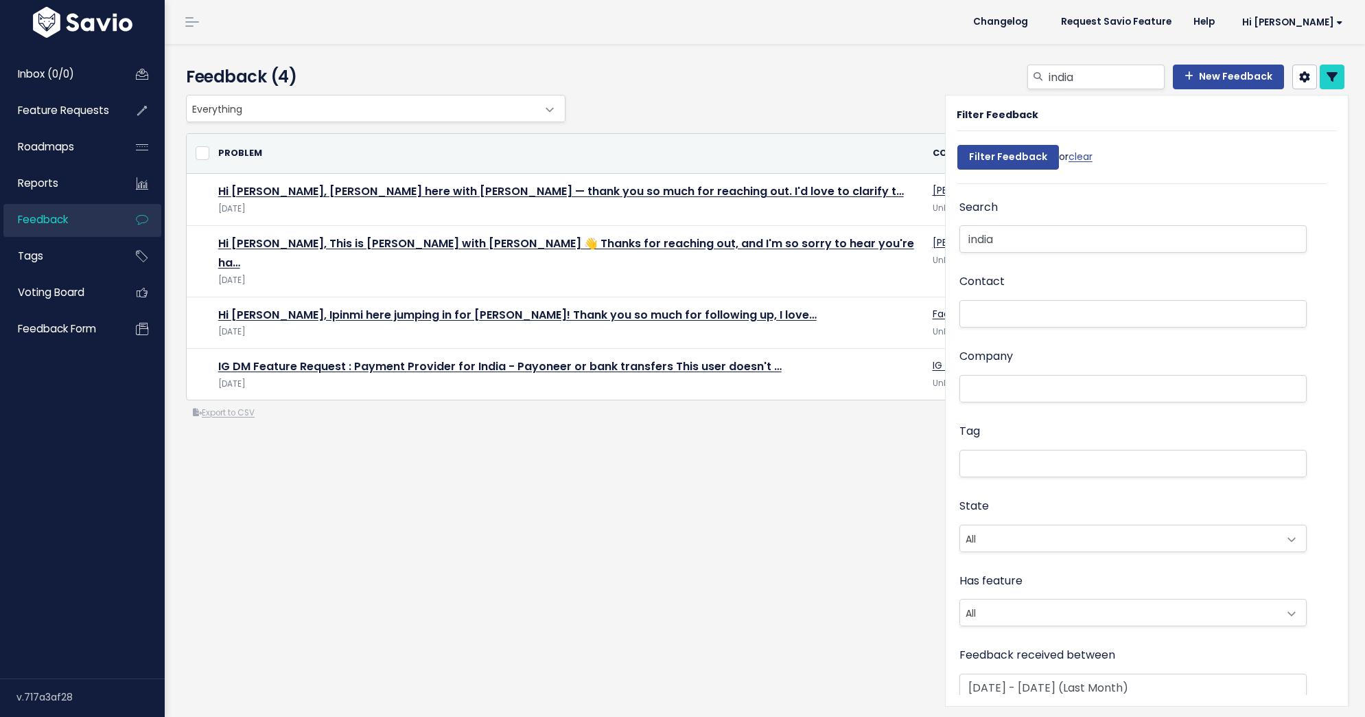
select select
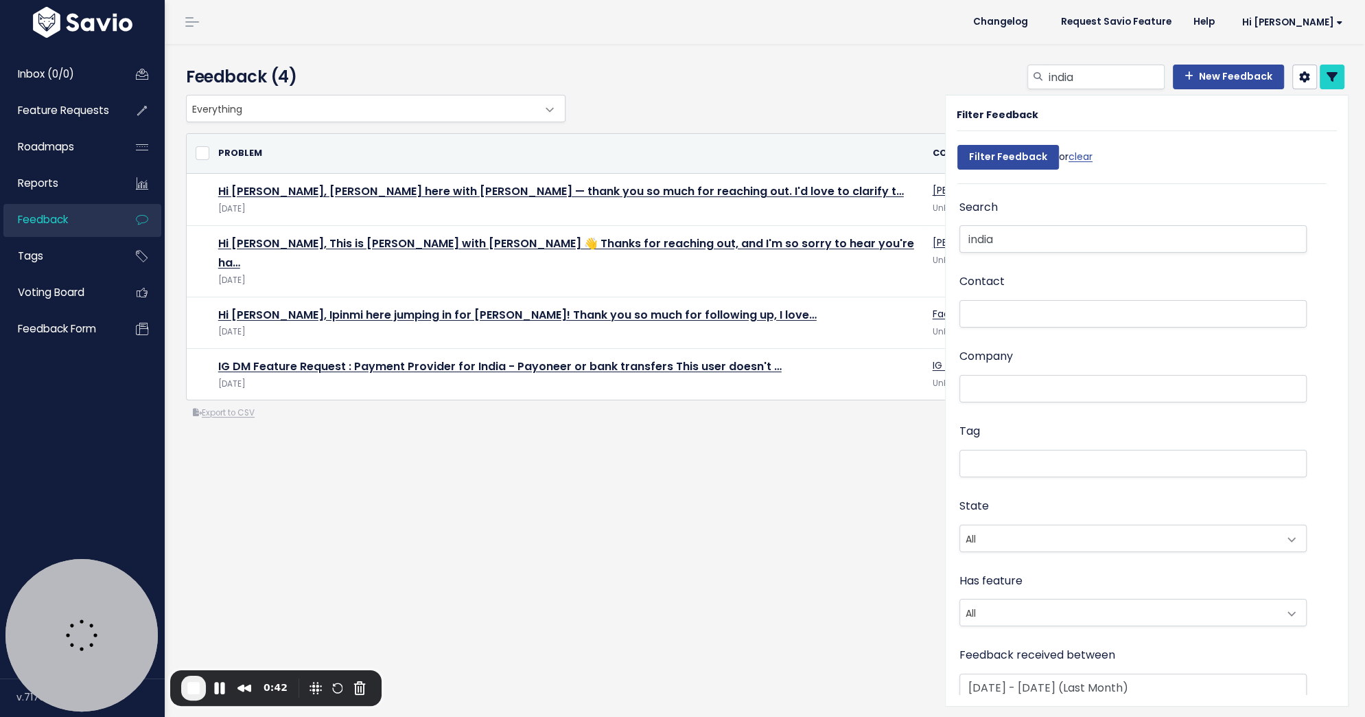
scroll to position [100, 0]
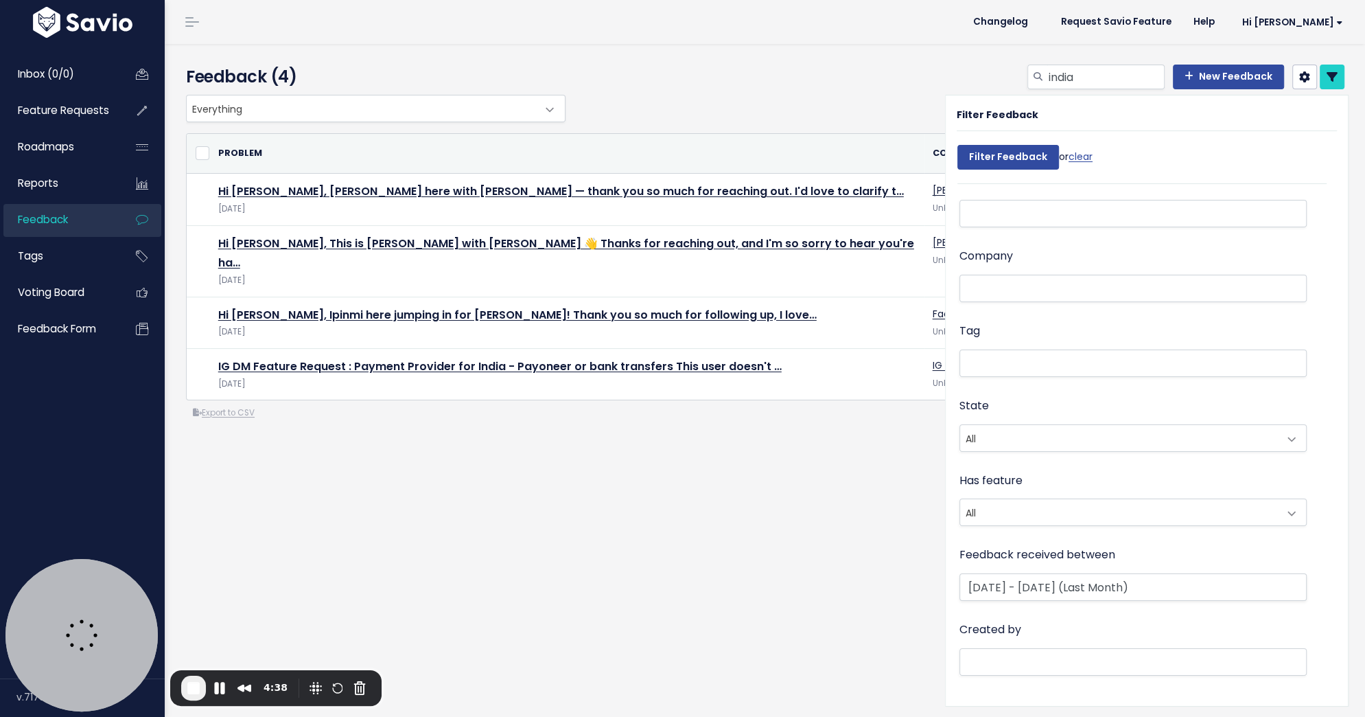
click at [837, 56] on div "Feedback (4) india New Feedback" at bounding box center [763, 69] width 1196 height 51
click at [1327, 80] on icon at bounding box center [1332, 76] width 11 height 11
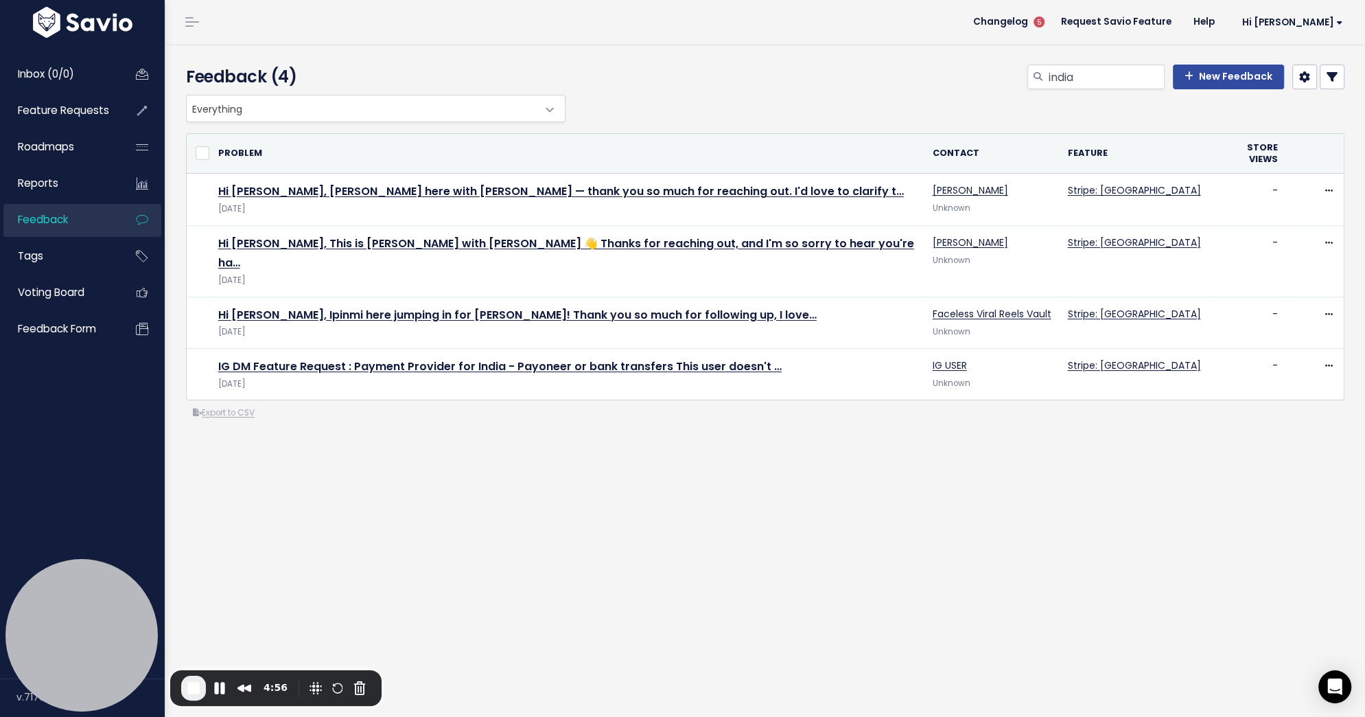
click at [1333, 76] on icon at bounding box center [1332, 76] width 11 height 11
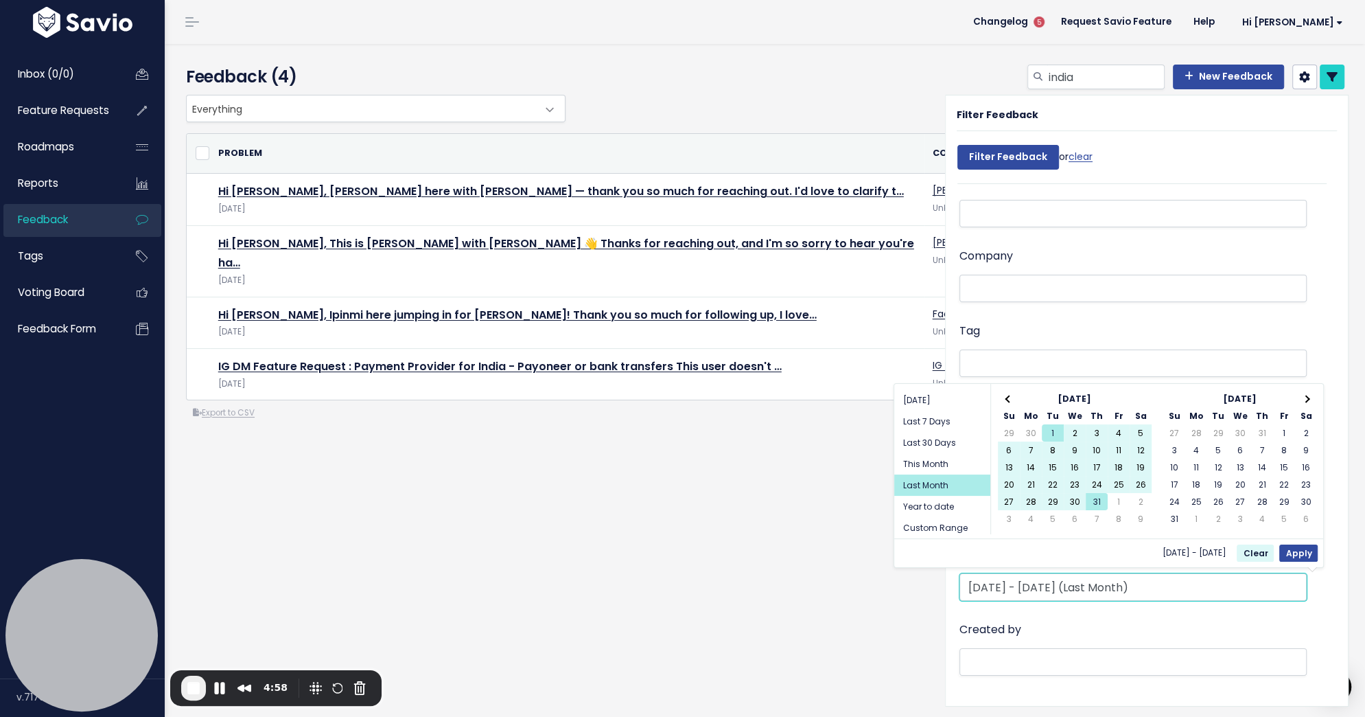
click at [1174, 590] on input "Jul 1 2025 - Jul 31 2025 (Last Month)" at bounding box center [1133, 586] width 347 height 27
click at [1006, 395] on th at bounding box center [1009, 398] width 22 height 17
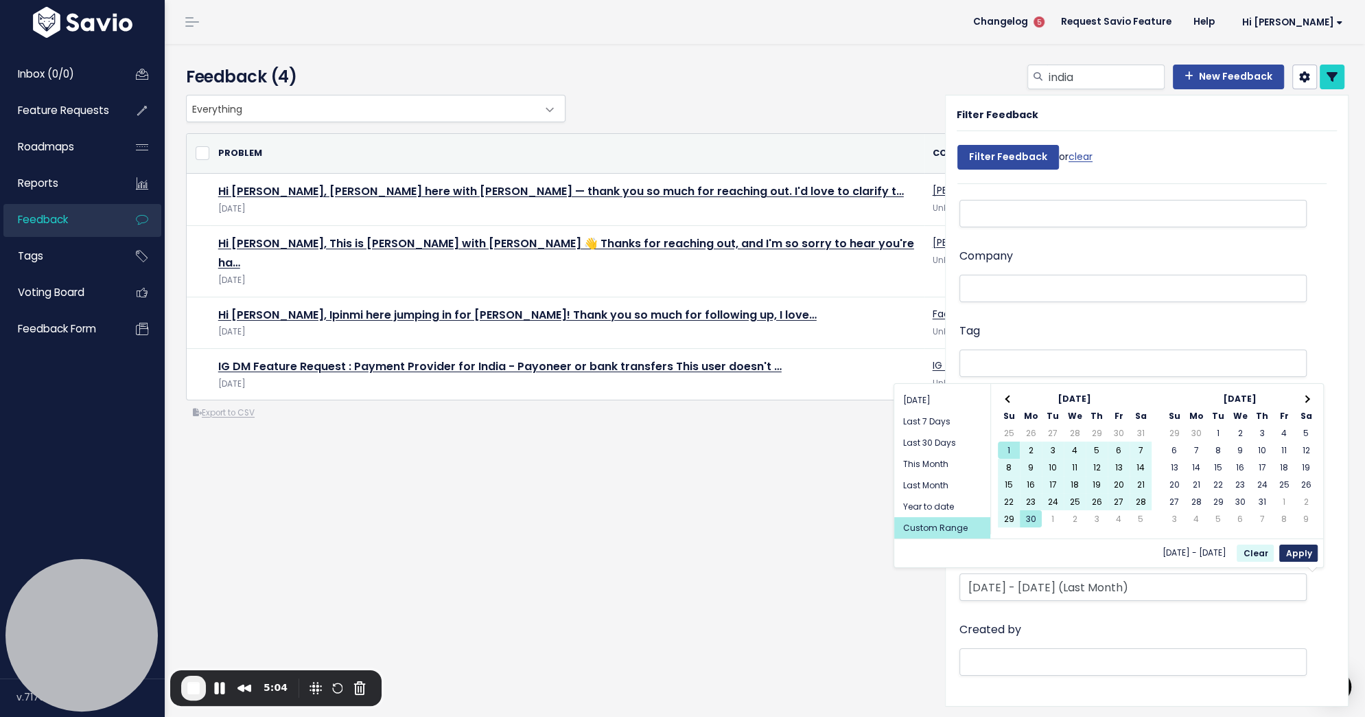
click at [1290, 548] on button "Apply" at bounding box center [1298, 552] width 38 height 17
type input "Jun 1 2025 - Jun 30 2025"
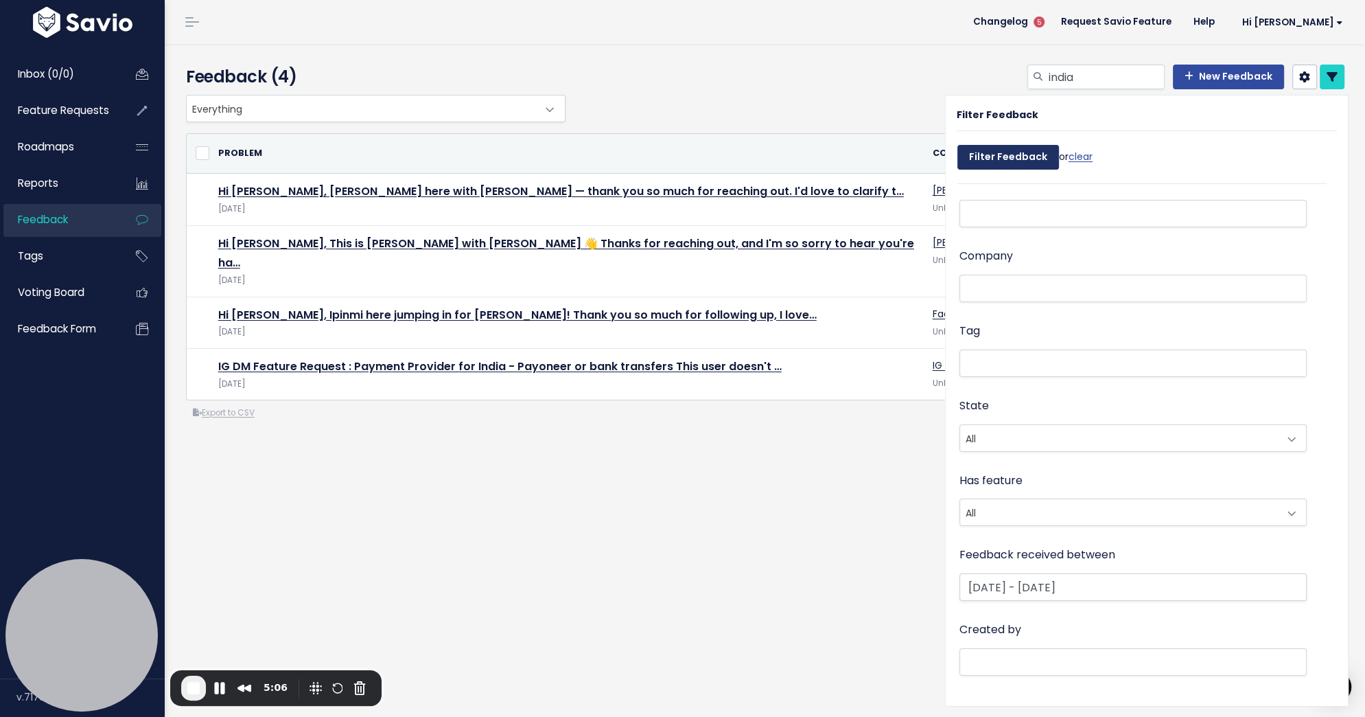
click at [1021, 150] on input "Filter Feedback" at bounding box center [1009, 157] width 102 height 25
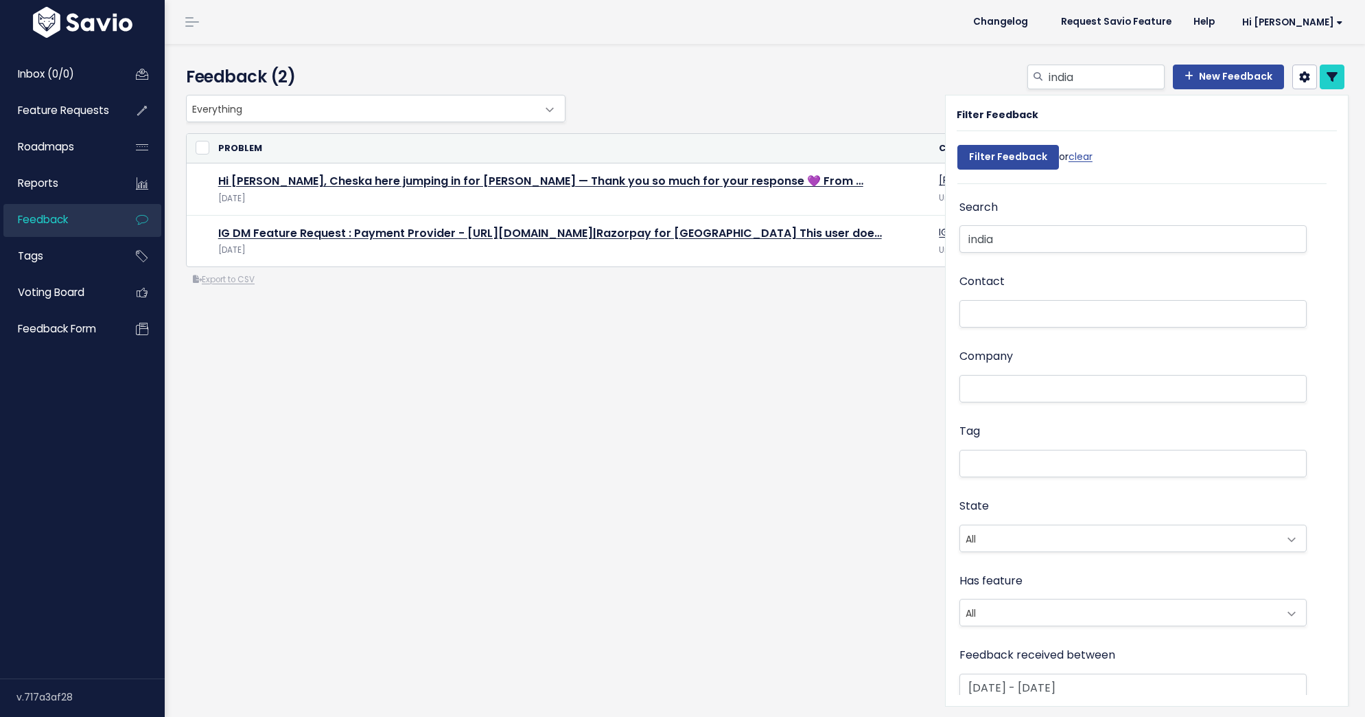
select select
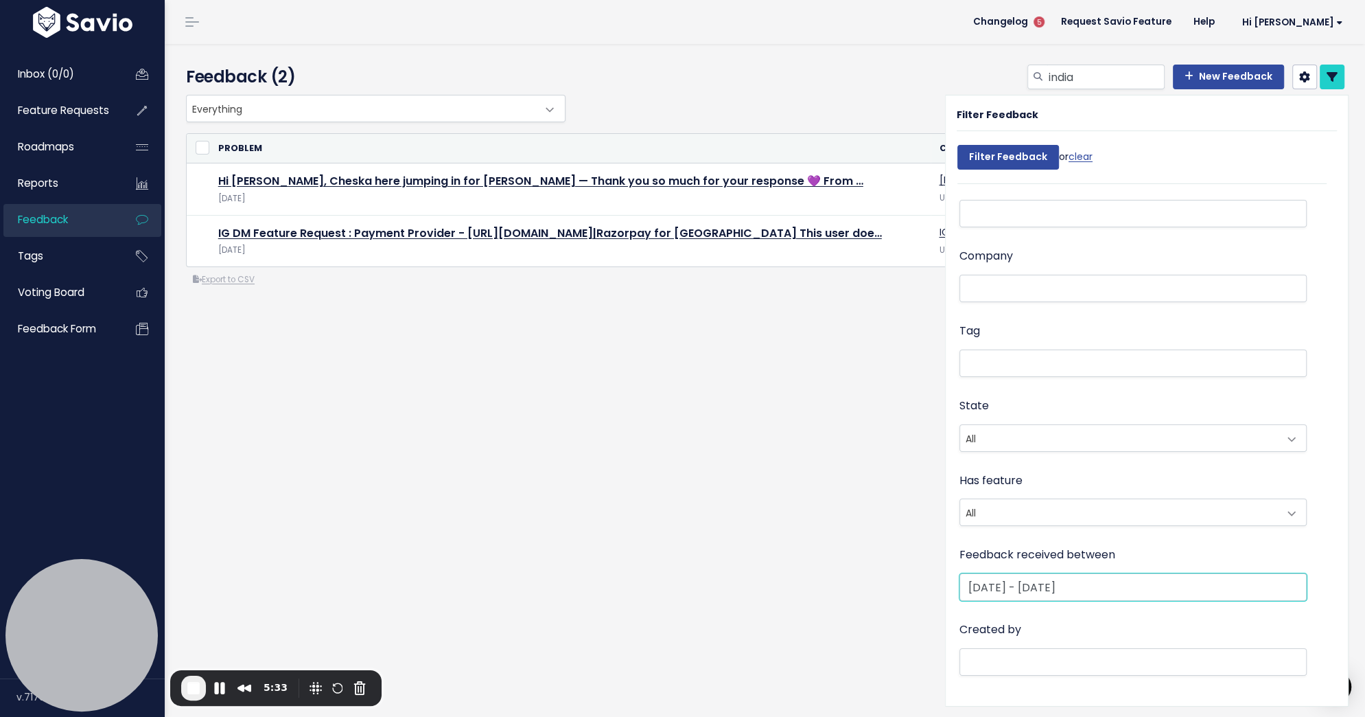
click at [1091, 583] on input "[DATE] - [DATE]" at bounding box center [1133, 586] width 347 height 27
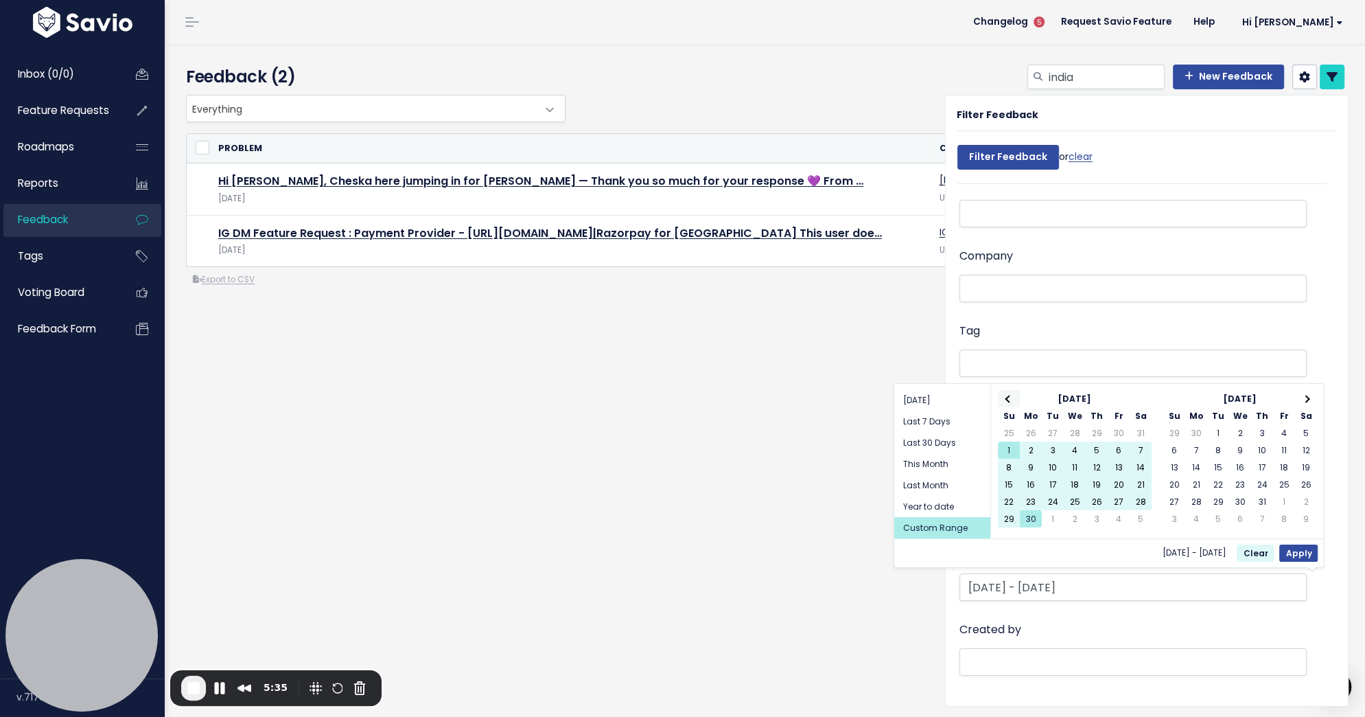
click at [1009, 399] on span at bounding box center [1009, 399] width 8 height 8
click at [1292, 549] on button "Apply" at bounding box center [1298, 552] width 38 height 17
type input "[DATE] - [DATE]"
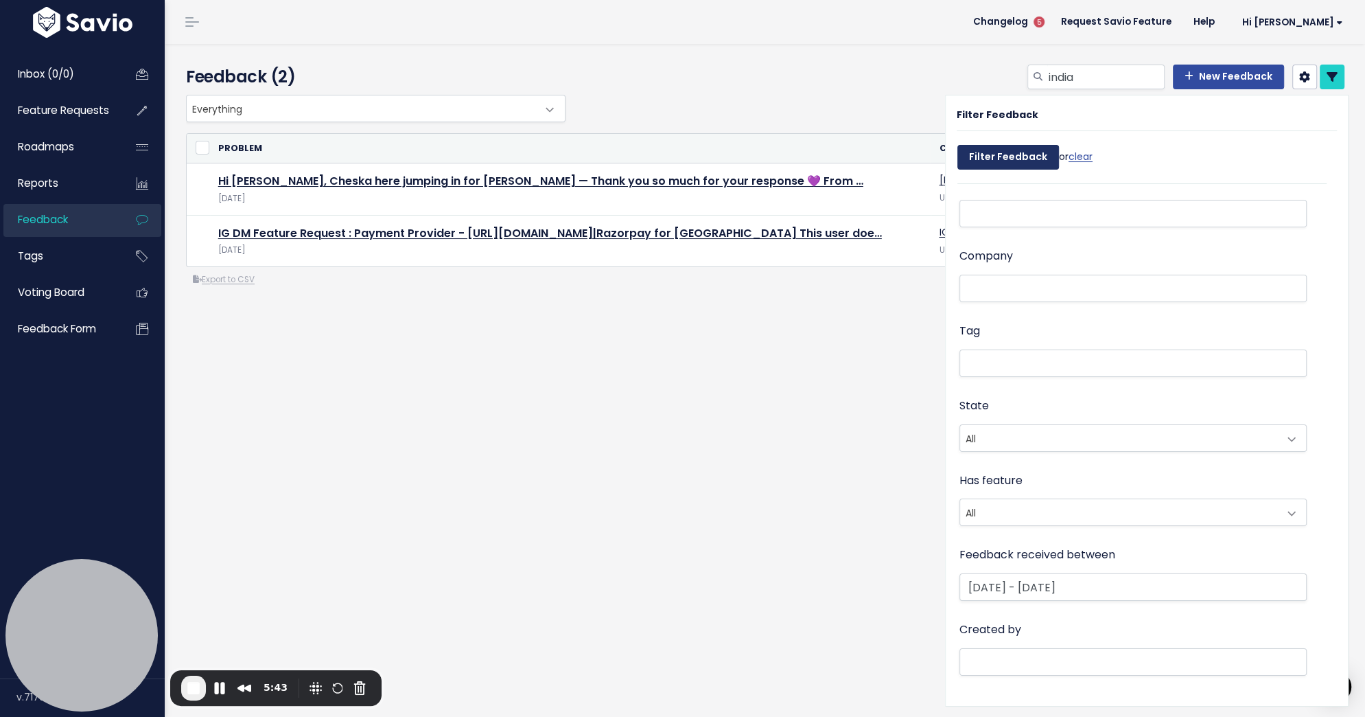
click at [1006, 152] on input "Filter Feedback" at bounding box center [1009, 157] width 102 height 25
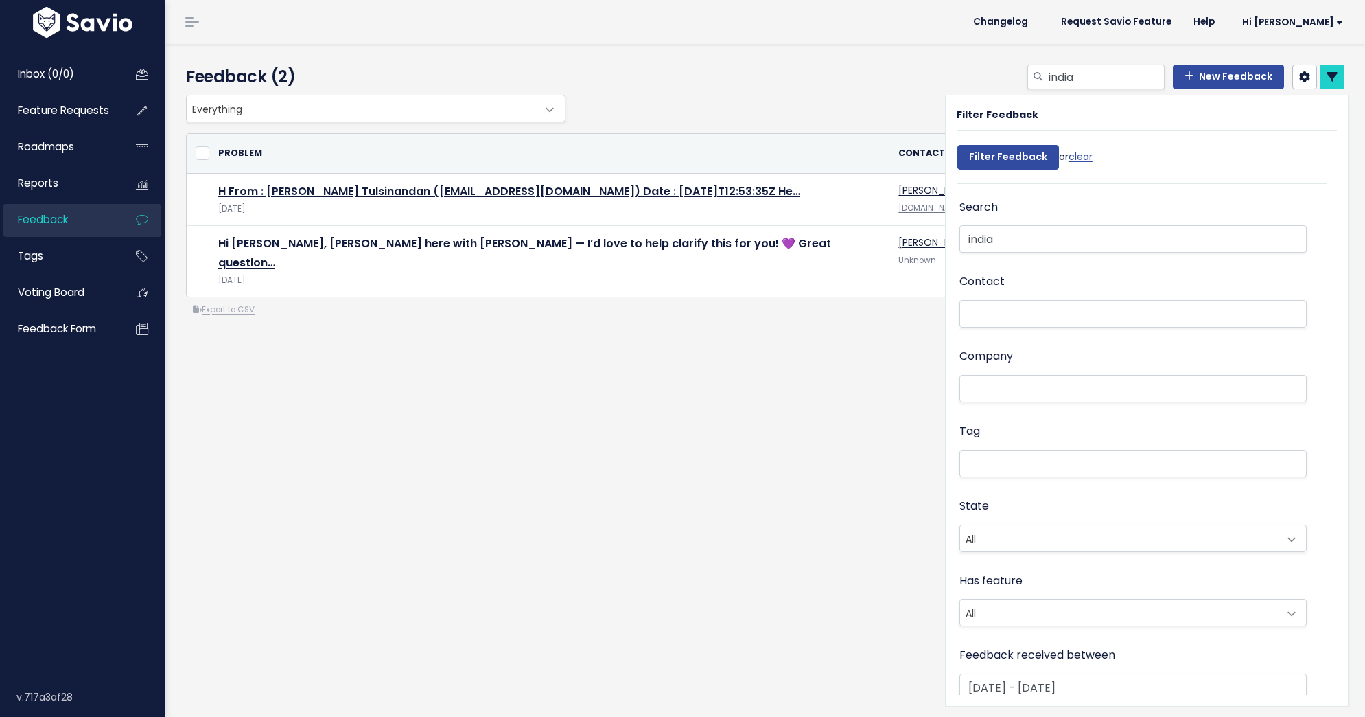
select select
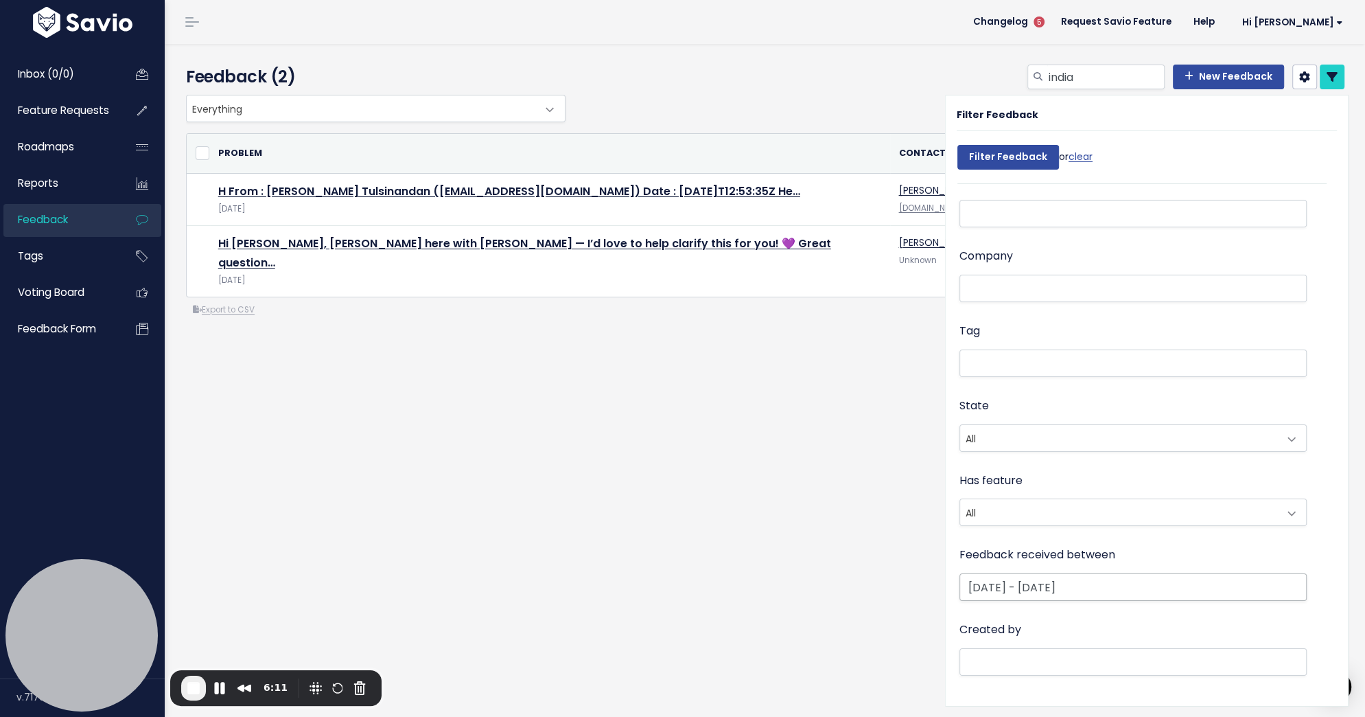
scroll to position [100, 0]
click at [1137, 582] on input "[DATE] - [DATE]" at bounding box center [1133, 587] width 347 height 27
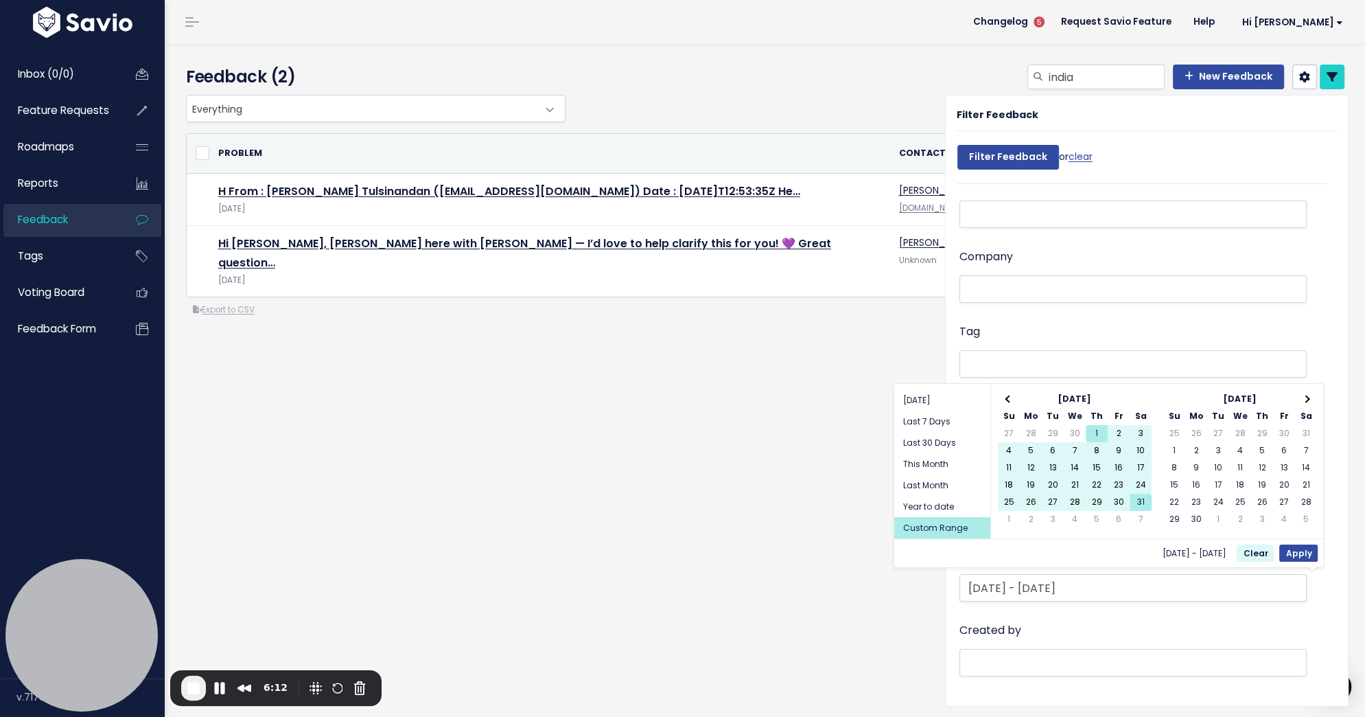
click at [1002, 384] on div "[DATE] Su Mo Tu We Th Fr Sa 27 28 29 30 1 2 3 4 5 6 7 8 9 10 11 12 13 14 15 16 …" at bounding box center [1073, 459] width 167 height 150
click at [1009, 396] on span at bounding box center [1009, 399] width 8 height 8
click at [1301, 552] on button "Apply" at bounding box center [1298, 552] width 38 height 17
type input "[DATE] - [DATE]"
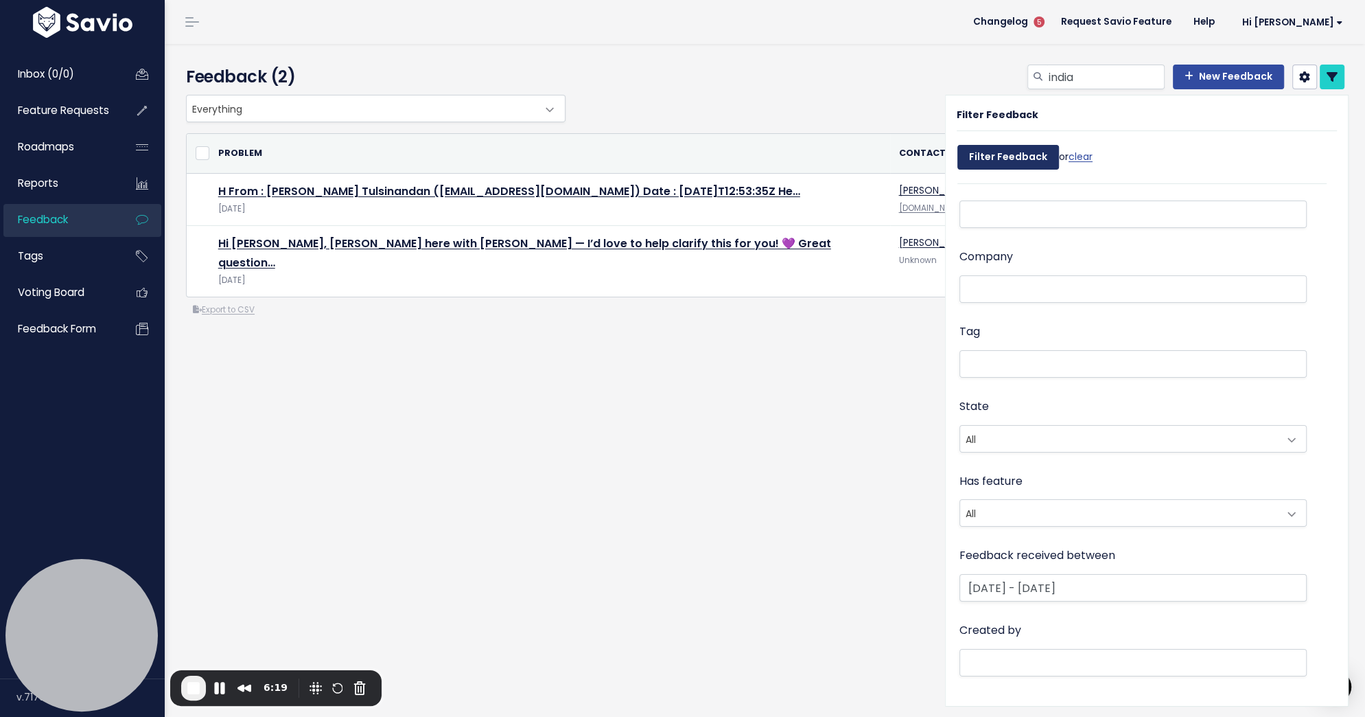
click at [971, 153] on input "Filter Feedback" at bounding box center [1009, 157] width 102 height 25
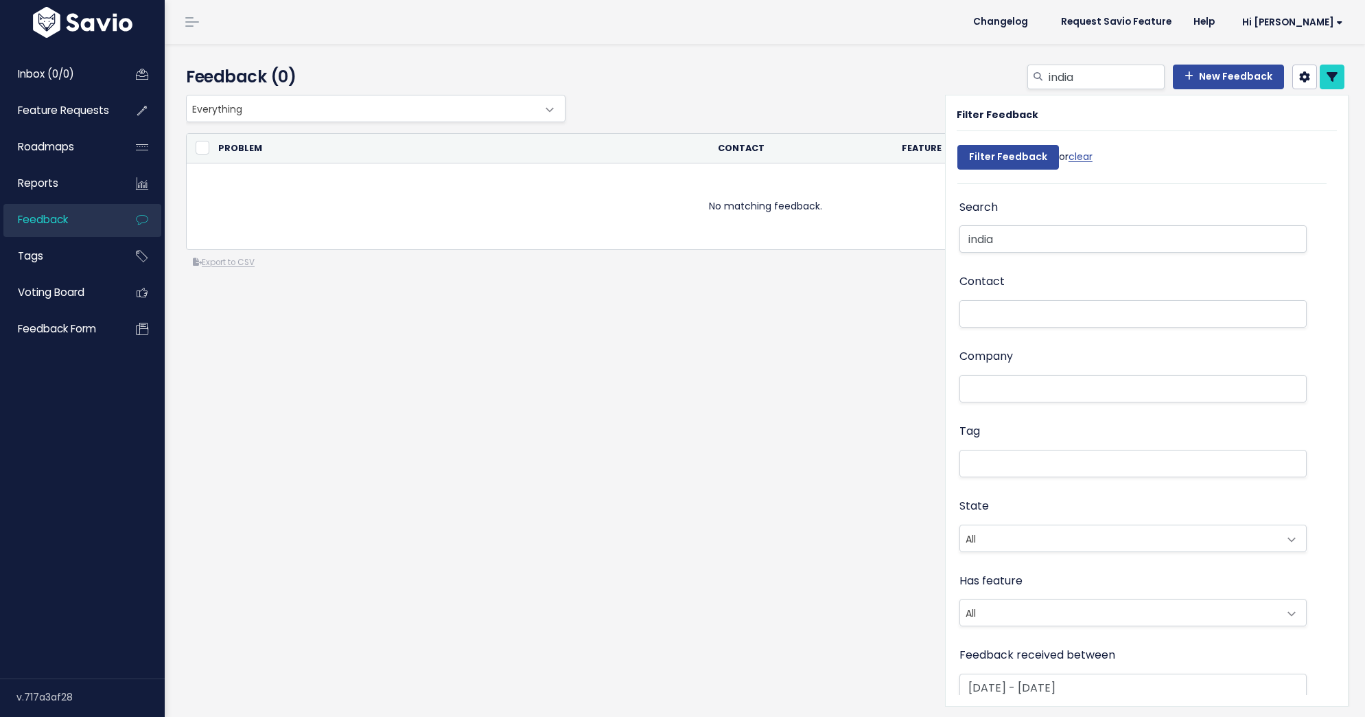
select select
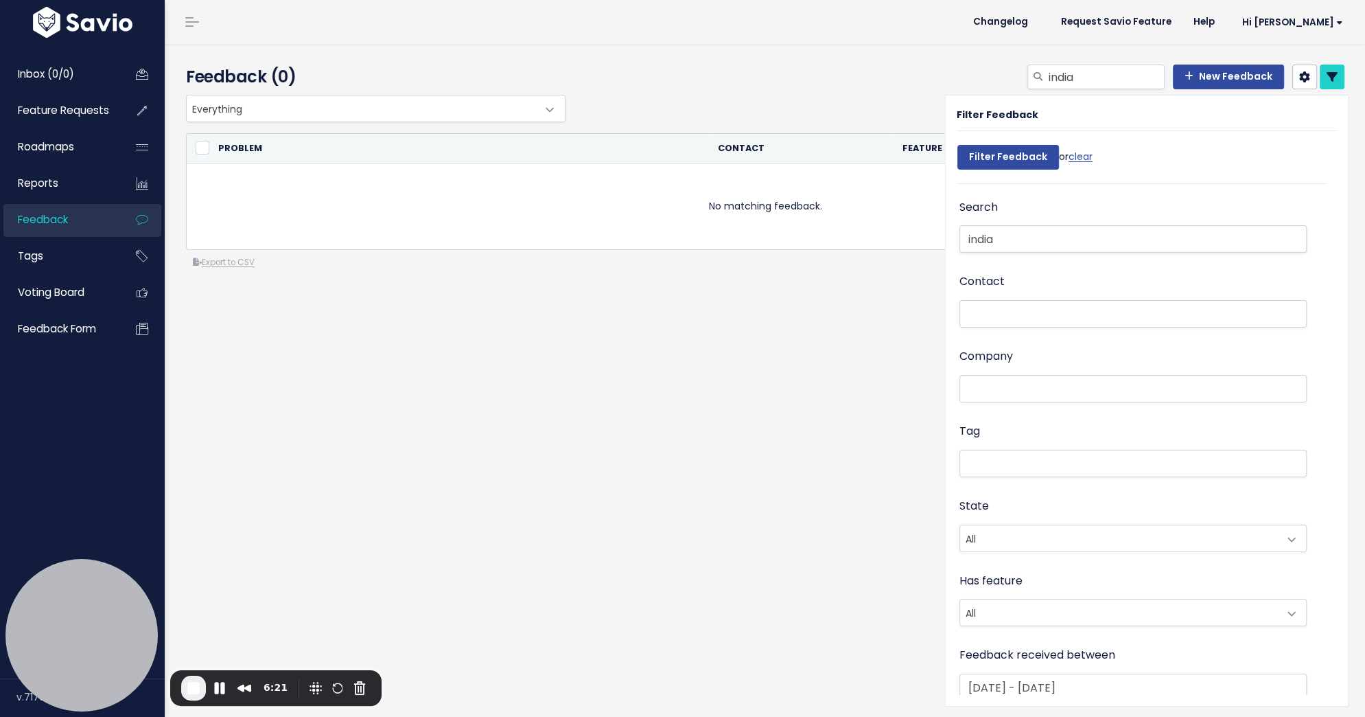
scroll to position [100, 0]
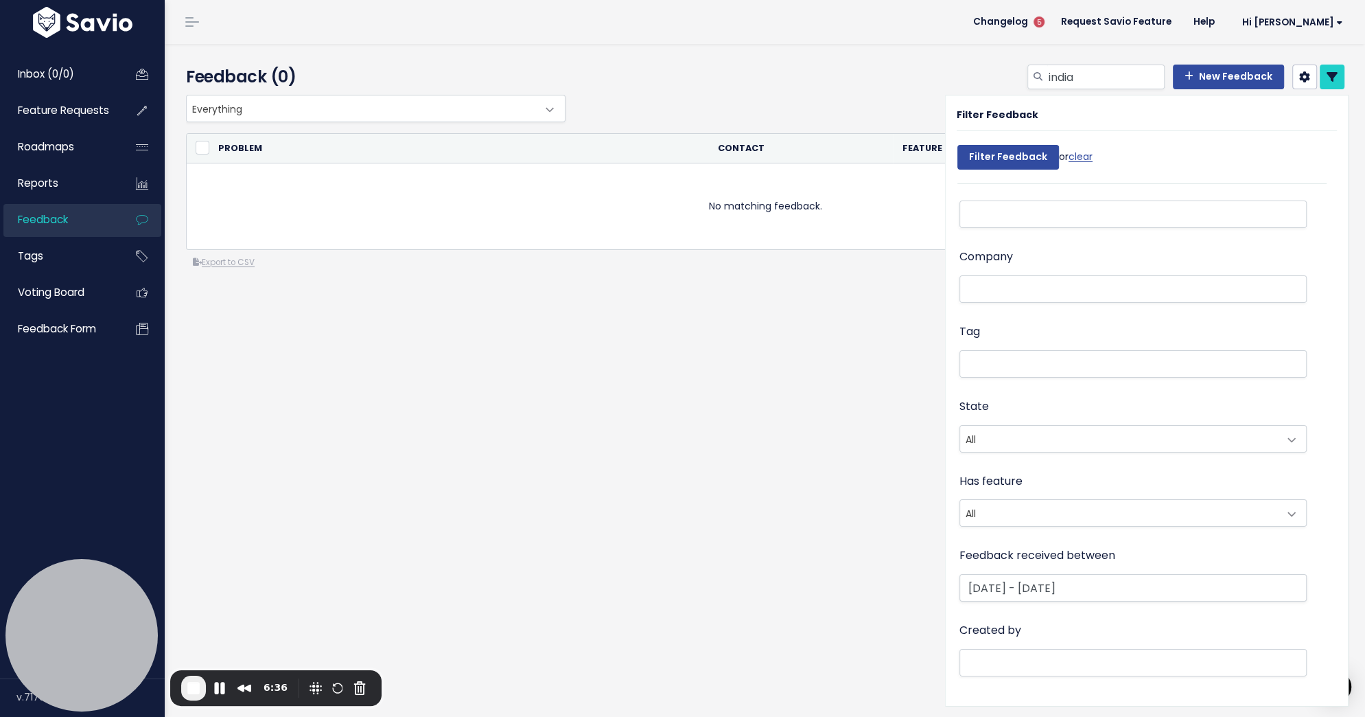
click at [566, 594] on div "Feedback (0) [GEOGRAPHIC_DATA] New Feedback Everything No Product Area Billing …" at bounding box center [765, 380] width 1201 height 673
click at [68, 187] on link "Reports" at bounding box center [58, 183] width 111 height 32
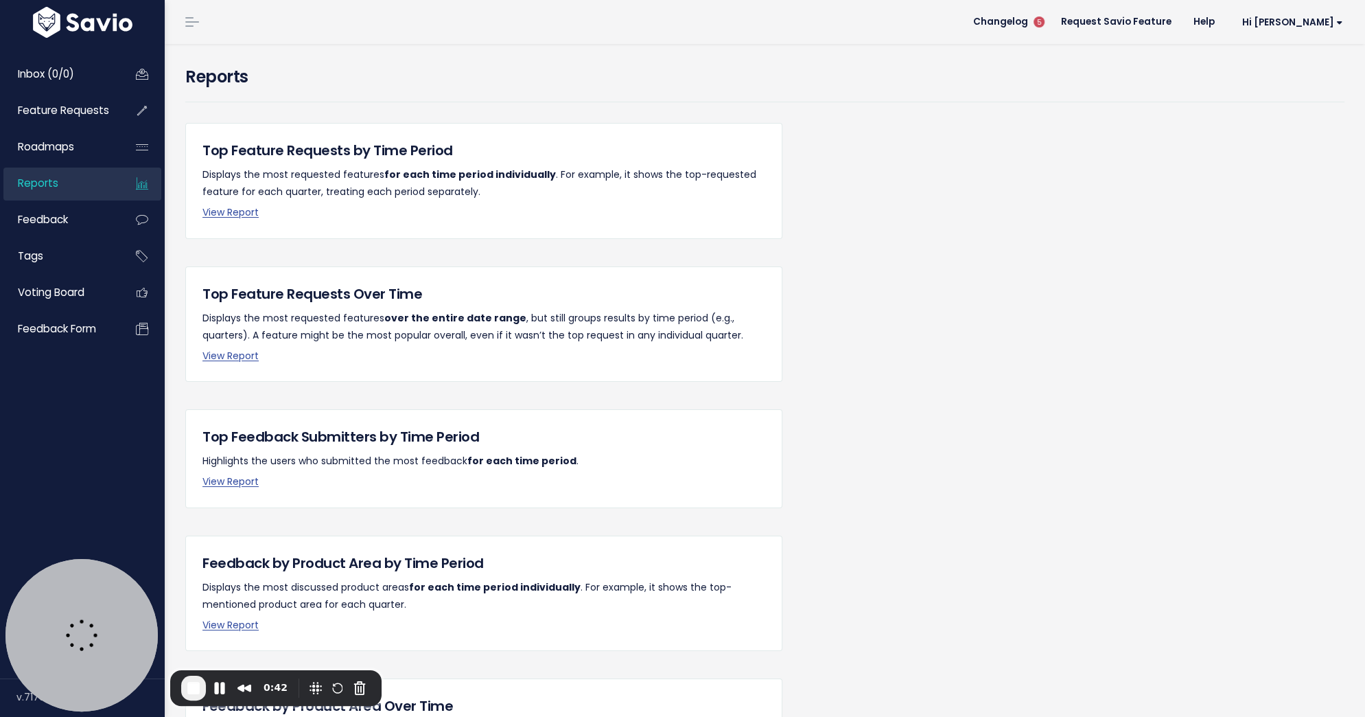
click at [244, 220] on p "View Report" at bounding box center [483, 212] width 563 height 17
click at [239, 213] on link "View Report" at bounding box center [230, 212] width 56 height 14
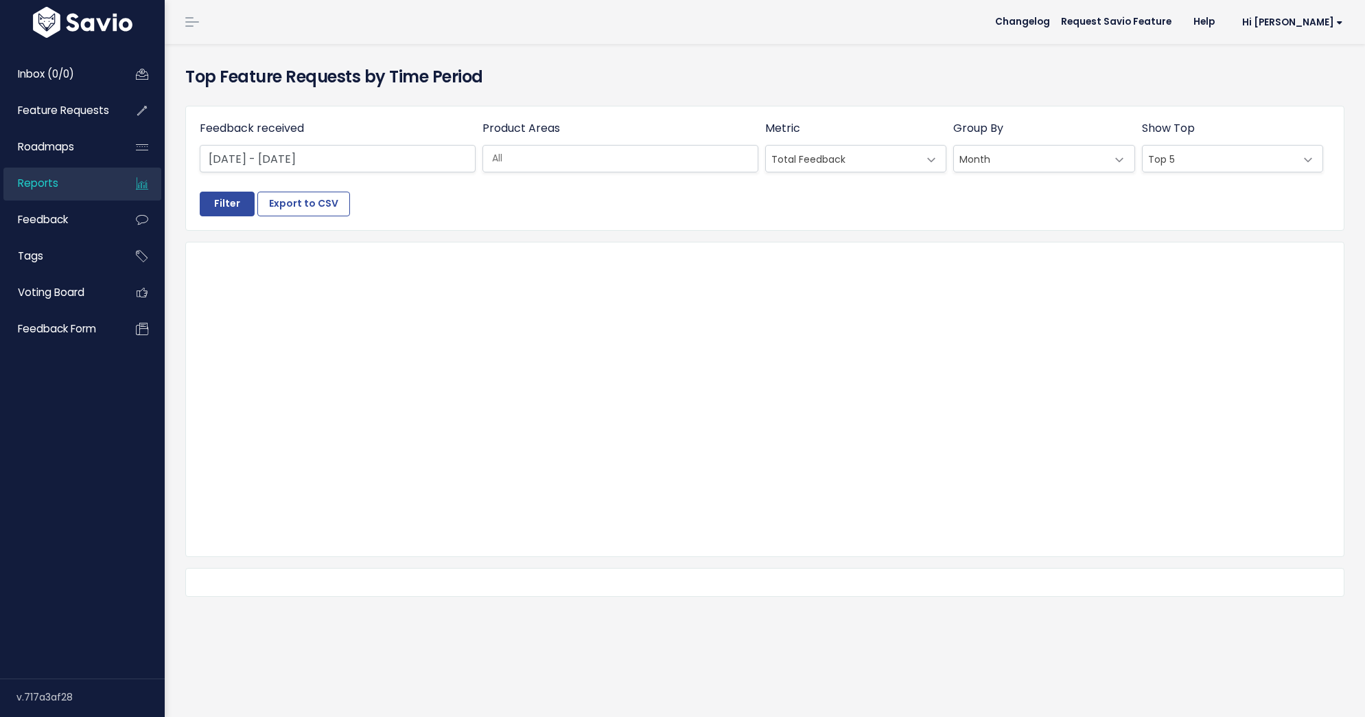
select select
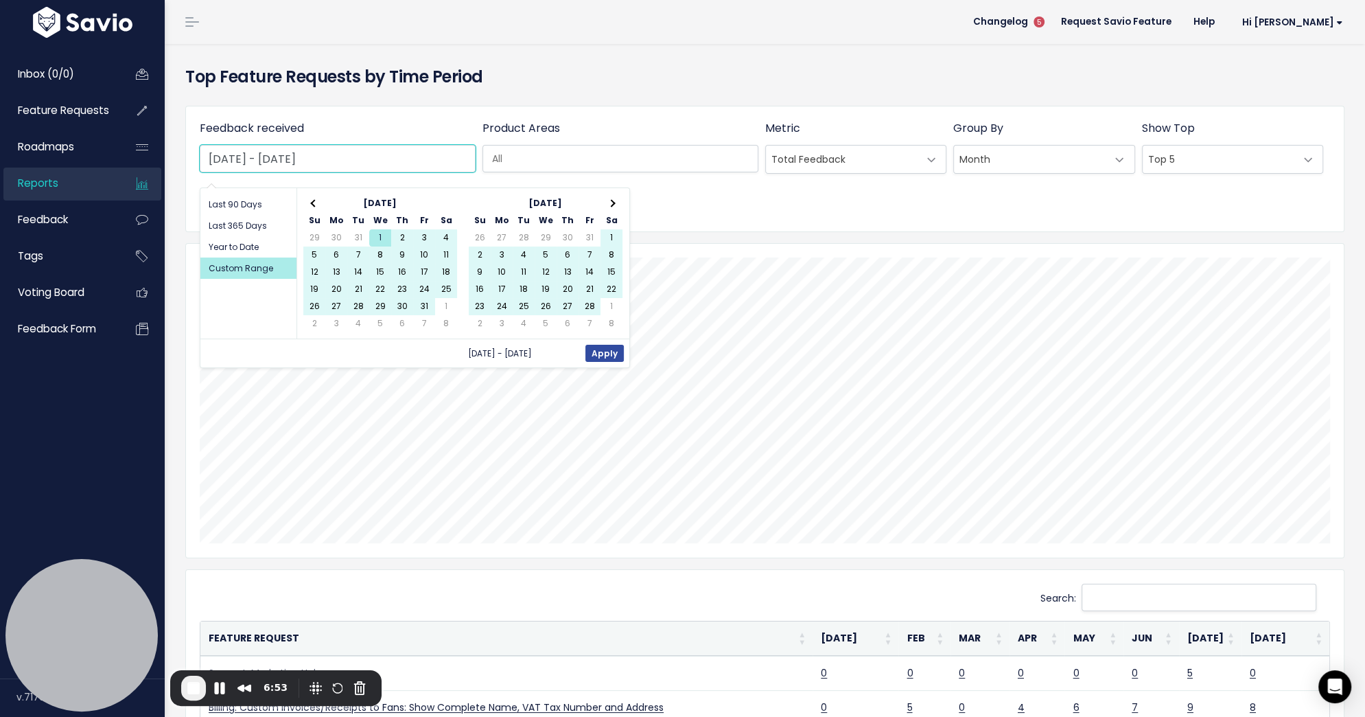
click at [399, 152] on input "Jan 1 2025 - Aug 27 2025" at bounding box center [338, 158] width 276 height 27
click at [612, 203] on span at bounding box center [611, 204] width 8 height 8
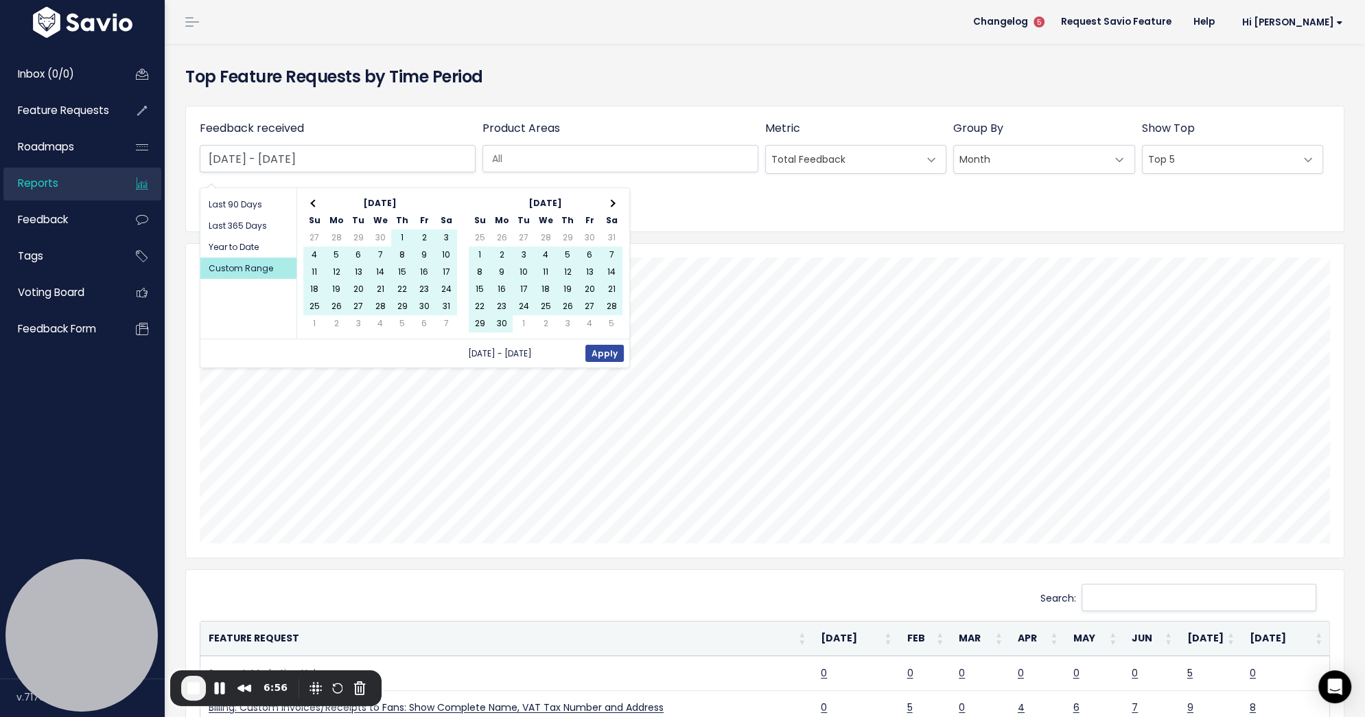
click at [612, 203] on span at bounding box center [611, 204] width 8 height 8
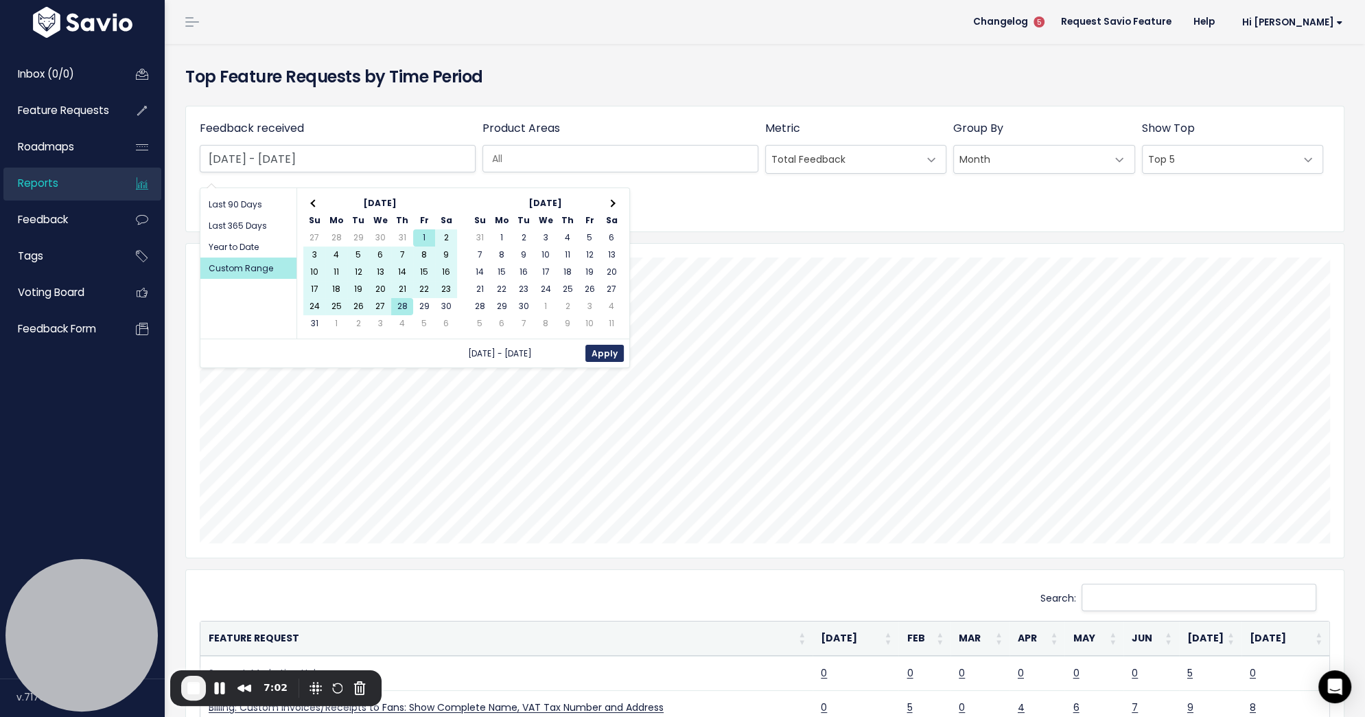
click at [603, 351] on button "Apply" at bounding box center [605, 353] width 38 height 17
type input "Aug 1 2025 - Aug 28 2025"
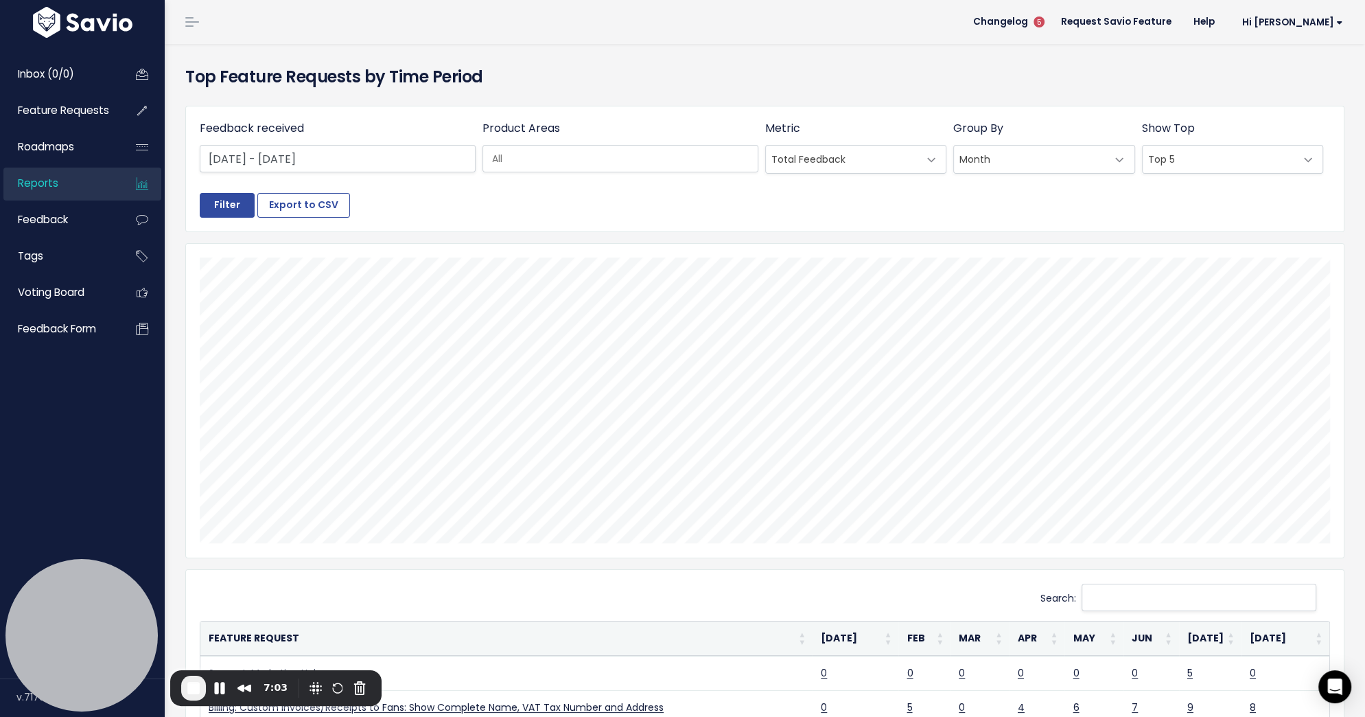
click at [585, 159] on input "search" at bounding box center [629, 159] width 284 height 14
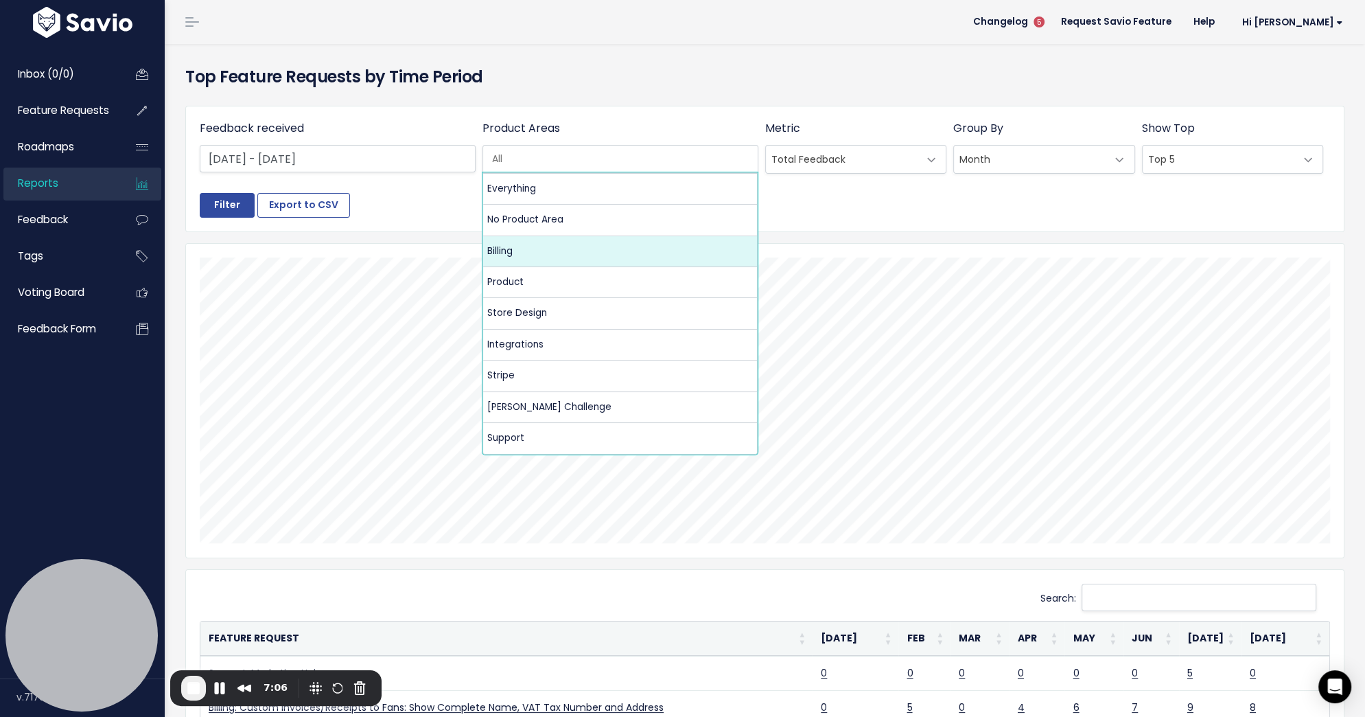
select select "MAIN:BILLING"
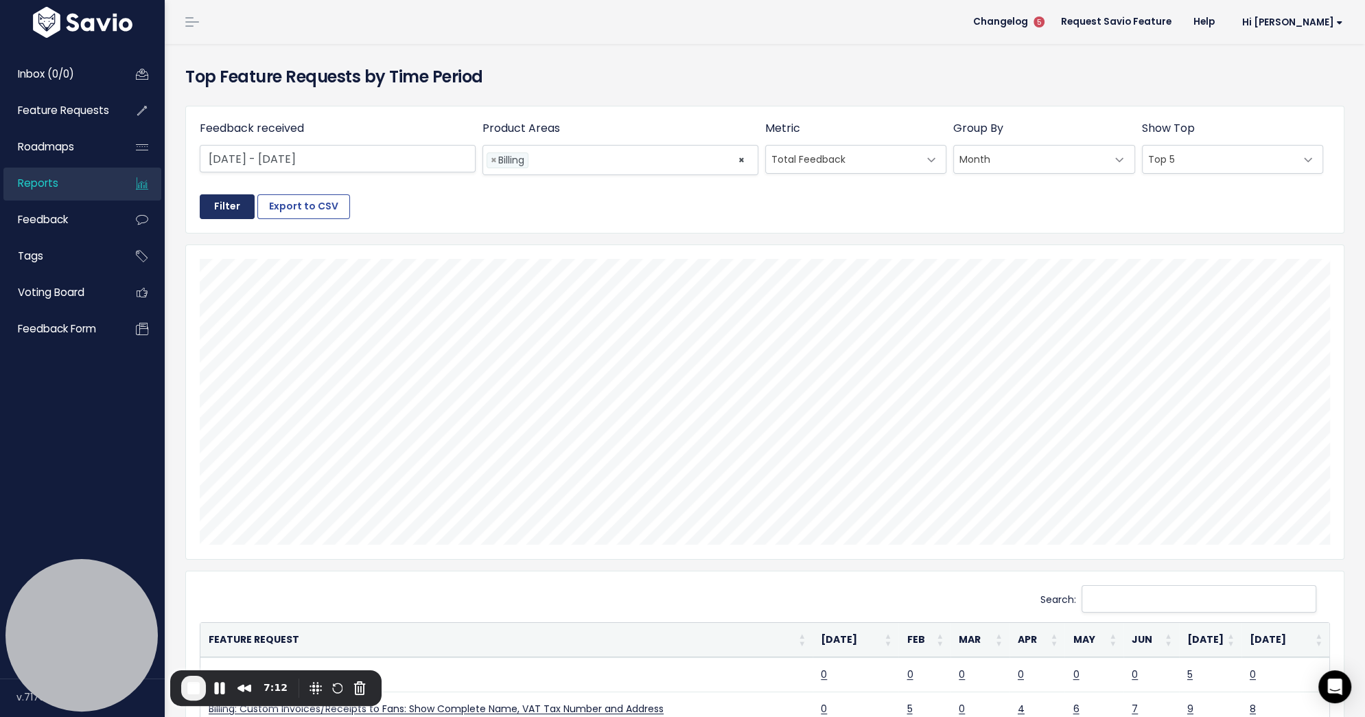
click at [232, 211] on input "Filter" at bounding box center [227, 206] width 55 height 25
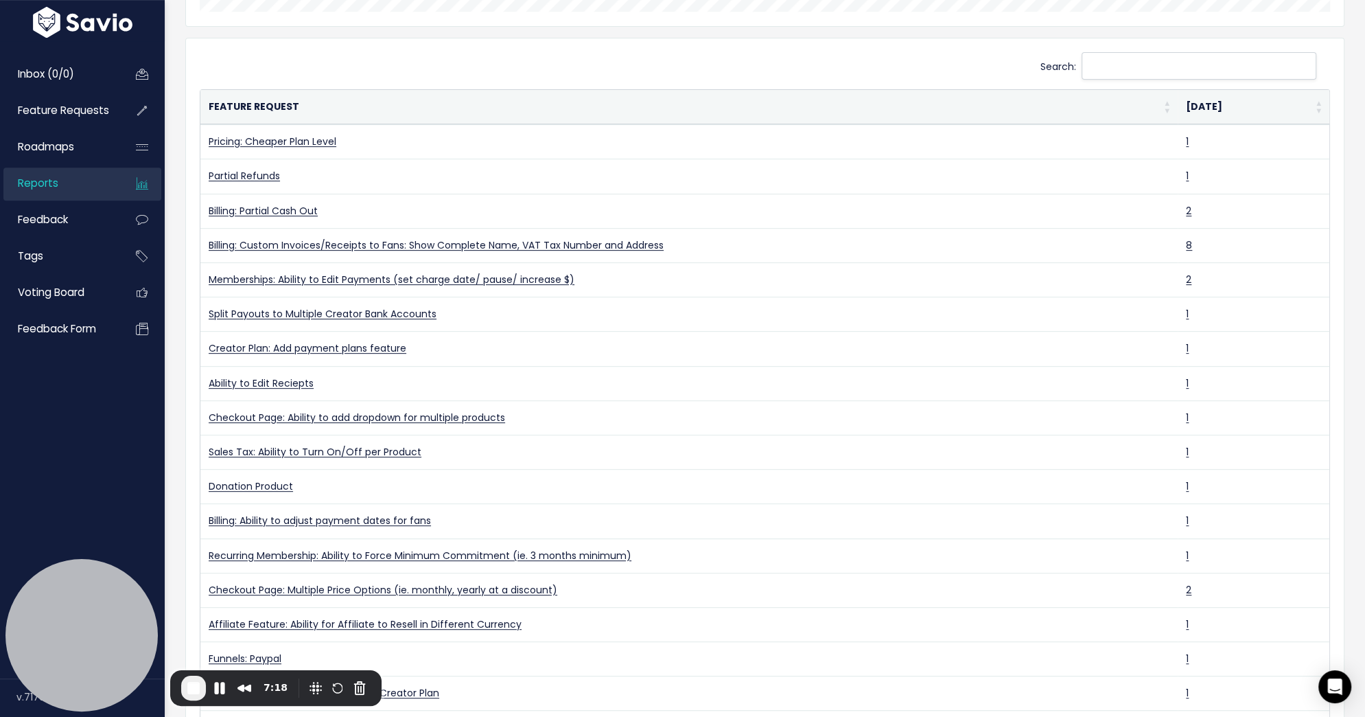
scroll to position [616, 0]
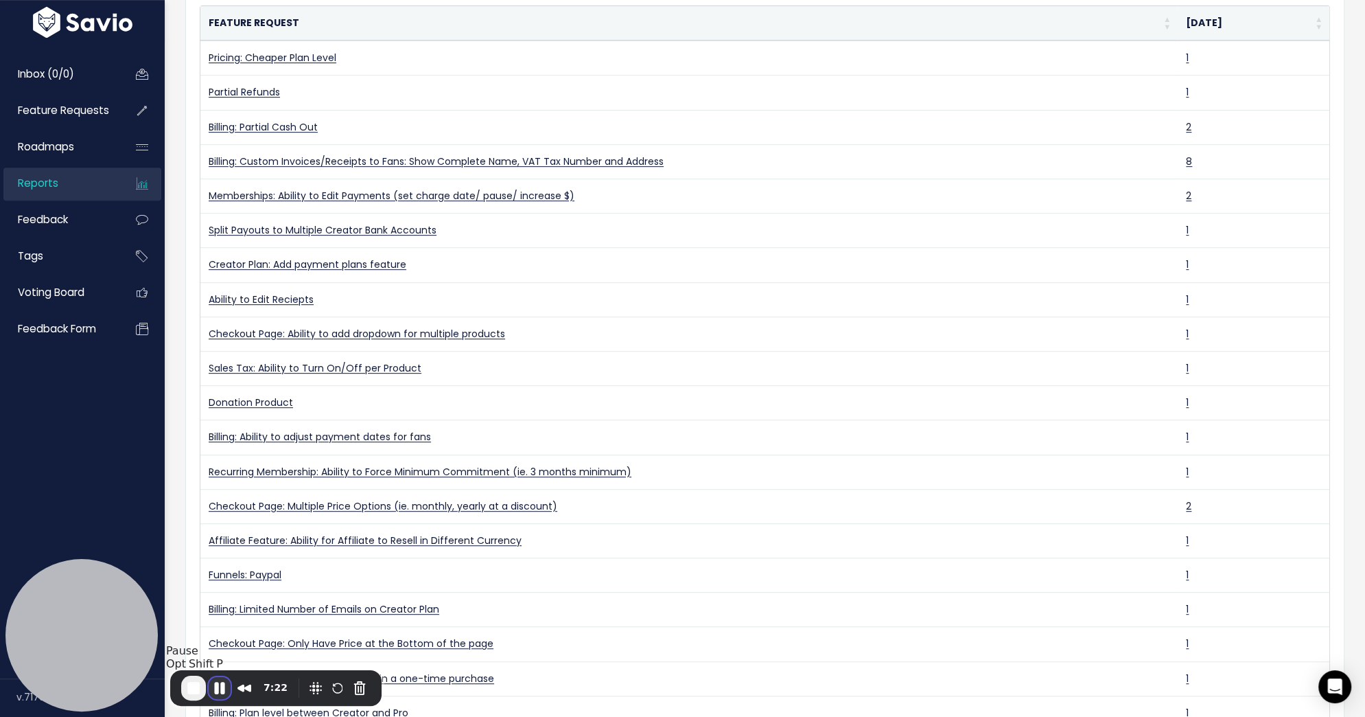
click at [218, 691] on button "Pause Recording" at bounding box center [220, 688] width 22 height 22
click at [218, 691] on span "Play Recording" at bounding box center [219, 689] width 16 height 16
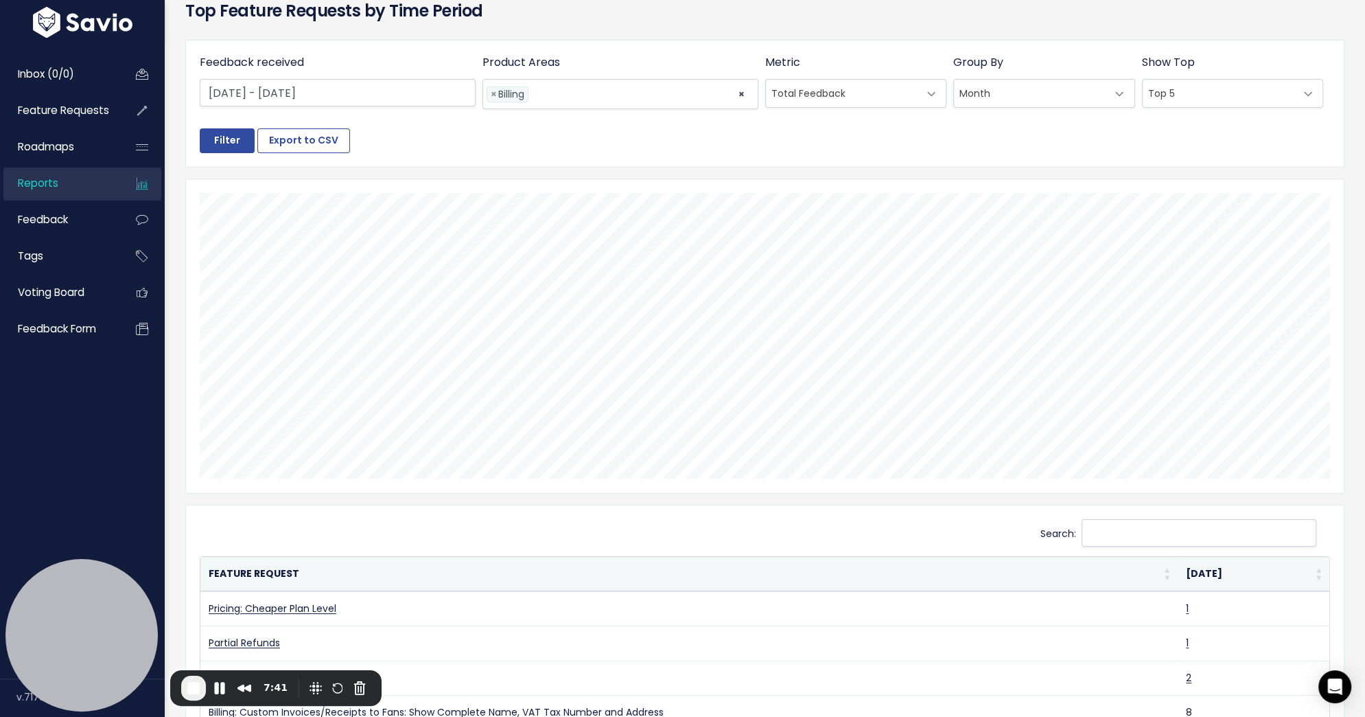
scroll to position [0, 0]
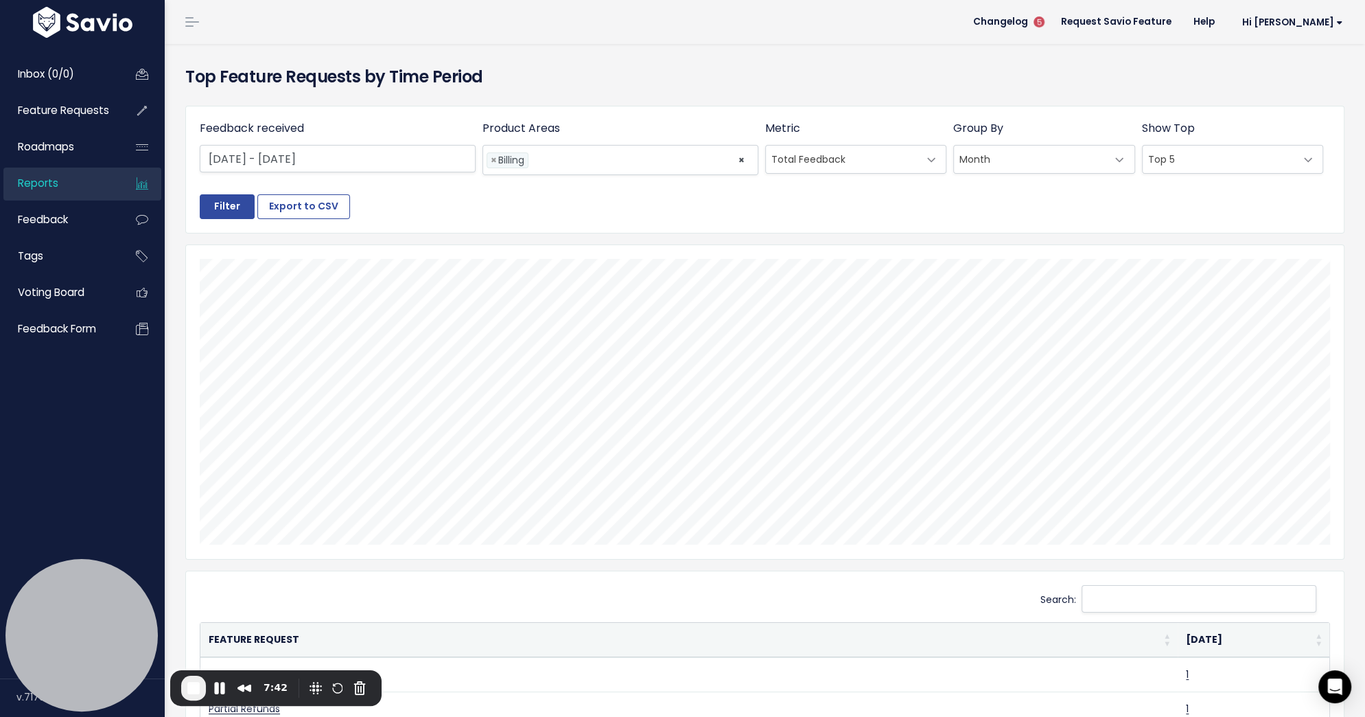
click at [1147, 156] on span "Top 5" at bounding box center [1219, 159] width 153 height 27
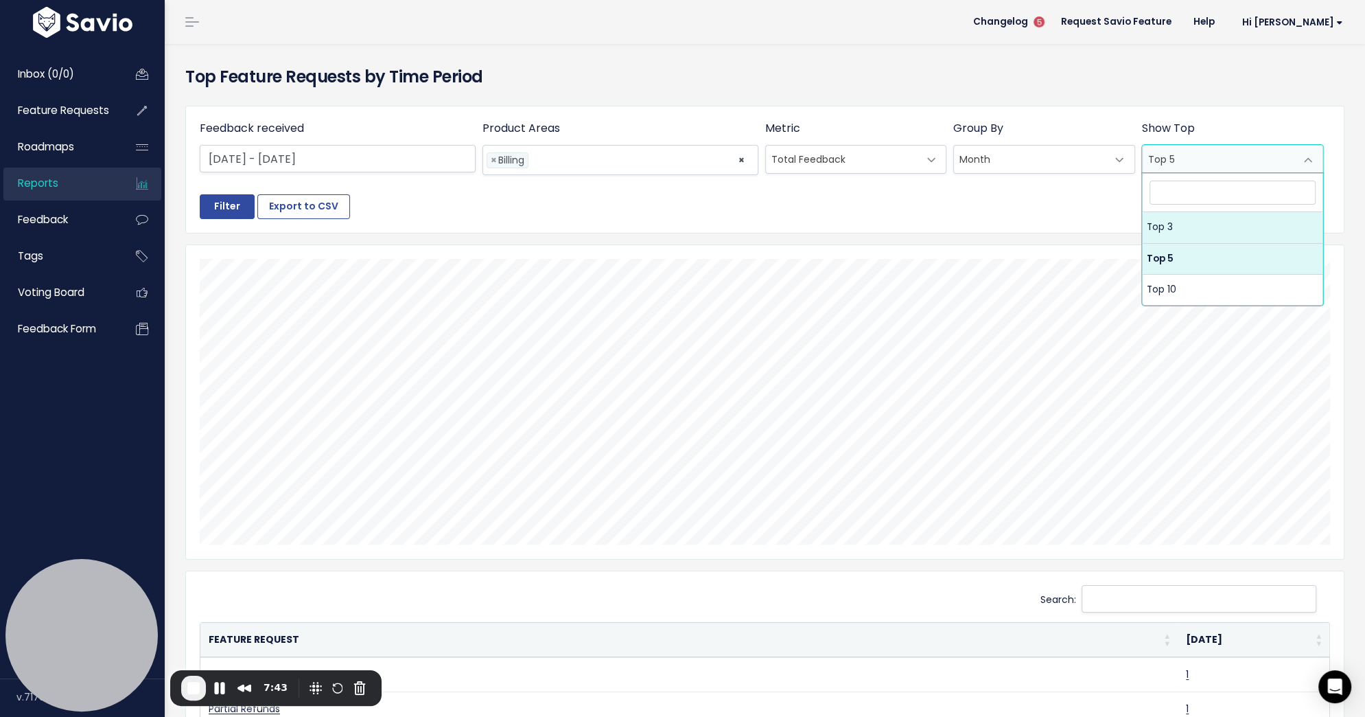
select select "3"
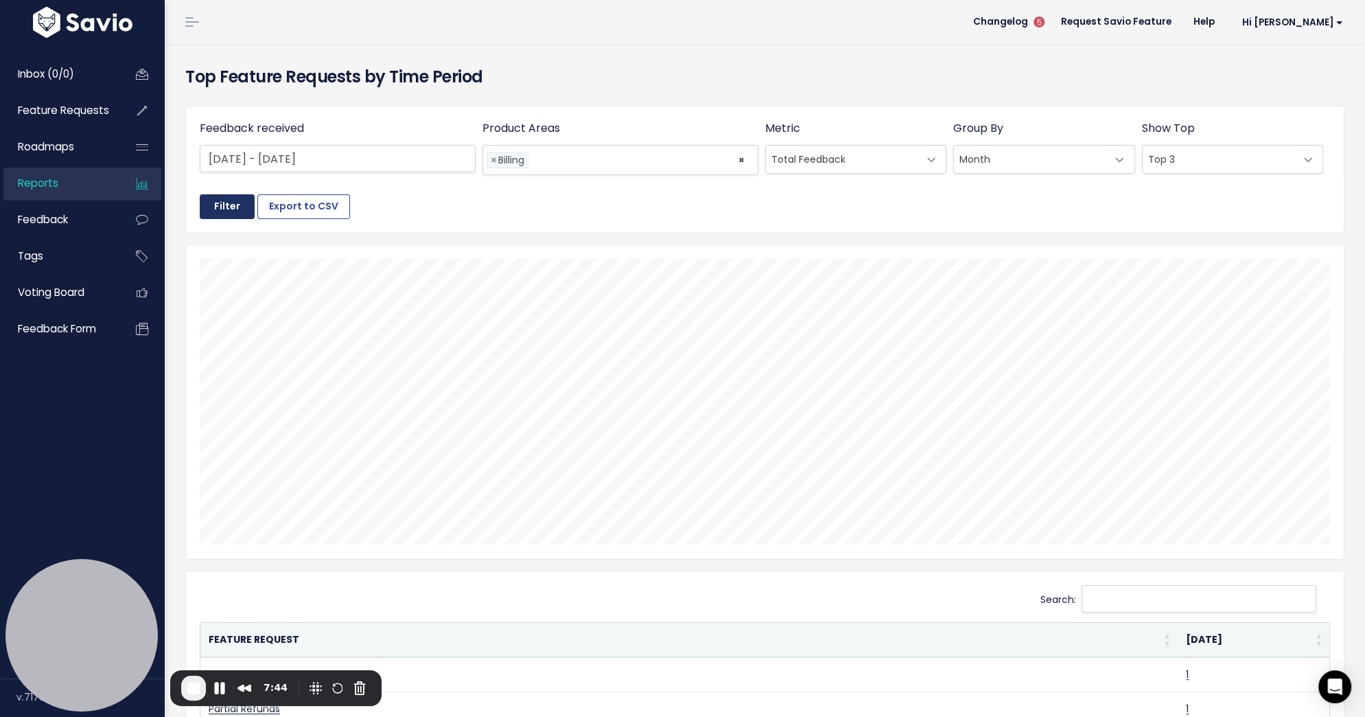
click at [230, 202] on input "Filter" at bounding box center [227, 206] width 55 height 25
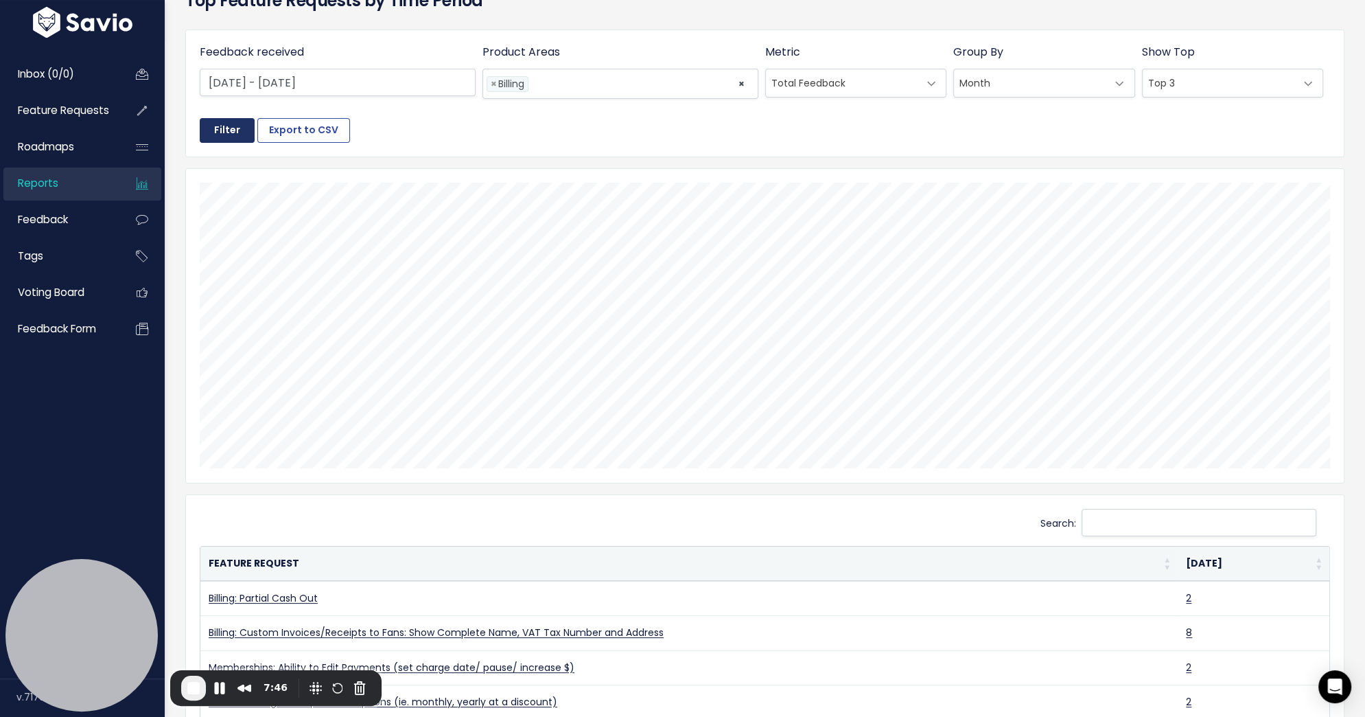
scroll to position [192, 0]
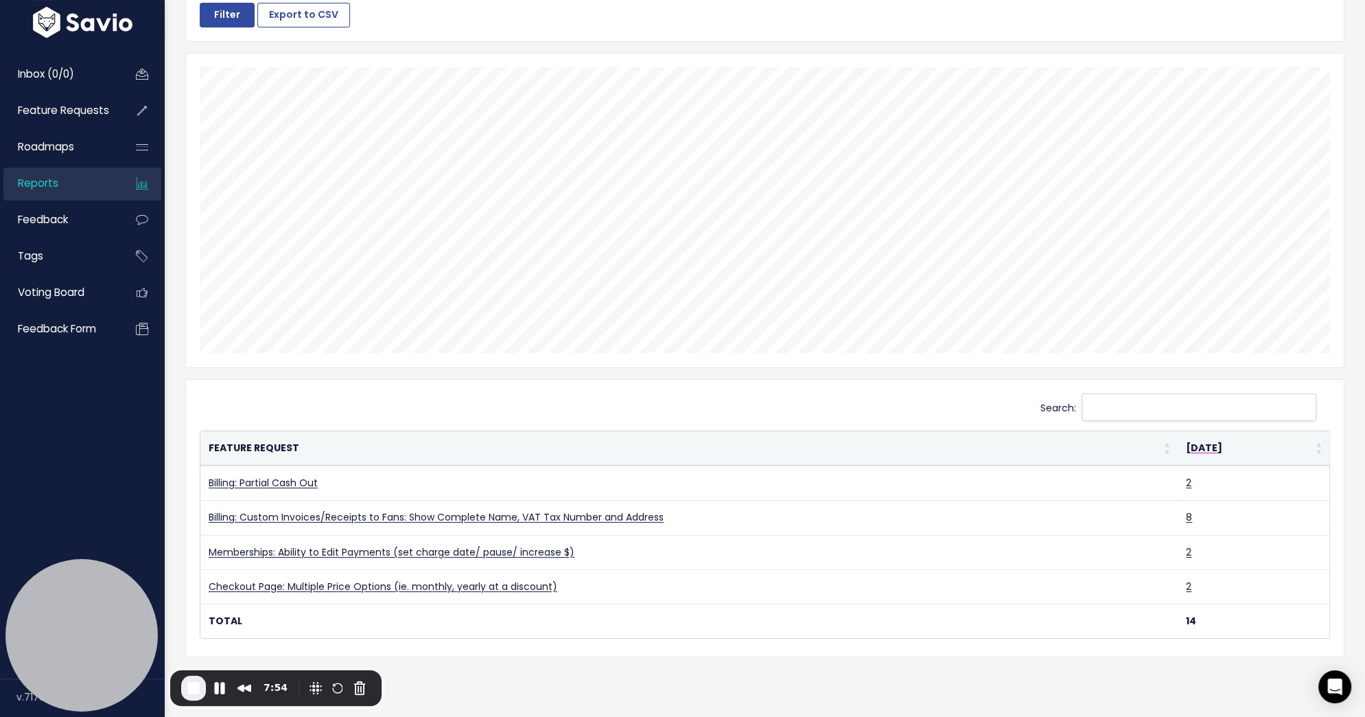
click at [1312, 449] on th "Aug 2025" at bounding box center [1254, 448] width 152 height 34
click at [1321, 445] on th "Aug 2025" at bounding box center [1254, 448] width 152 height 34
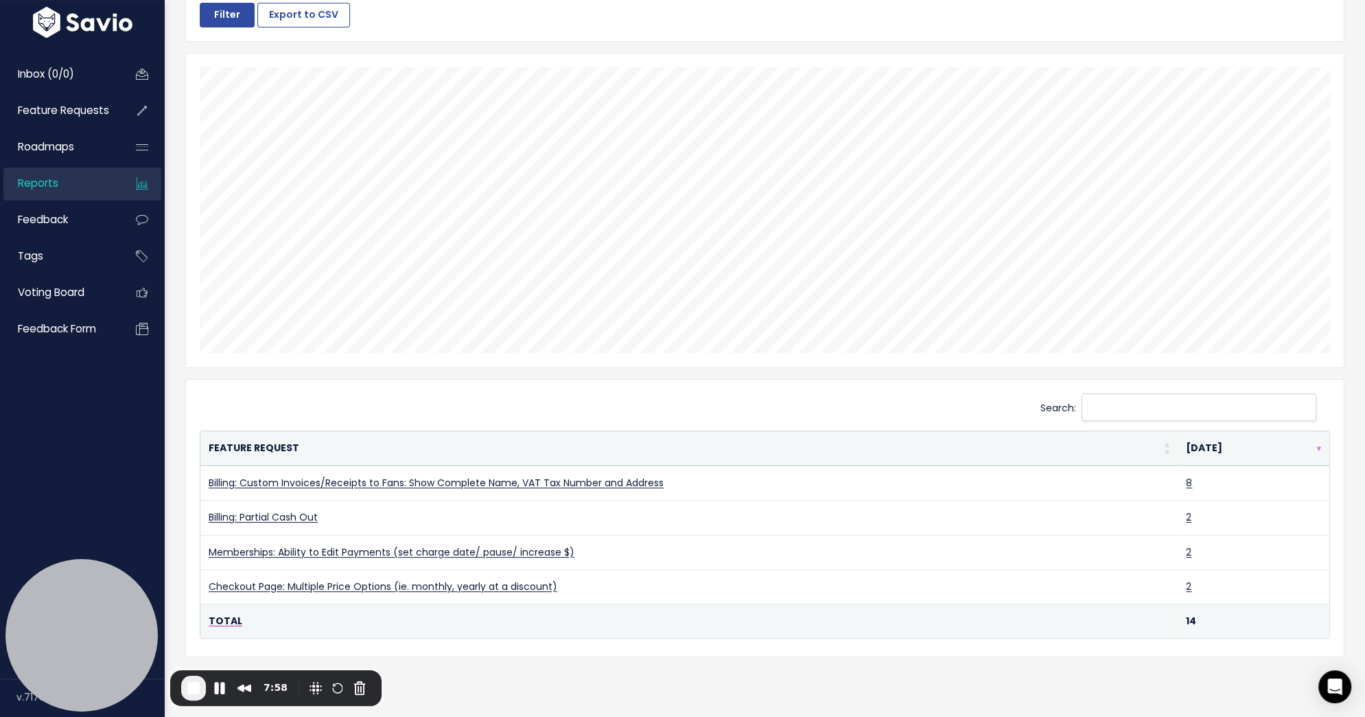
scroll to position [147, 0]
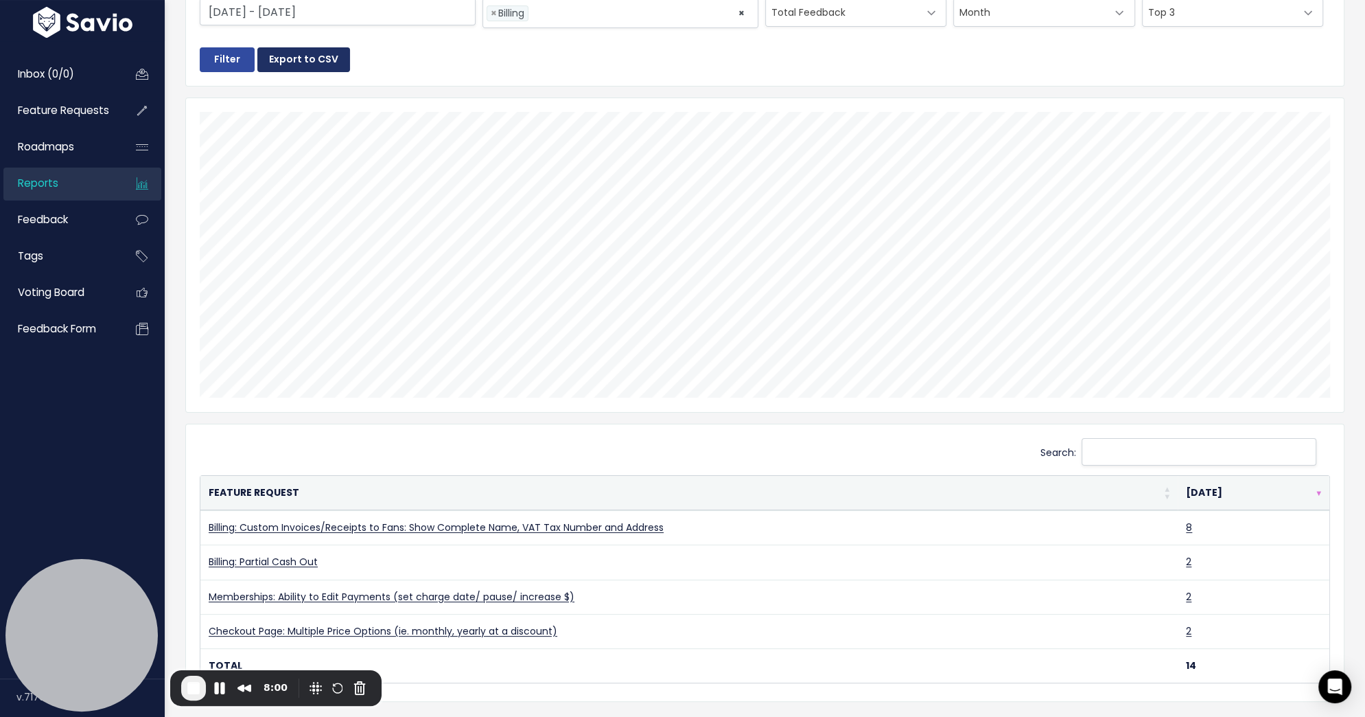
click at [288, 62] on button "Export to CSV" at bounding box center [303, 59] width 93 height 25
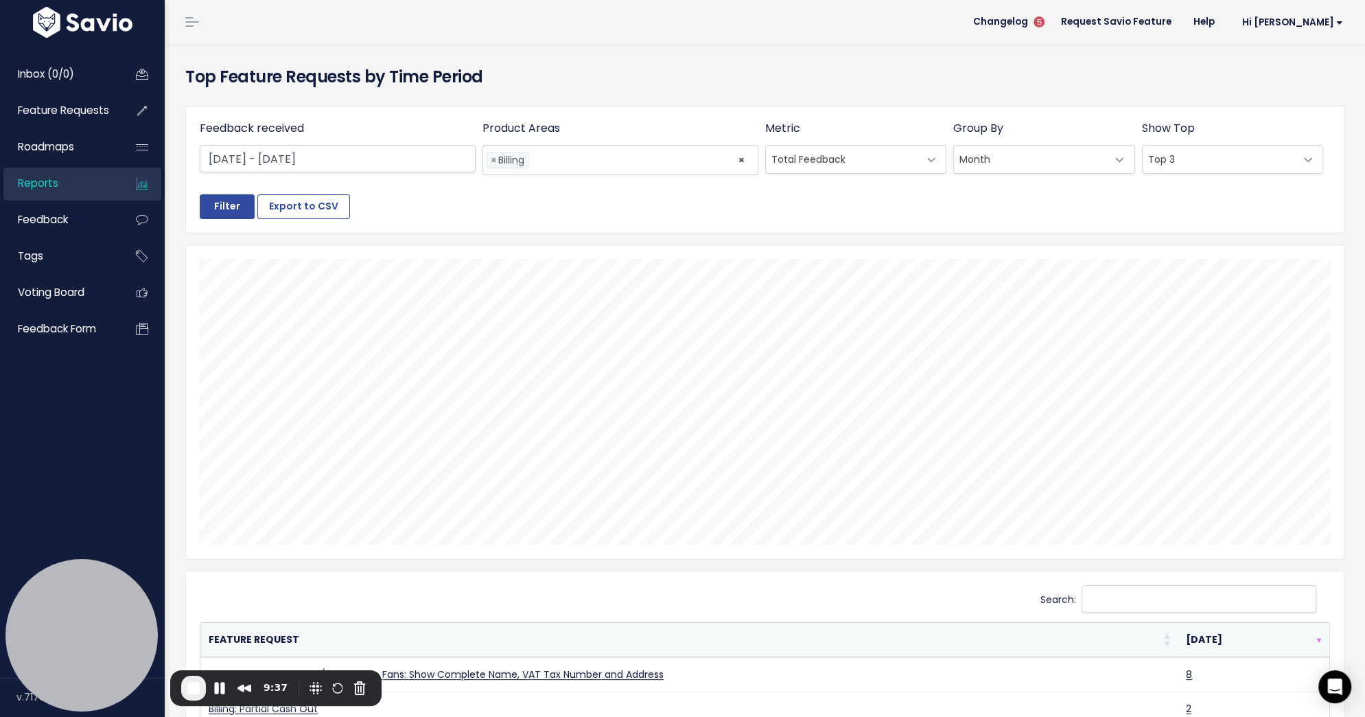
scroll to position [0, 3]
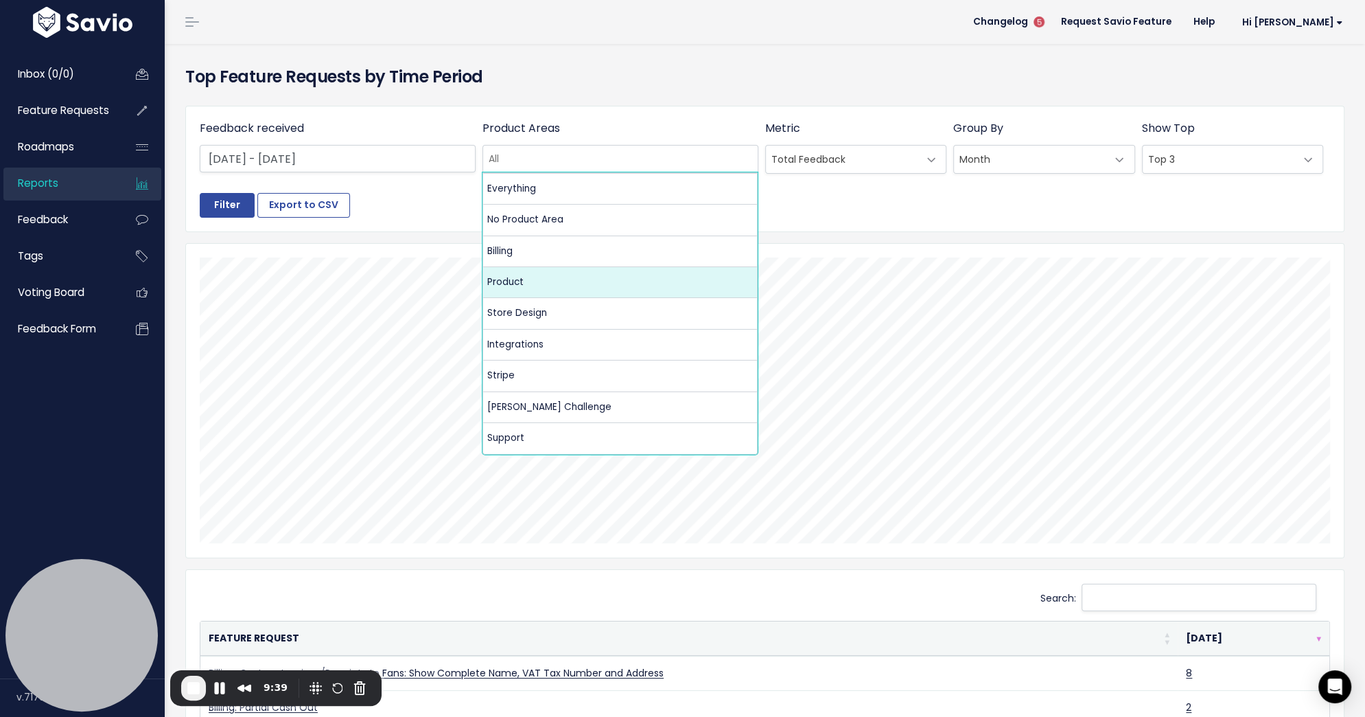
select select "MAIN:PRODUCT"
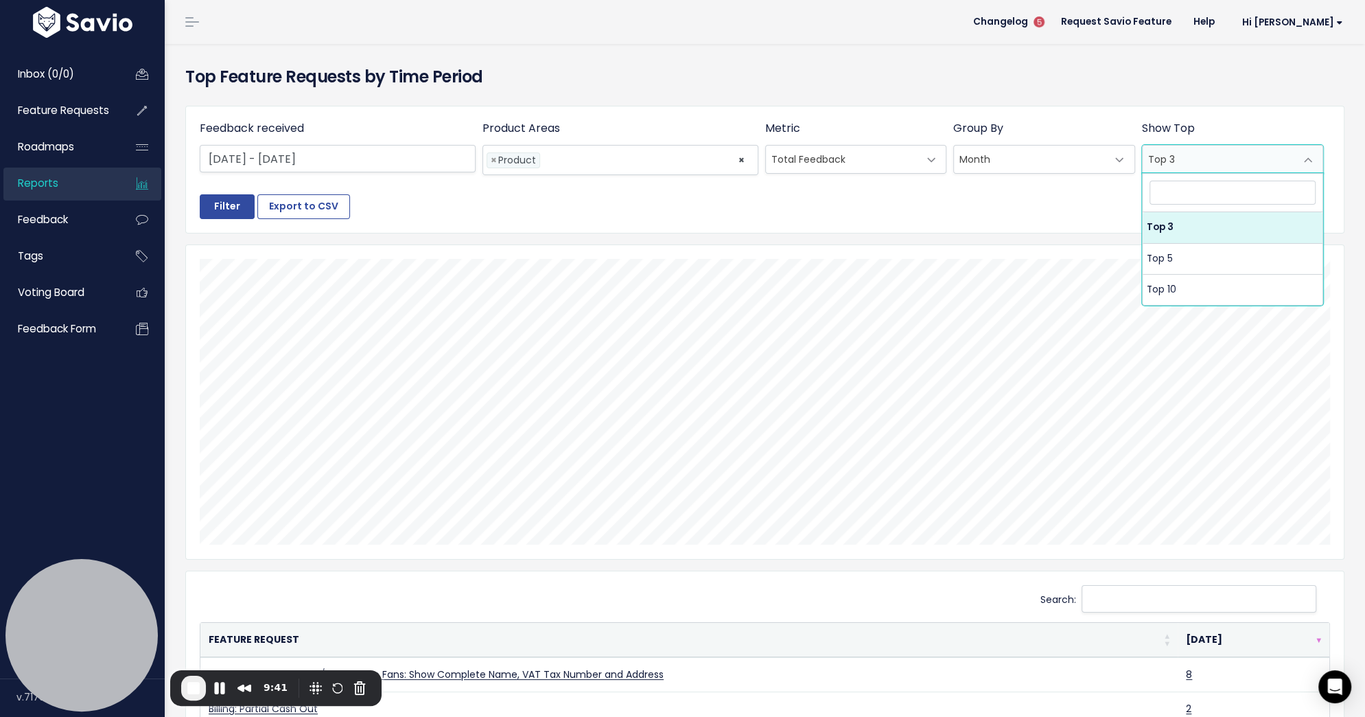
click at [1204, 167] on span "Top 3" at bounding box center [1219, 159] width 153 height 27
select select "5"
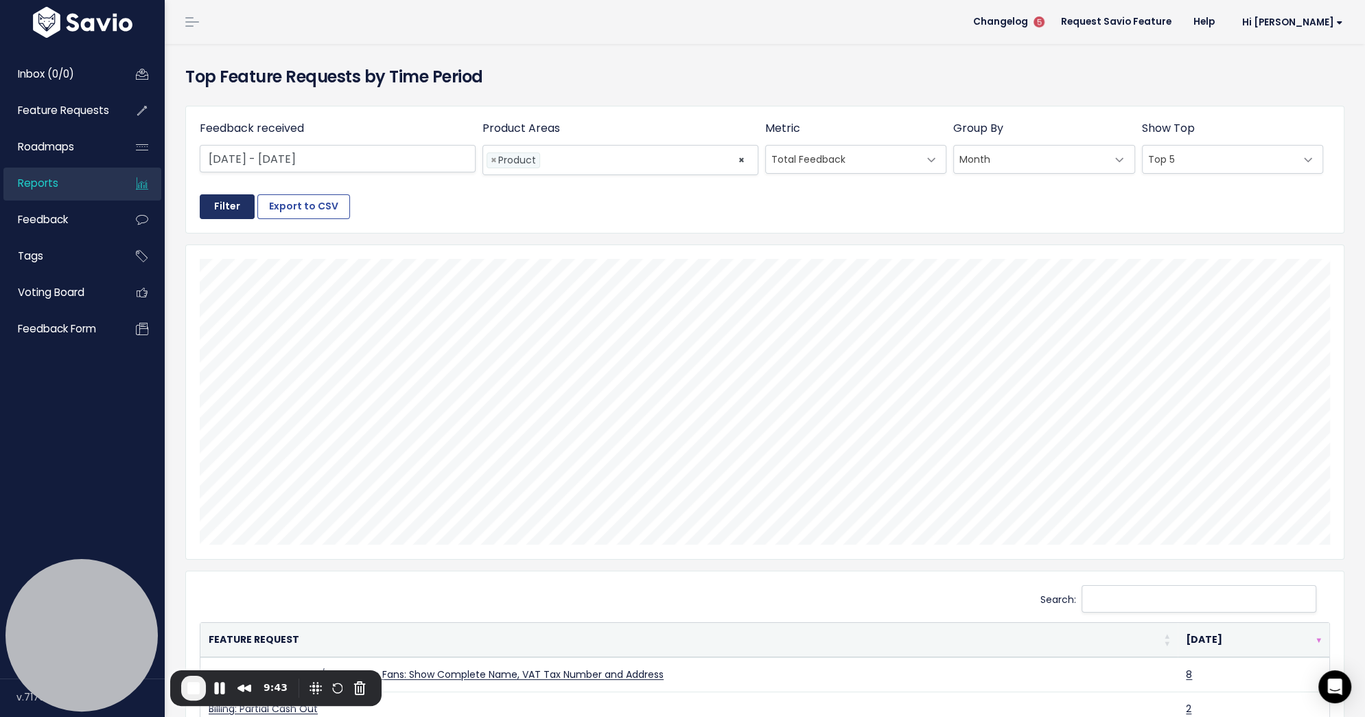
click at [207, 209] on input "Filter" at bounding box center [227, 206] width 55 height 25
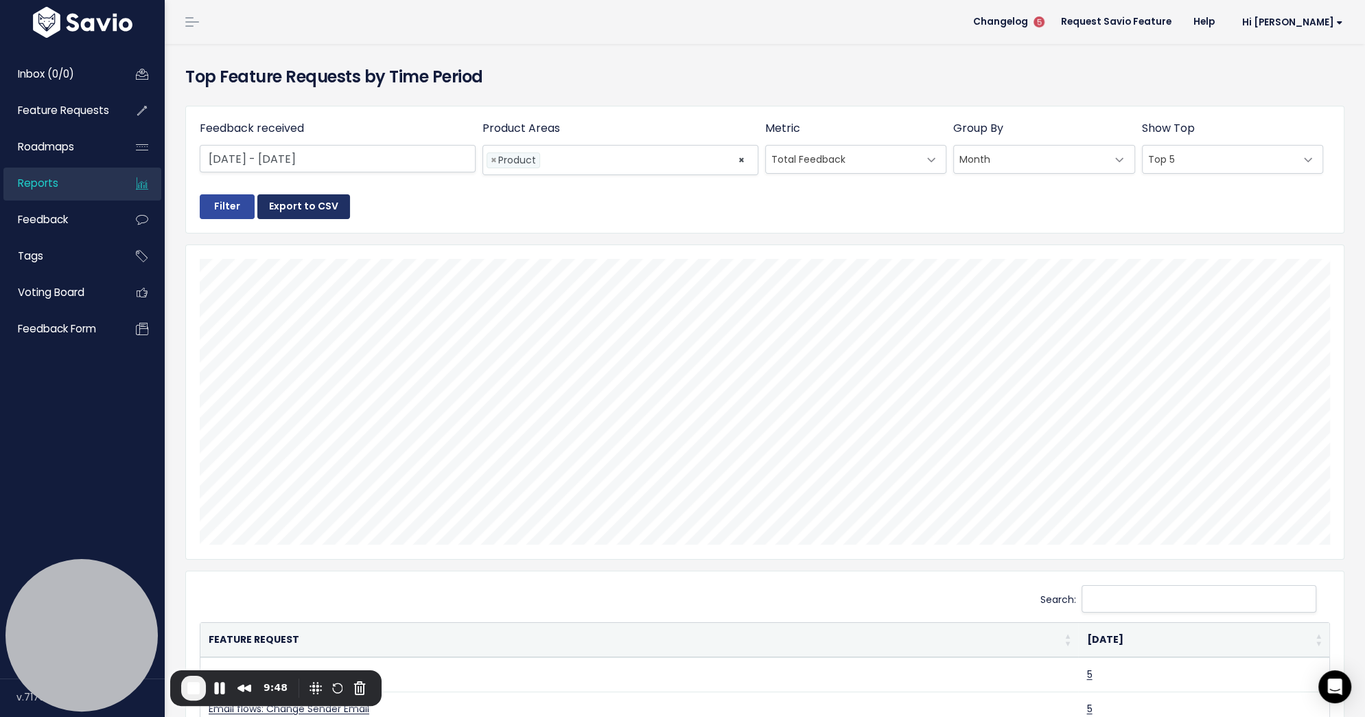
click at [327, 201] on button "Export to CSV" at bounding box center [303, 206] width 93 height 25
click at [187, 688] on span "End Recording" at bounding box center [193, 688] width 16 height 16
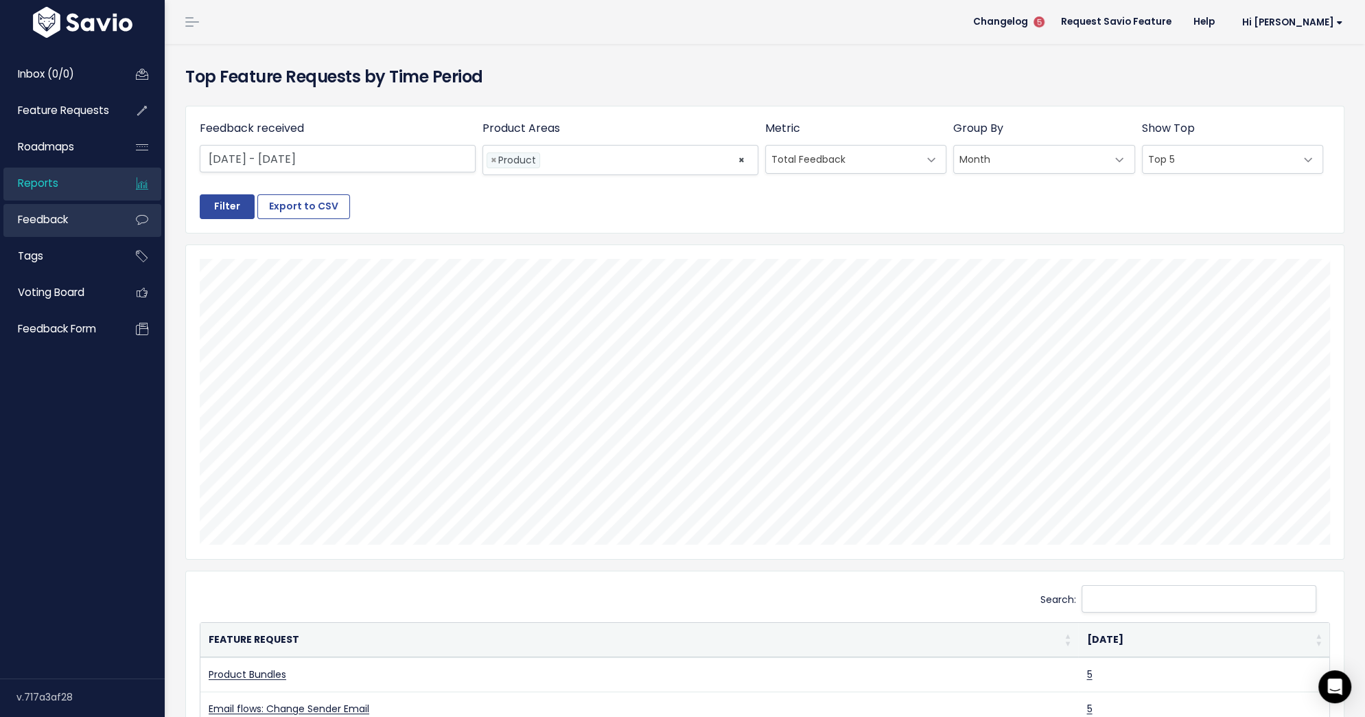
click at [91, 220] on link "Feedback" at bounding box center [58, 220] width 111 height 32
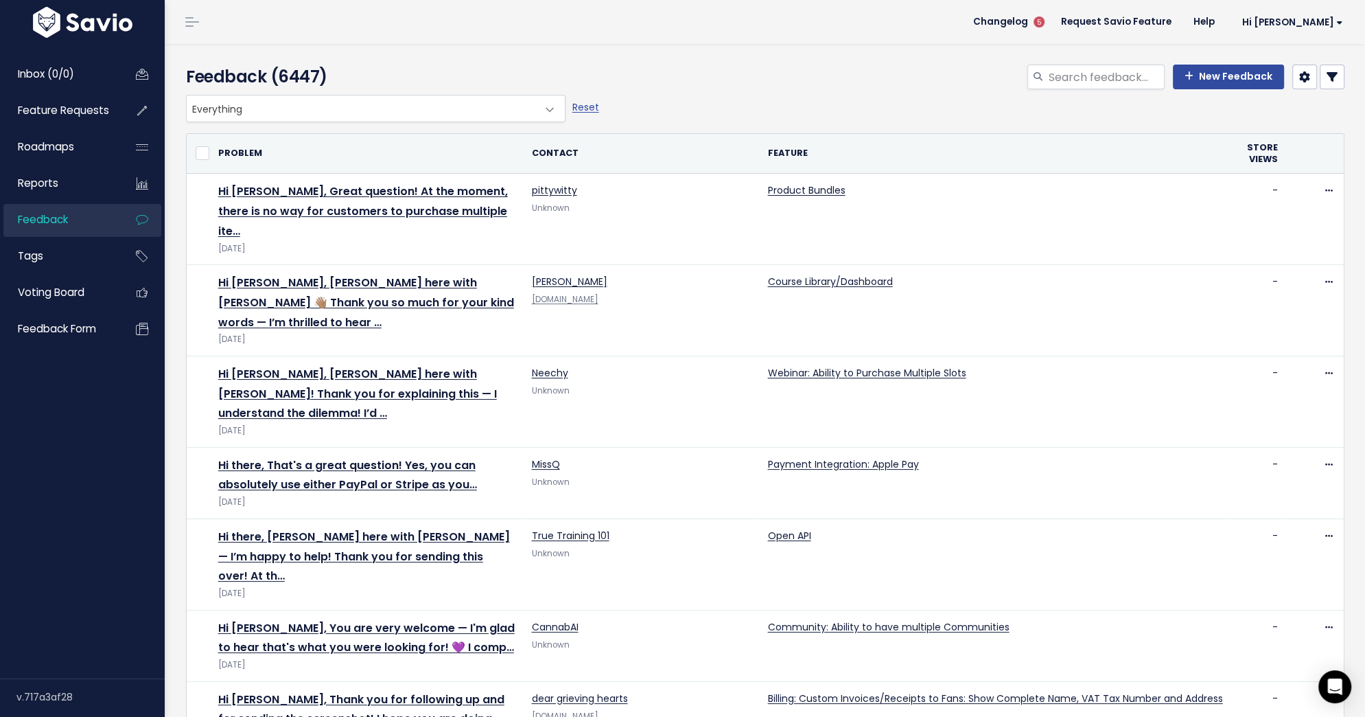
click at [1331, 82] on link at bounding box center [1332, 77] width 25 height 25
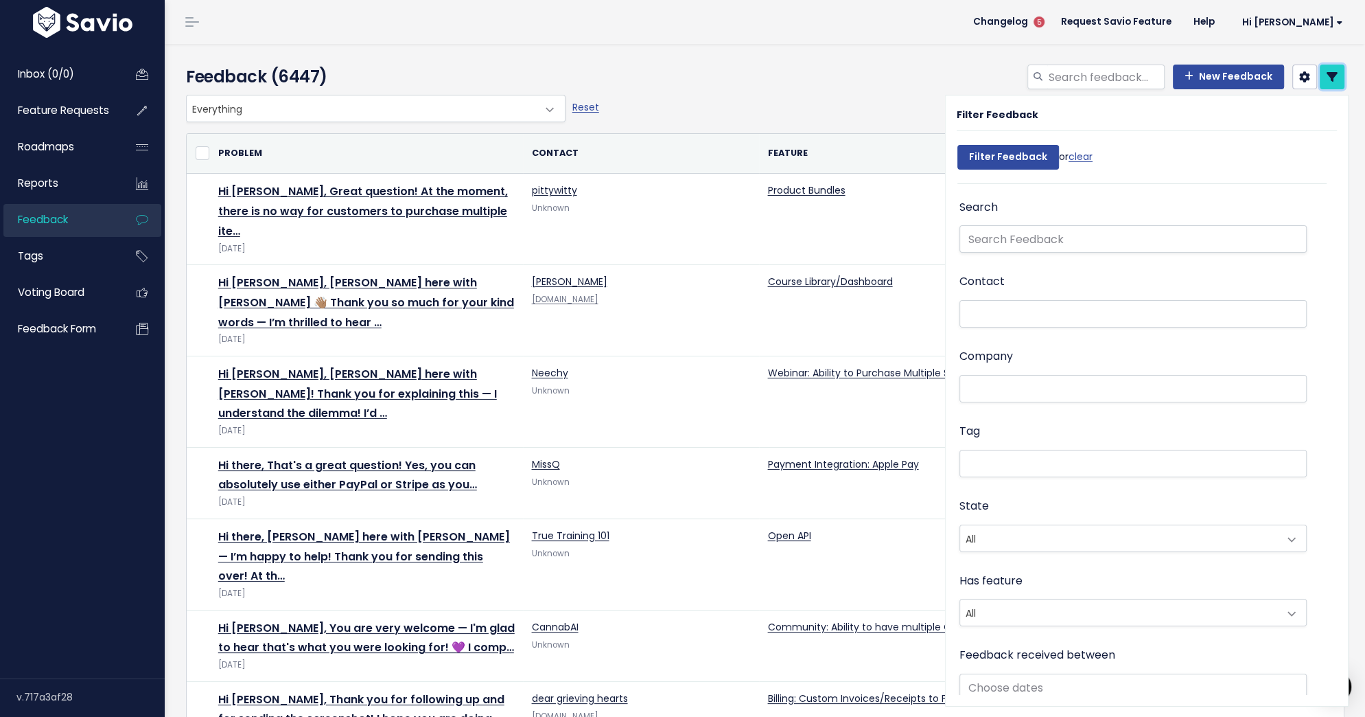
scroll to position [4, 0]
click at [1072, 81] on input "search" at bounding box center [1105, 77] width 117 height 25
type input "s"
type input "india"
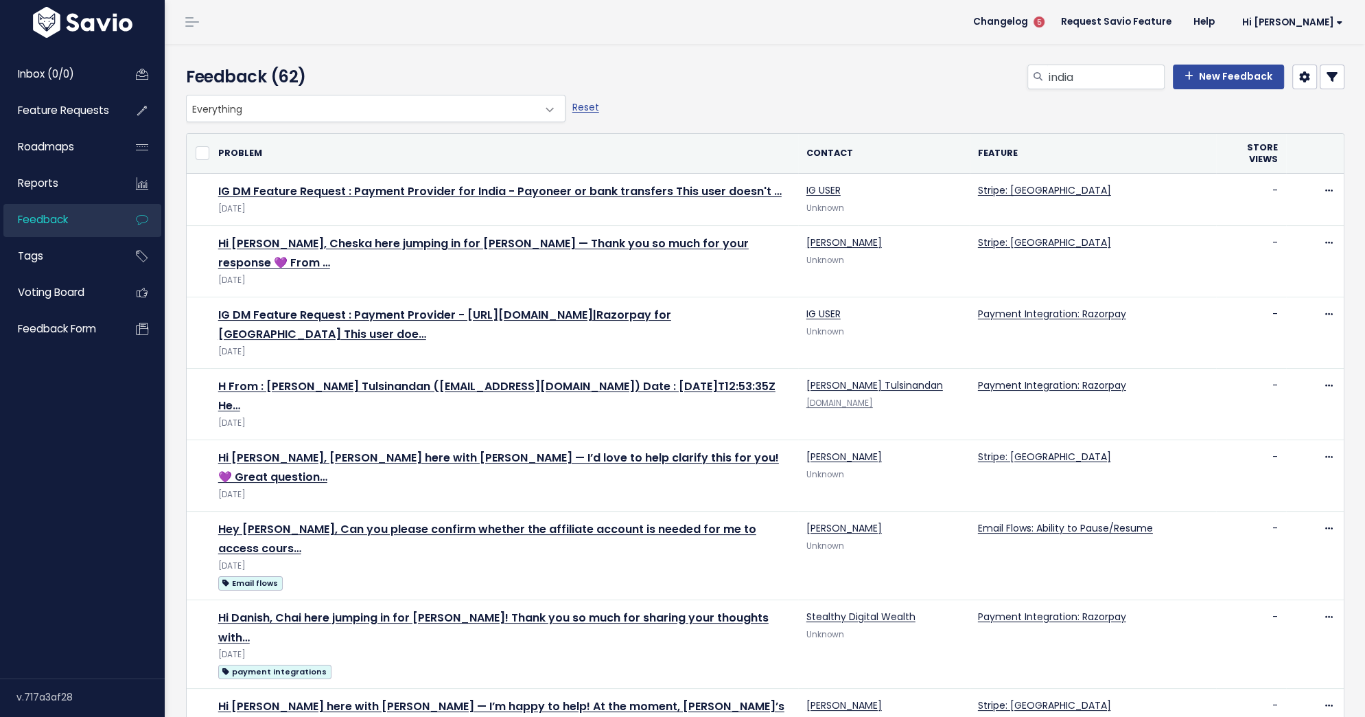
click at [1334, 72] on icon at bounding box center [1332, 76] width 11 height 11
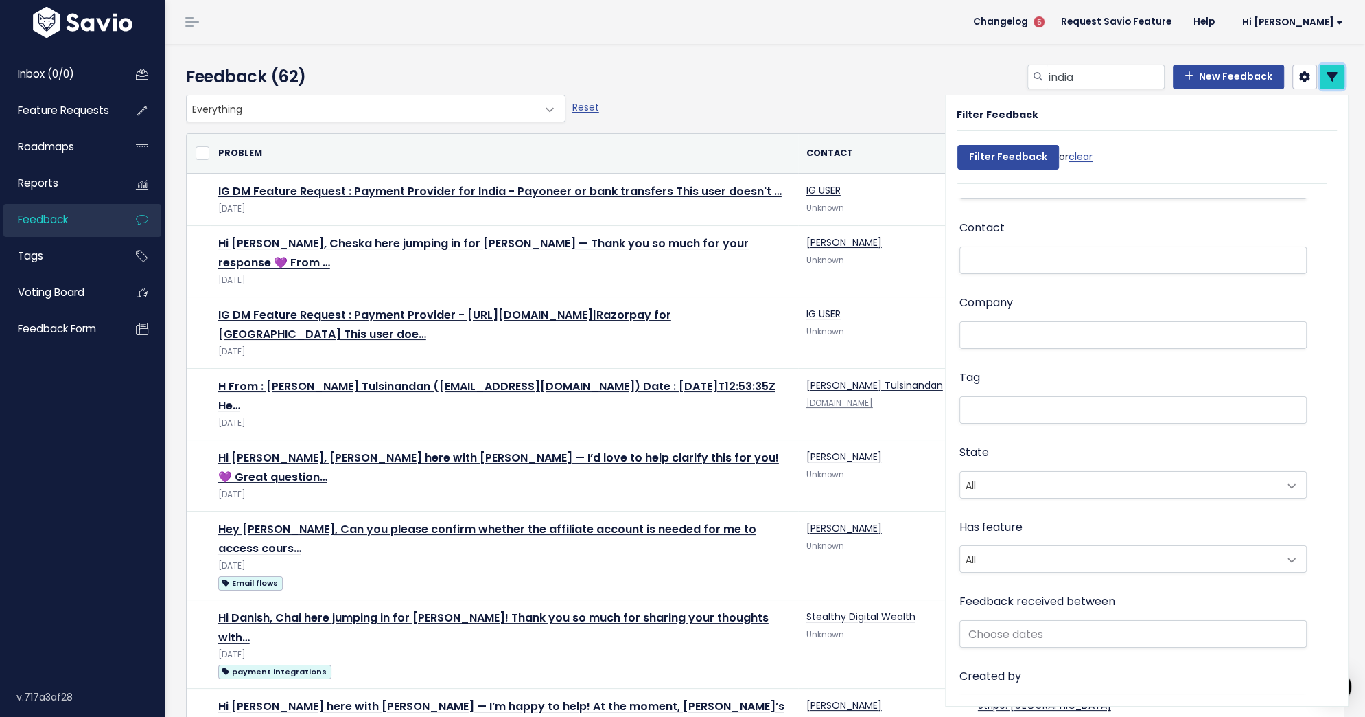
scroll to position [100, 0]
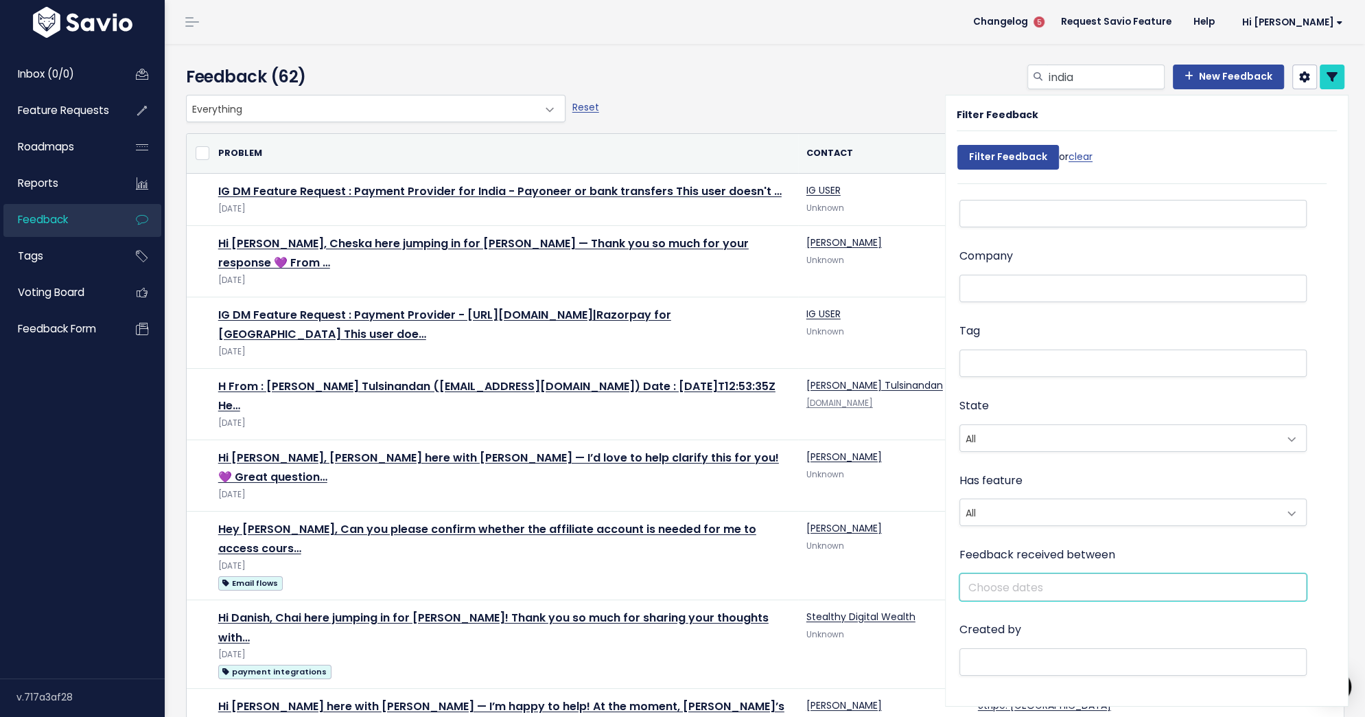
click at [1159, 575] on input "text" at bounding box center [1133, 586] width 347 height 27
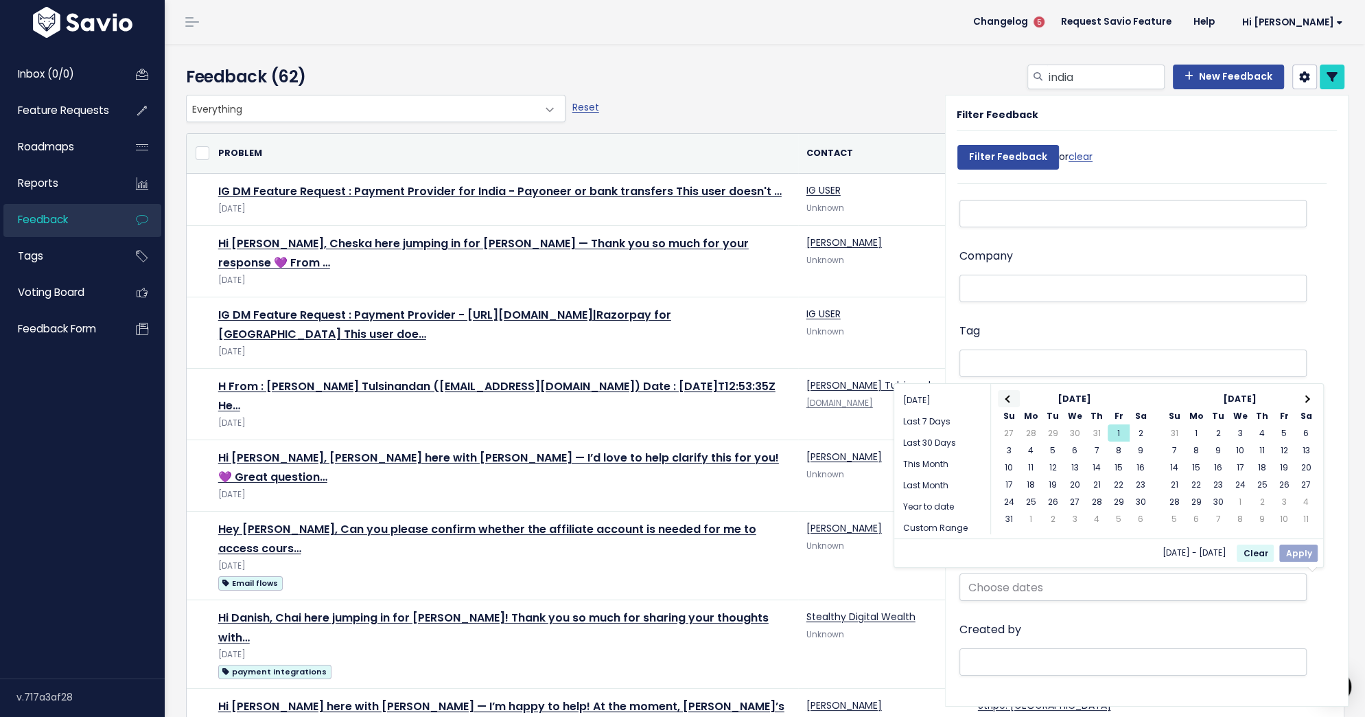
click at [1008, 399] on span at bounding box center [1009, 399] width 8 height 8
click at [1016, 401] on th at bounding box center [1009, 398] width 22 height 17
click at [1015, 400] on th at bounding box center [1009, 398] width 22 height 17
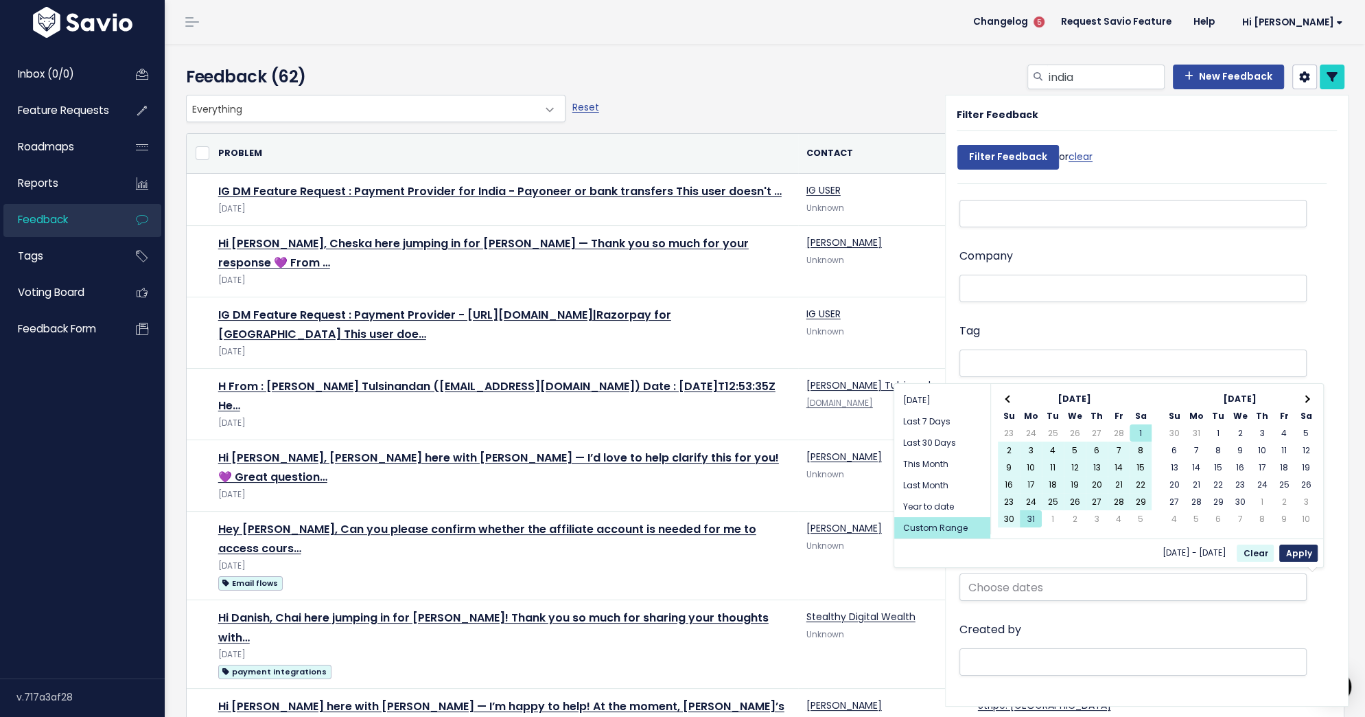
click at [1299, 549] on button "Apply" at bounding box center [1298, 552] width 38 height 17
type input "[DATE] - [DATE]"
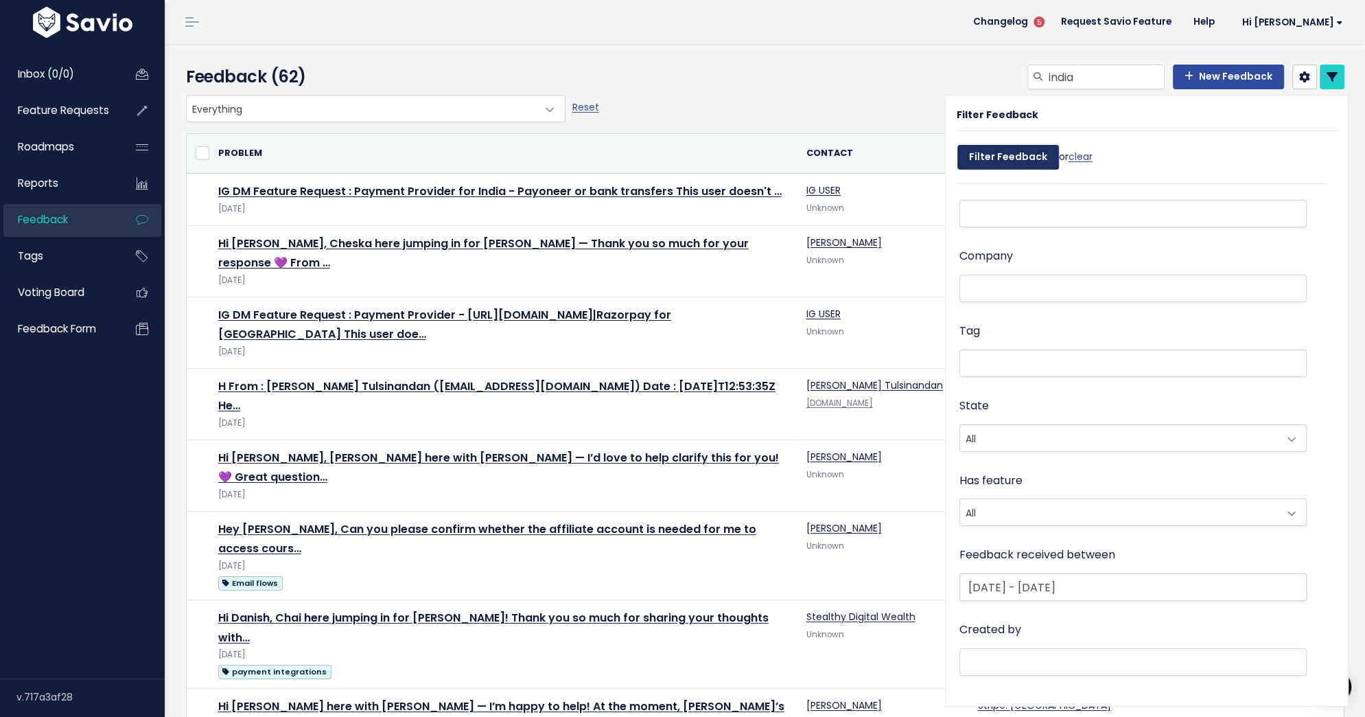
click at [1030, 155] on input "Filter Feedback" at bounding box center [1009, 157] width 102 height 25
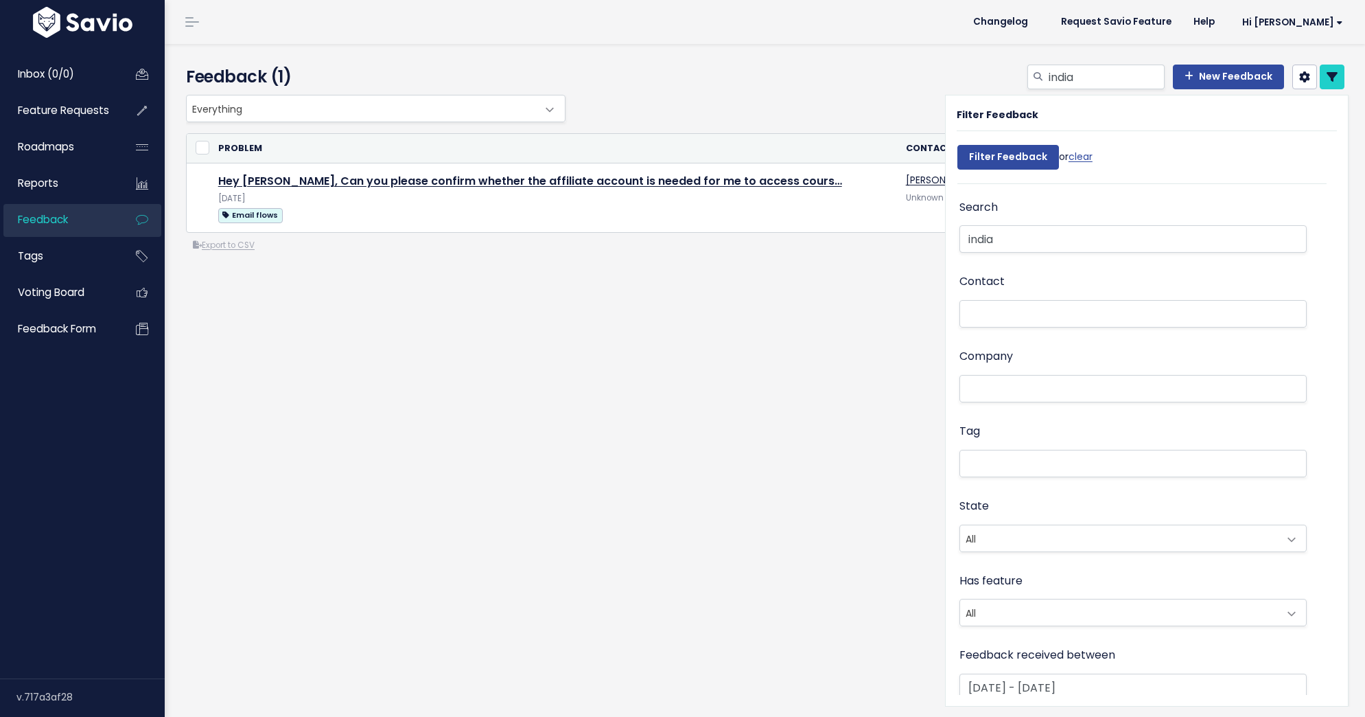
select select
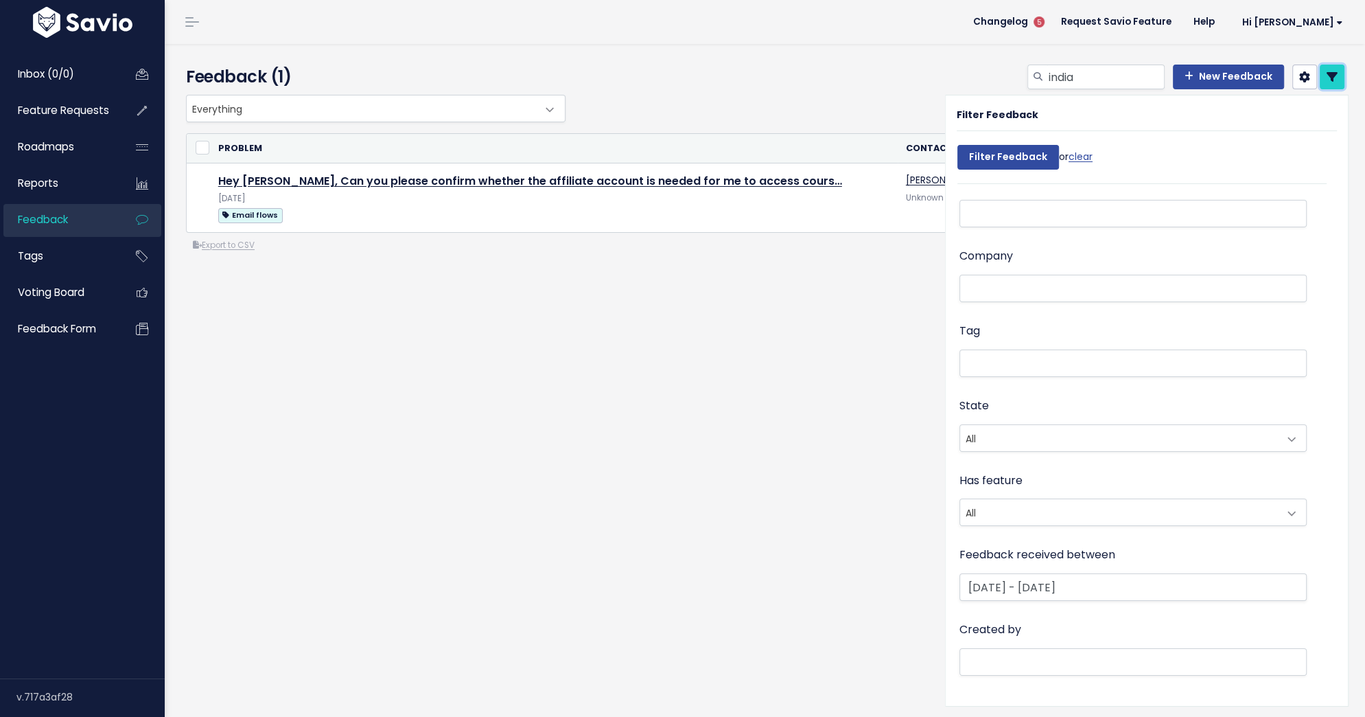
click at [1338, 71] on link at bounding box center [1332, 77] width 25 height 25
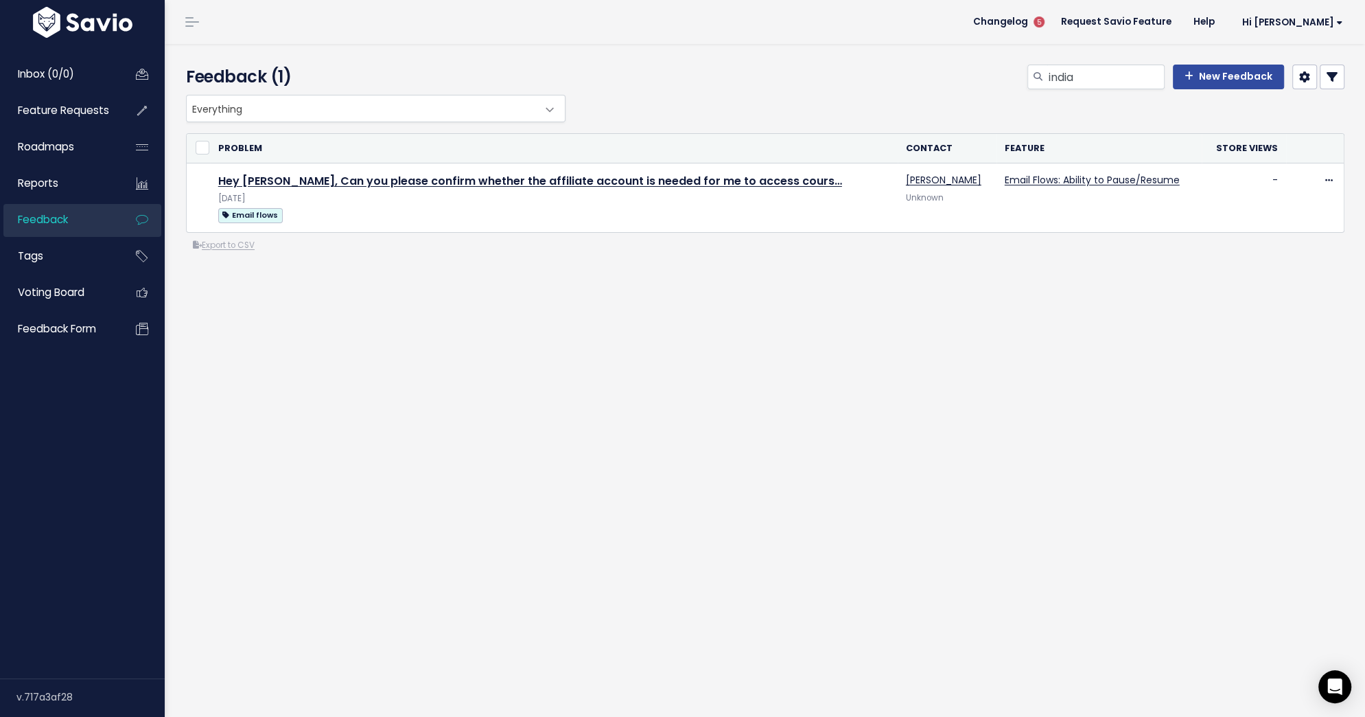
click at [1336, 75] on icon at bounding box center [1332, 76] width 11 height 11
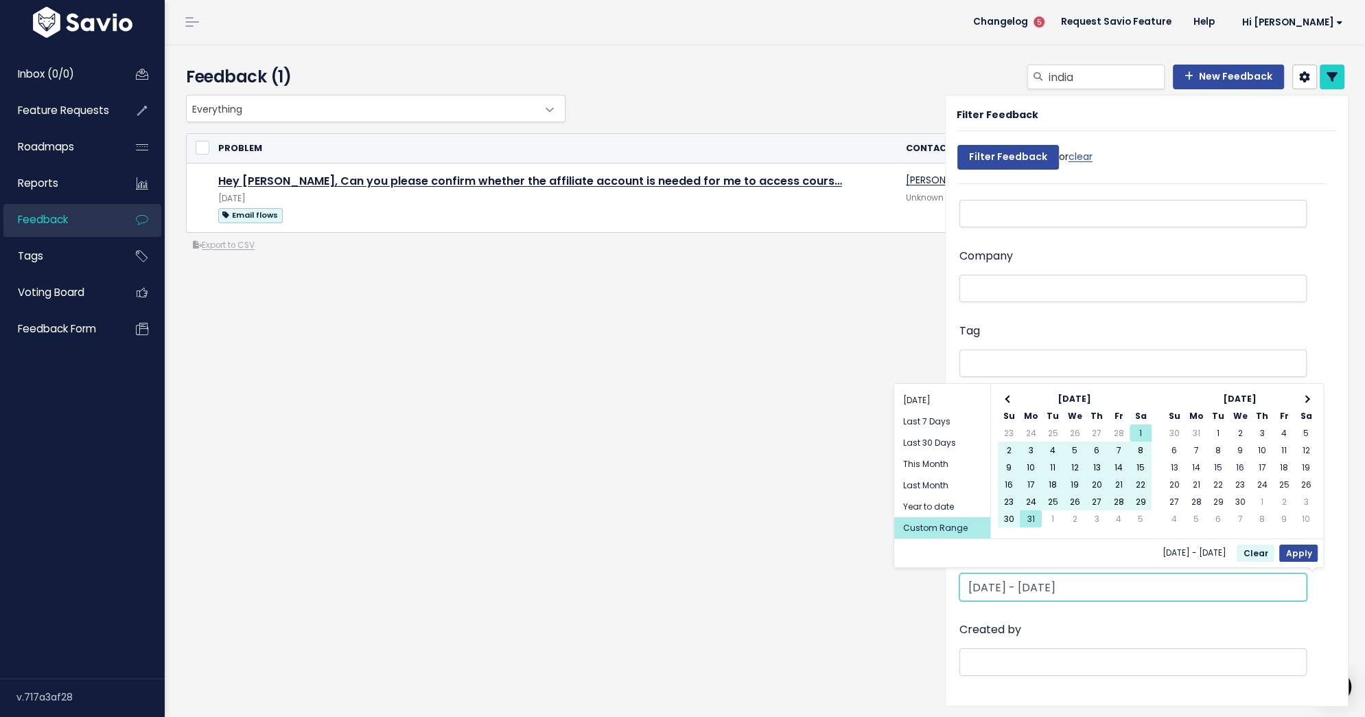
click at [1122, 589] on input "[DATE] - [DATE]" at bounding box center [1133, 586] width 347 height 27
click at [1010, 395] on span at bounding box center [1009, 399] width 8 height 8
click at [1294, 550] on button "Apply" at bounding box center [1298, 552] width 38 height 17
type input "[DATE] - [DATE]"
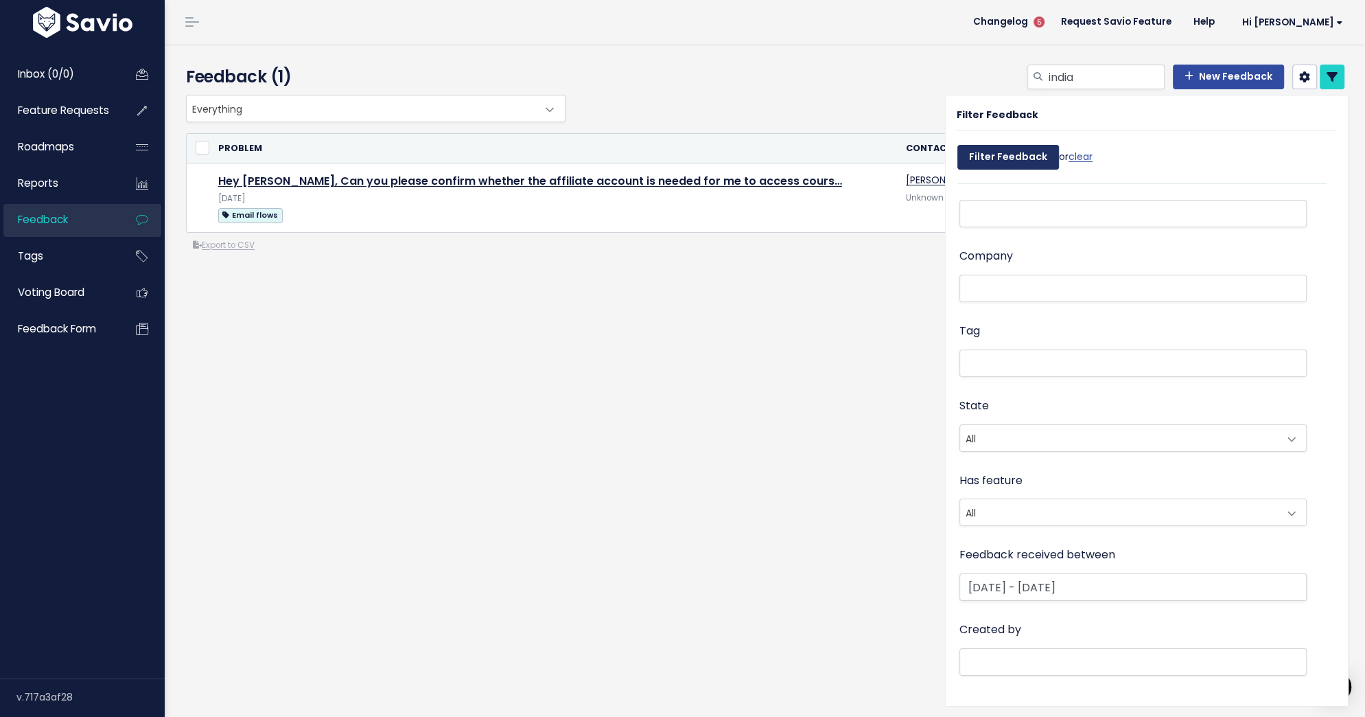
click at [1037, 150] on input "Filter Feedback" at bounding box center [1009, 157] width 102 height 25
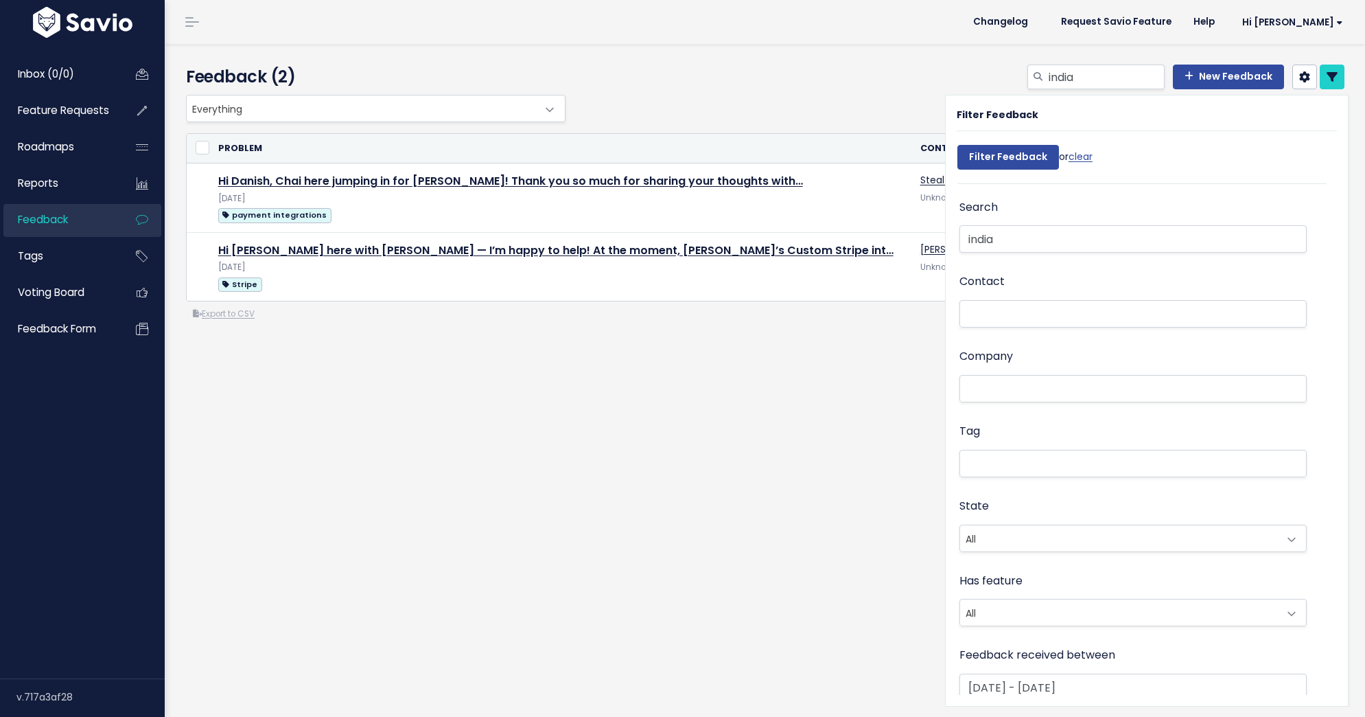
select select
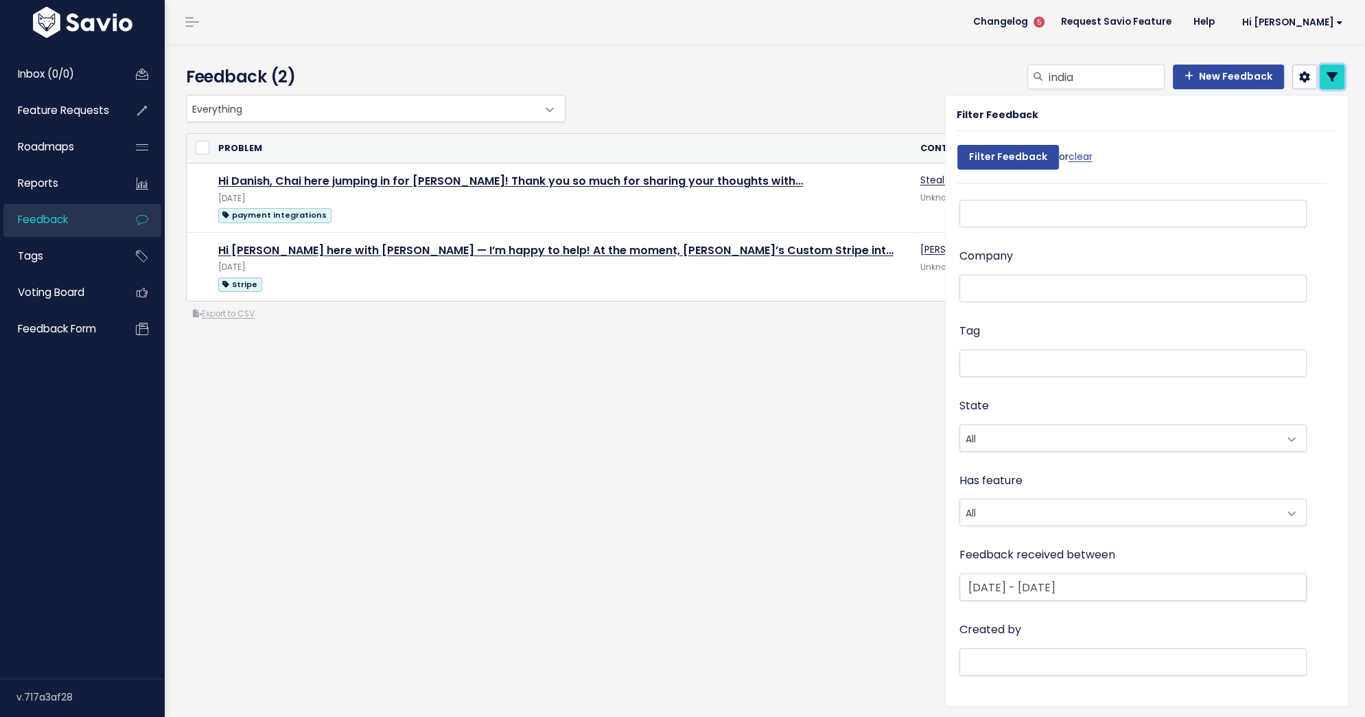
click at [1325, 78] on link at bounding box center [1332, 77] width 25 height 25
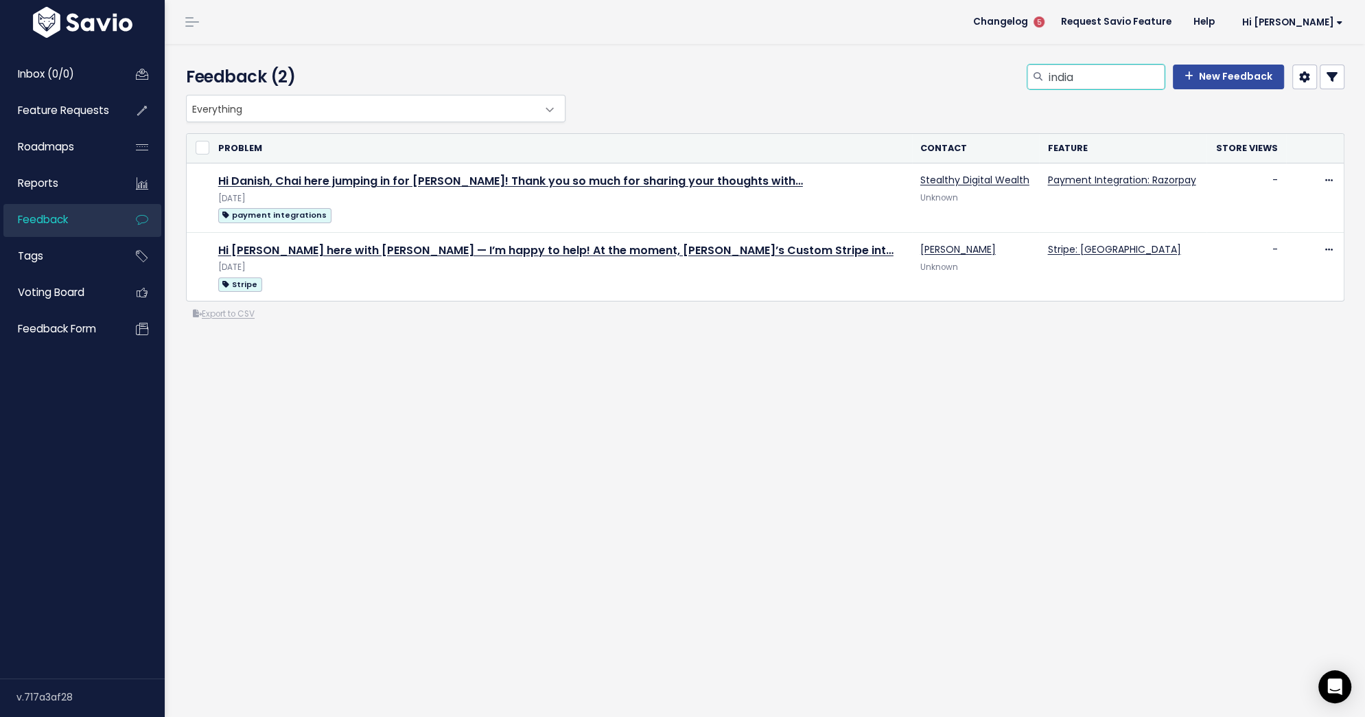
click at [1067, 73] on input "india" at bounding box center [1105, 77] width 117 height 25
type input "turkey"
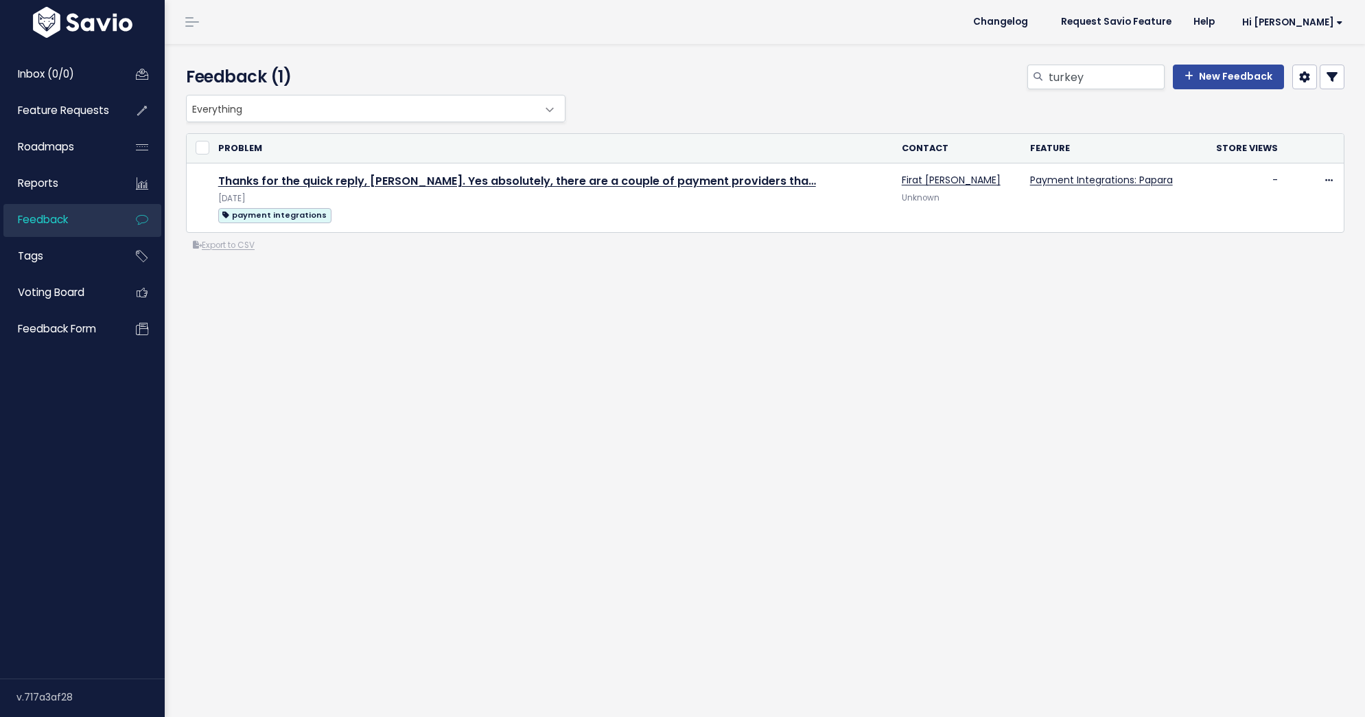
select select
click at [1338, 73] on link at bounding box center [1332, 77] width 25 height 25
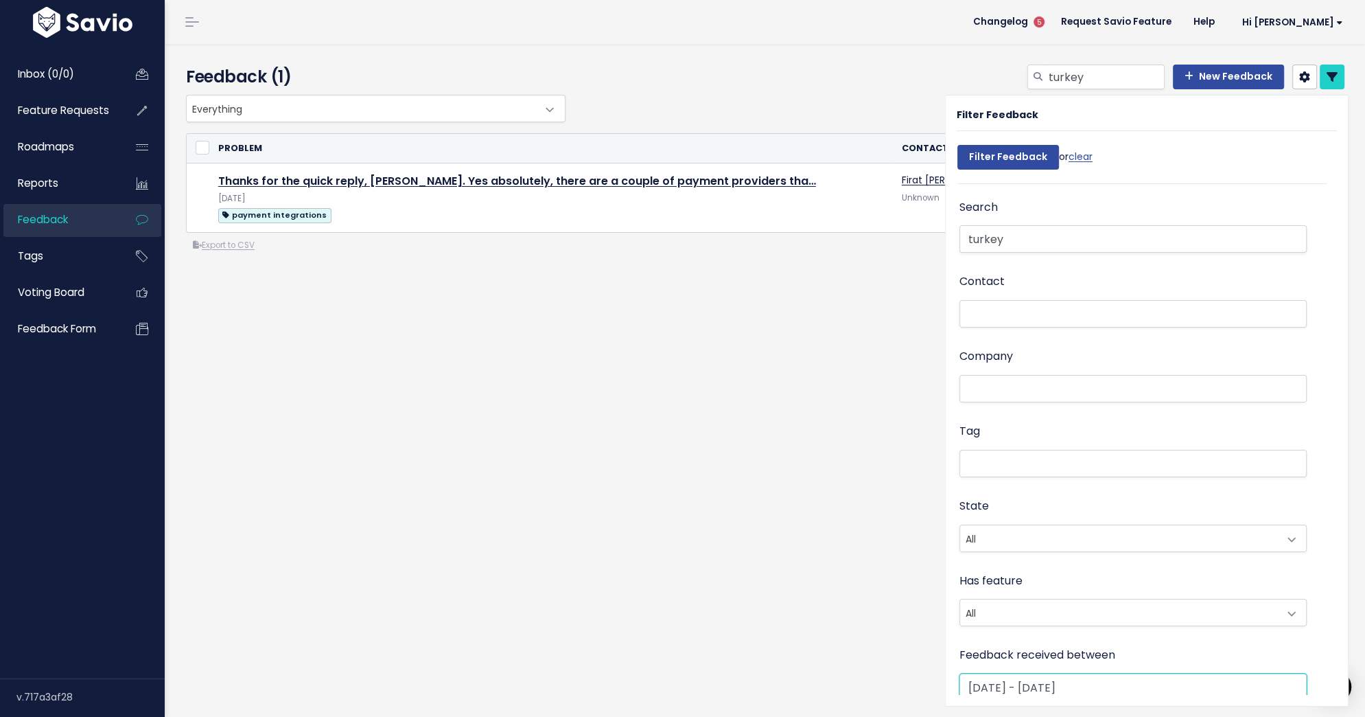
click at [1065, 684] on input "[DATE] - [DATE]" at bounding box center [1133, 686] width 347 height 27
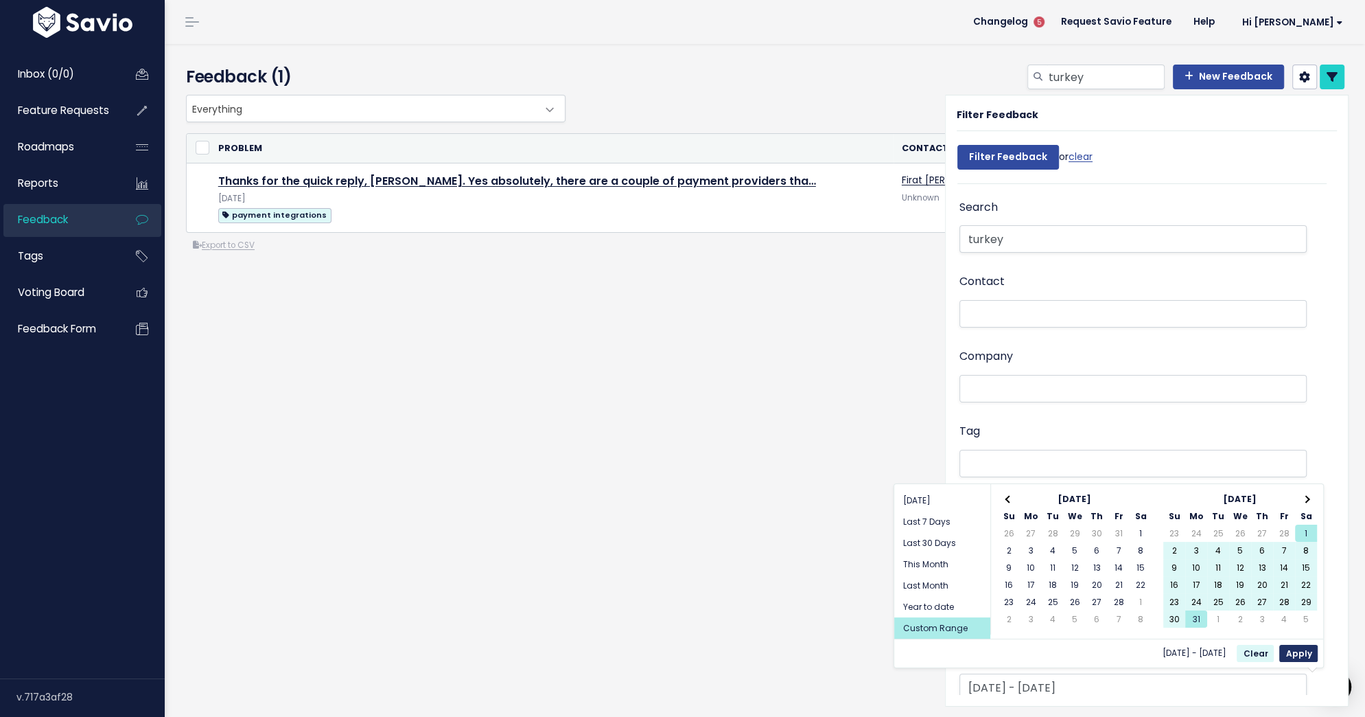
click at [1297, 649] on button "Apply" at bounding box center [1298, 653] width 38 height 17
type input "[DATE] - [DATE]"
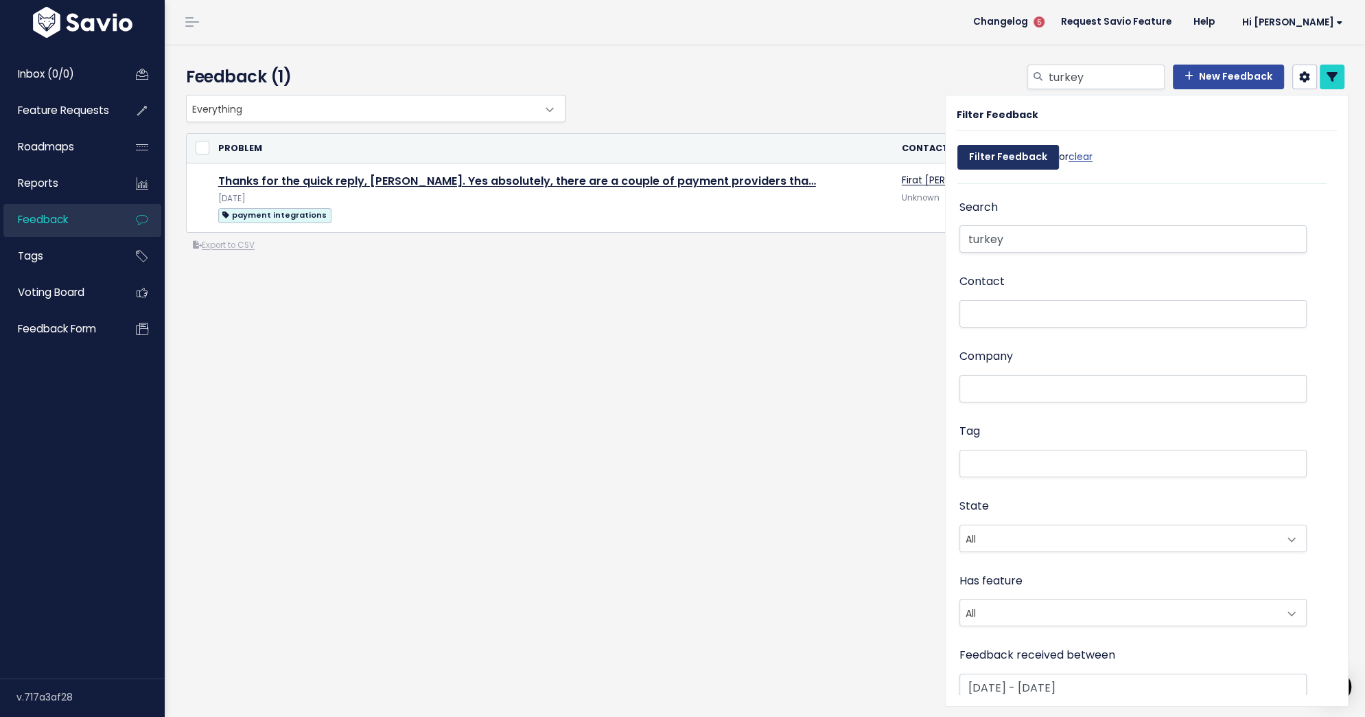
click at [1029, 161] on input "Filter Feedback" at bounding box center [1009, 157] width 102 height 25
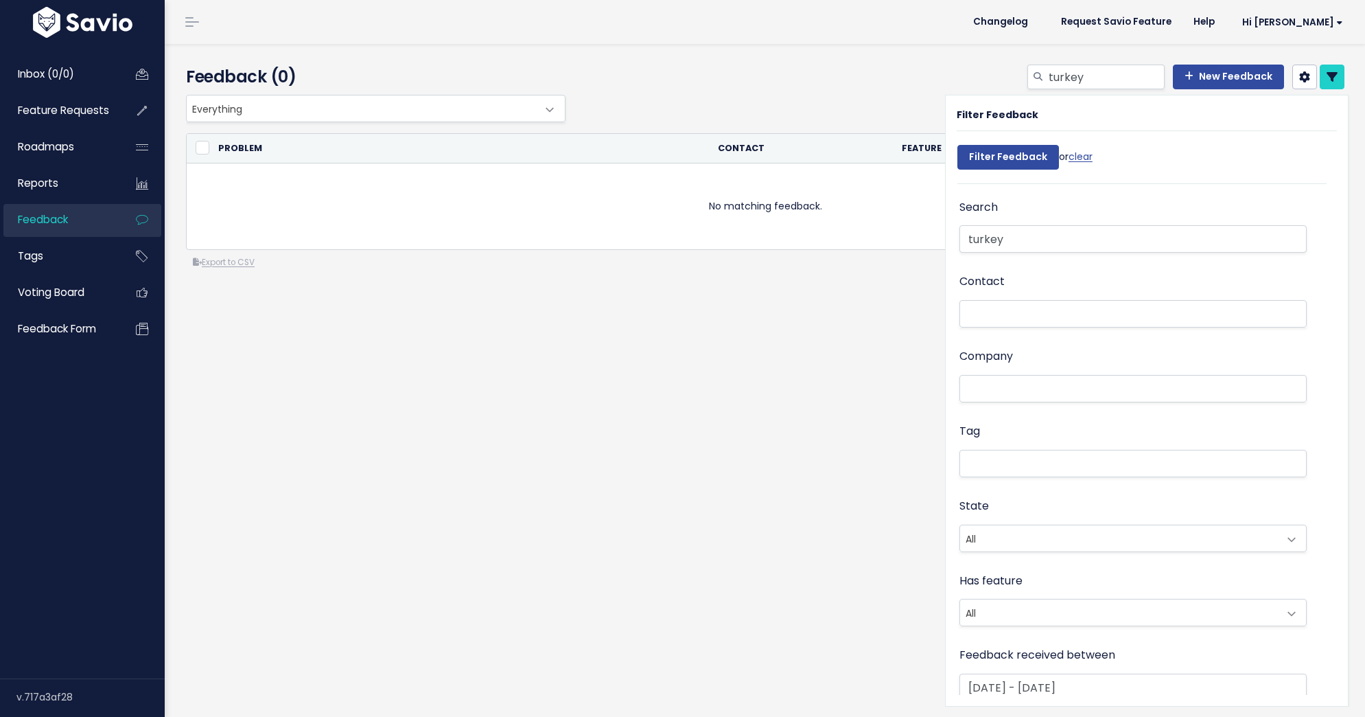
select select
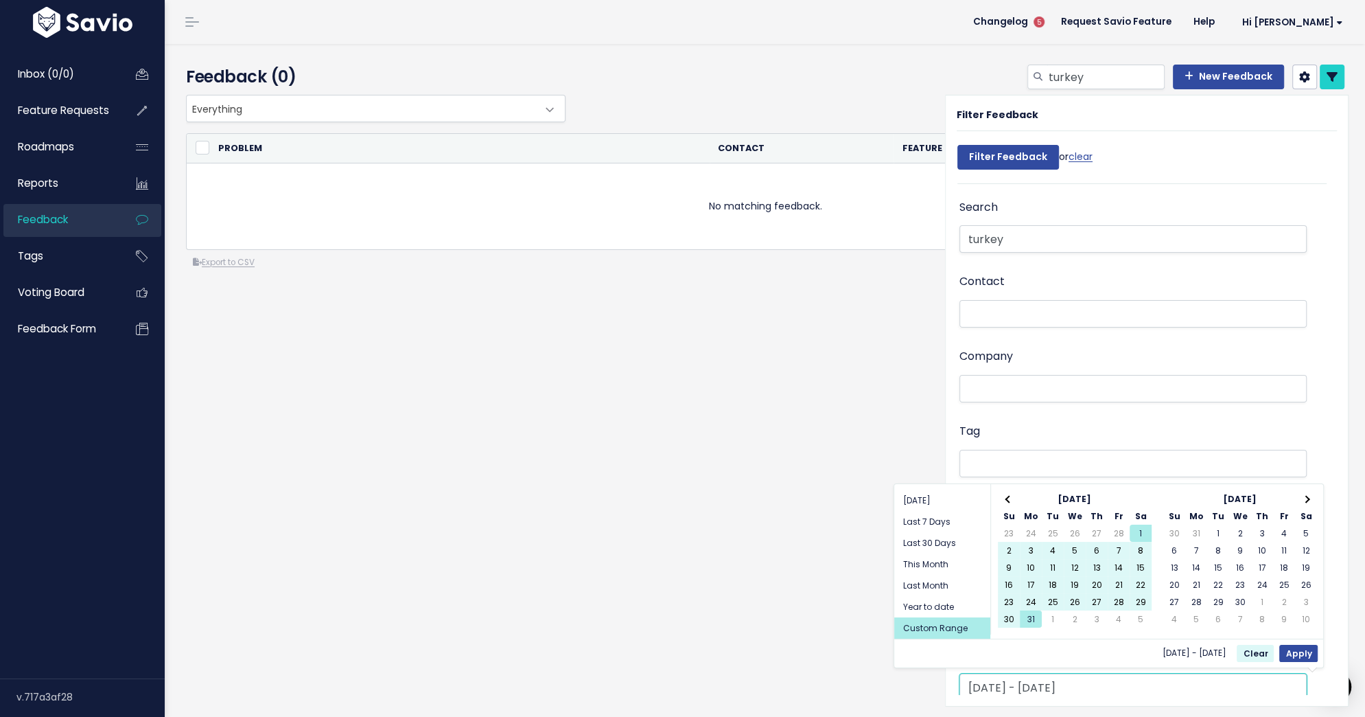
click at [1071, 678] on input "[DATE] - [DATE]" at bounding box center [1133, 686] width 347 height 27
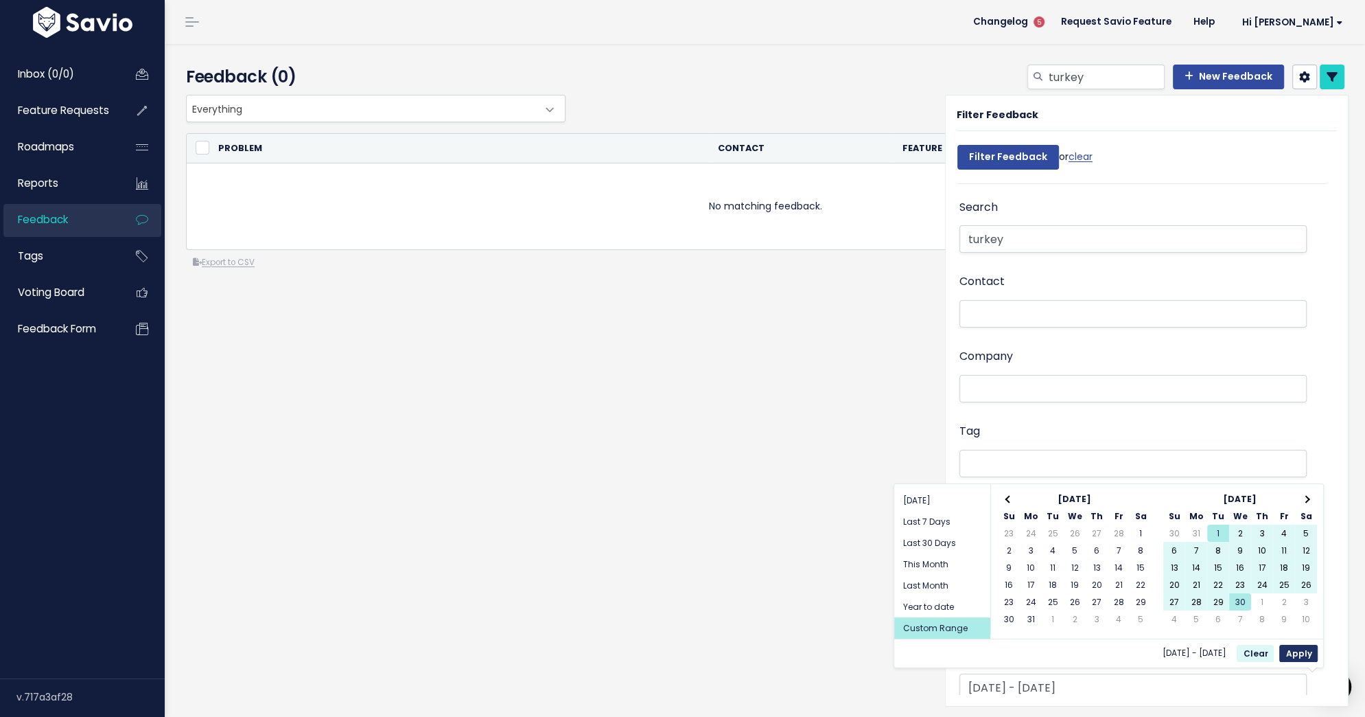
click at [1305, 645] on button "Apply" at bounding box center [1298, 653] width 38 height 17
type input "[DATE] - [DATE]"
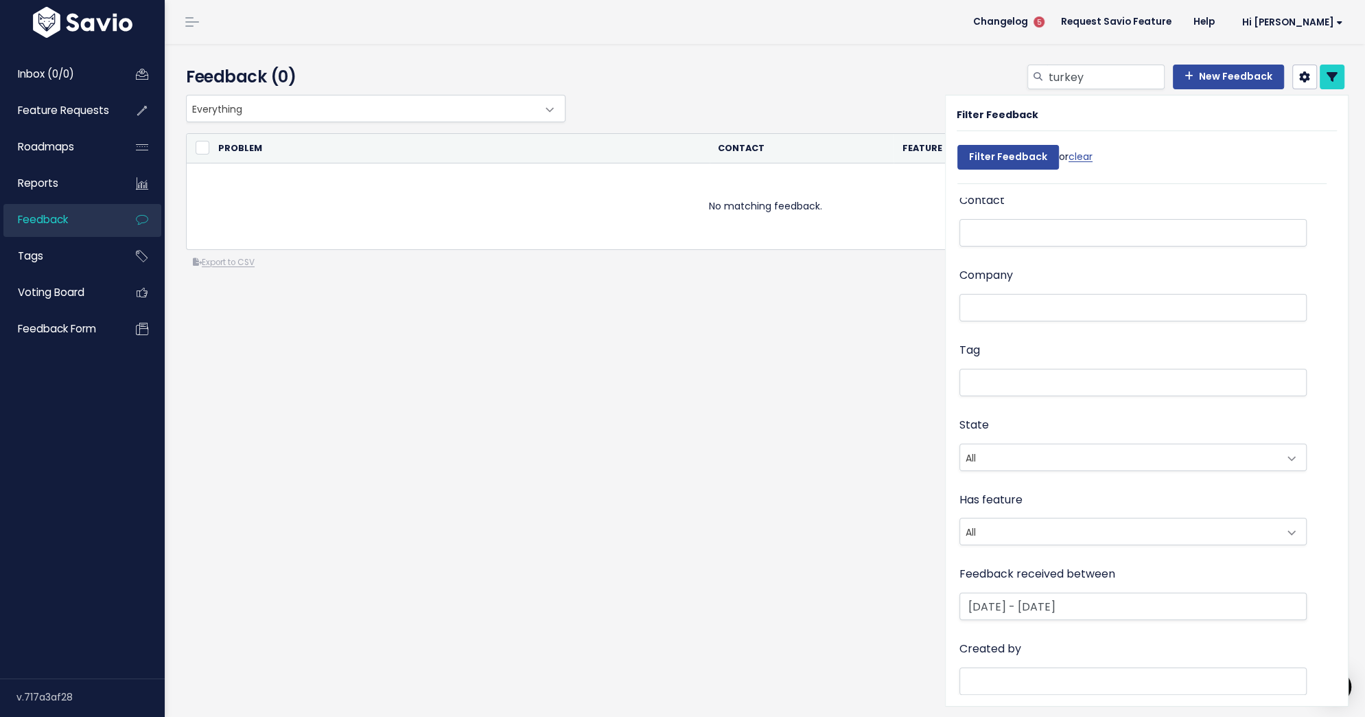
scroll to position [100, 0]
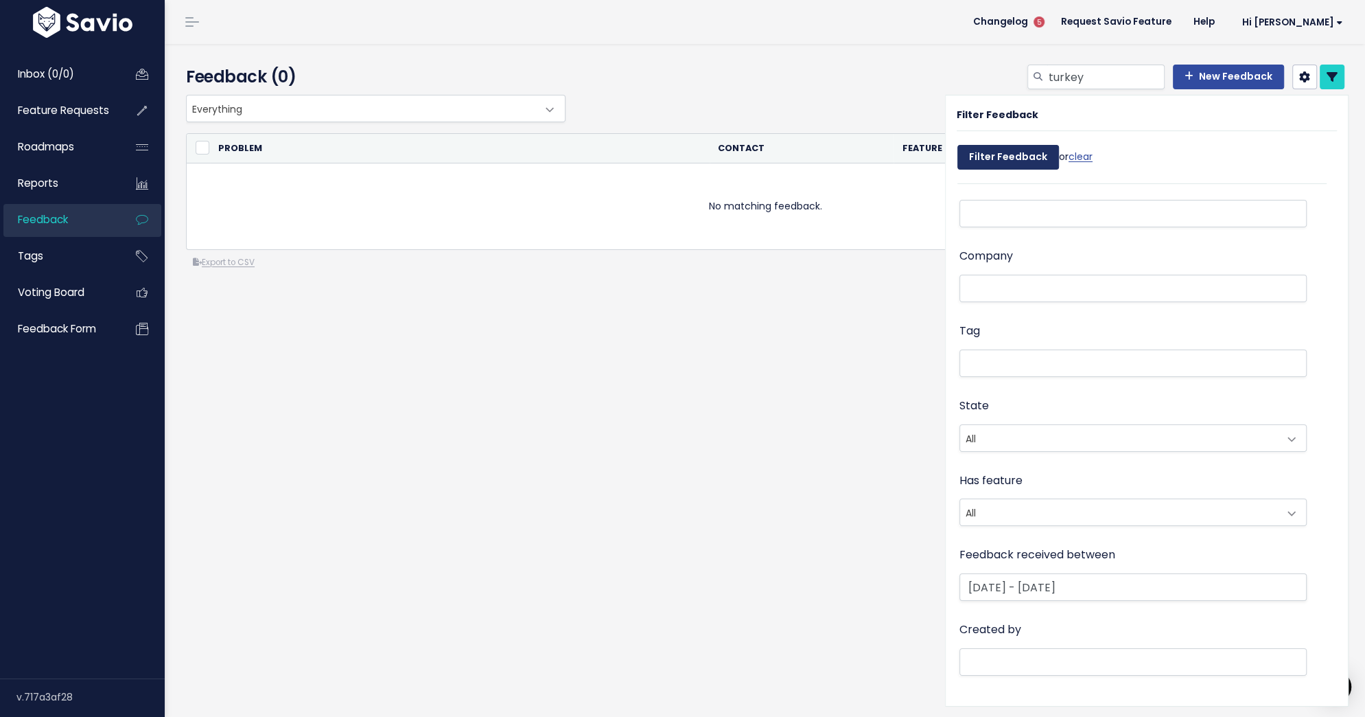
click at [1010, 157] on input "Filter Feedback" at bounding box center [1009, 157] width 102 height 25
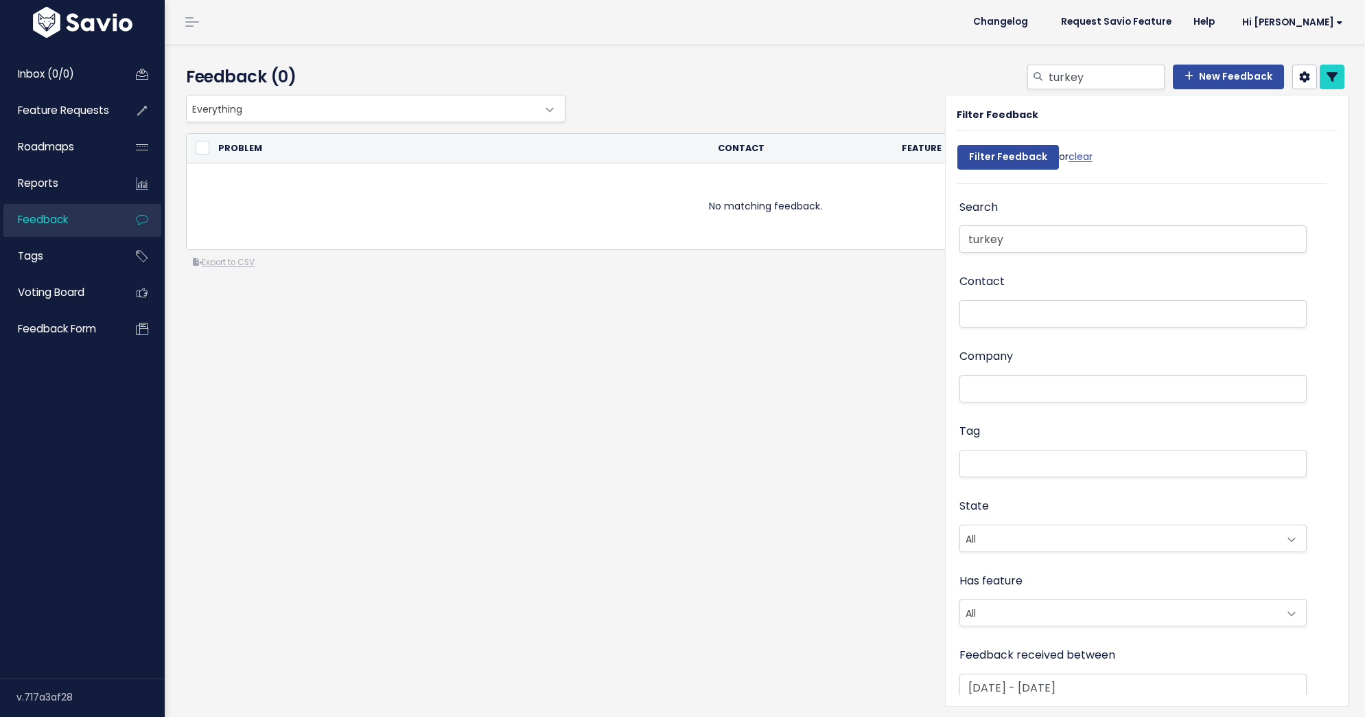
select select
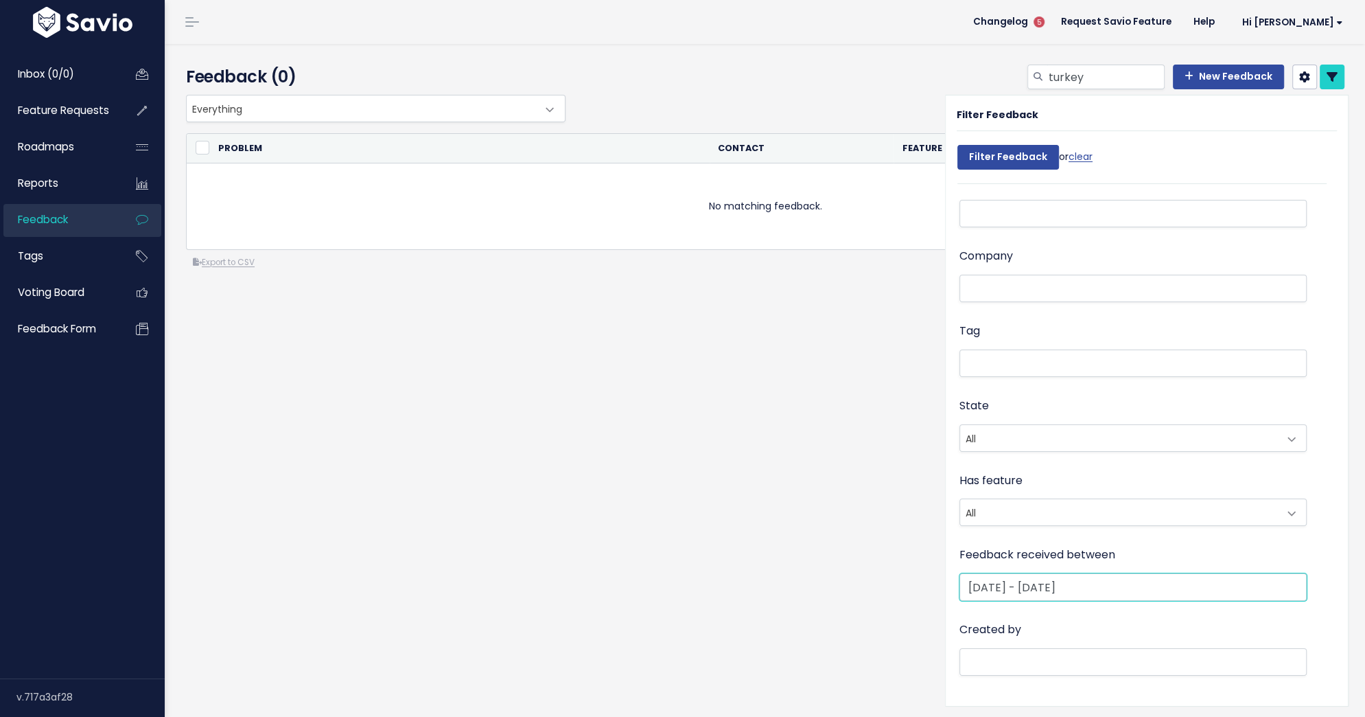
click at [1080, 590] on input "Apr 1 2025 - Apr 30 2025" at bounding box center [1133, 586] width 347 height 27
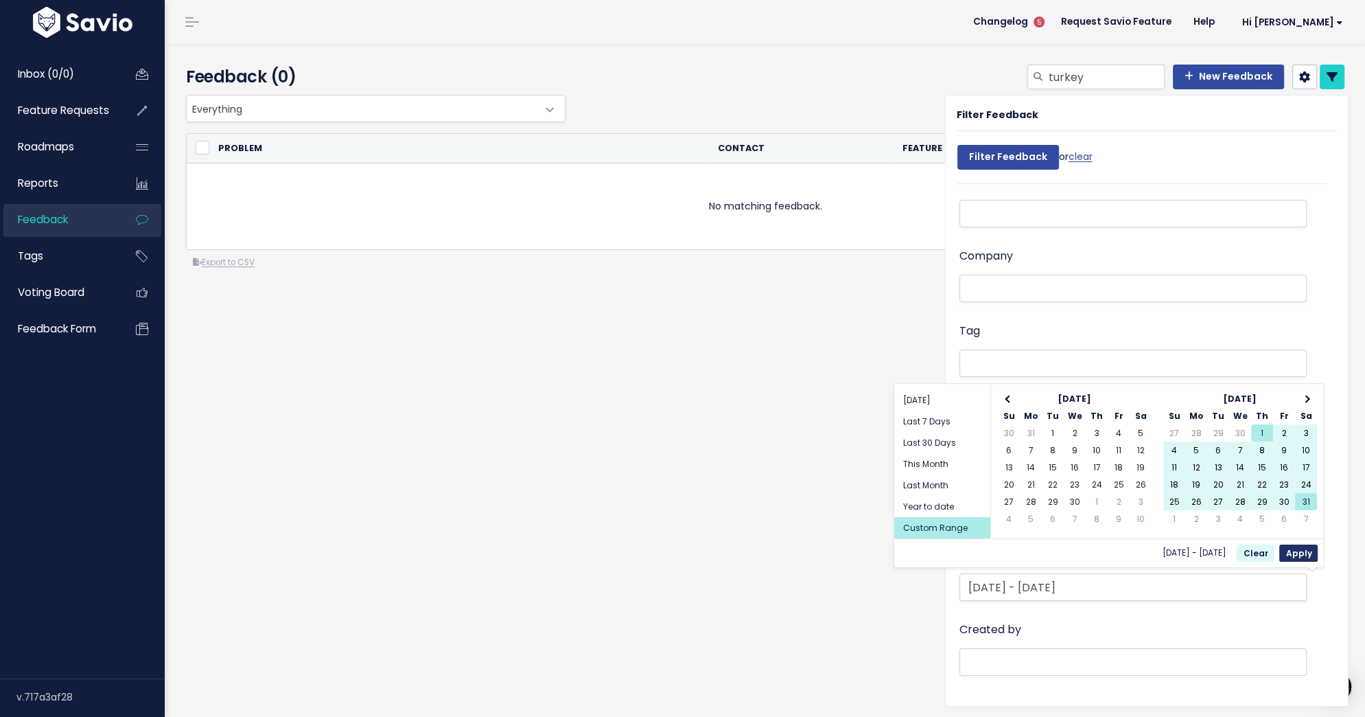
click at [1292, 545] on button "Apply" at bounding box center [1298, 552] width 38 height 17
type input "May 1 2025 - May 31 2025"
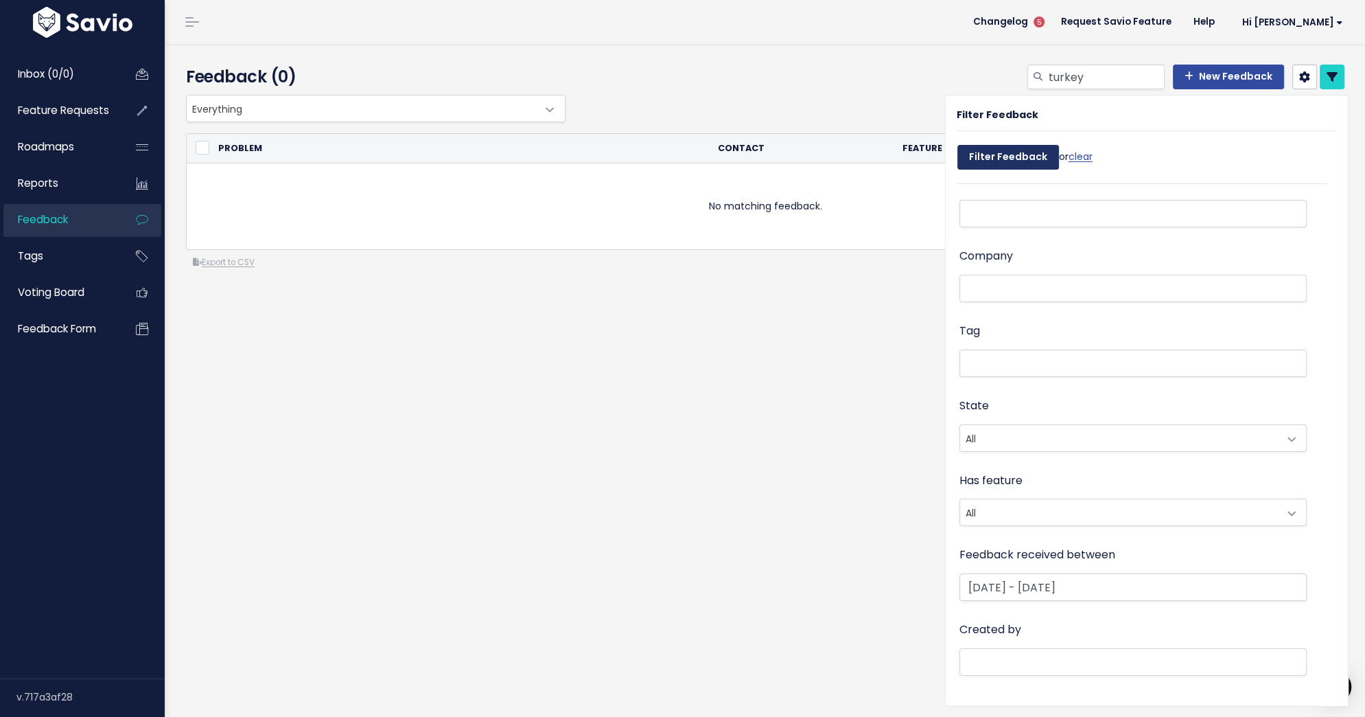
click at [1019, 154] on input "Filter Feedback" at bounding box center [1009, 157] width 102 height 25
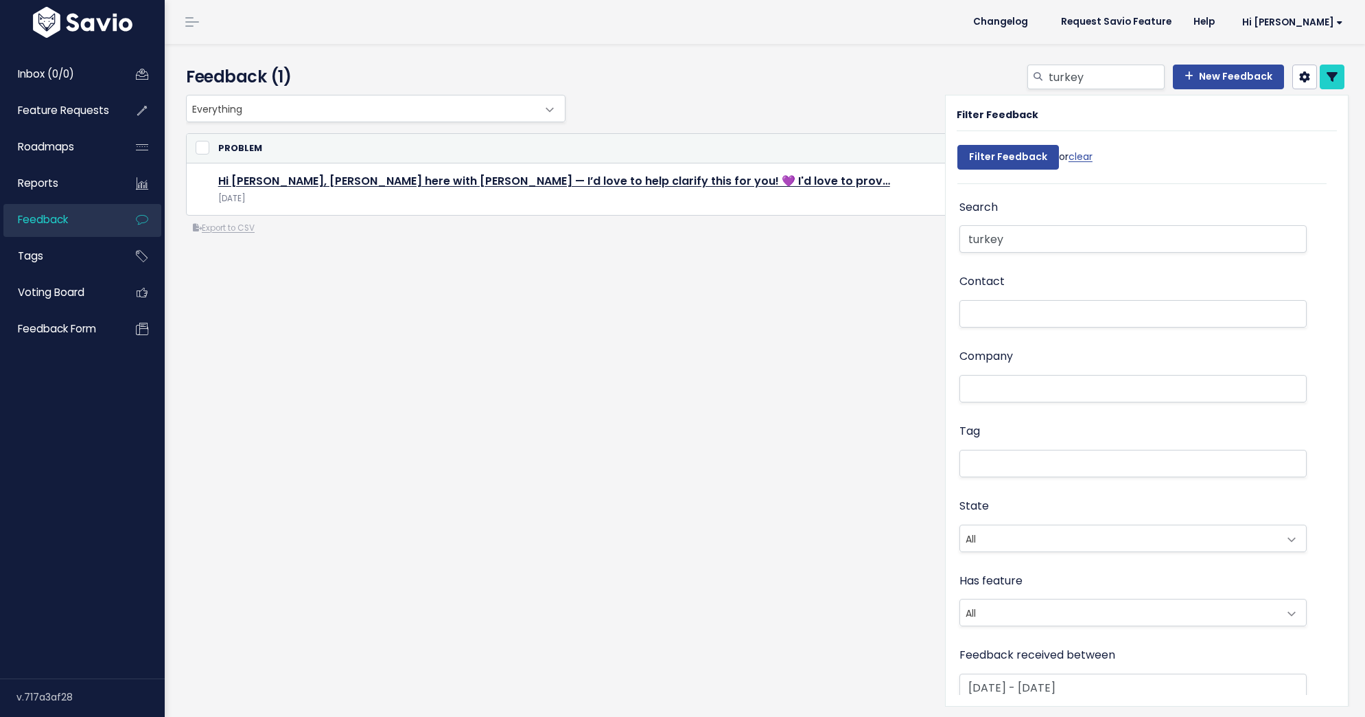
select select
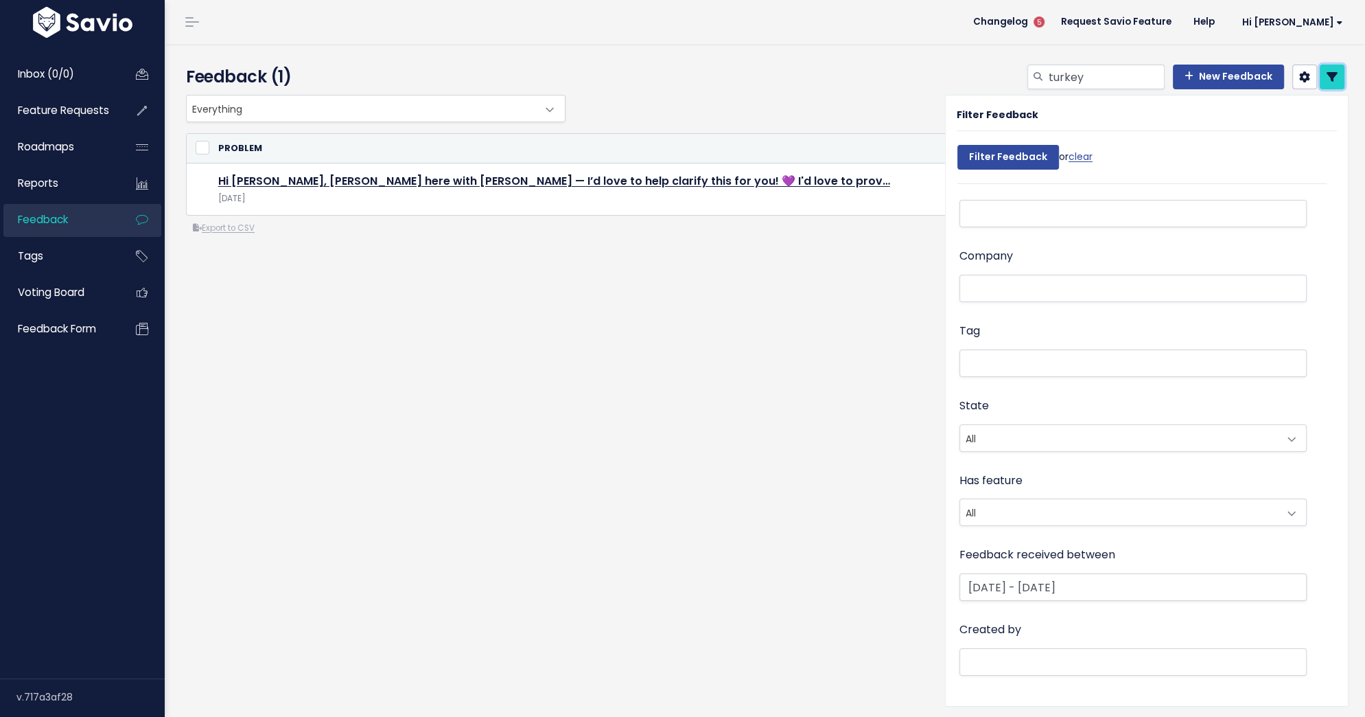
click at [1330, 73] on icon at bounding box center [1332, 76] width 11 height 11
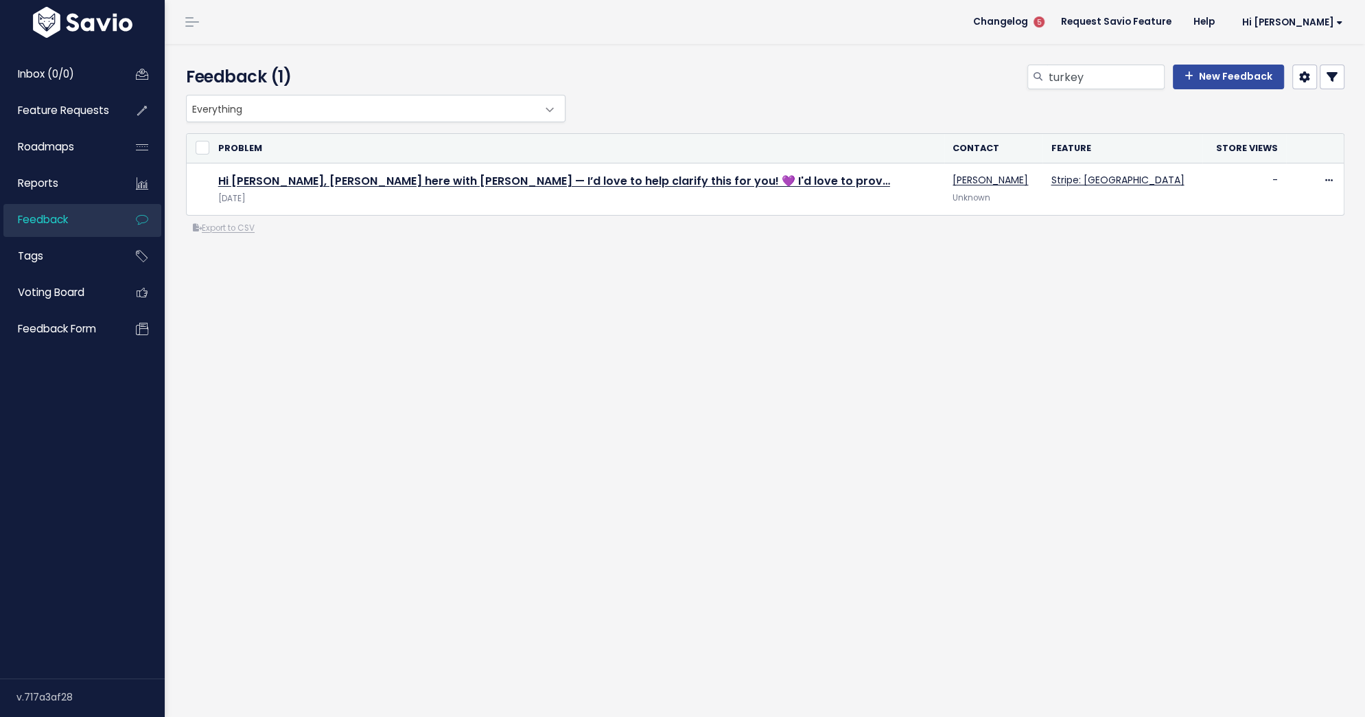
click at [1330, 73] on icon at bounding box center [1332, 76] width 11 height 11
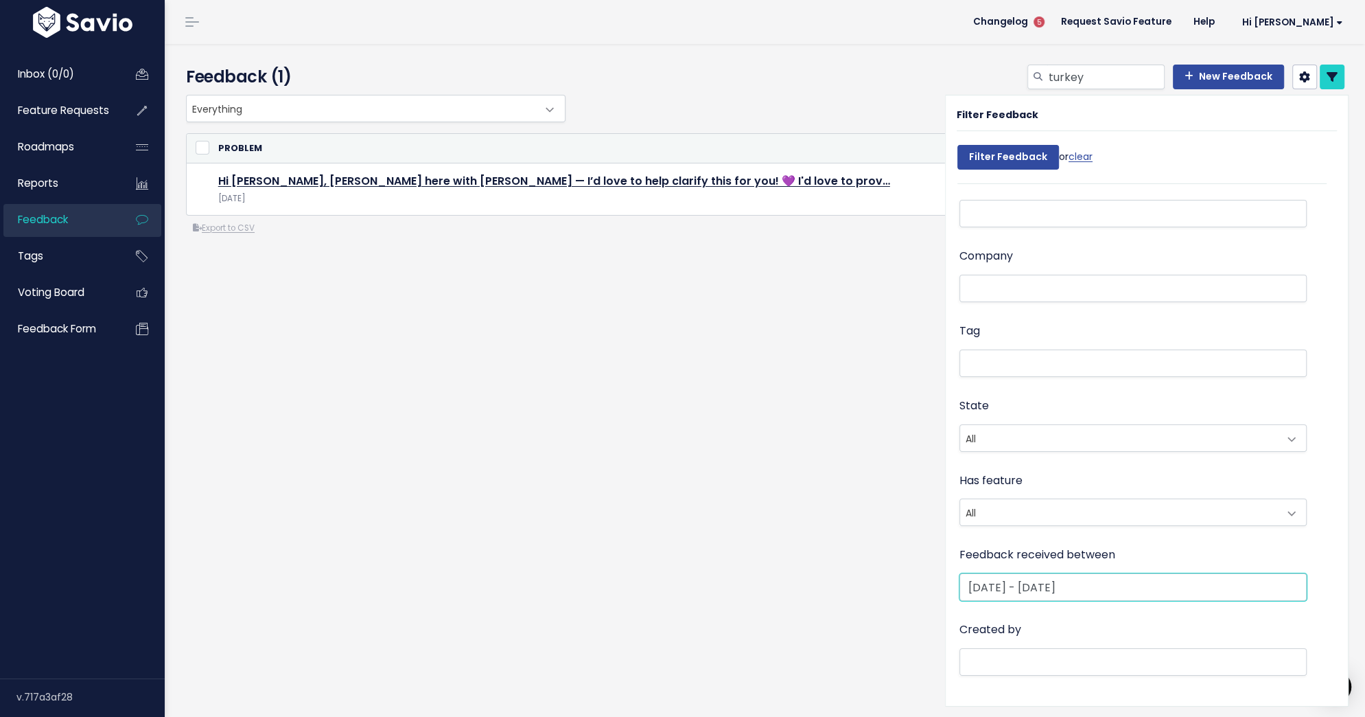
click at [1076, 587] on input "[DATE] - [DATE]" at bounding box center [1133, 586] width 347 height 27
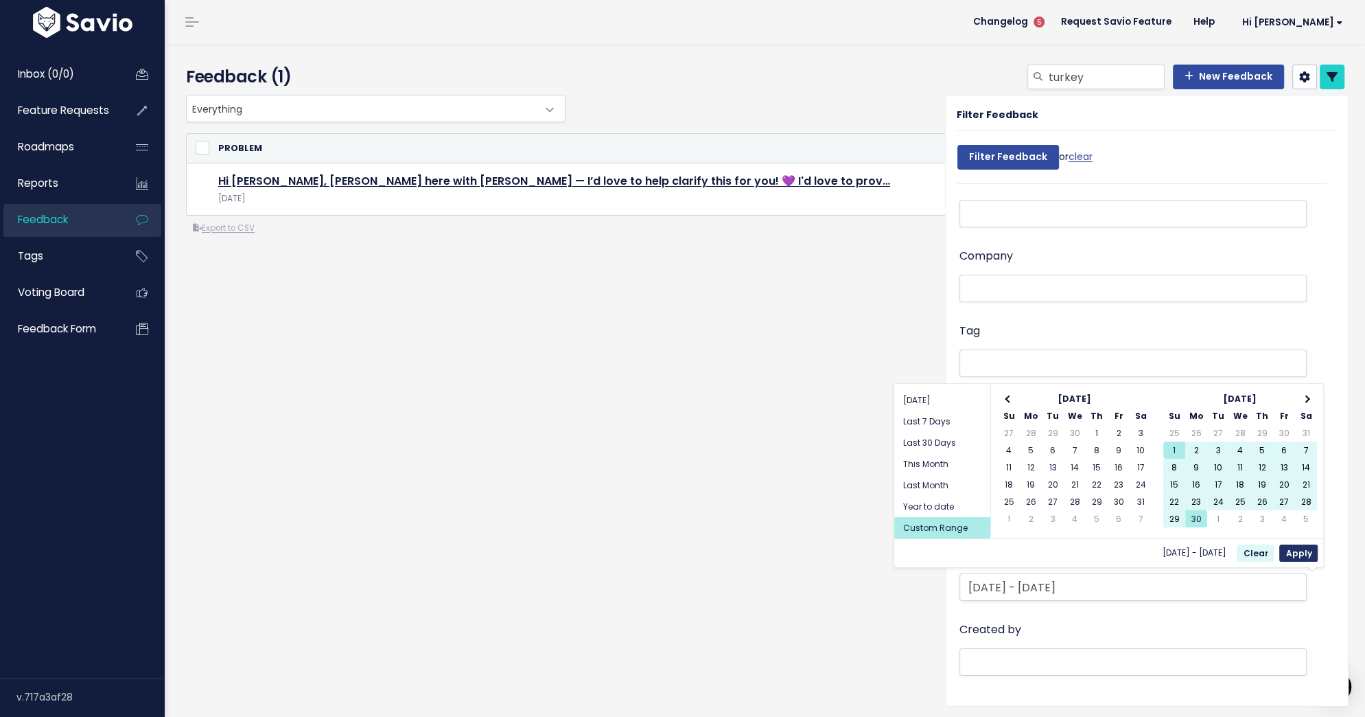
click at [1301, 550] on button "Apply" at bounding box center [1298, 552] width 38 height 17
type input "Jun 1 2025 - Jun 30 2025"
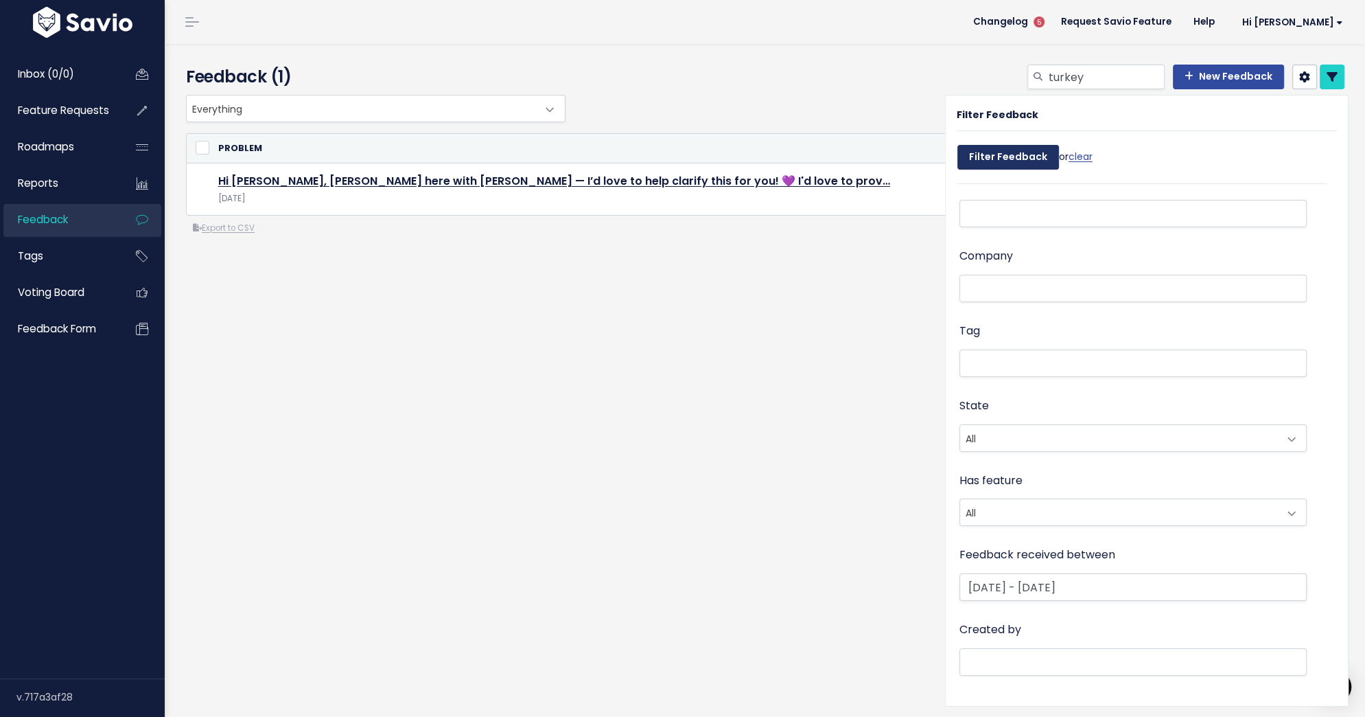
click at [998, 155] on input "Filter Feedback" at bounding box center [1009, 157] width 102 height 25
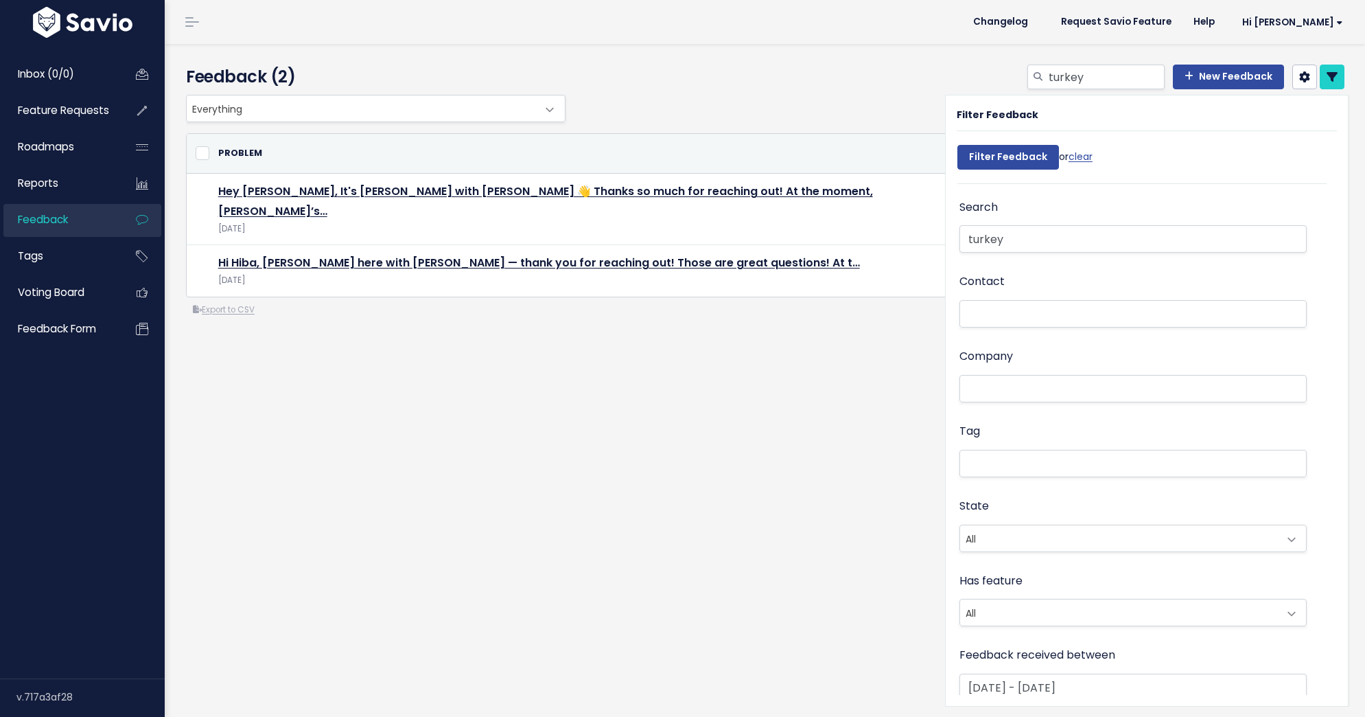
select select
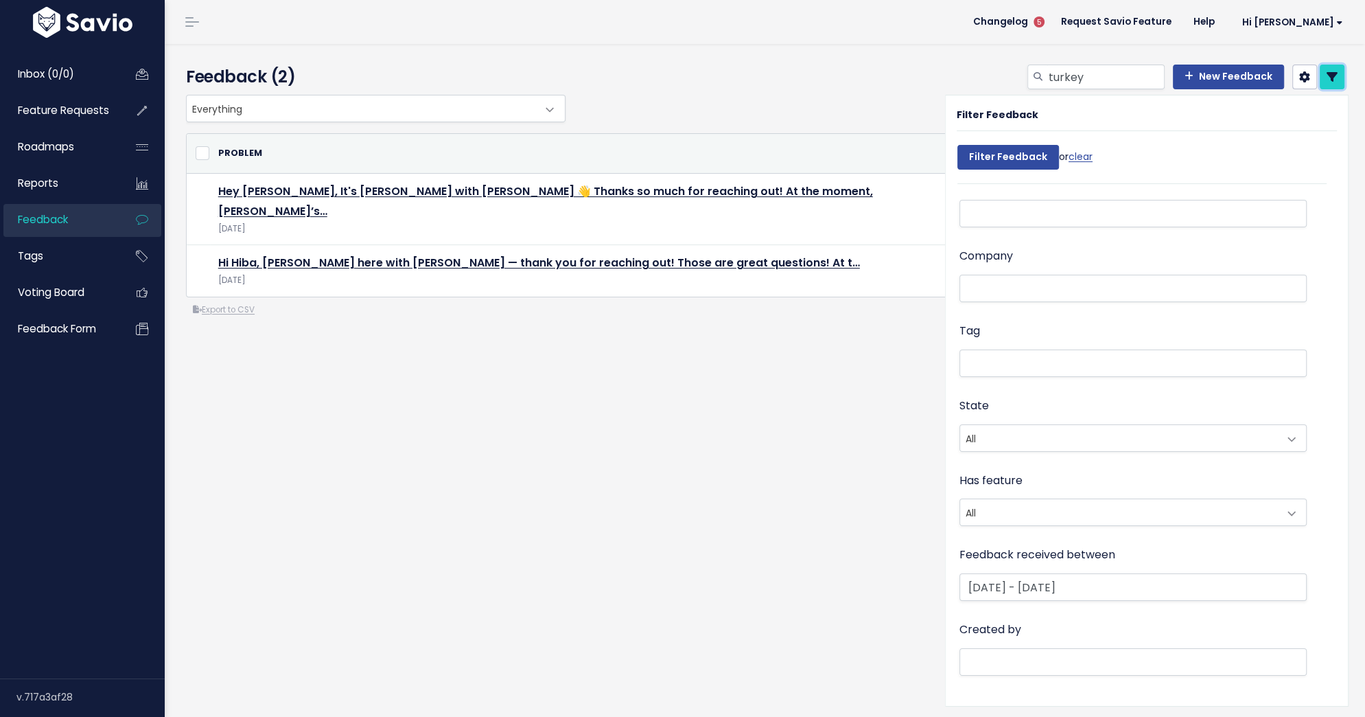
click at [1333, 79] on icon at bounding box center [1332, 76] width 11 height 11
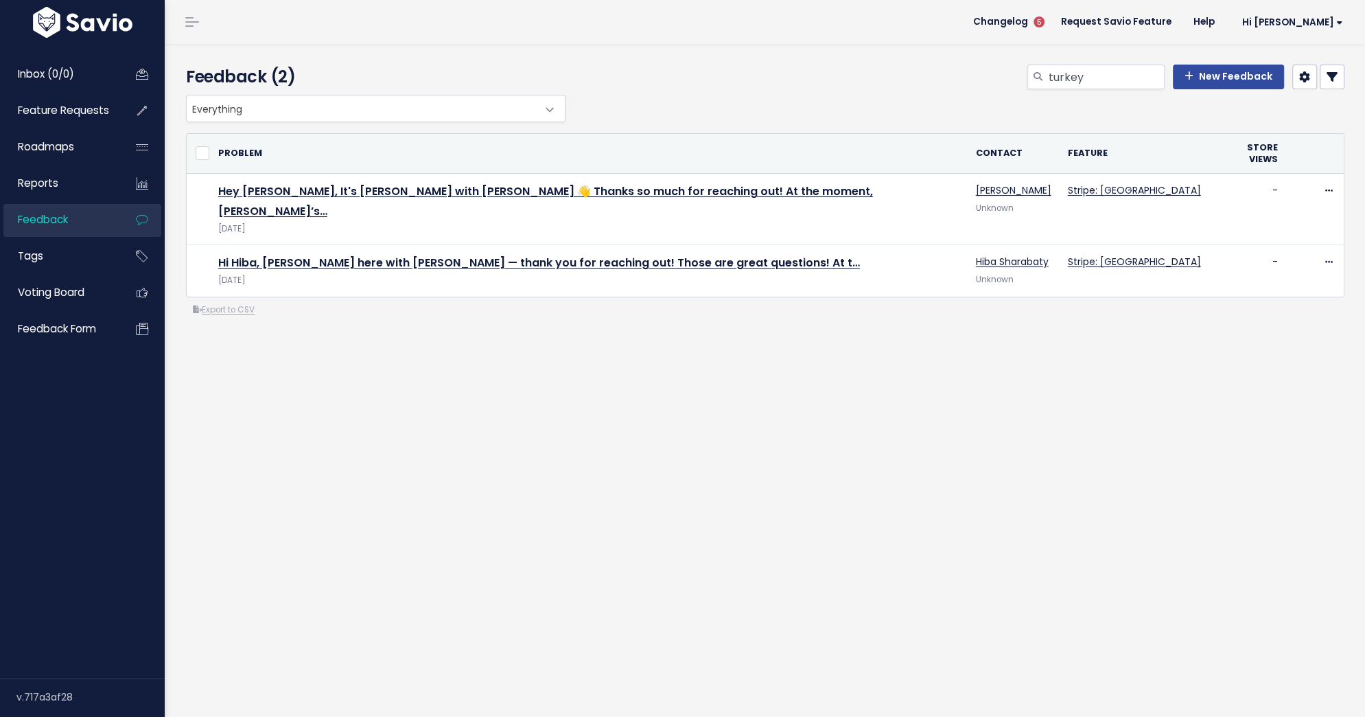
click at [1333, 79] on icon at bounding box center [1332, 76] width 11 height 11
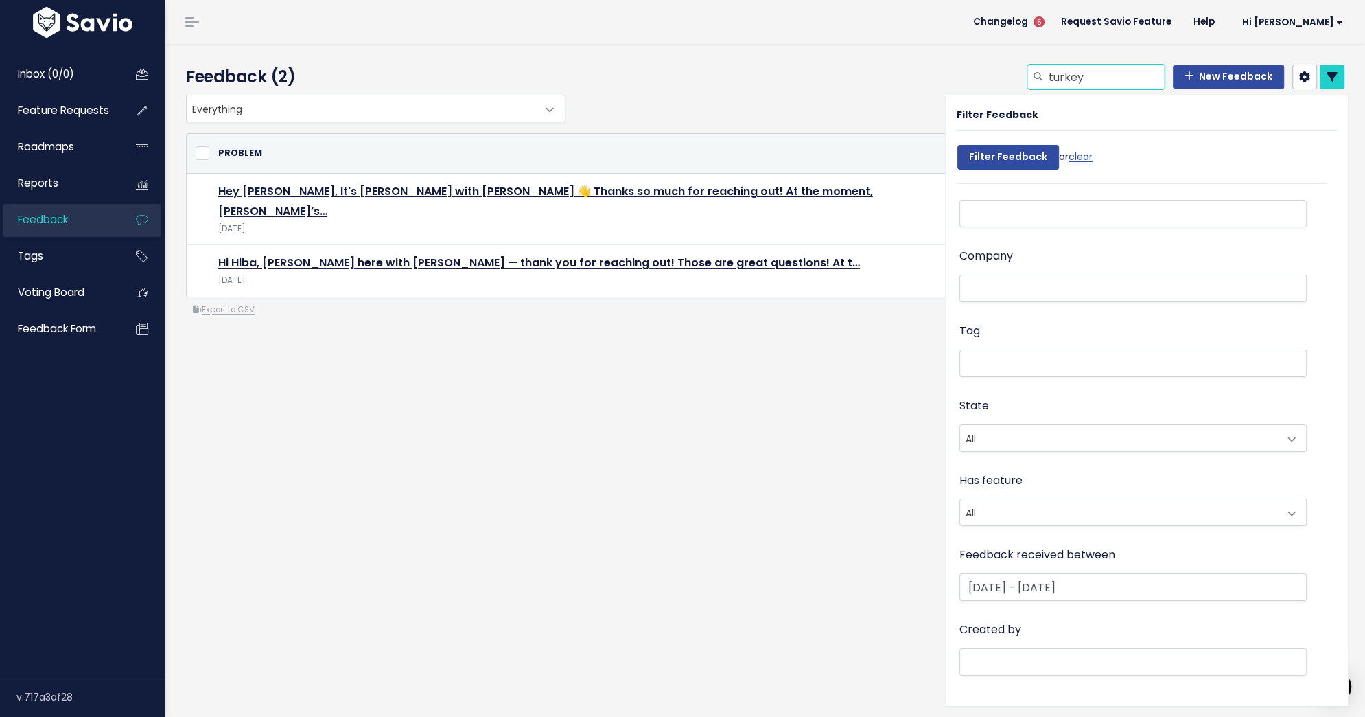
click at [1063, 78] on input "turkey" at bounding box center [1105, 77] width 117 height 25
type input "change sender"
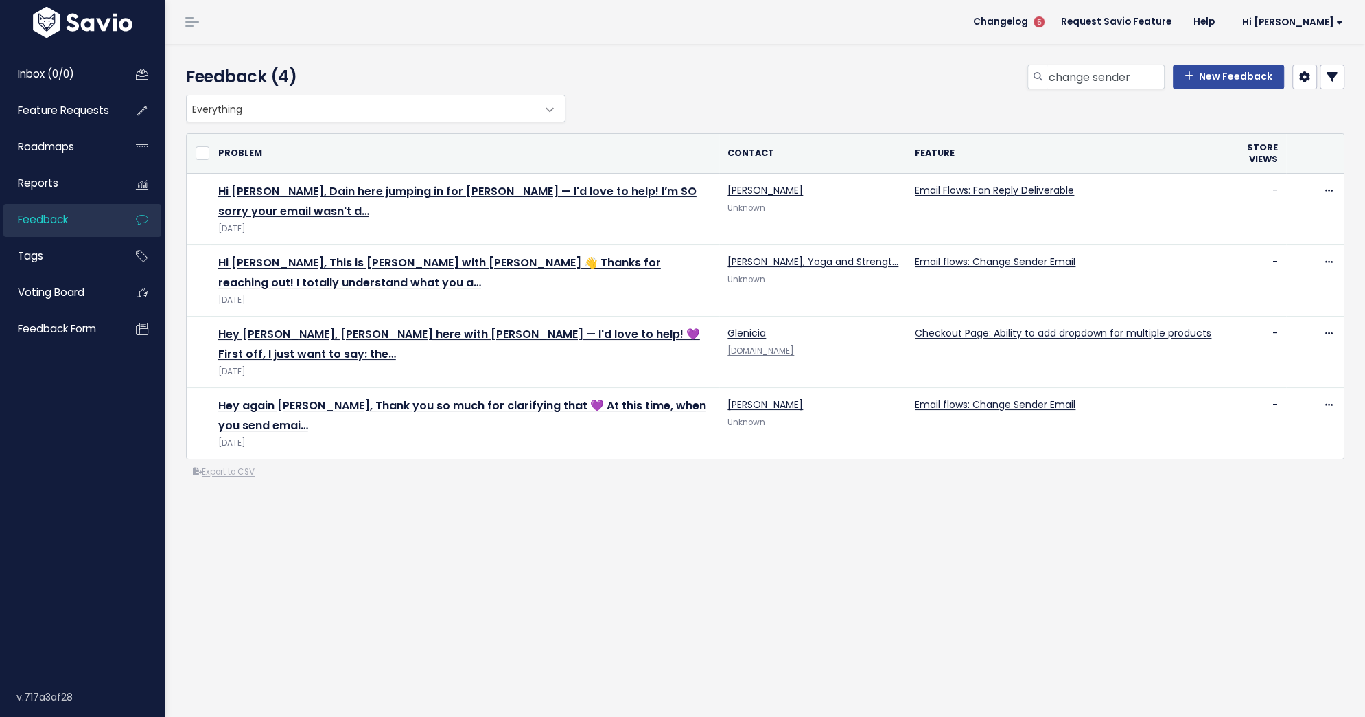
click at [1337, 80] on icon at bounding box center [1332, 76] width 11 height 11
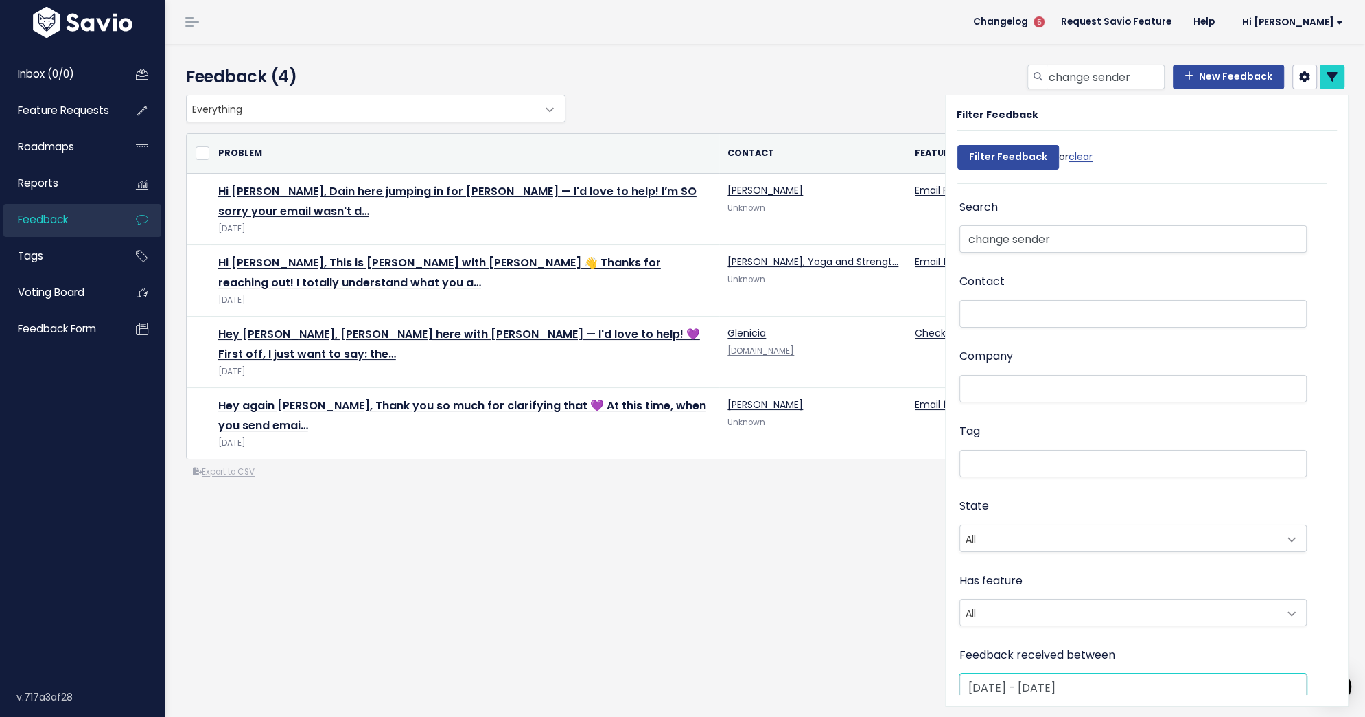
click at [1016, 682] on input "[DATE] - [DATE]" at bounding box center [1133, 686] width 347 height 27
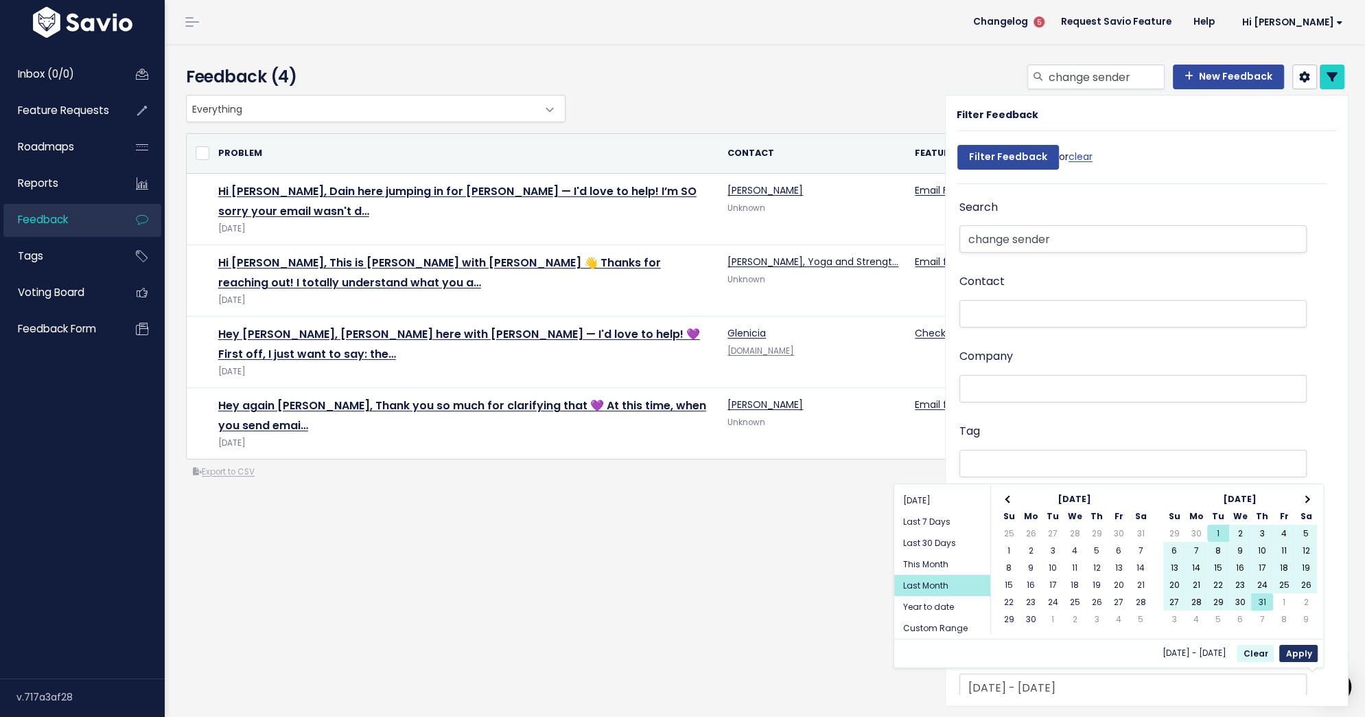
click at [1299, 652] on button "Apply" at bounding box center [1298, 653] width 38 height 17
type input "[DATE] - [DATE] (Last Month)"
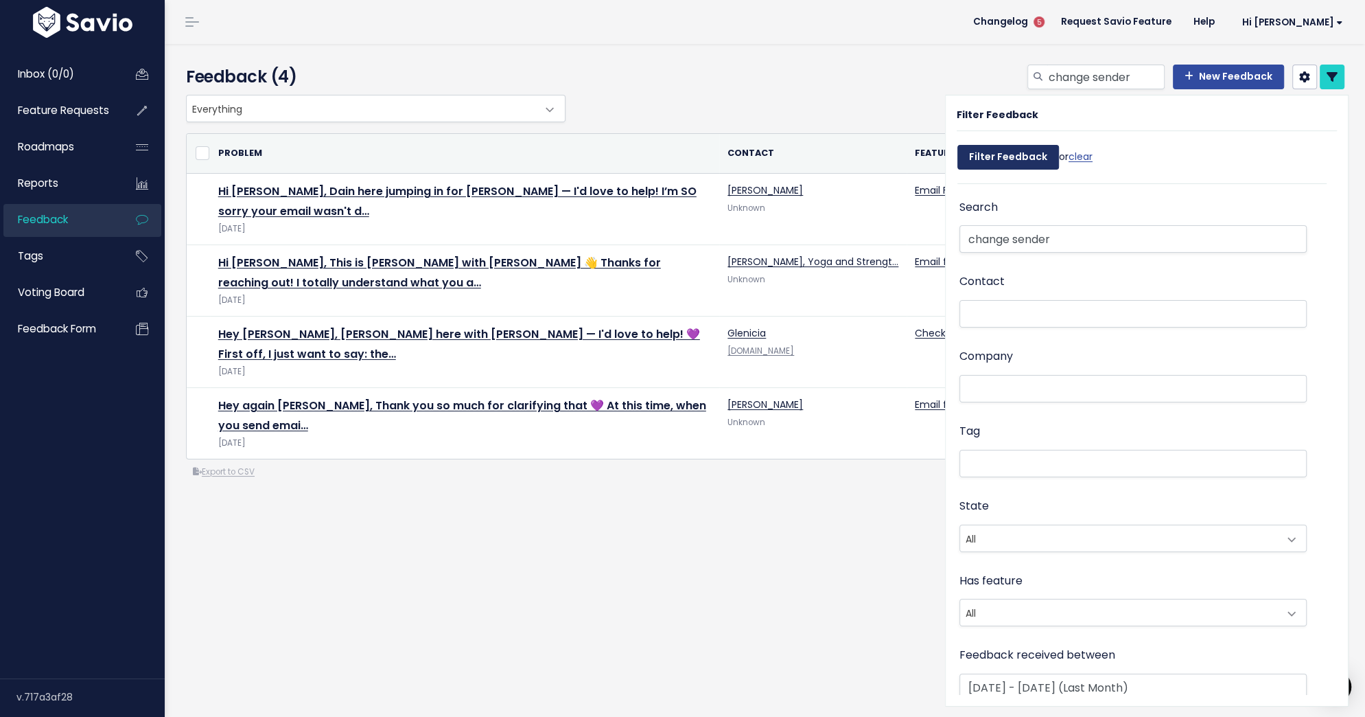
click at [1004, 157] on input "Filter Feedback" at bounding box center [1009, 157] width 102 height 25
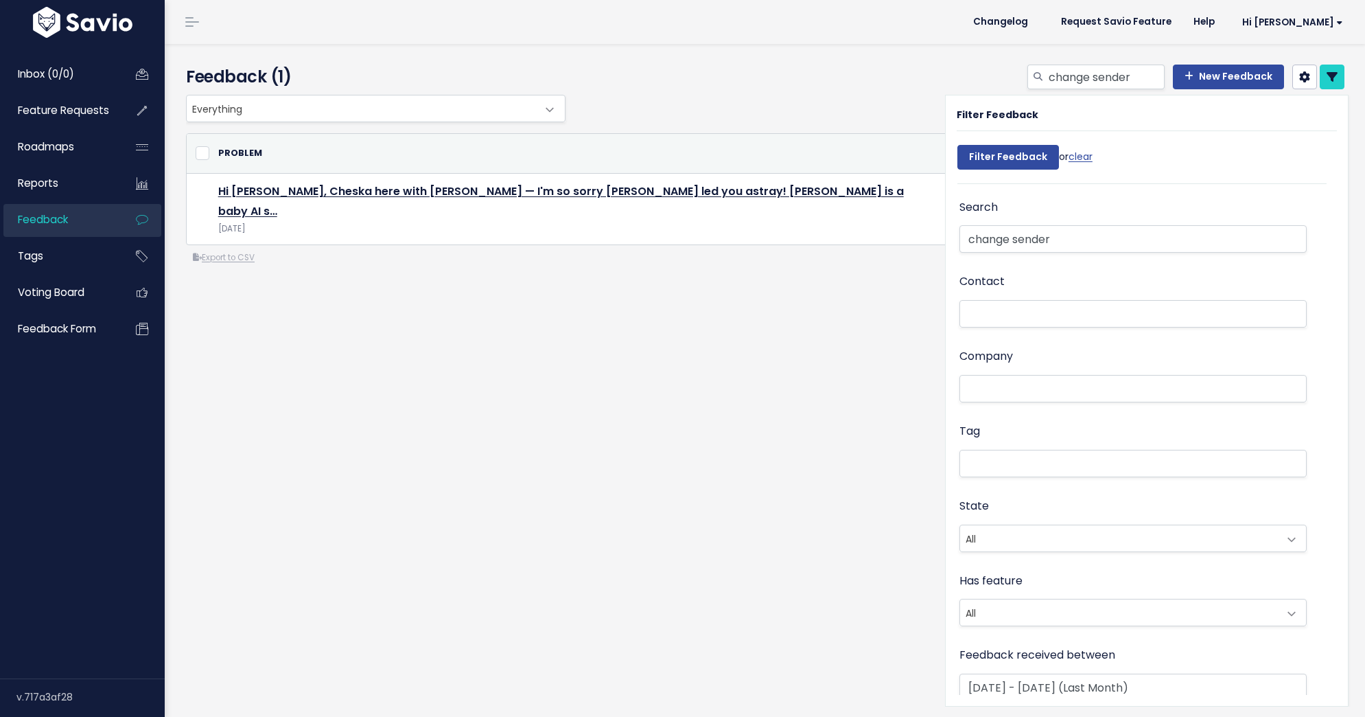
select select
click at [1338, 78] on link at bounding box center [1332, 77] width 25 height 25
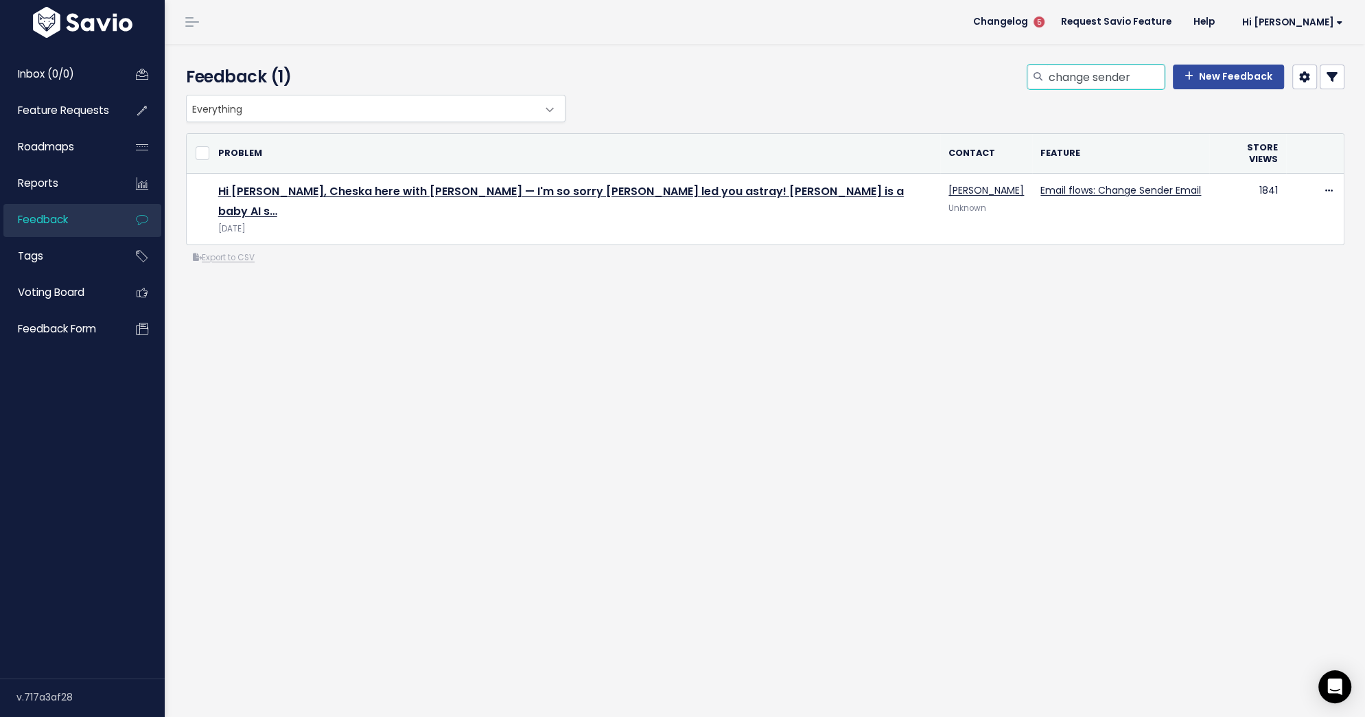
click at [1076, 75] on input "change sender" at bounding box center [1105, 77] width 117 height 25
type input "multiple communities"
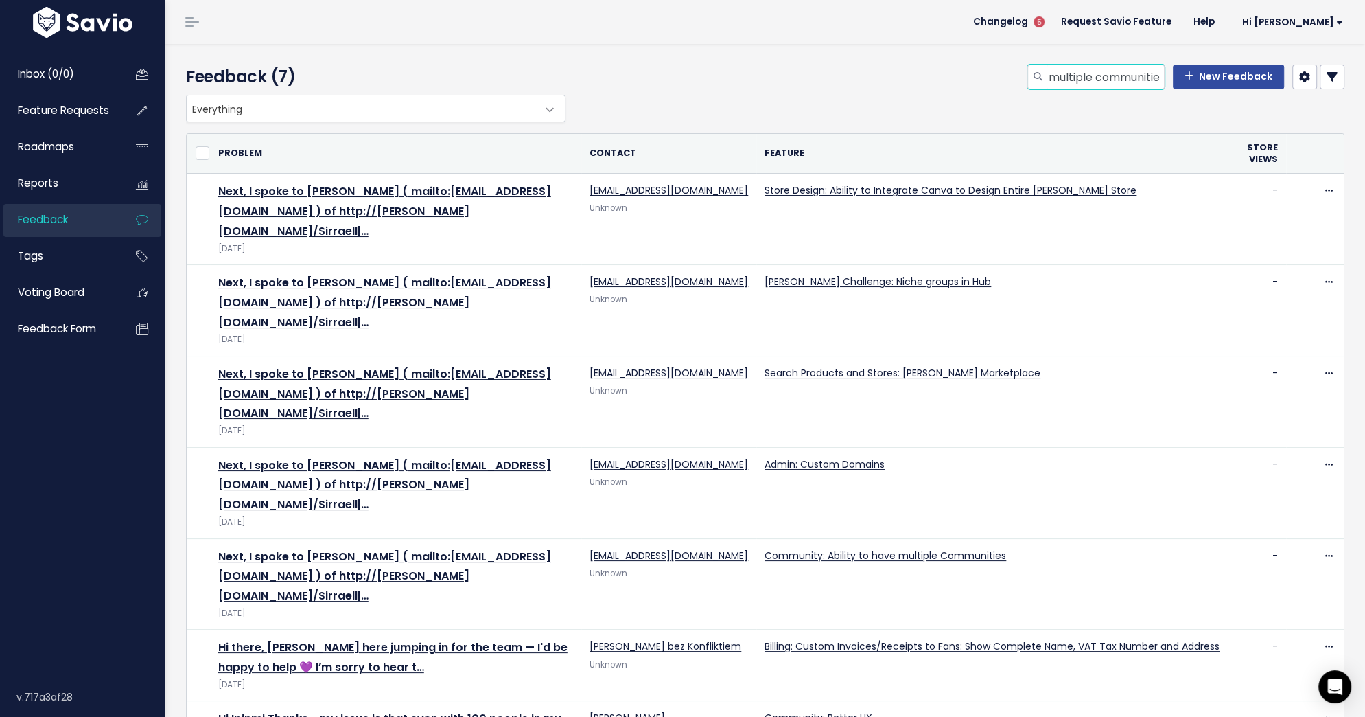
click at [1069, 74] on input "multiple communities" at bounding box center [1105, 77] width 117 height 25
type input "product bundles"
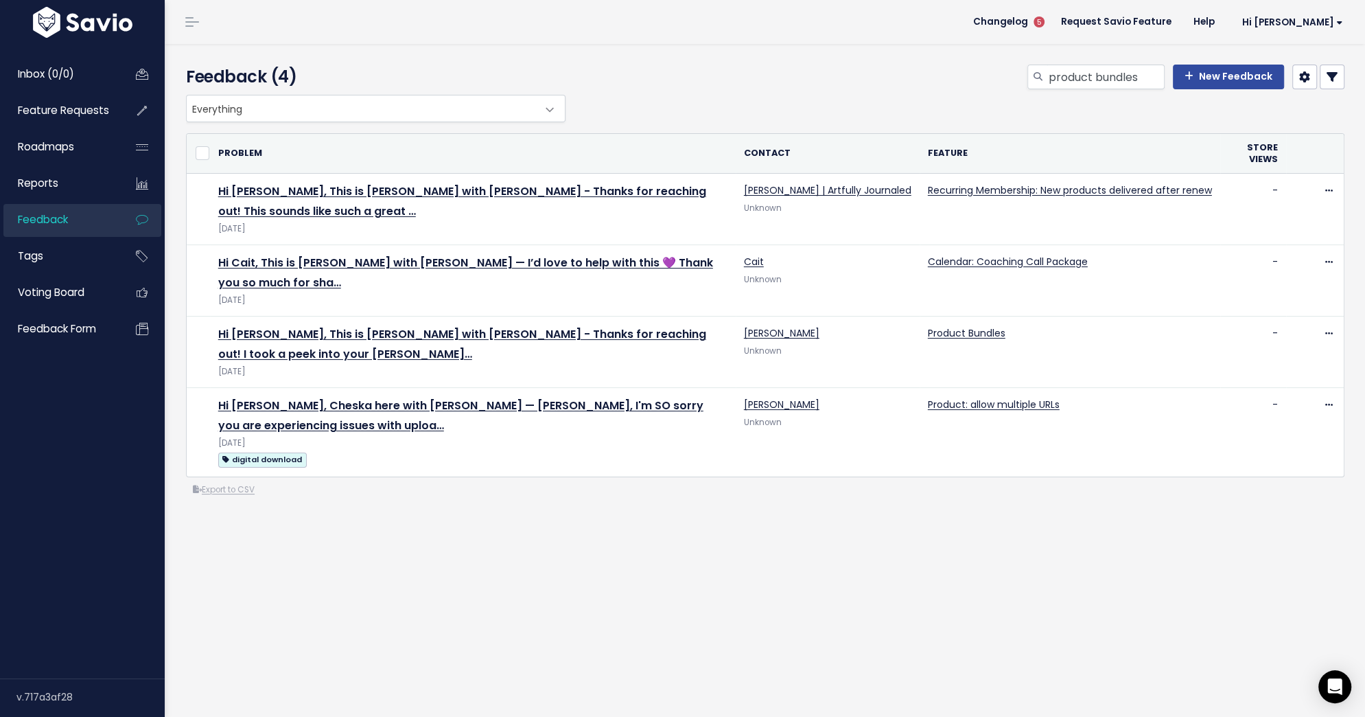
click at [1330, 76] on icon at bounding box center [1332, 76] width 11 height 11
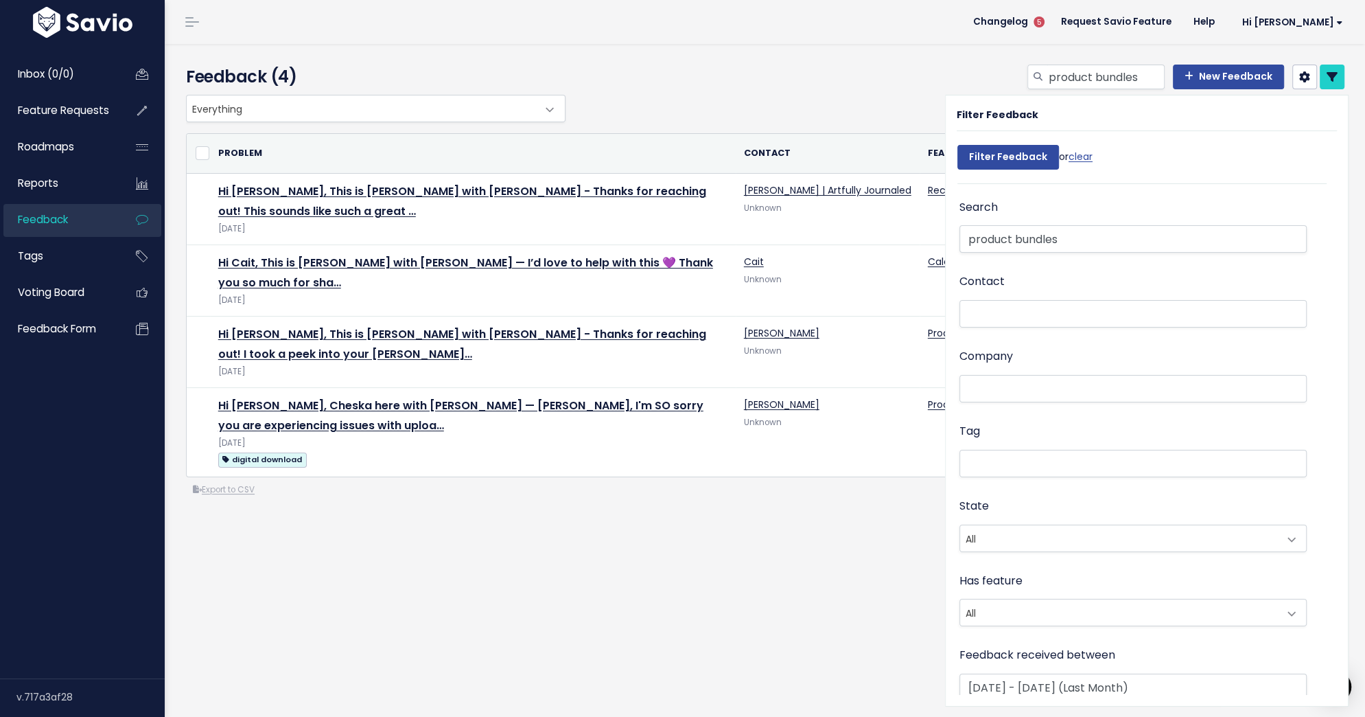
click at [1020, 695] on div "Filter Feedback Filter Feedback or clear Search product bundles Contact Company…" at bounding box center [1147, 400] width 402 height 610
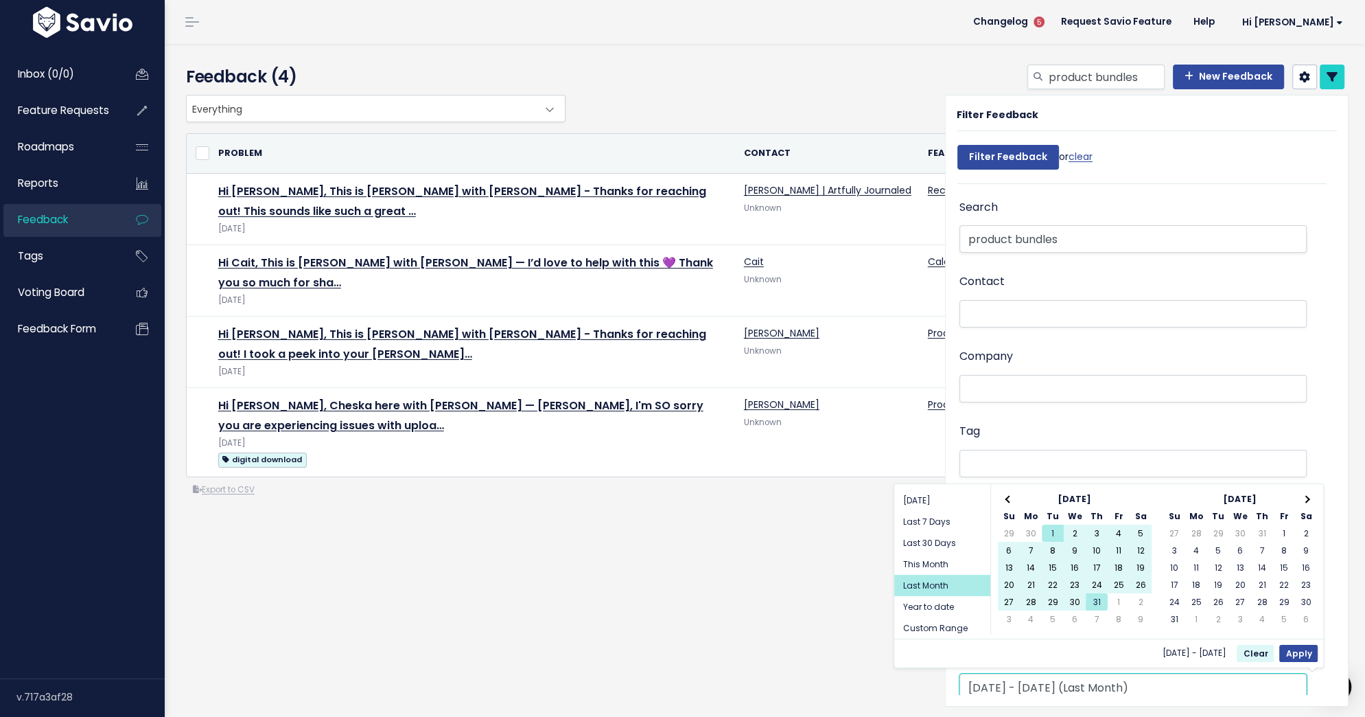
click at [1002, 680] on input "Jul 1 2025 - Jul 31 2025 (Last Month)" at bounding box center [1133, 686] width 347 height 27
click at [1010, 495] on span at bounding box center [1009, 499] width 8 height 8
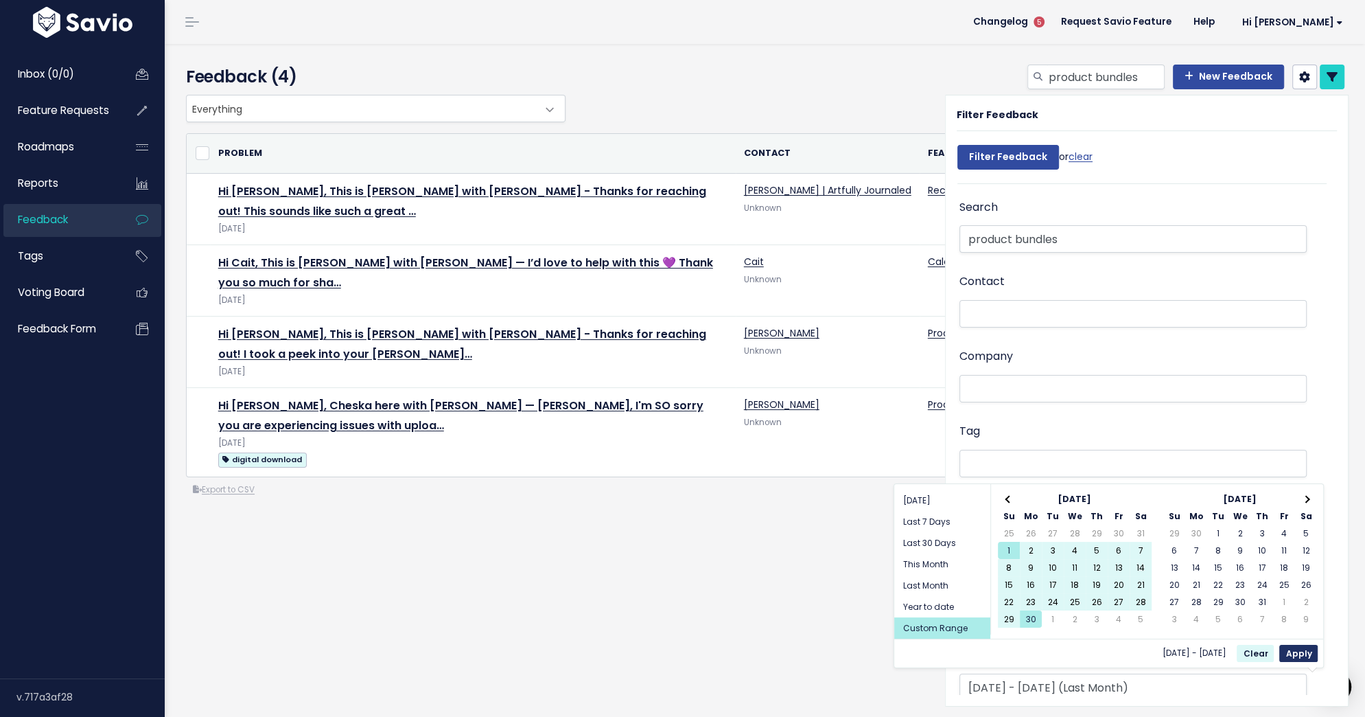
click at [1297, 648] on button "Apply" at bounding box center [1298, 653] width 38 height 17
type input "Jun 1 2025 - Jun 30 2025"
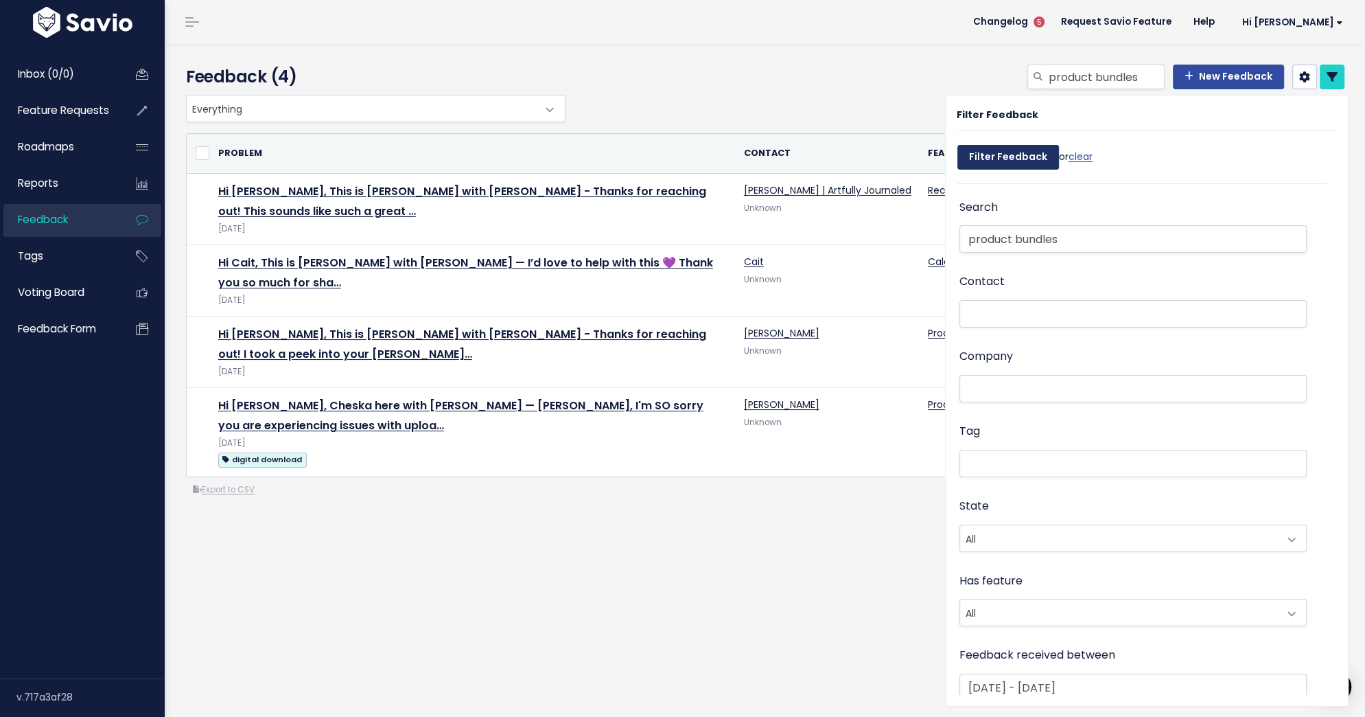
click at [1021, 158] on input "Filter Feedback" at bounding box center [1009, 157] width 102 height 25
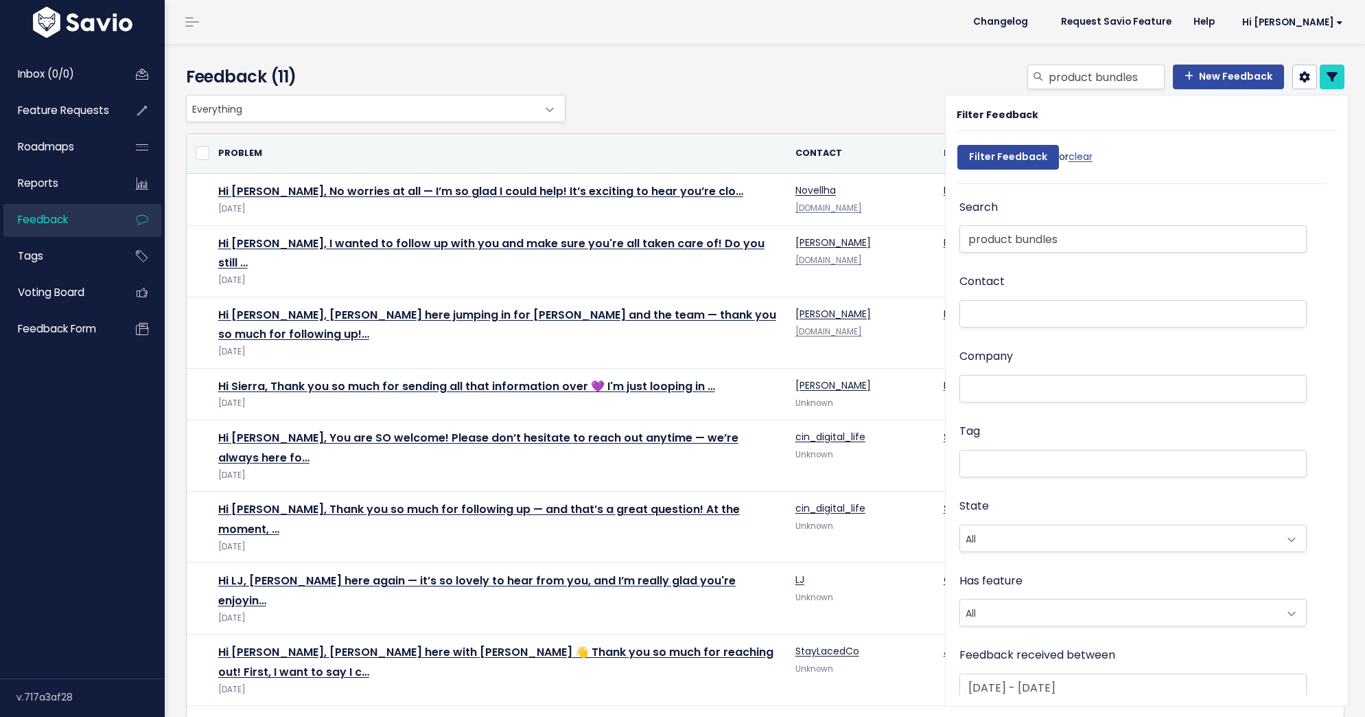
select select
click at [1338, 70] on link at bounding box center [1332, 77] width 25 height 25
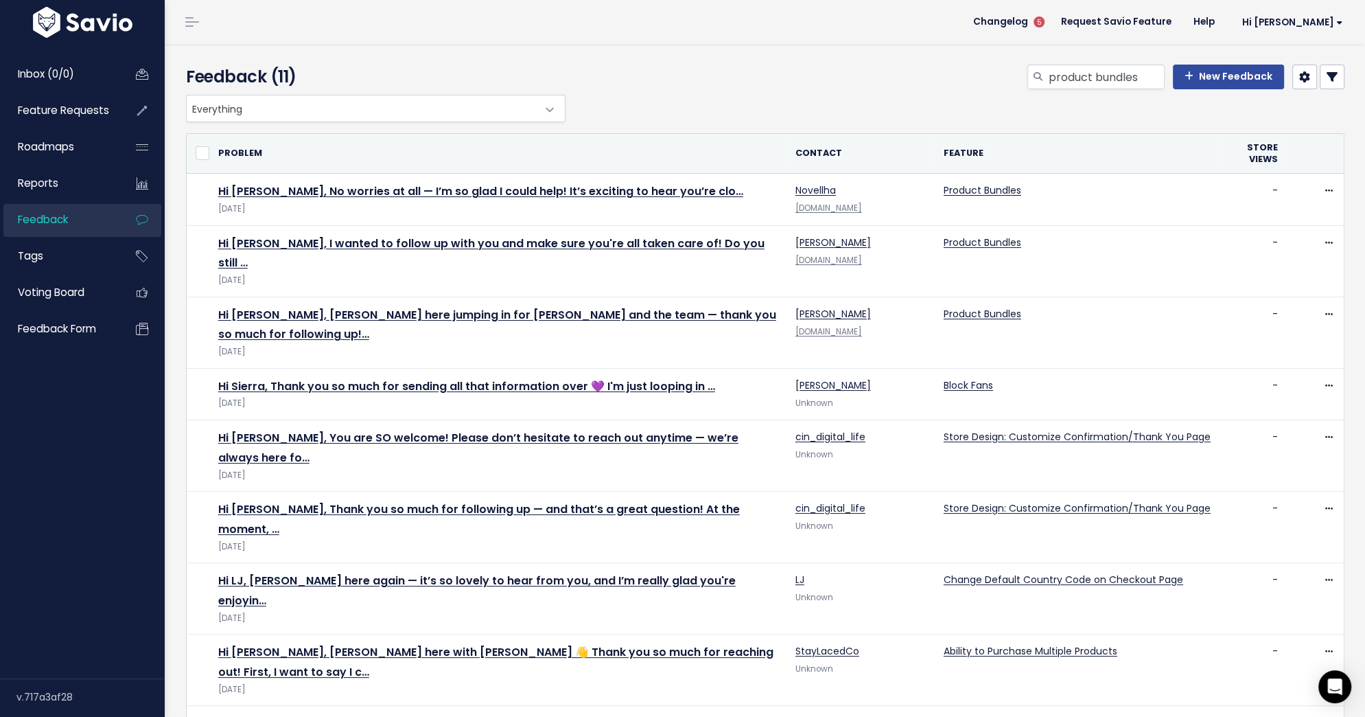
click at [1329, 82] on link at bounding box center [1332, 77] width 25 height 25
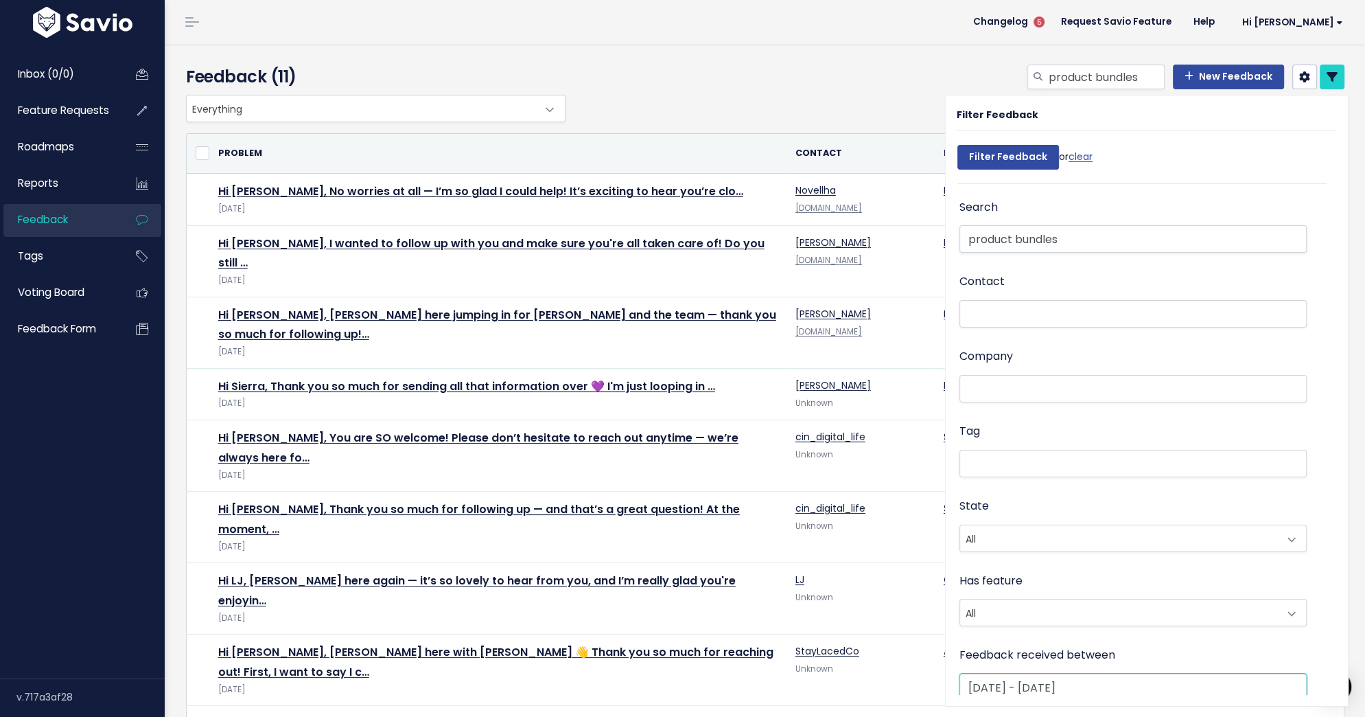
click at [1036, 681] on input "[DATE] - [DATE]" at bounding box center [1133, 686] width 347 height 27
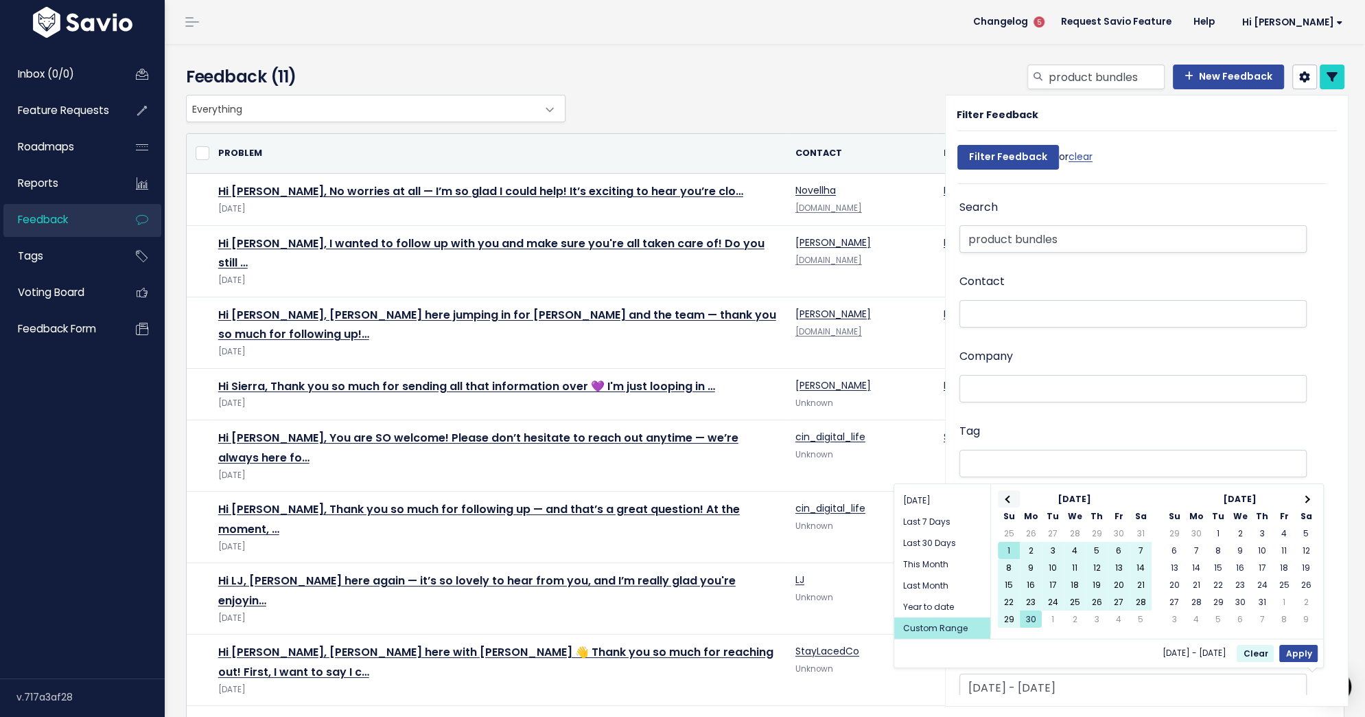
click at [1010, 500] on span at bounding box center [1009, 499] width 8 height 8
click at [1308, 654] on button "Apply" at bounding box center [1298, 653] width 38 height 17
type input "May 1 2025 - May 31 2025"
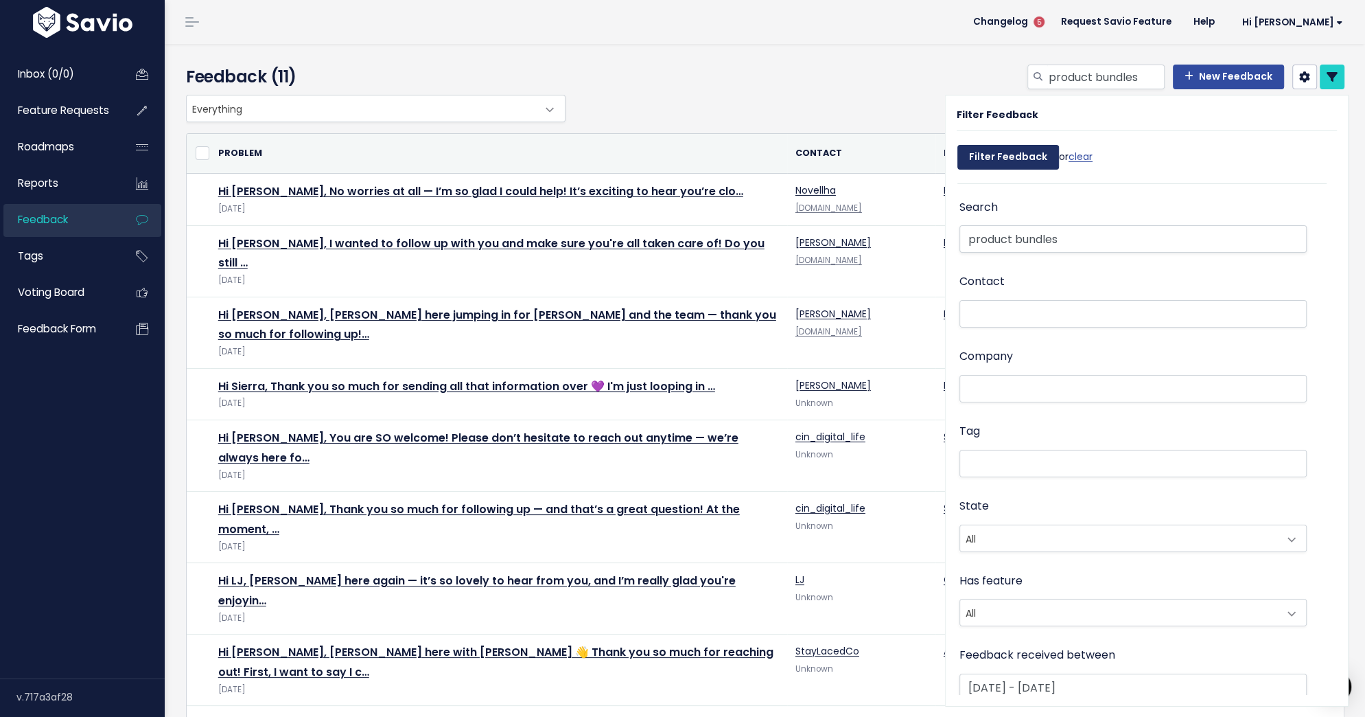
click at [1006, 163] on input "Filter Feedback" at bounding box center [1009, 157] width 102 height 25
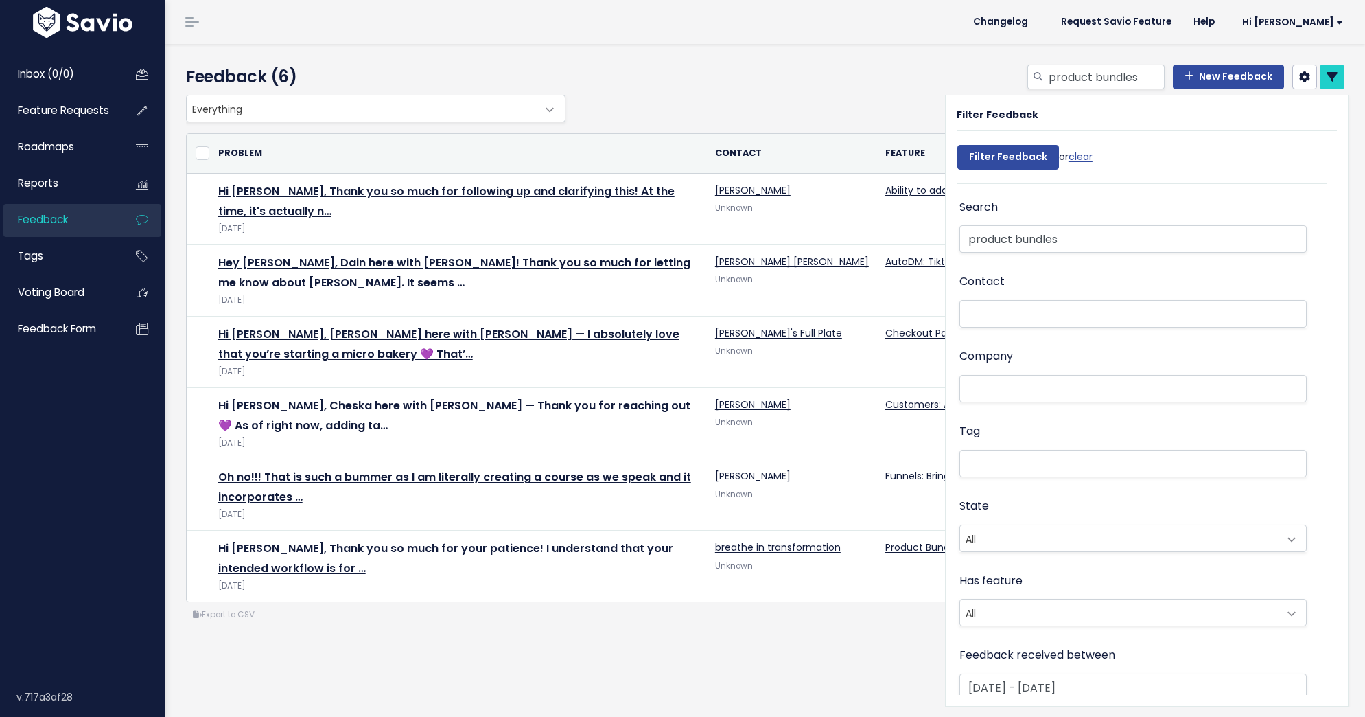
select select
click at [1332, 78] on icon at bounding box center [1332, 76] width 11 height 11
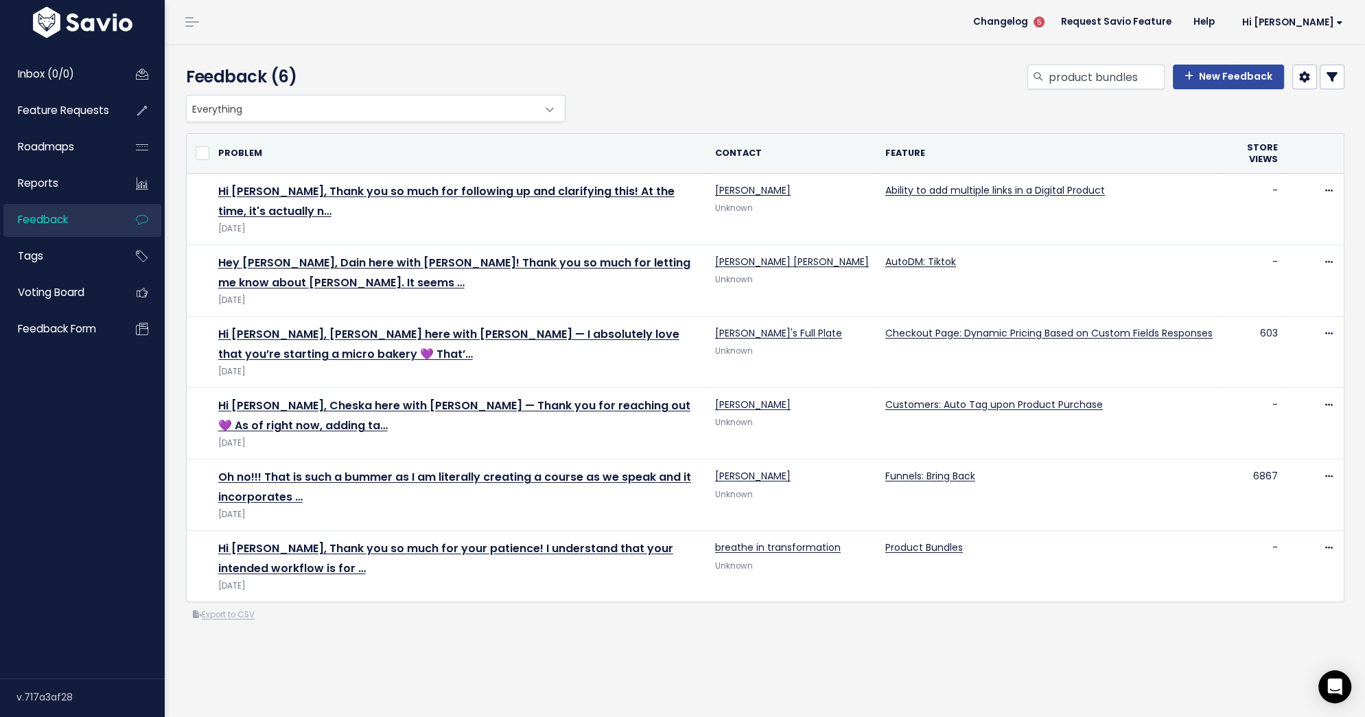
click at [1339, 78] on link at bounding box center [1332, 77] width 25 height 25
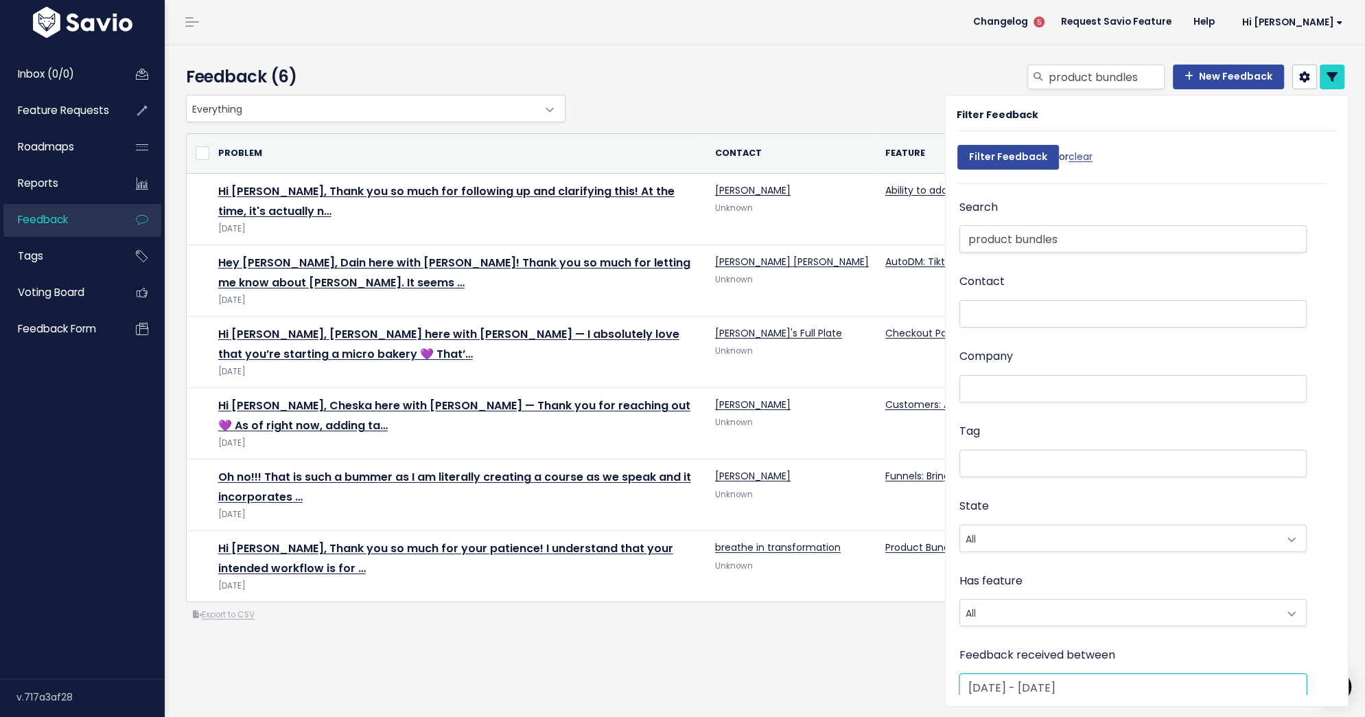
click at [1019, 680] on input "May 1 2025 - May 31 2025" at bounding box center [1133, 686] width 347 height 27
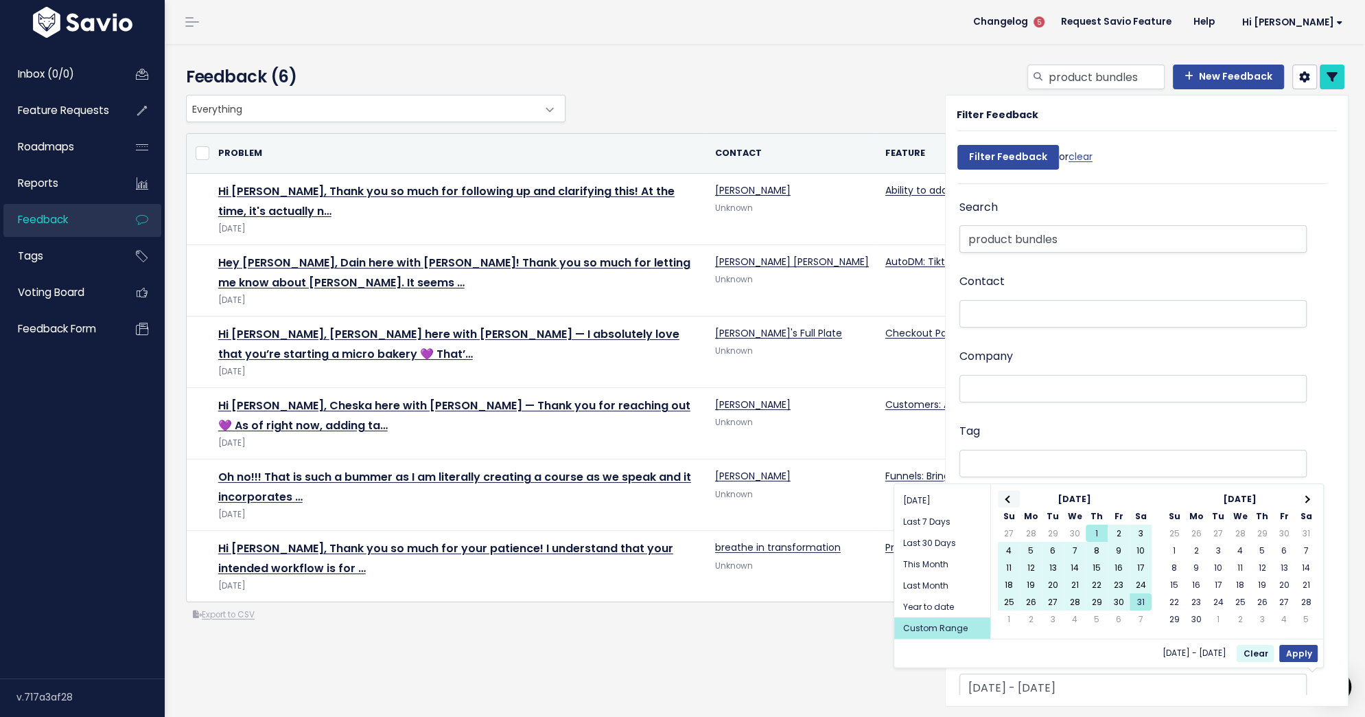
click at [1010, 491] on th at bounding box center [1009, 498] width 22 height 17
click at [1306, 653] on button "Apply" at bounding box center [1298, 653] width 38 height 17
type input "[DATE] - [DATE]"
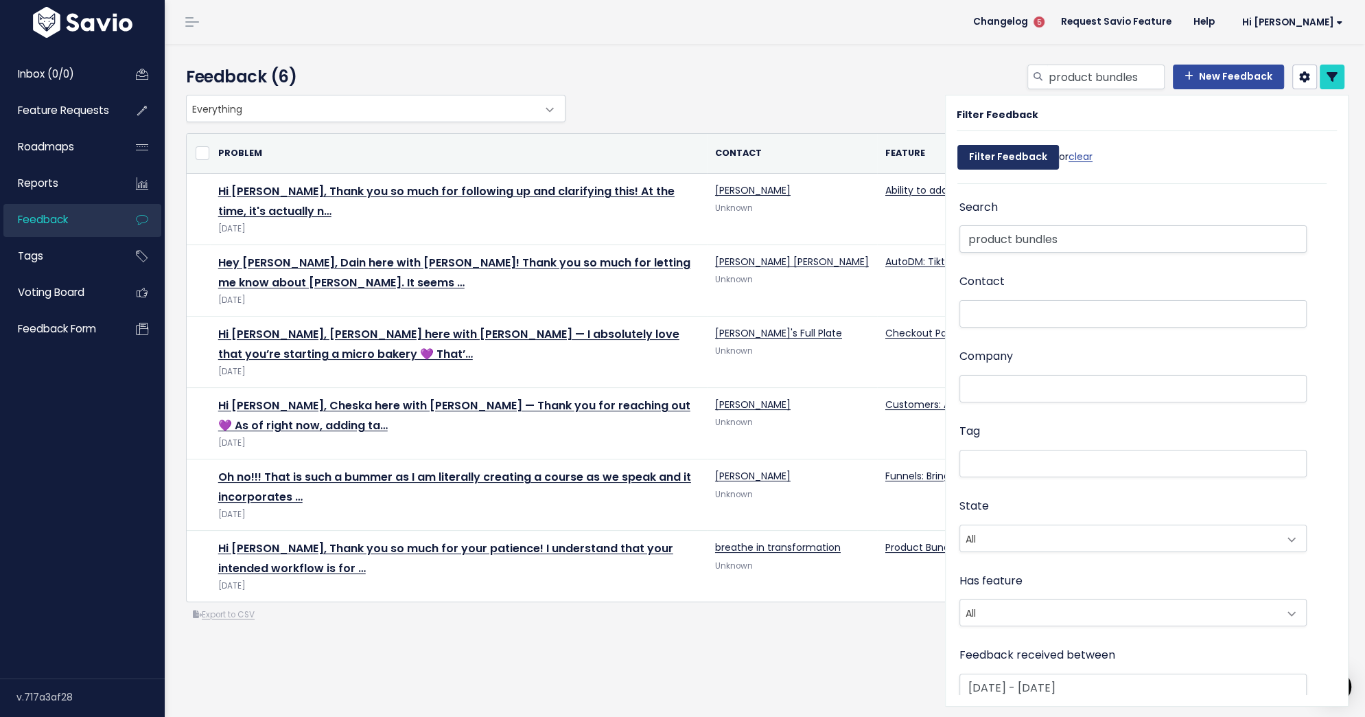
click at [975, 157] on input "Filter Feedback" at bounding box center [1009, 157] width 102 height 25
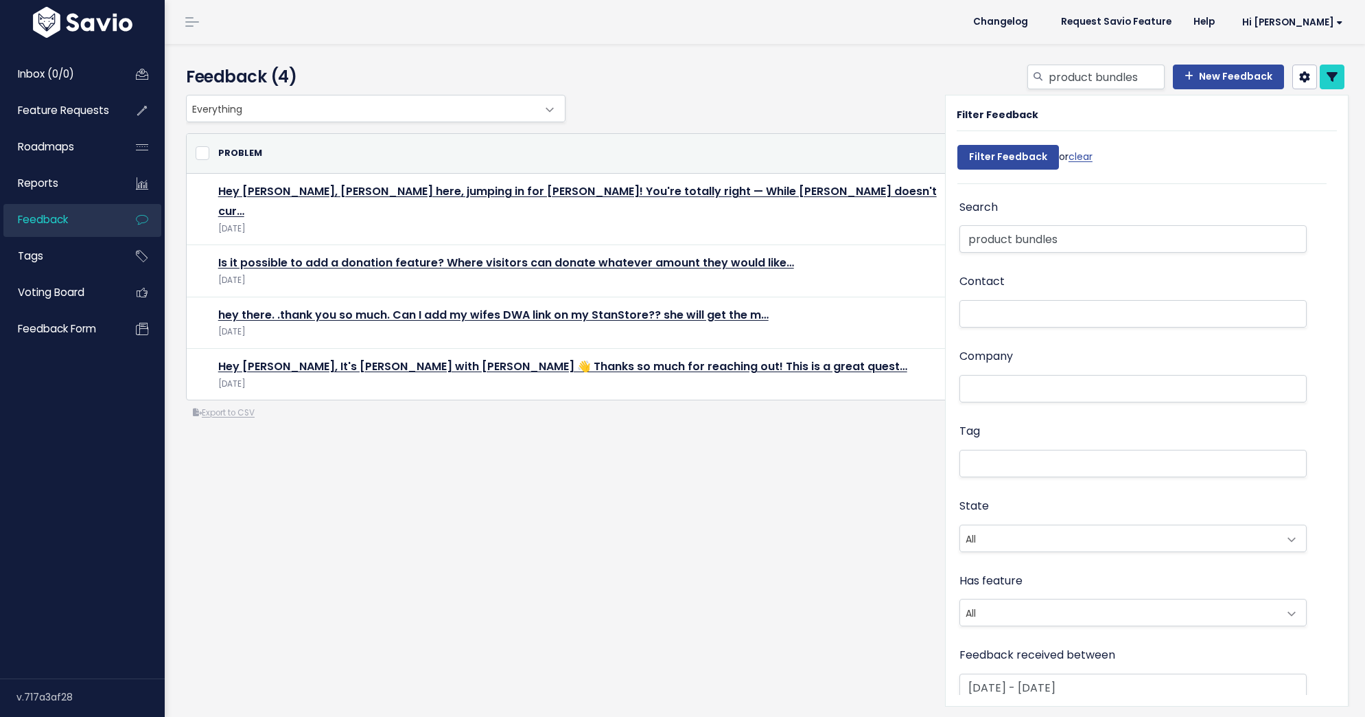
select select
click at [1330, 74] on icon at bounding box center [1332, 76] width 11 height 11
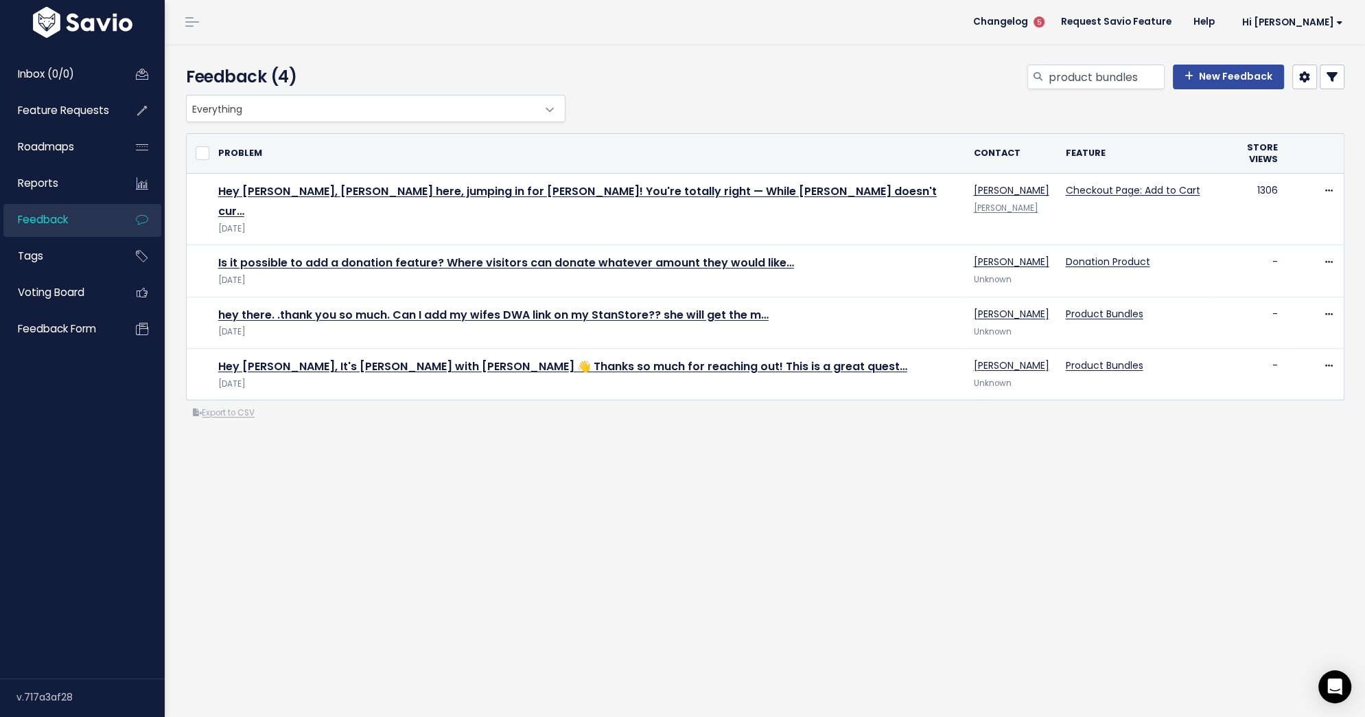
click at [1329, 78] on icon at bounding box center [1332, 76] width 11 height 11
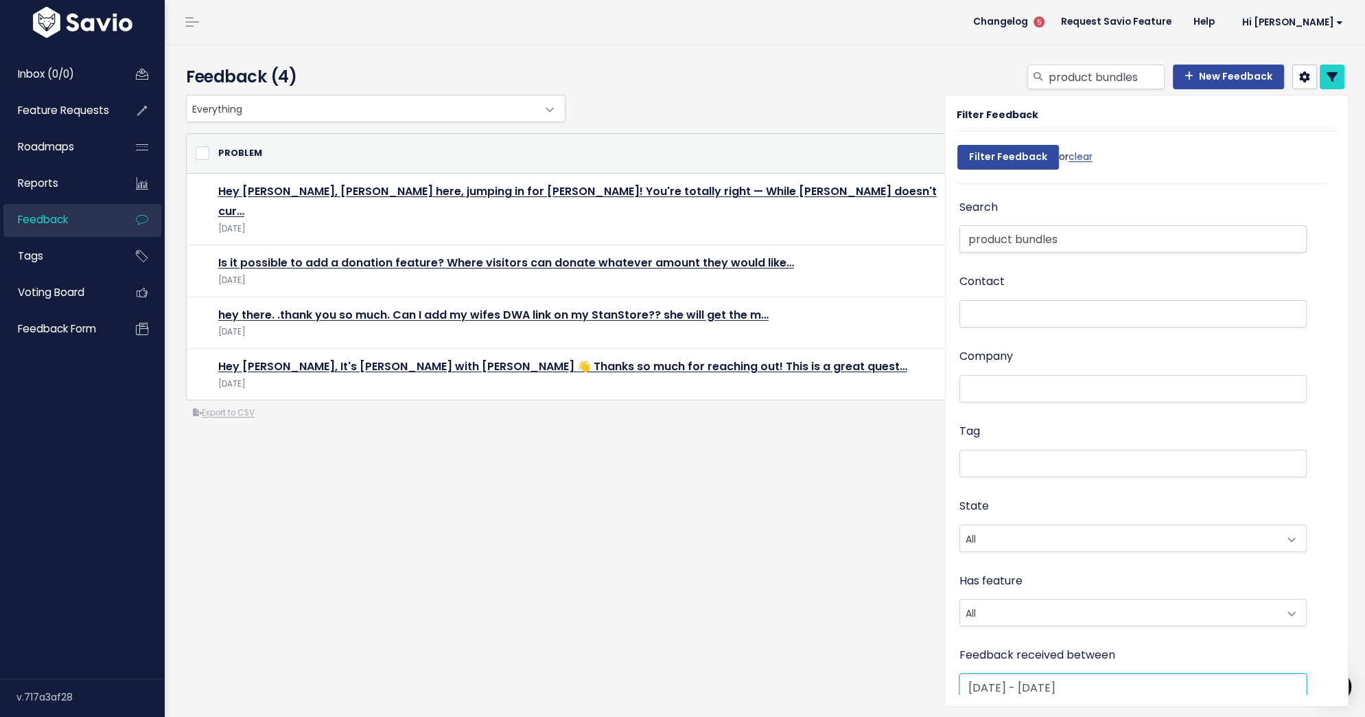
click at [999, 686] on input "Apr 1 2025 - Apr 30 2025" at bounding box center [1133, 686] width 347 height 27
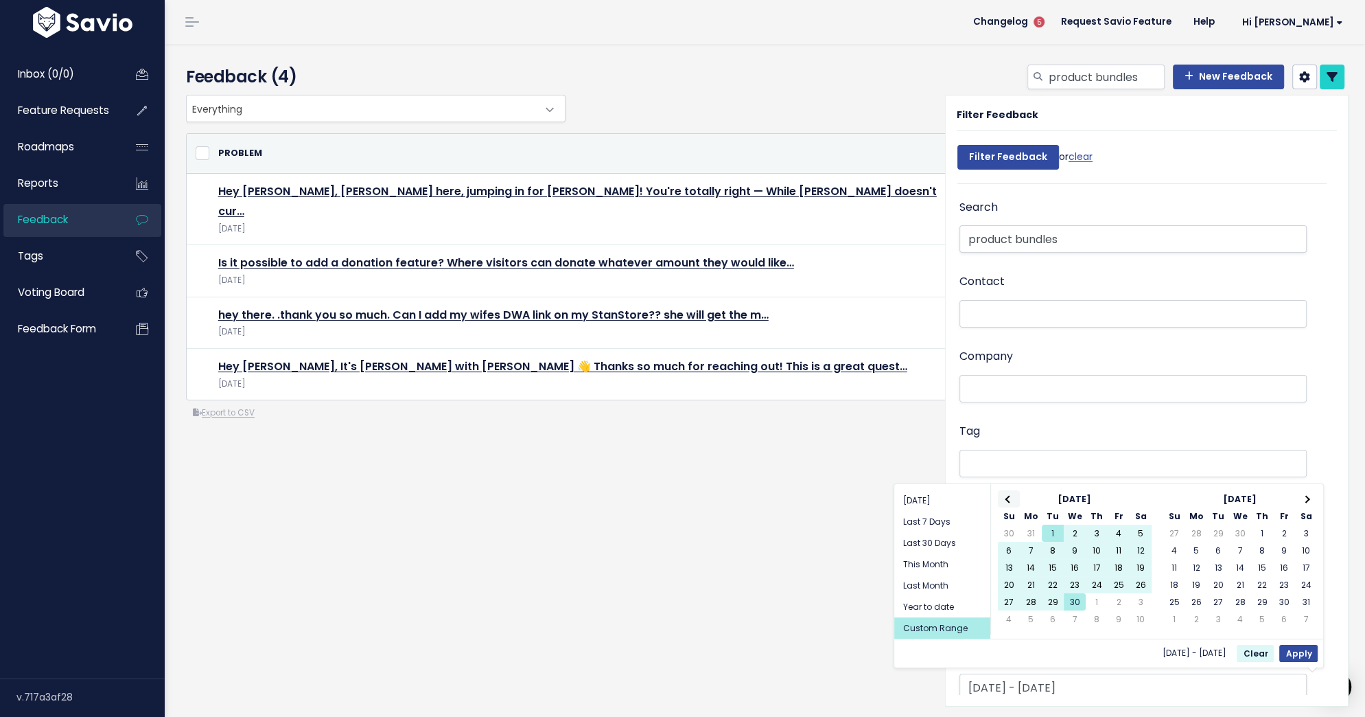
click at [1008, 499] on span at bounding box center [1009, 499] width 8 height 8
click at [1294, 651] on button "Apply" at bounding box center [1298, 653] width 38 height 17
type input "Mar 1 2025 - Mar 31 2025"
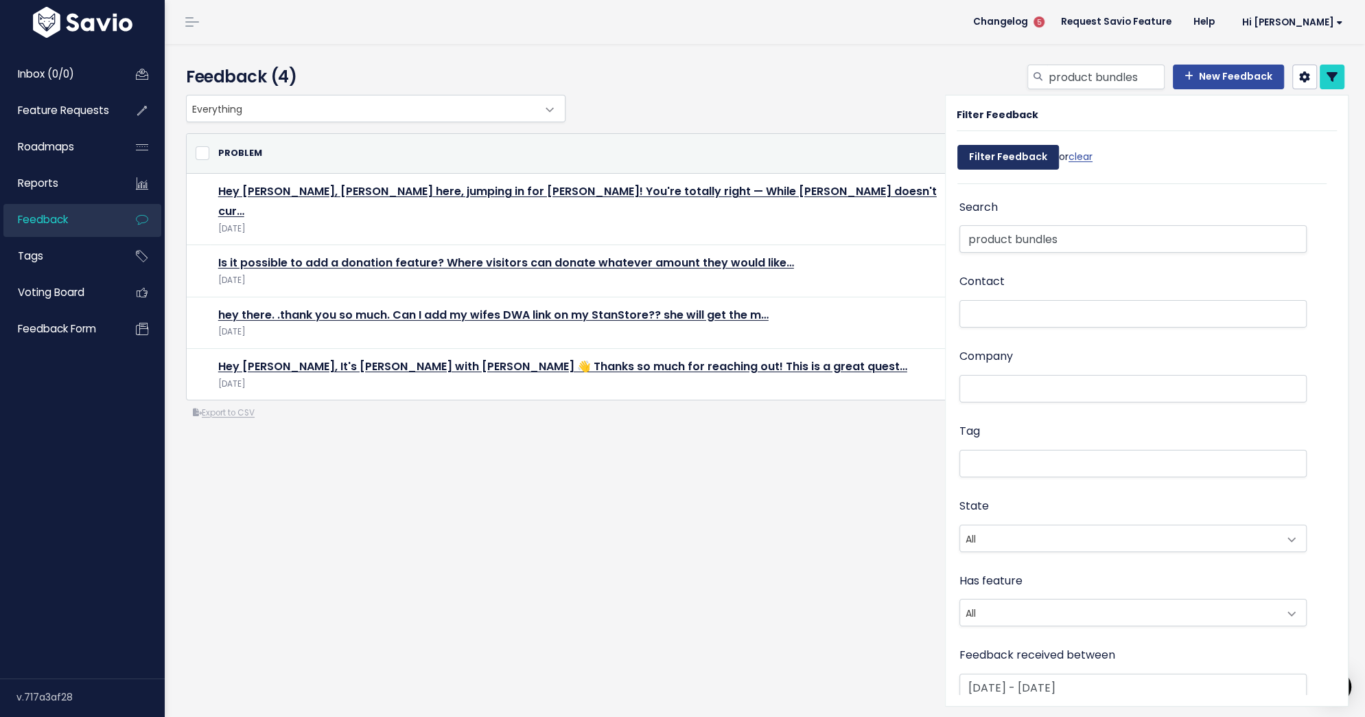
click at [1007, 158] on input "Filter Feedback" at bounding box center [1009, 157] width 102 height 25
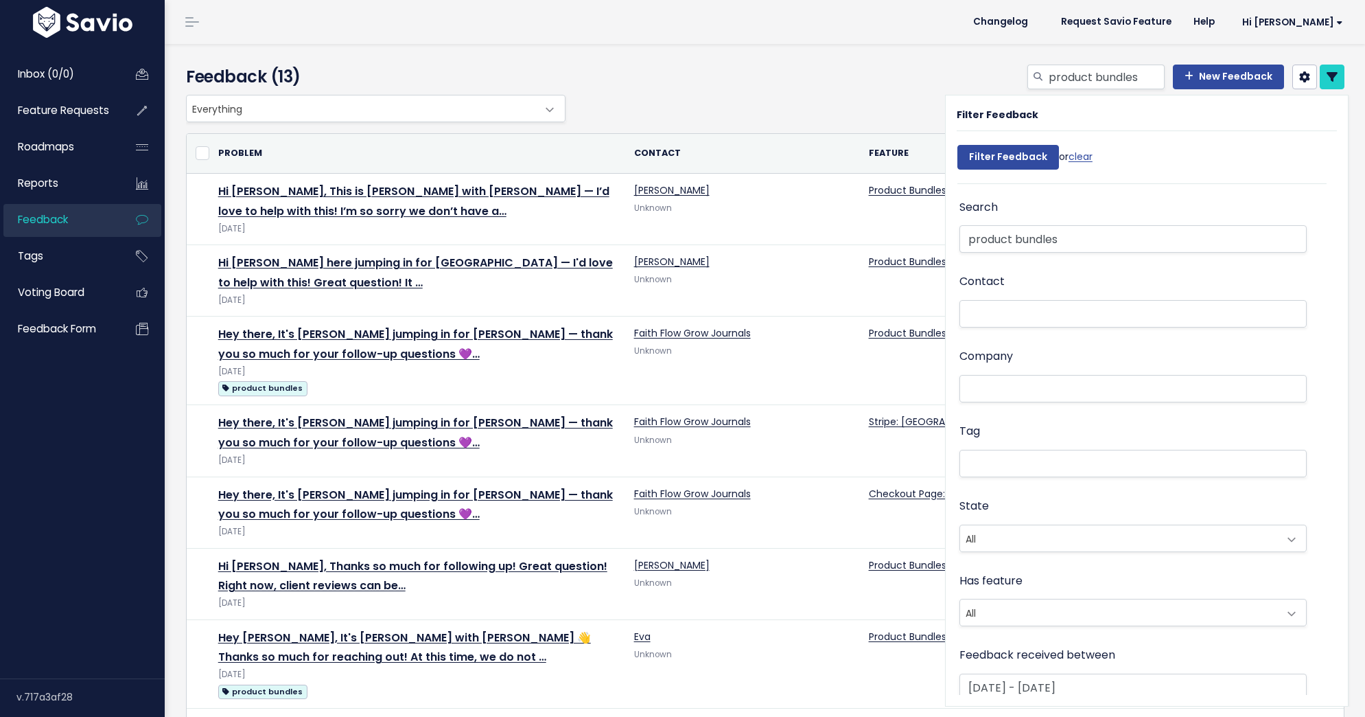
select select
click at [1333, 78] on icon at bounding box center [1332, 76] width 11 height 11
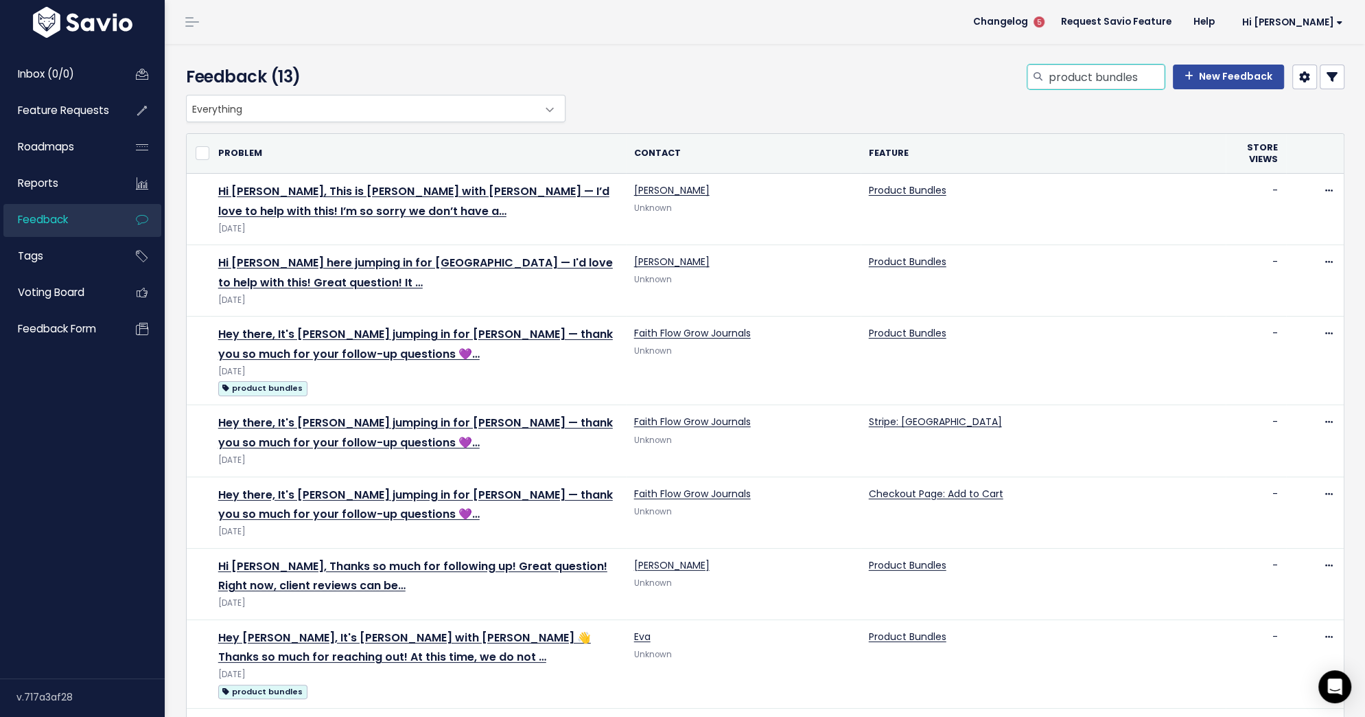
click at [1075, 82] on input "product bundles" at bounding box center [1105, 77] width 117 height 25
type input "[GEOGRAPHIC_DATA]"
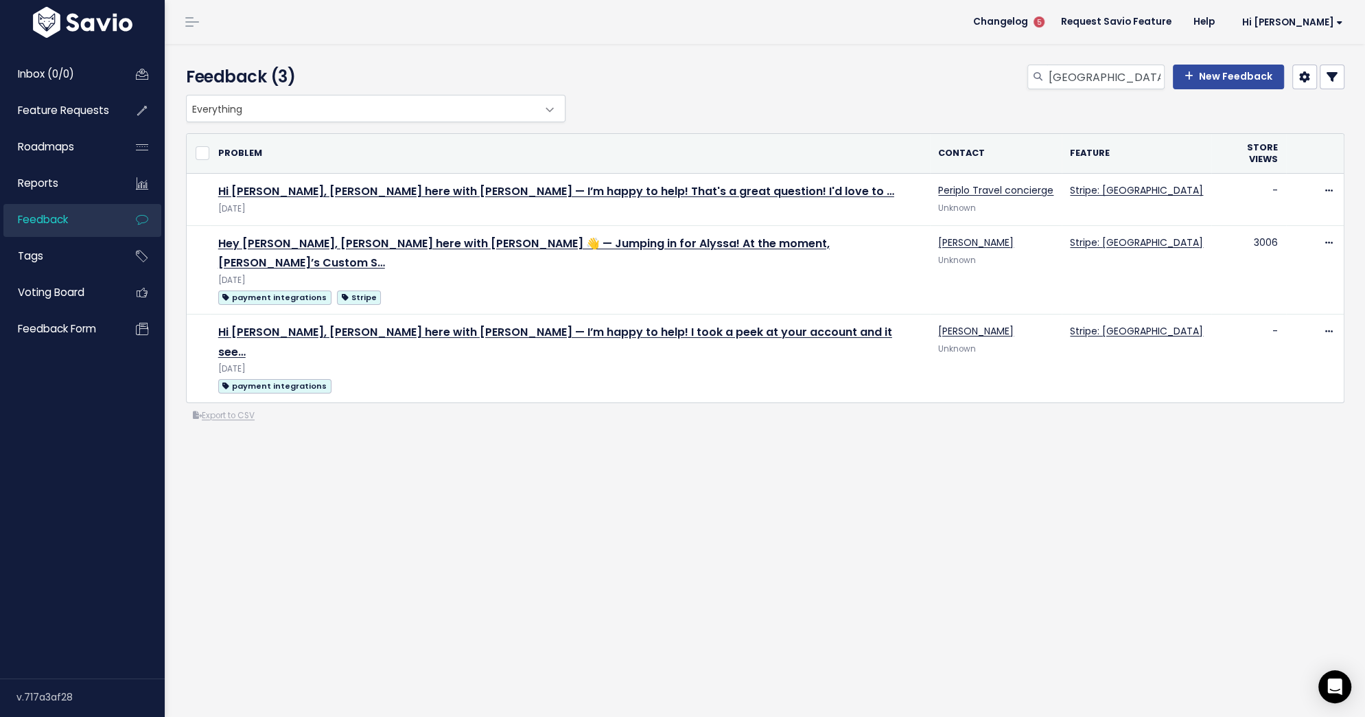
click at [1327, 77] on icon at bounding box center [1332, 76] width 11 height 11
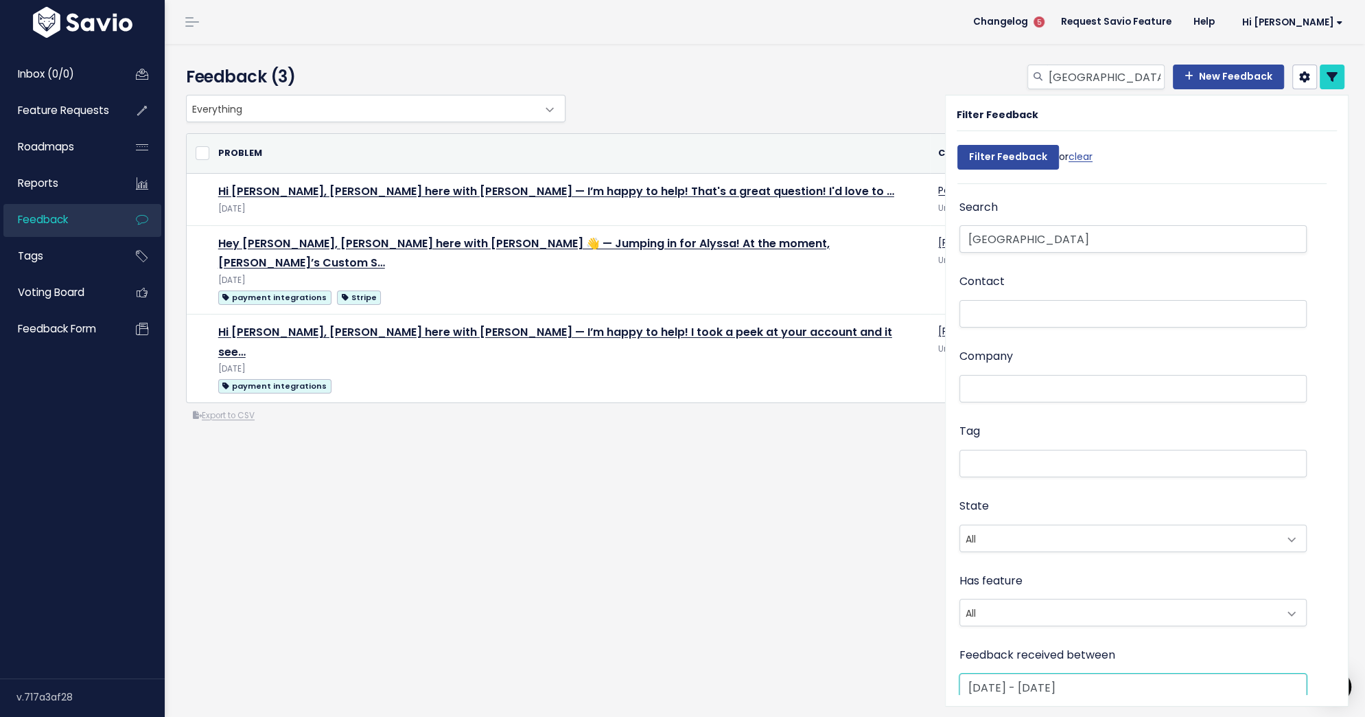
click at [1052, 682] on input "[DATE] - [DATE]" at bounding box center [1133, 686] width 347 height 27
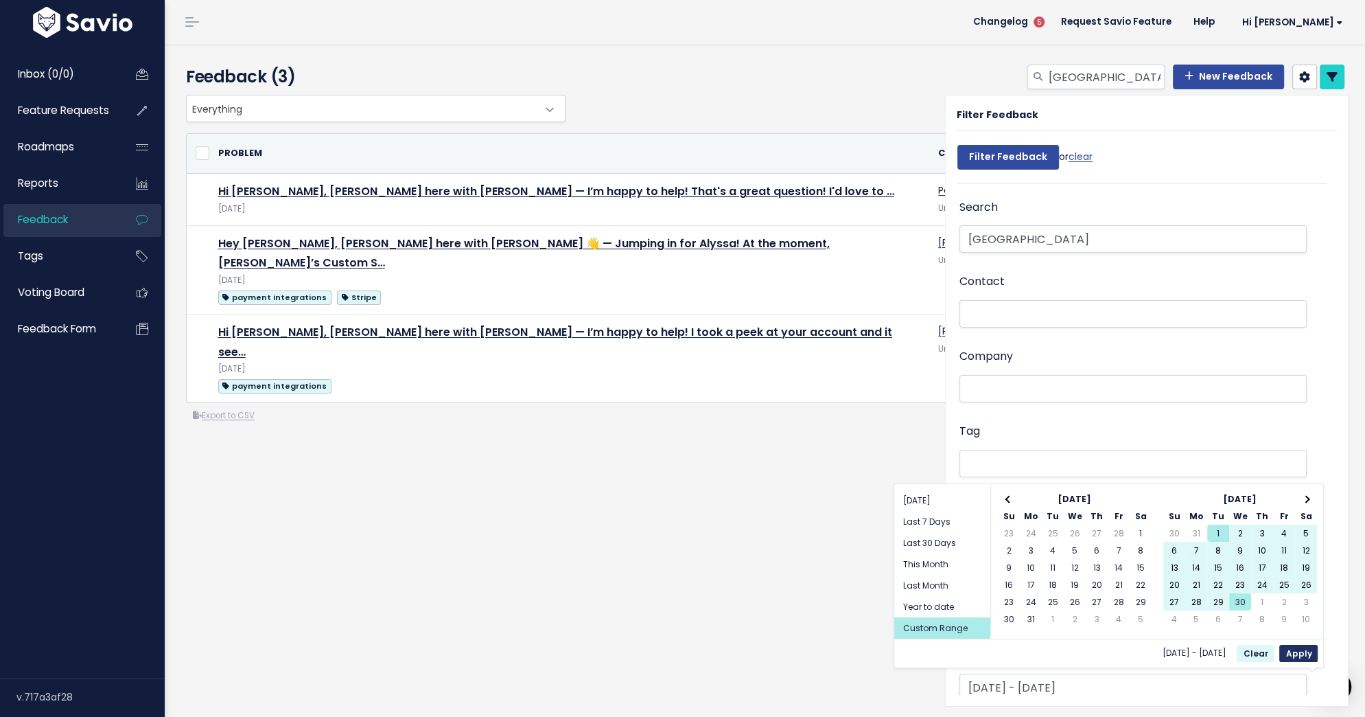
click at [1299, 651] on button "Apply" at bounding box center [1298, 653] width 38 height 17
type input "[DATE] - [DATE]"
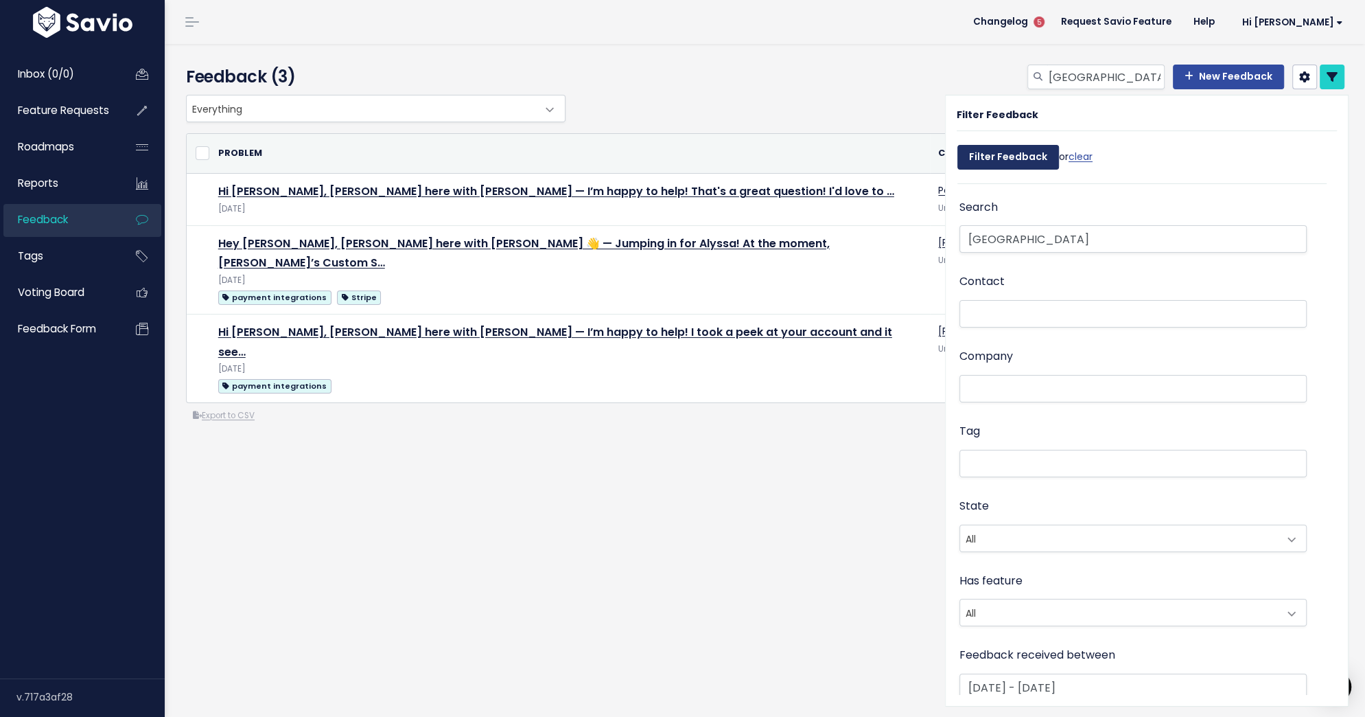
click at [993, 157] on input "Filter Feedback" at bounding box center [1009, 157] width 102 height 25
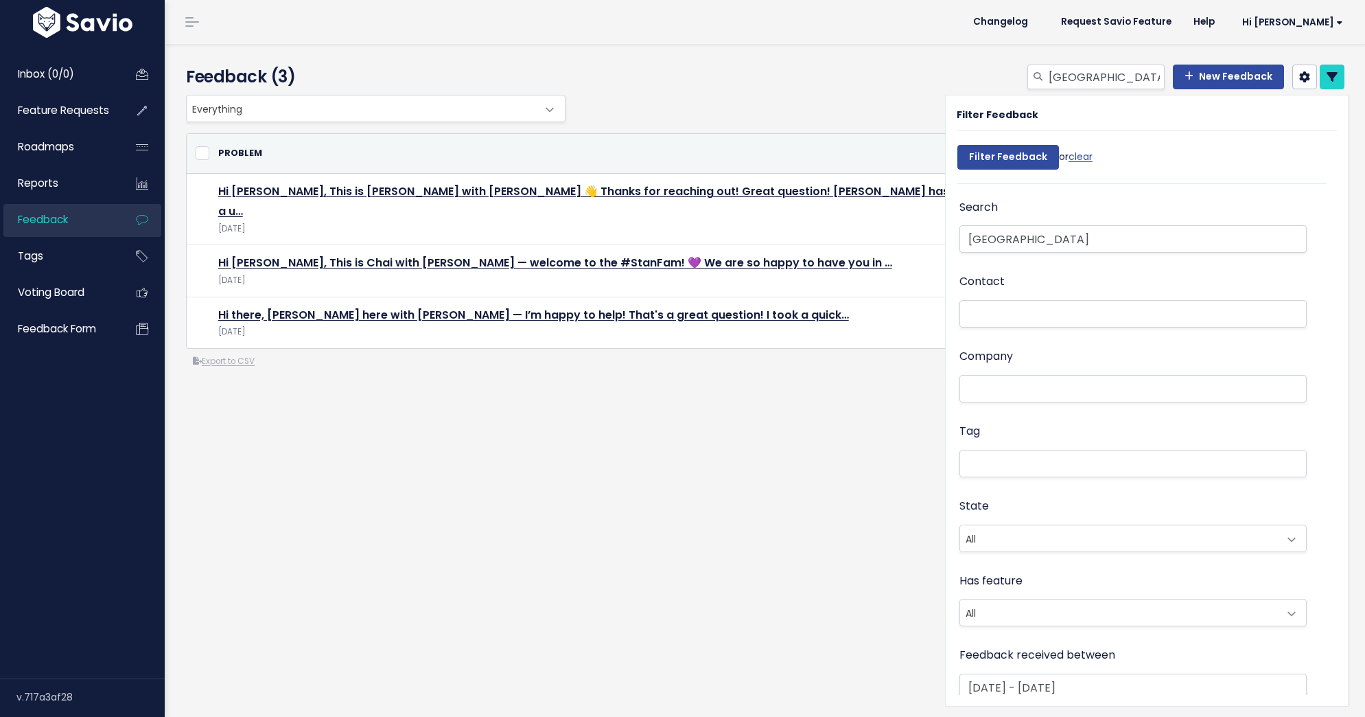
select select
click at [1332, 77] on icon at bounding box center [1332, 76] width 11 height 11
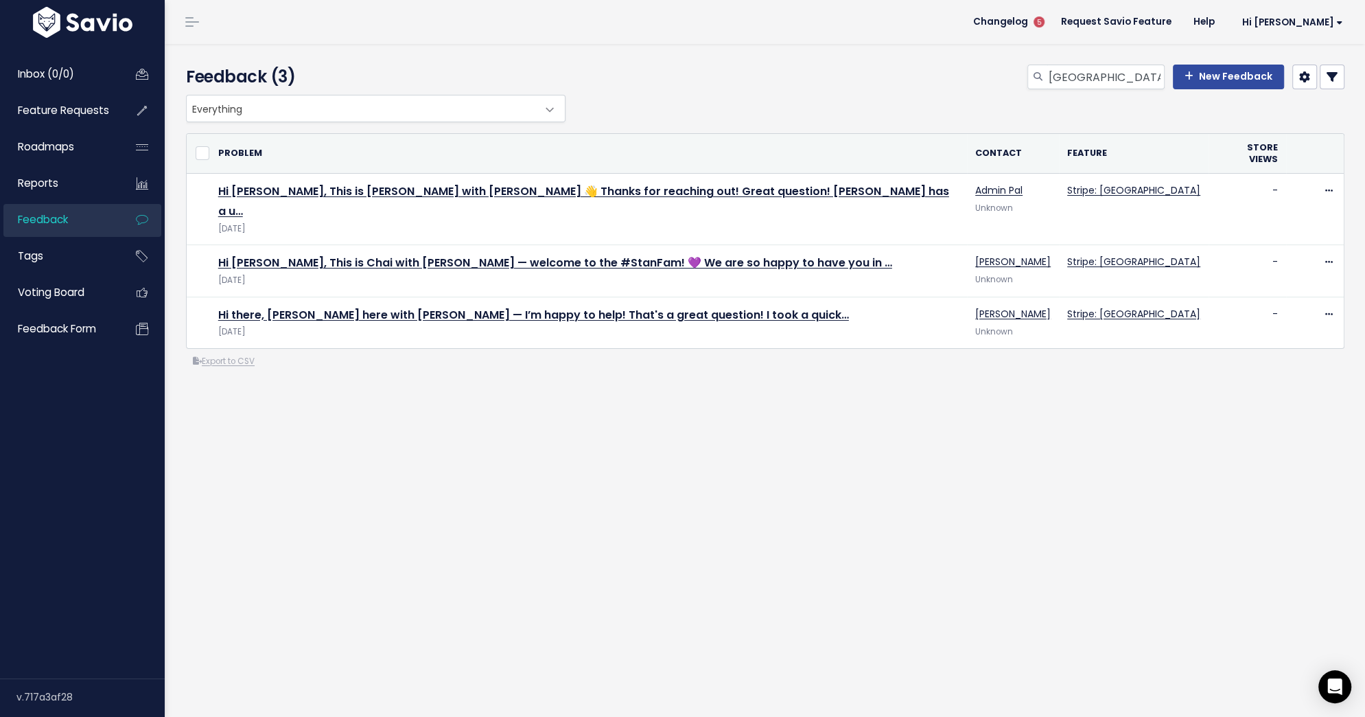
click at [1329, 84] on link at bounding box center [1332, 77] width 25 height 25
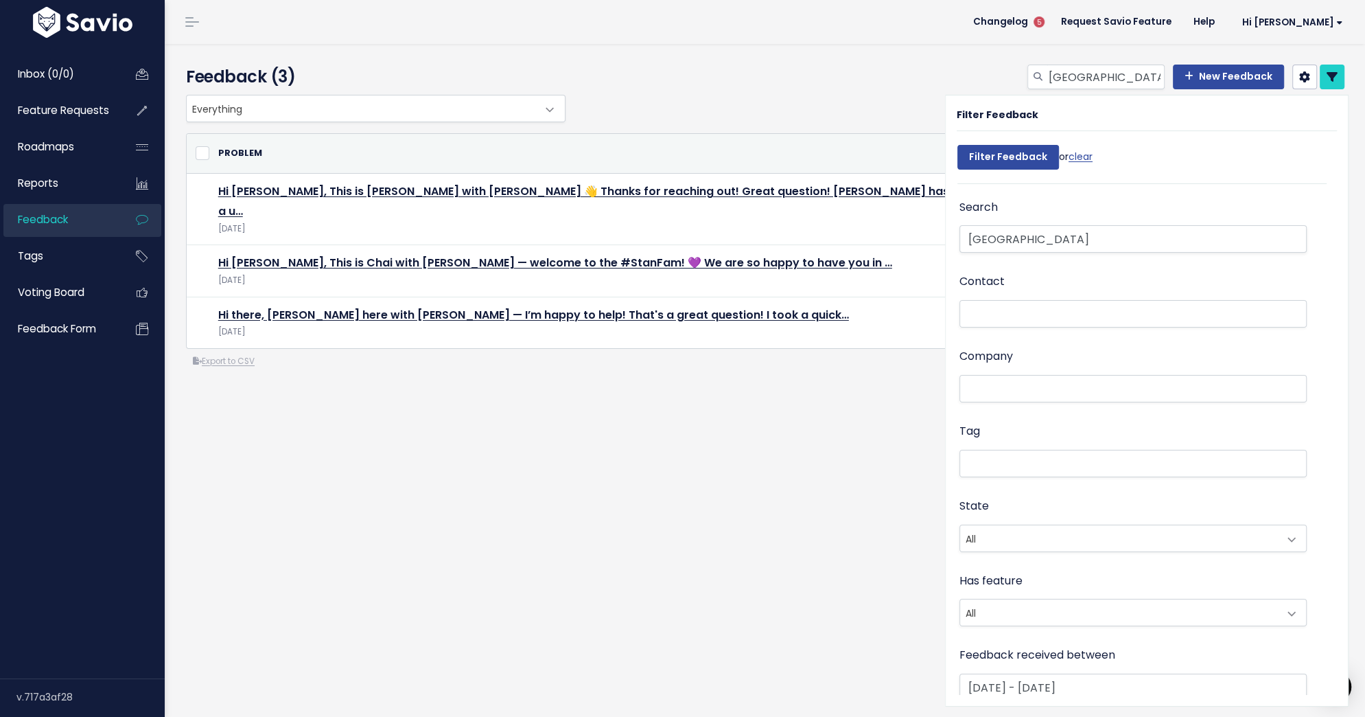
click at [1134, 695] on div "Filter Feedback Filter Feedback or clear Search mexico Contact Company Tag Stat…" at bounding box center [1147, 400] width 402 height 610
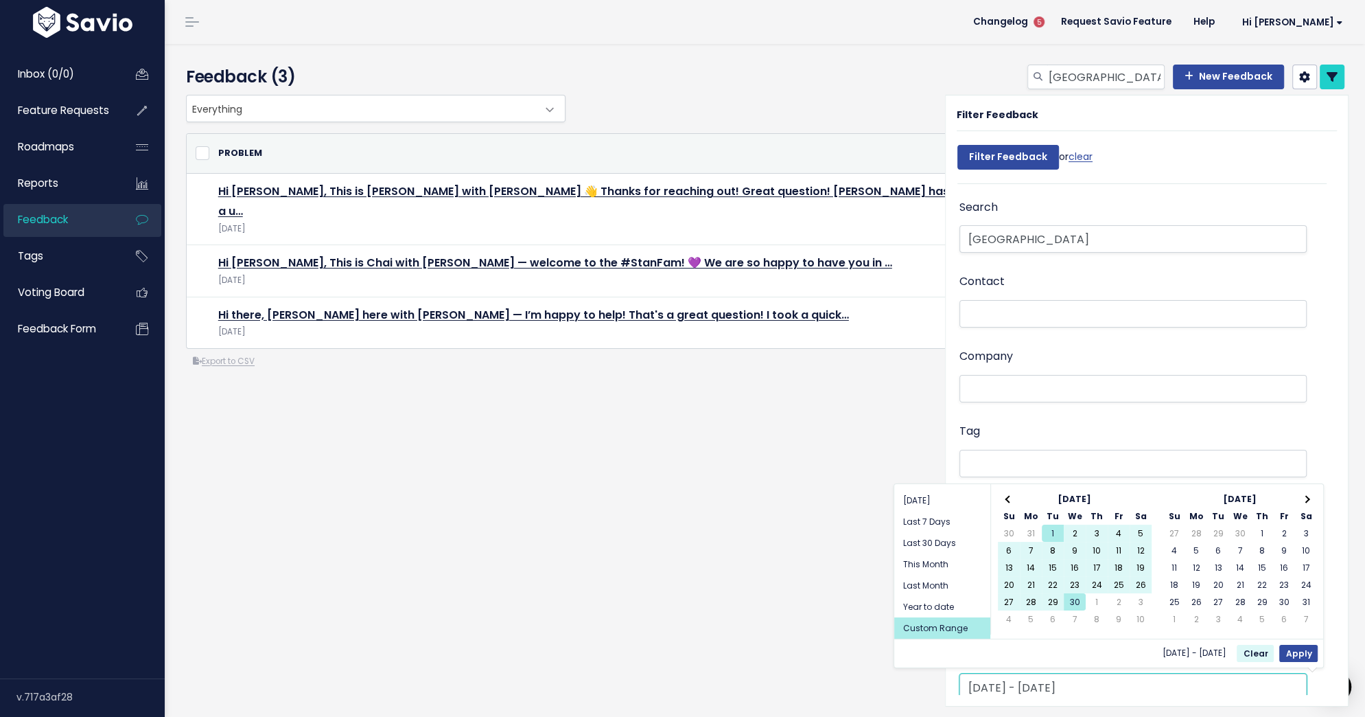
click at [1099, 688] on input "Apr 1 2025 - Apr 30 2025" at bounding box center [1133, 686] width 347 height 27
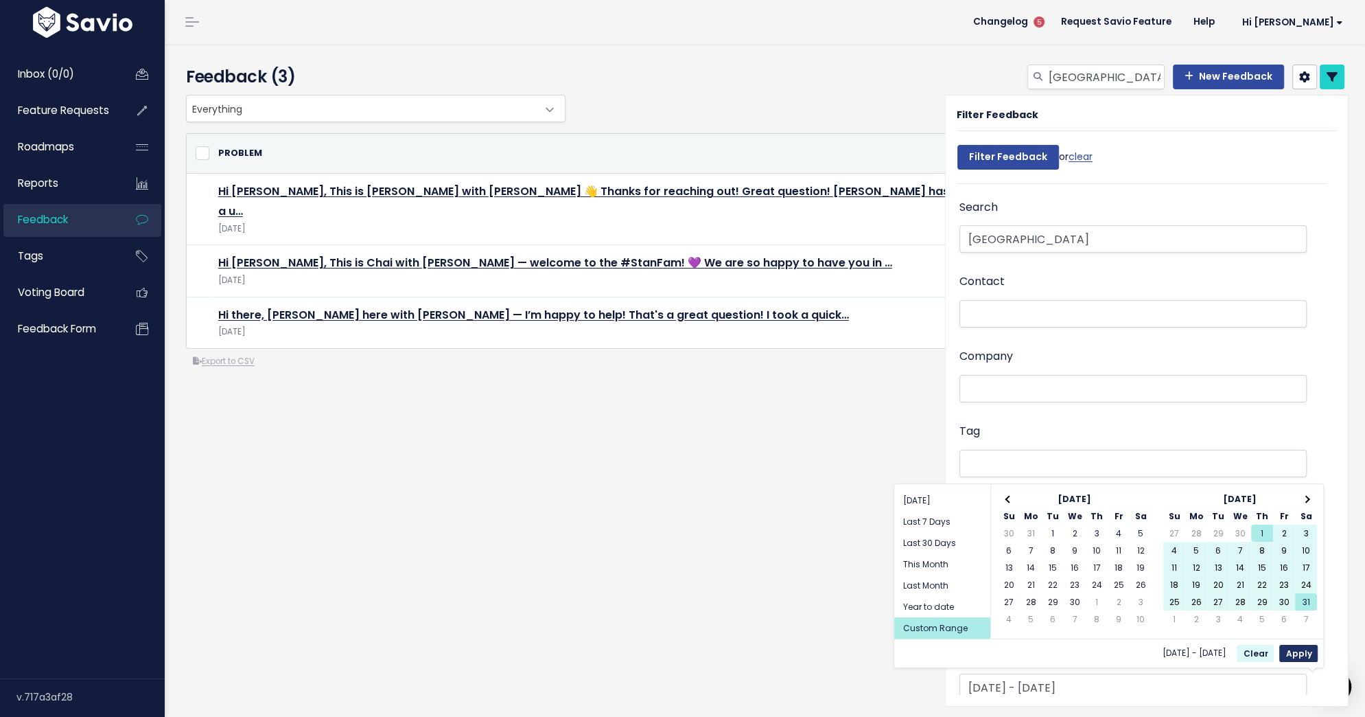
click at [1300, 651] on button "Apply" at bounding box center [1298, 653] width 38 height 17
type input "May 1 2025 - May 31 2025"
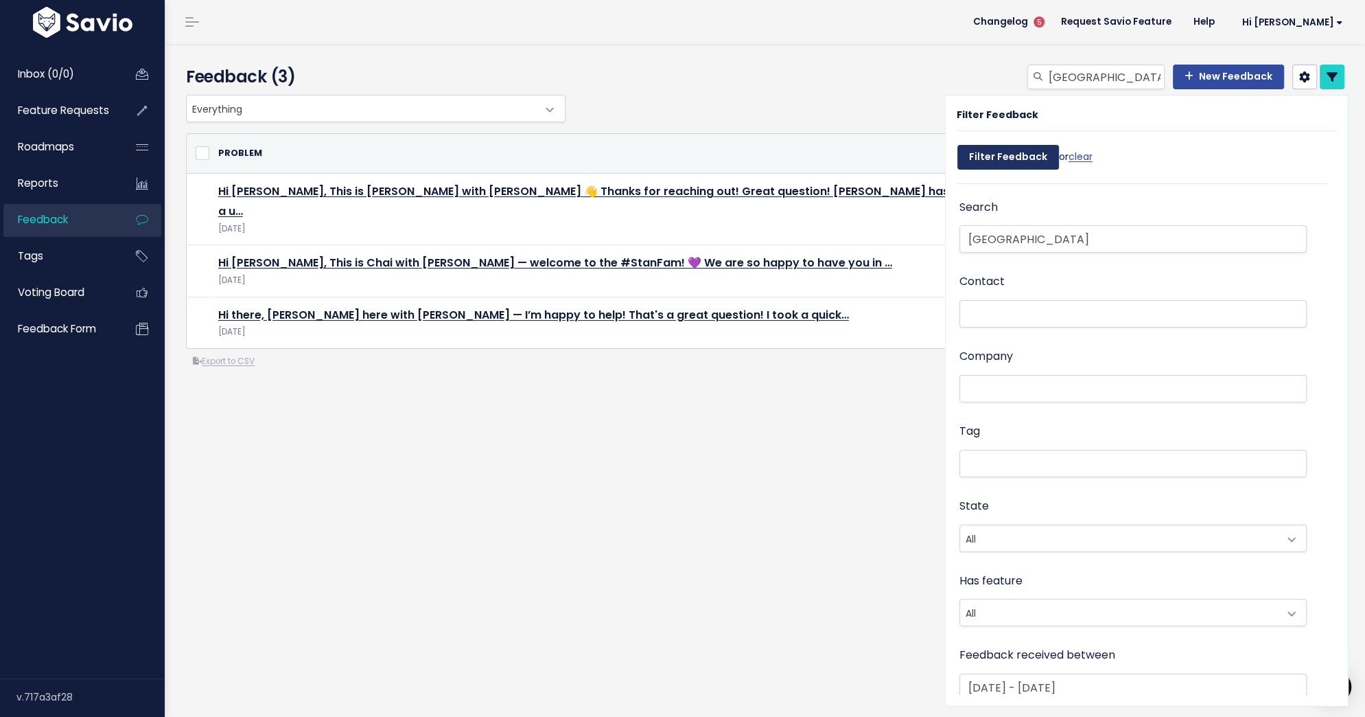
click at [998, 161] on input "Filter Feedback" at bounding box center [1009, 157] width 102 height 25
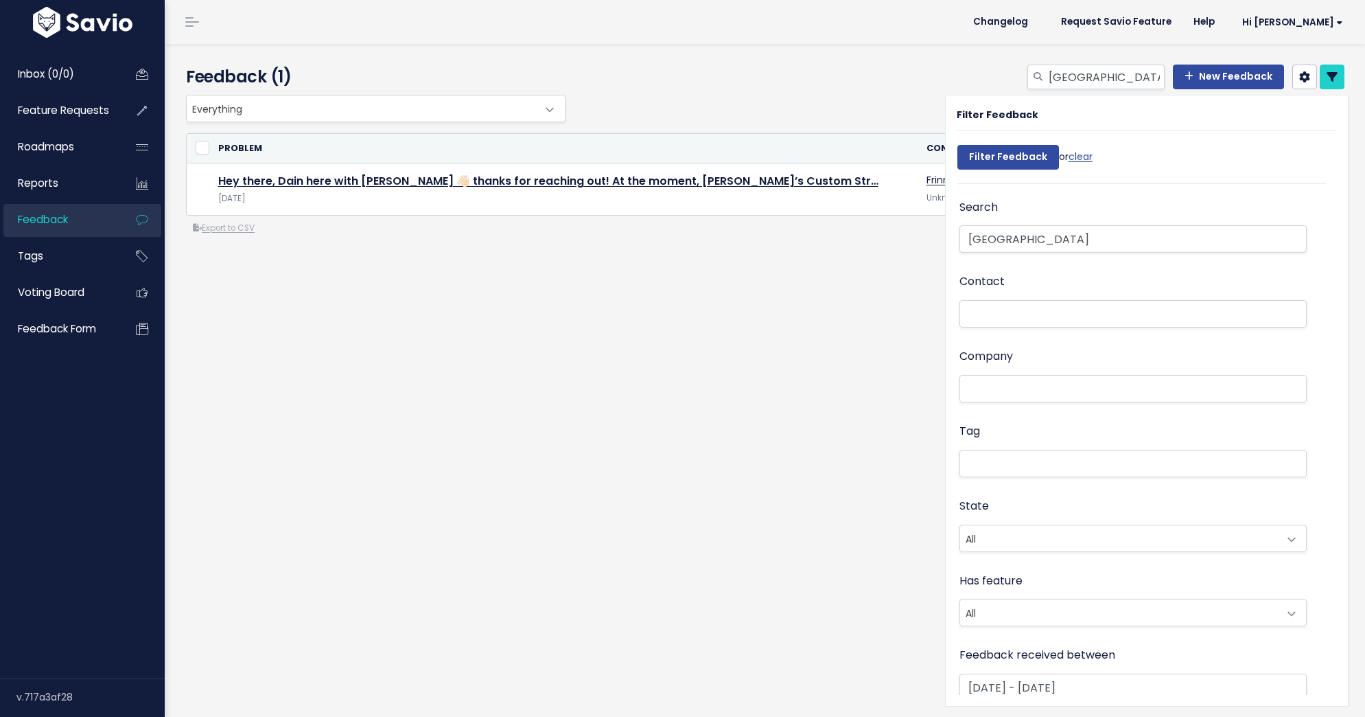
select select
click at [1327, 76] on icon at bounding box center [1332, 76] width 11 height 11
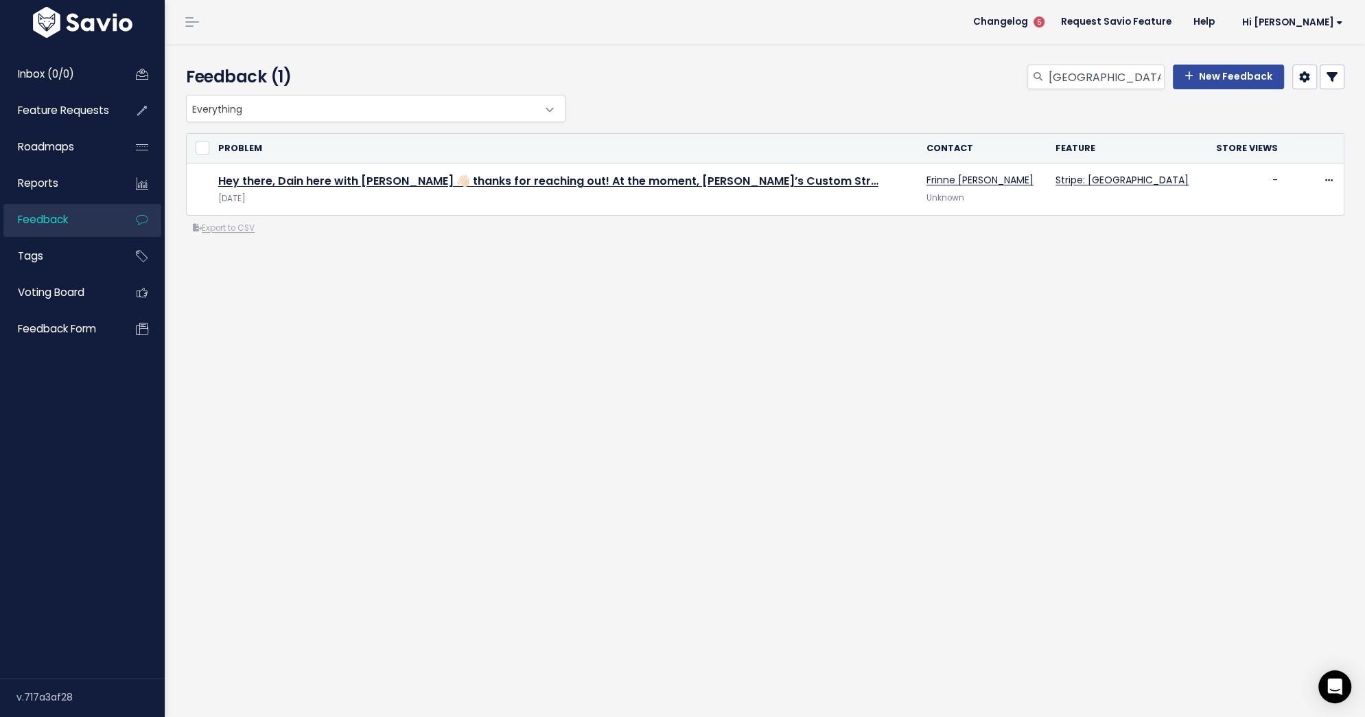
click at [1335, 79] on icon at bounding box center [1332, 76] width 11 height 11
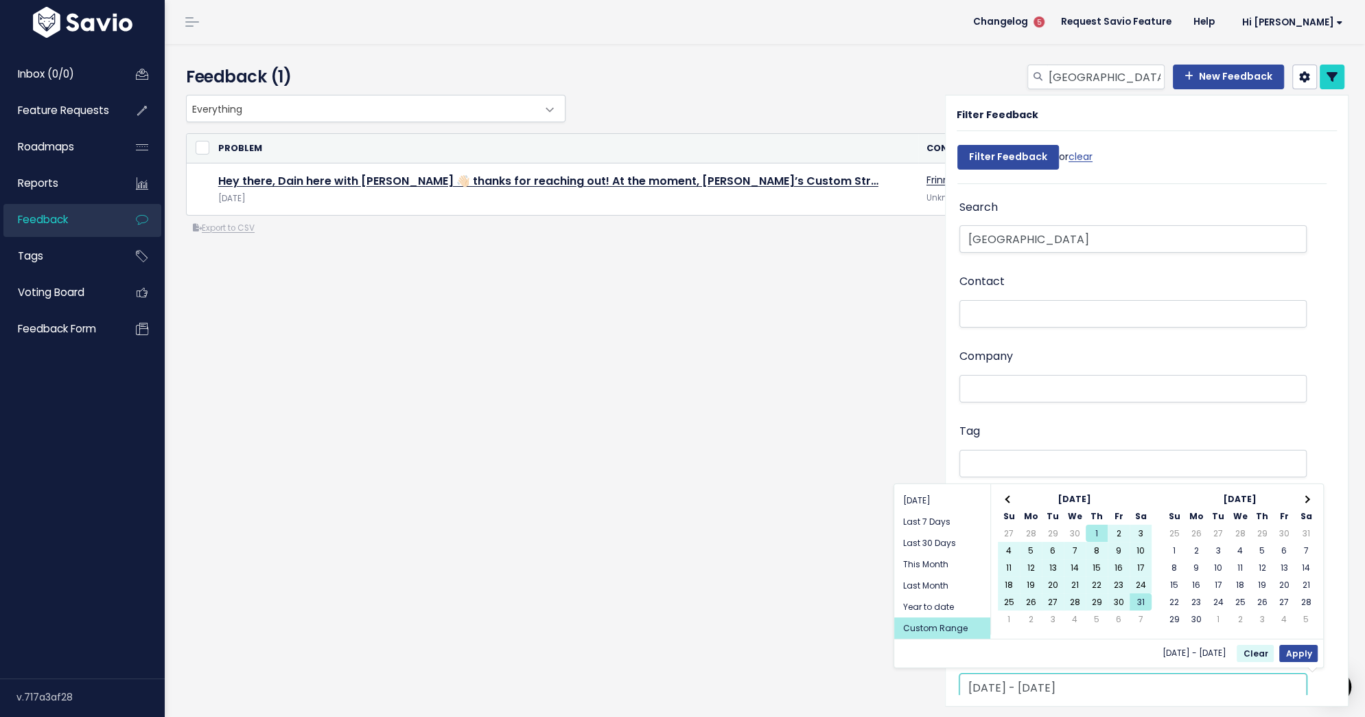
click at [1120, 683] on input "May 1 2025 - May 31 2025" at bounding box center [1133, 686] width 347 height 27
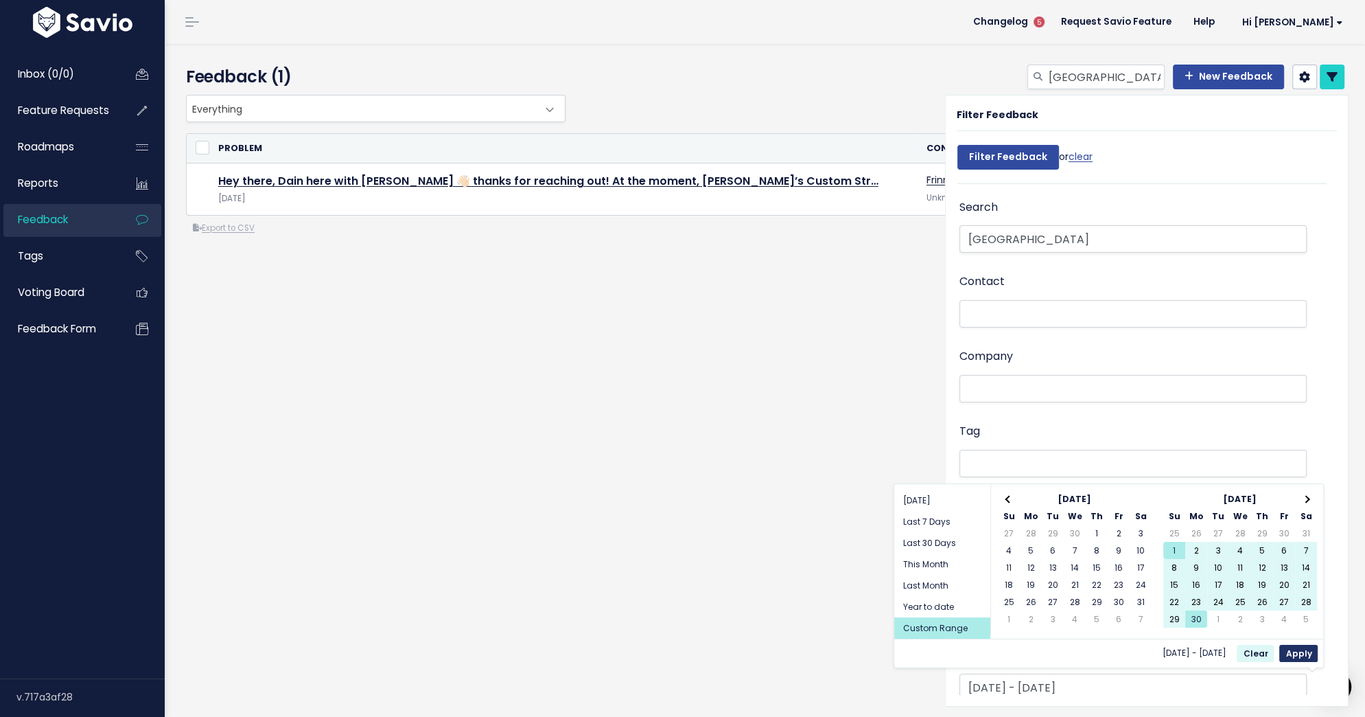
click at [1297, 651] on button "Apply" at bounding box center [1298, 653] width 38 height 17
type input "[DATE] - [DATE]"
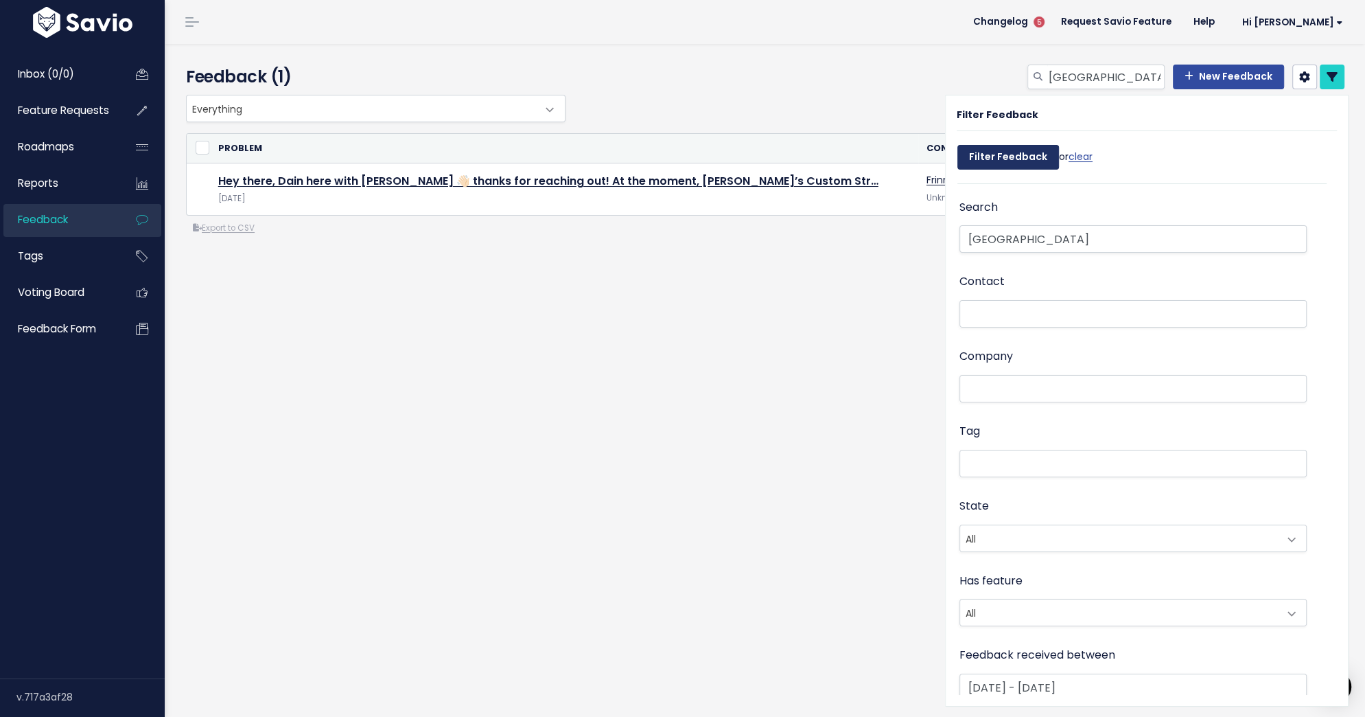
click at [978, 157] on input "Filter Feedback" at bounding box center [1009, 157] width 102 height 25
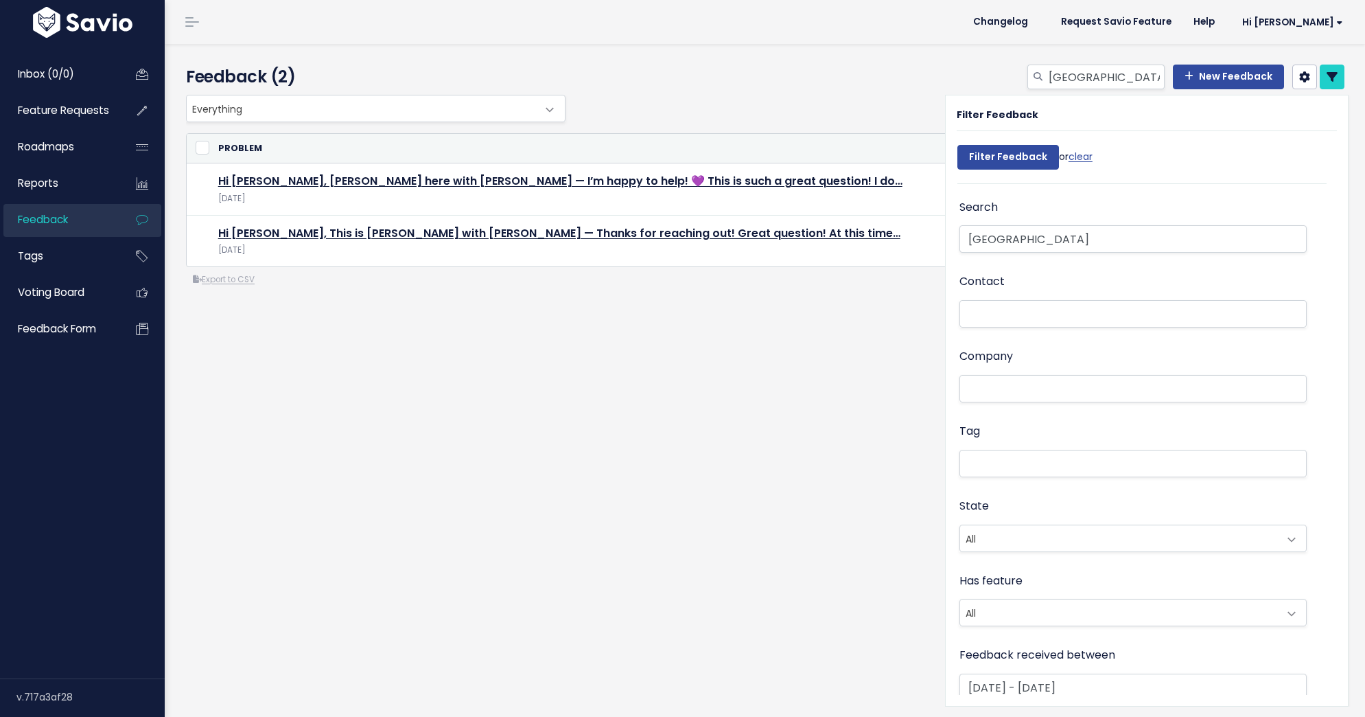
select select
click at [1322, 76] on link at bounding box center [1332, 77] width 25 height 25
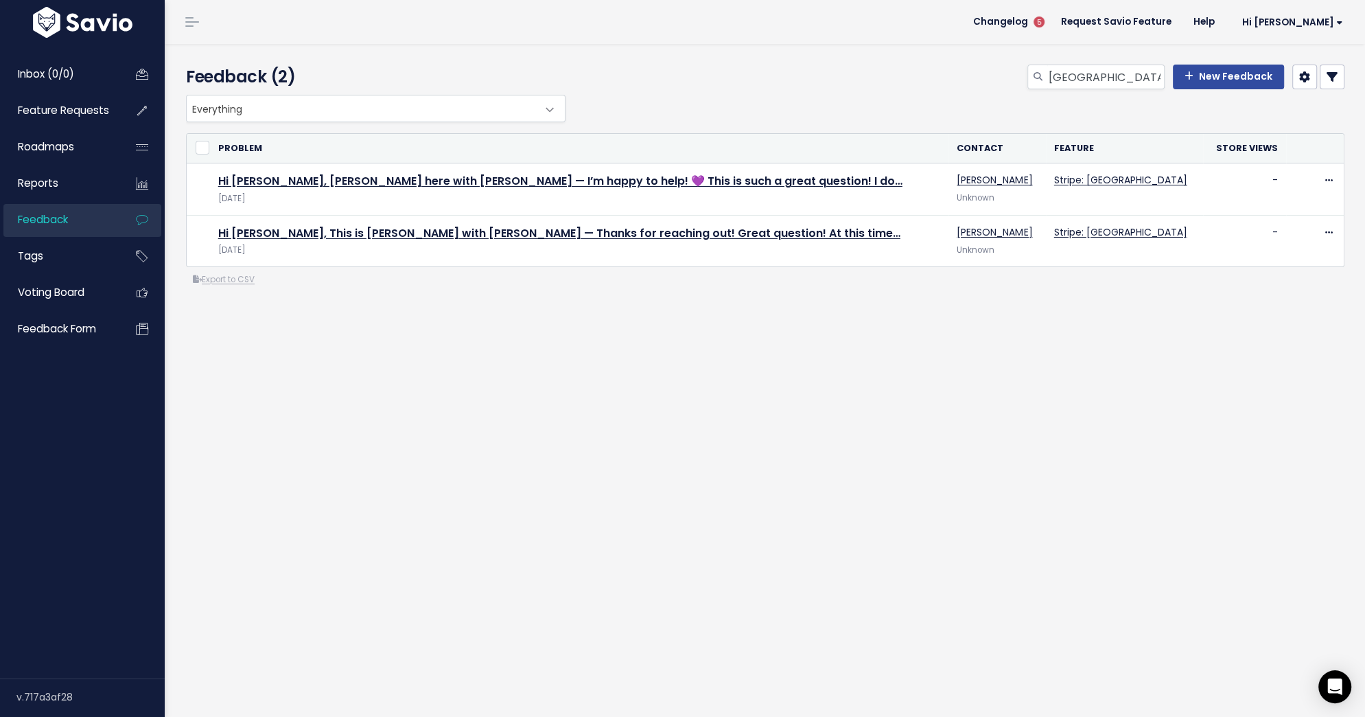
click at [1333, 82] on icon at bounding box center [1332, 76] width 11 height 11
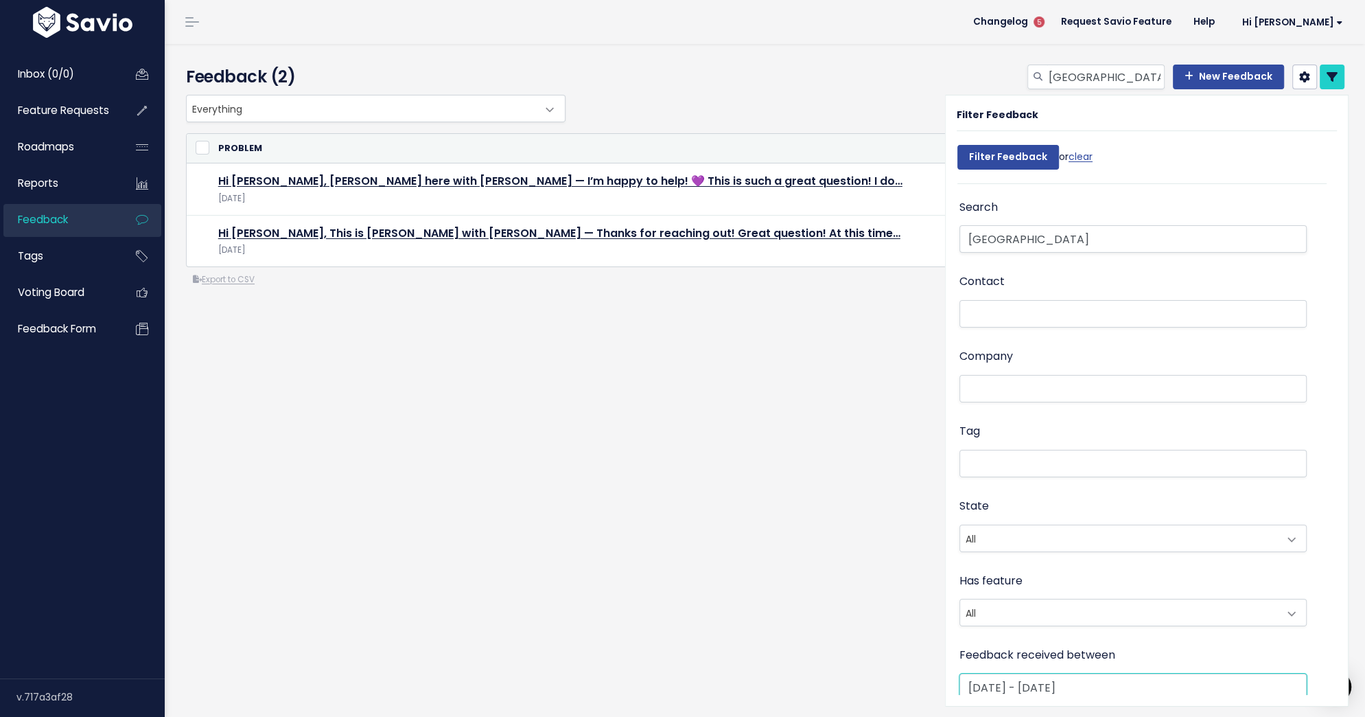
click at [1149, 685] on input "[DATE] - [DATE]" at bounding box center [1133, 686] width 347 height 27
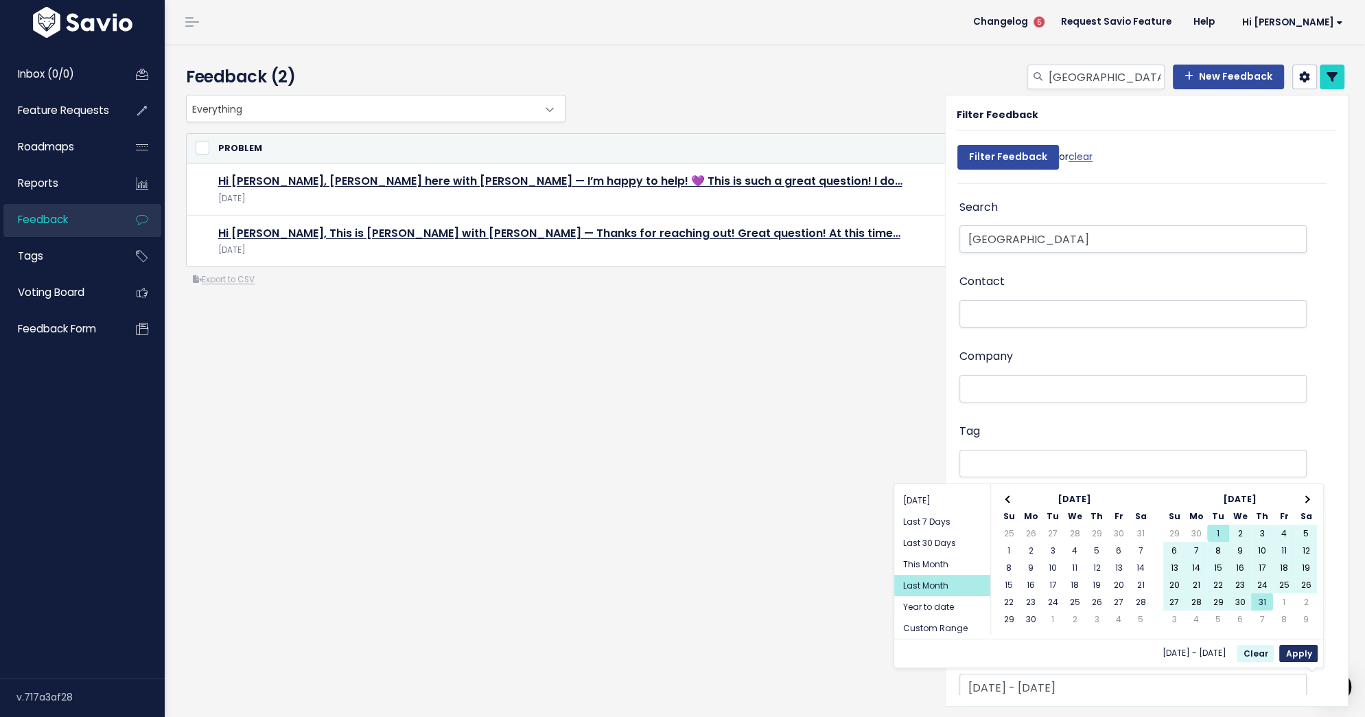
click at [1302, 649] on button "Apply" at bounding box center [1298, 653] width 38 height 17
type input "[DATE] - [DATE] (Last Month)"
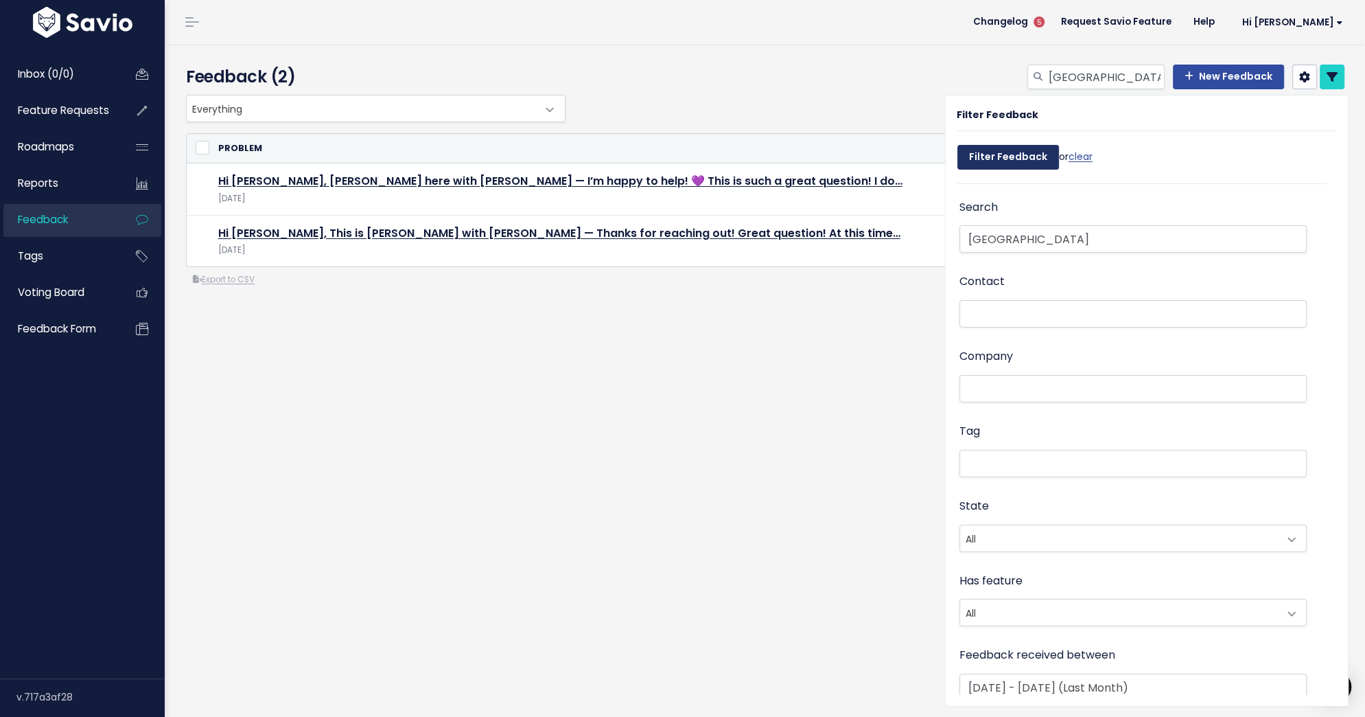
click at [1025, 152] on input "Filter Feedback" at bounding box center [1009, 157] width 102 height 25
select select
click at [1331, 76] on icon at bounding box center [1332, 76] width 11 height 11
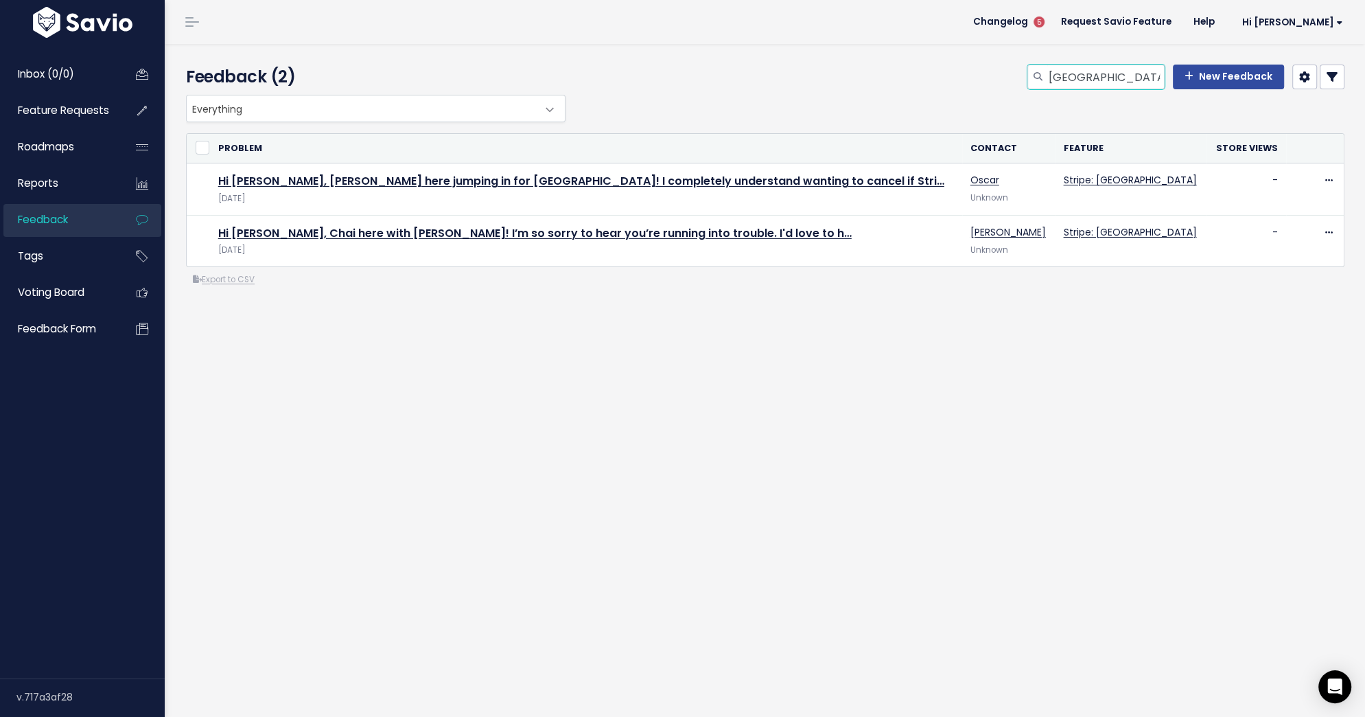
click at [1065, 71] on input "mexico" at bounding box center [1105, 77] width 117 height 25
type input "Community: Private Dms"
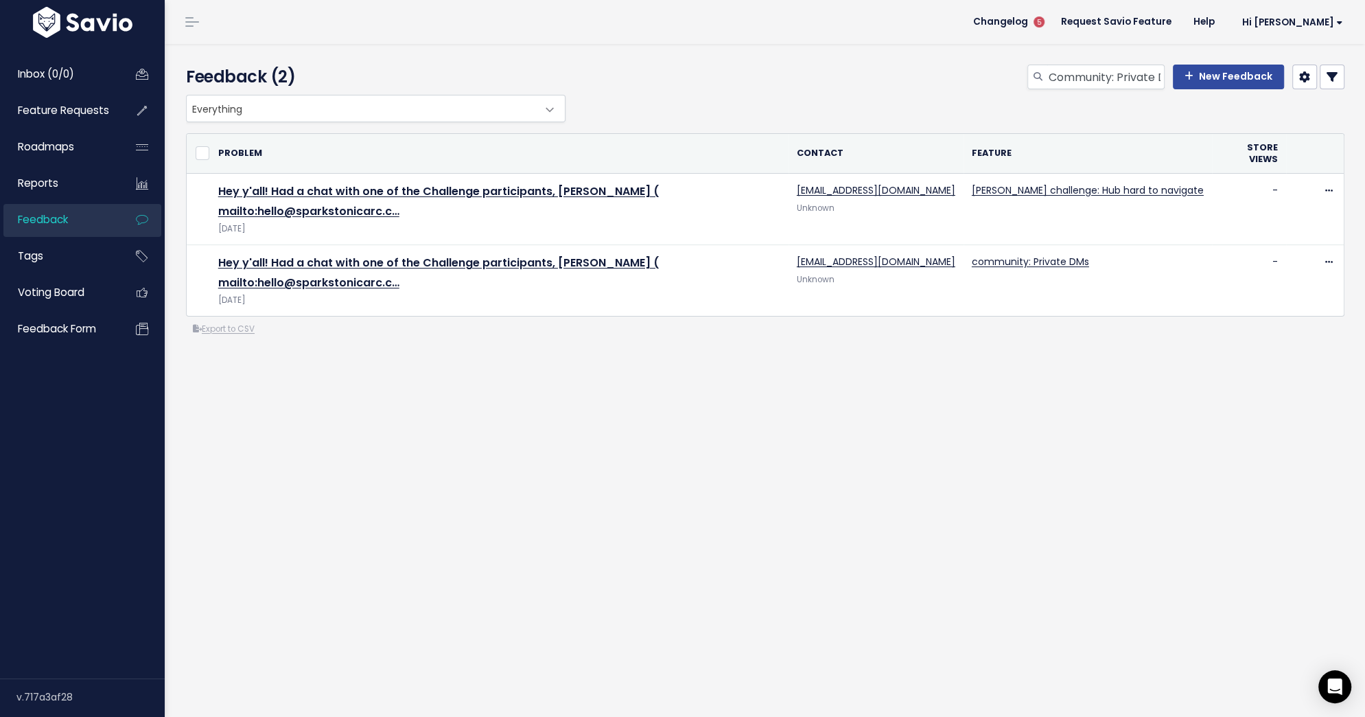
click at [1335, 75] on icon at bounding box center [1332, 76] width 11 height 11
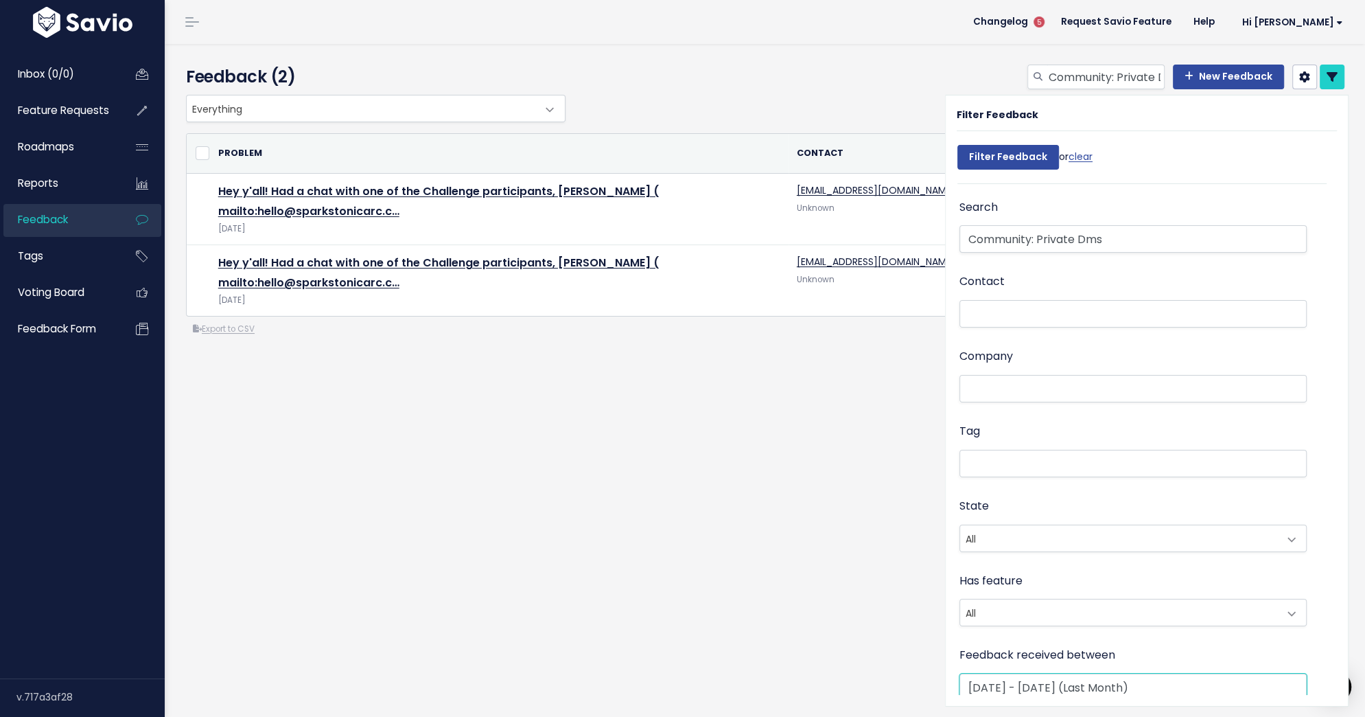
click at [1174, 685] on input "[DATE] - [DATE] (Last Month)" at bounding box center [1133, 686] width 347 height 27
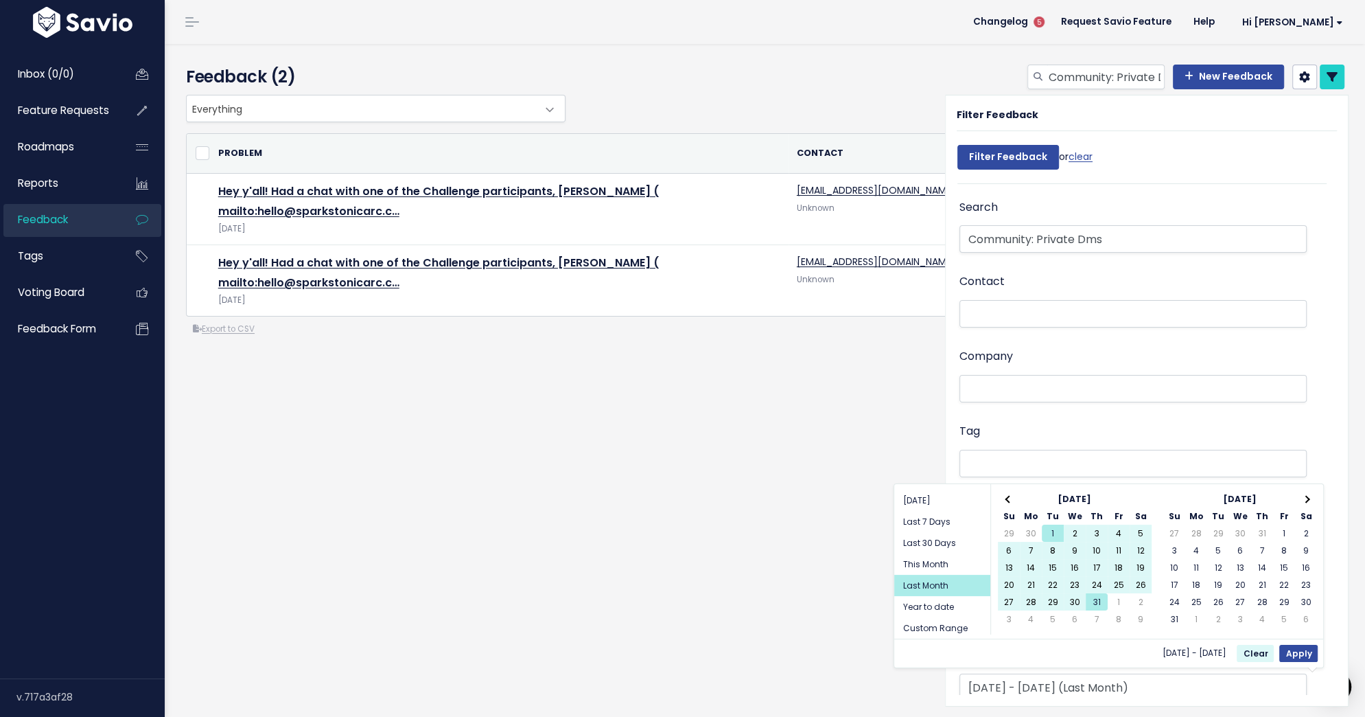
click at [1008, 488] on div "[DATE] Su Mo Tu We Th Fr Sa 29 30 1 2 3 4 5 6 7 8 9 10 11 12 13 14 15 16 17 18 …" at bounding box center [1073, 559] width 167 height 150
click at [1007, 502] on th at bounding box center [1009, 498] width 22 height 17
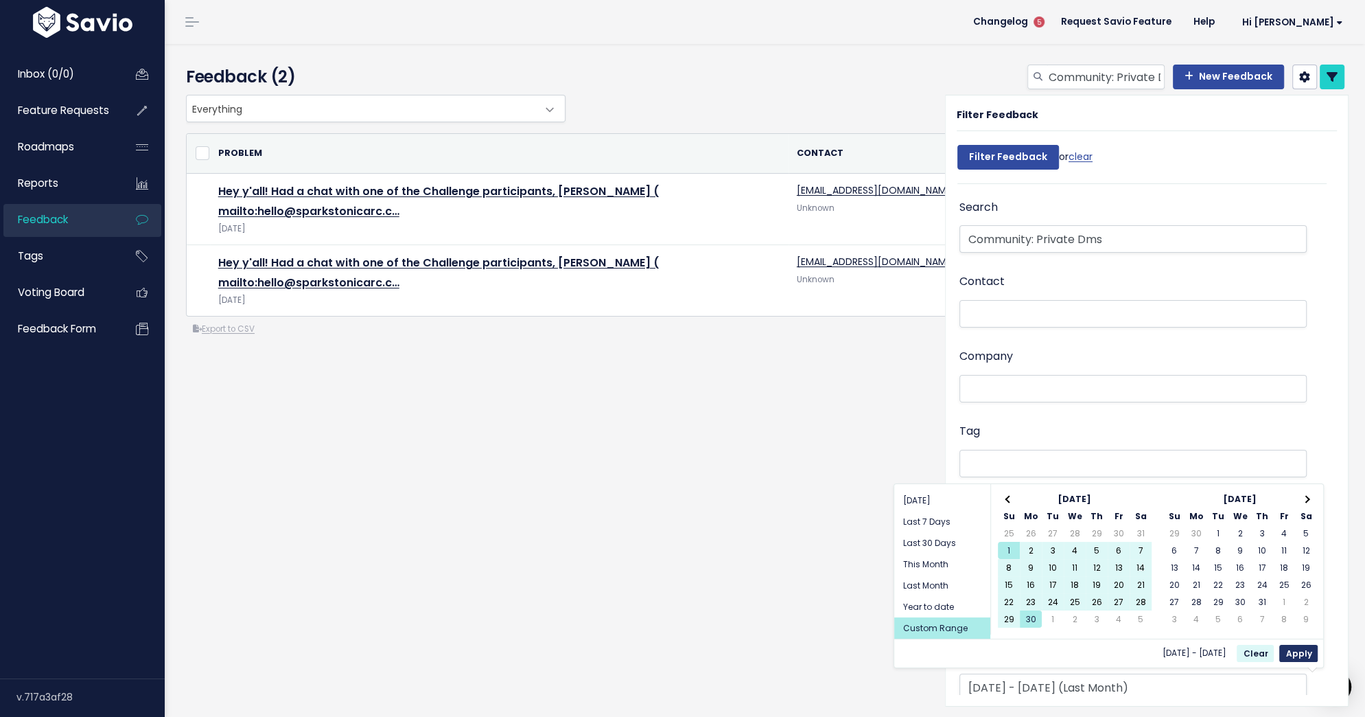
click at [1300, 653] on button "Apply" at bounding box center [1298, 653] width 38 height 17
type input "[DATE] - [DATE]"
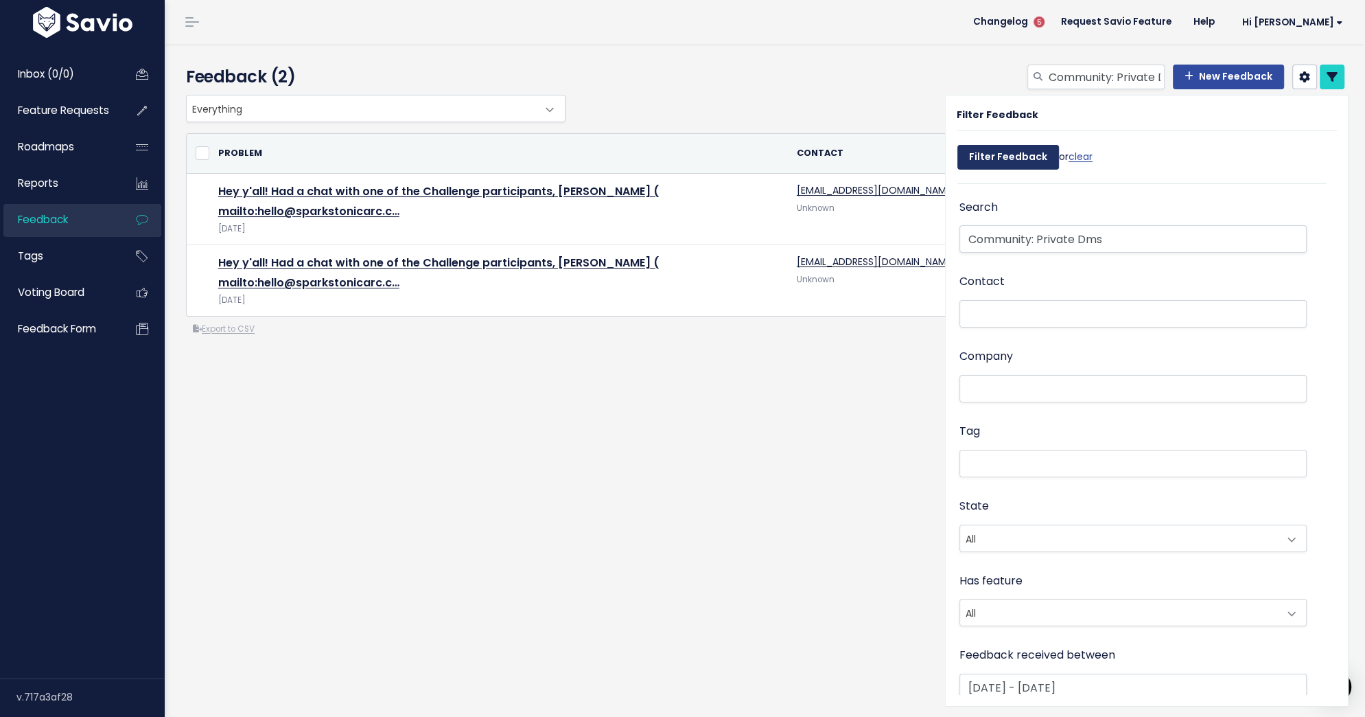
click at [986, 159] on input "Filter Feedback" at bounding box center [1009, 157] width 102 height 25
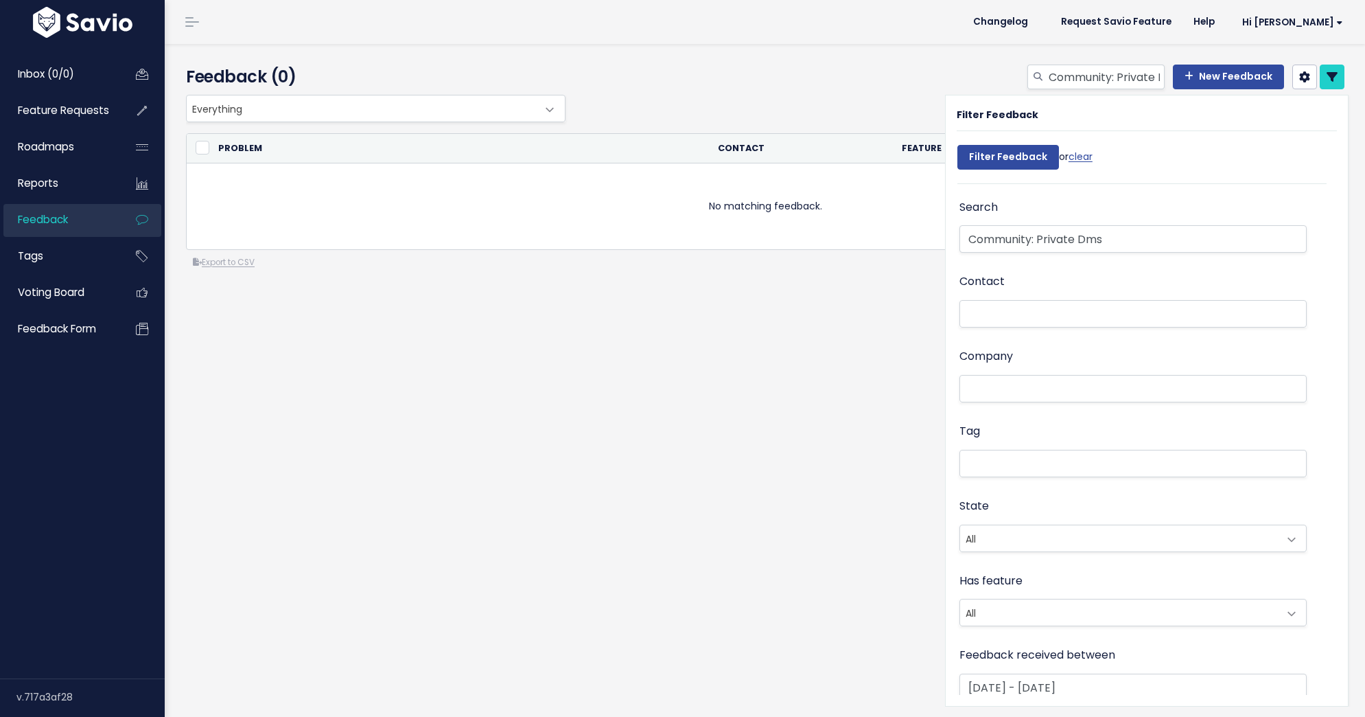
select select
click at [1036, 695] on div "Filter Feedback Filter Feedback or clear Search Community: Private Dms Contact …" at bounding box center [1147, 400] width 402 height 610
click at [1025, 691] on input "[DATE] - [DATE]" at bounding box center [1133, 686] width 347 height 27
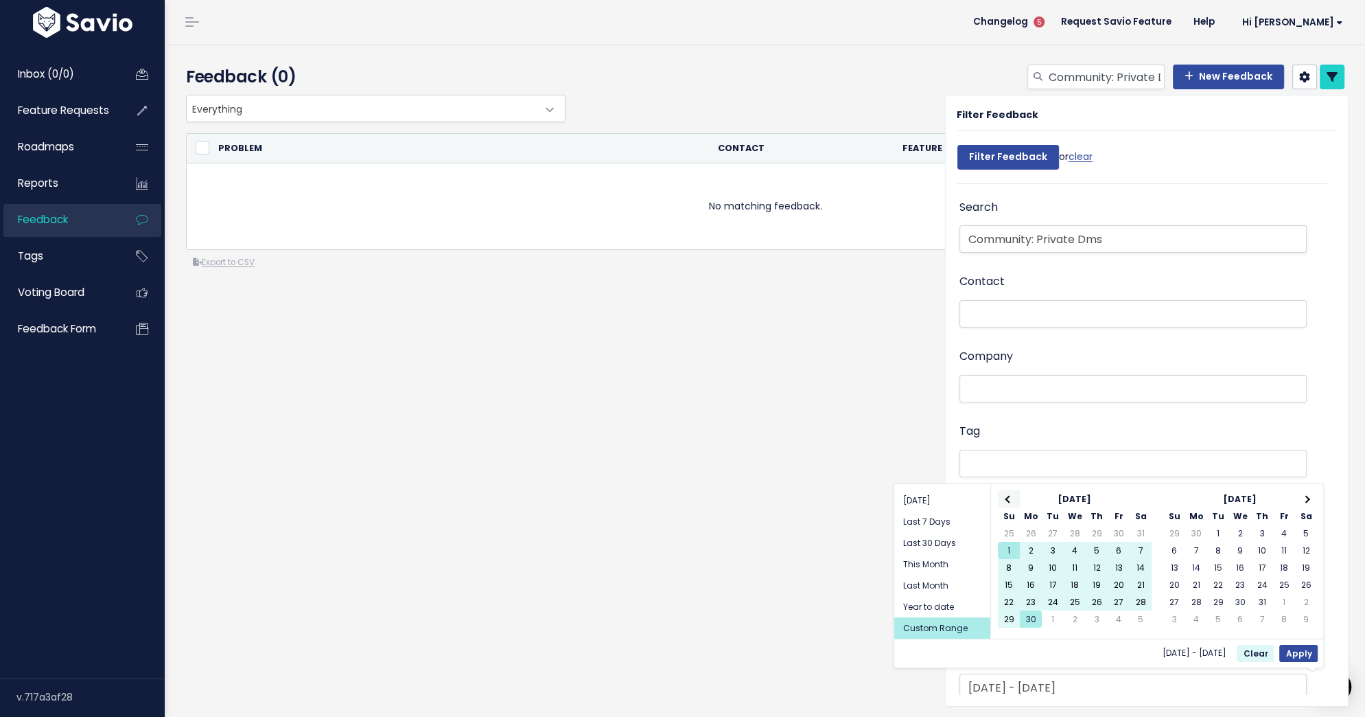
click at [1010, 495] on span at bounding box center [1009, 499] width 8 height 8
click at [1303, 651] on button "Apply" at bounding box center [1298, 653] width 38 height 17
type input "May 1 2025 - May 31 2025"
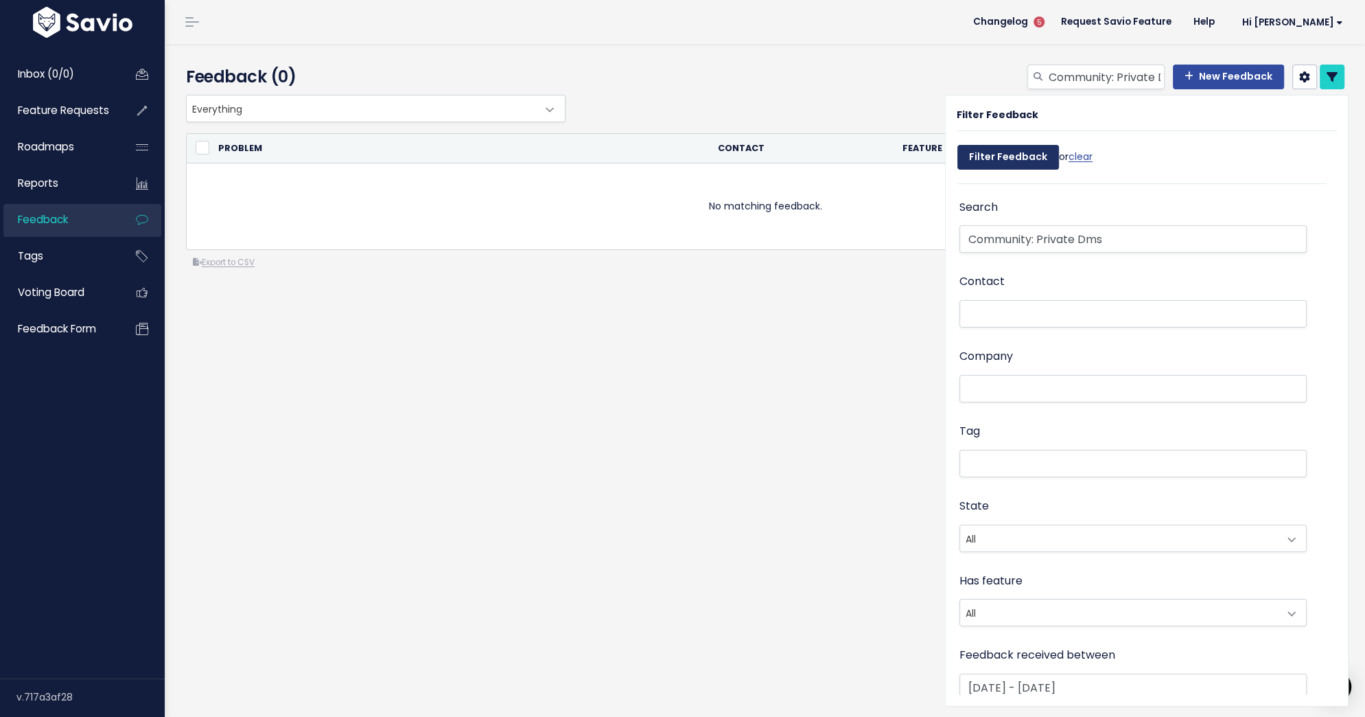
click at [1027, 157] on input "Filter Feedback" at bounding box center [1009, 157] width 102 height 25
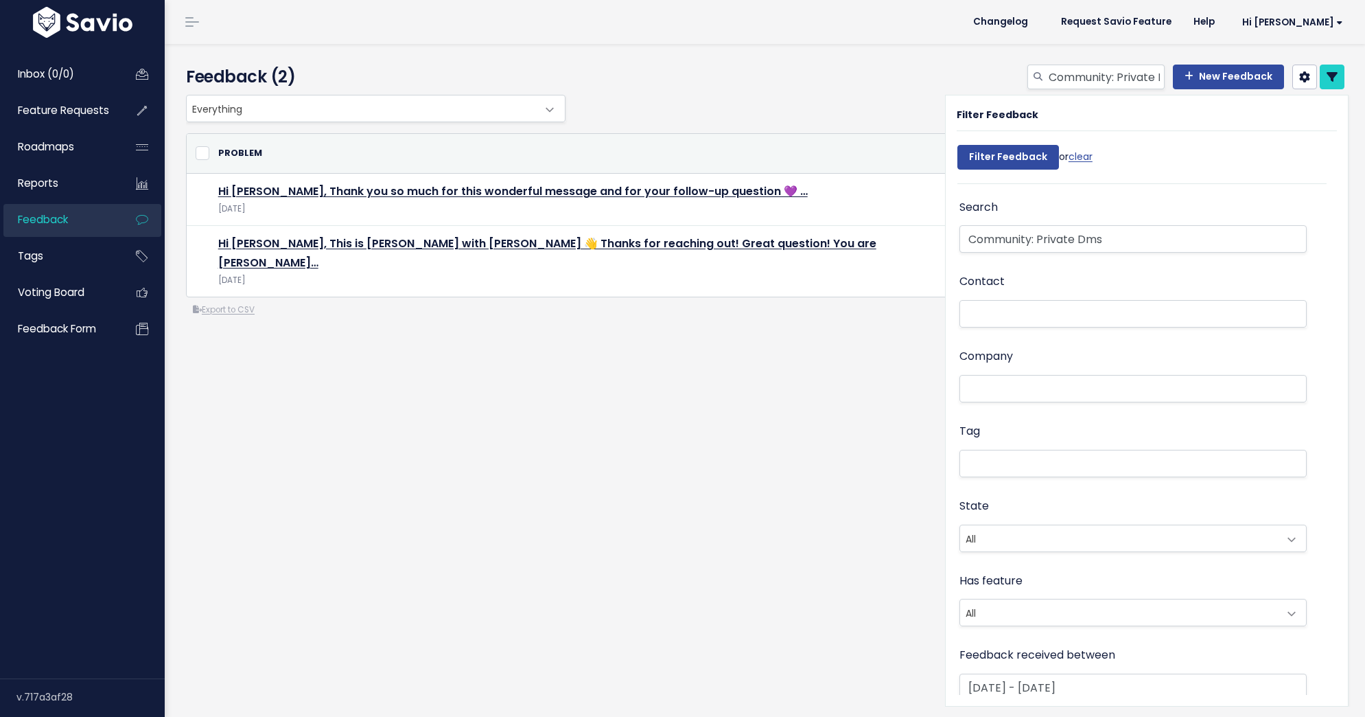
select select
click at [1338, 80] on link at bounding box center [1332, 77] width 25 height 25
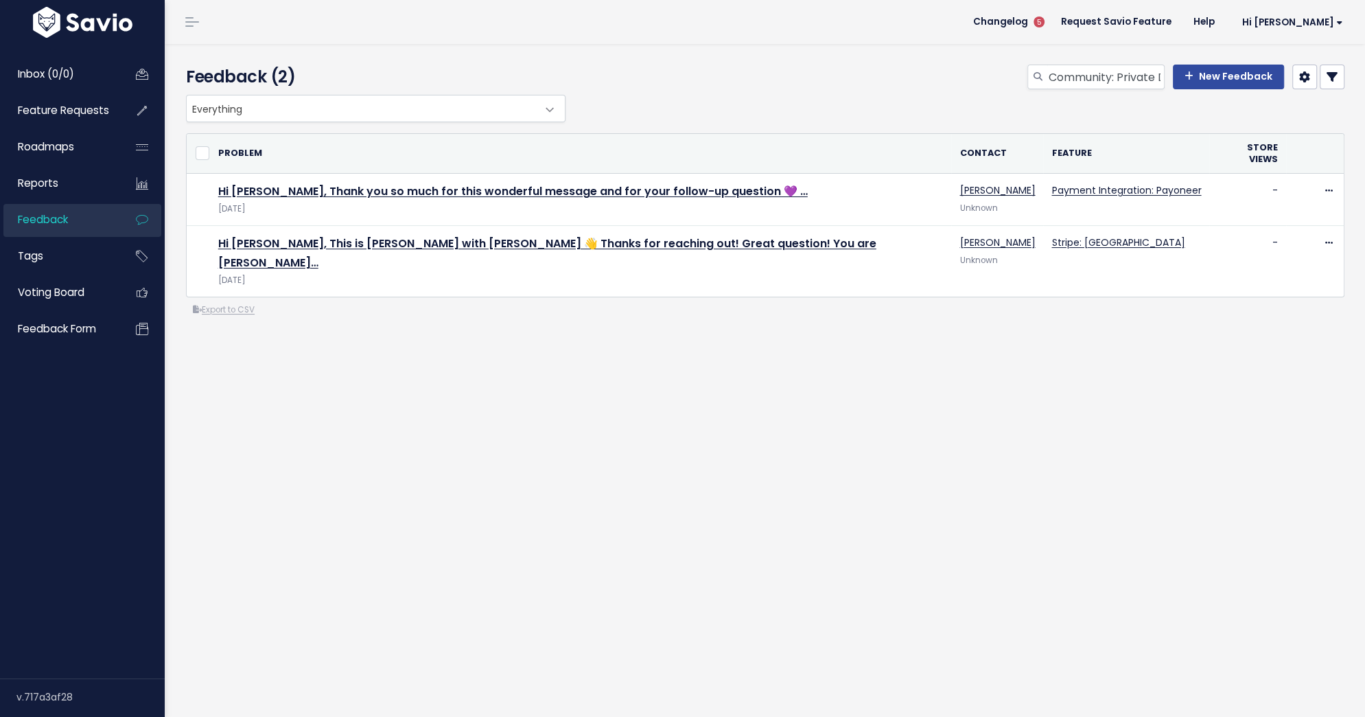
click at [1338, 80] on link at bounding box center [1332, 77] width 25 height 25
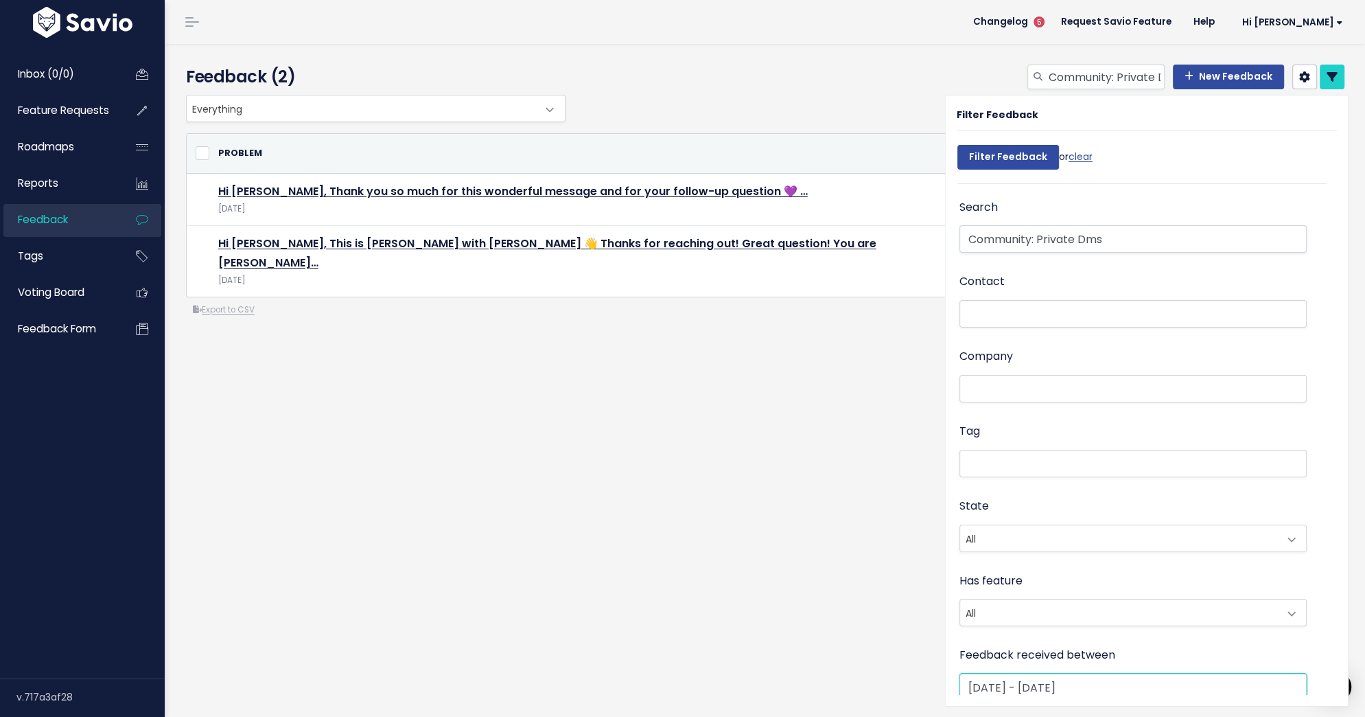
click at [1035, 684] on input "May 1 2025 - May 31 2025" at bounding box center [1133, 686] width 347 height 27
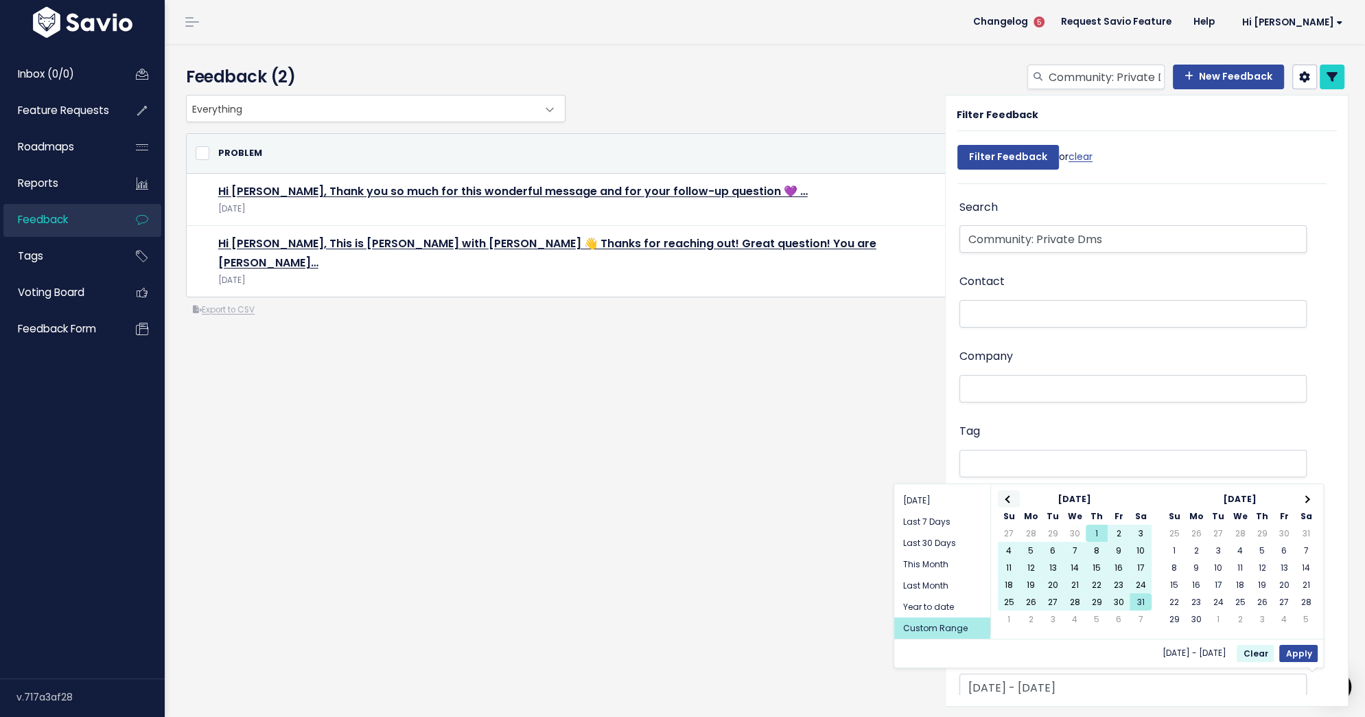
click at [1006, 495] on th at bounding box center [1009, 498] width 22 height 17
click at [1300, 652] on button "Apply" at bounding box center [1298, 653] width 38 height 17
type input "Apr 1 2025 - Apr 30 2025"
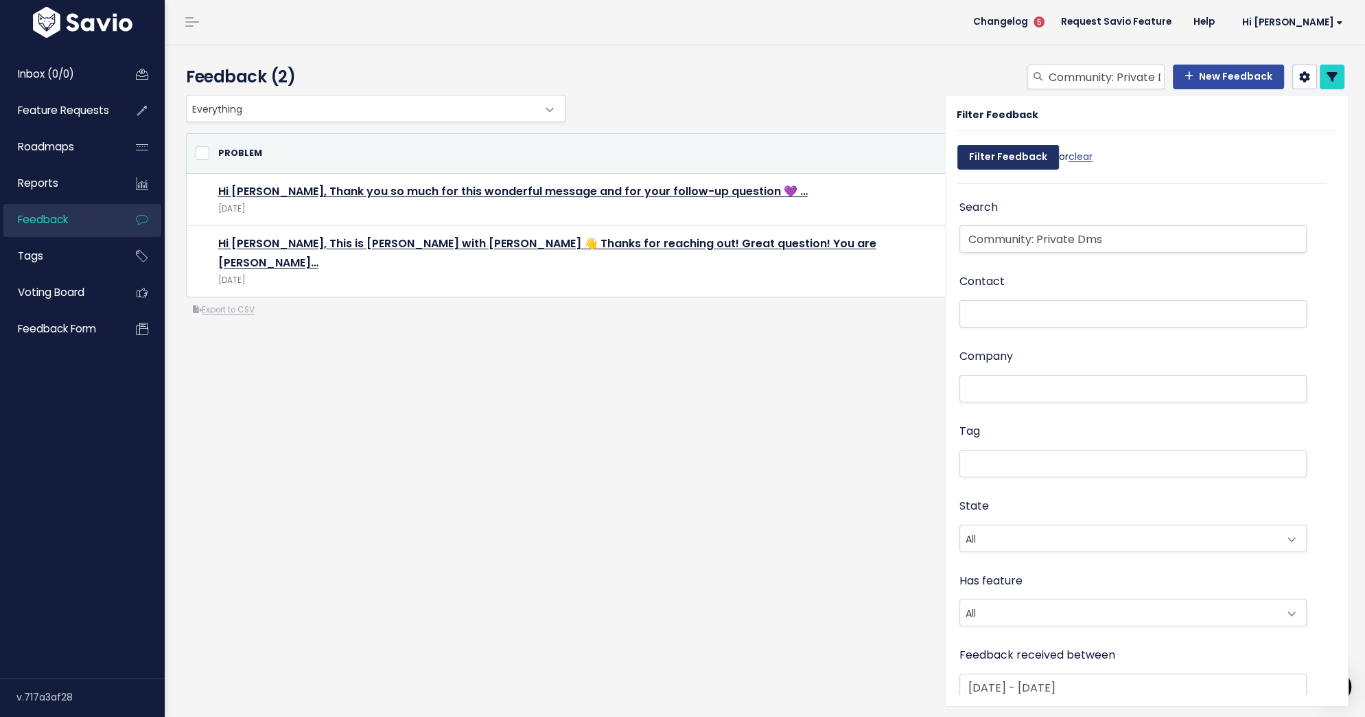
click at [988, 156] on input "Filter Feedback" at bounding box center [1009, 157] width 102 height 25
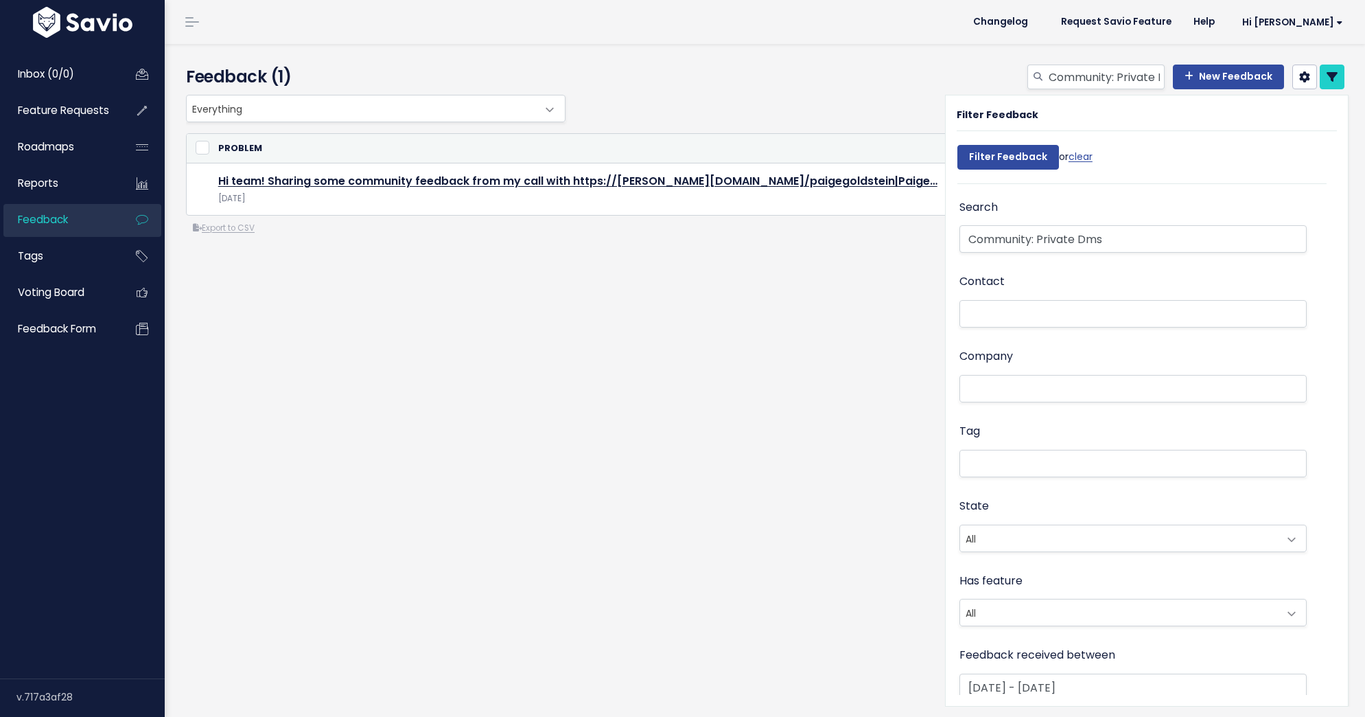
select select
click at [1330, 80] on icon at bounding box center [1332, 76] width 11 height 11
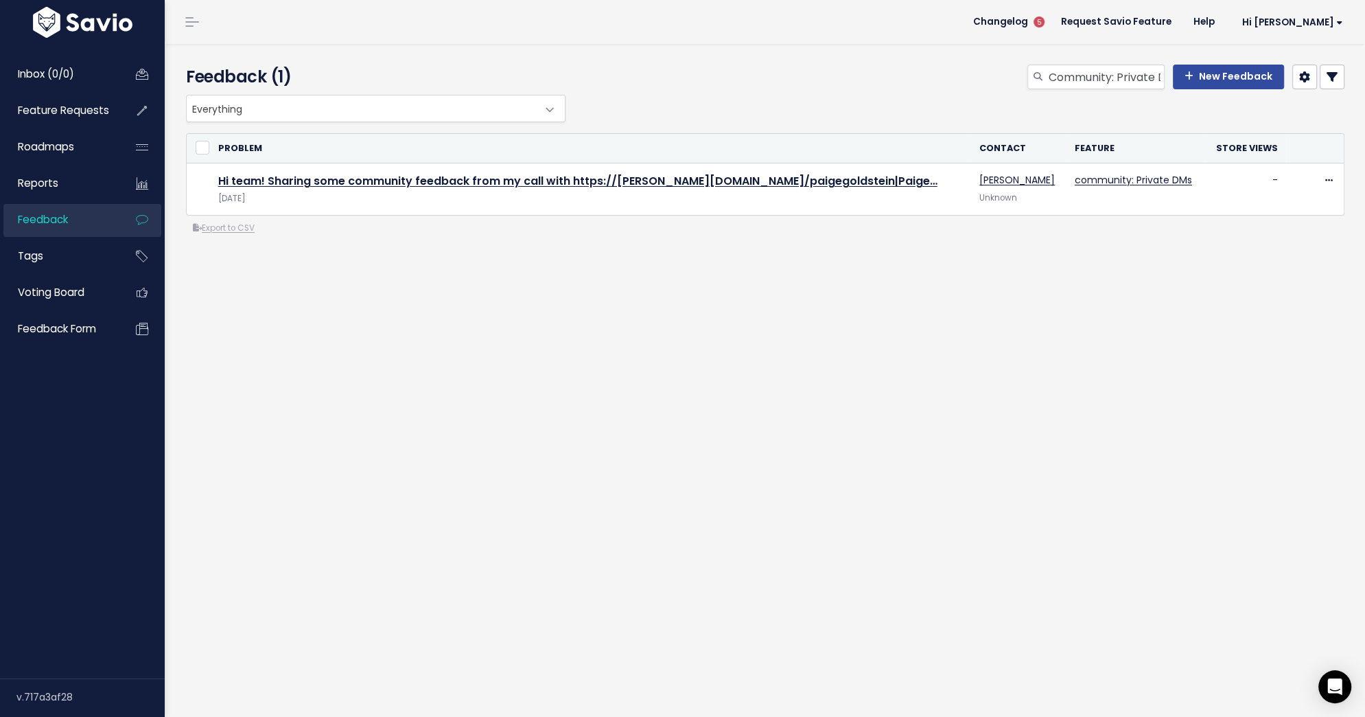
click at [1330, 80] on icon at bounding box center [1332, 76] width 11 height 11
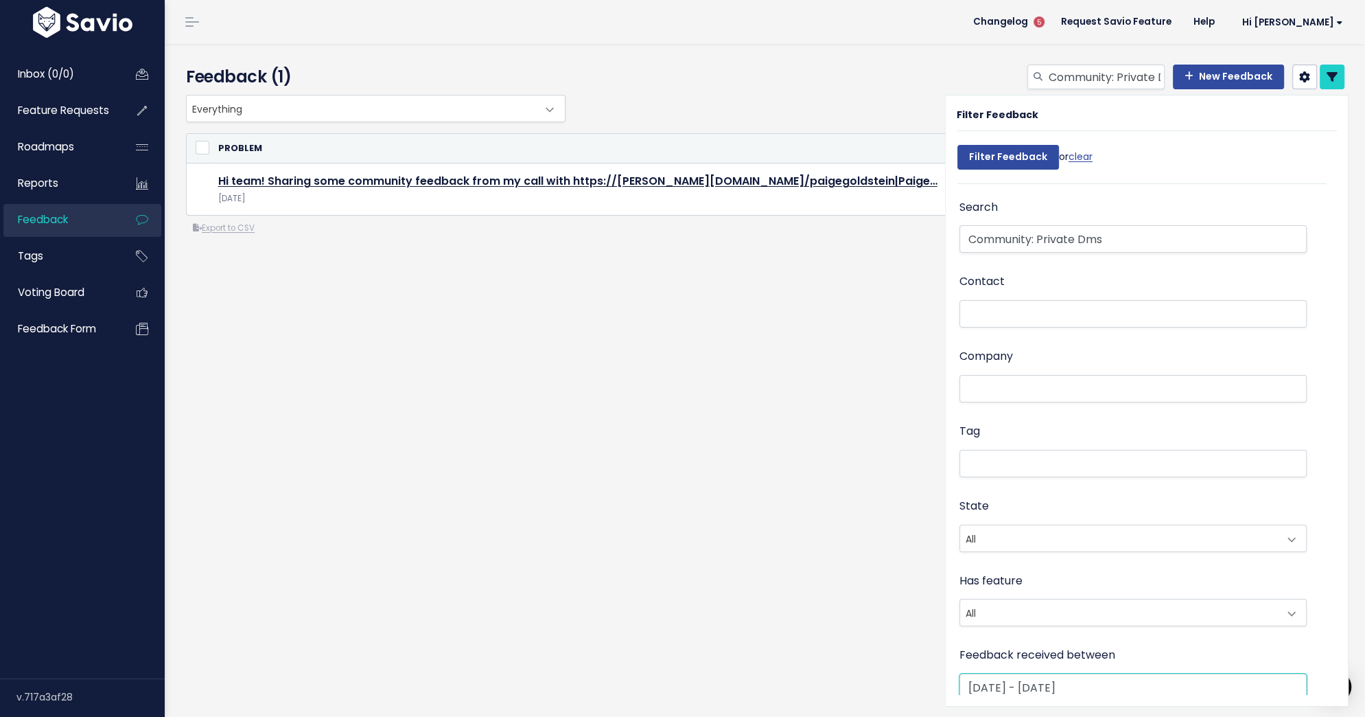
click at [1016, 687] on input "Apr 1 2025 - Apr 30 2025" at bounding box center [1133, 686] width 347 height 27
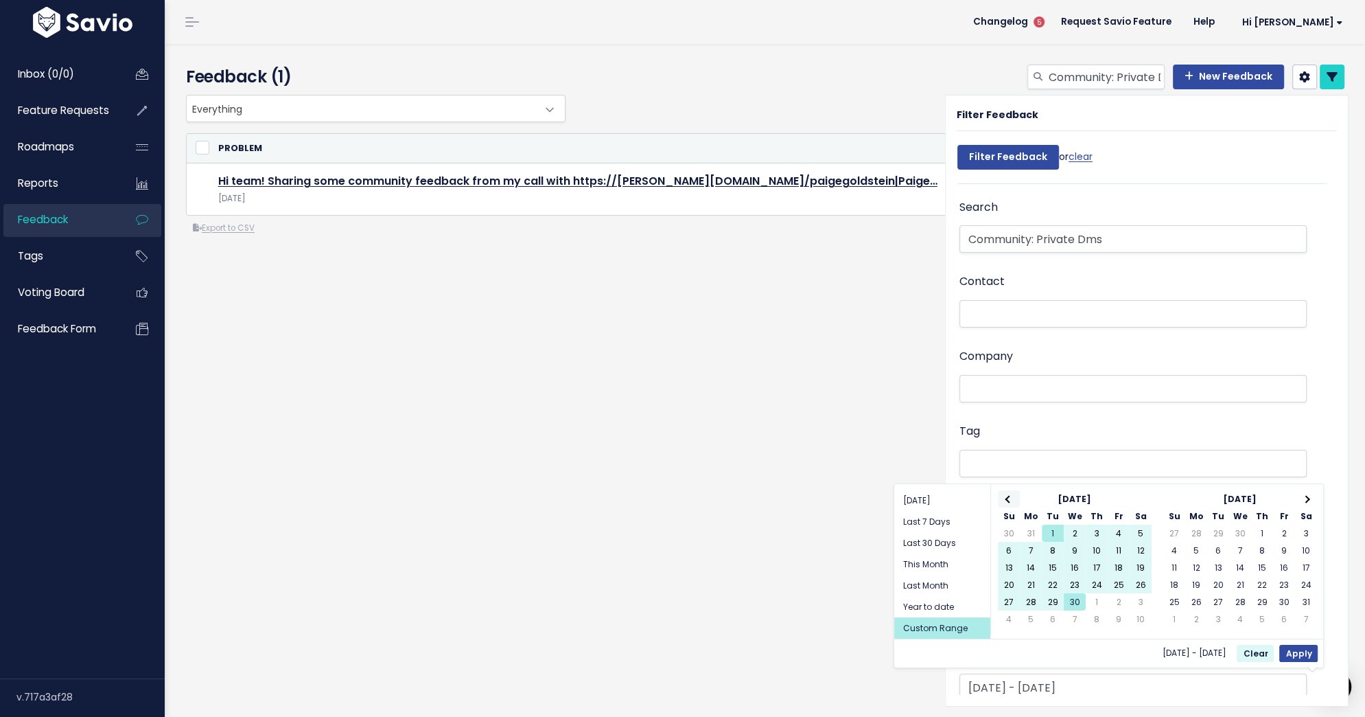
click at [1007, 491] on th at bounding box center [1009, 498] width 22 height 17
click at [1290, 648] on button "Apply" at bounding box center [1298, 653] width 38 height 17
type input "Mar 1 2025 - Mar 31 2025"
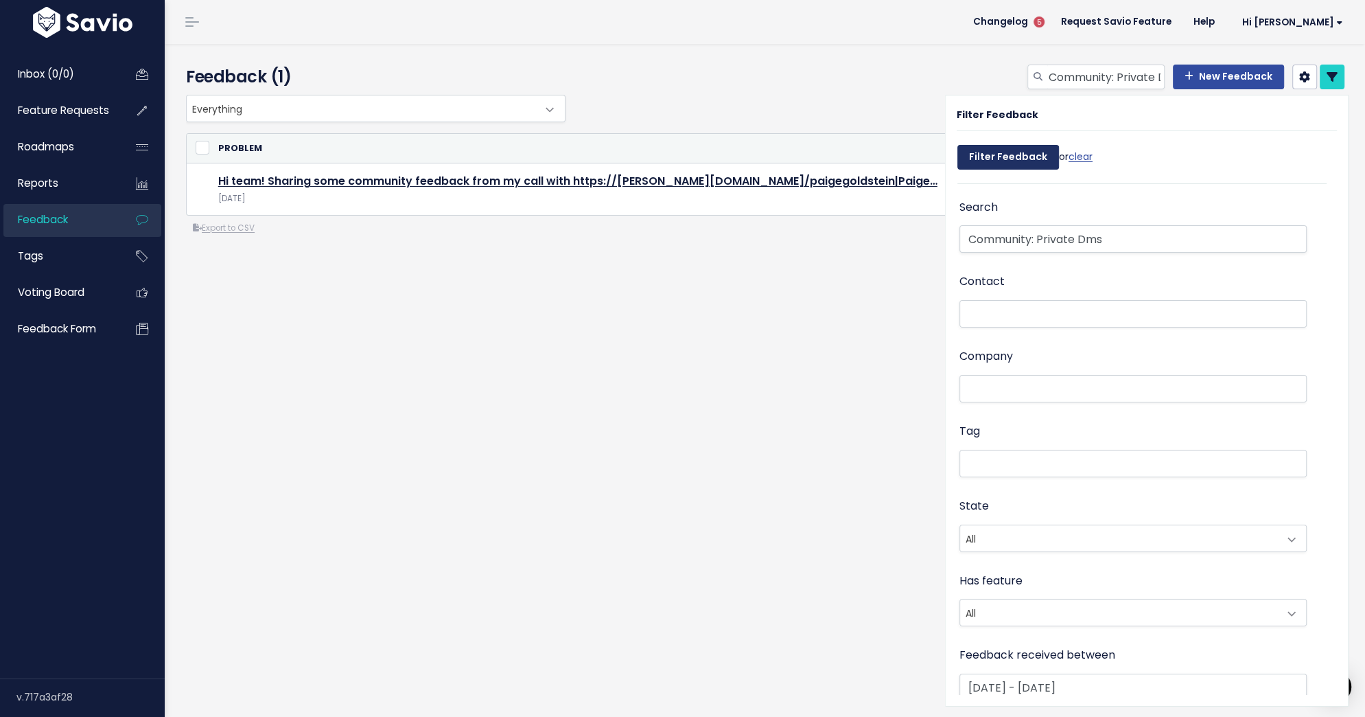
click at [1012, 152] on input "Filter Feedback" at bounding box center [1009, 157] width 102 height 25
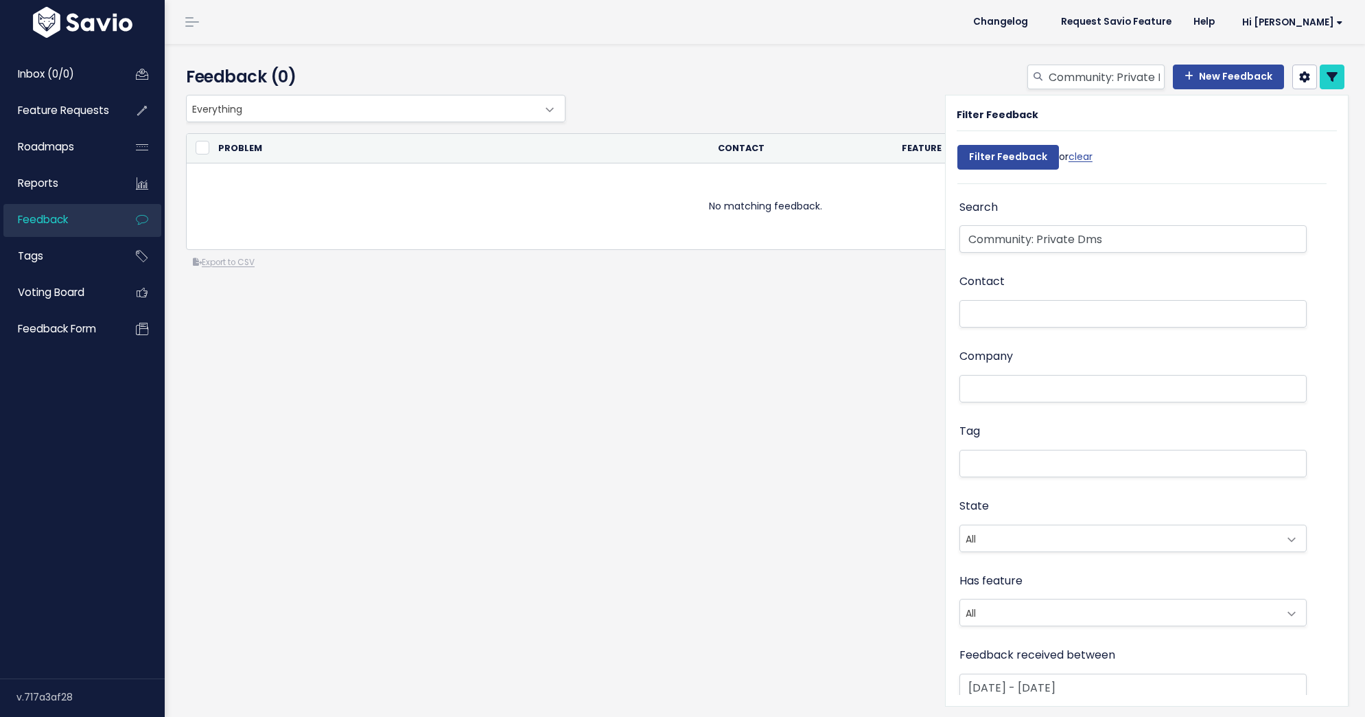
select select
click at [93, 109] on span "Feature Requests" at bounding box center [63, 110] width 91 height 14
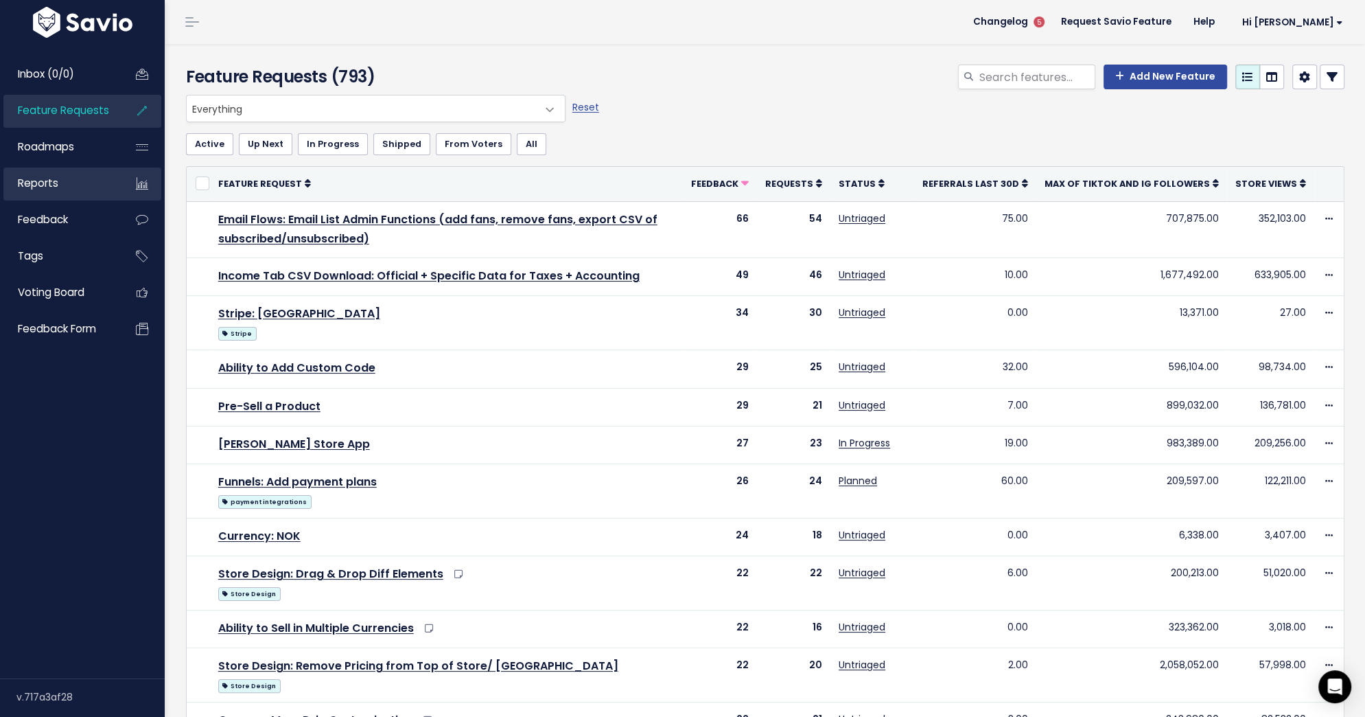
click at [81, 178] on link "Reports" at bounding box center [58, 183] width 111 height 32
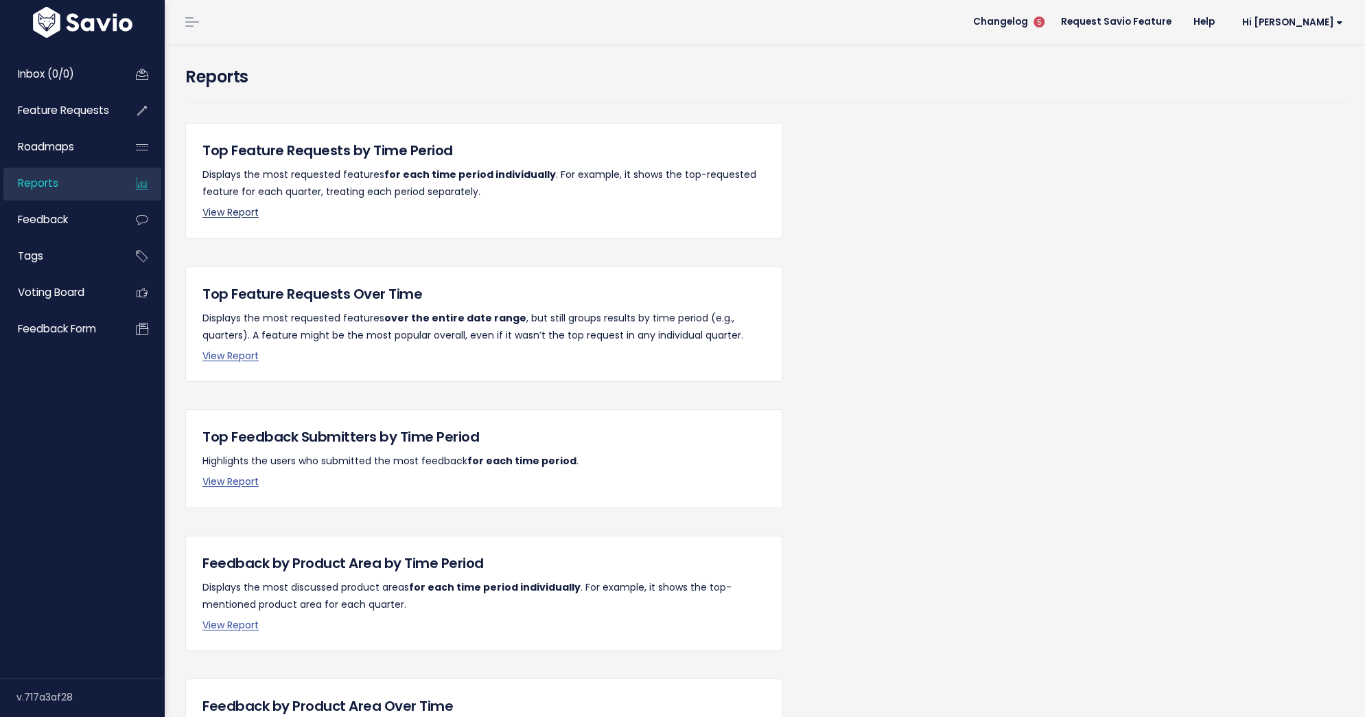
click at [239, 210] on link "View Report" at bounding box center [230, 212] width 56 height 14
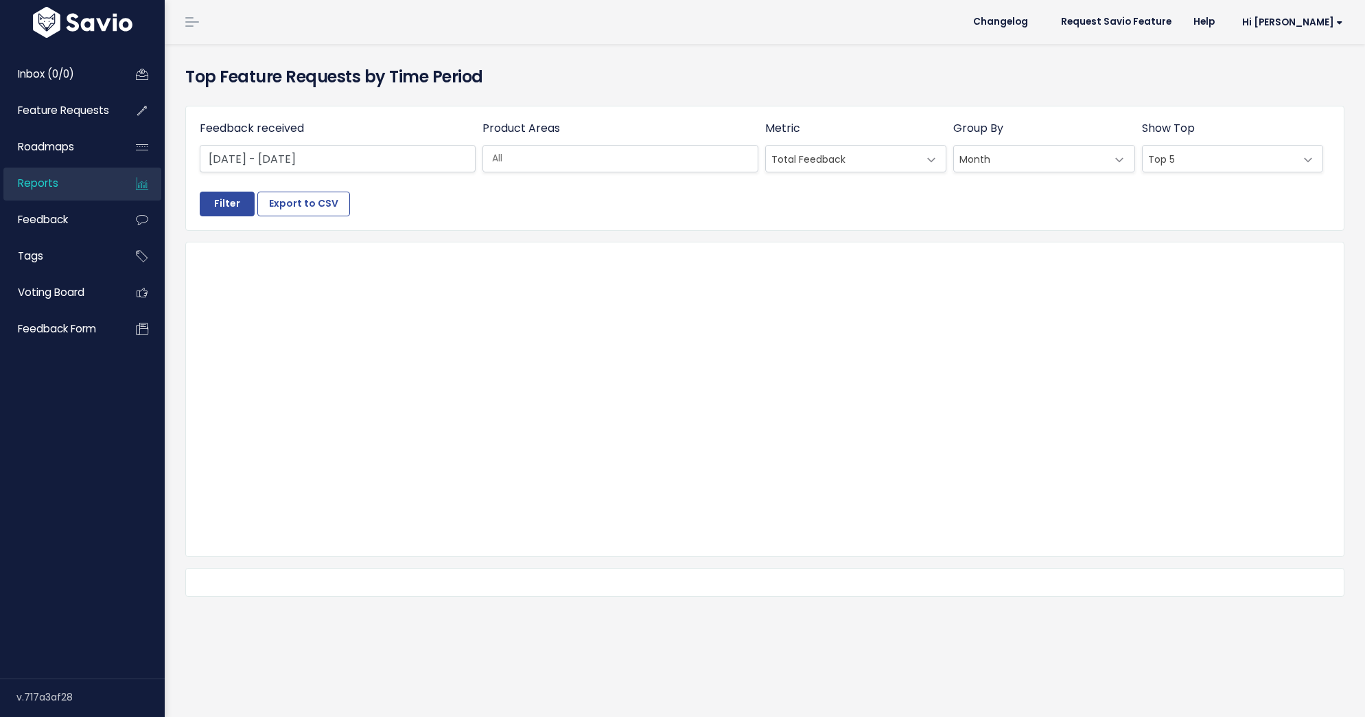
select select
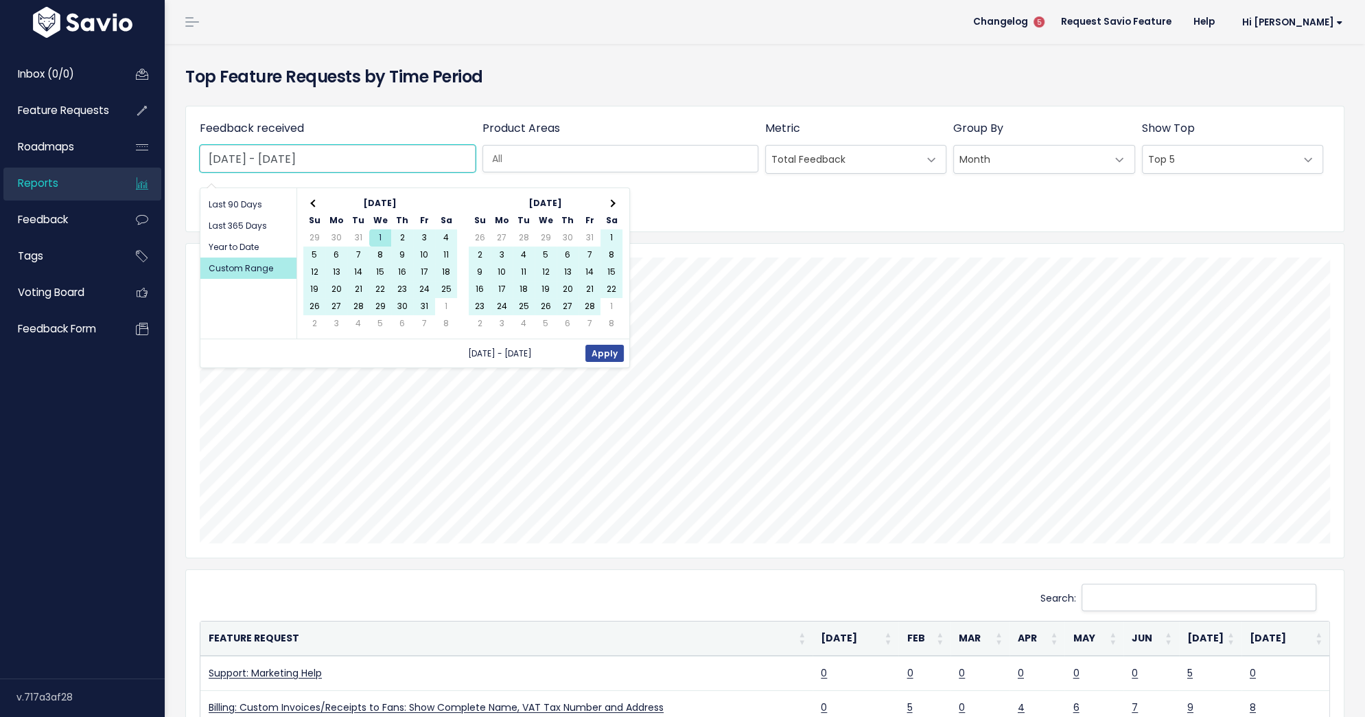
click at [373, 154] on input "[DATE] - [DATE]" at bounding box center [338, 158] width 276 height 27
click at [615, 202] on th at bounding box center [612, 203] width 22 height 17
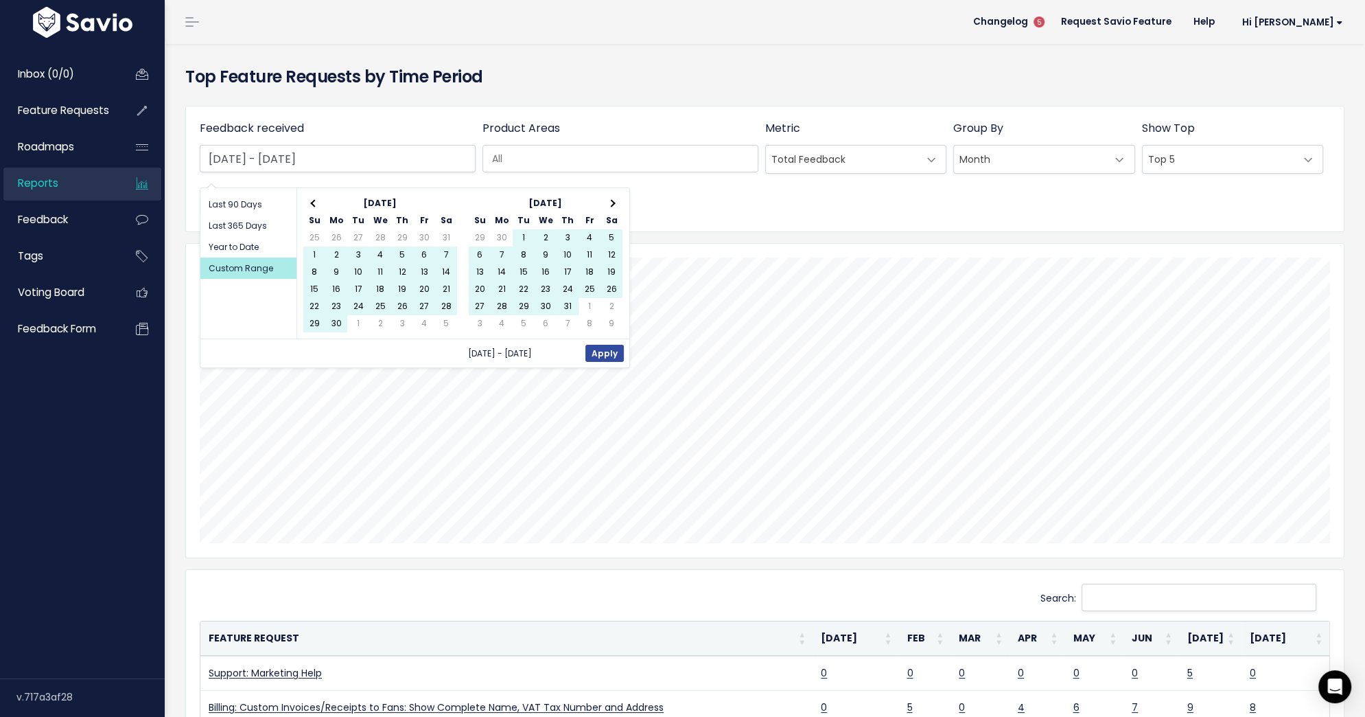
click at [615, 202] on th at bounding box center [612, 203] width 22 height 17
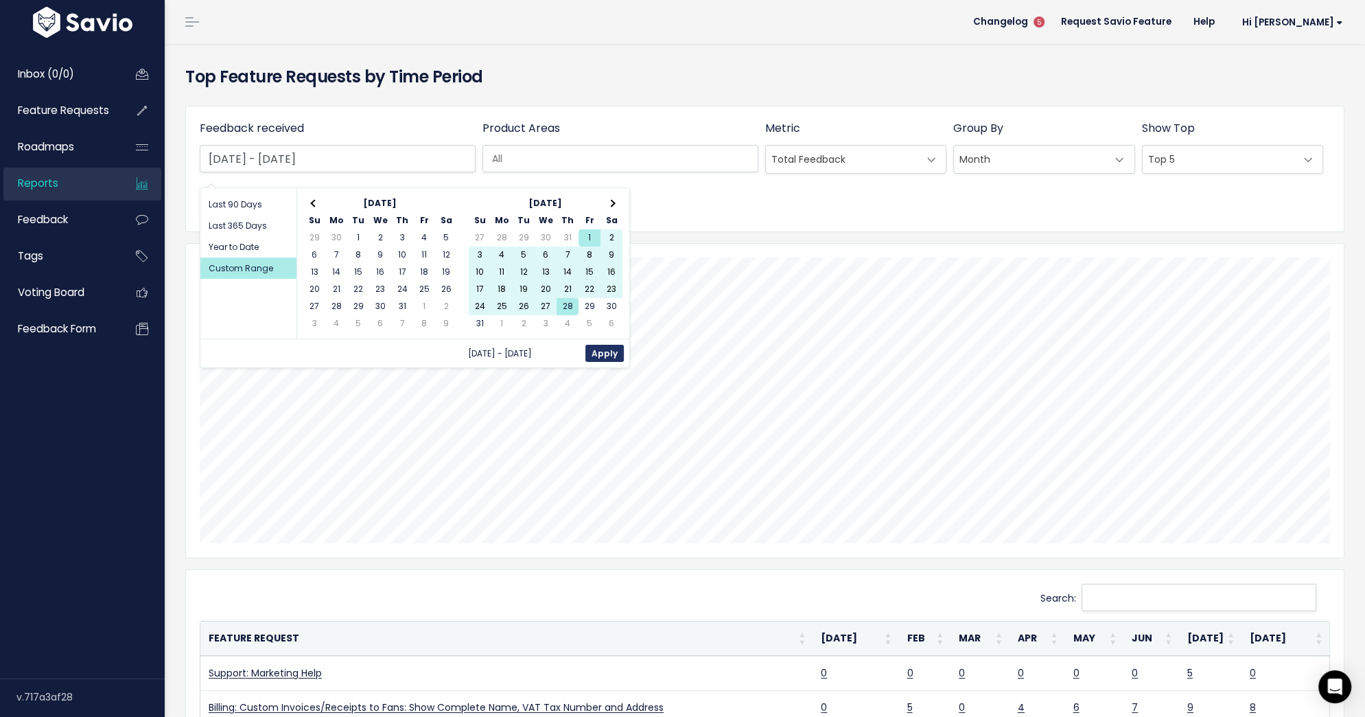
click at [601, 349] on button "Apply" at bounding box center [605, 353] width 38 height 17
type input "[DATE] - [DATE]"
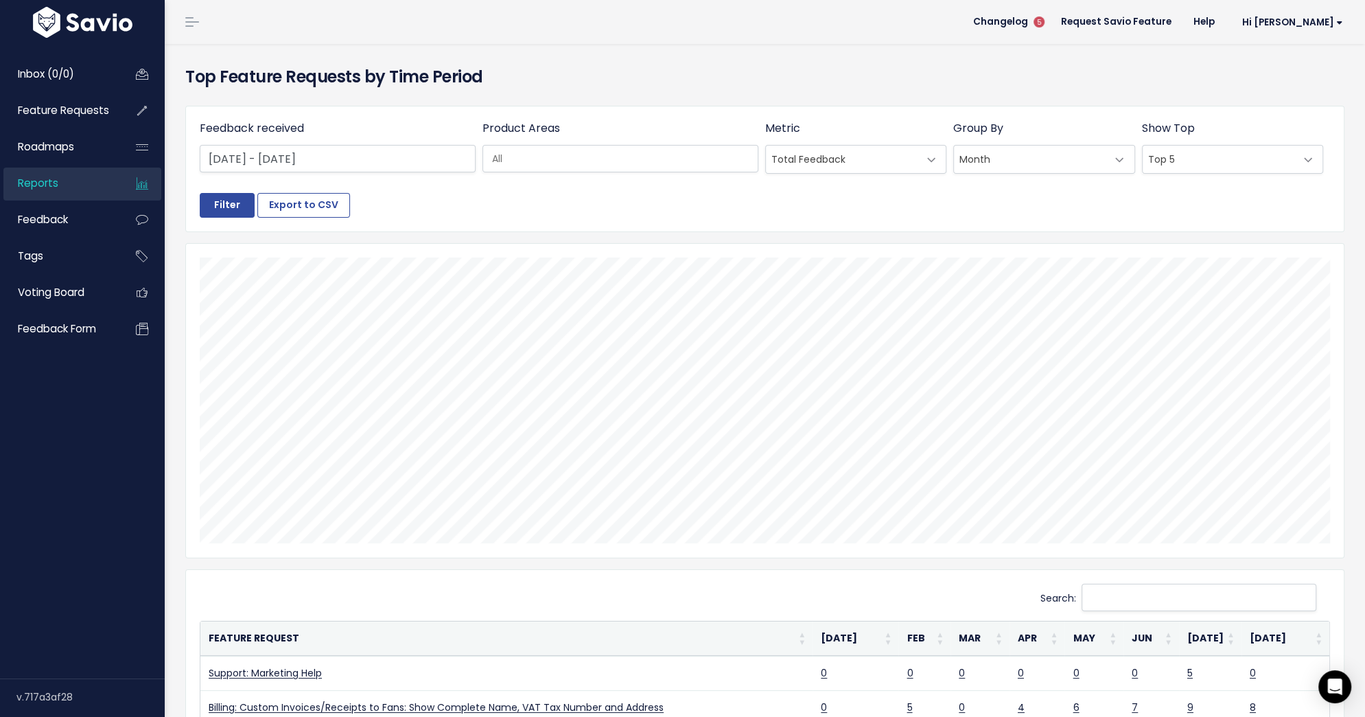
click at [732, 165] on input "search" at bounding box center [629, 159] width 284 height 14
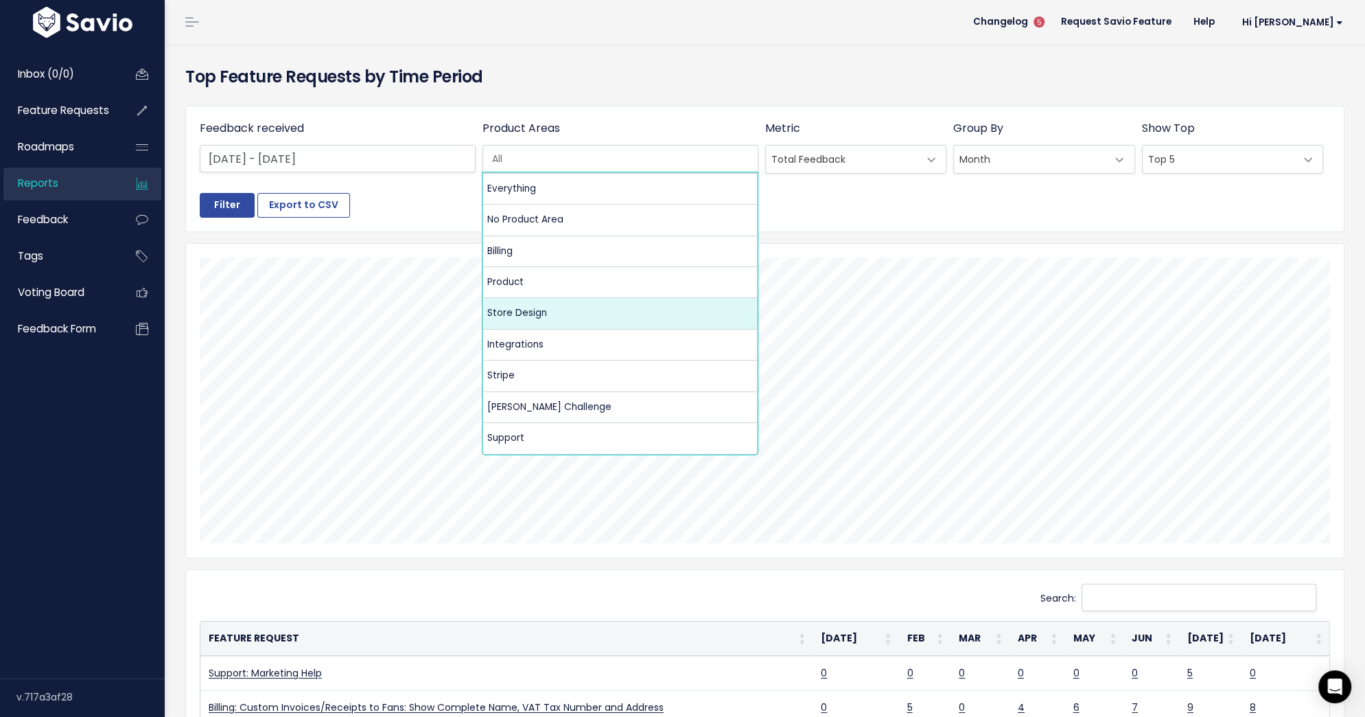
select select "MAIN:STORE_DESIGN"
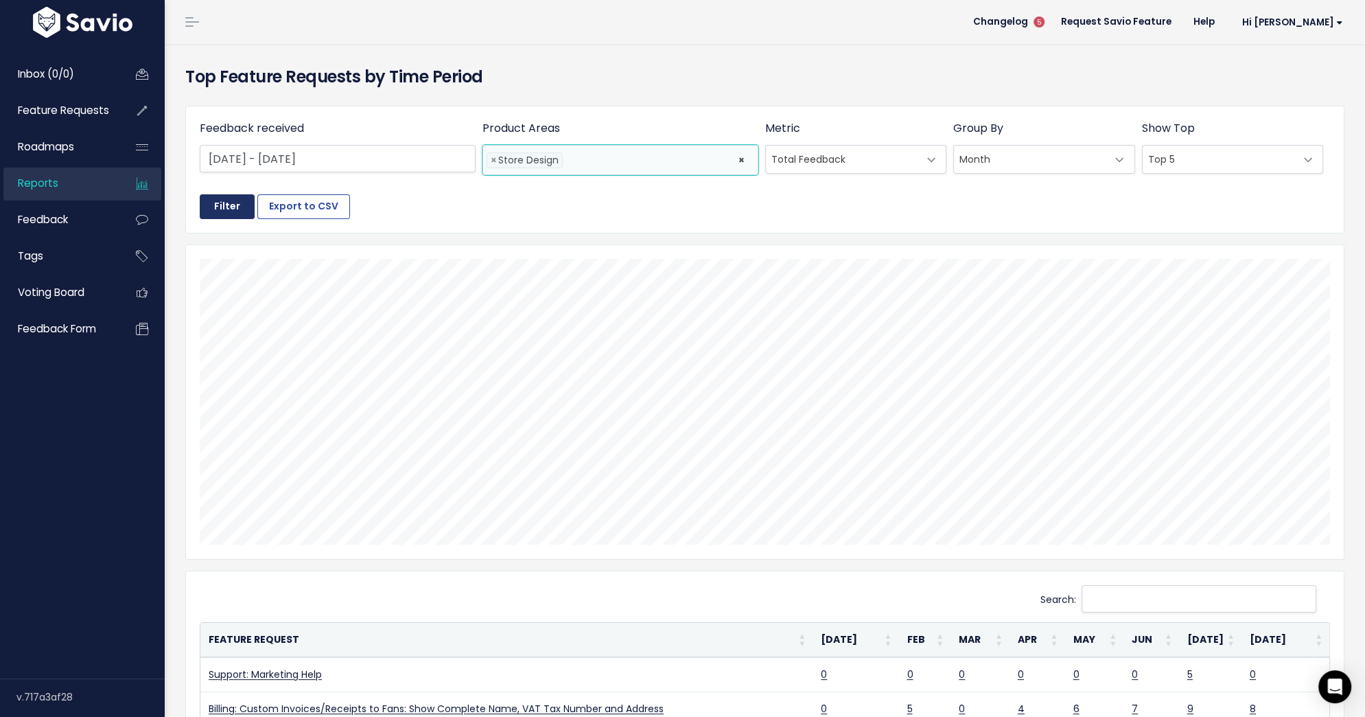
click at [218, 212] on input "Filter" at bounding box center [227, 206] width 55 height 25
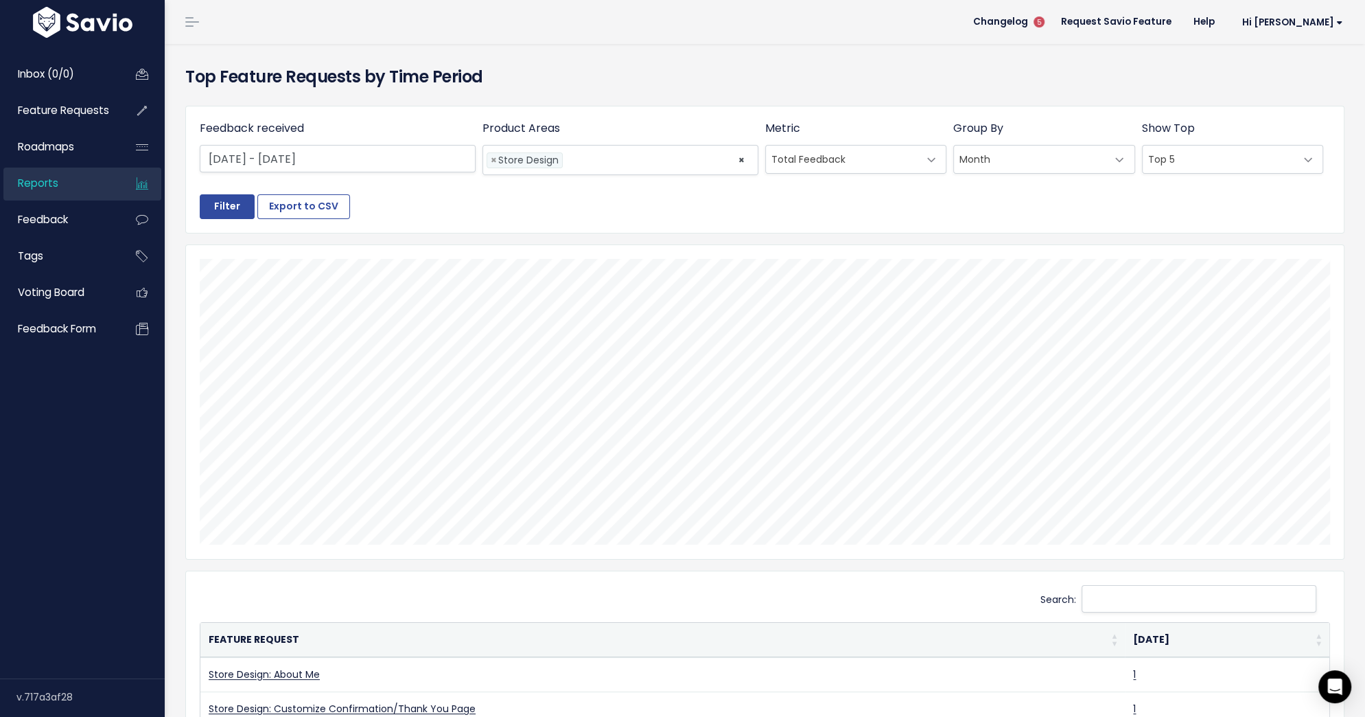
click at [1193, 157] on span "Top 5" at bounding box center [1219, 159] width 153 height 27
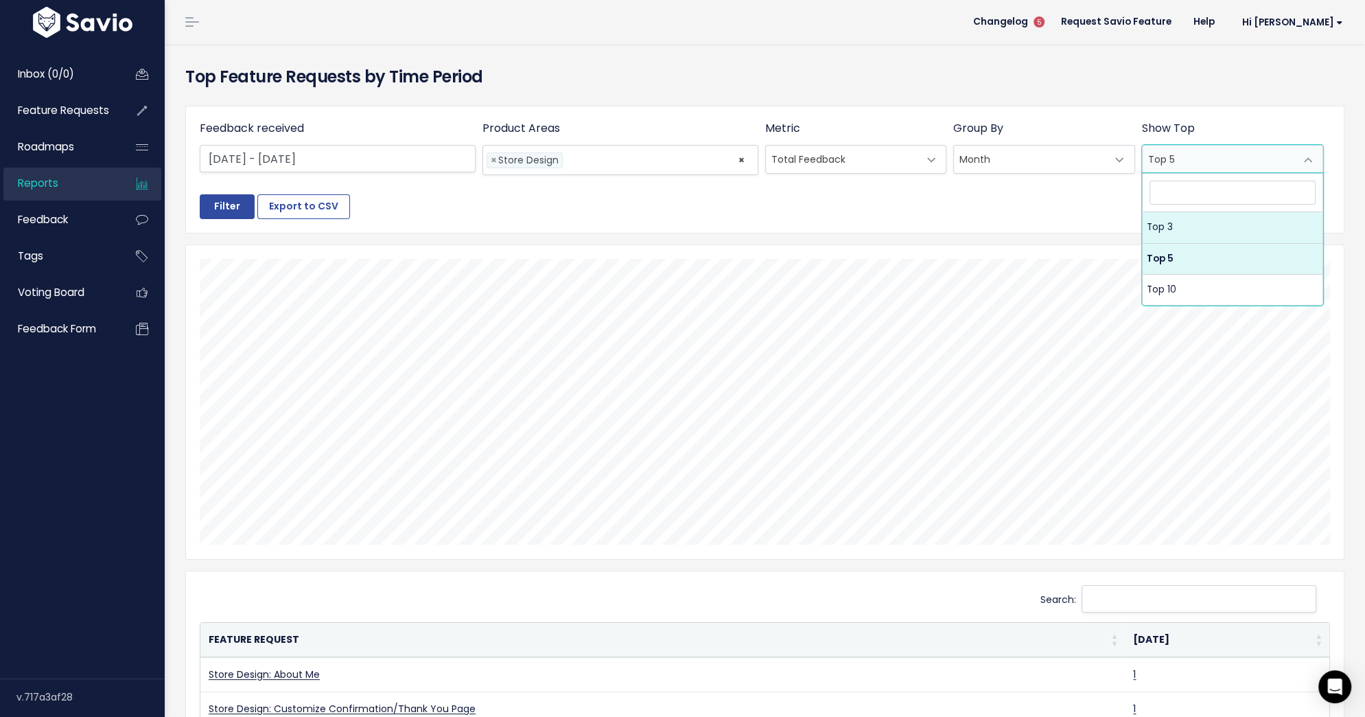
select select "3"
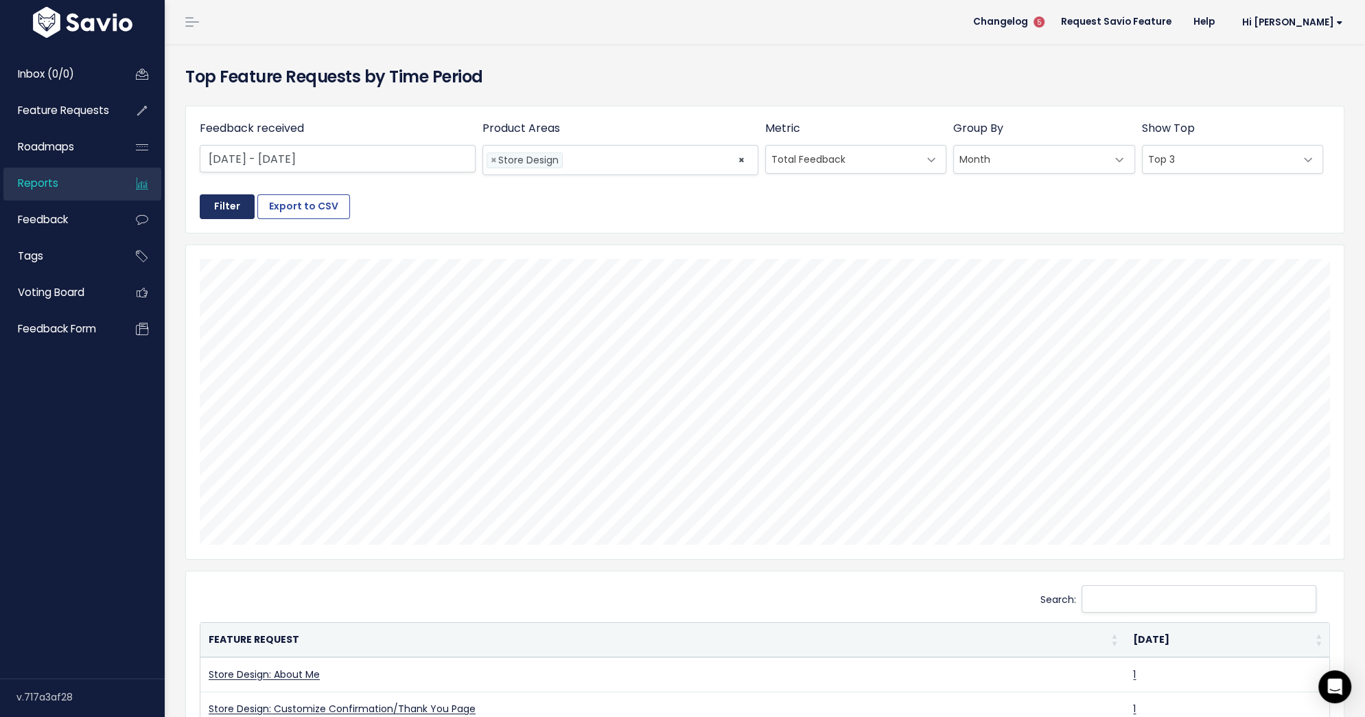
click at [216, 211] on input "Filter" at bounding box center [227, 206] width 55 height 25
click at [289, 202] on button "Export to CSV" at bounding box center [303, 206] width 93 height 25
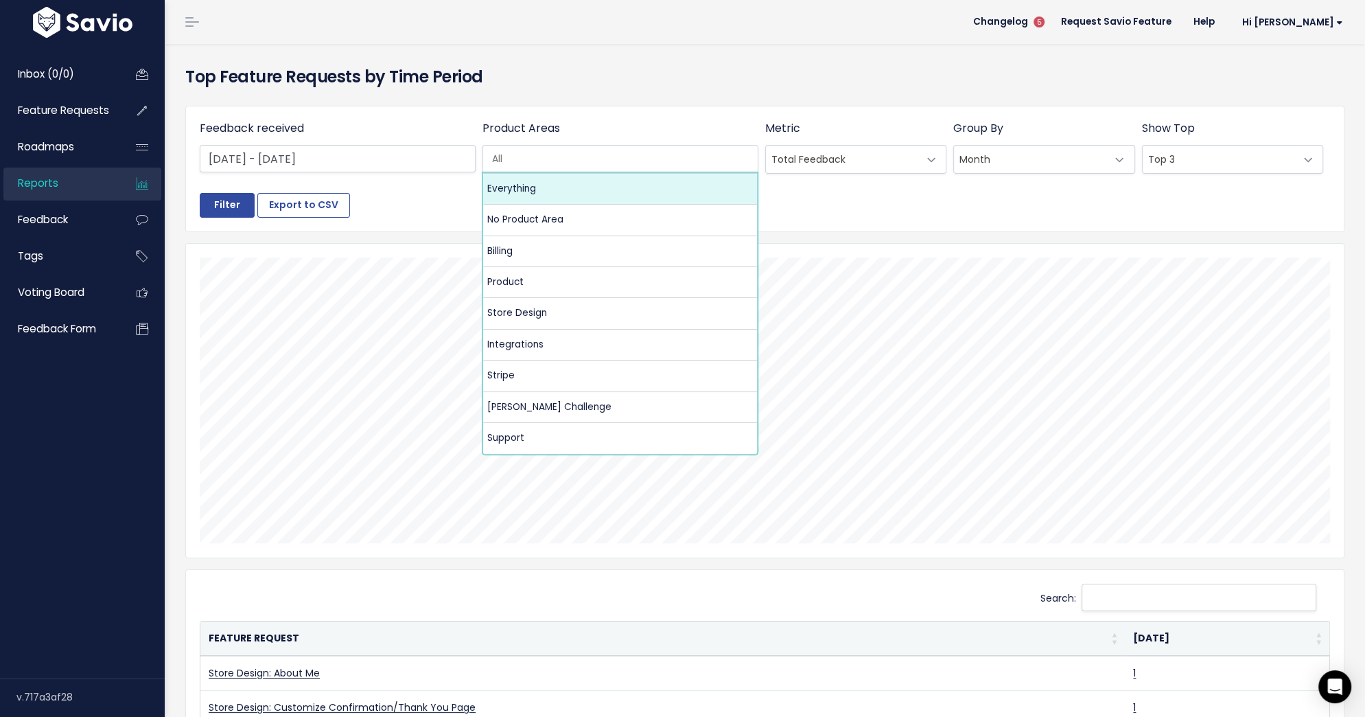
scroll to position [0, 3]
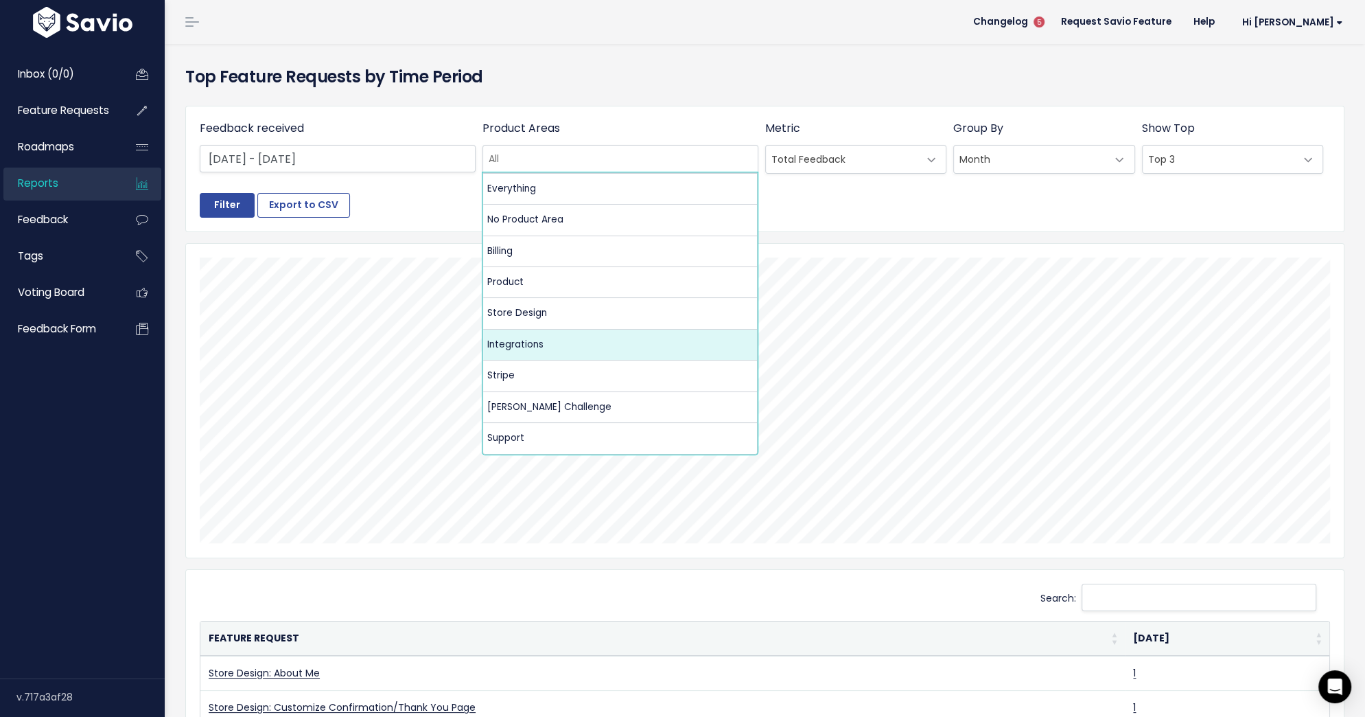
select select "MAIN:INTEGRATIONS"
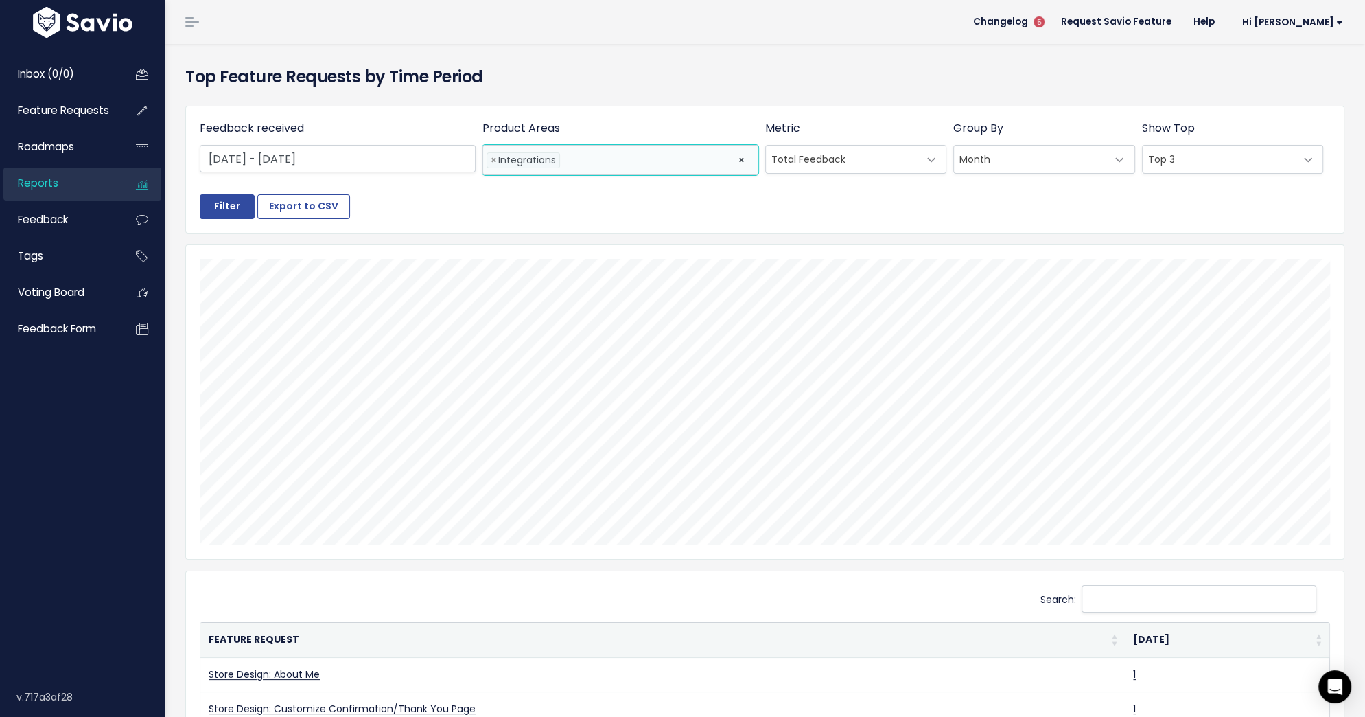
scroll to position [0, 0]
click at [233, 205] on input "Filter" at bounding box center [227, 206] width 55 height 25
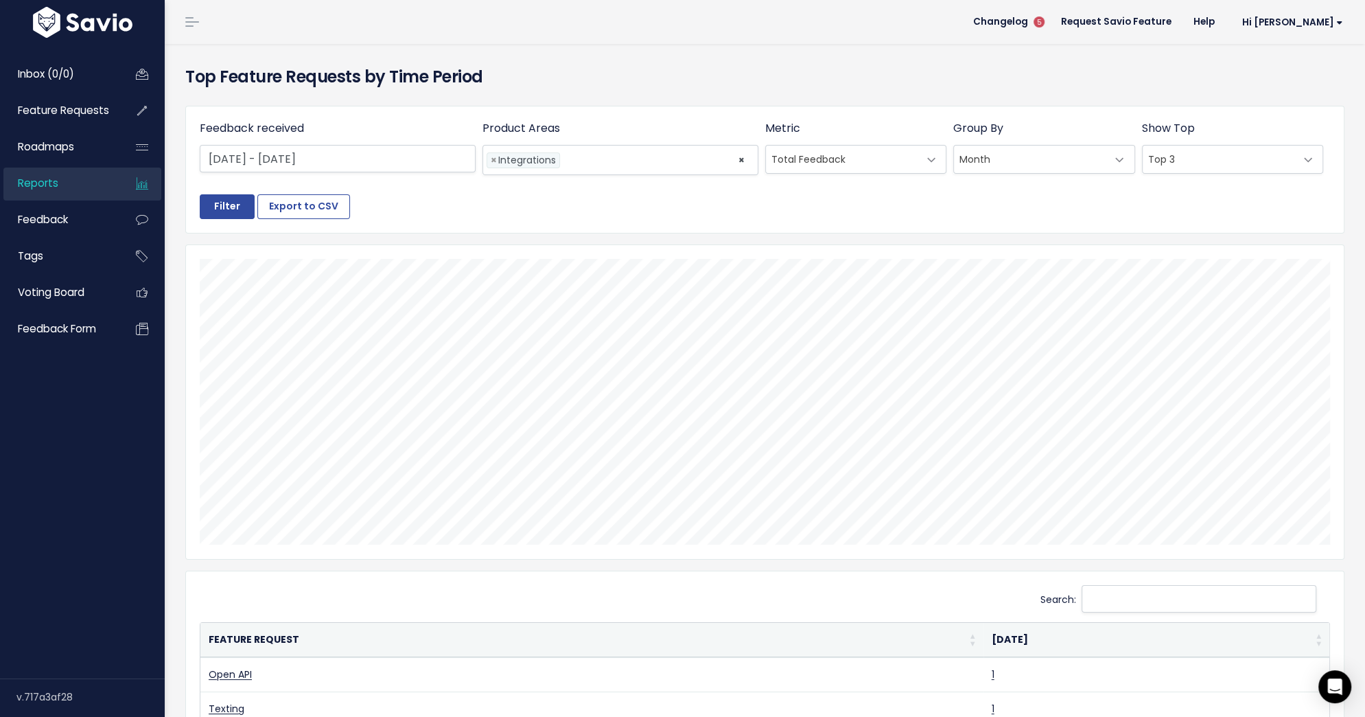
scroll to position [0, 3]
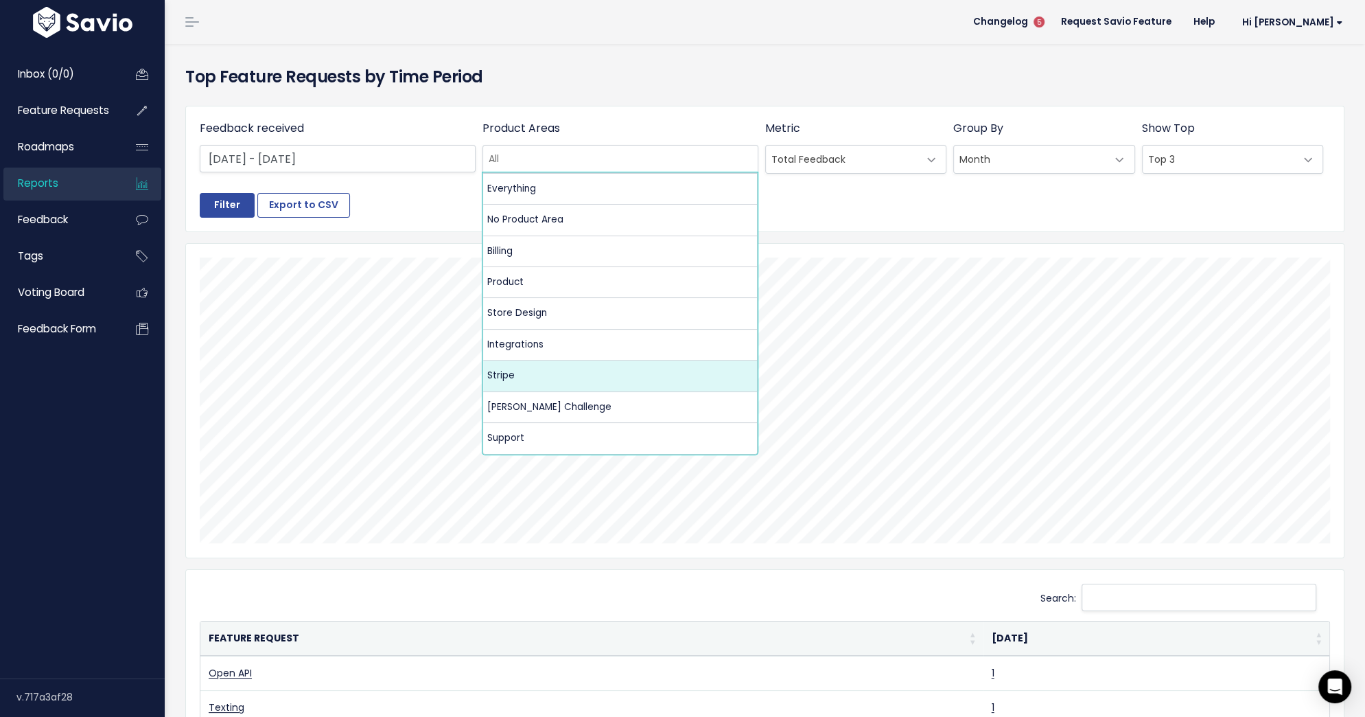
select select "MAIN:STRIPE"
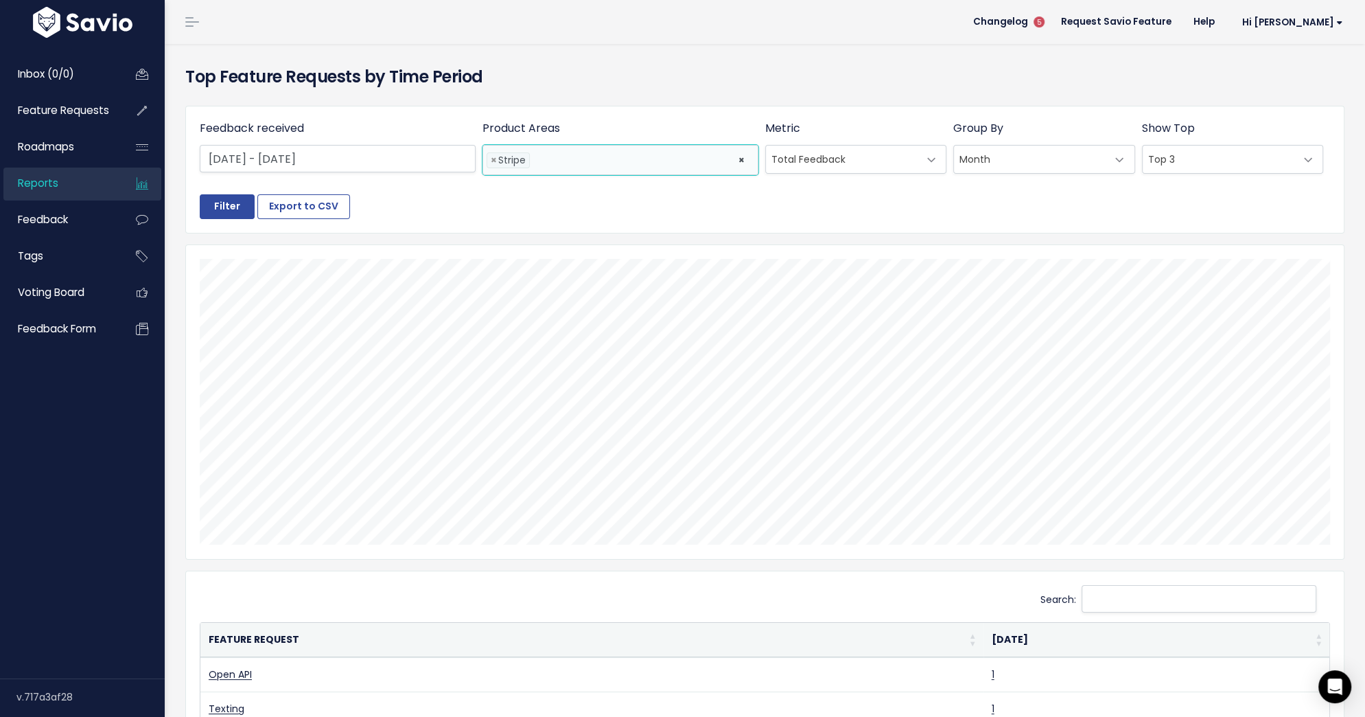
scroll to position [0, 0]
click at [237, 207] on input "Filter" at bounding box center [227, 206] width 55 height 25
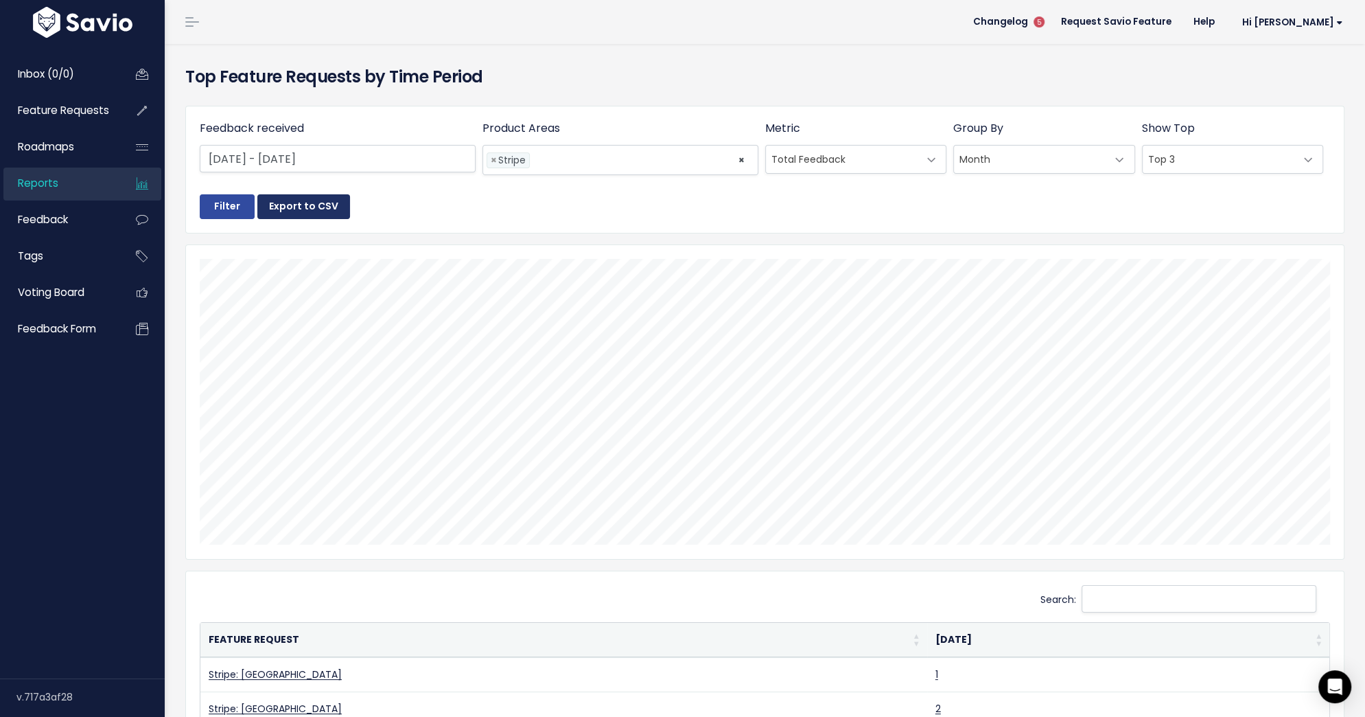
click at [305, 208] on button "Export to CSV" at bounding box center [303, 206] width 93 height 25
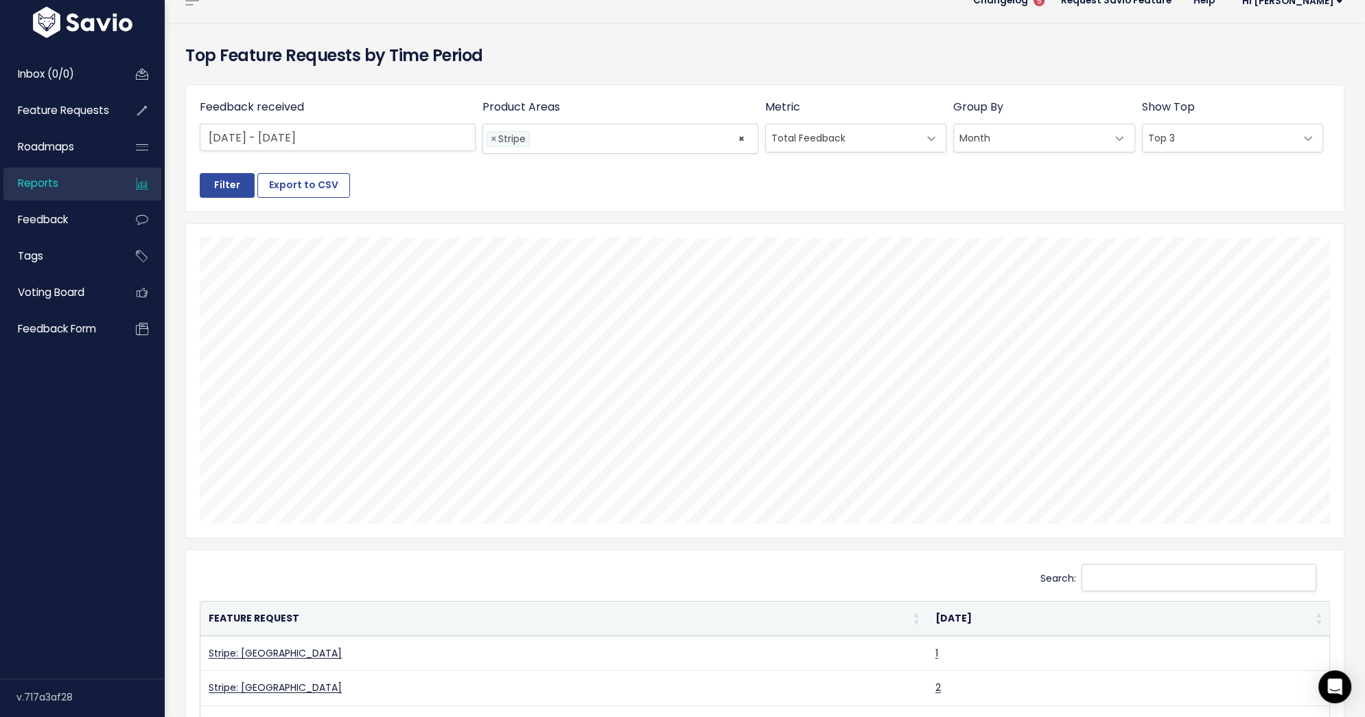
scroll to position [0, 3]
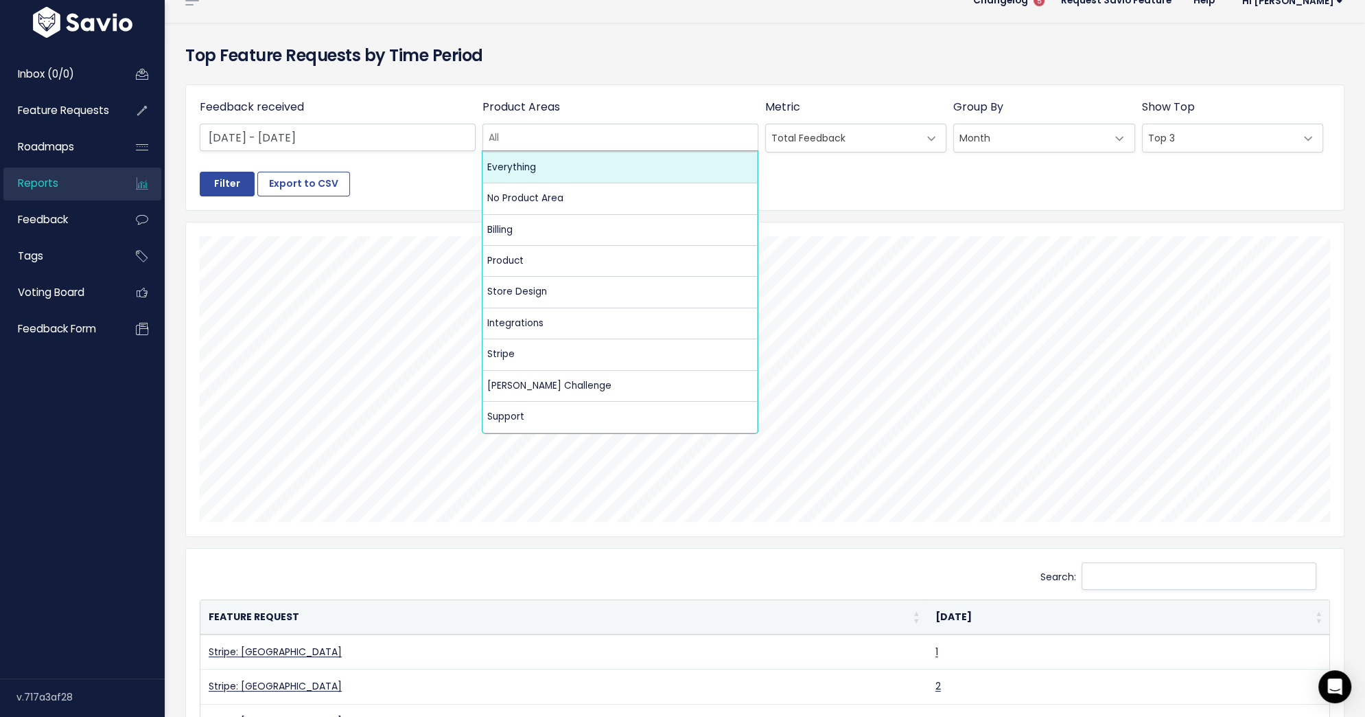
select select ":"
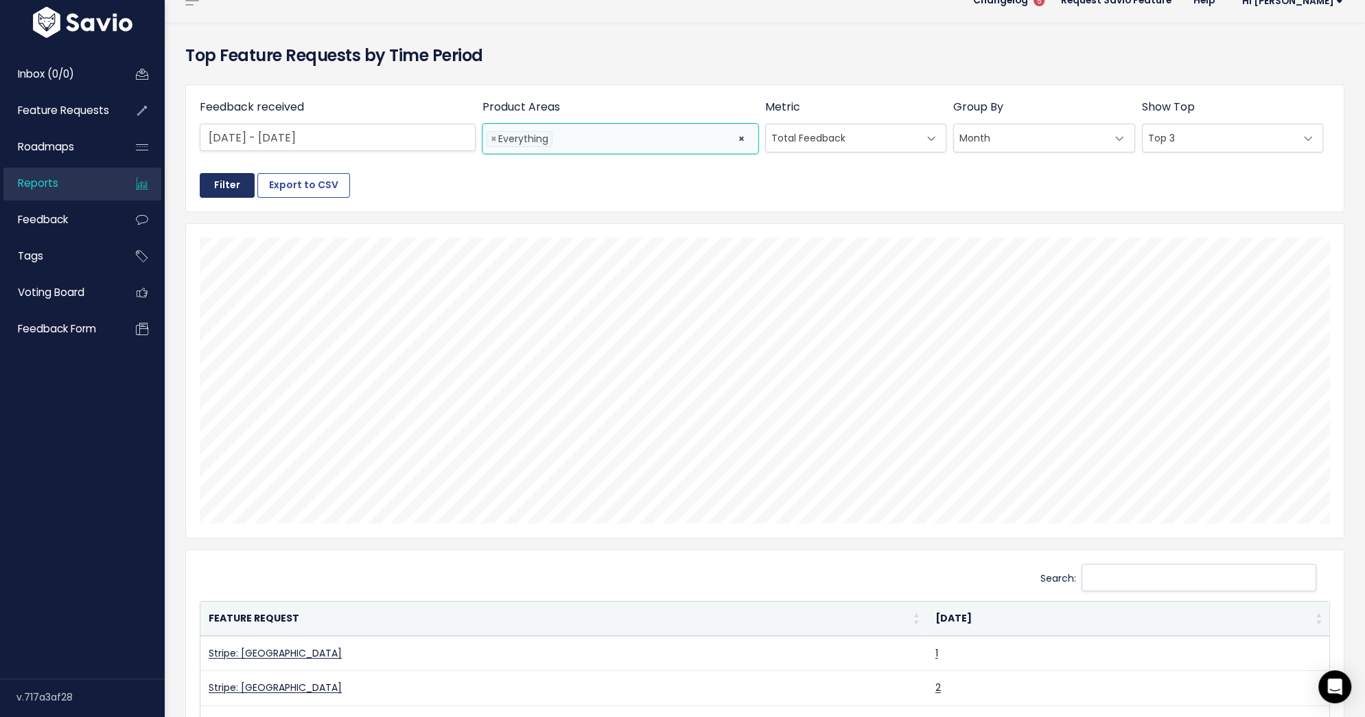
click at [229, 180] on input "Filter" at bounding box center [227, 185] width 55 height 25
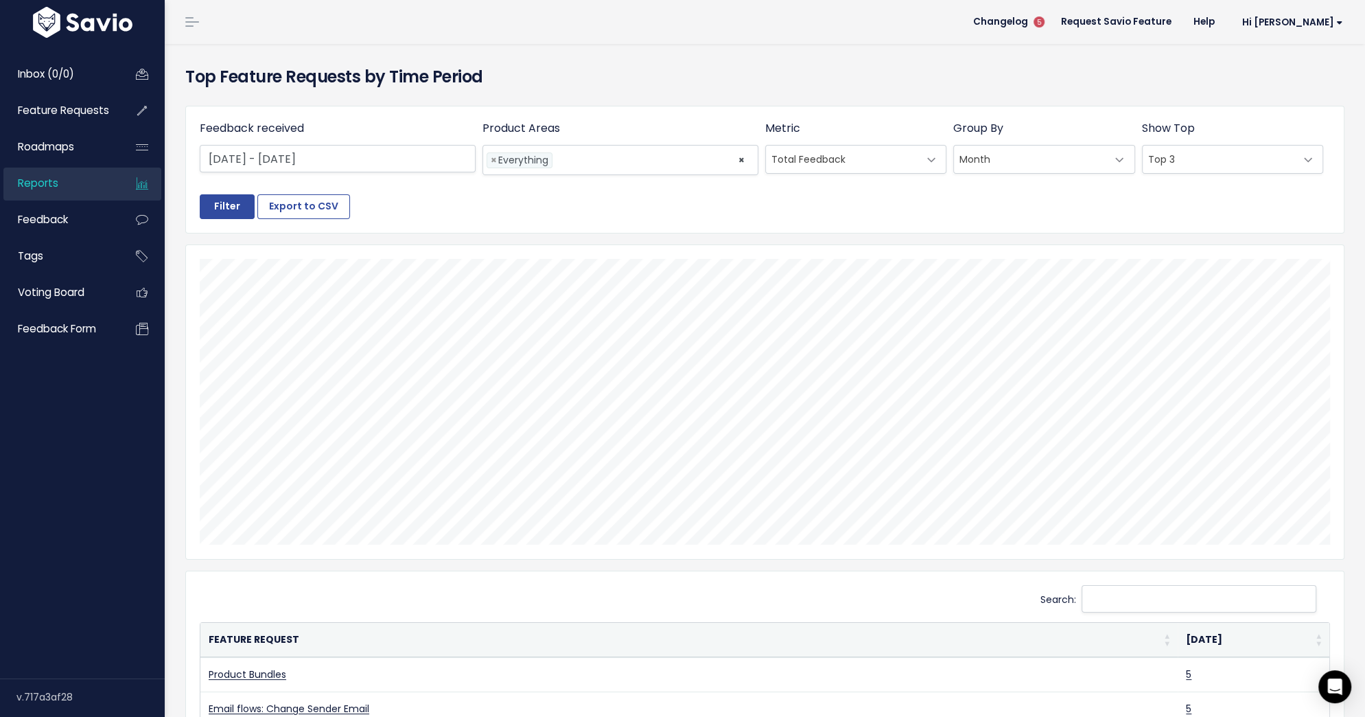
click at [1183, 151] on span "Top 3" at bounding box center [1219, 159] width 153 height 27
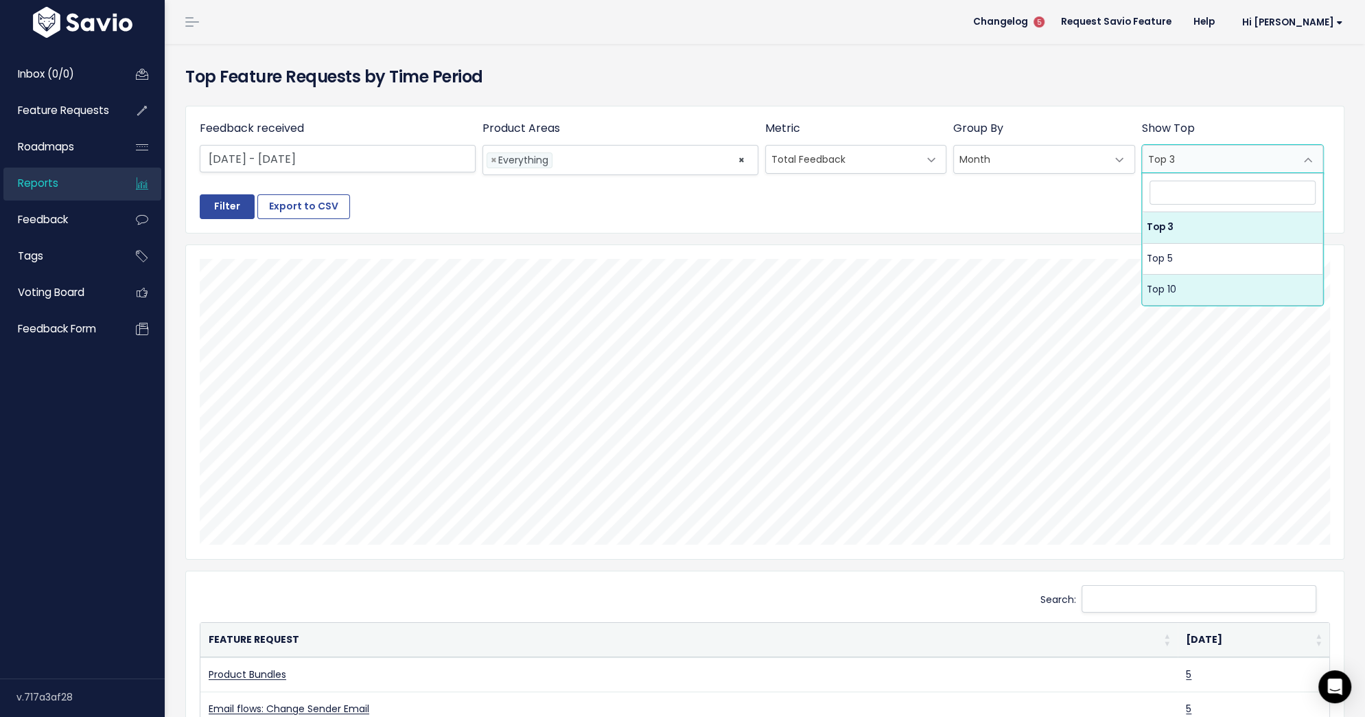
select select "10"
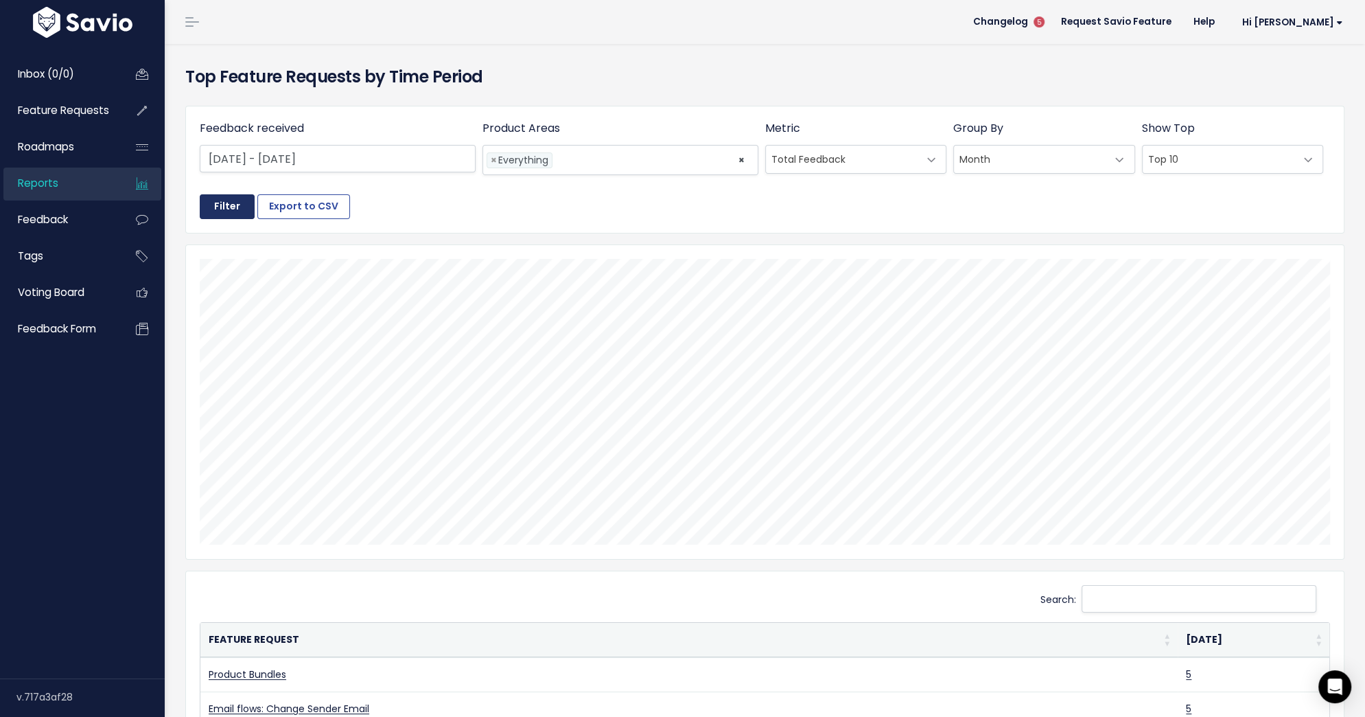
click at [210, 207] on input "Filter" at bounding box center [227, 206] width 55 height 25
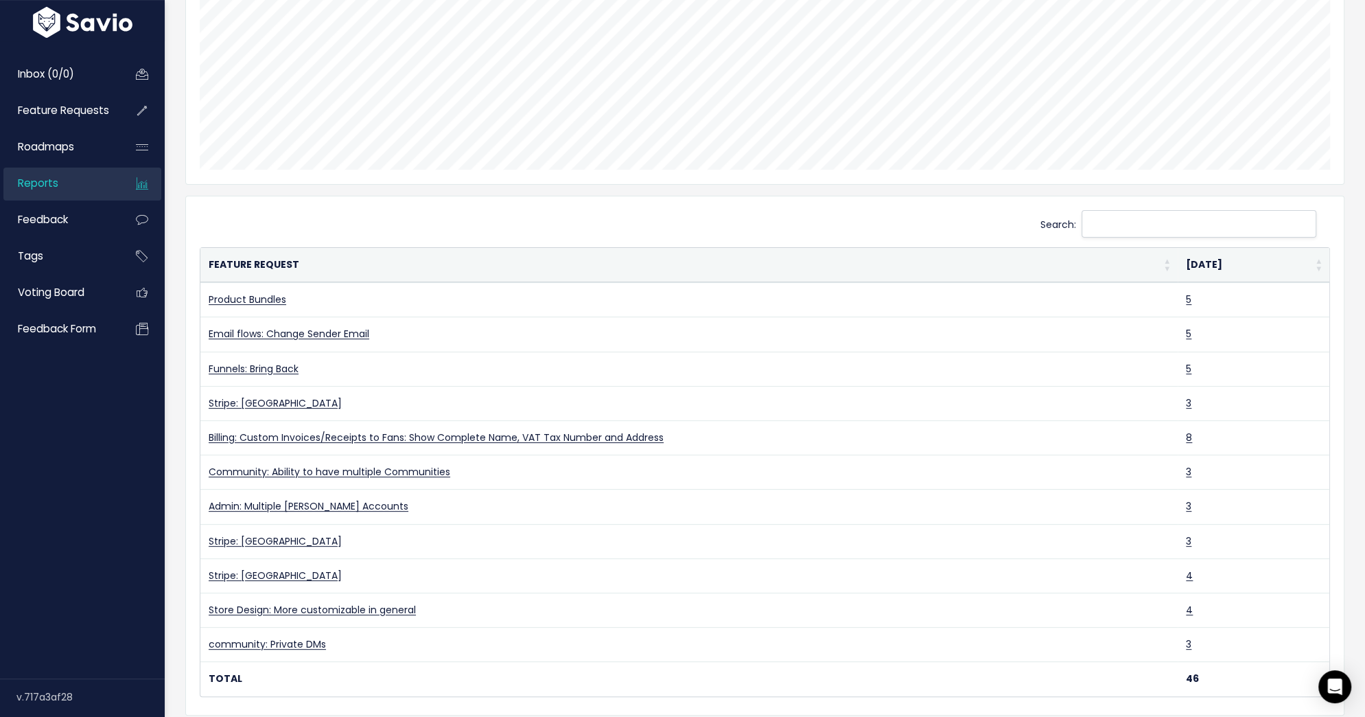
scroll to position [378, 0]
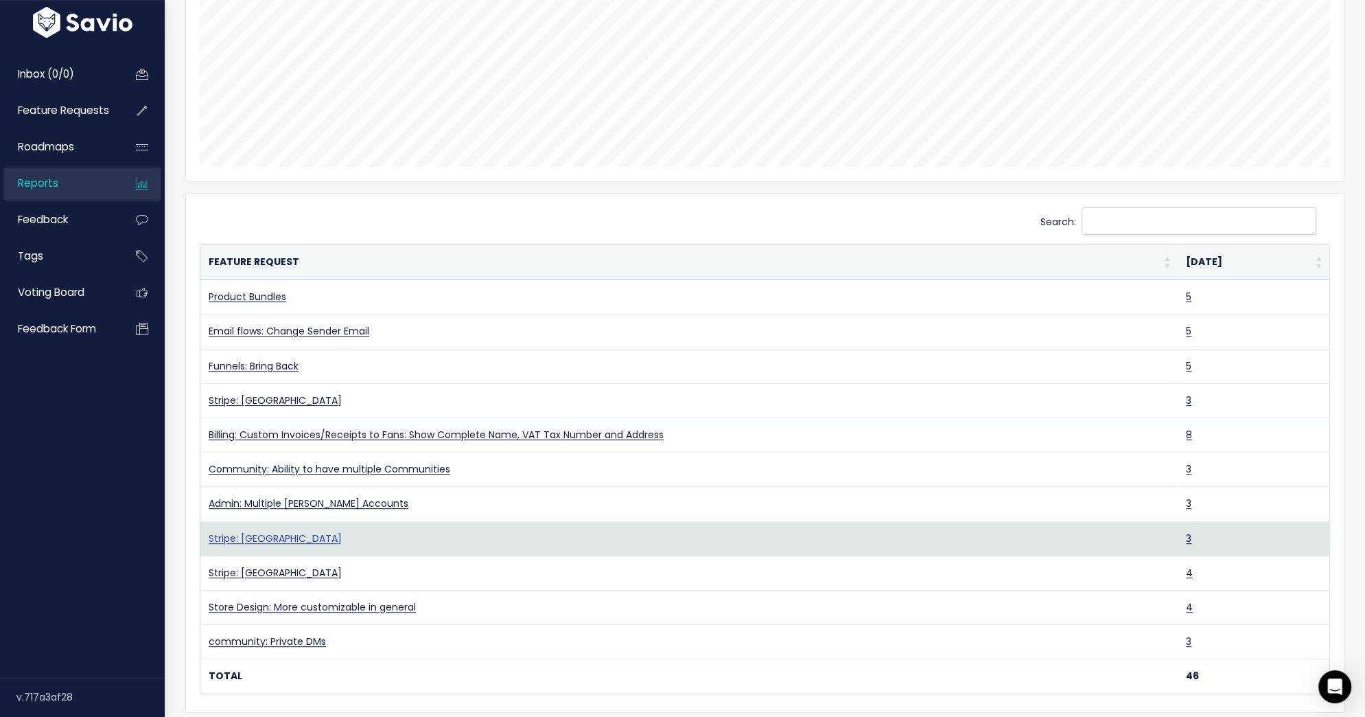
click at [268, 534] on link "Stripe: [GEOGRAPHIC_DATA]" at bounding box center [275, 538] width 133 height 14
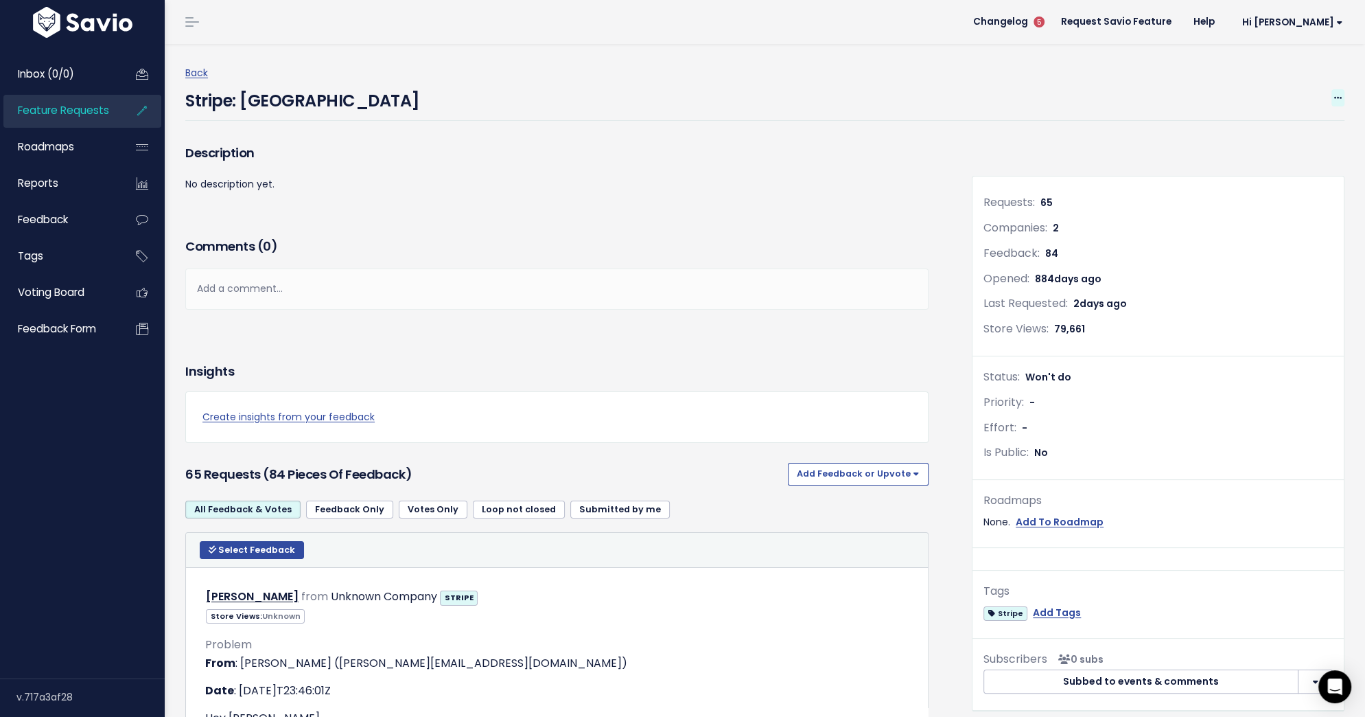
click at [1338, 102] on icon at bounding box center [1338, 98] width 8 height 9
click at [1275, 140] on link "Edit" at bounding box center [1292, 135] width 102 height 27
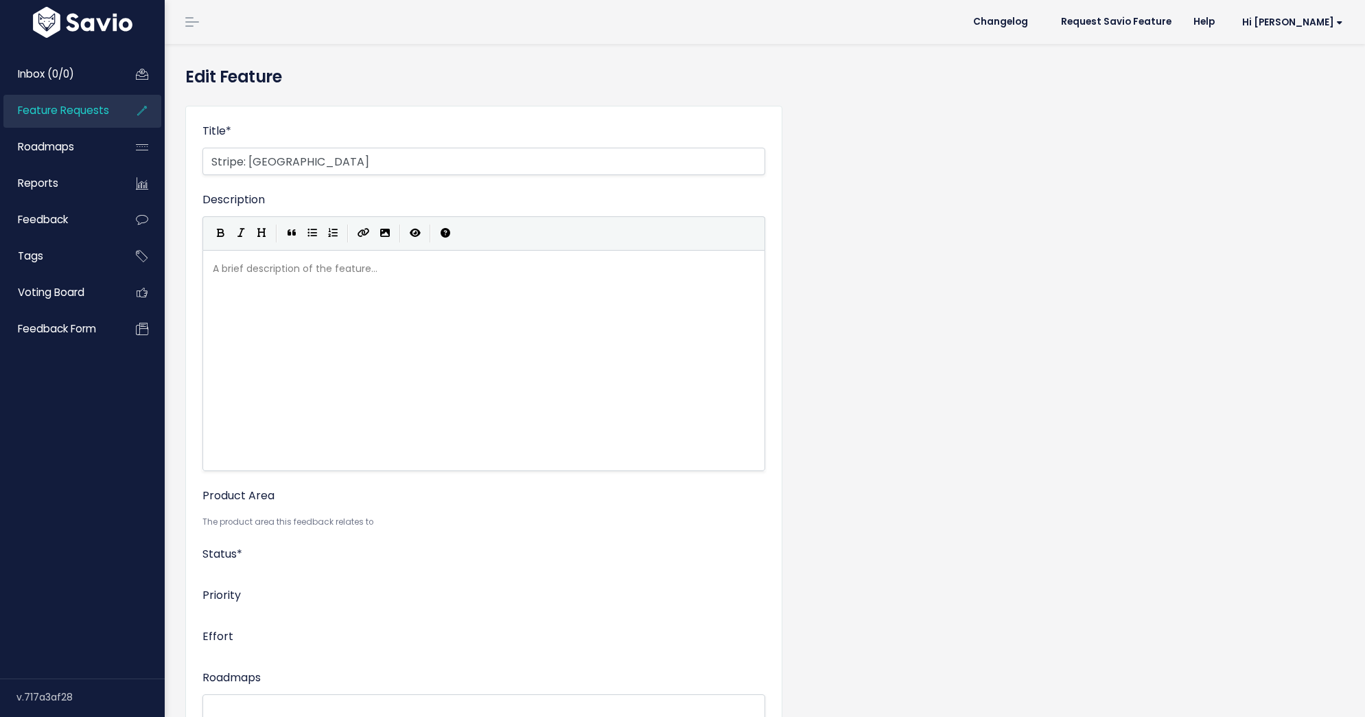
select select
click at [434, 523] on span "---------" at bounding box center [470, 526] width 534 height 27
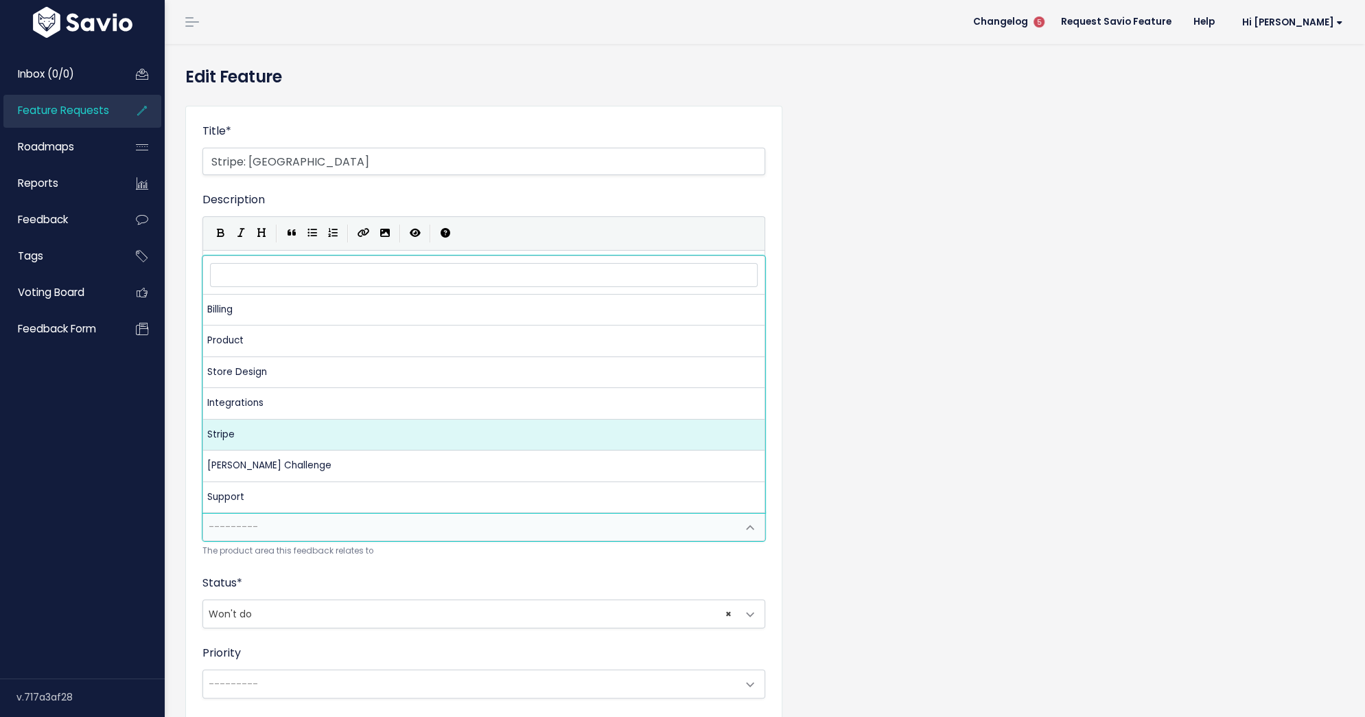
select select "MAIN:STRIPE"
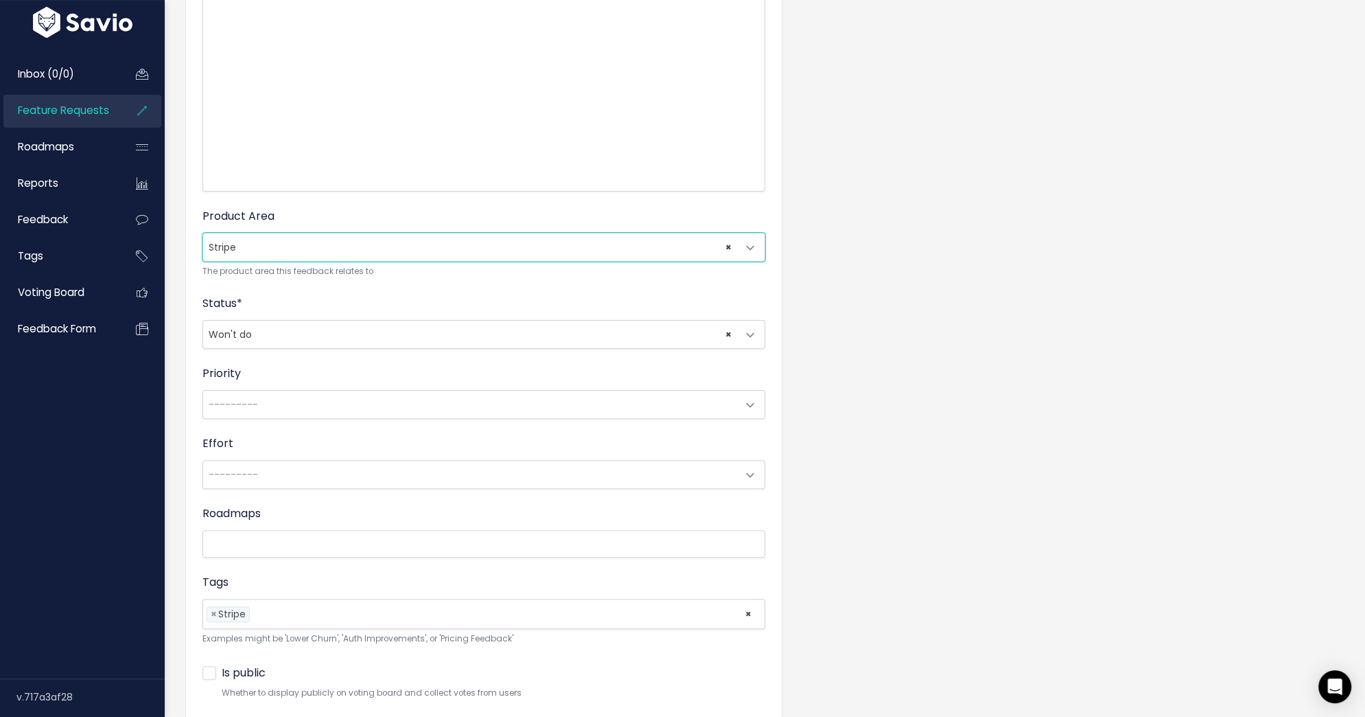
scroll to position [370, 0]
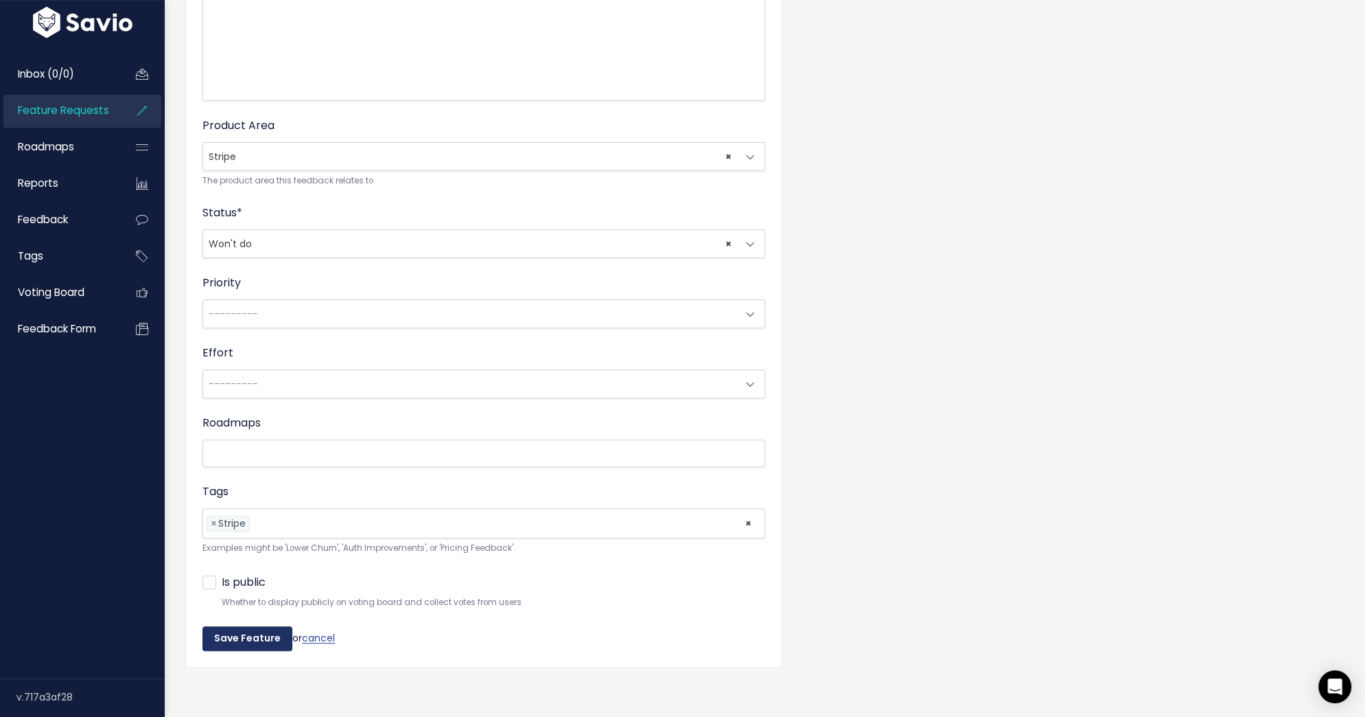
click at [241, 636] on input "Save Feature" at bounding box center [247, 638] width 90 height 25
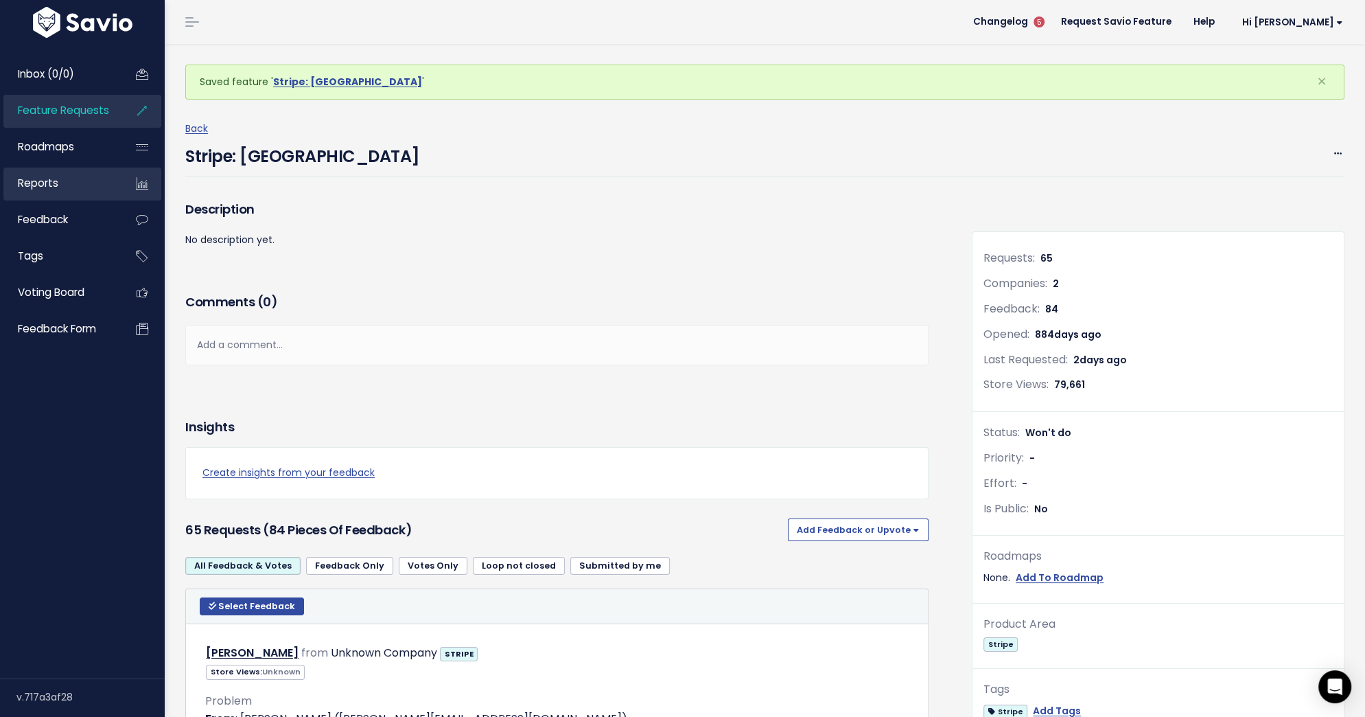
click at [76, 190] on link "Reports" at bounding box center [58, 183] width 111 height 32
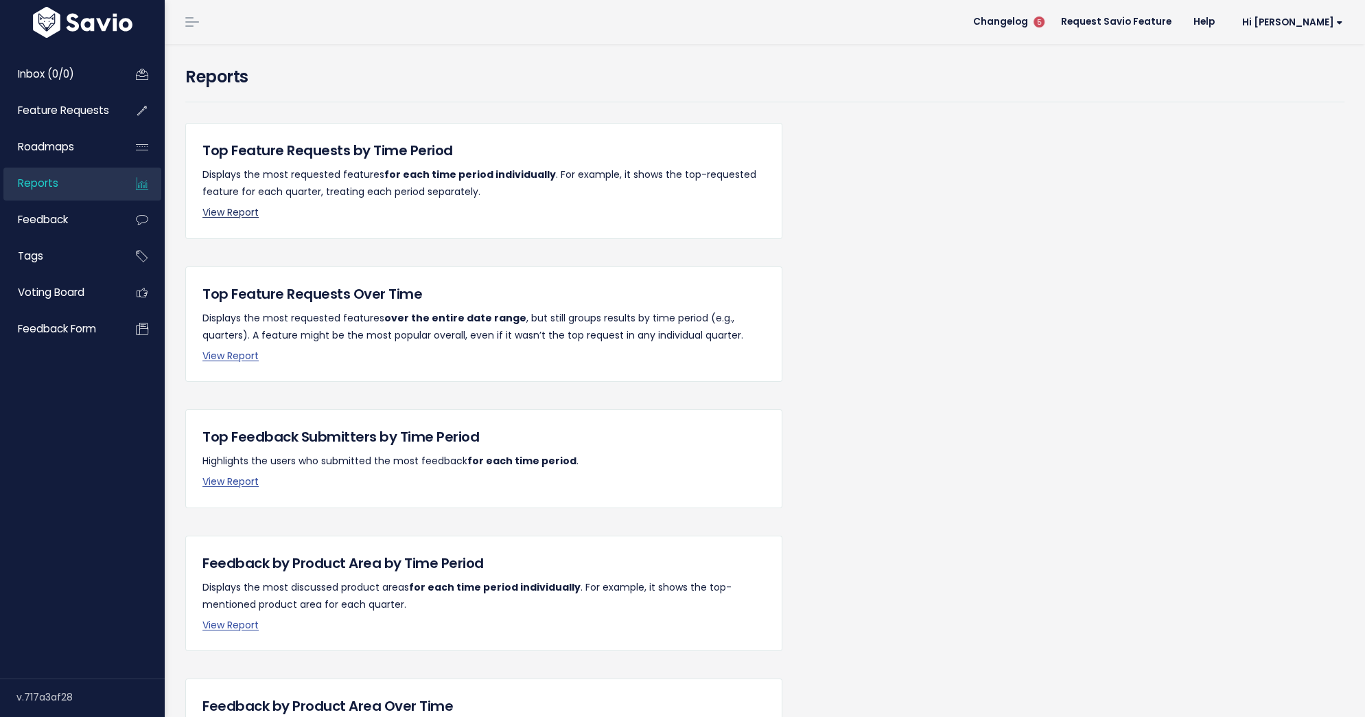
click at [228, 211] on link "View Report" at bounding box center [230, 212] width 56 height 14
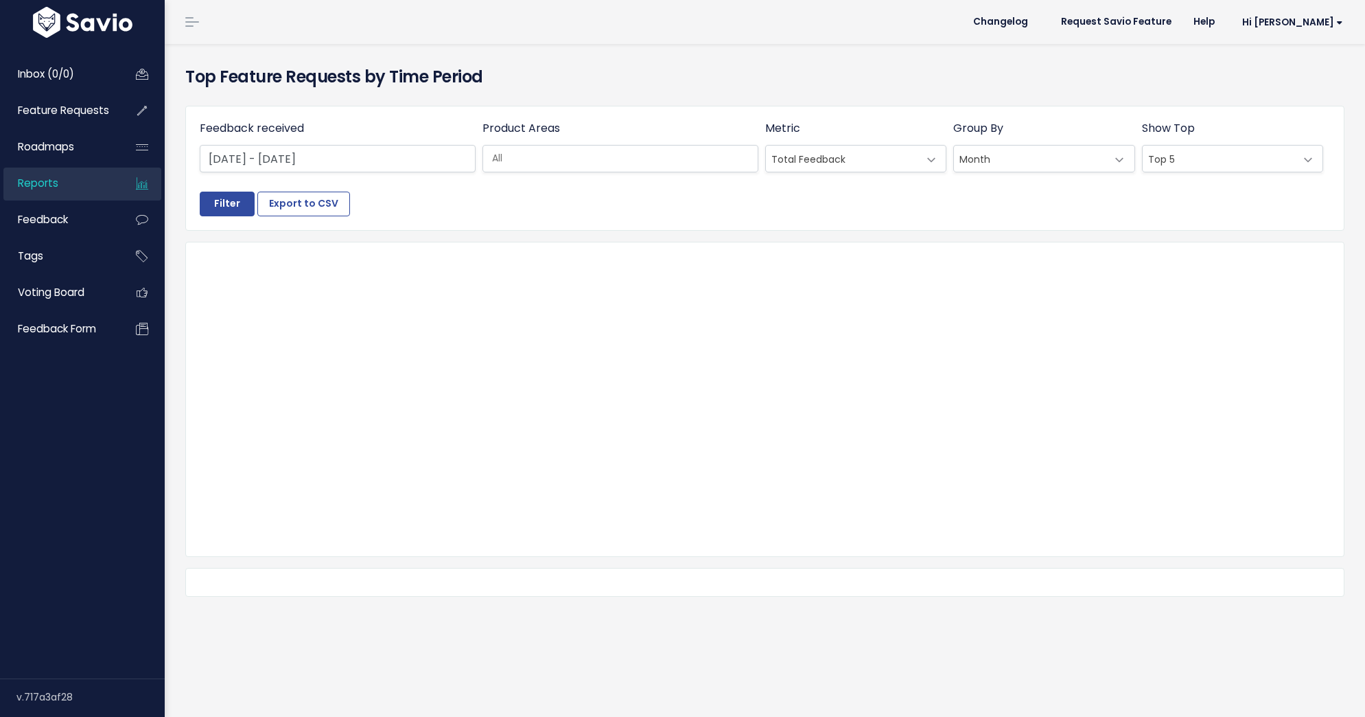
select select
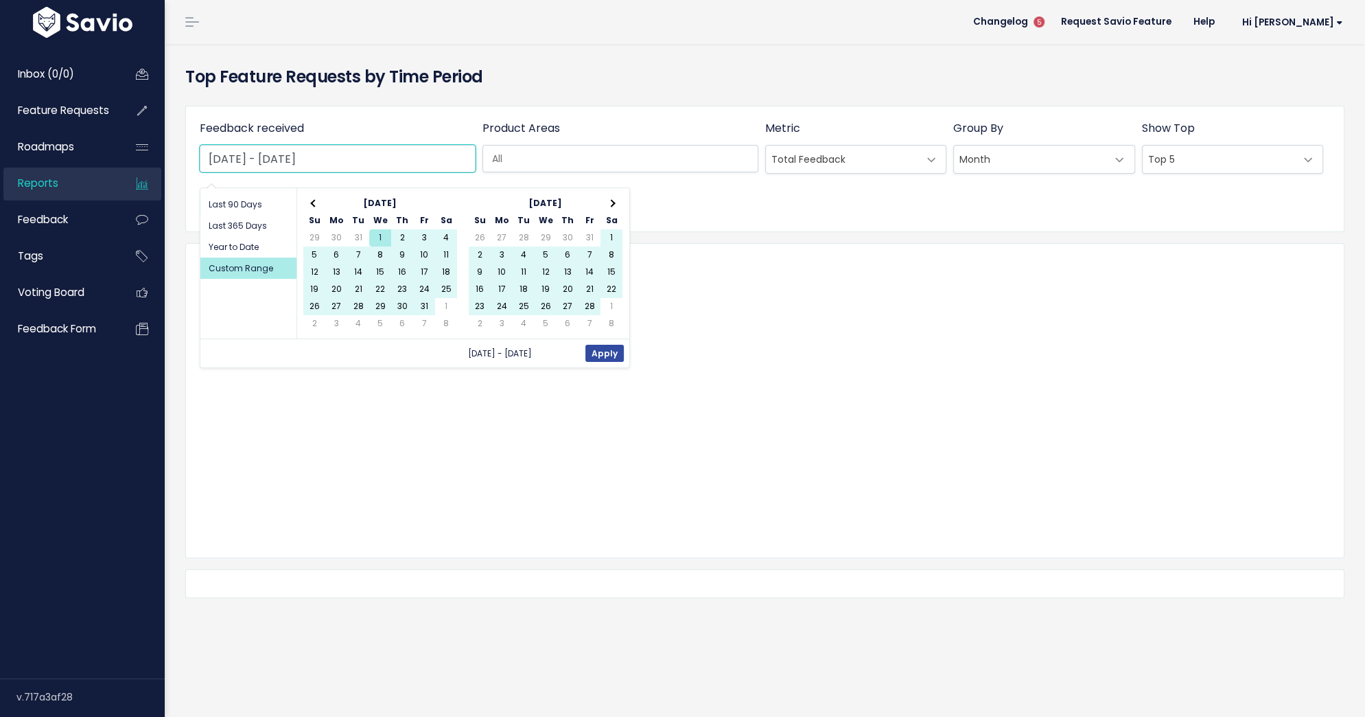
click at [371, 169] on input "[DATE] - [DATE]" at bounding box center [338, 158] width 276 height 27
click at [610, 201] on span at bounding box center [611, 204] width 8 height 8
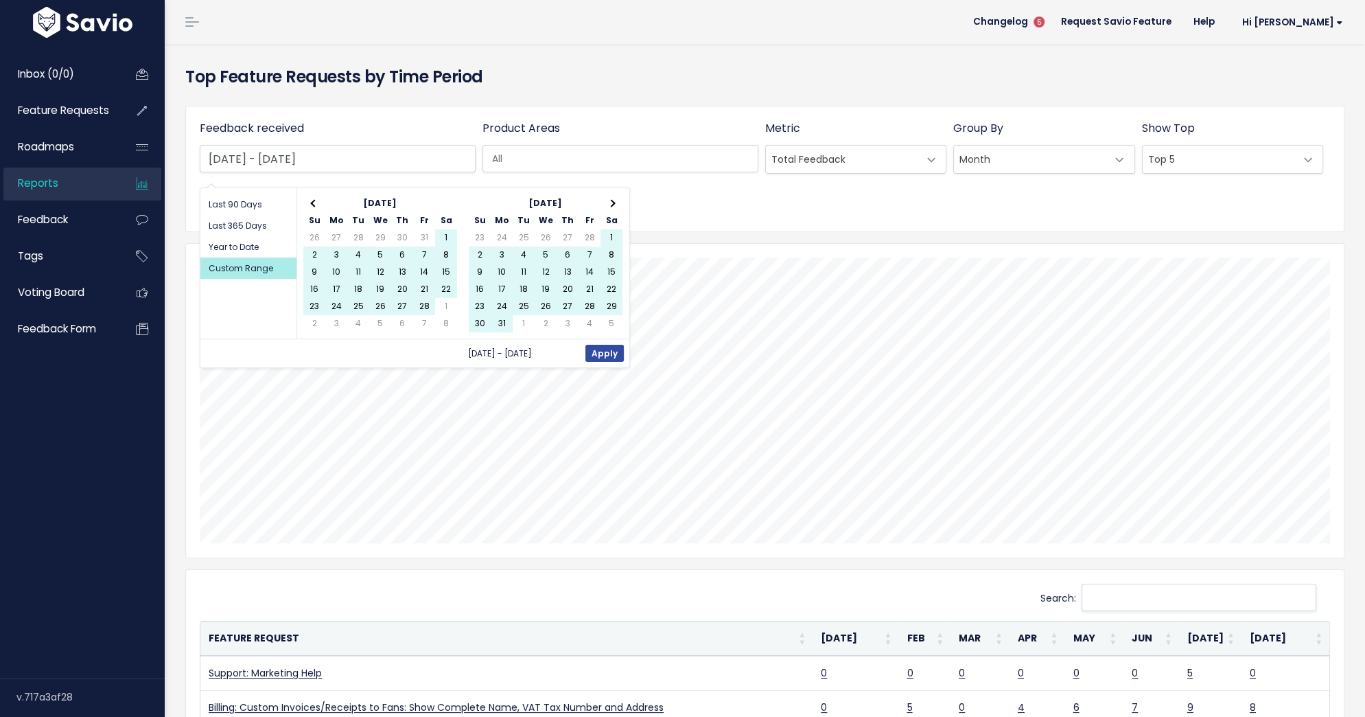
click at [610, 201] on span at bounding box center [611, 204] width 8 height 8
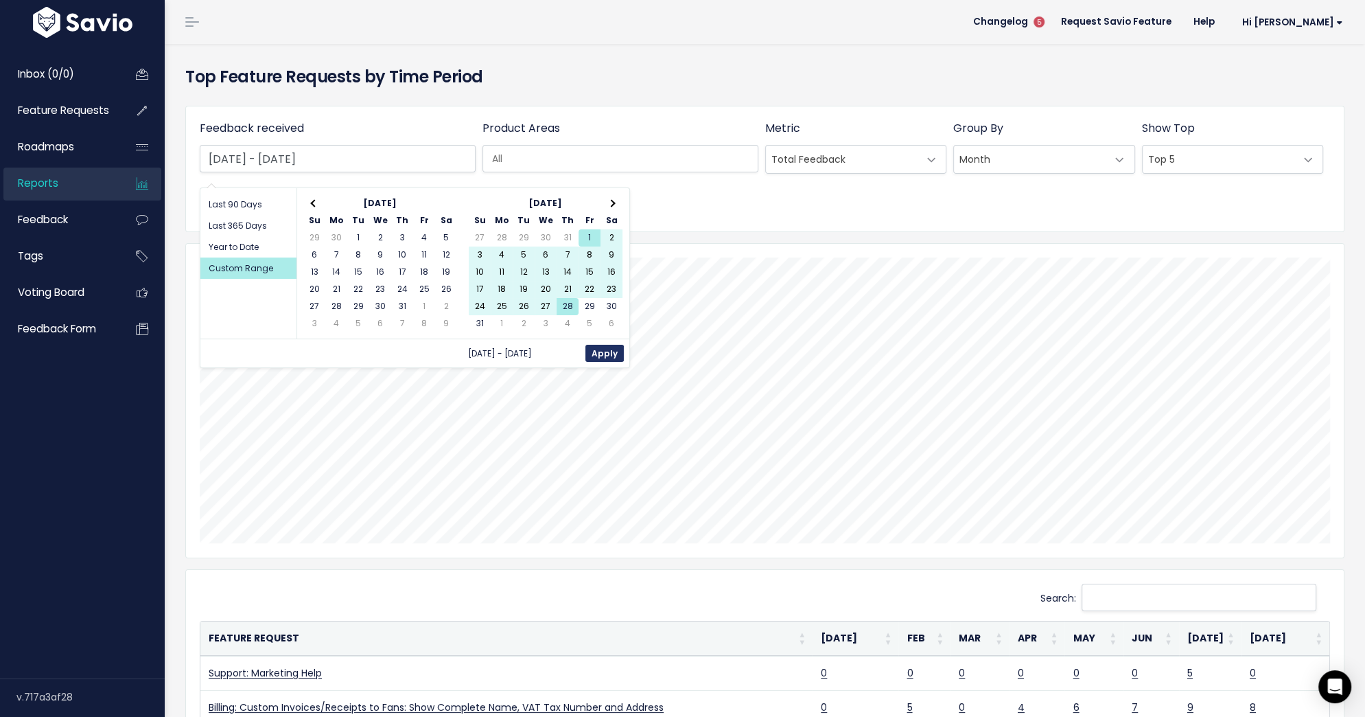
click at [598, 345] on button "Apply" at bounding box center [605, 353] width 38 height 17
type input "[DATE] - [DATE]"
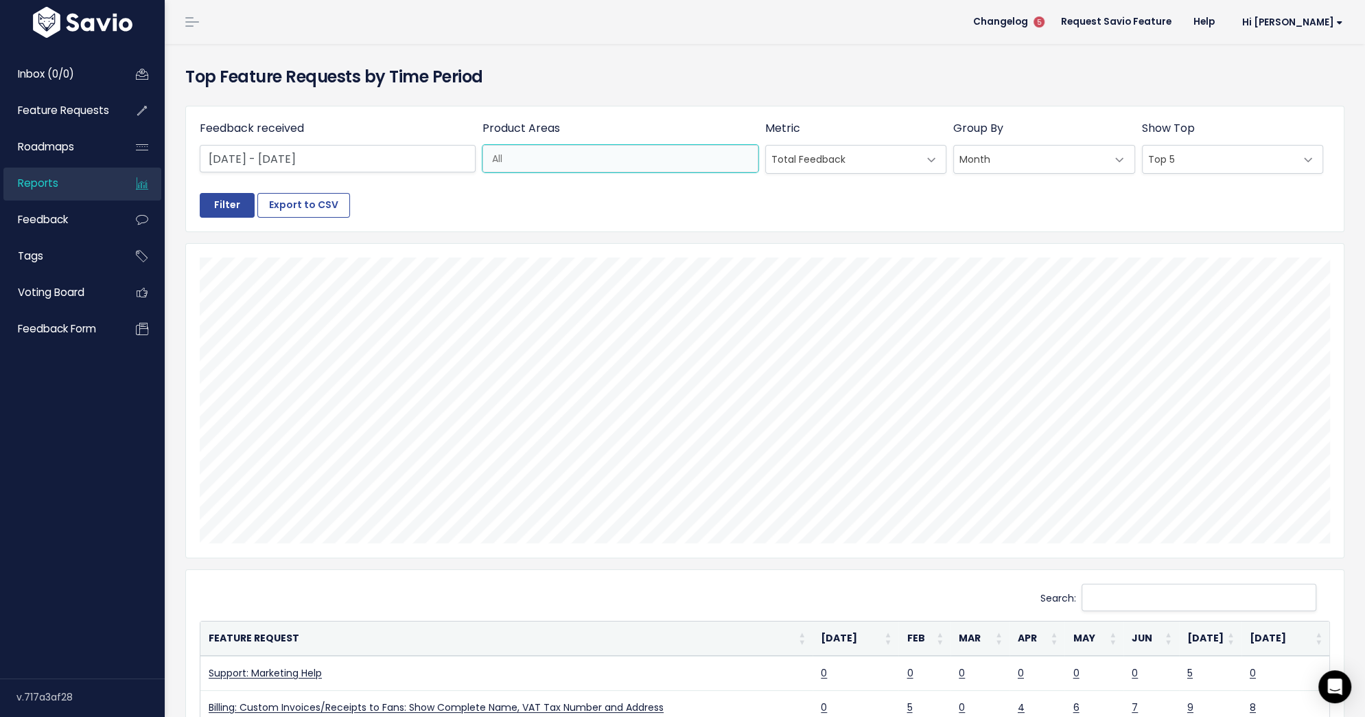
click at [607, 154] on input "search" at bounding box center [629, 159] width 284 height 14
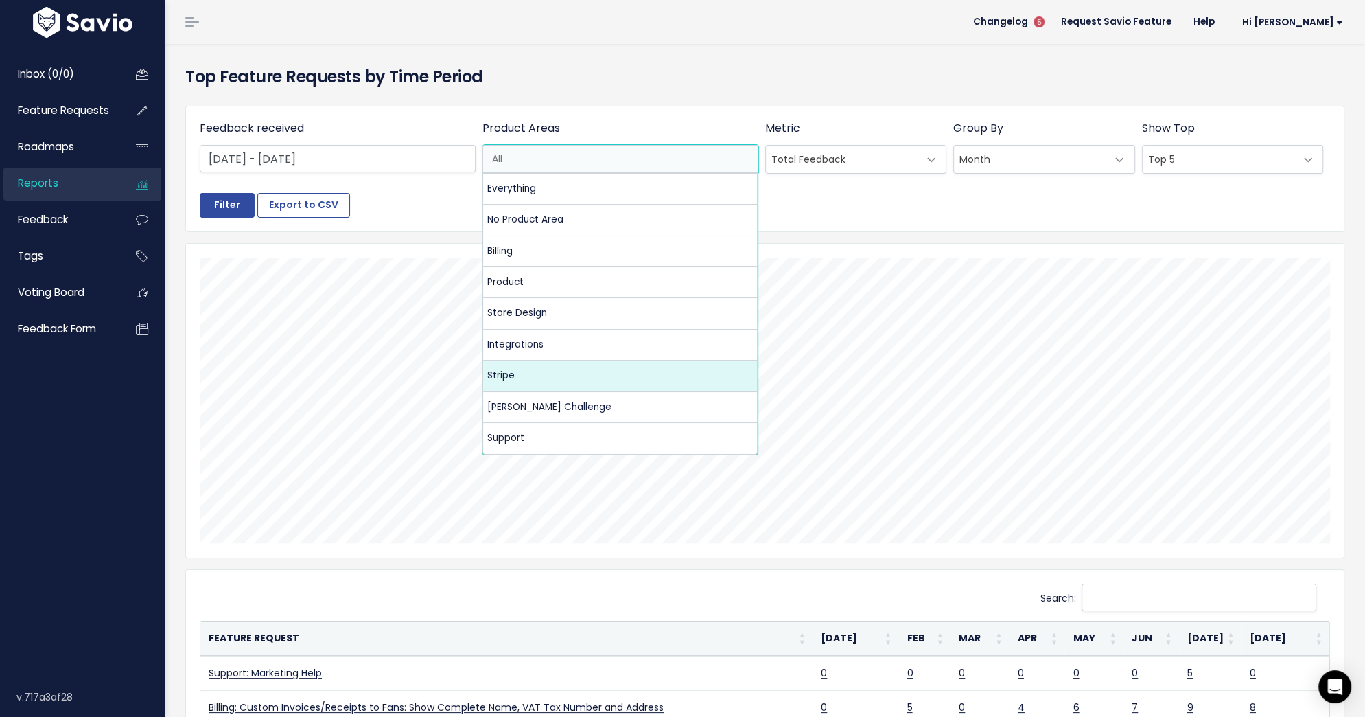
select select "MAIN:STRIPE"
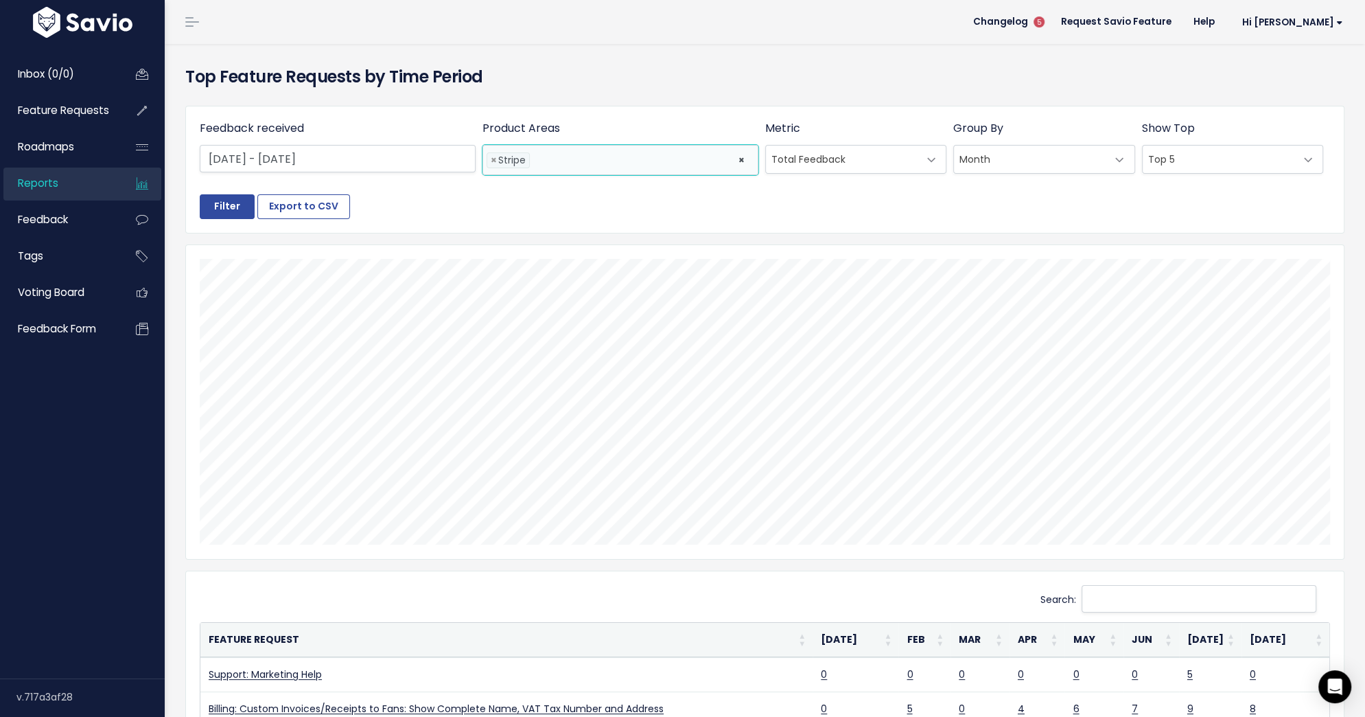
scroll to position [100, 0]
click at [216, 211] on input "Filter" at bounding box center [227, 206] width 55 height 25
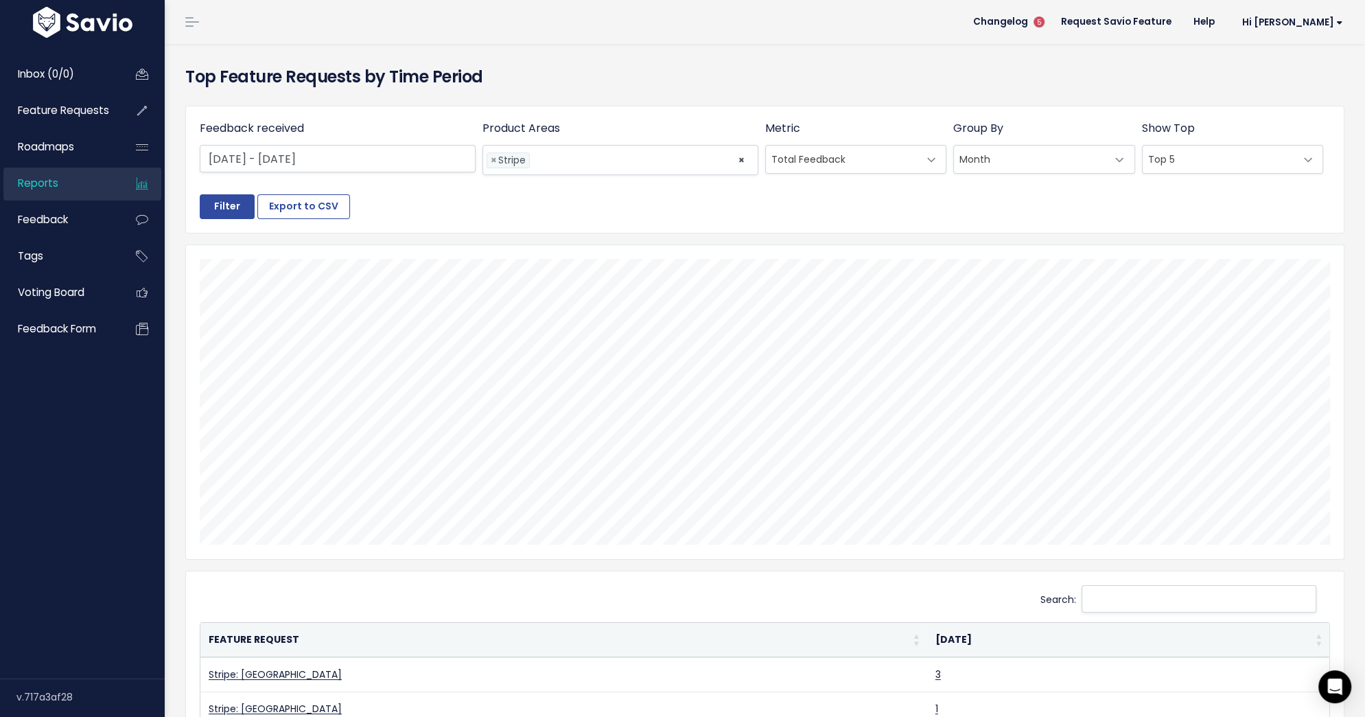
scroll to position [0, 3]
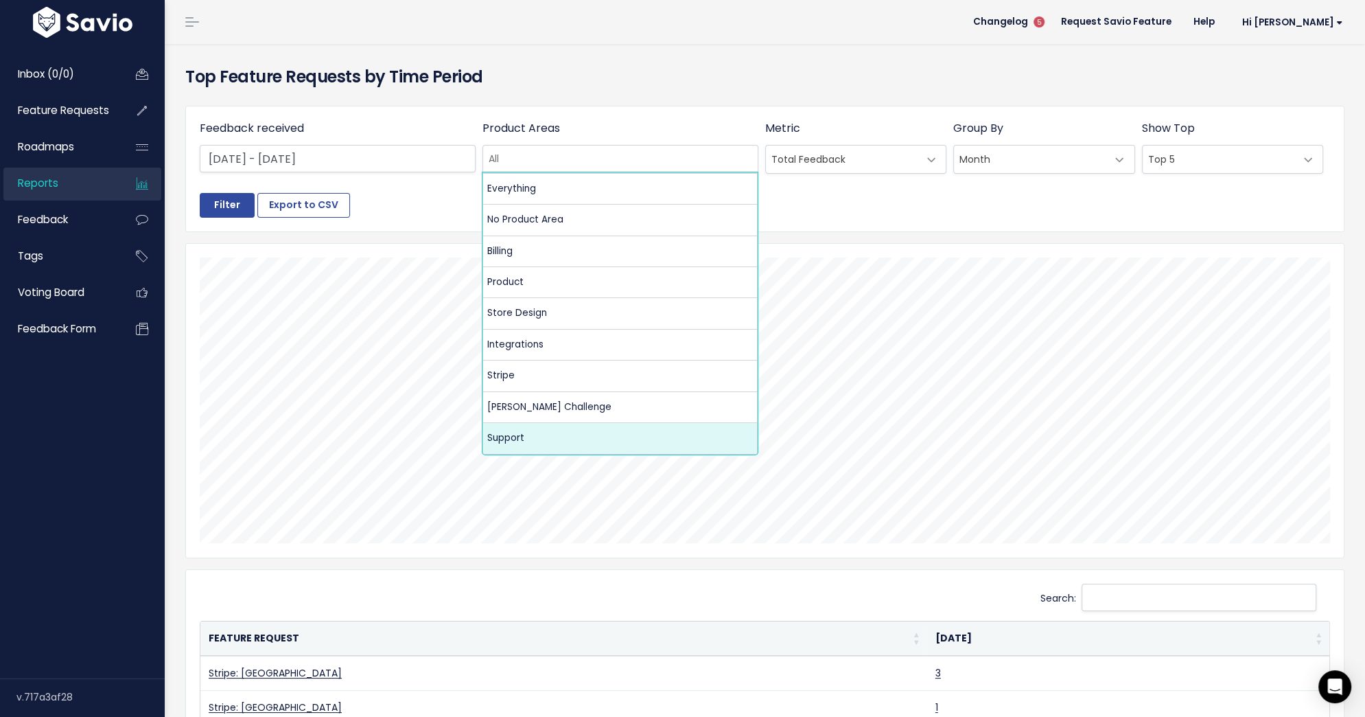
select select "MAIN:SUPPORT"
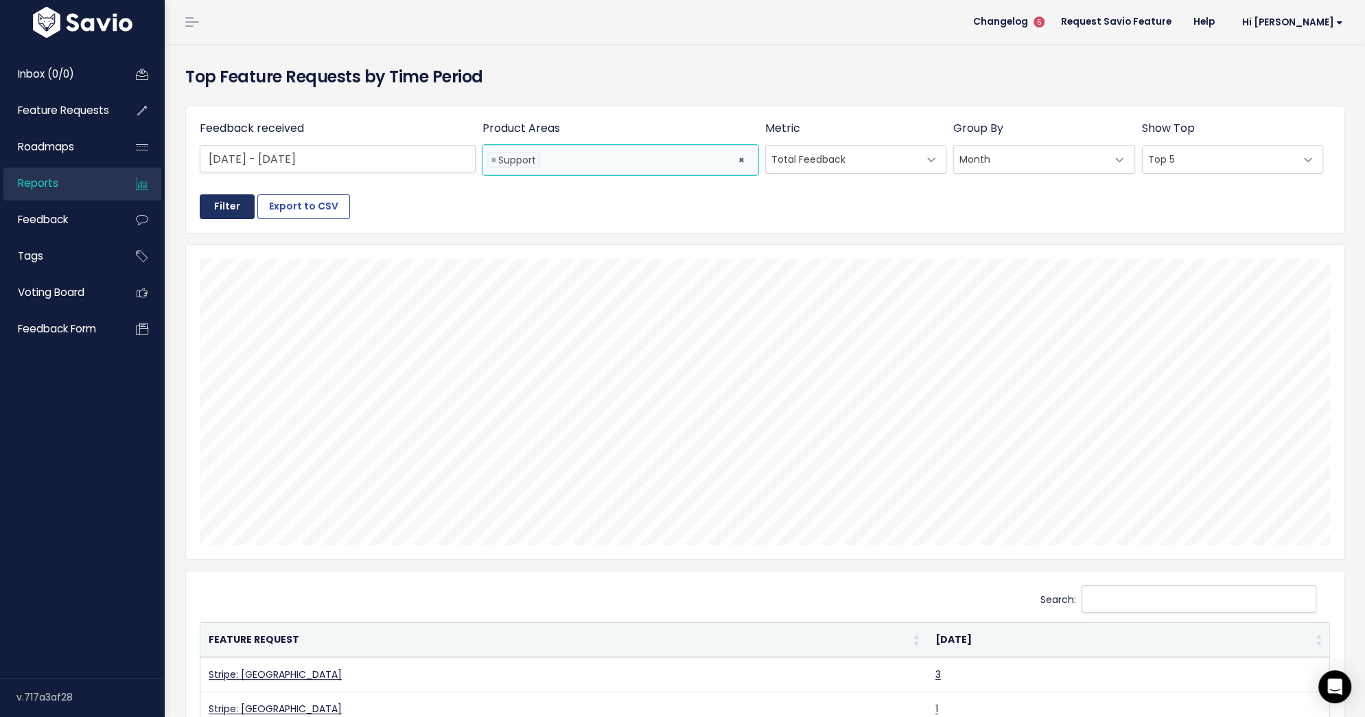
click at [219, 207] on input "Filter" at bounding box center [227, 206] width 55 height 25
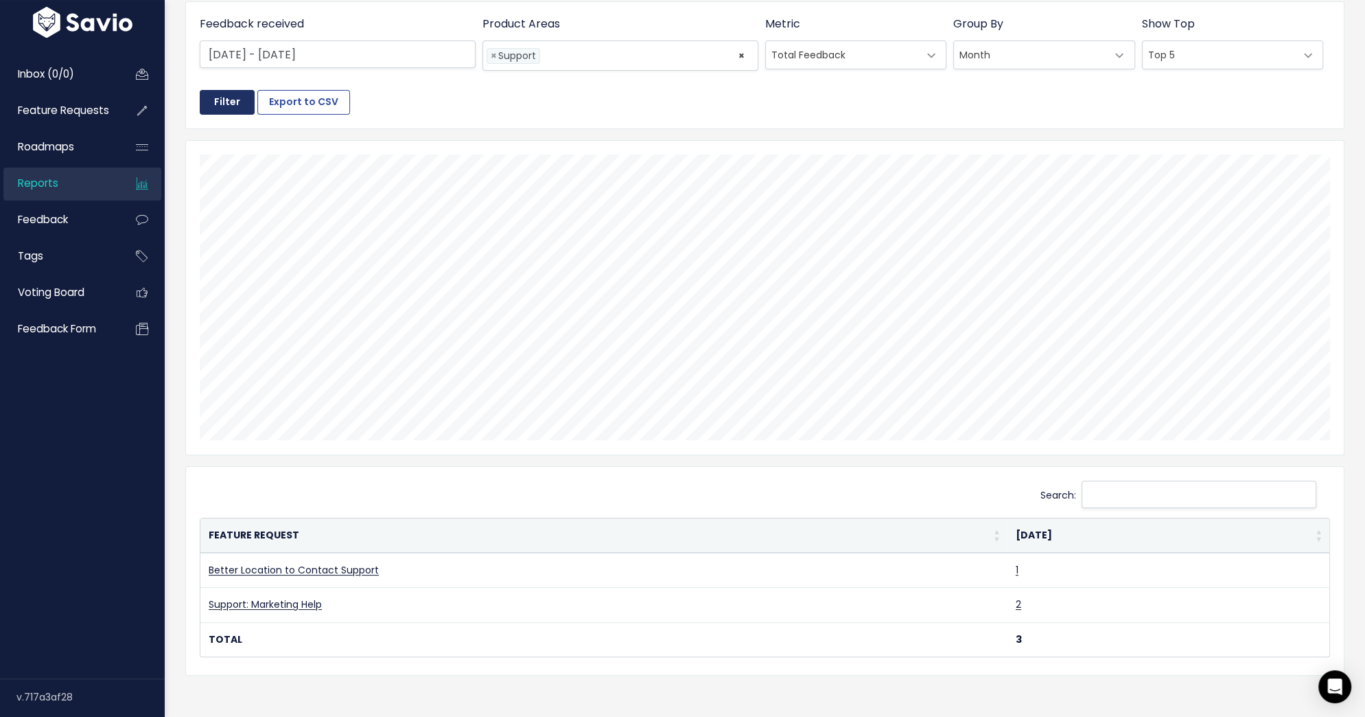
scroll to position [124, 0]
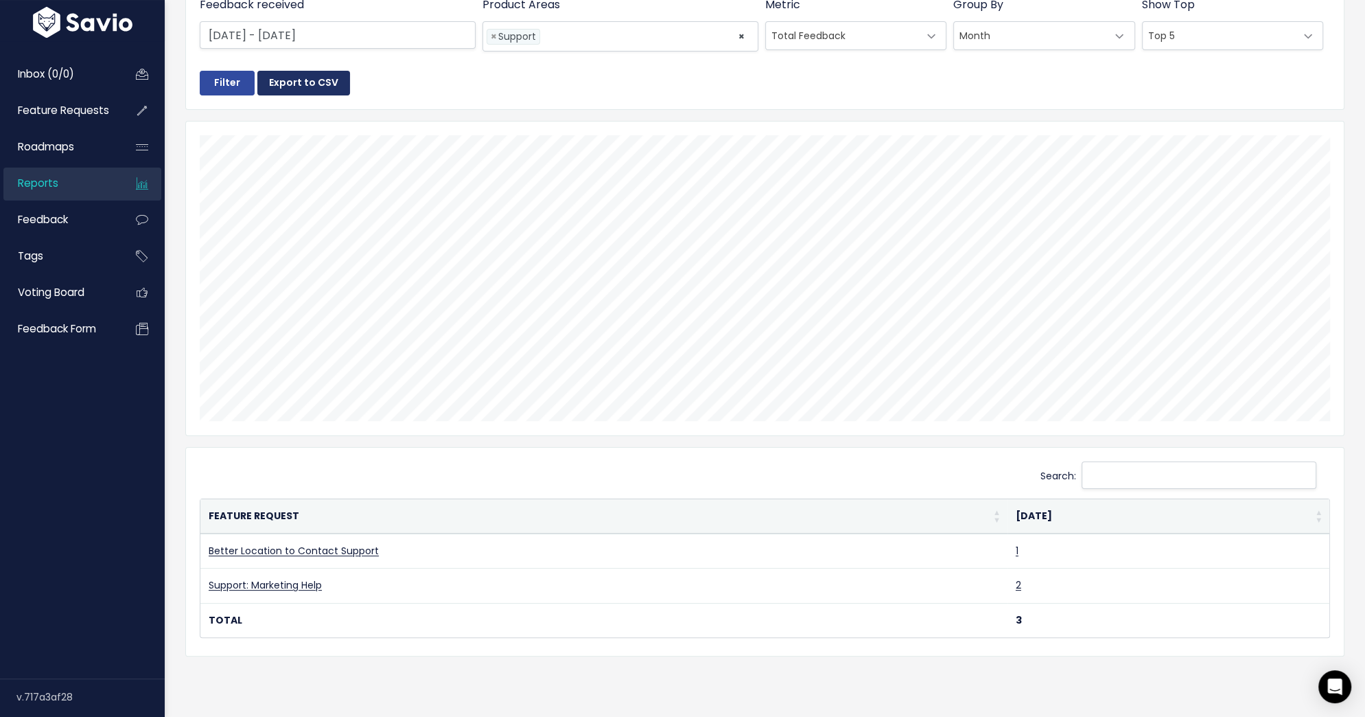
click at [299, 90] on button "Export to CSV" at bounding box center [303, 83] width 93 height 25
